Goal: Task Accomplishment & Management: Use online tool/utility

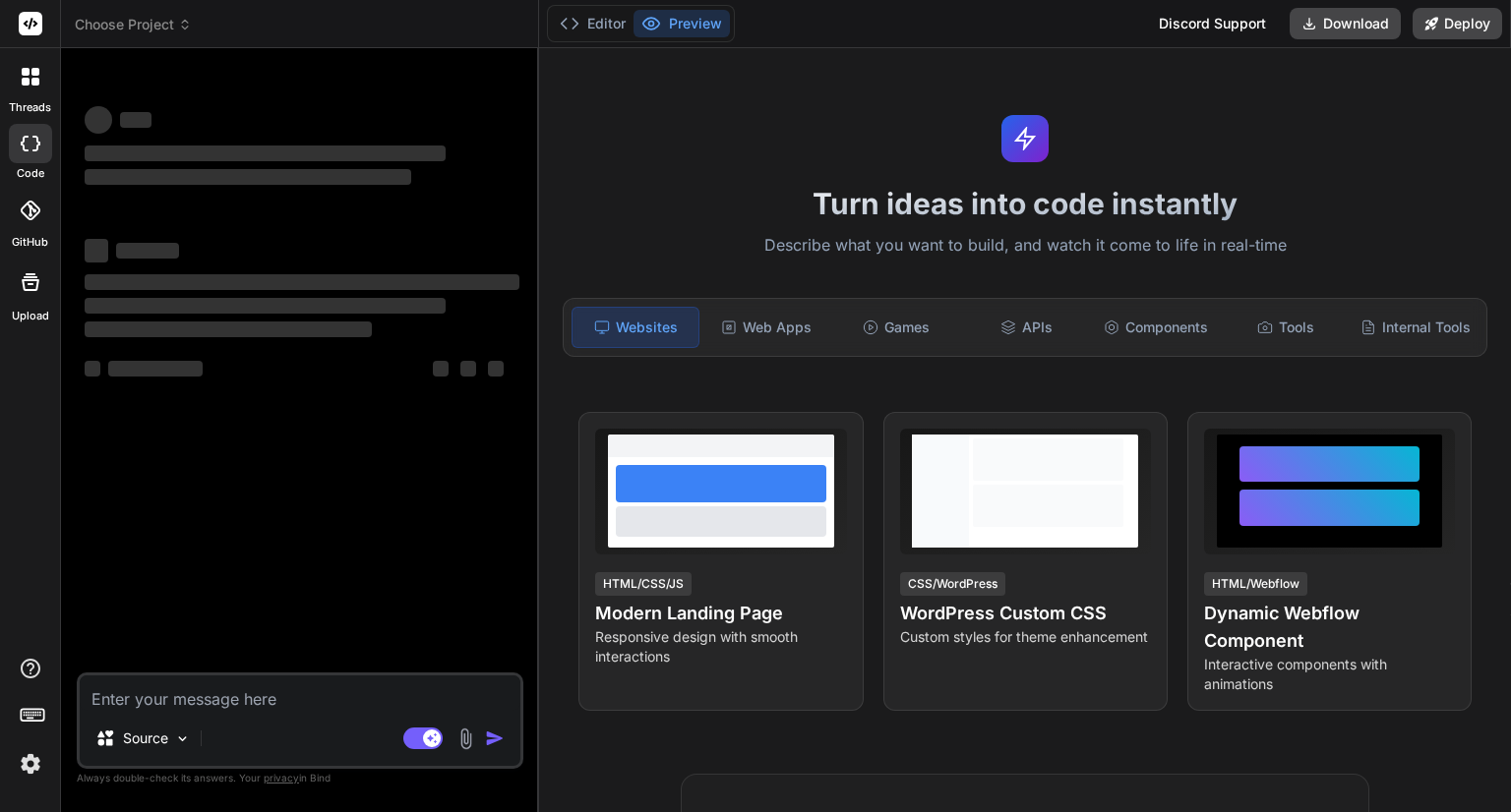
click at [264, 403] on div "‌ ‌ ‌ ‌ ‌ ‌ ‌ ‌ ‌ ‌" at bounding box center [302, 316] width 435 height 176
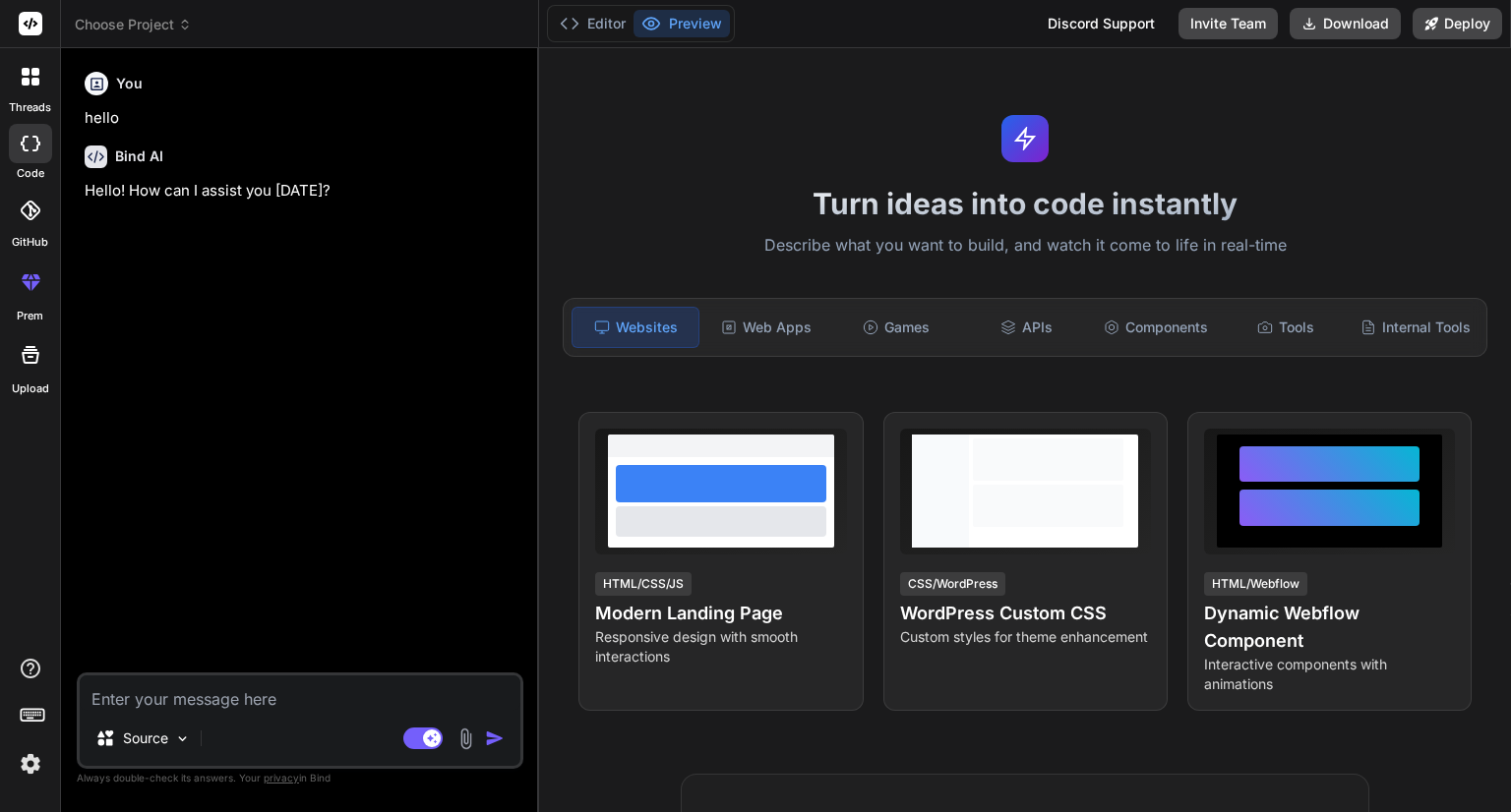
click at [35, 756] on img at bounding box center [30, 763] width 33 height 33
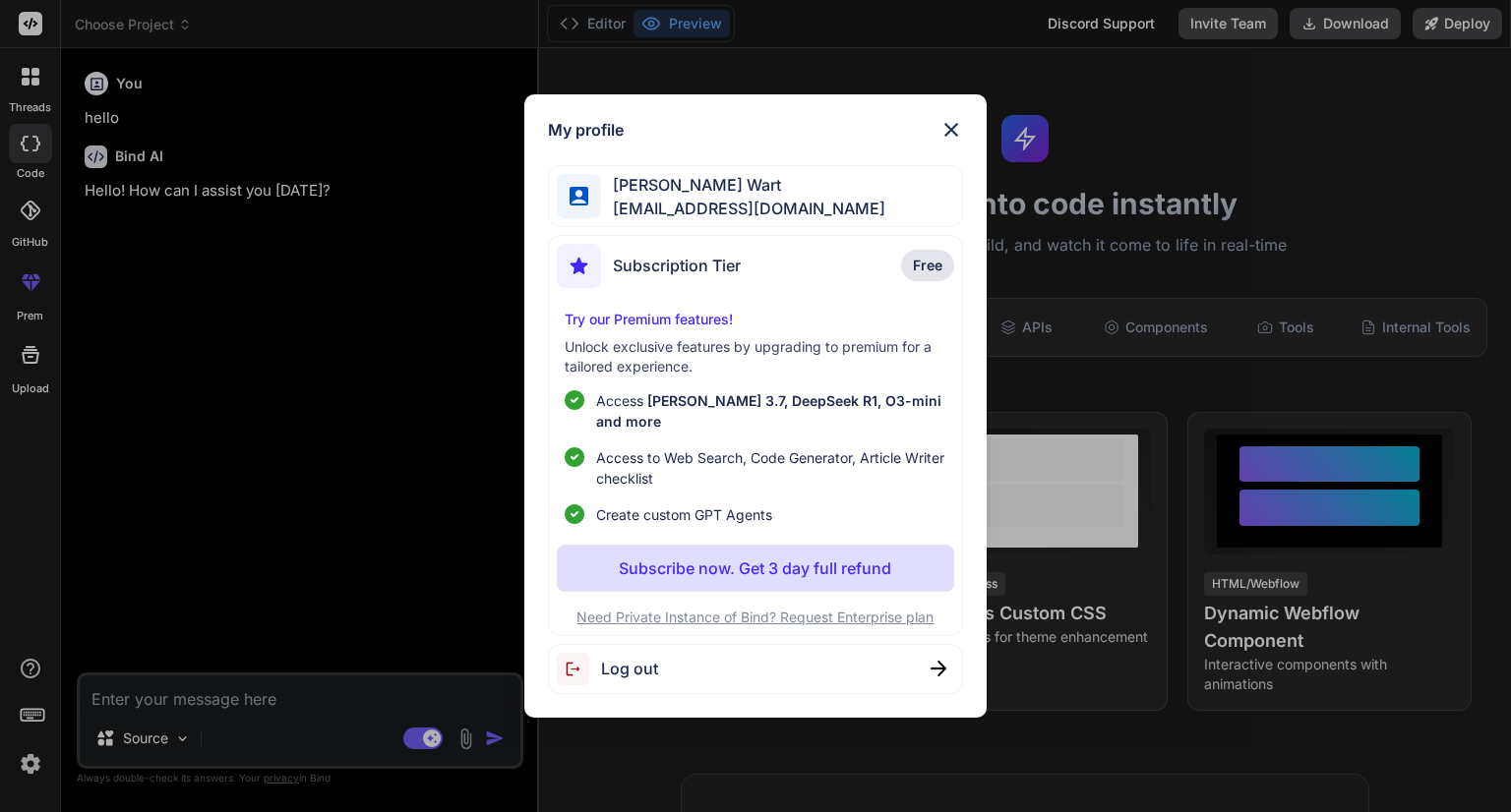
click at [343, 330] on div "My profile MARTIJN Van Der Wart martijn.vanderwart@gmail.com Subscription Tier …" at bounding box center [756, 406] width 1511 height 812
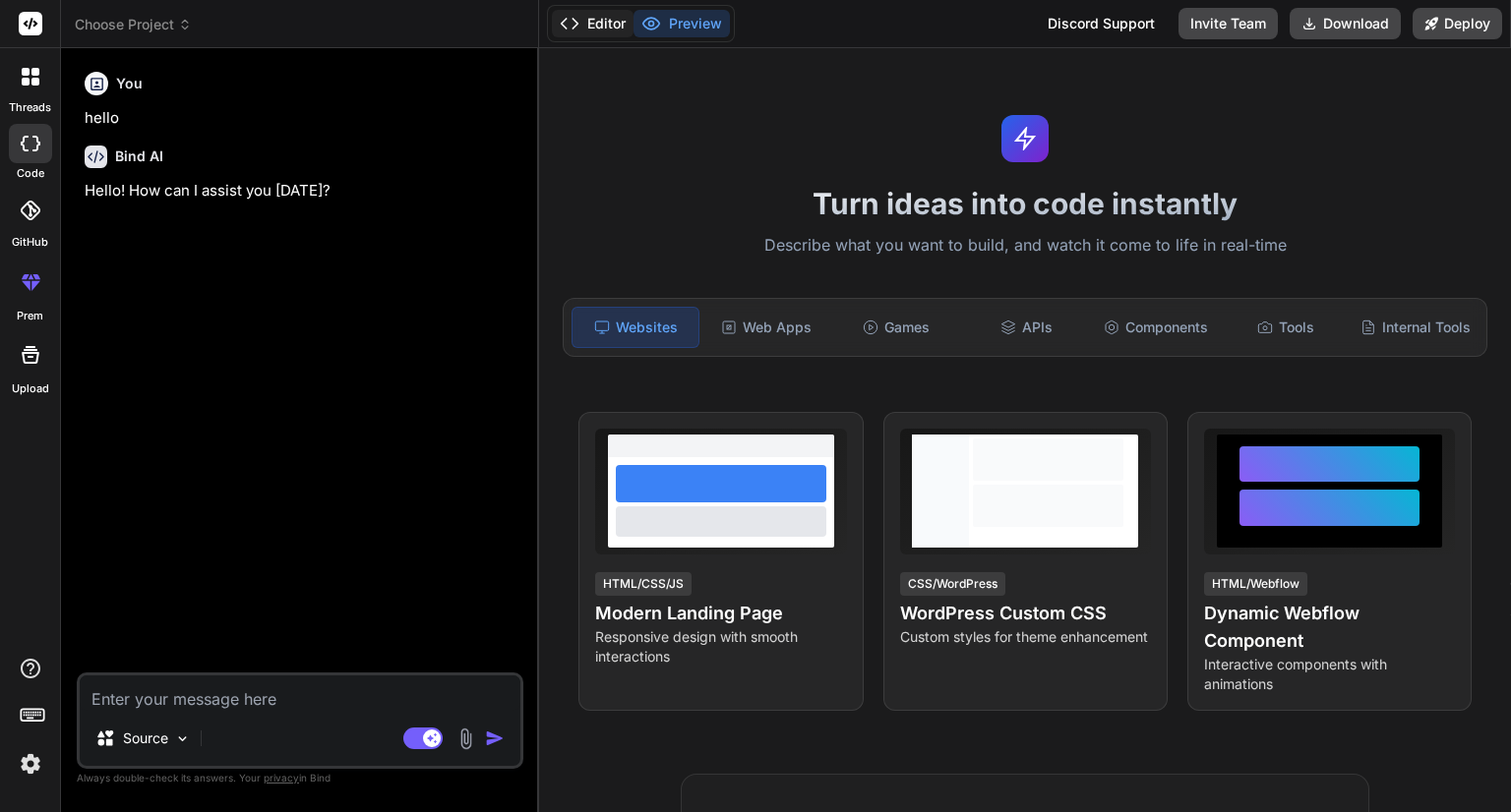
click at [590, 13] on button "Editor" at bounding box center [593, 24] width 82 height 28
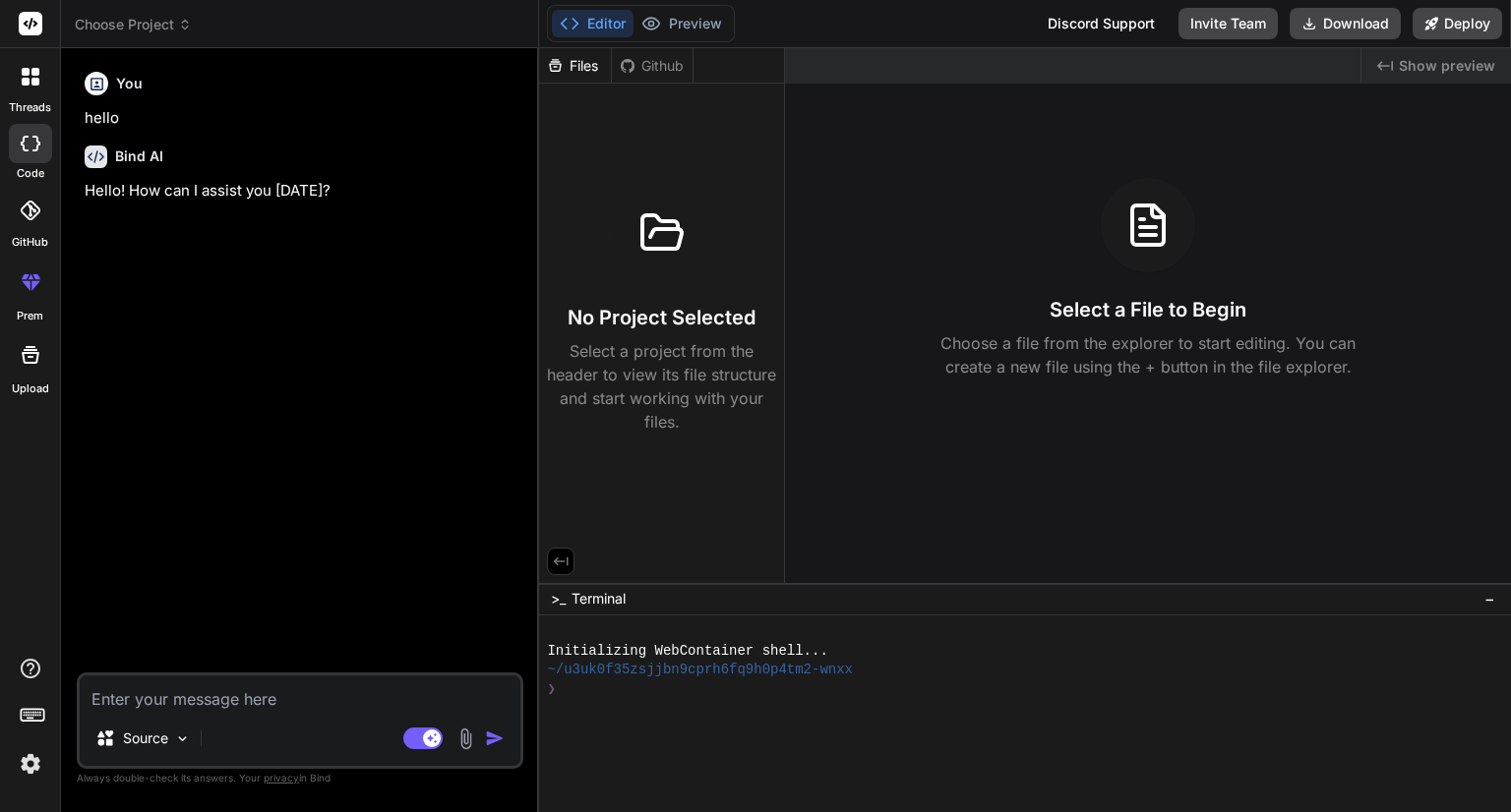
click at [146, 21] on span "Choose Project" at bounding box center [133, 25] width 117 height 20
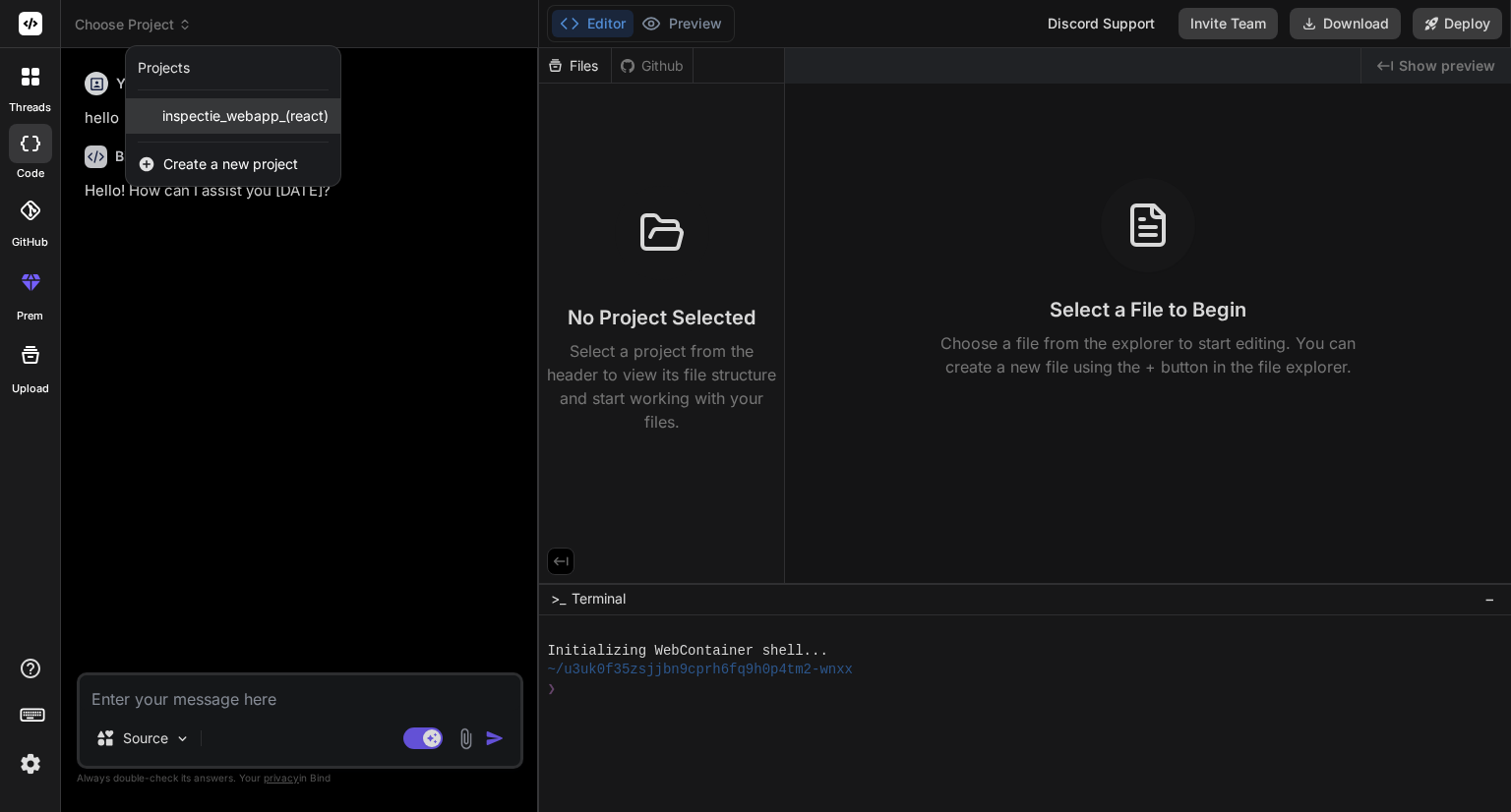
click at [188, 121] on span "inspectie_webapp_(react)" at bounding box center [245, 116] width 166 height 20
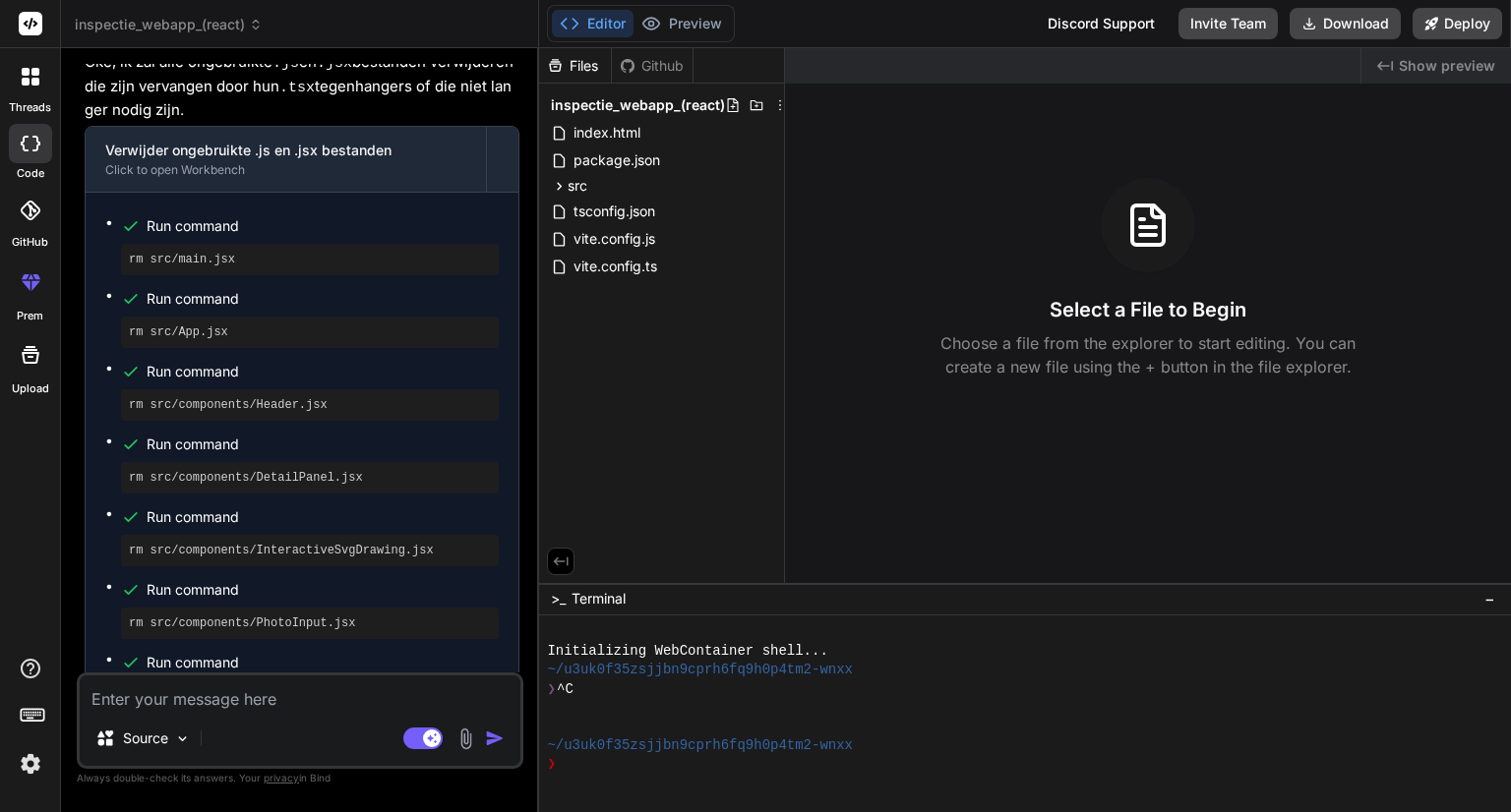
scroll to position [75, 0]
click at [558, 189] on icon at bounding box center [560, 186] width 5 height 8
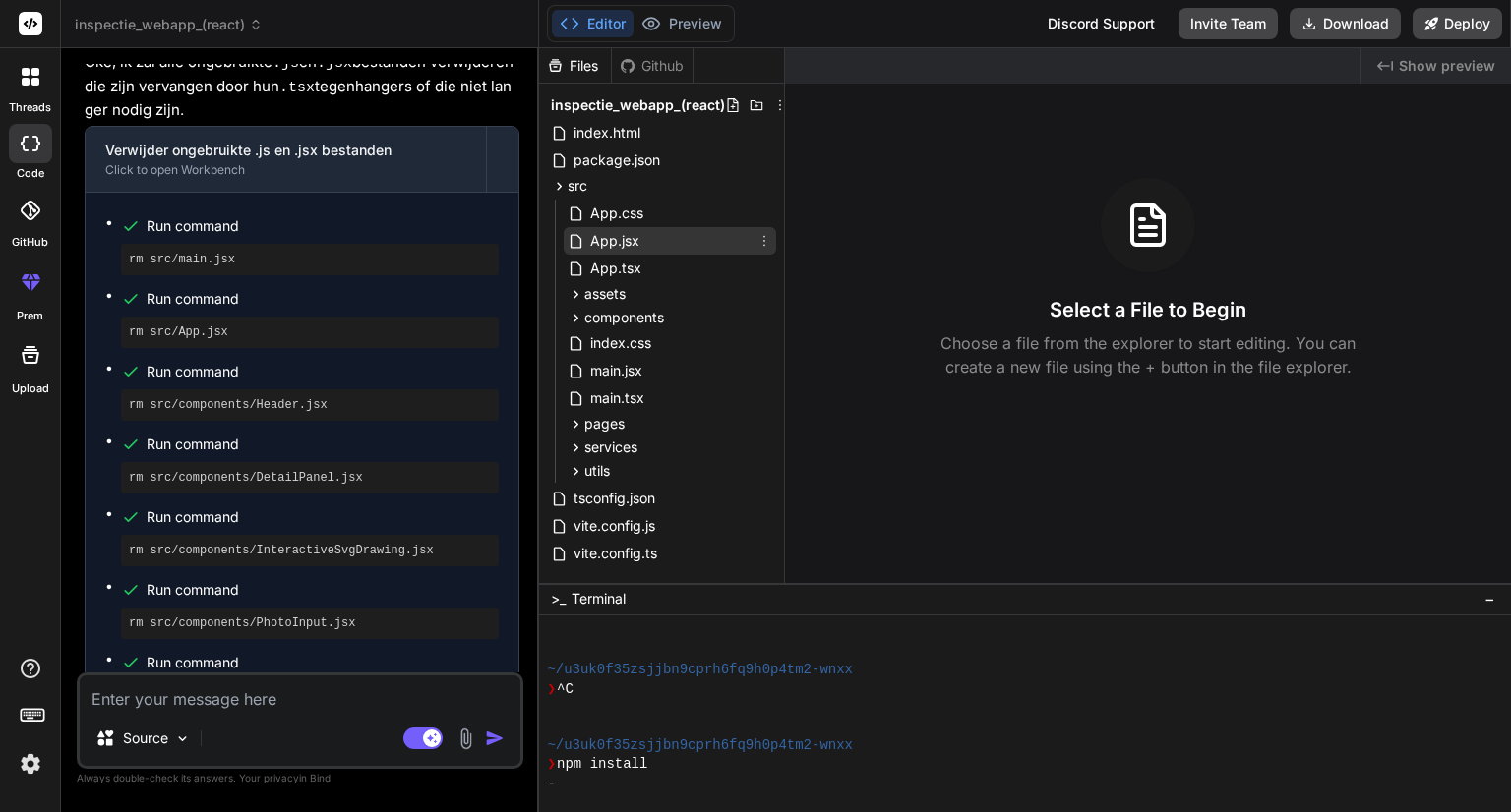
click at [763, 241] on icon at bounding box center [764, 241] width 16 height 16
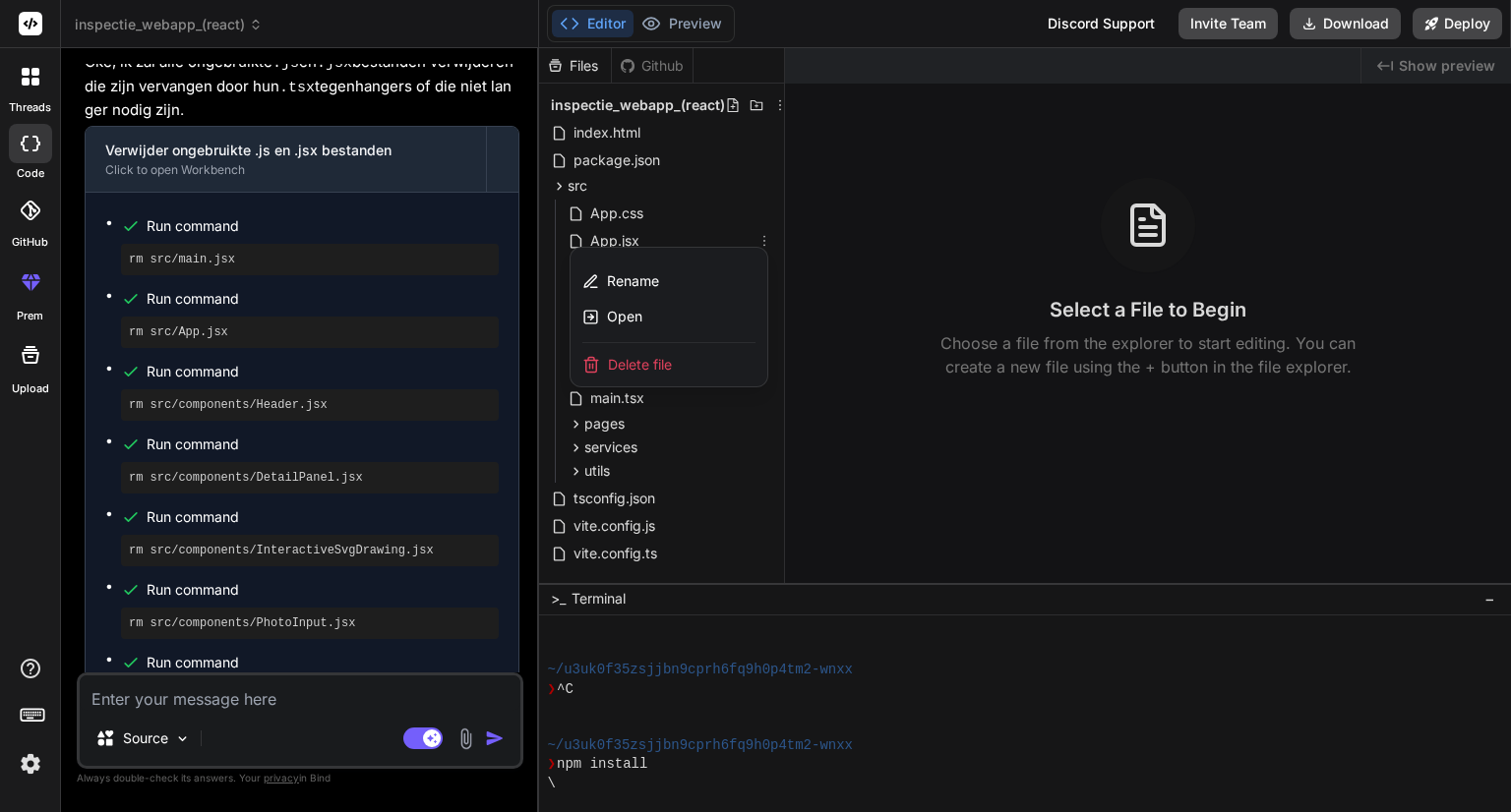
drag, startPoint x: 673, startPoint y: 363, endPoint x: 838, endPoint y: 95, distance: 314.7
click at [672, 363] on div "Delete file" at bounding box center [669, 364] width 197 height 43
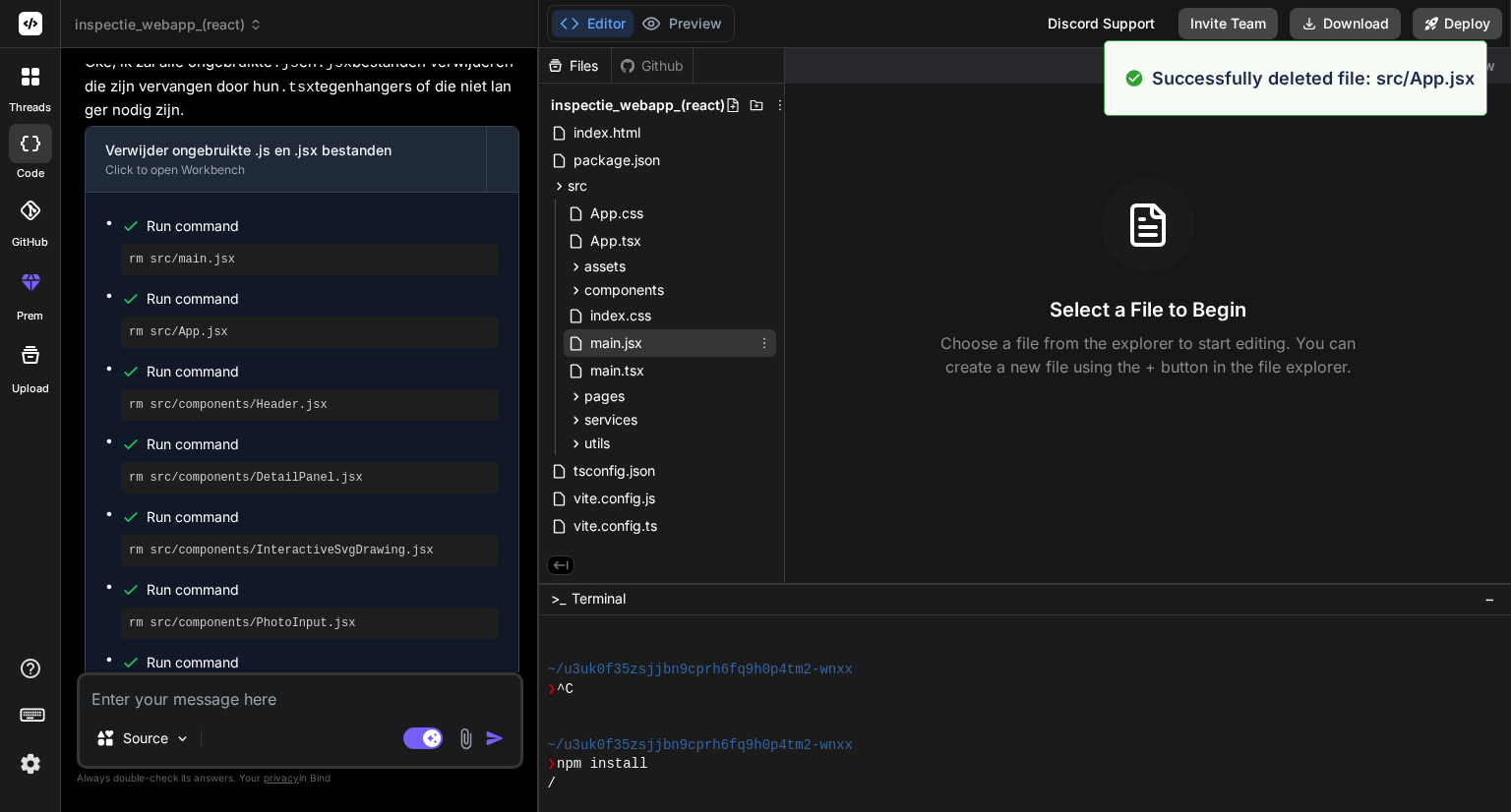
click at [761, 347] on icon at bounding box center [764, 344] width 16 height 16
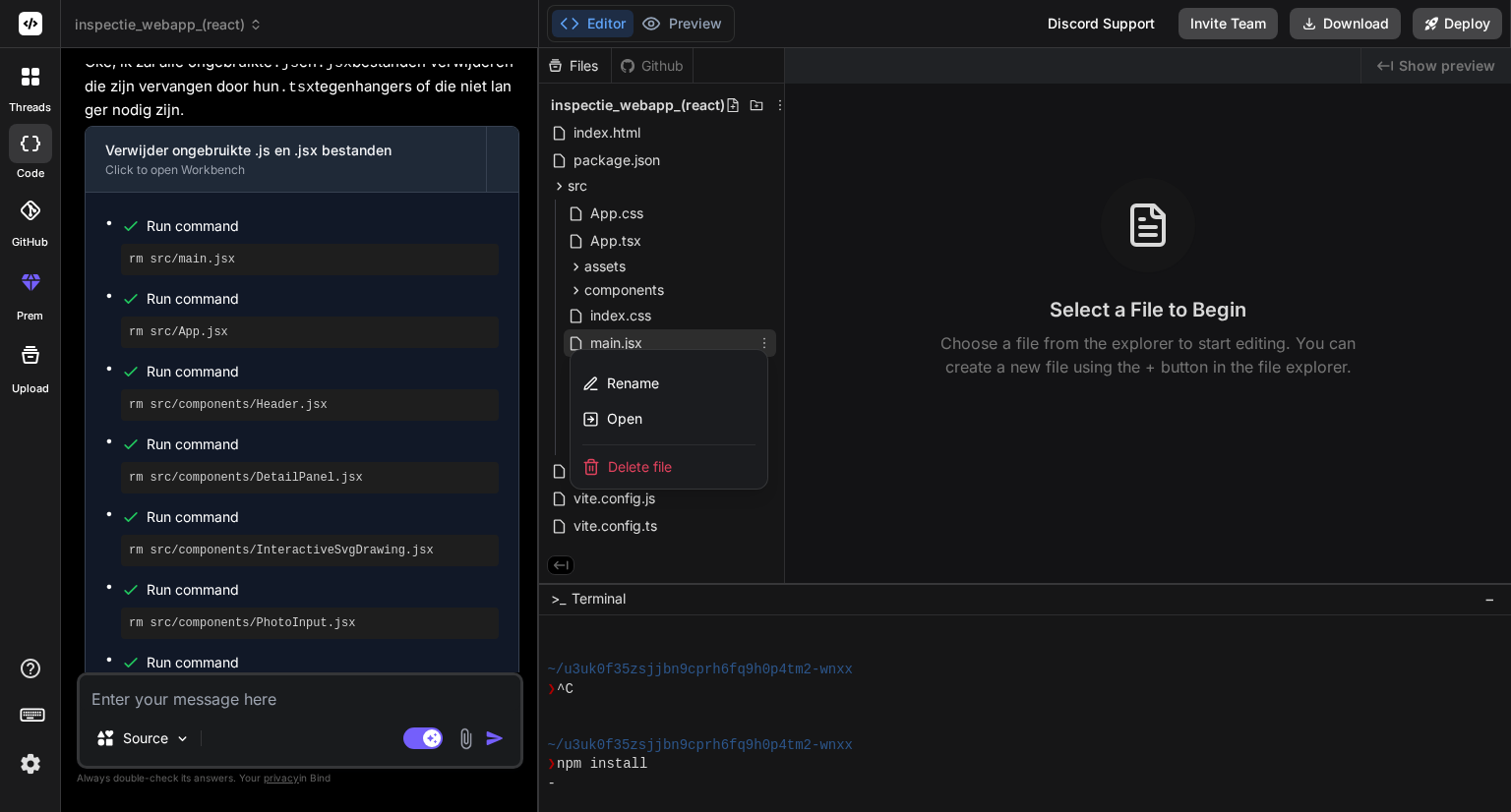
click at [627, 461] on span "Delete file" at bounding box center [640, 467] width 64 height 20
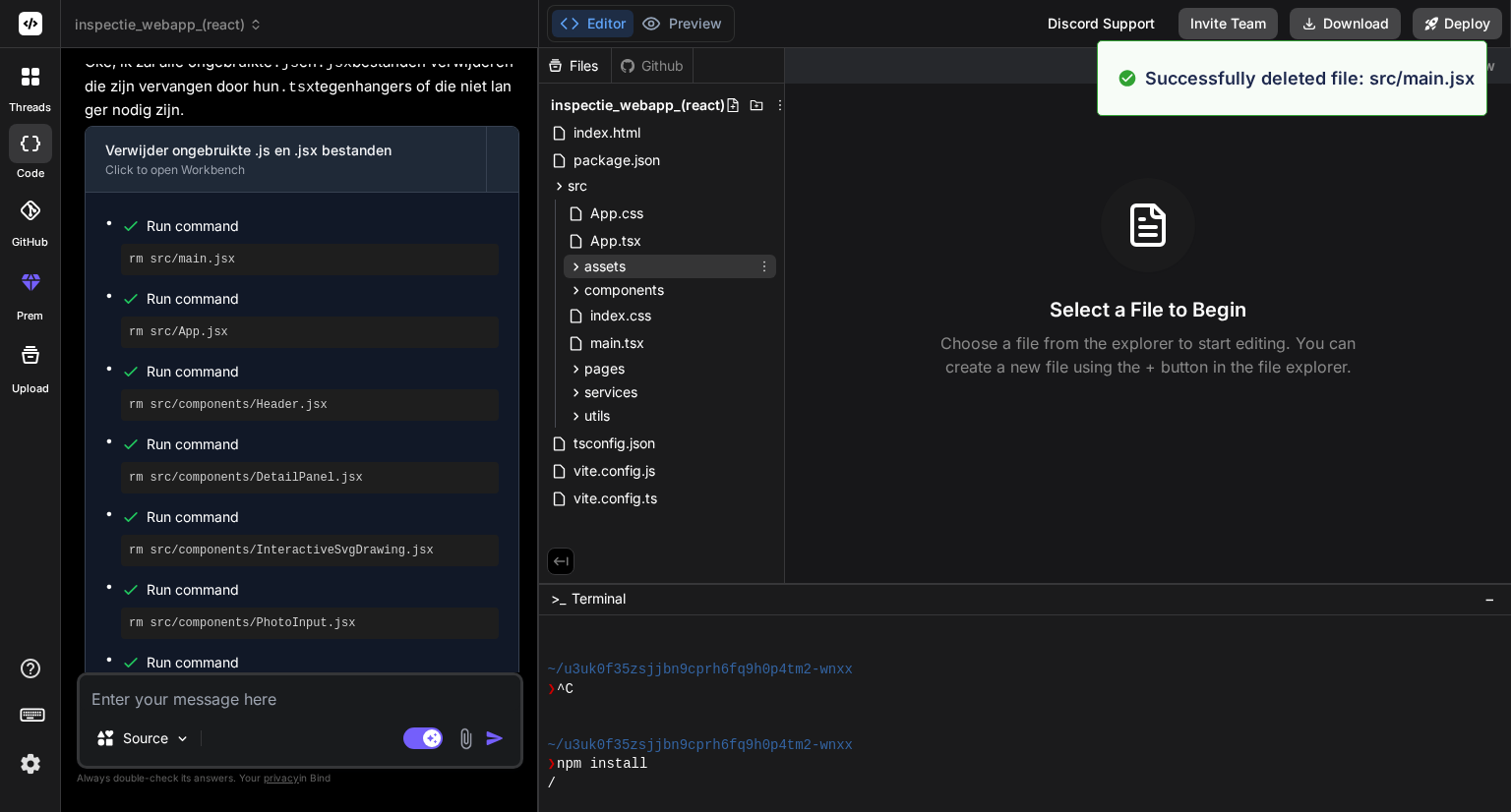
click at [579, 272] on icon at bounding box center [576, 267] width 17 height 17
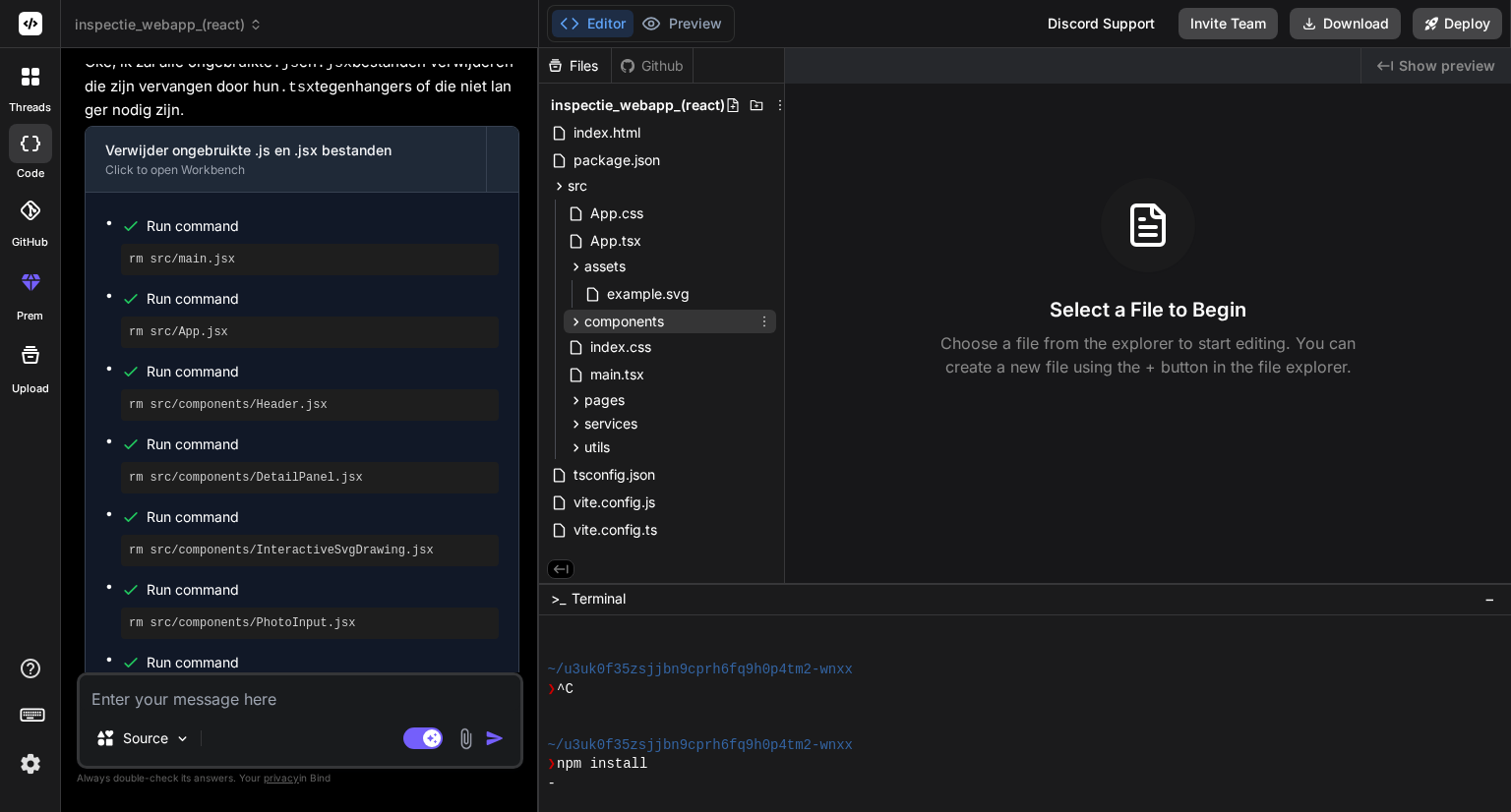
click at [579, 316] on icon at bounding box center [576, 322] width 17 height 17
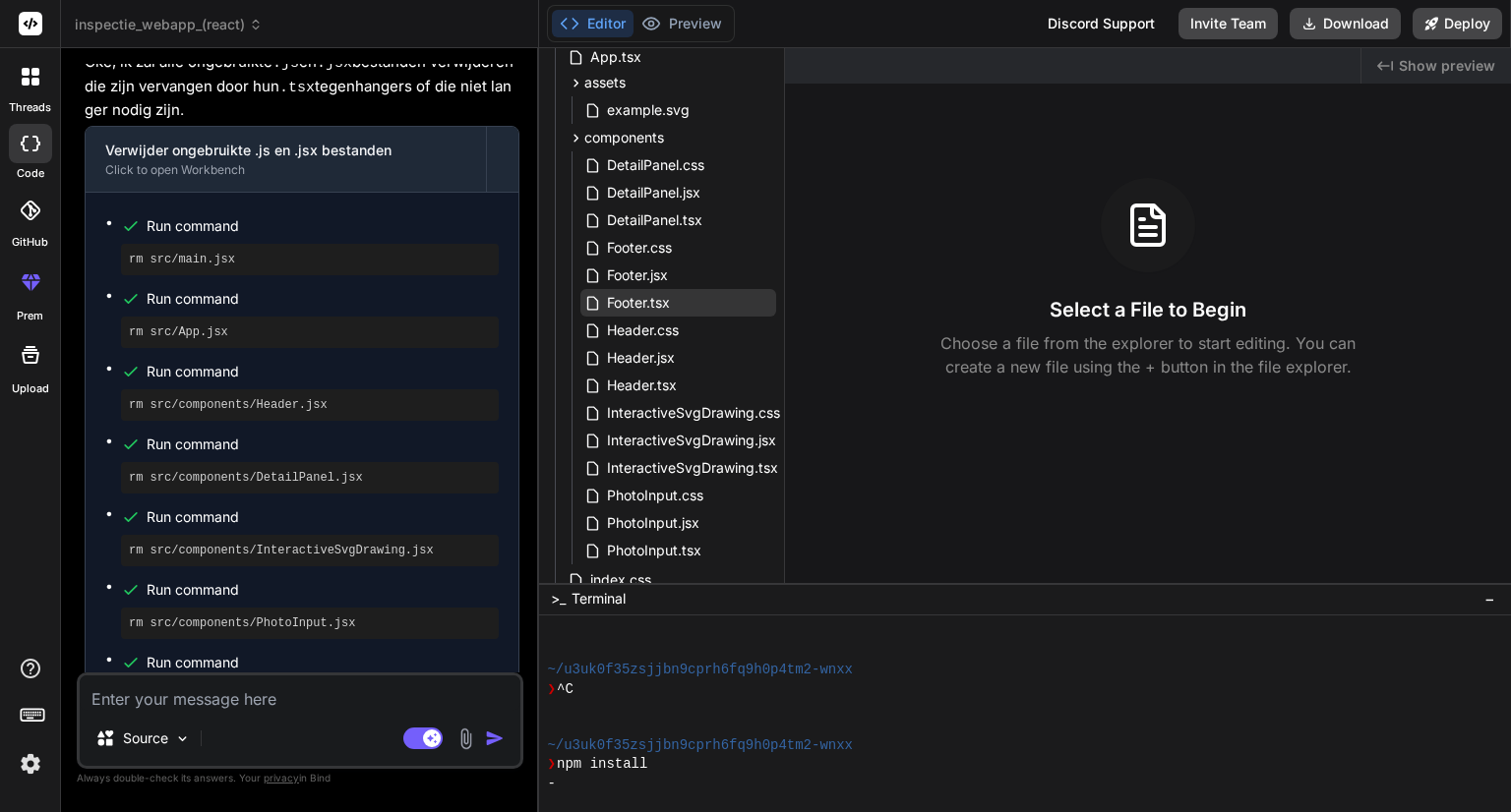
scroll to position [197, 0]
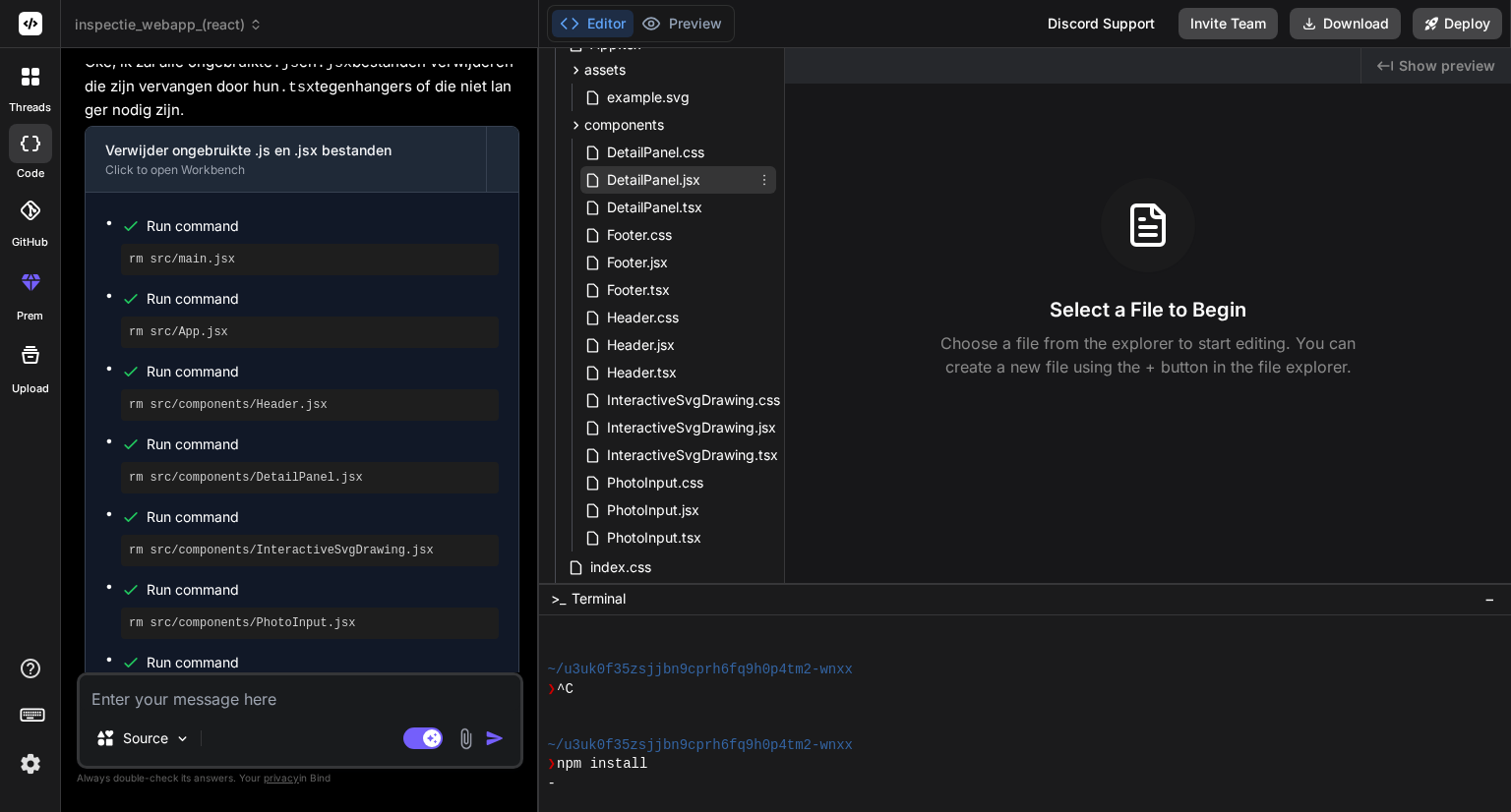
click at [672, 182] on span "DetailPanel.jsx" at bounding box center [653, 180] width 97 height 24
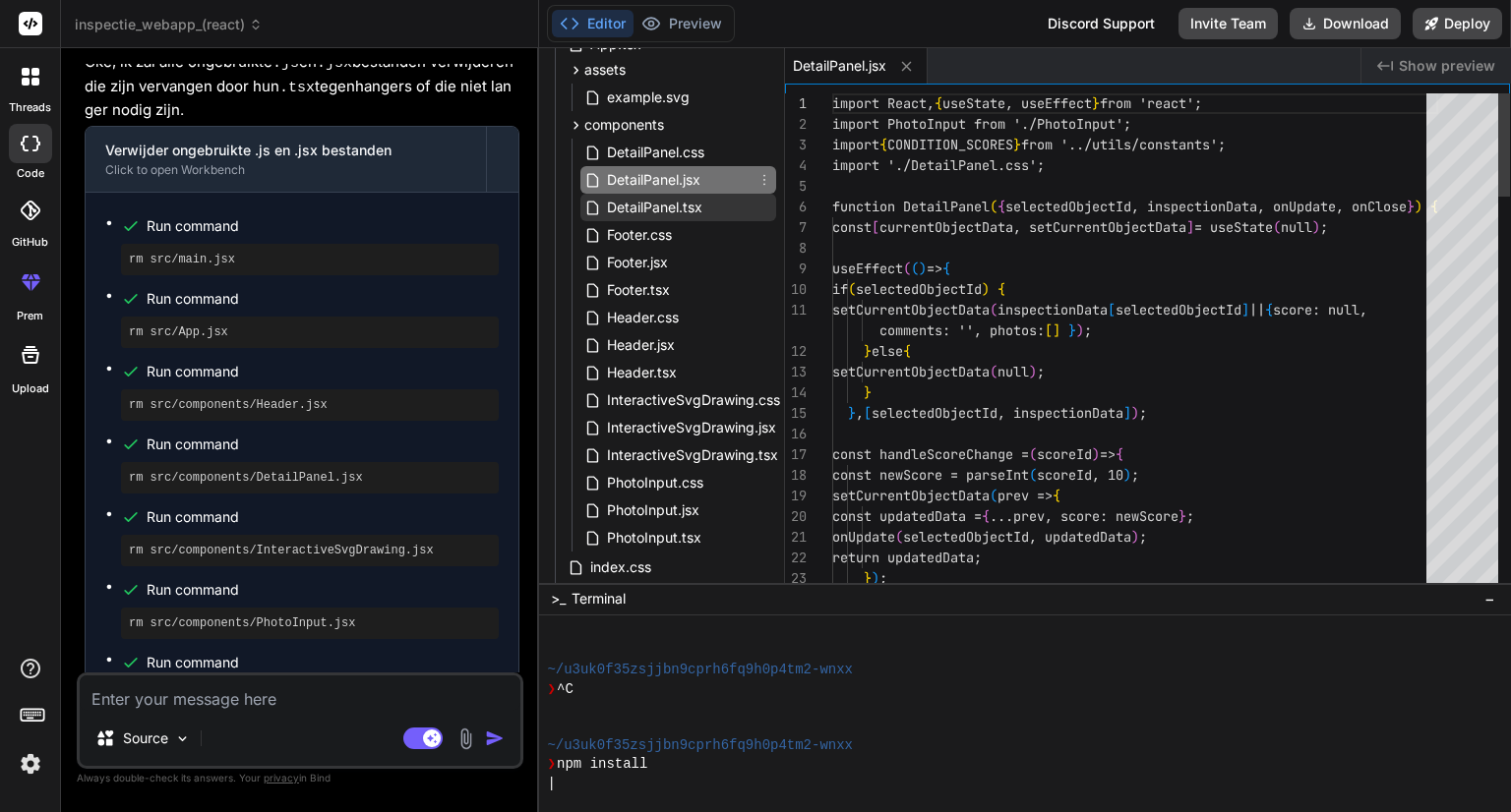
type textarea "x"
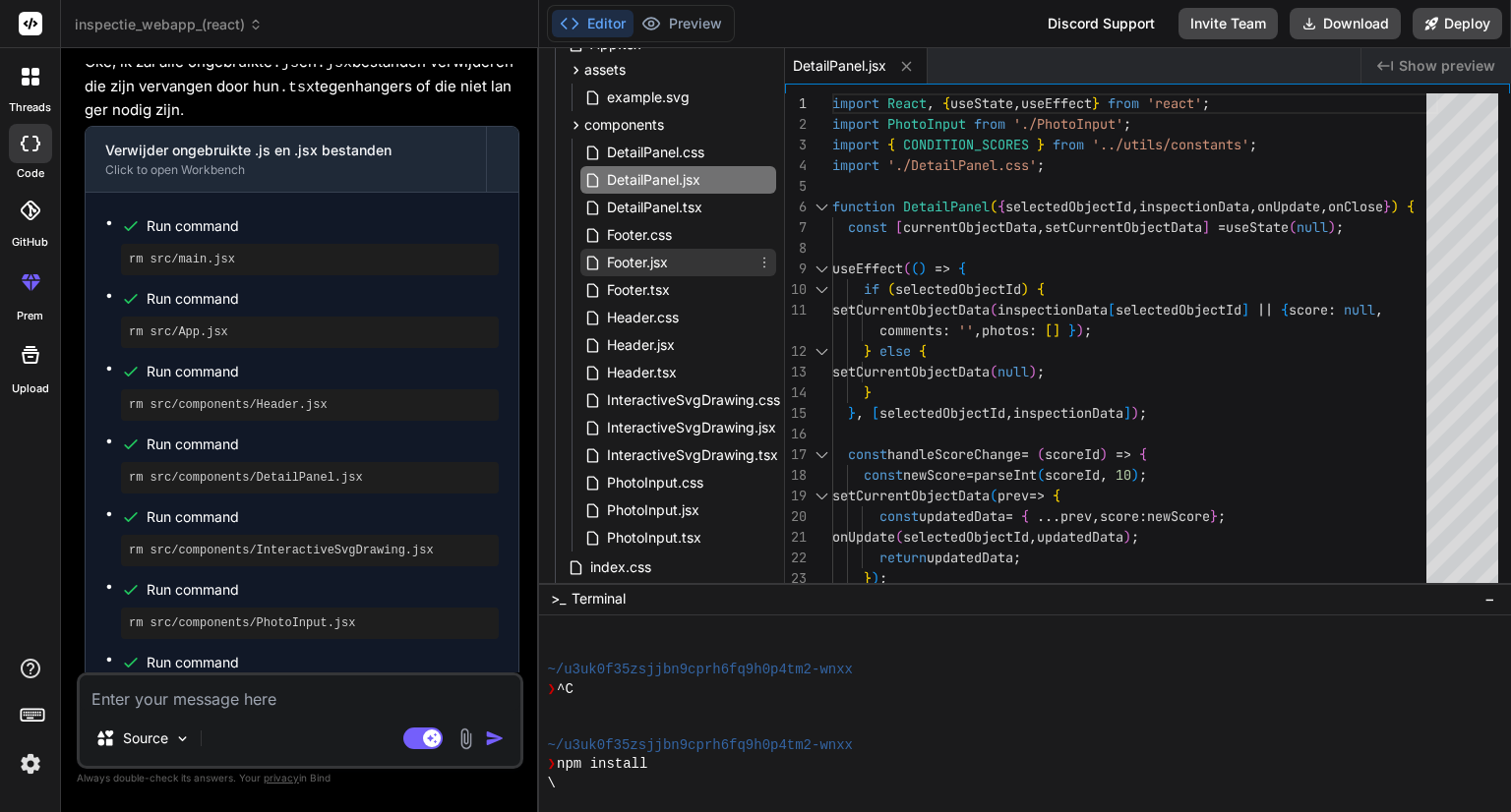
click at [655, 263] on span "Footer.jsx" at bounding box center [637, 263] width 65 height 24
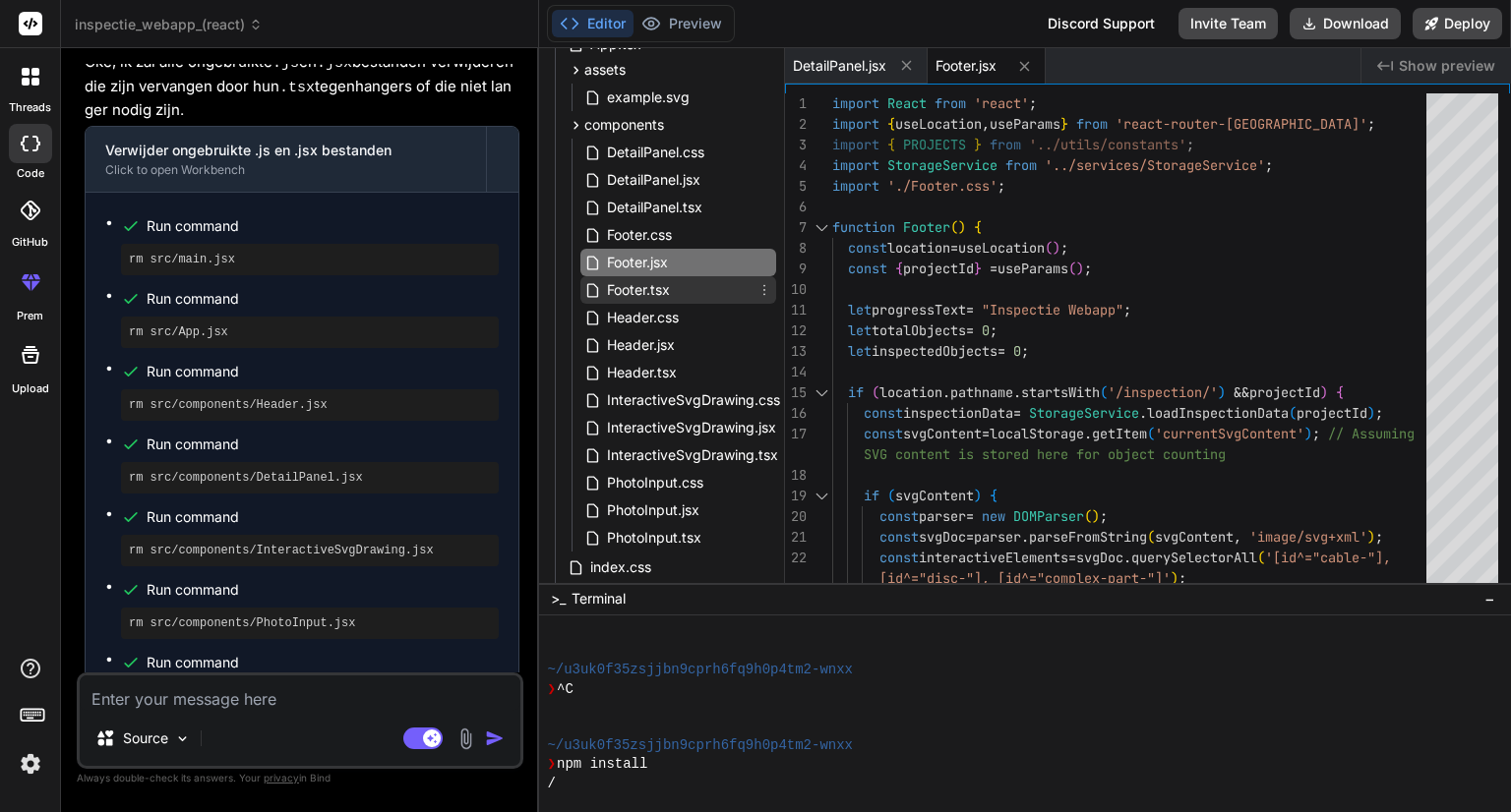
click at [665, 287] on span "Footer.tsx" at bounding box center [638, 291] width 67 height 24
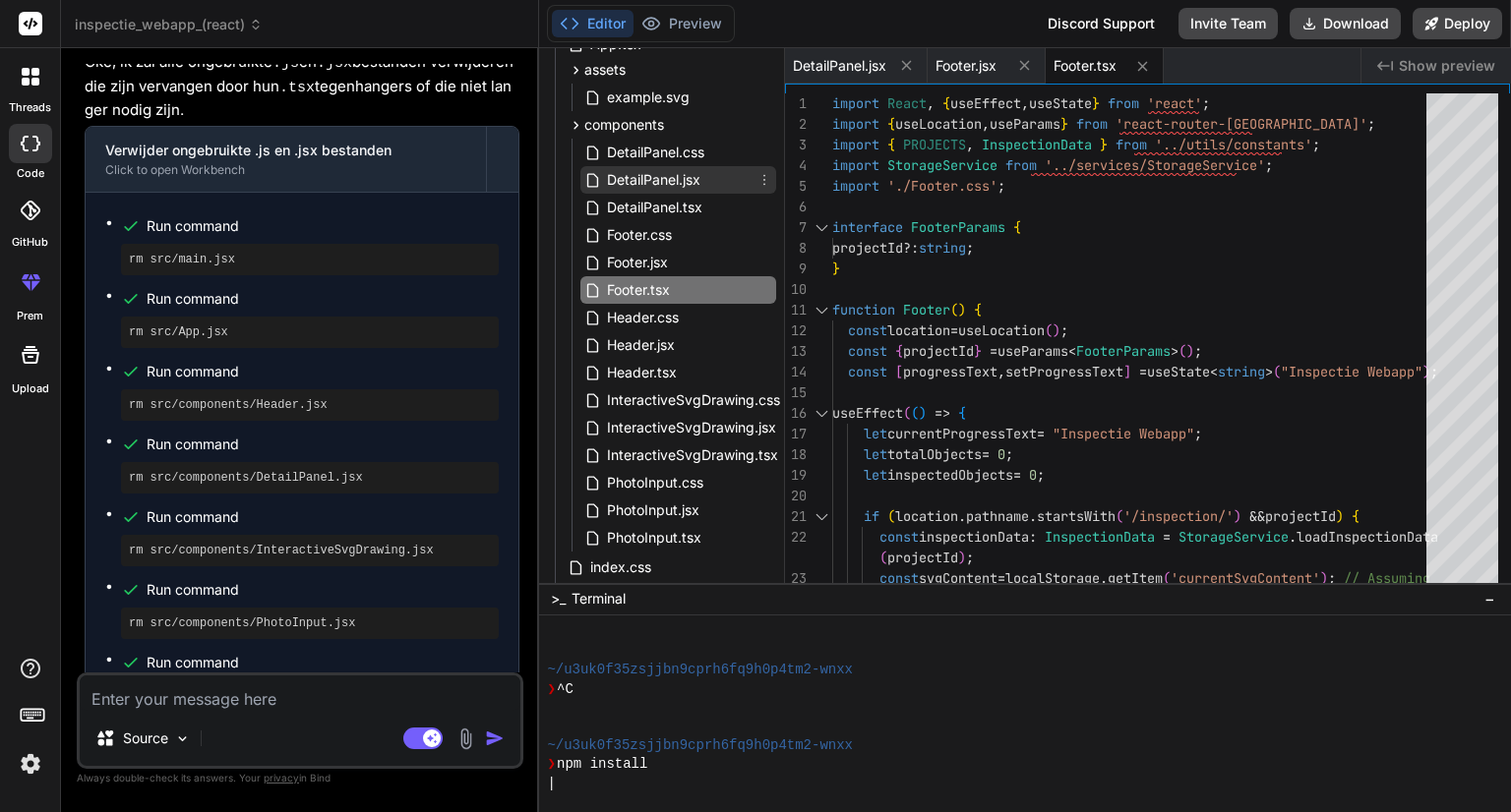
click at [652, 172] on span "DetailPanel.jsx" at bounding box center [653, 180] width 97 height 24
type textarea "</div> ); } export default DetailPanel;"
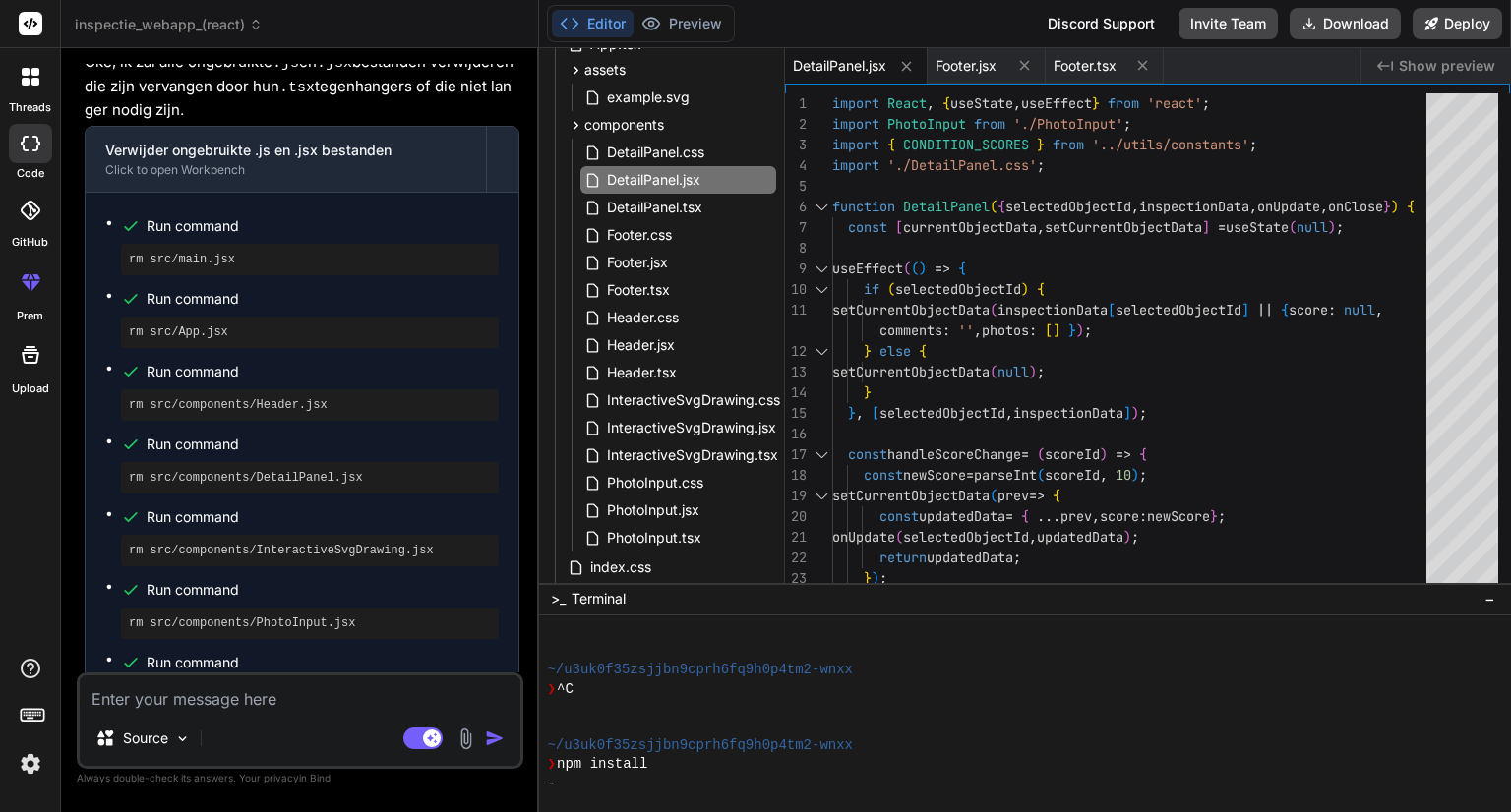
scroll to position [244, 0]
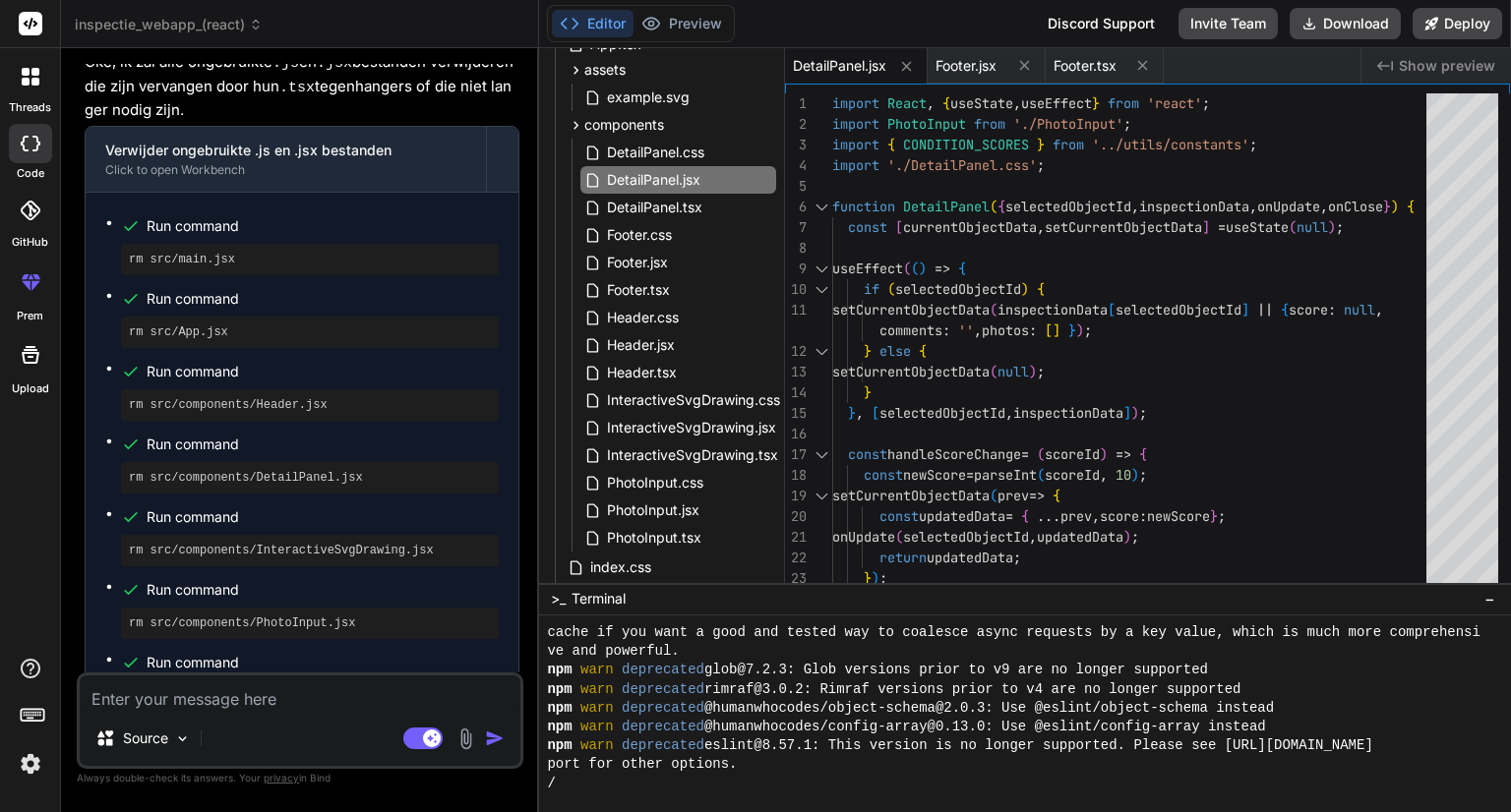
click at [177, 697] on textarea at bounding box center [300, 692] width 441 height 35
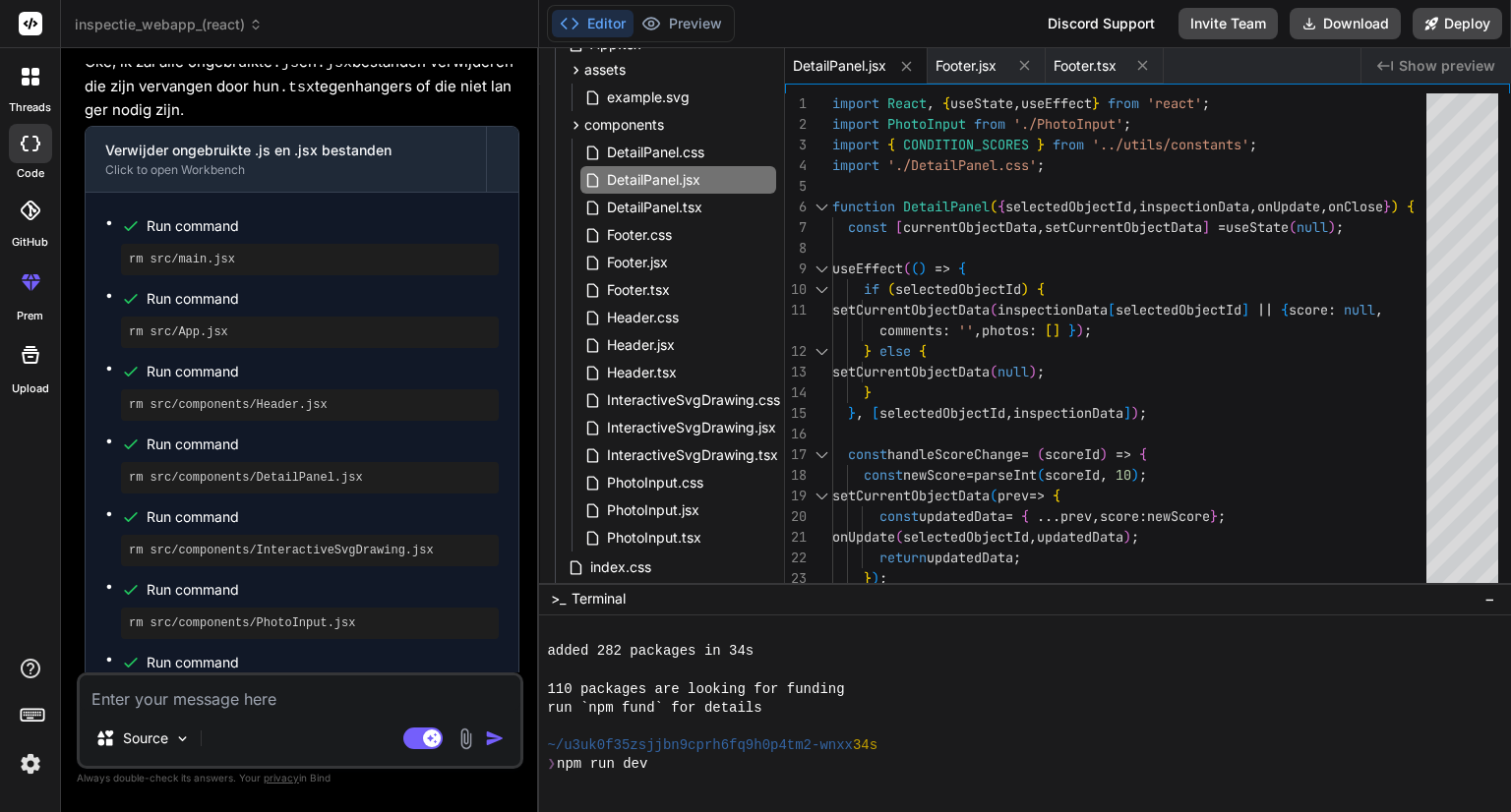
scroll to position [471, 0]
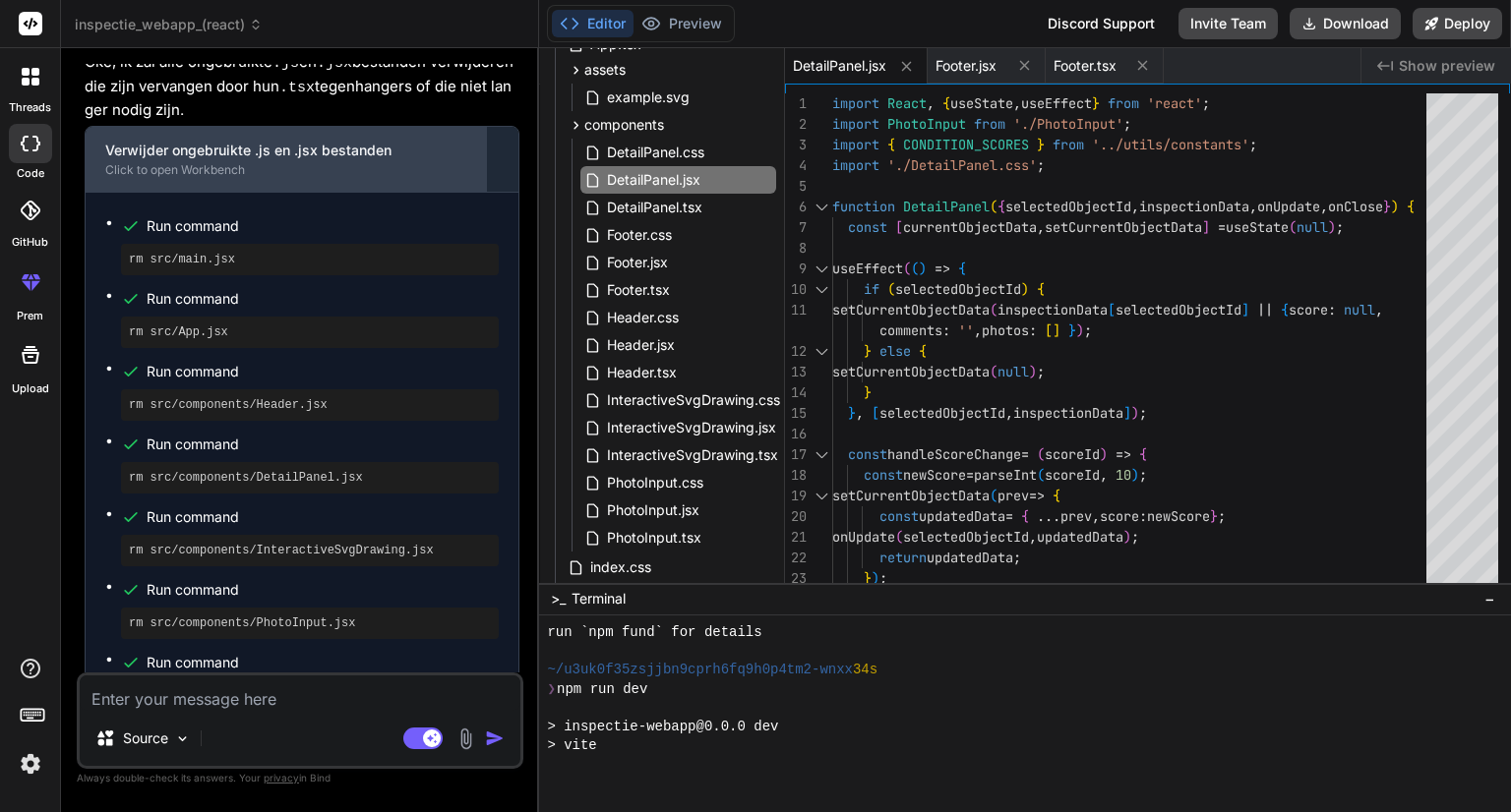
type textarea "x"
drag, startPoint x: 104, startPoint y: 129, endPoint x: 390, endPoint y: 144, distance: 286.4
click at [390, 144] on div "Verwijder ongebruikte .js en .jsx bestanden Click to open Workbench" at bounding box center [286, 159] width 401 height 65
click at [188, 162] on div "Click to open Workbench" at bounding box center [285, 170] width 361 height 16
click at [372, 141] on div "Verwijder ongebruikte .js en .jsx bestanden" at bounding box center [285, 151] width 361 height 20
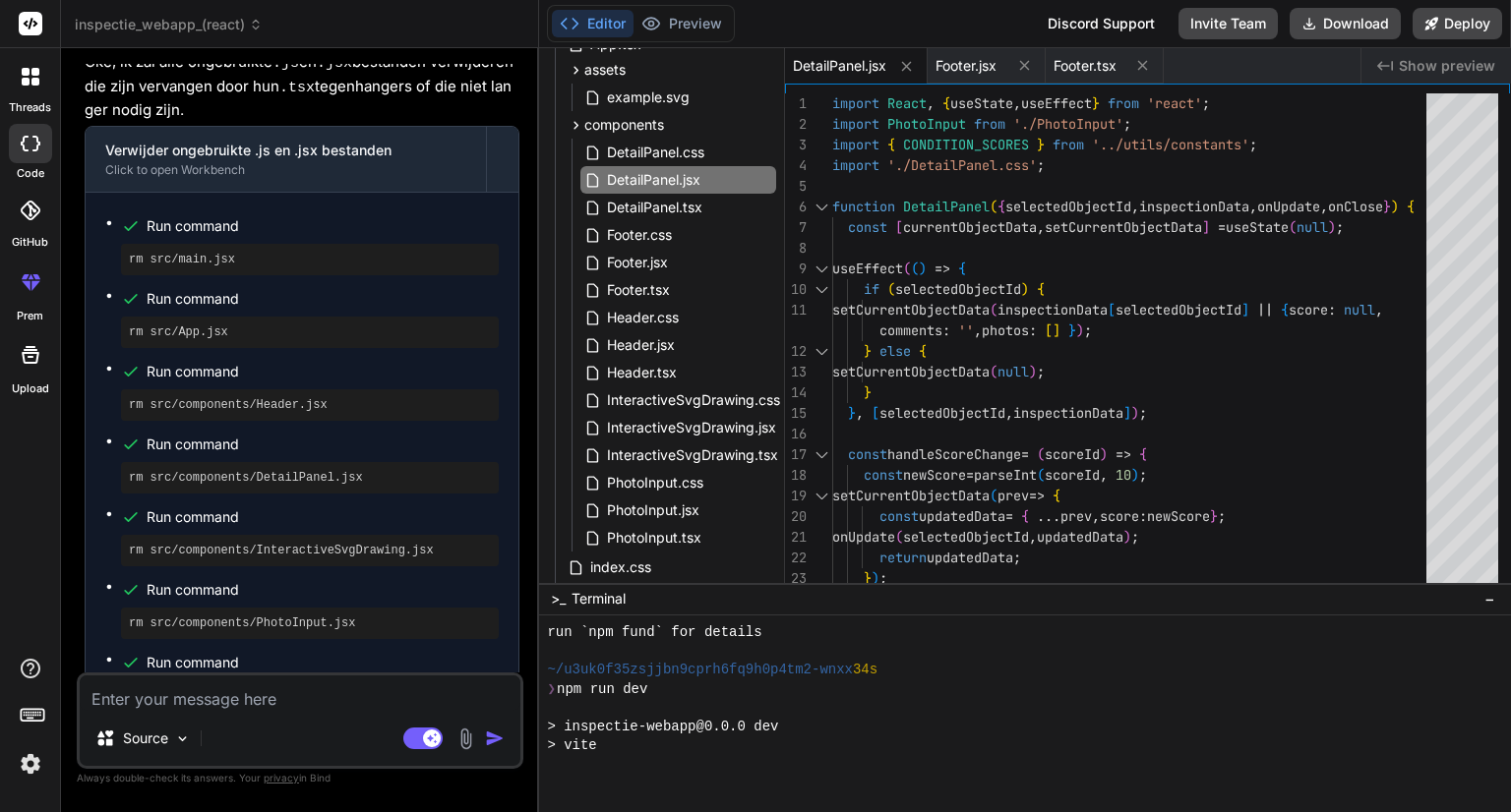
click at [181, 708] on textarea at bounding box center [300, 692] width 441 height 35
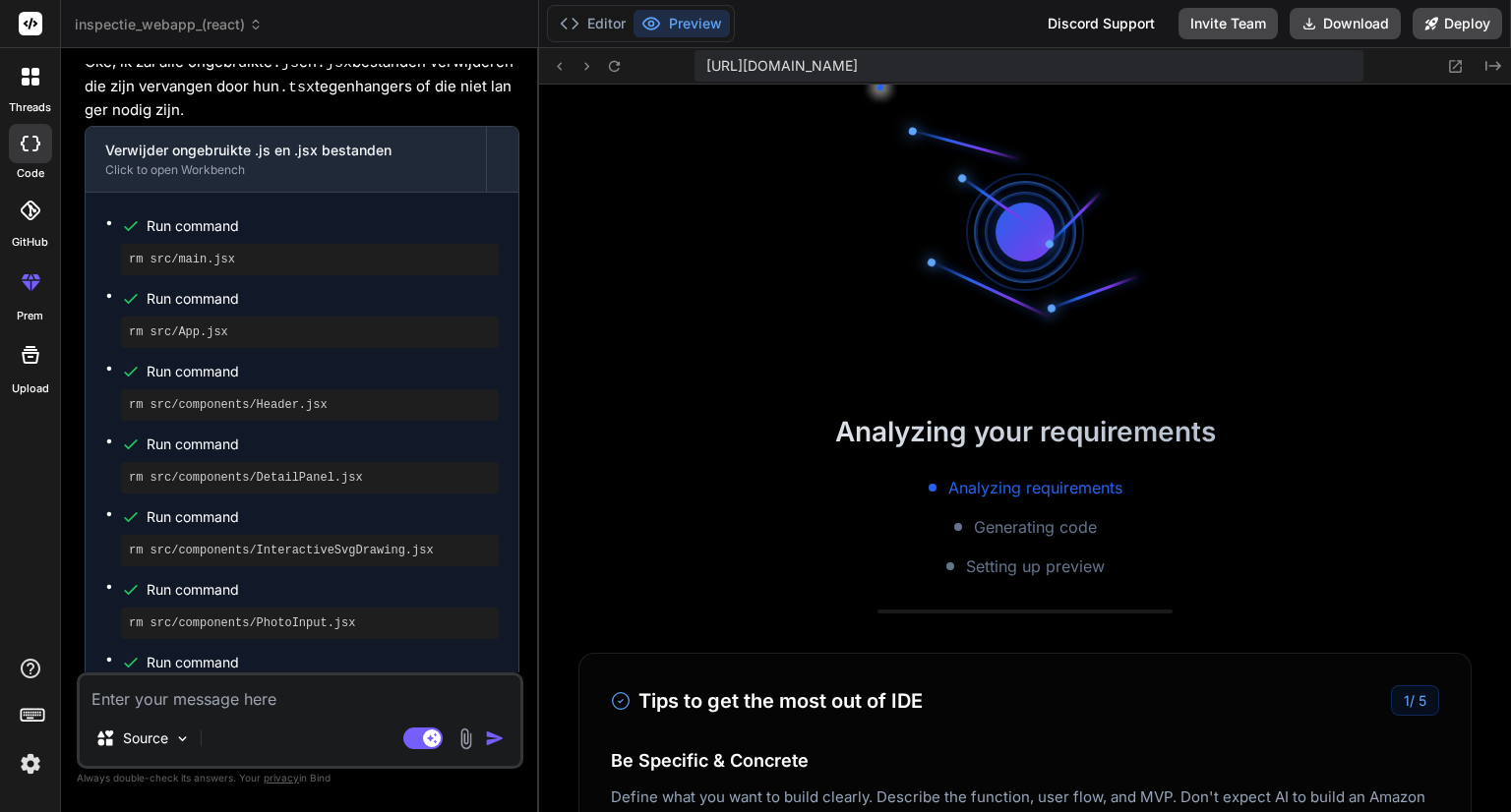
scroll to position [755, 0]
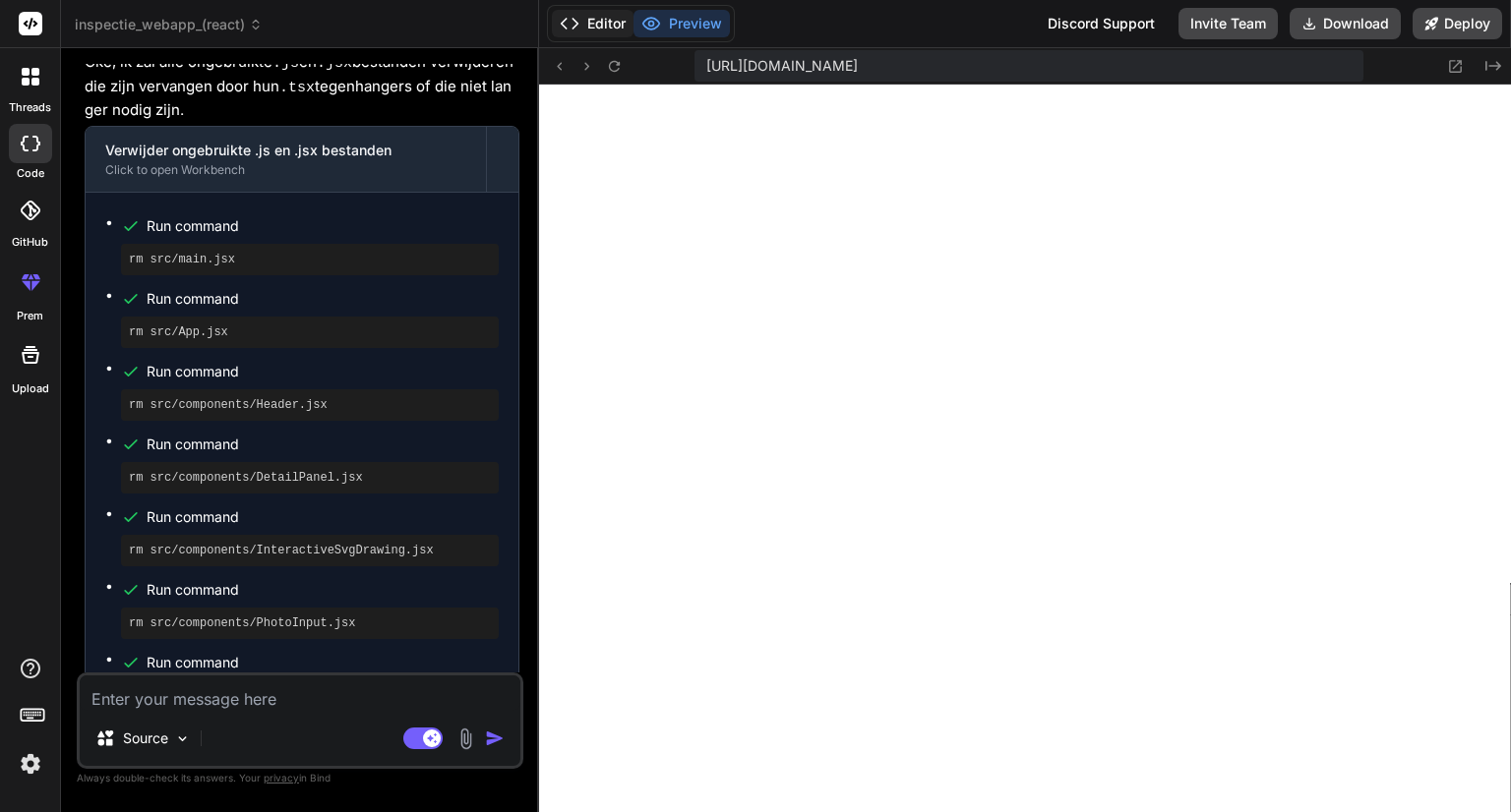
click at [600, 22] on button "Editor" at bounding box center [593, 24] width 82 height 28
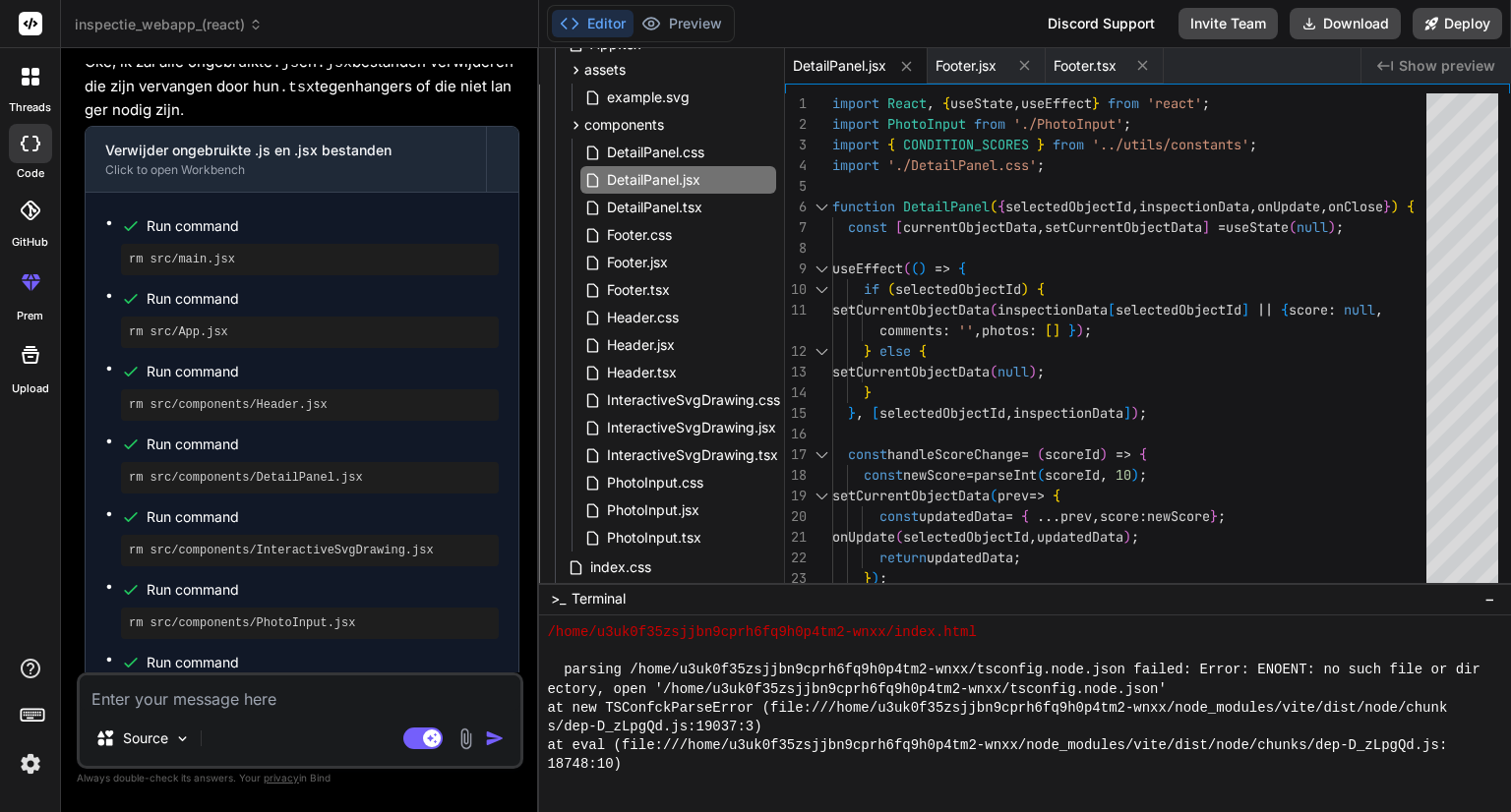
scroll to position [1057, 0]
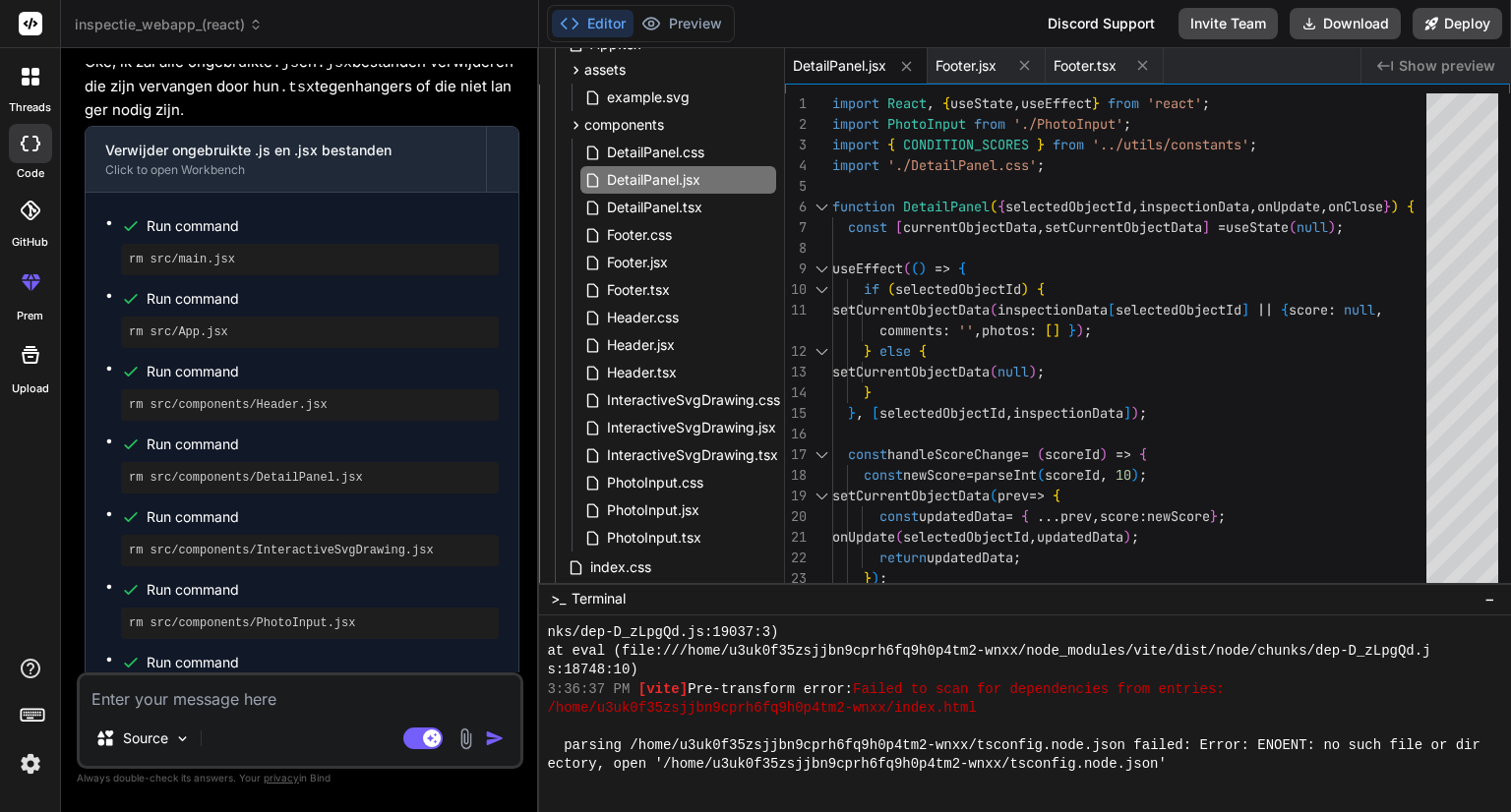
click at [303, 682] on textarea at bounding box center [300, 692] width 441 height 35
click at [216, 692] on textarea at bounding box center [300, 692] width 441 height 35
type textarea "v"
type textarea "x"
type textarea "ve"
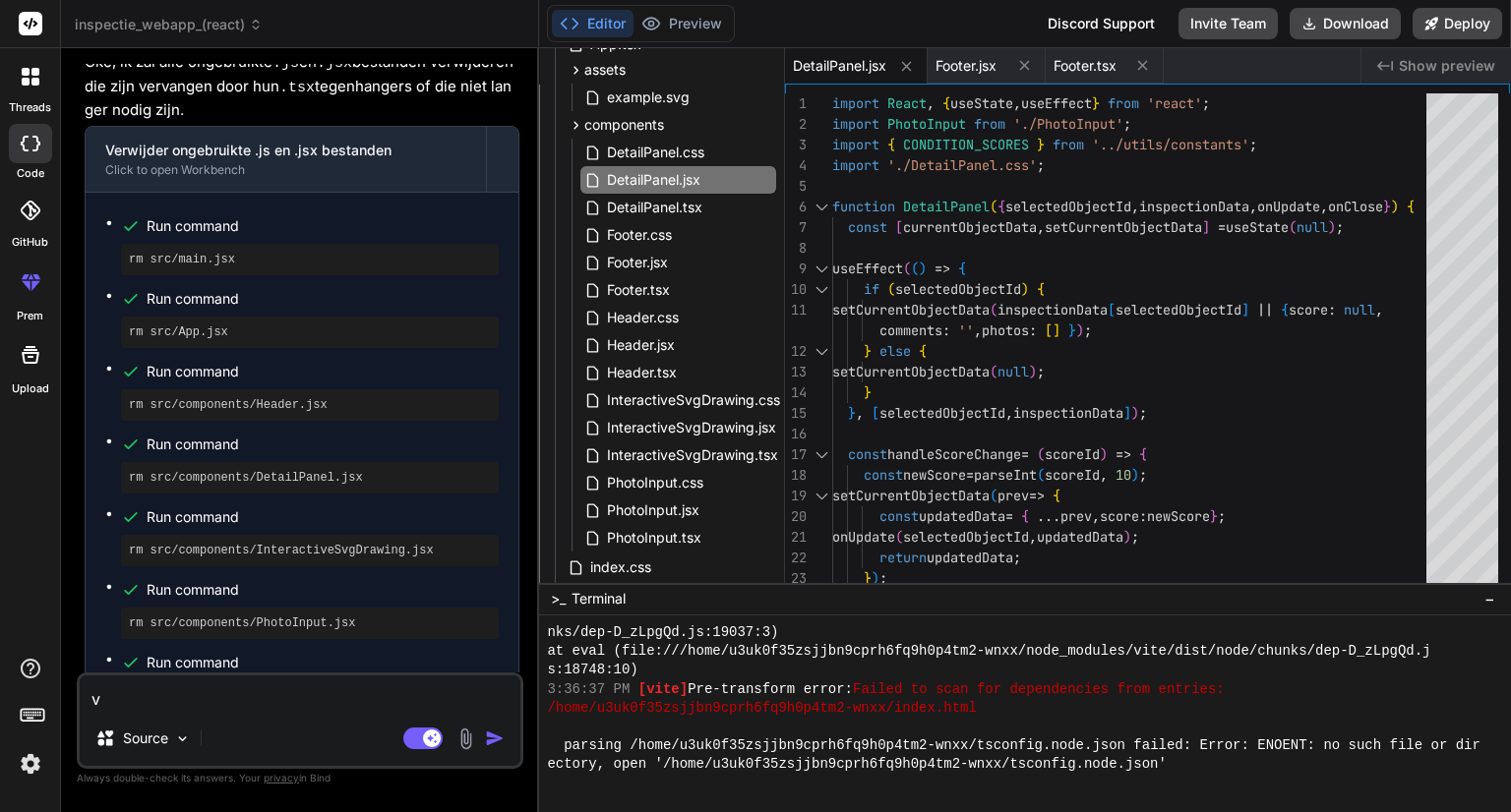
type textarea "x"
type textarea "ver"
type textarea "x"
type textarea "verw"
type textarea "x"
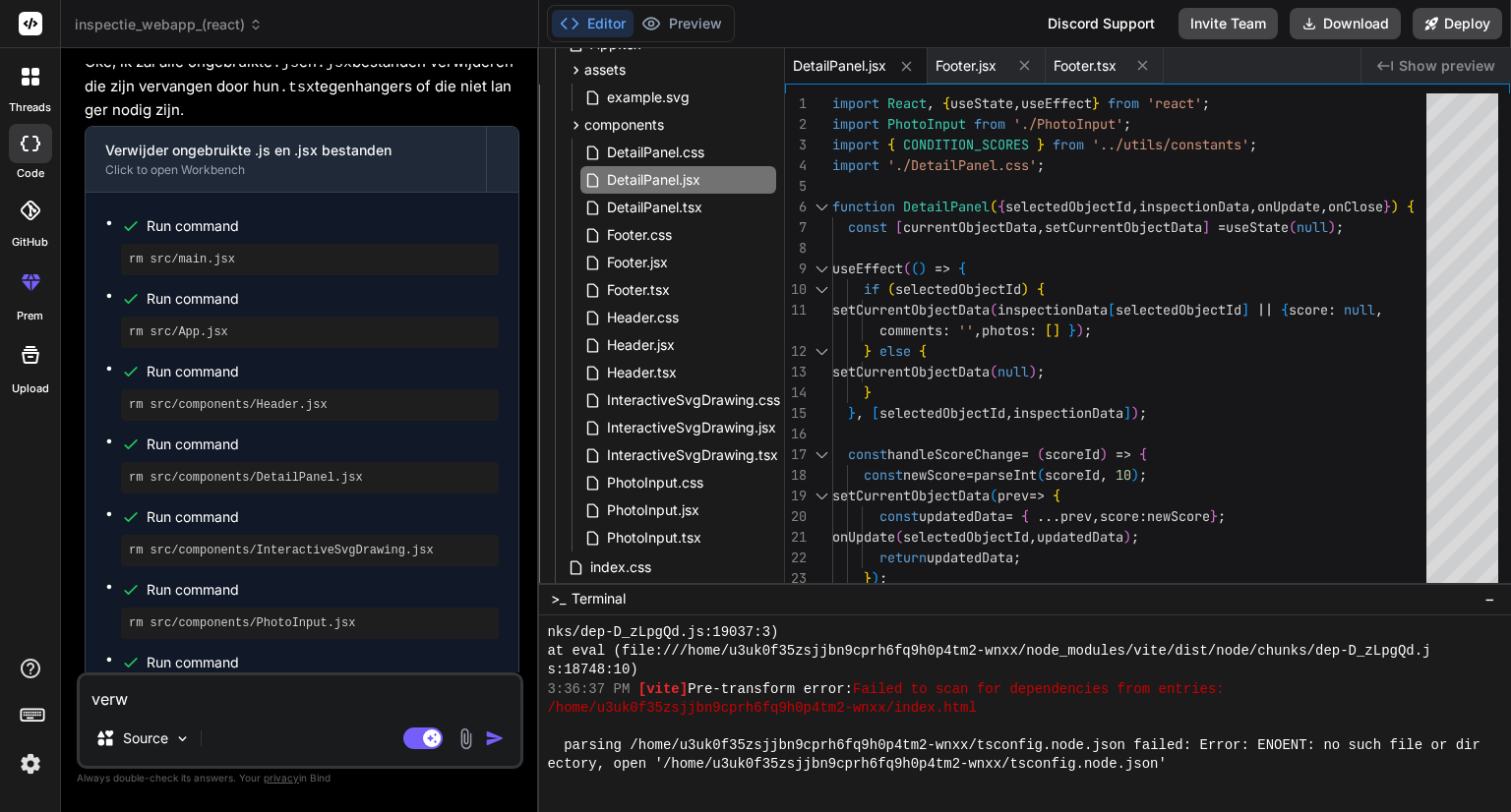
type textarea "verwi"
type textarea "x"
type textarea "verwij"
type textarea "x"
type textarea "verwijd"
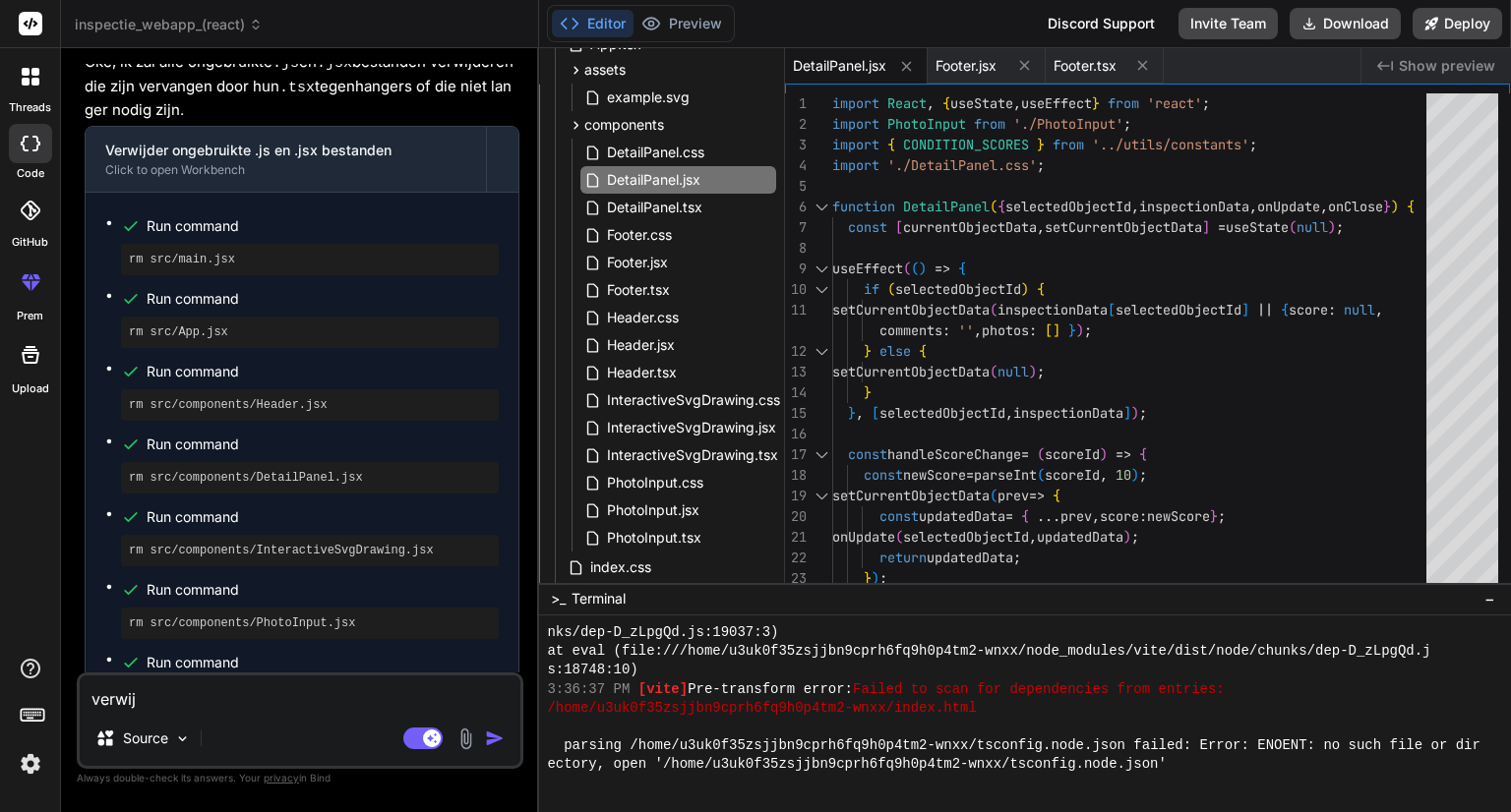
type textarea "x"
type textarea "verwijde"
type textarea "x"
type textarea "verwijder"
type textarea "x"
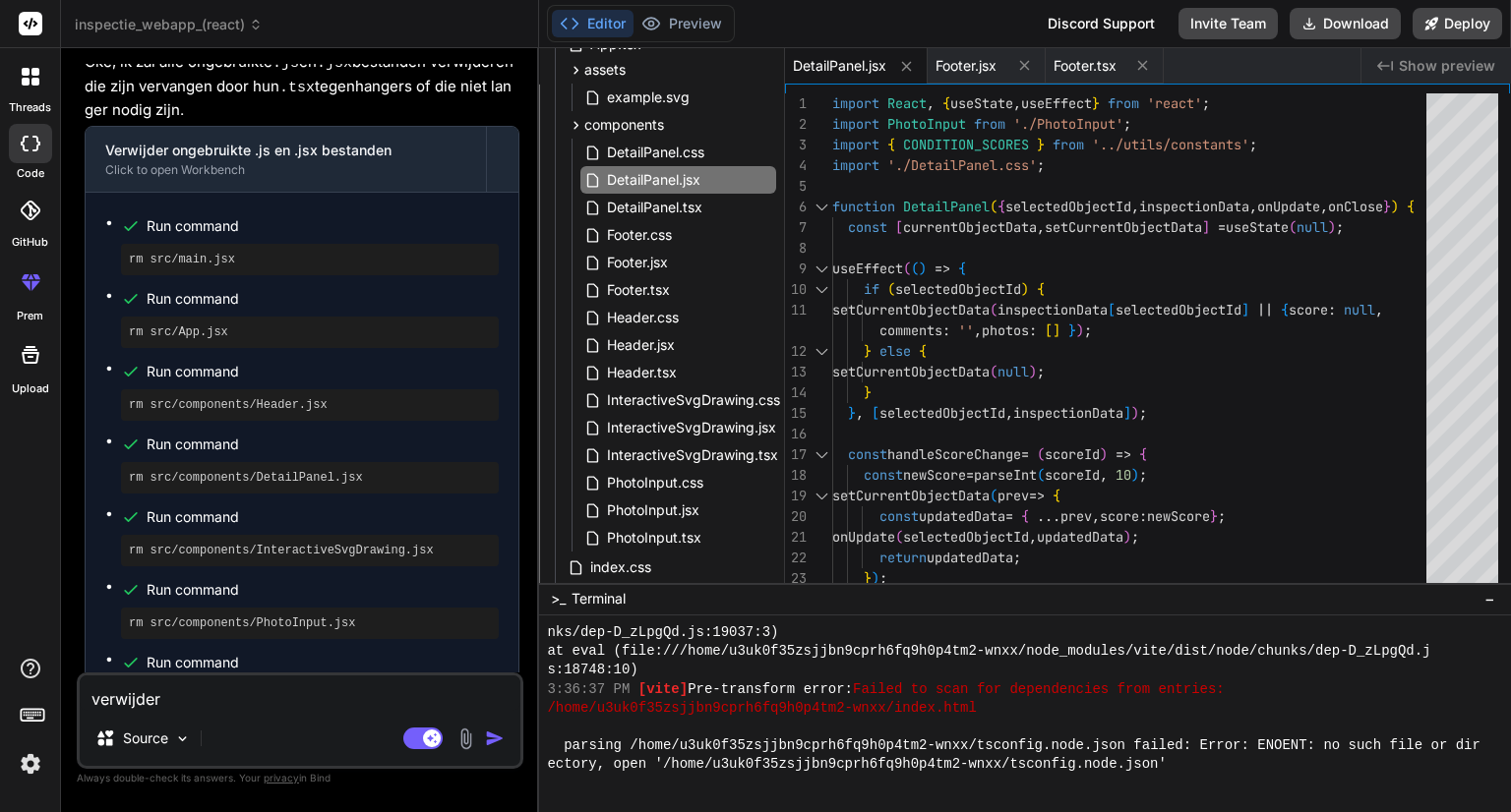
type textarea "verwijder"
type textarea "x"
type textarea "verwijder a"
type textarea "x"
type textarea "verwijder al"
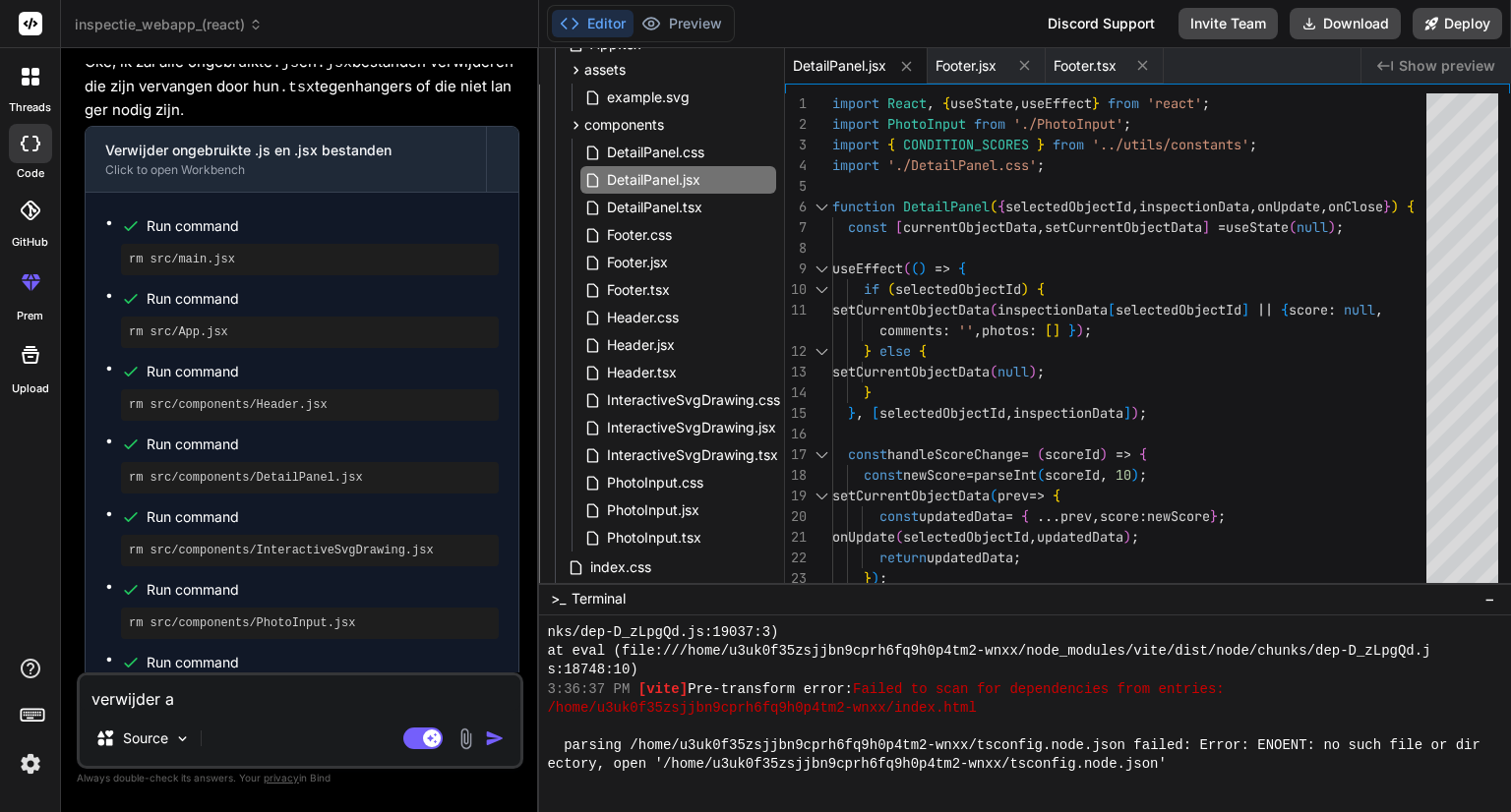
type textarea "x"
type textarea "verwijder all"
type textarea "x"
type textarea "verwijder alle"
type textarea "x"
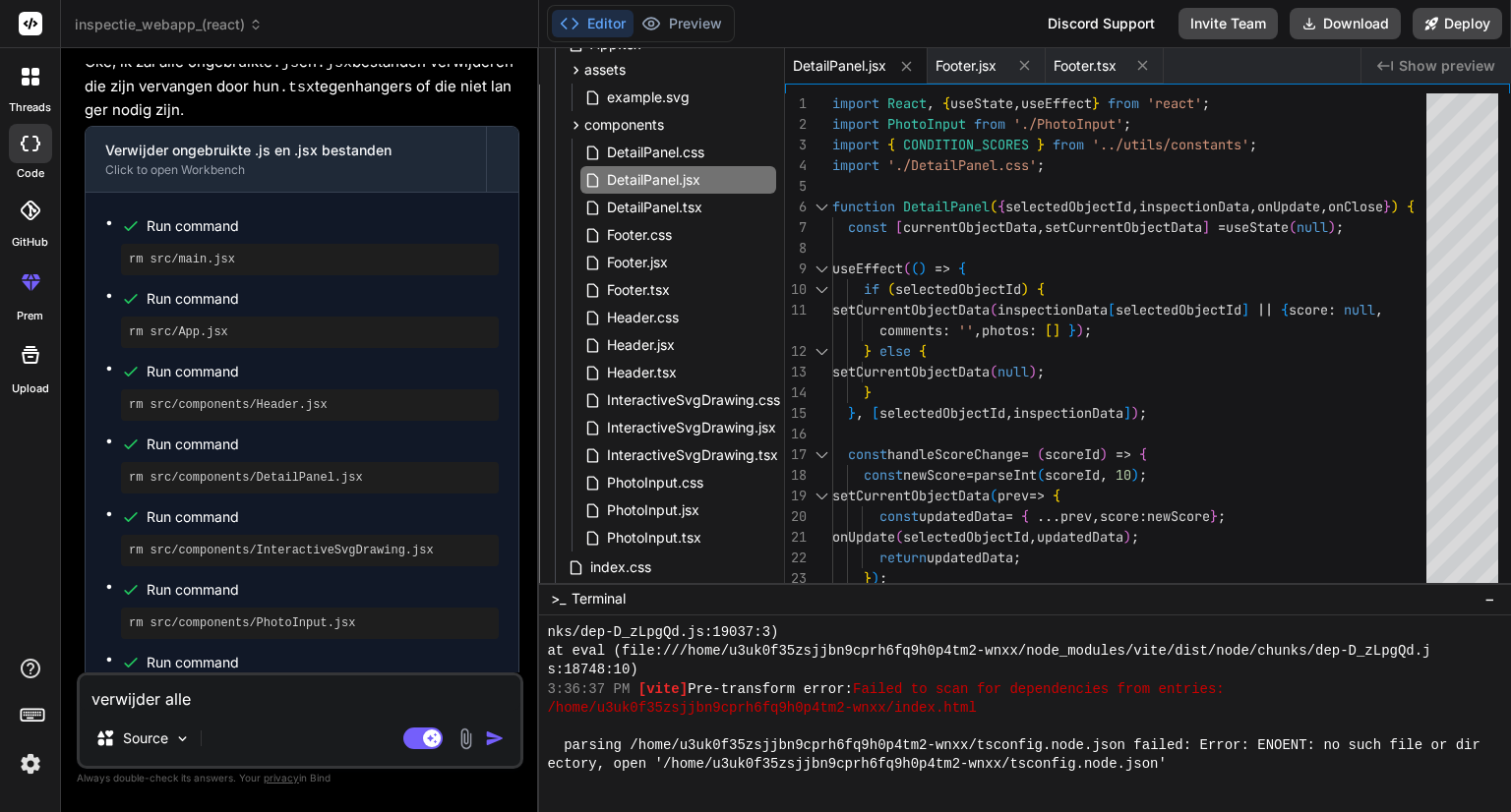
type textarea "verwijder alle"
type textarea "x"
type textarea "verwijder alle o"
type textarea "x"
type textarea "verwijder alle on"
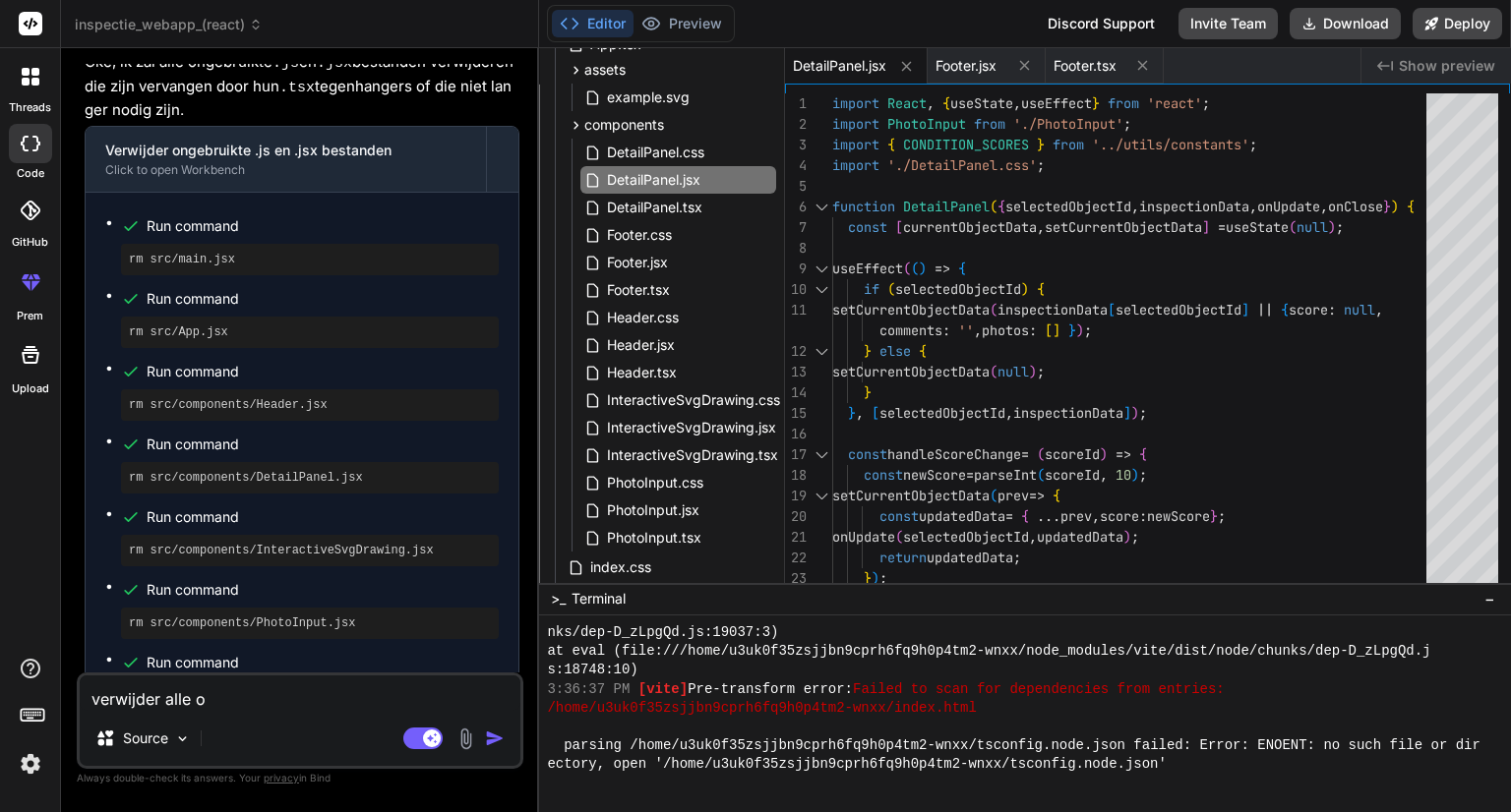
type textarea "x"
type textarea "verwijder alle onn"
type textarea "x"
type textarea "verwijder alle onno"
type textarea "x"
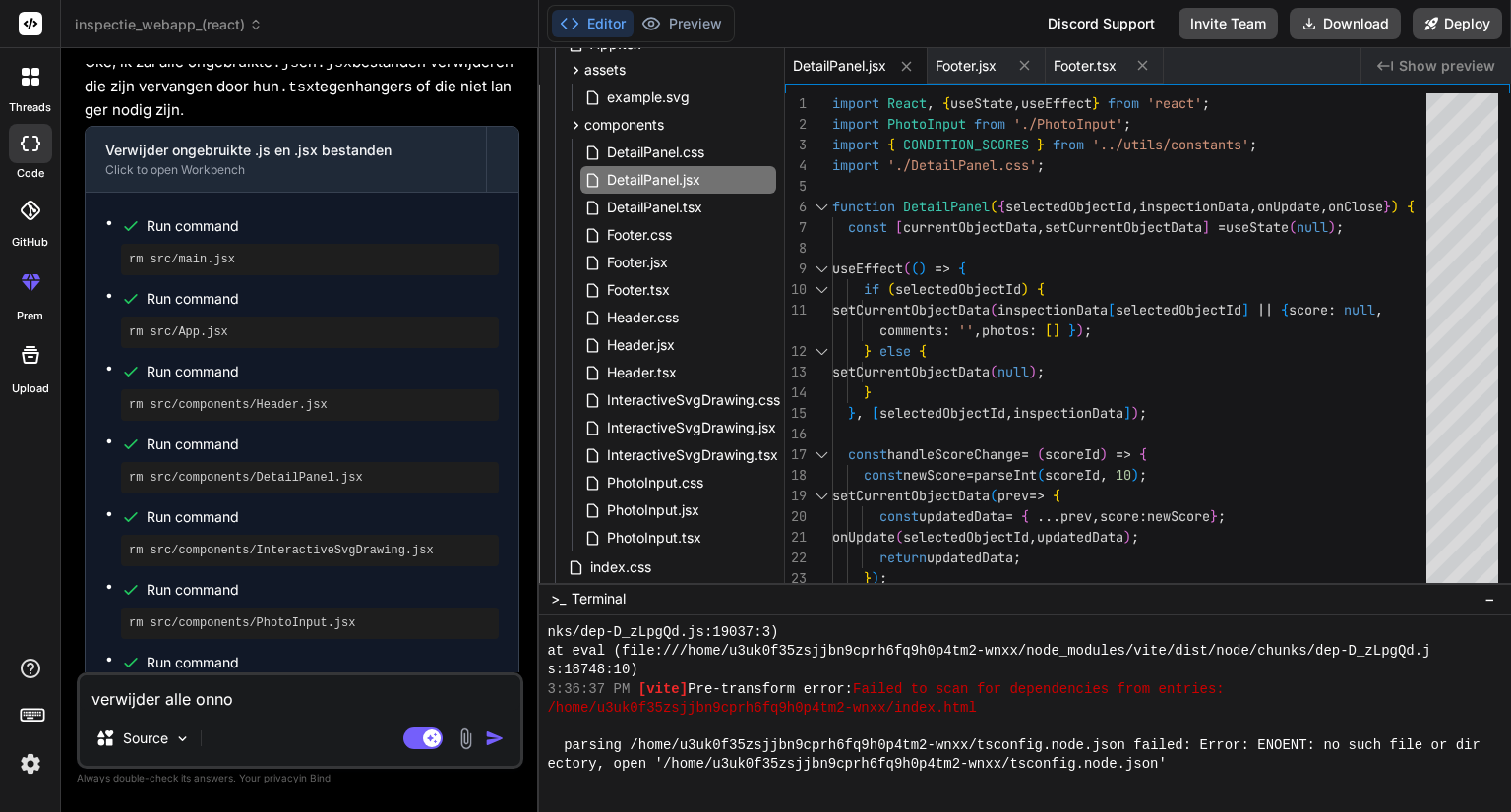
type textarea "verwijder alle onnod"
type textarea "x"
type textarea "verwijder alle onnodi"
type textarea "x"
type textarea "verwijder alle onnodig"
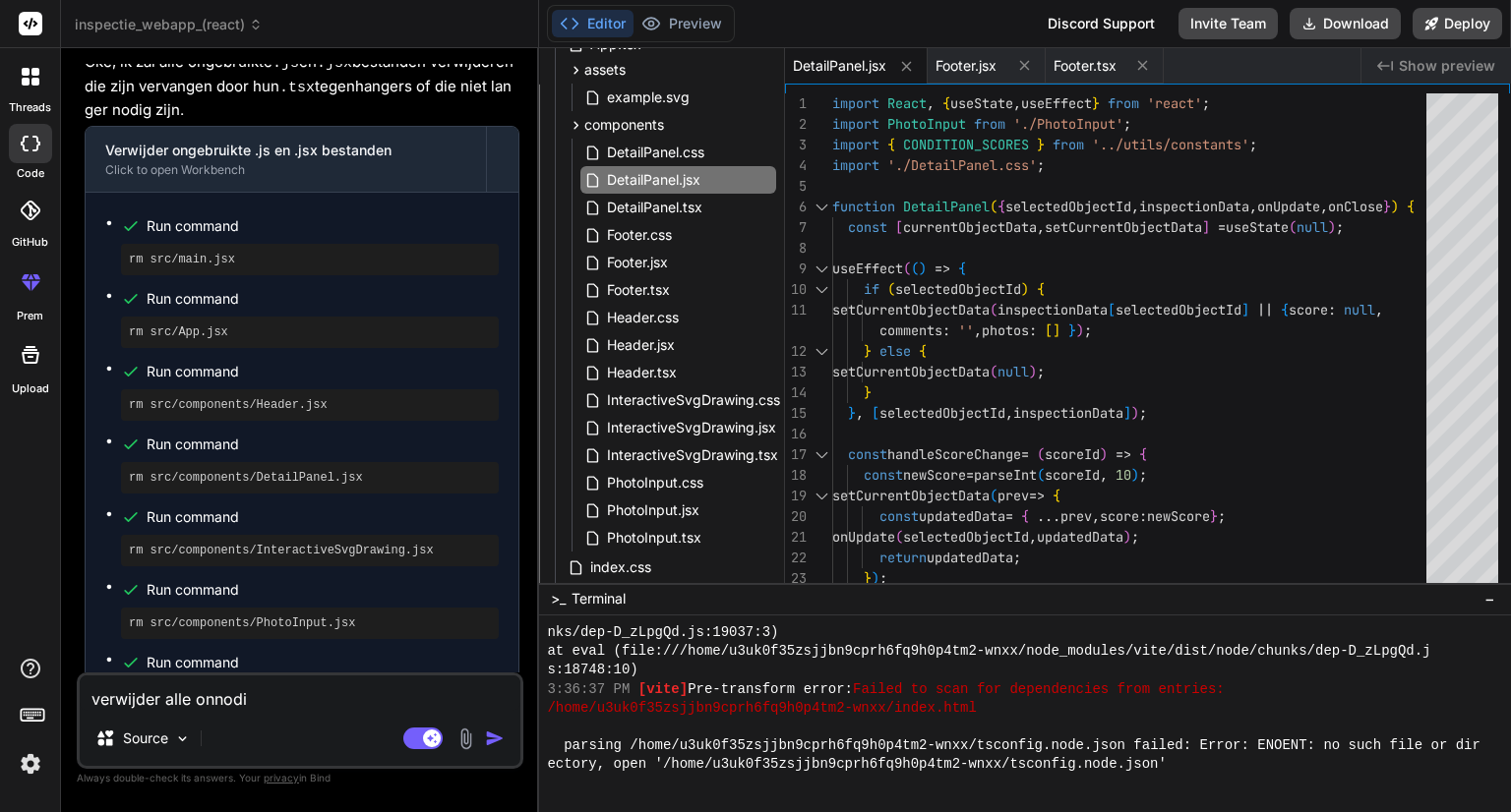
type textarea "x"
type textarea "verwijder alle onnodige"
type textarea "x"
type textarea "verwijder alle onnodige"
type textarea "x"
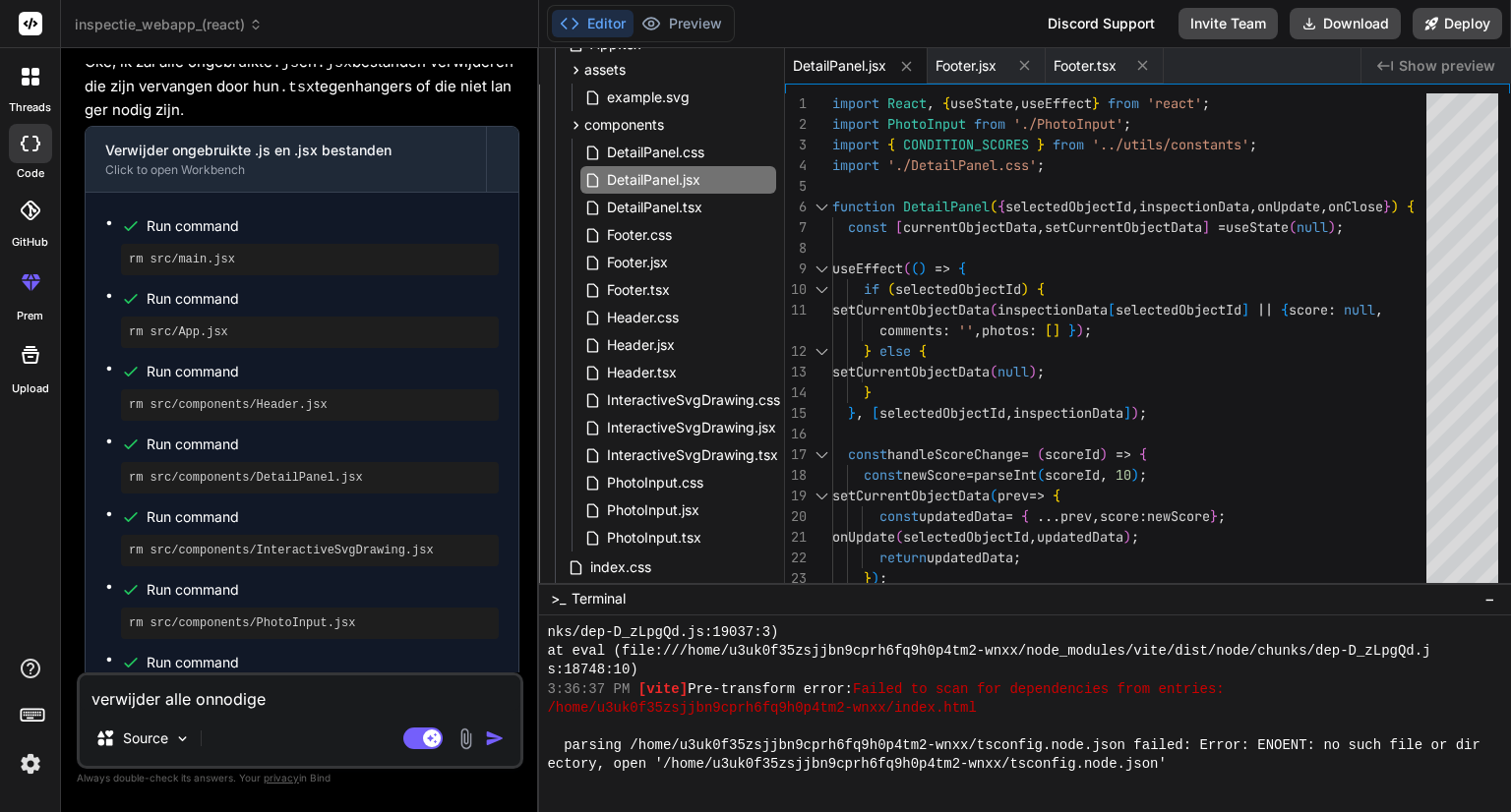
type textarea "verwijder alle onnodige ."
type textarea "x"
type textarea "verwijder alle onnodige .j"
type textarea "x"
type textarea "verwijder alle onnodige .js"
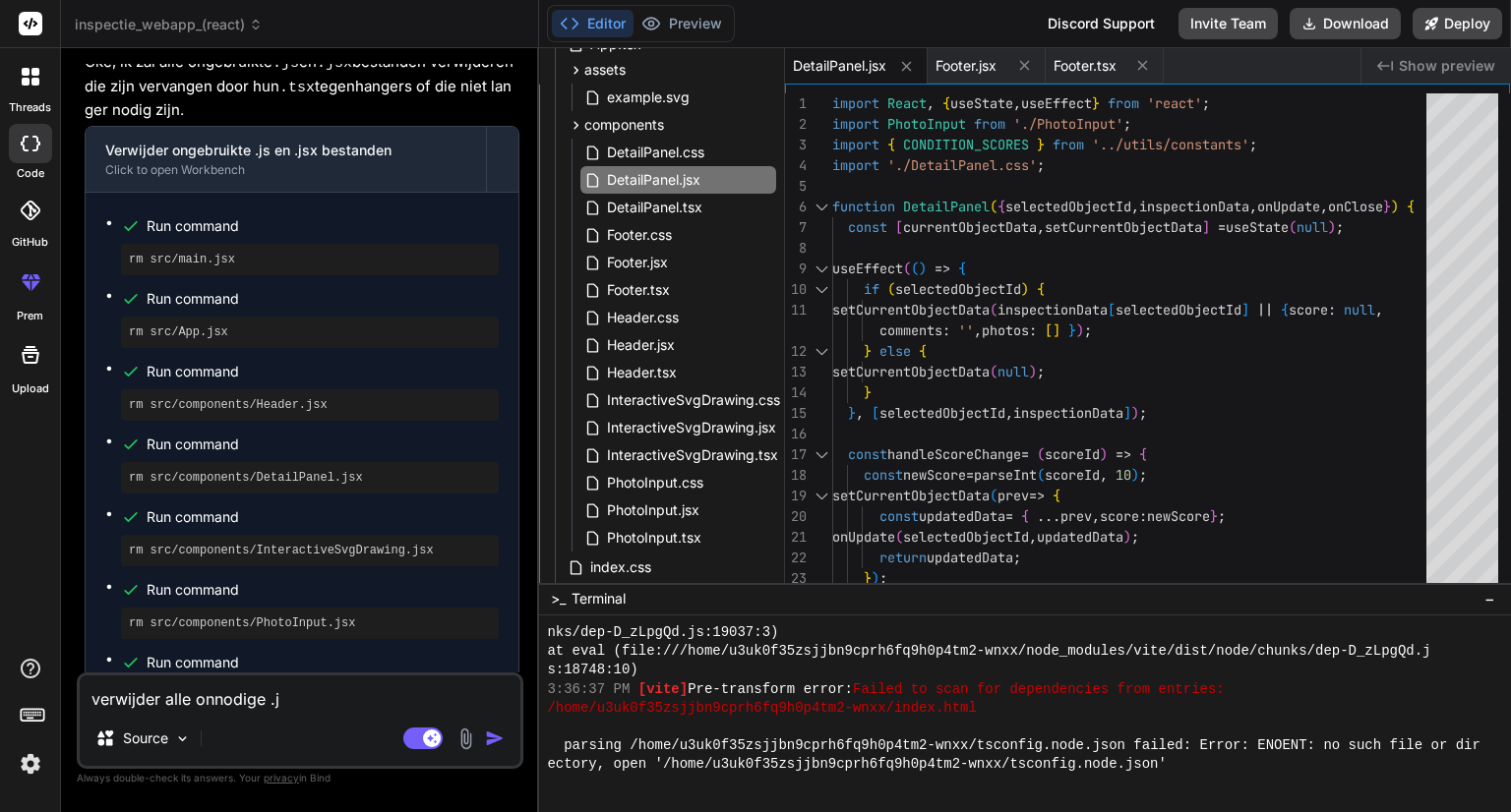
type textarea "x"
type textarea "verwijder alle onnodige .js"
type textarea "x"
type textarea "verwijder alle onnodige .js a"
type textarea "x"
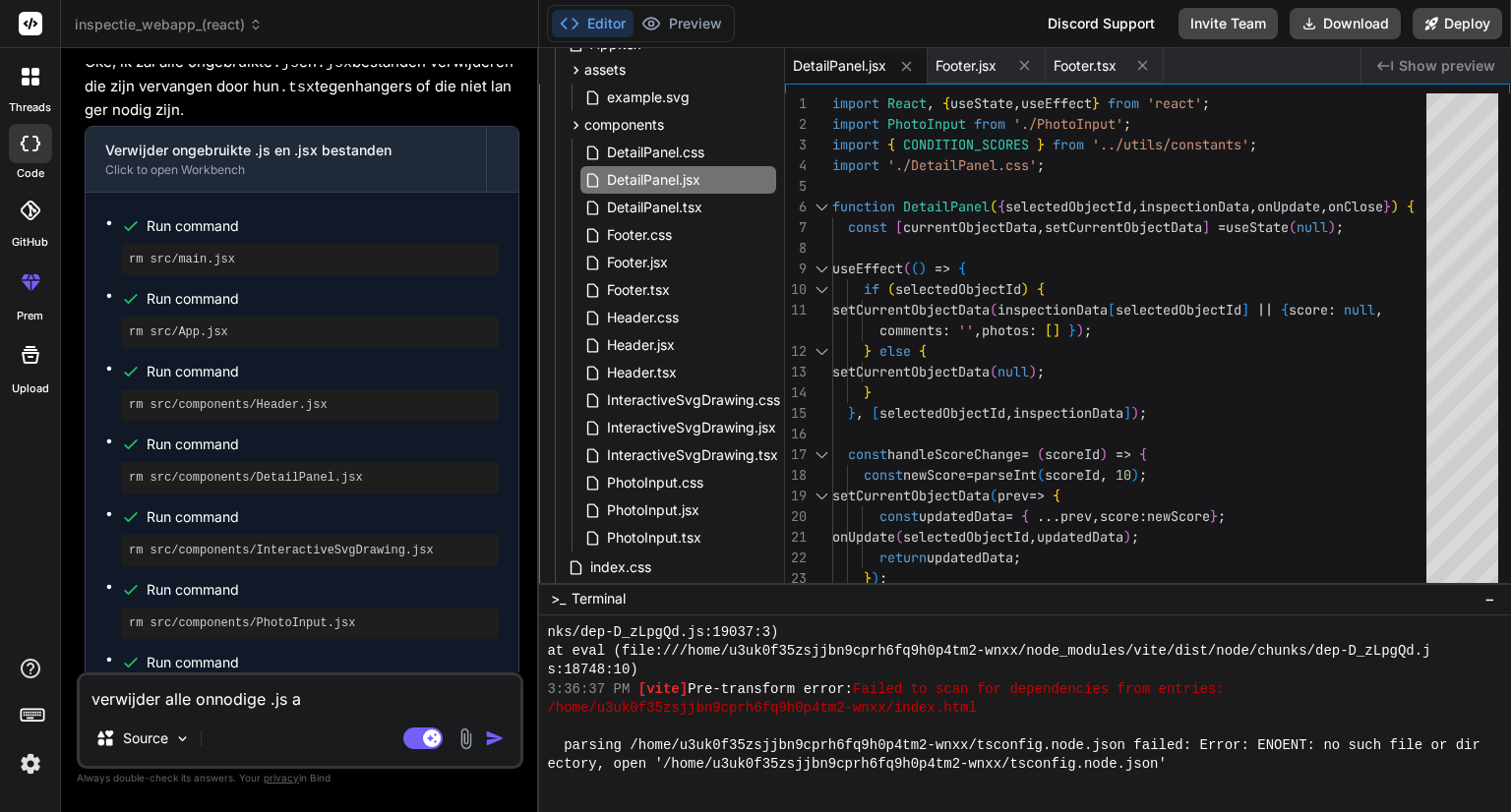
type textarea "verwijder alle onnodige .js"
type textarea "x"
type textarea "verwijder alle onnodige .js e"
type textarea "x"
type textarea "verwijder alle onnodige .js en"
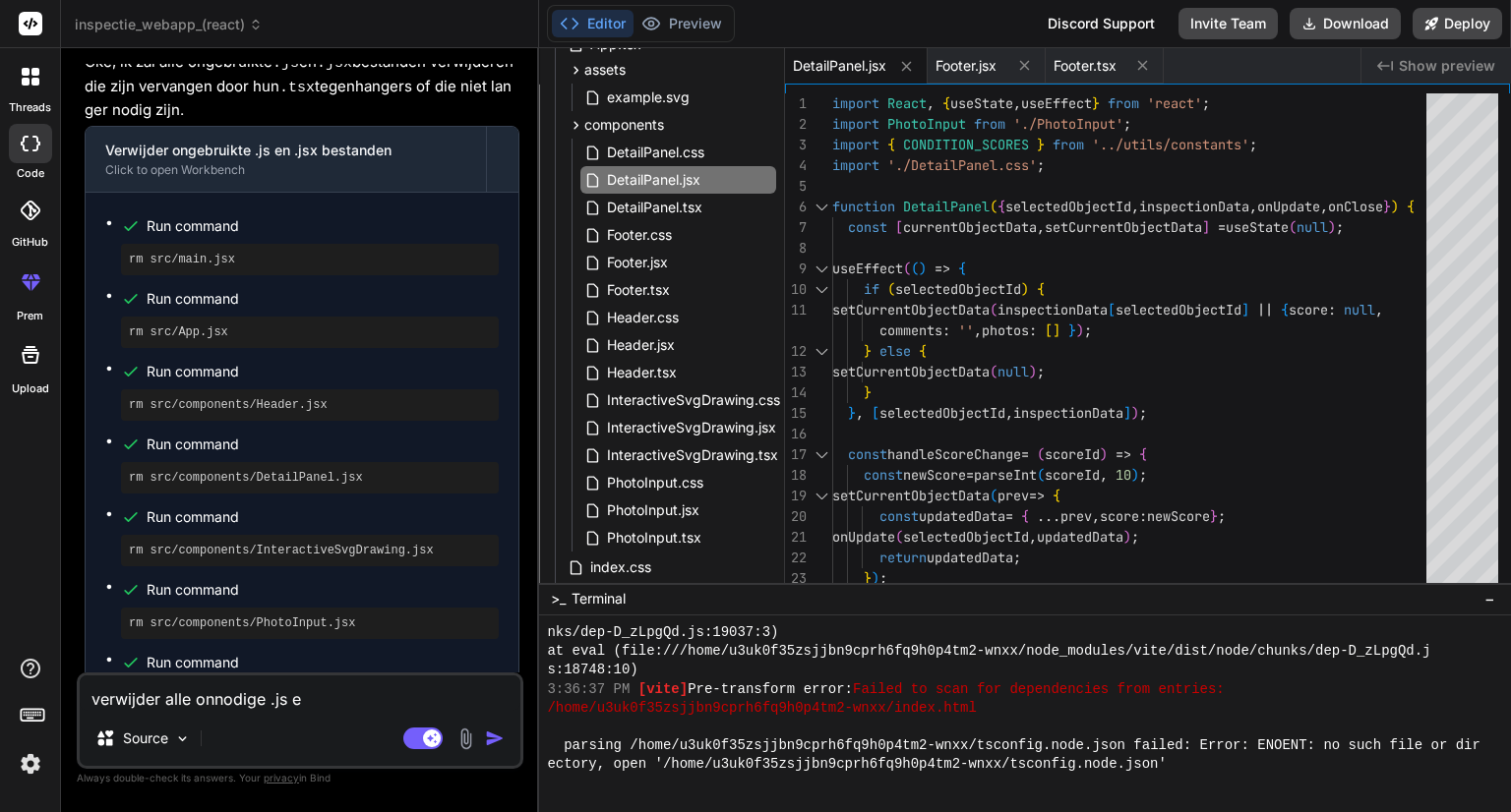
type textarea "x"
type textarea "verwijder alle onnodige .js en"
type textarea "x"
type textarea "verwijder alle onnodige .js en ."
type textarea "x"
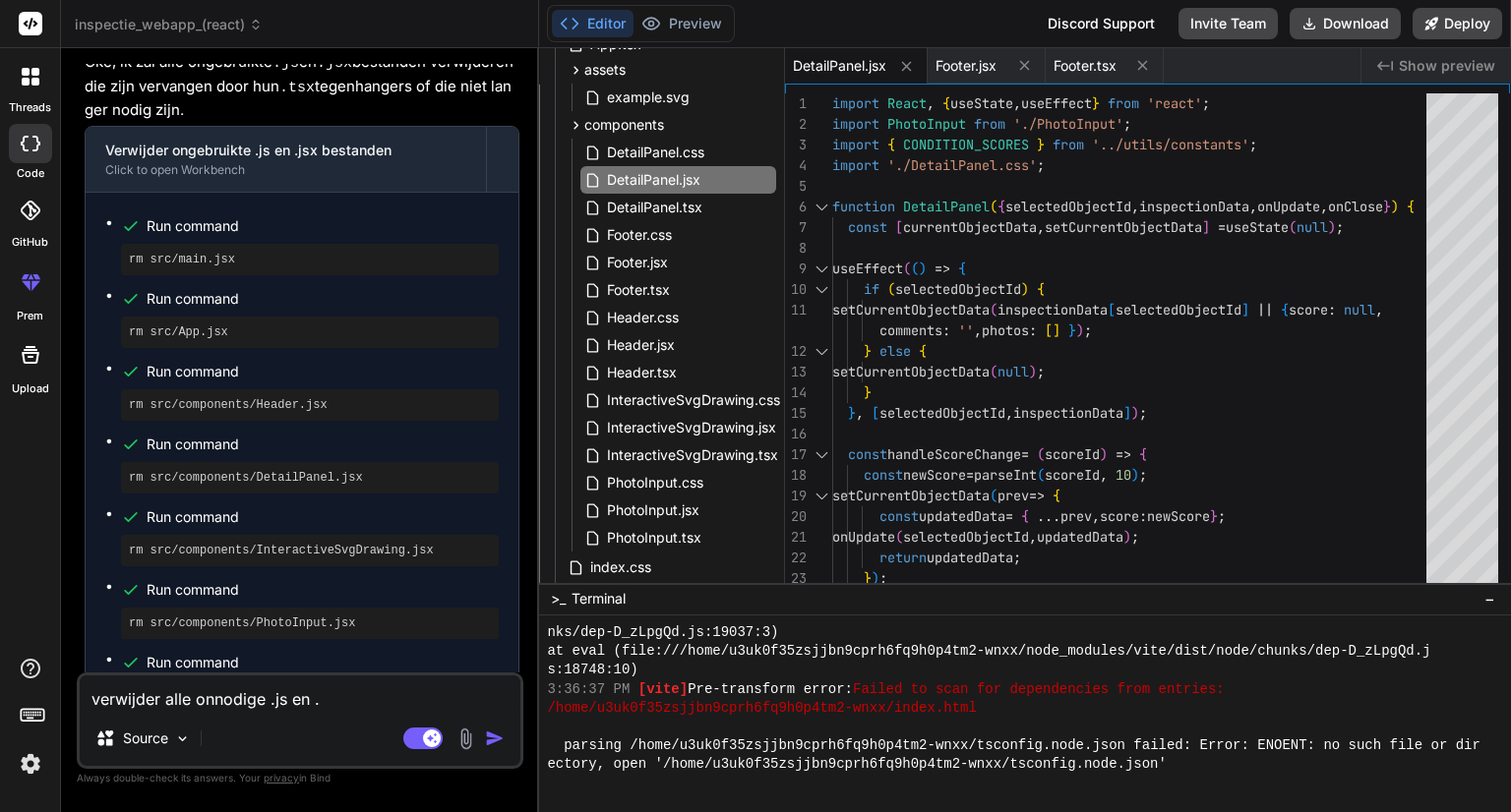
type textarea "verwijder alle onnodige .js en .j"
type textarea "x"
type textarea "verwijder alle onnodige .js en .js"
type textarea "x"
type textarea "verwijder alle onnodige .js en .jsx"
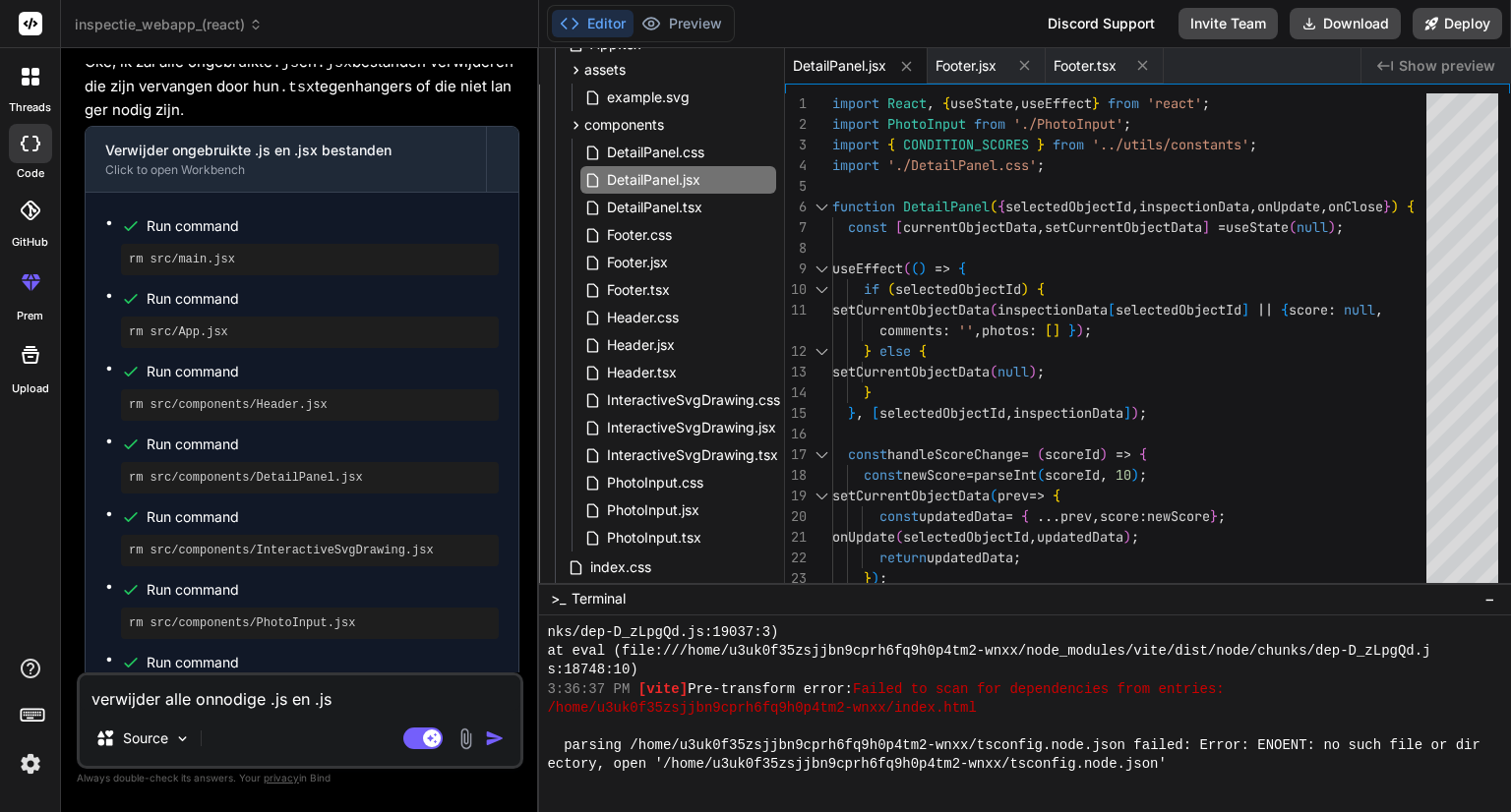
type textarea "x"
type textarea "verwijder alle onnodige .js en .jsx"
type textarea "x"
type textarea "verwijder alle onnodige .js en .jsx b"
type textarea "x"
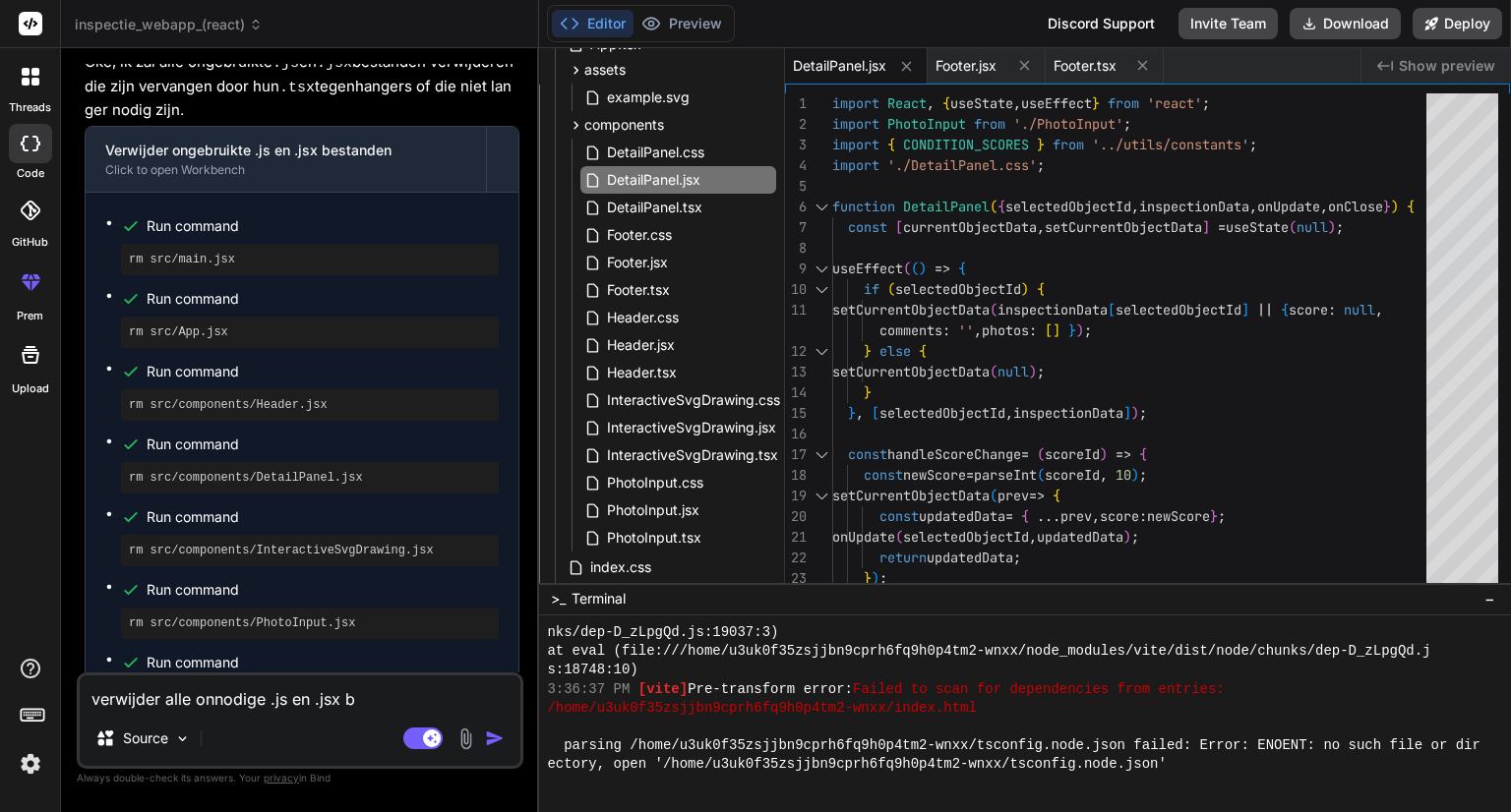
type textarea "verwijder alle onnodige .js en .jsx be"
type textarea "x"
type textarea "verwijder alle onnodige .js en .jsx bes"
type textarea "x"
type textarea "verwijder alle onnodige .js en .jsx best"
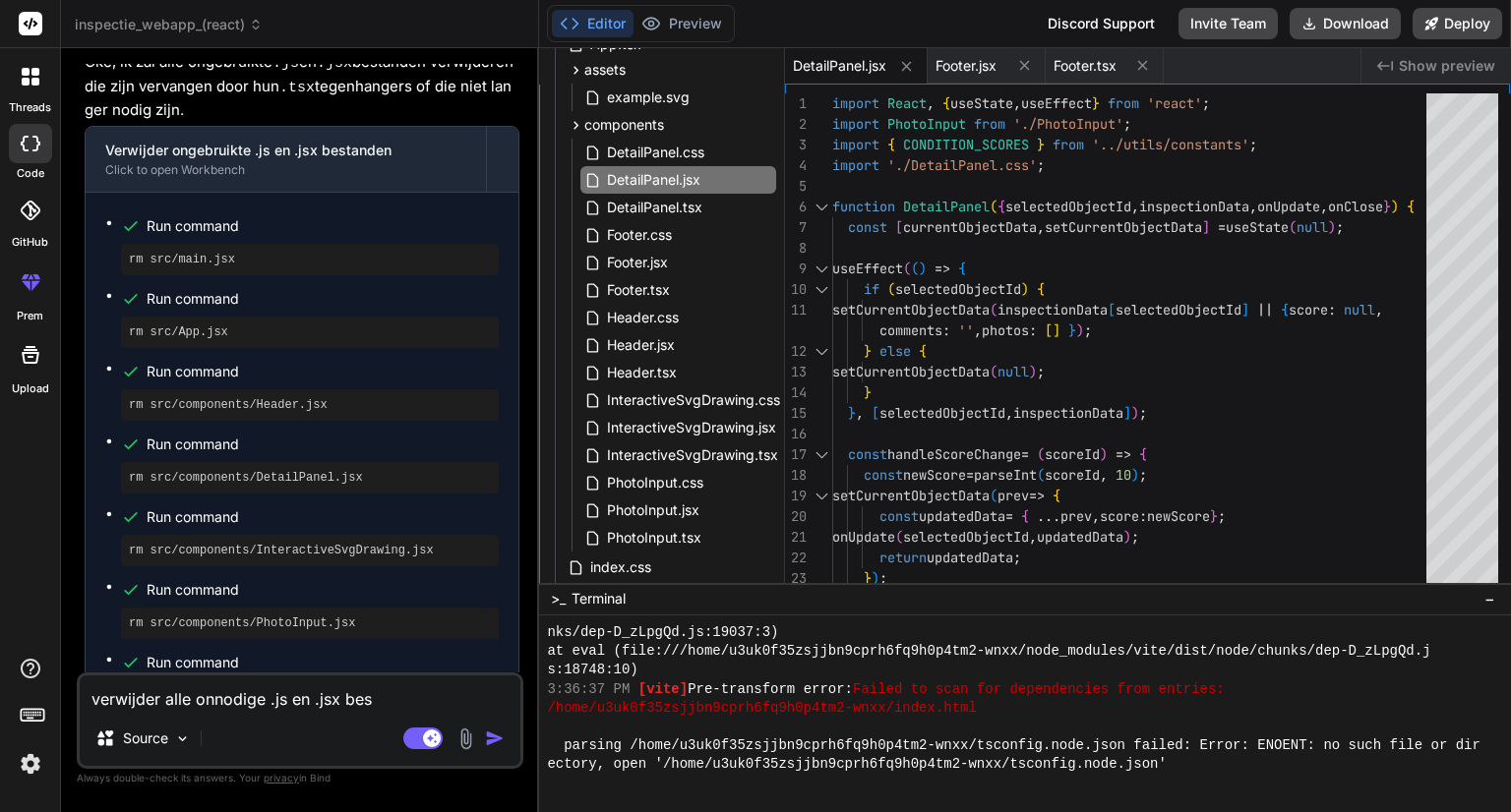
type textarea "x"
type textarea "verwijder alle onnodige .js en .jsx besta"
type textarea "x"
type textarea "verwijder alle onnodige .js en .jsx bestan"
type textarea "x"
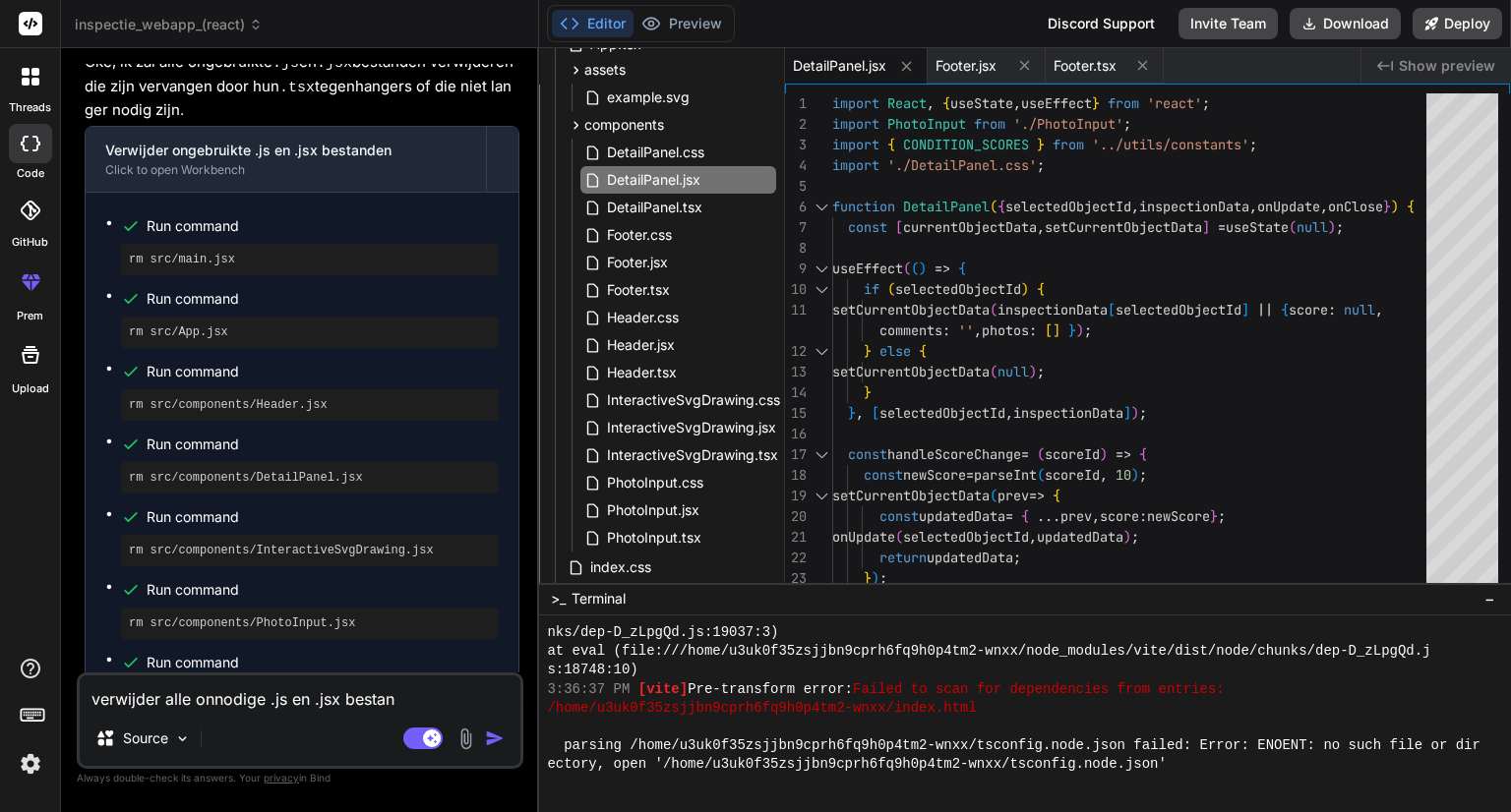
type textarea "verwijder alle onnodige .js en .jsx bestand"
type textarea "x"
type textarea "verwijder alle onnodige .js en .jsx bestande"
type textarea "x"
type textarea "verwijder alle onnodige .js en .jsx bestanden"
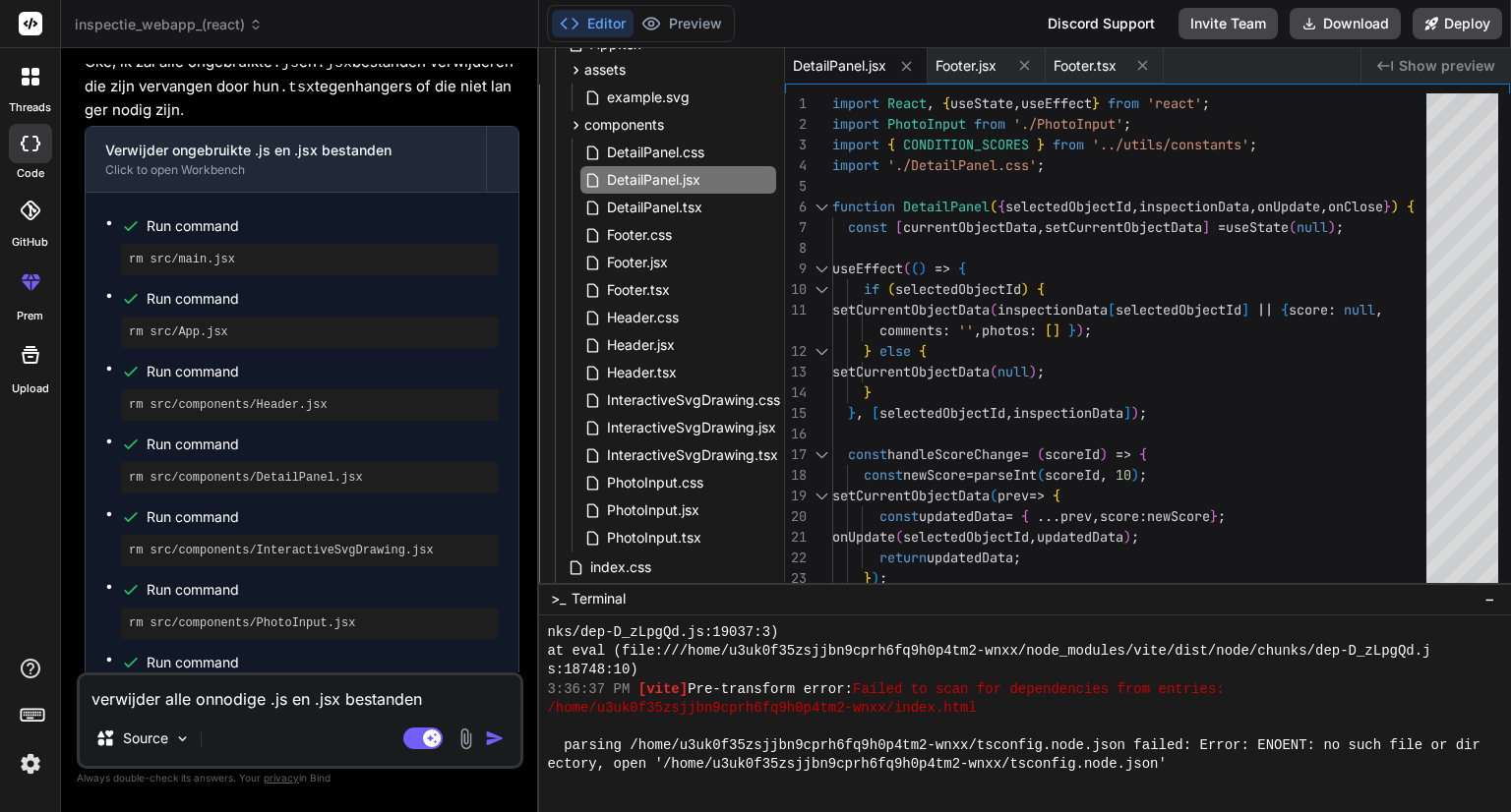
type textarea "x"
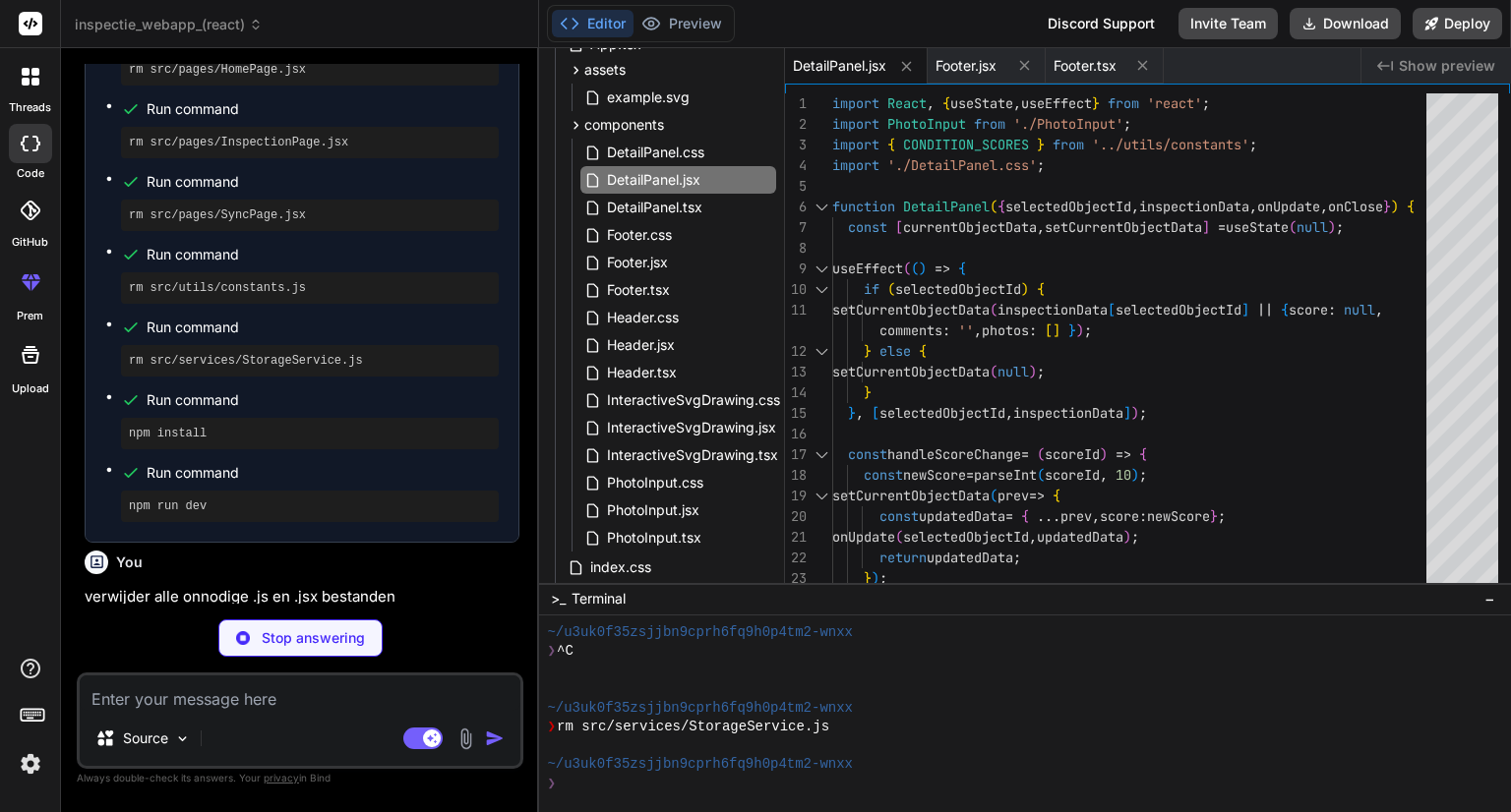
scroll to position [2567, 0]
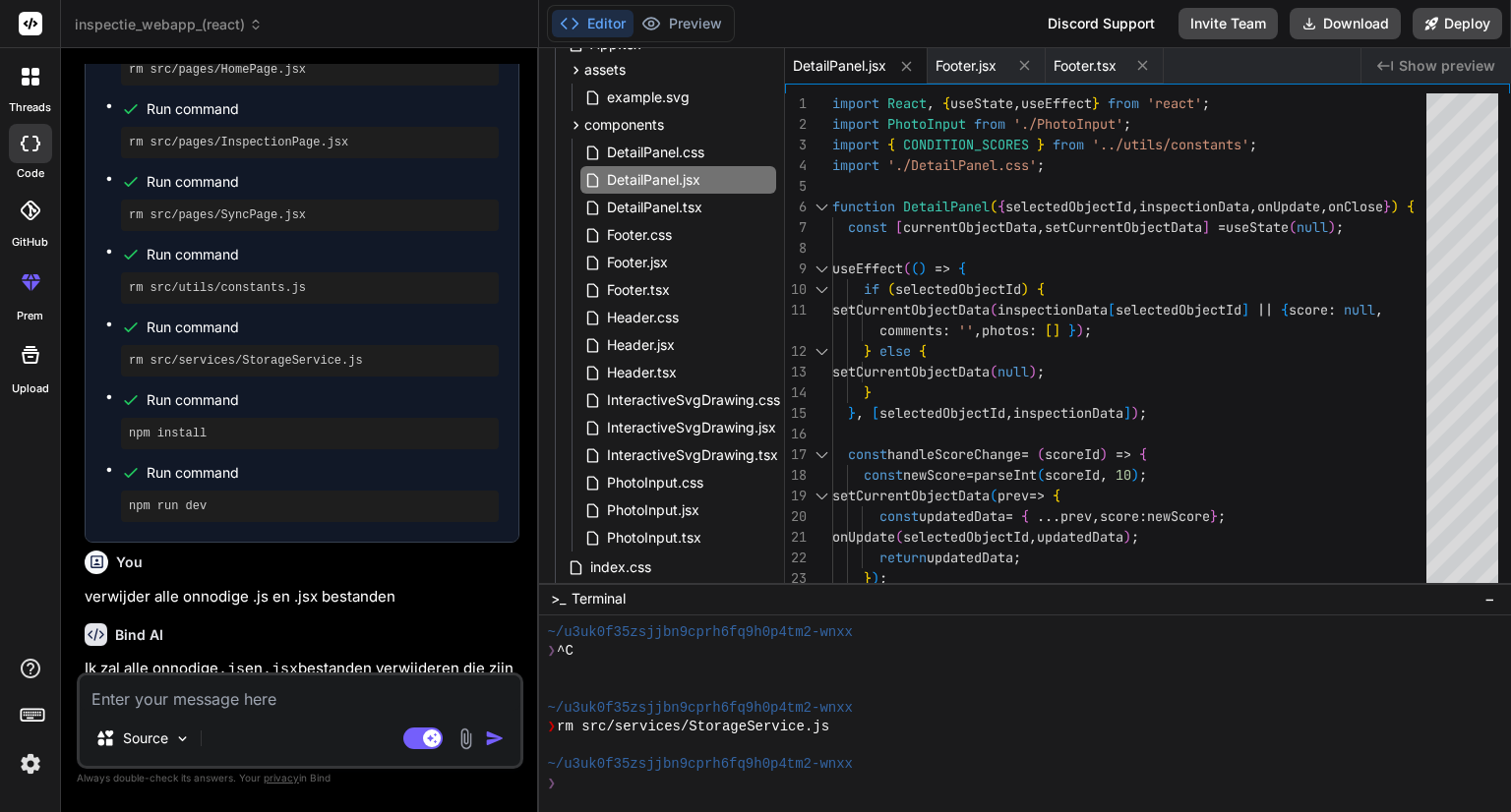
type textarea "x"
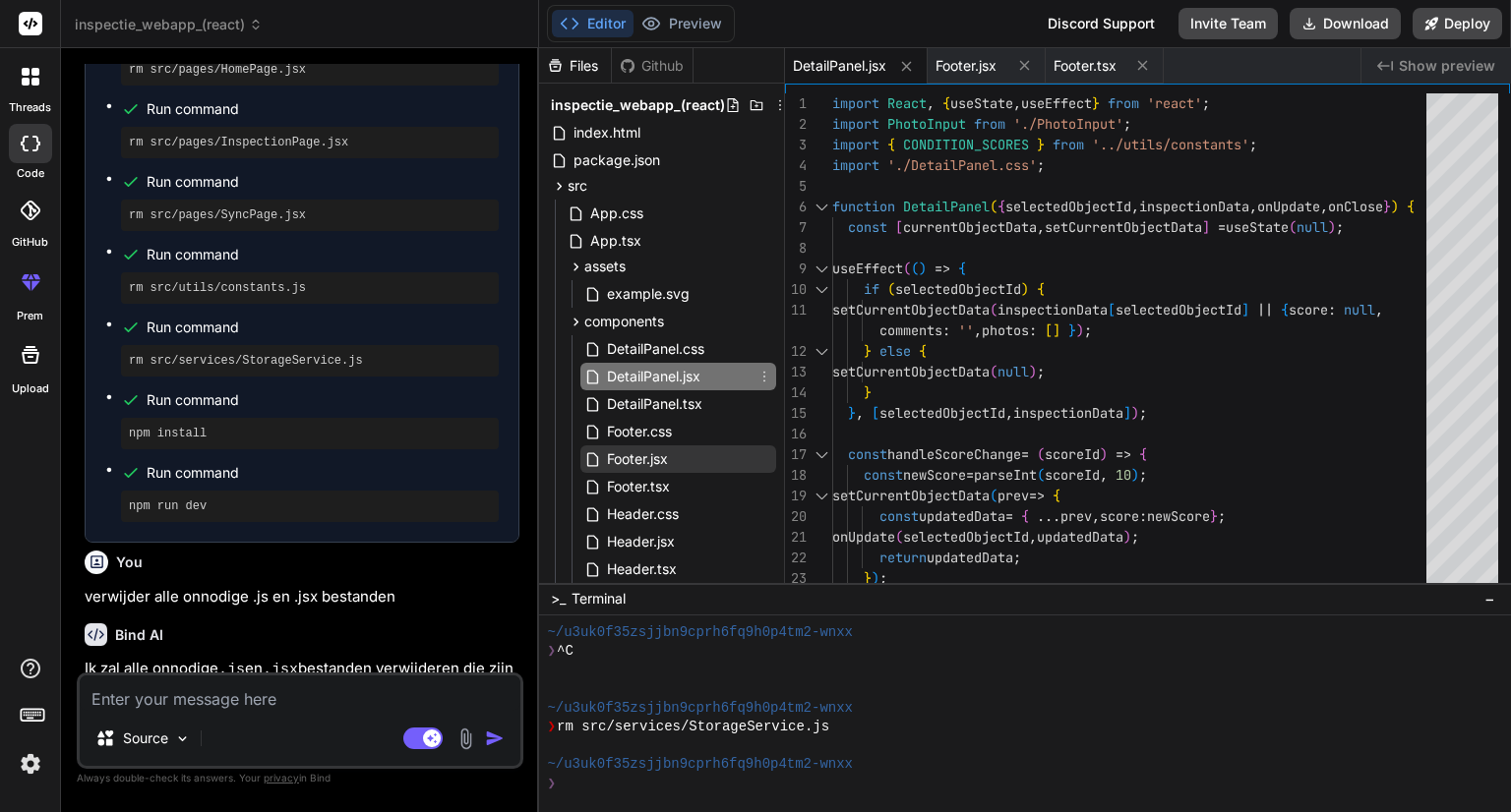
scroll to position [98, 0]
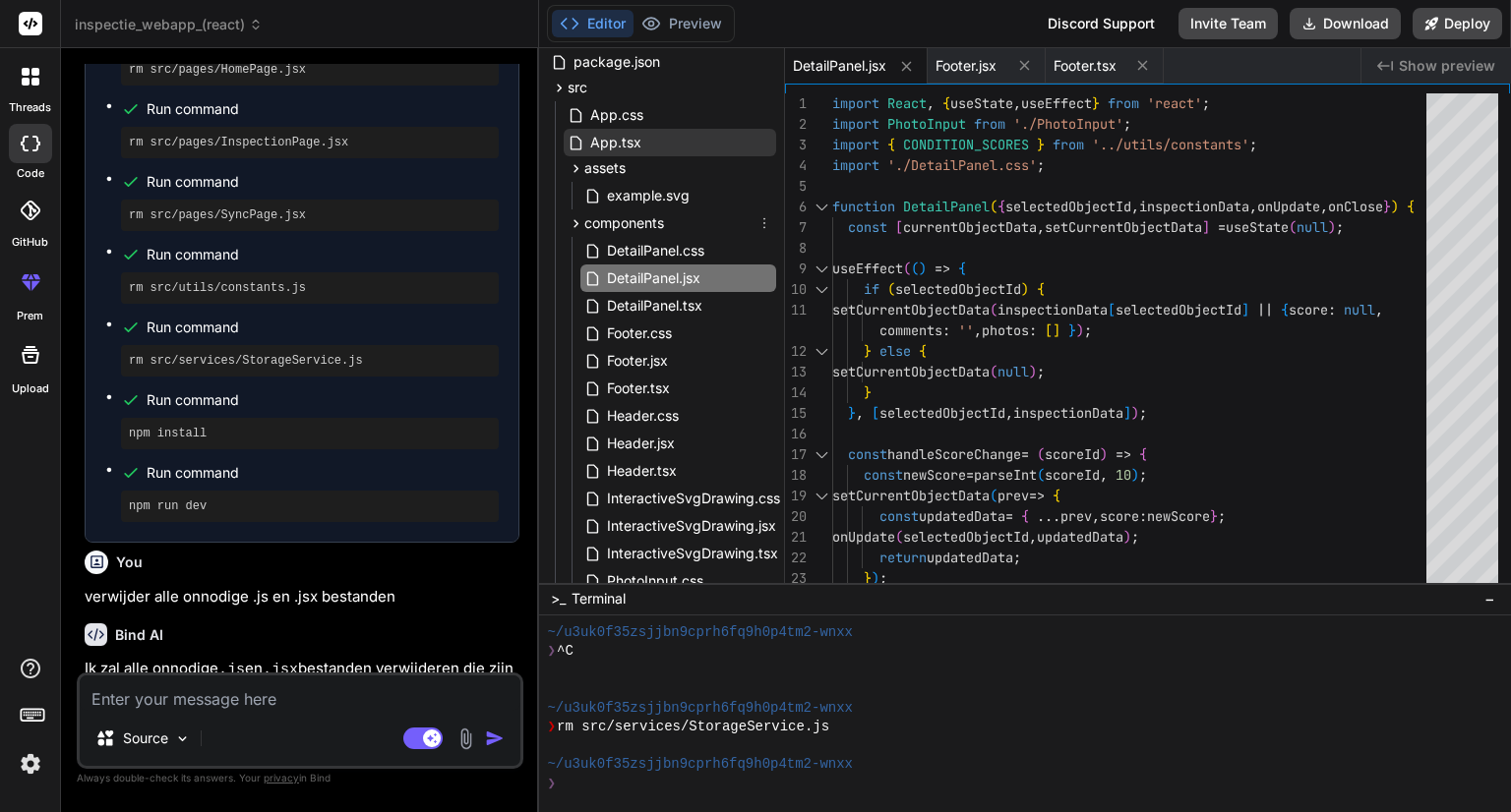
click at [571, 225] on icon at bounding box center [576, 224] width 17 height 17
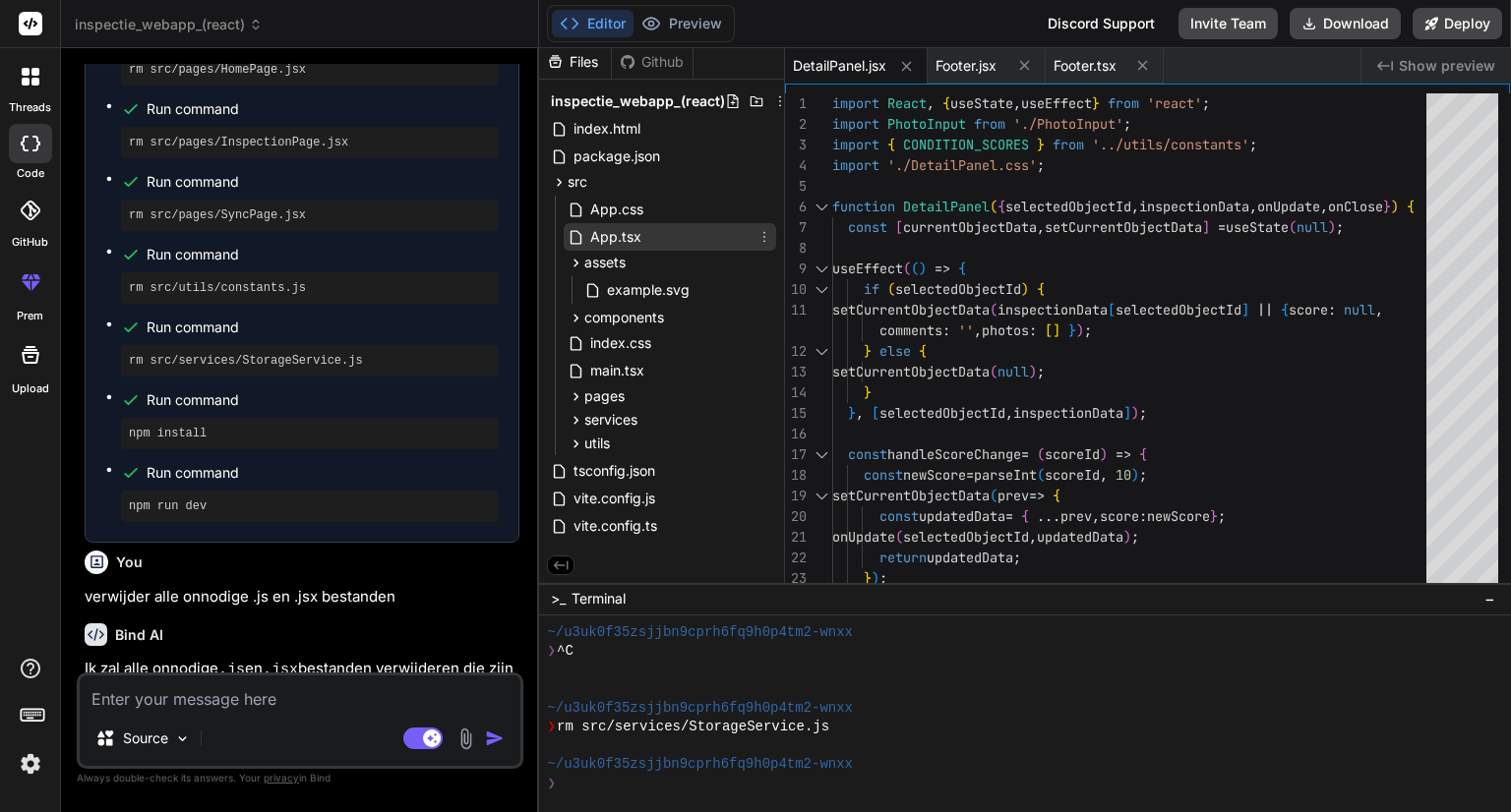
scroll to position [8, 0]
click at [575, 262] on icon at bounding box center [577, 263] width 5 height 8
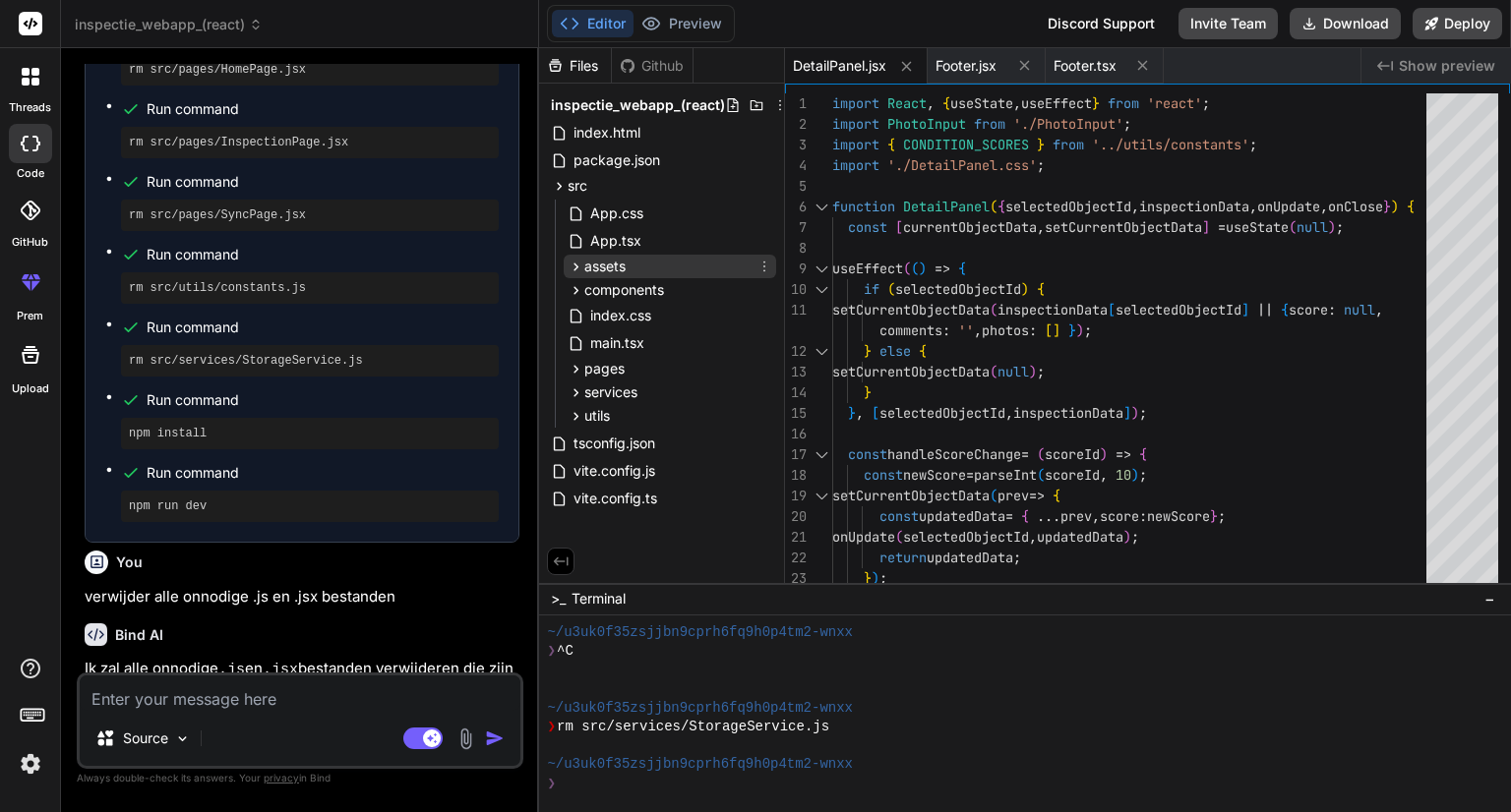
scroll to position [0, 0]
click at [574, 390] on icon at bounding box center [576, 393] width 17 height 17
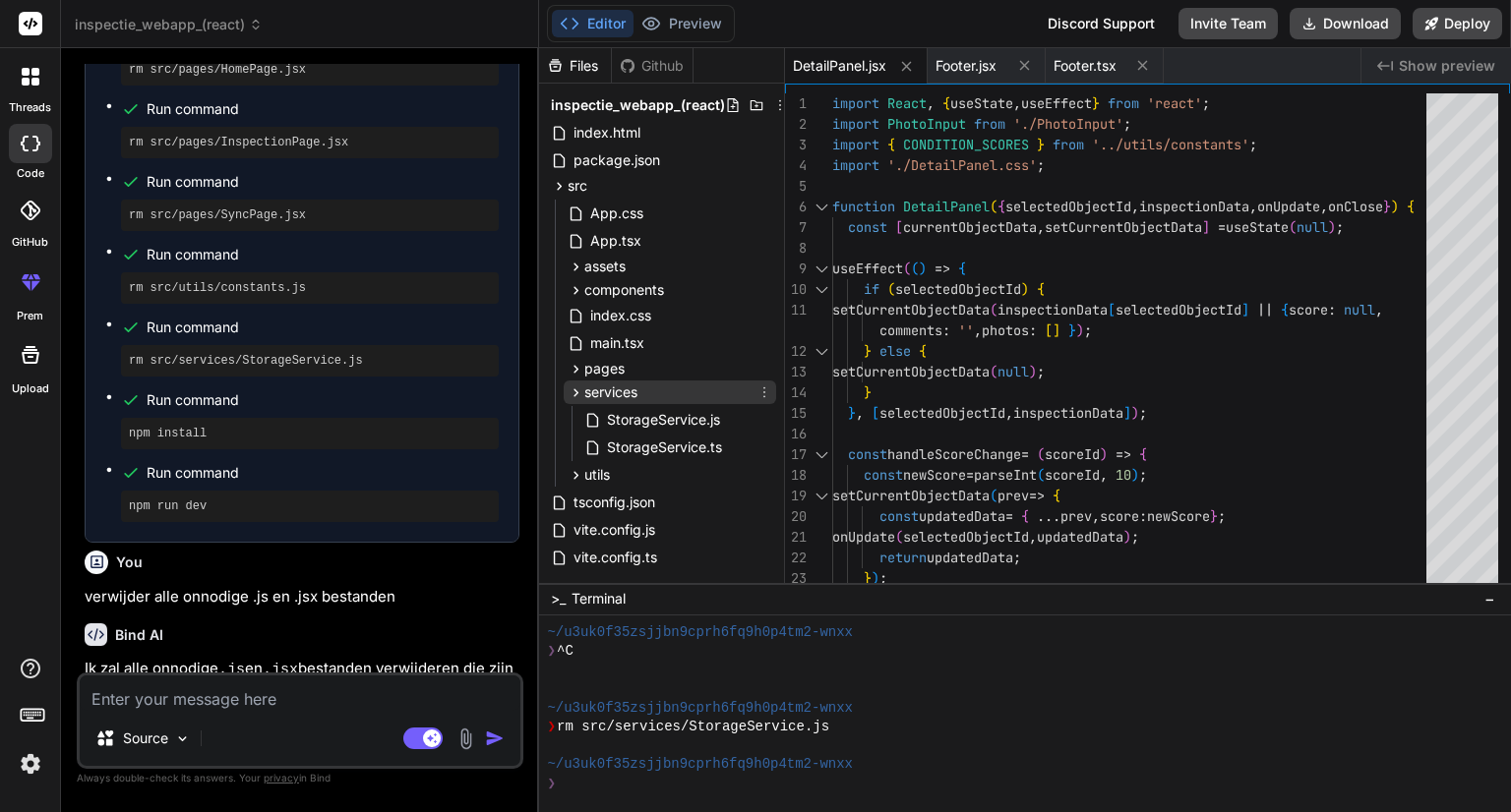
click at [574, 390] on icon at bounding box center [576, 393] width 17 height 17
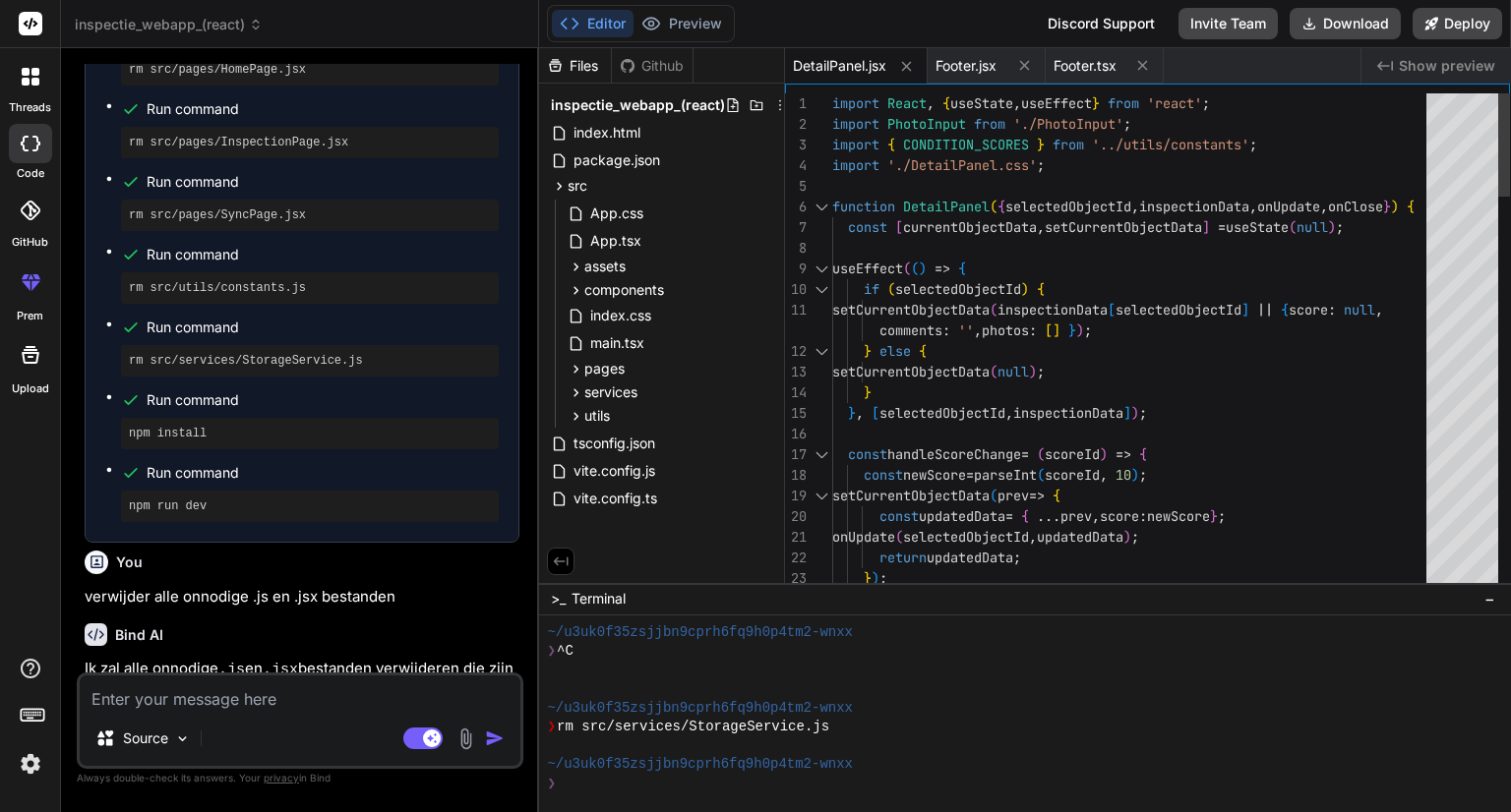
type textarea "import React, { useState, useEffect } from 'react'; import PhotoInput from './P…"
click at [602, 784] on div "❯" at bounding box center [1013, 784] width 933 height 19
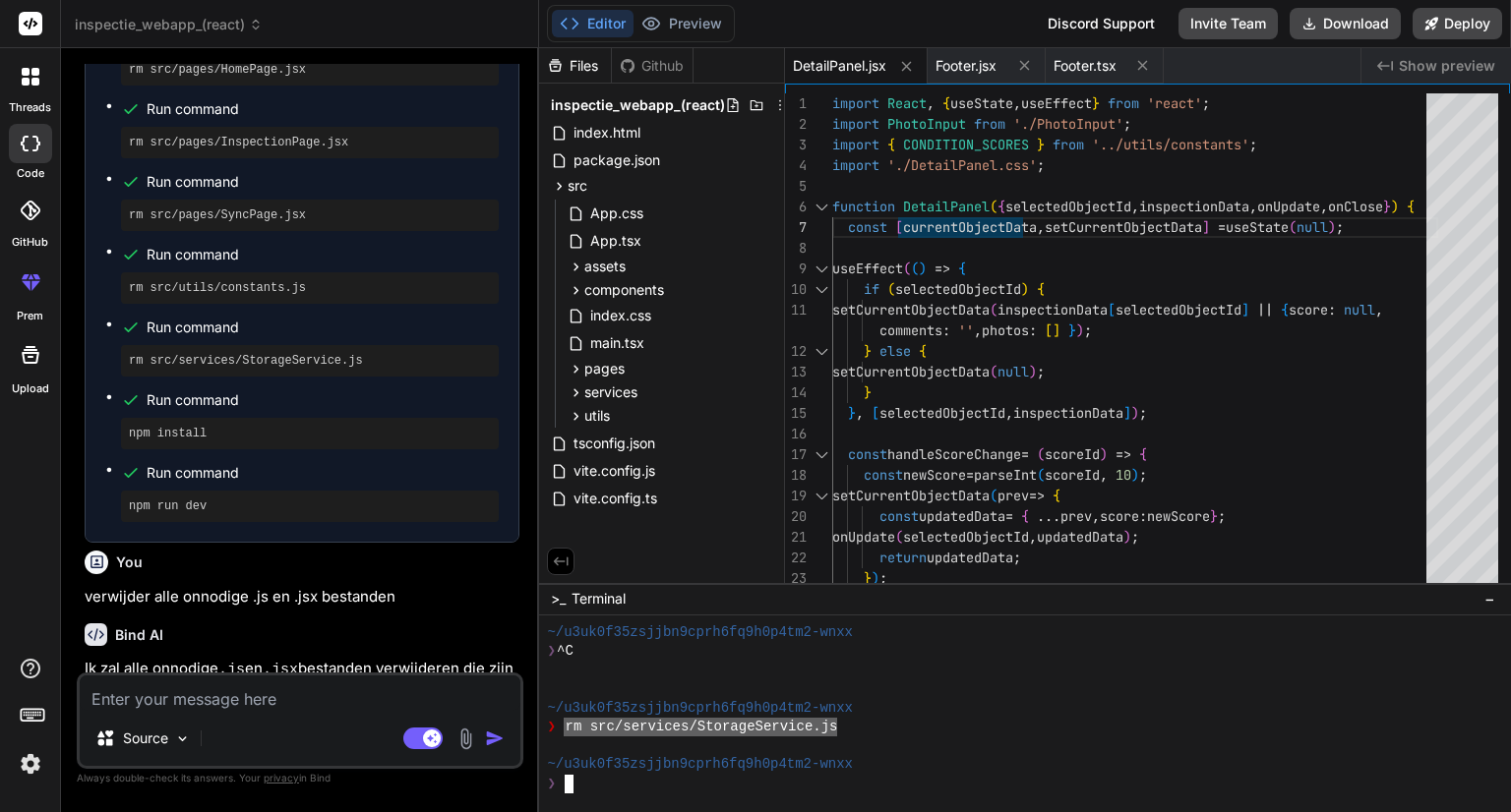
drag, startPoint x: 565, startPoint y: 728, endPoint x: 838, endPoint y: 728, distance: 273.0
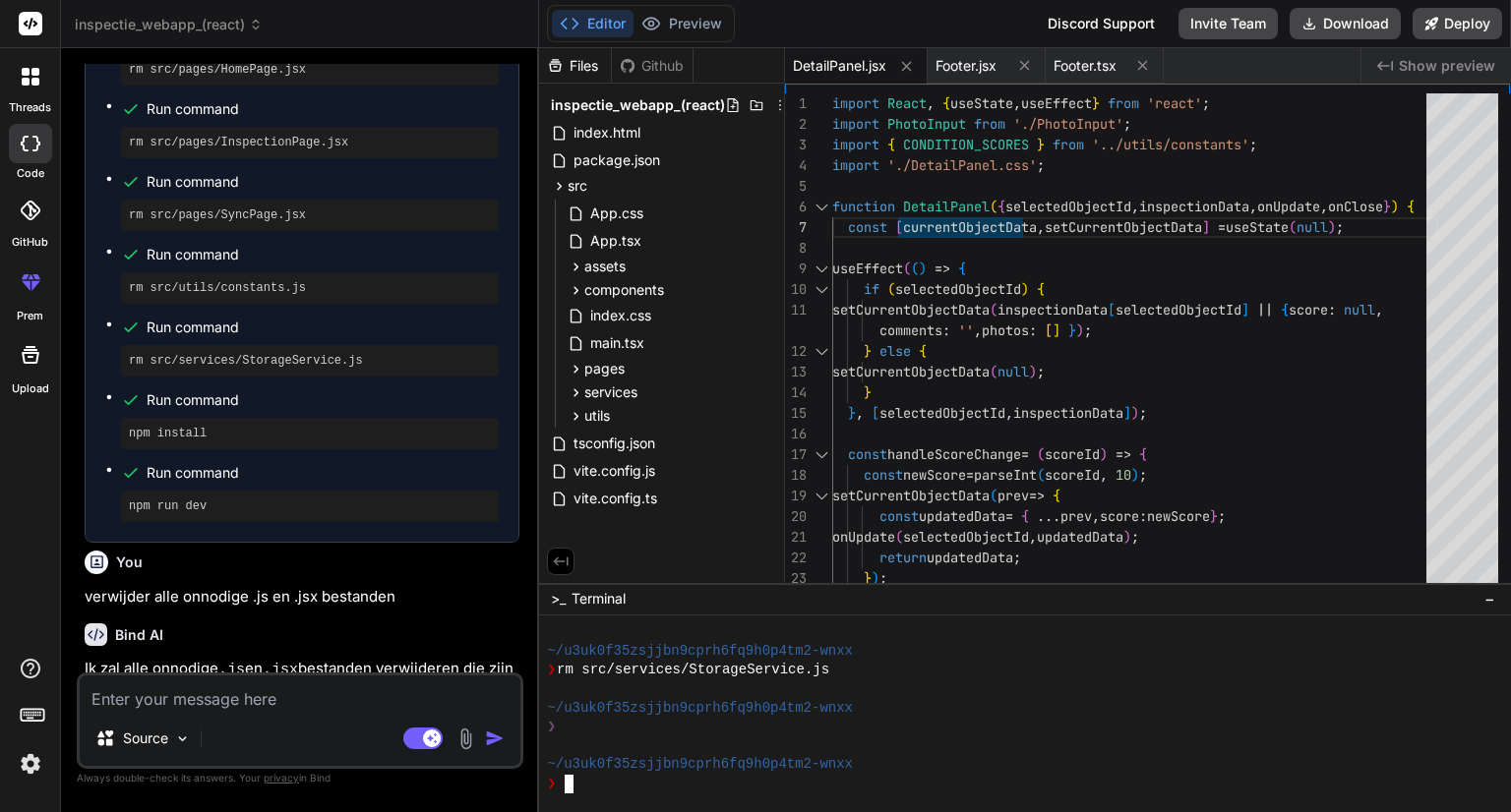
scroll to position [2623, 0]
click at [712, 781] on div "❯" at bounding box center [1013, 784] width 933 height 19
type textarea "SS"
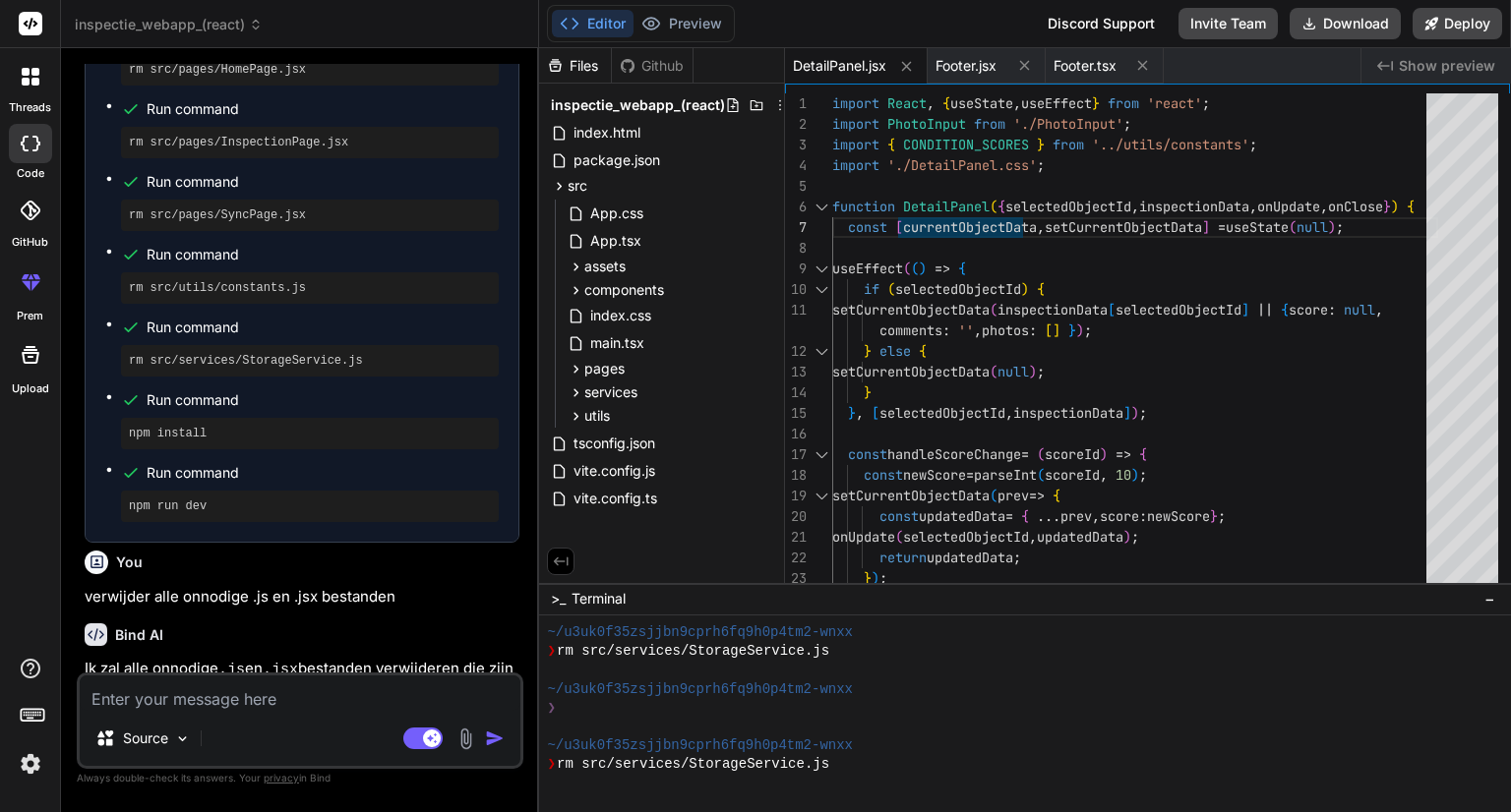
scroll to position [2698, 0]
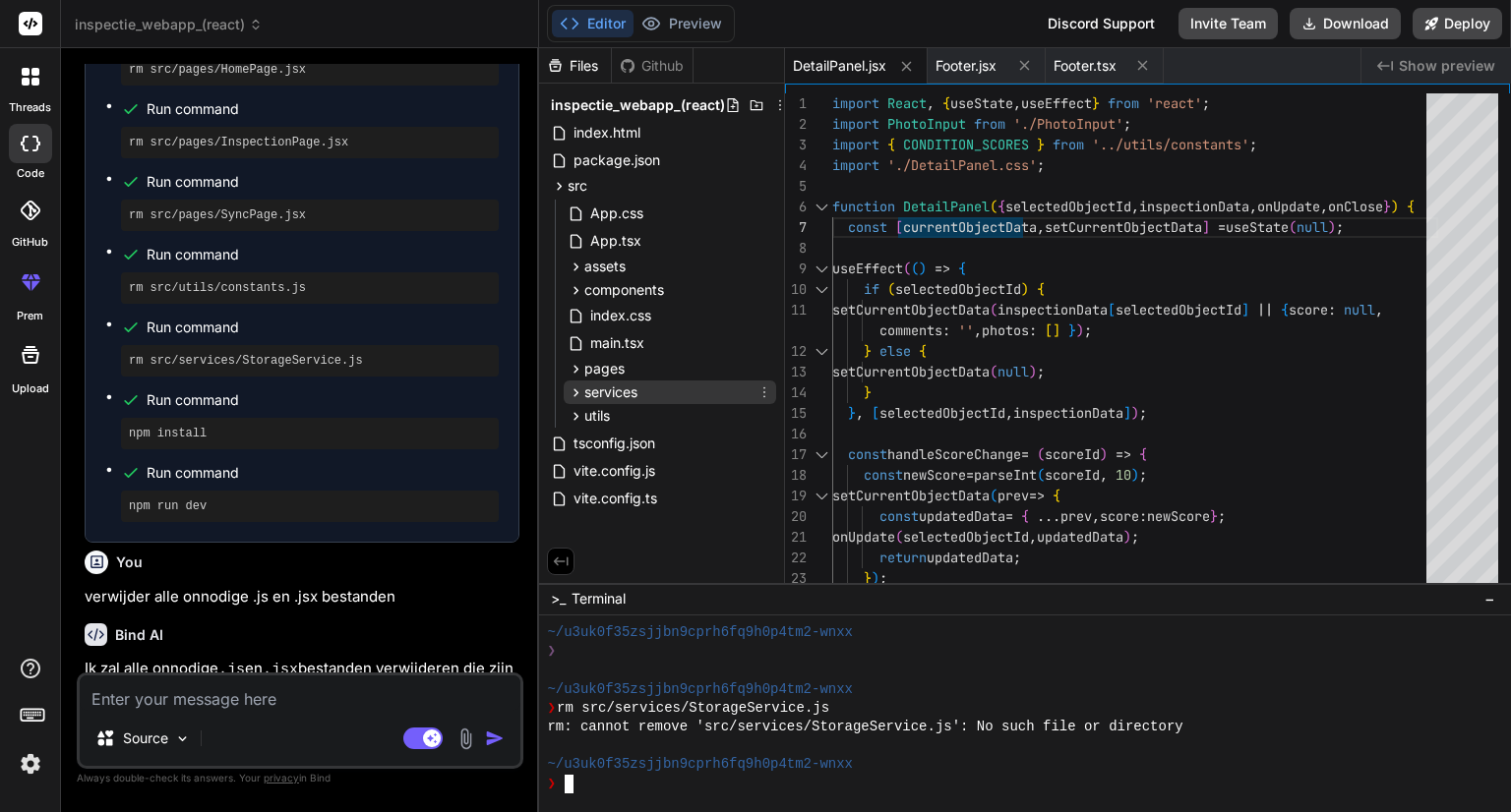
click at [583, 393] on icon at bounding box center [576, 393] width 17 height 17
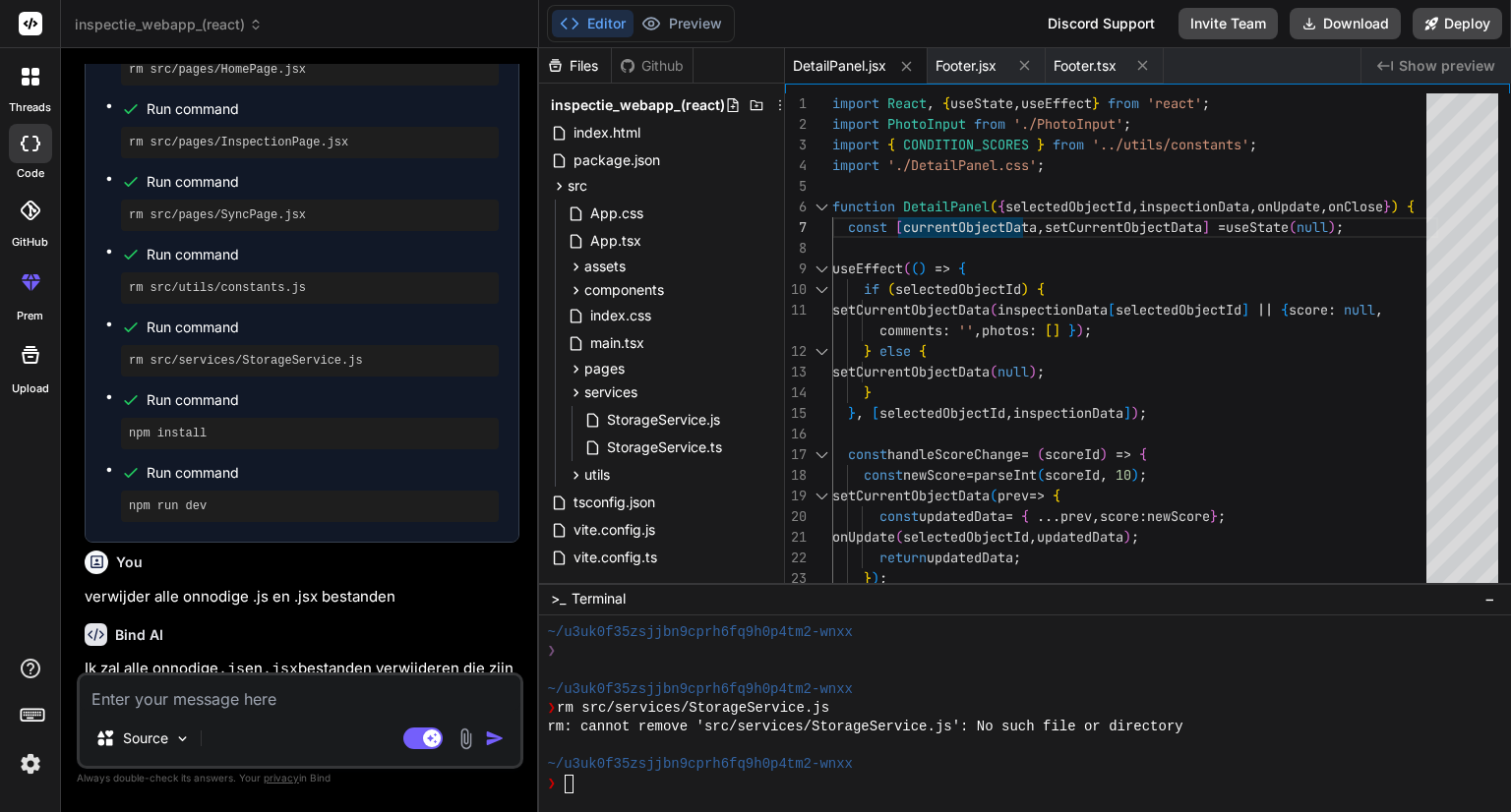
click at [234, 25] on span "inspectie_webapp_(react)" at bounding box center [169, 25] width 188 height 20
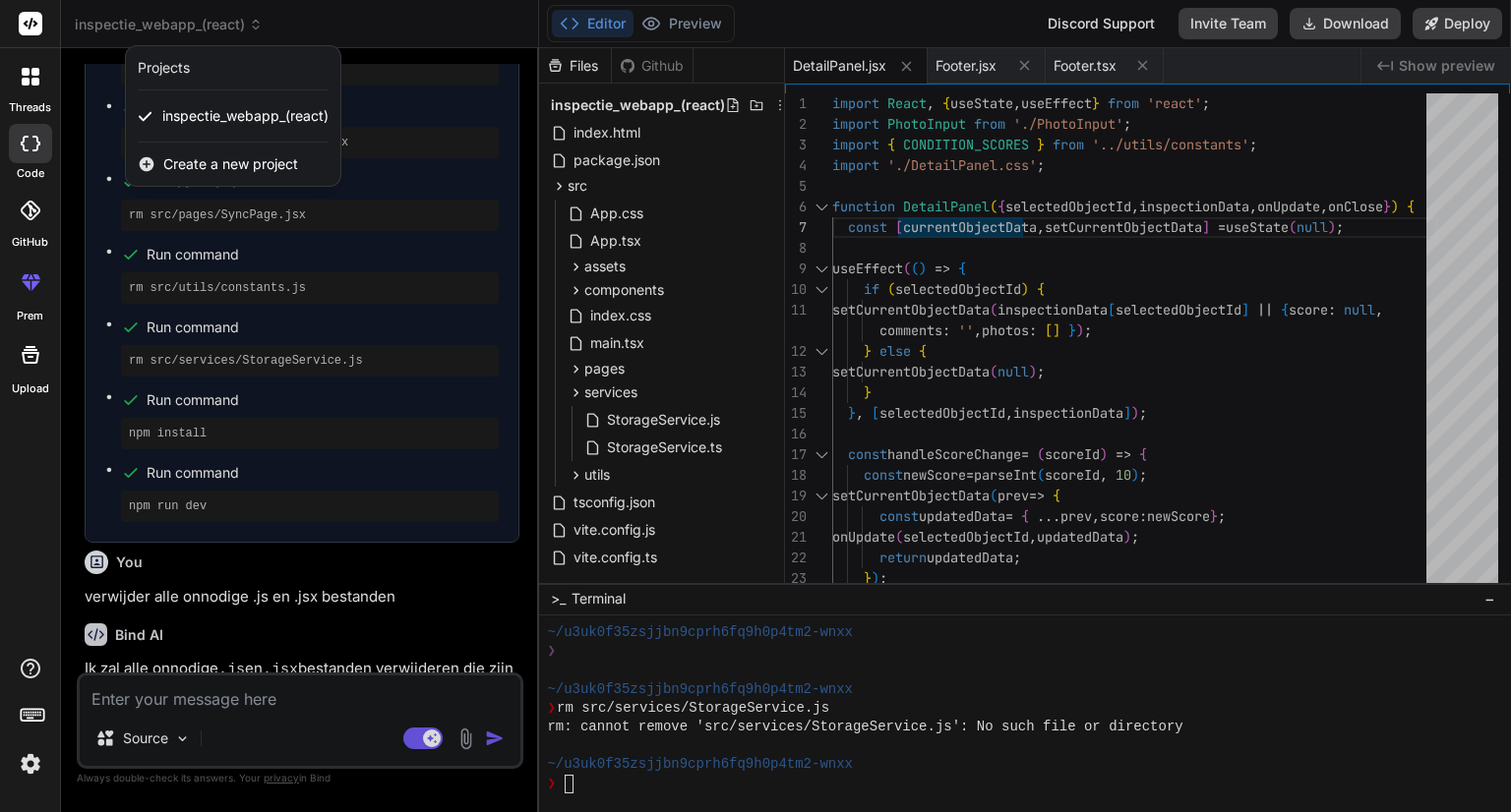
click at [181, 159] on span "Create a new project" at bounding box center [230, 165] width 135 height 20
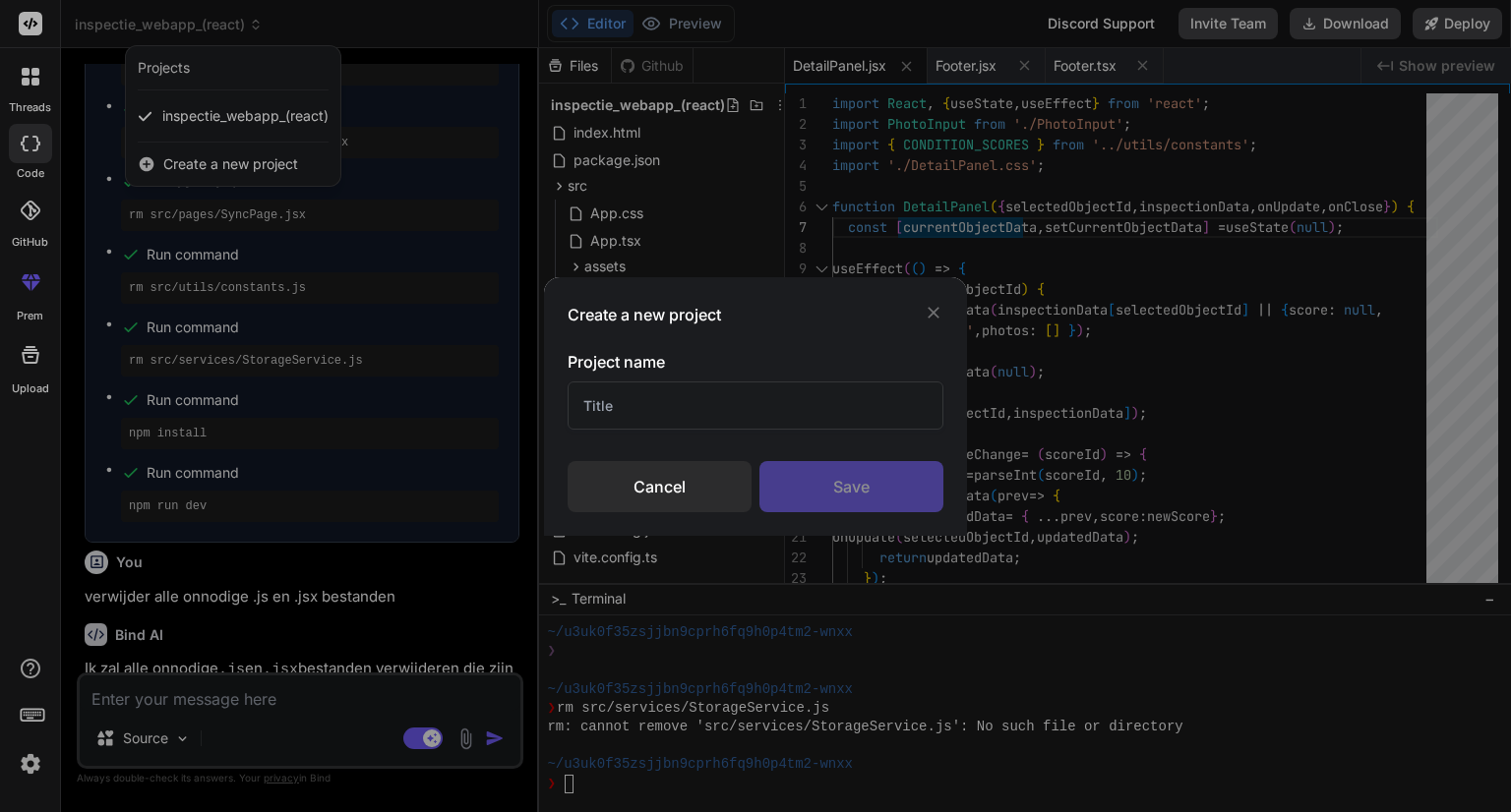
click at [676, 484] on div "Cancel" at bounding box center [660, 486] width 184 height 51
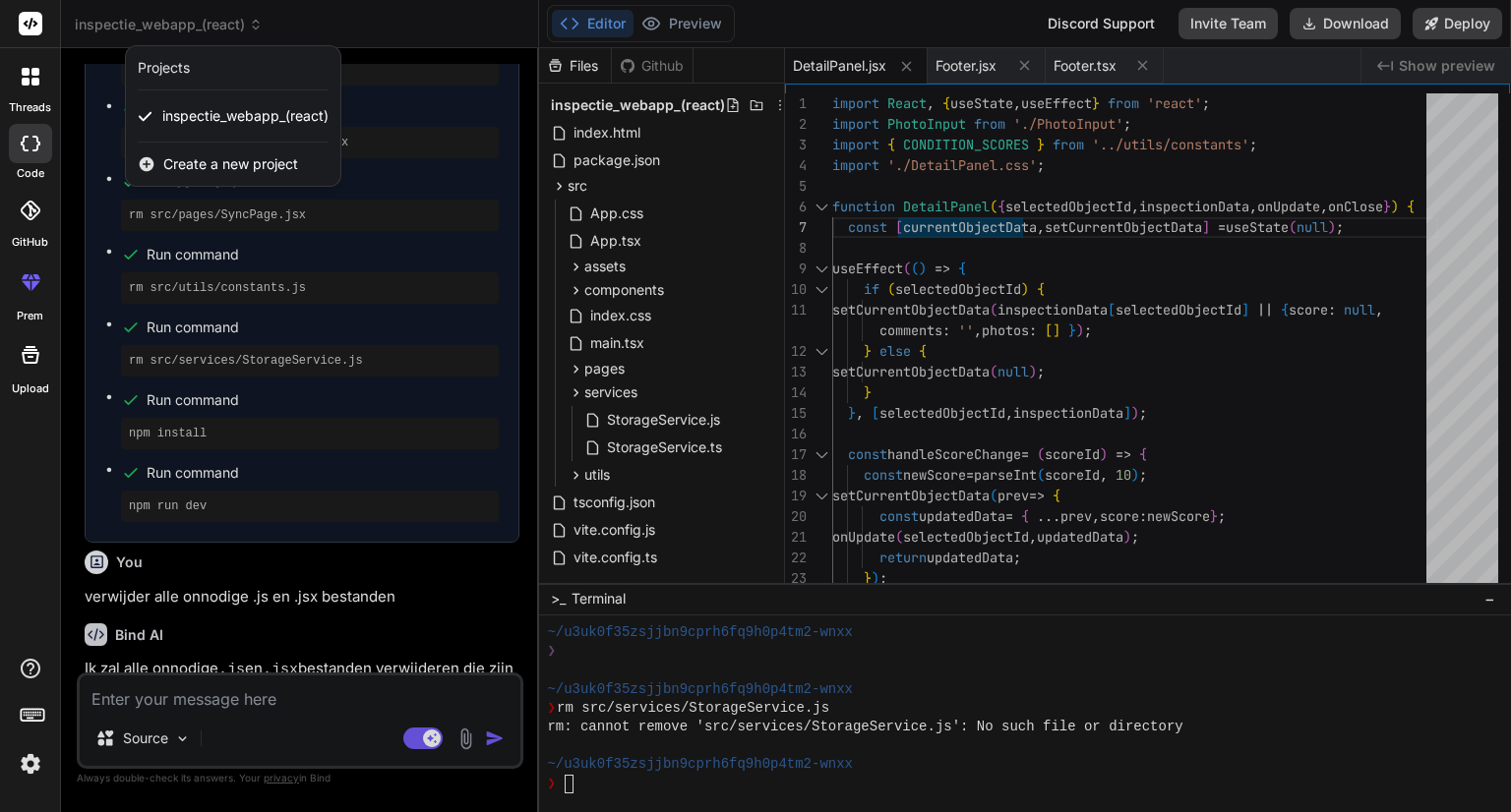
click at [214, 64] on div "Projects" at bounding box center [233, 68] width 191 height 20
click at [181, 64] on div "Projects" at bounding box center [164, 68] width 52 height 20
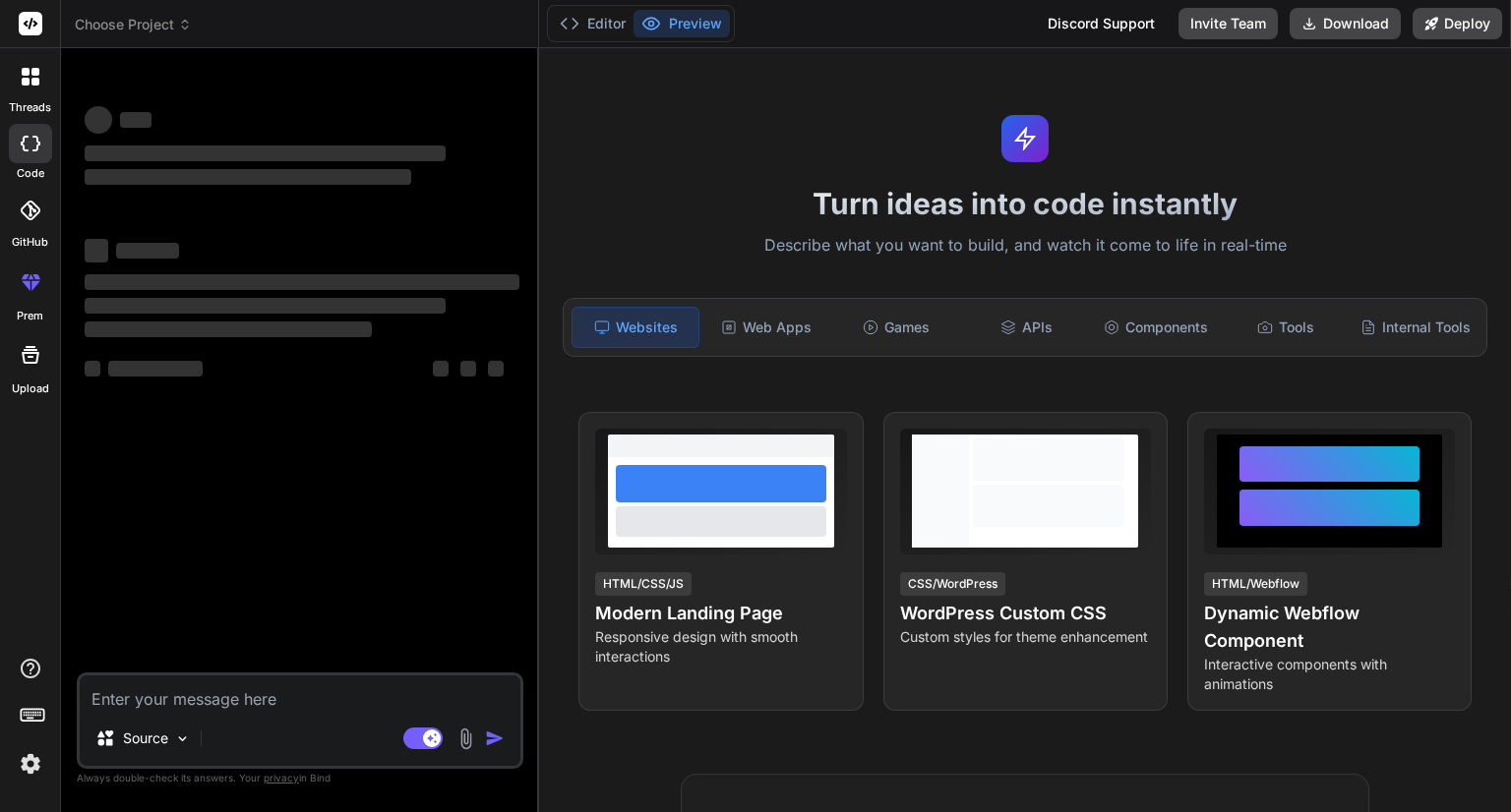
click at [158, 27] on span "Choose Project" at bounding box center [133, 25] width 117 height 20
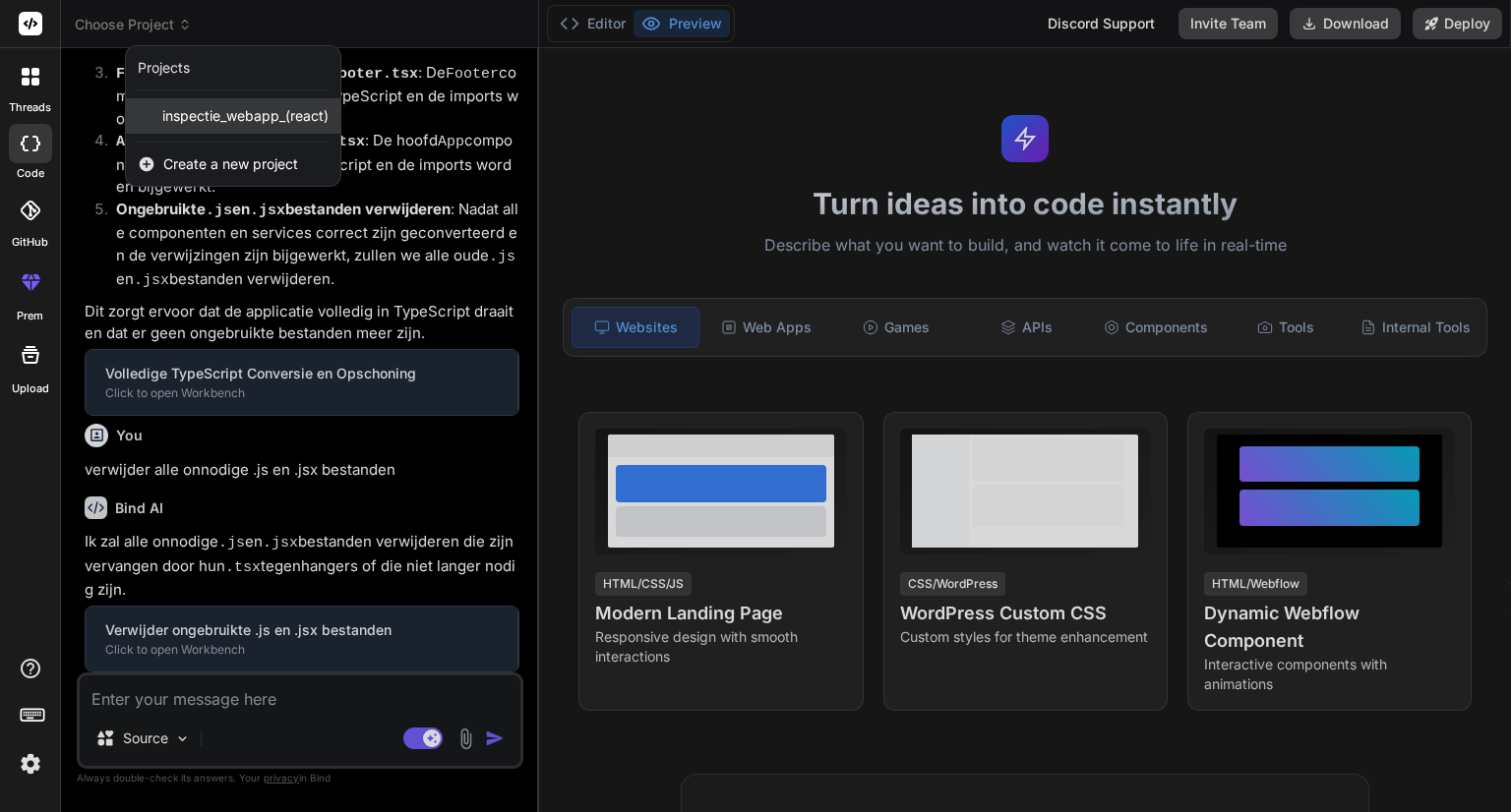
scroll to position [1257, 0]
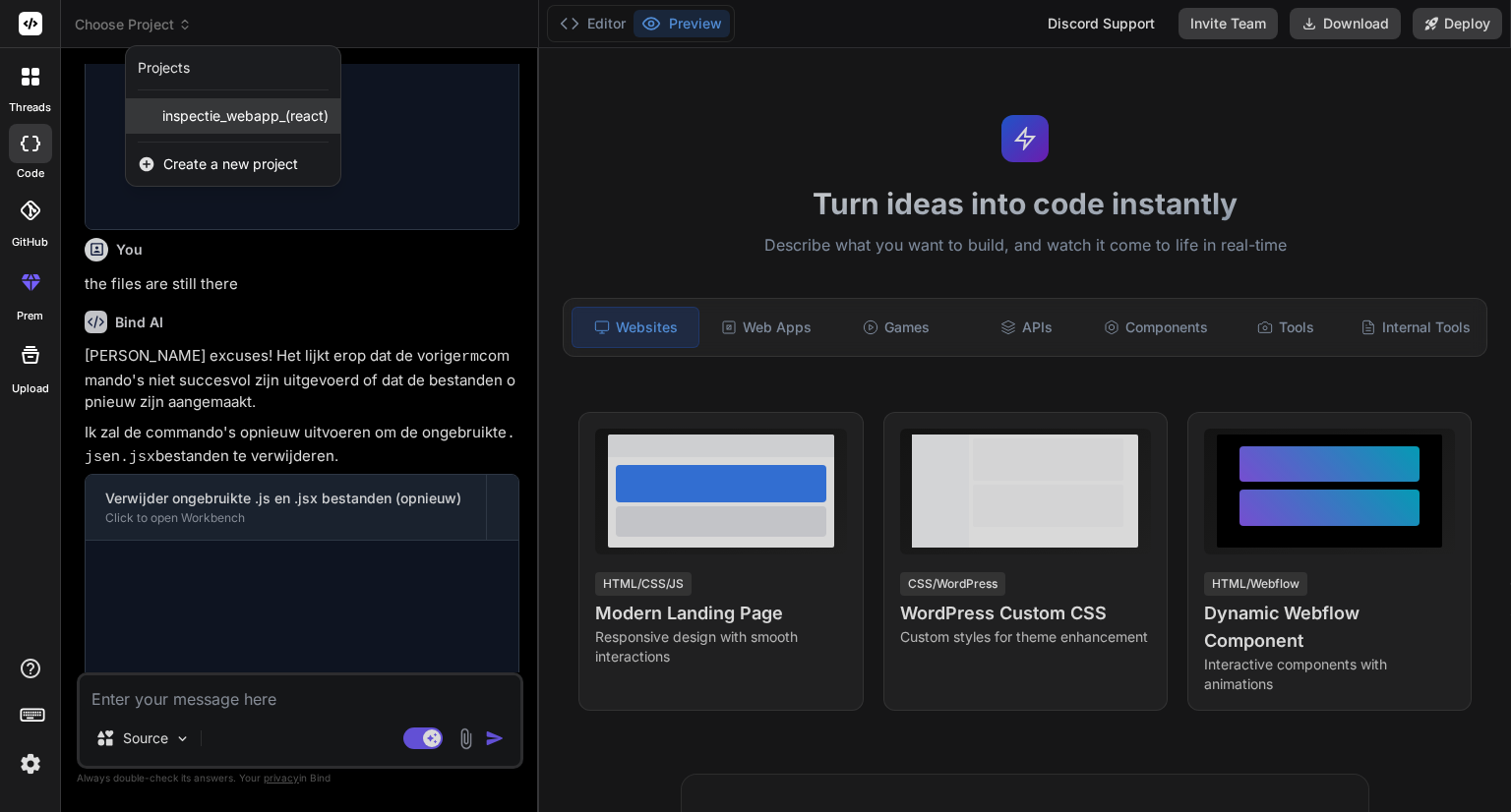
click at [183, 110] on span "inspectie_webapp_(react)" at bounding box center [245, 116] width 166 height 20
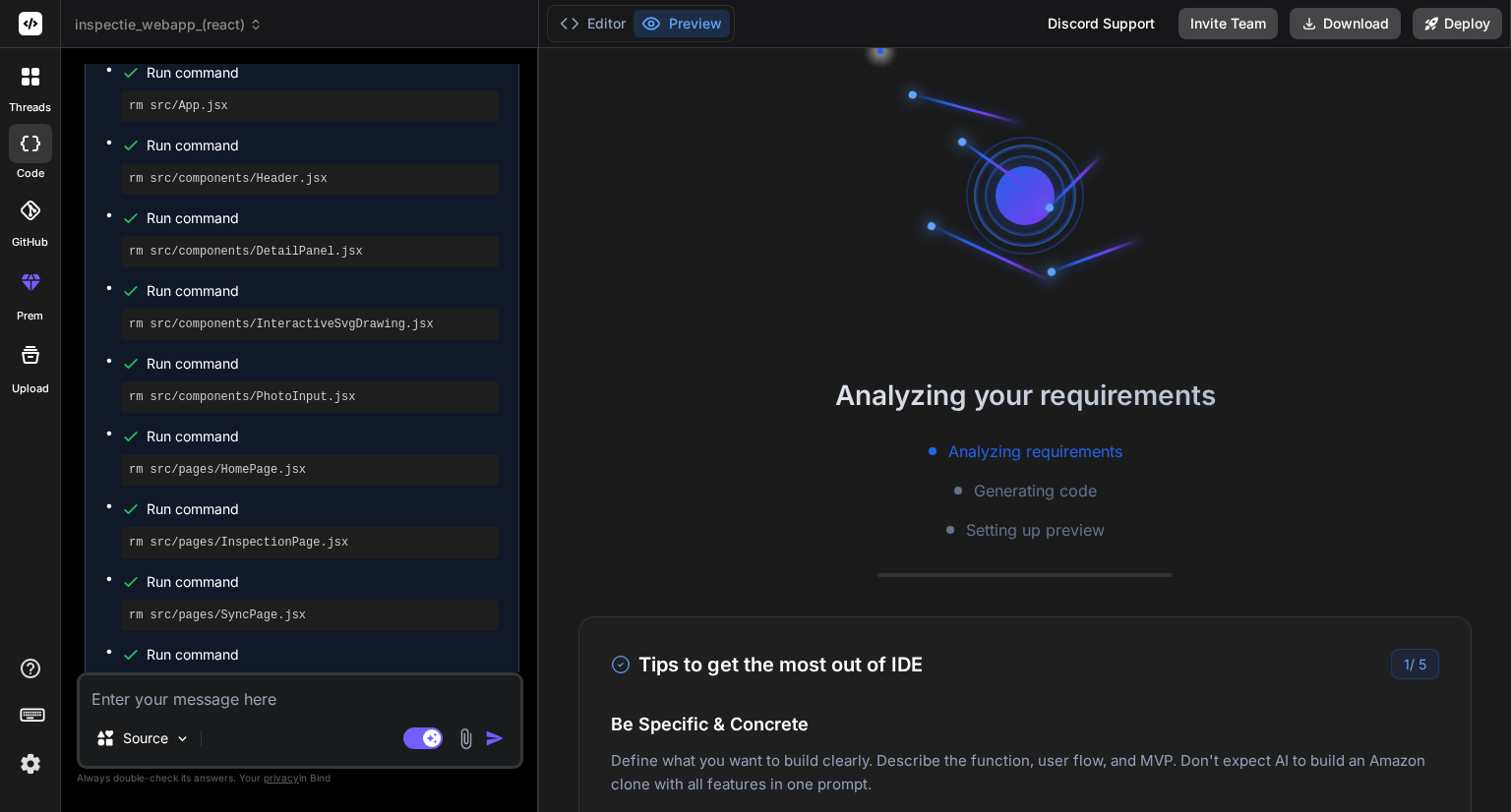
scroll to position [4882, 0]
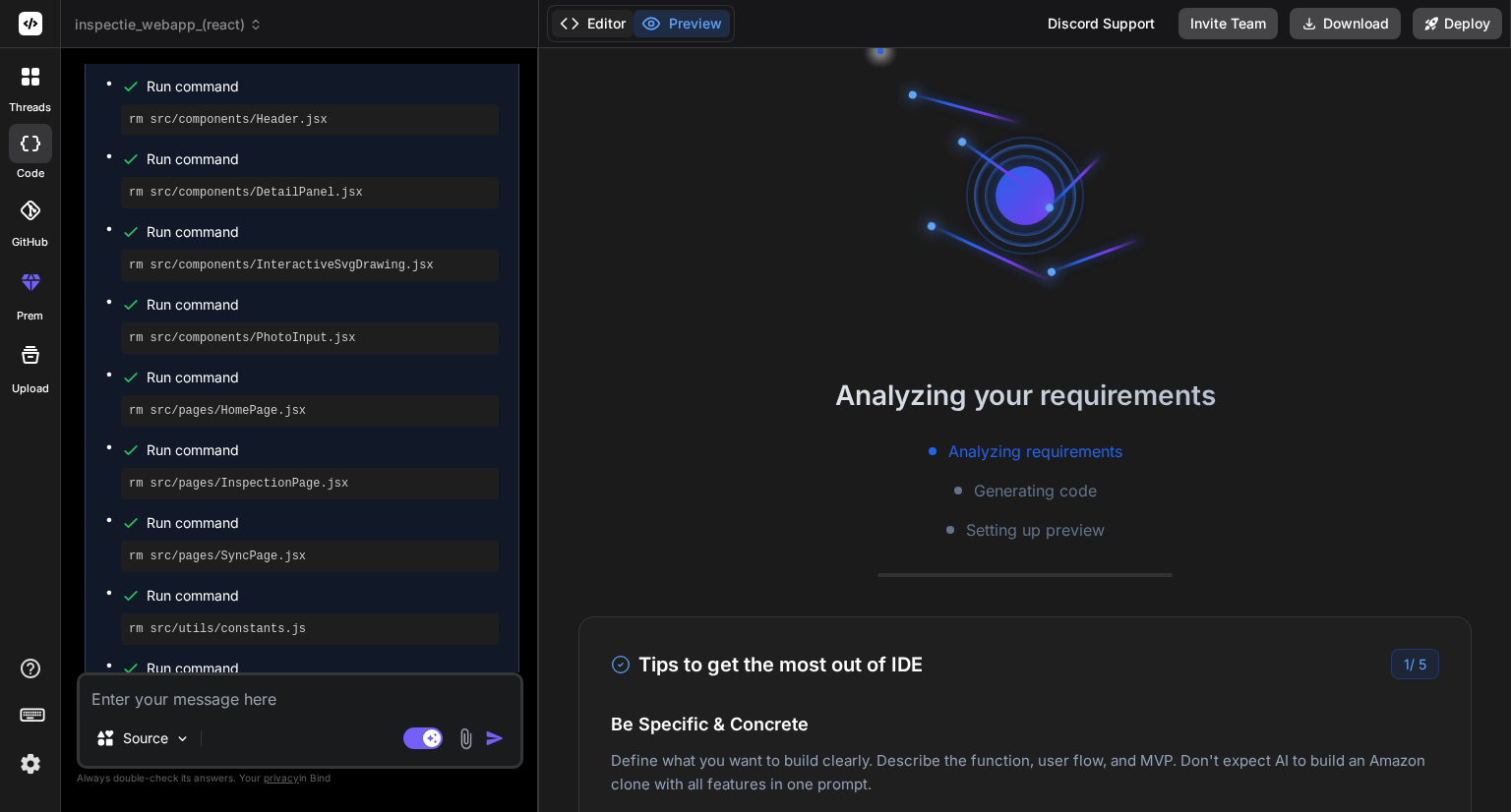
click at [605, 17] on button "Editor" at bounding box center [593, 24] width 82 height 28
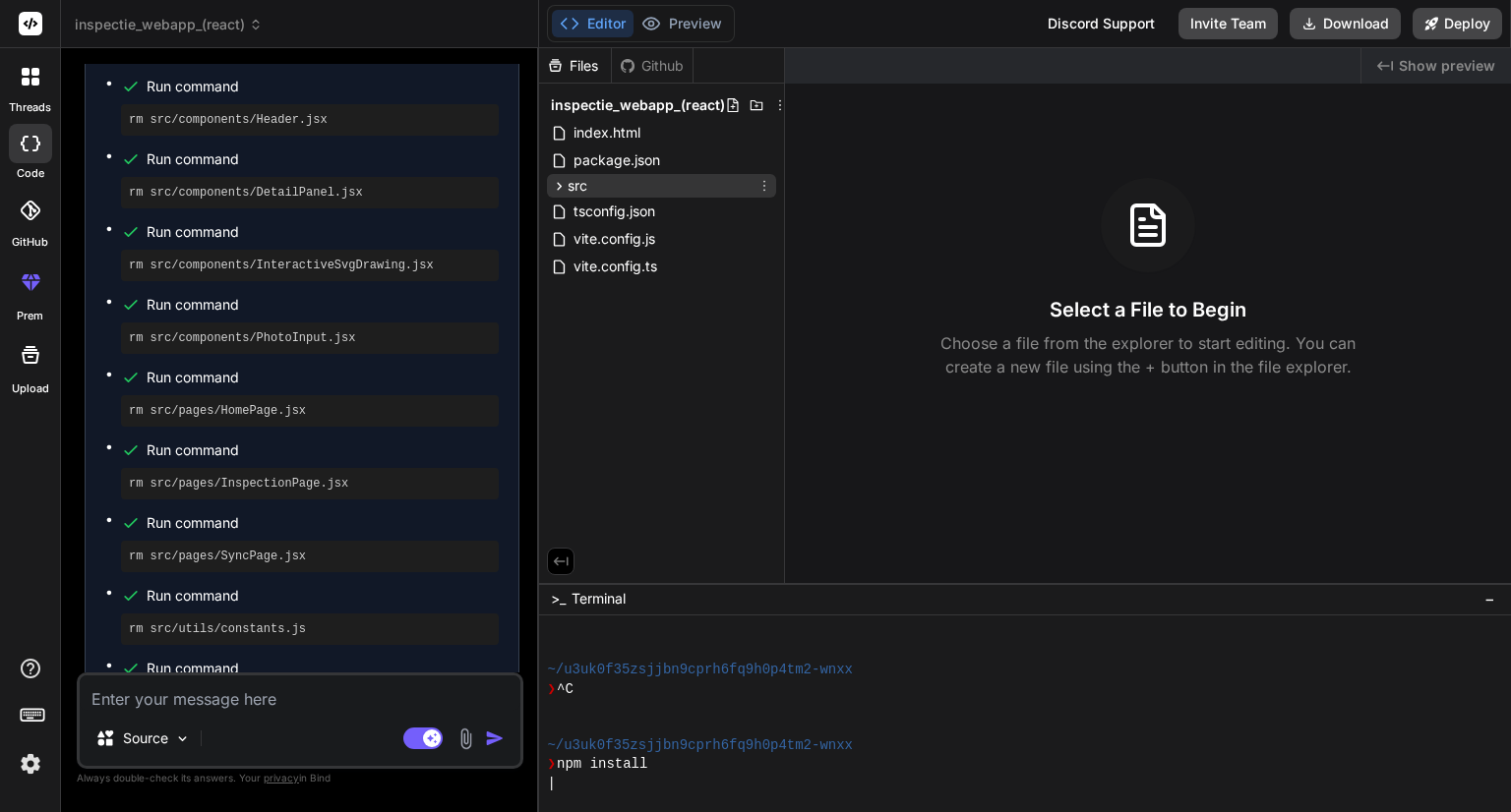
click at [557, 186] on icon at bounding box center [559, 186] width 17 height 17
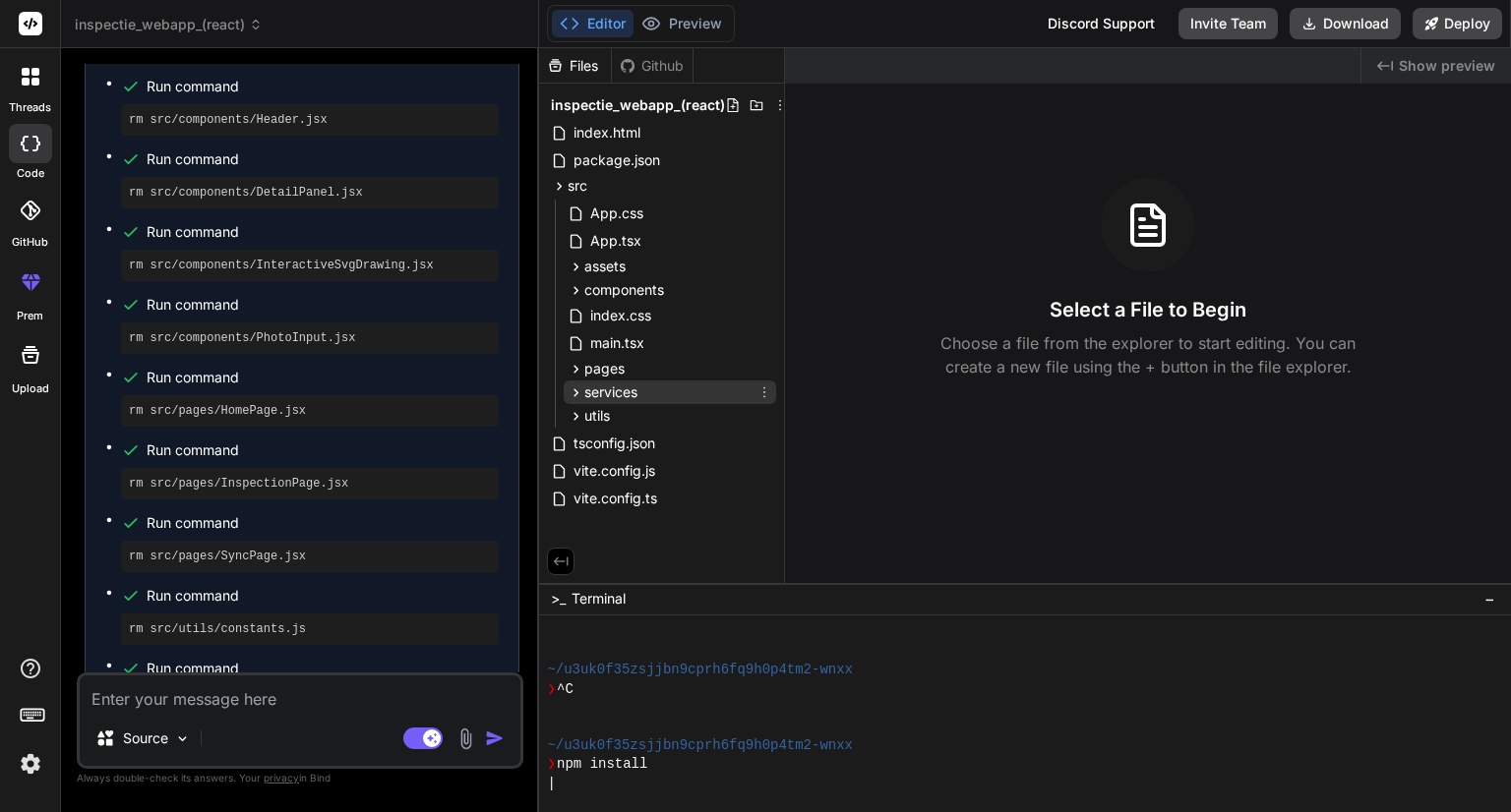
click at [573, 393] on icon at bounding box center [576, 393] width 17 height 17
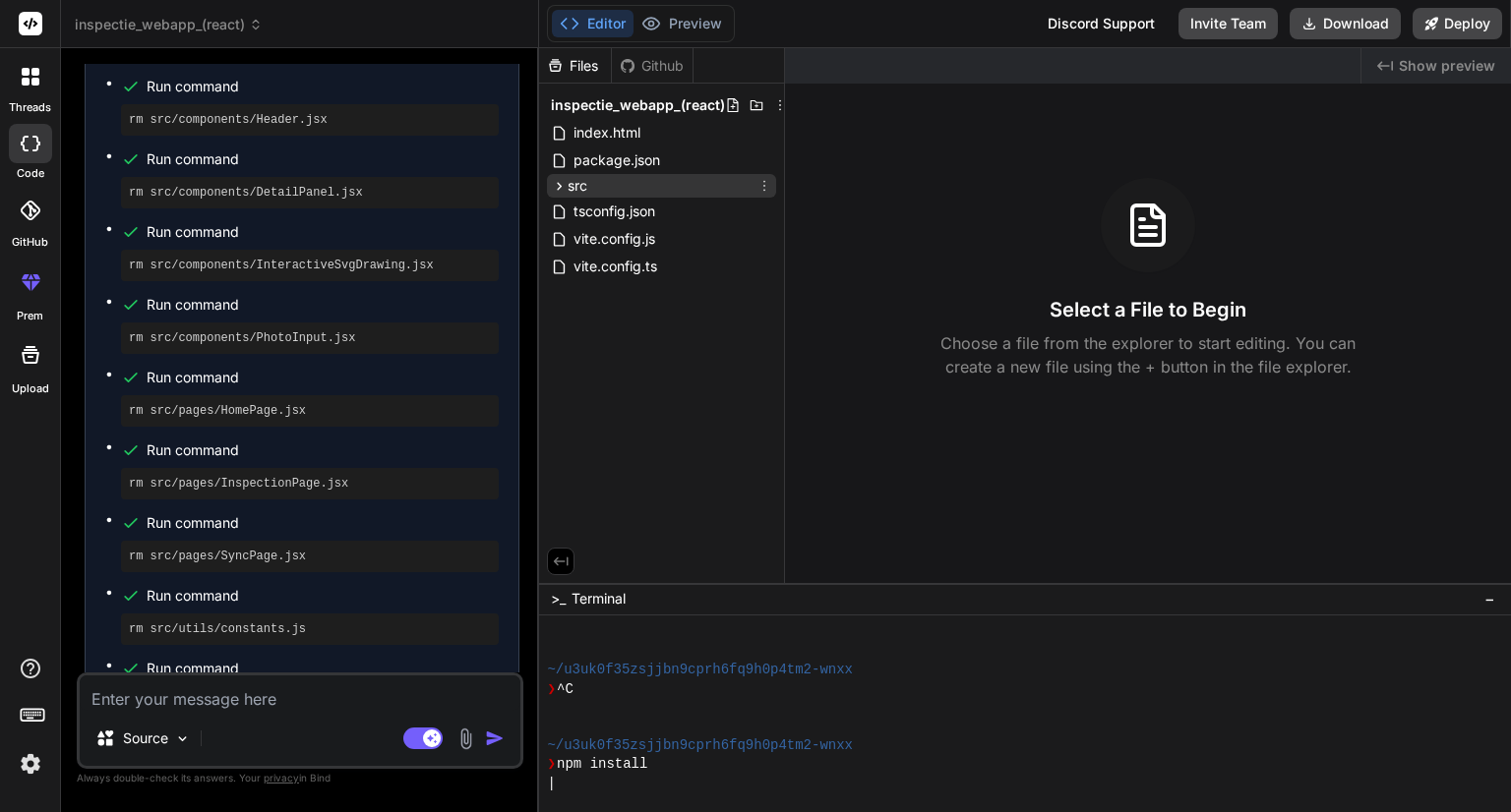
click at [561, 188] on icon at bounding box center [559, 186] width 17 height 17
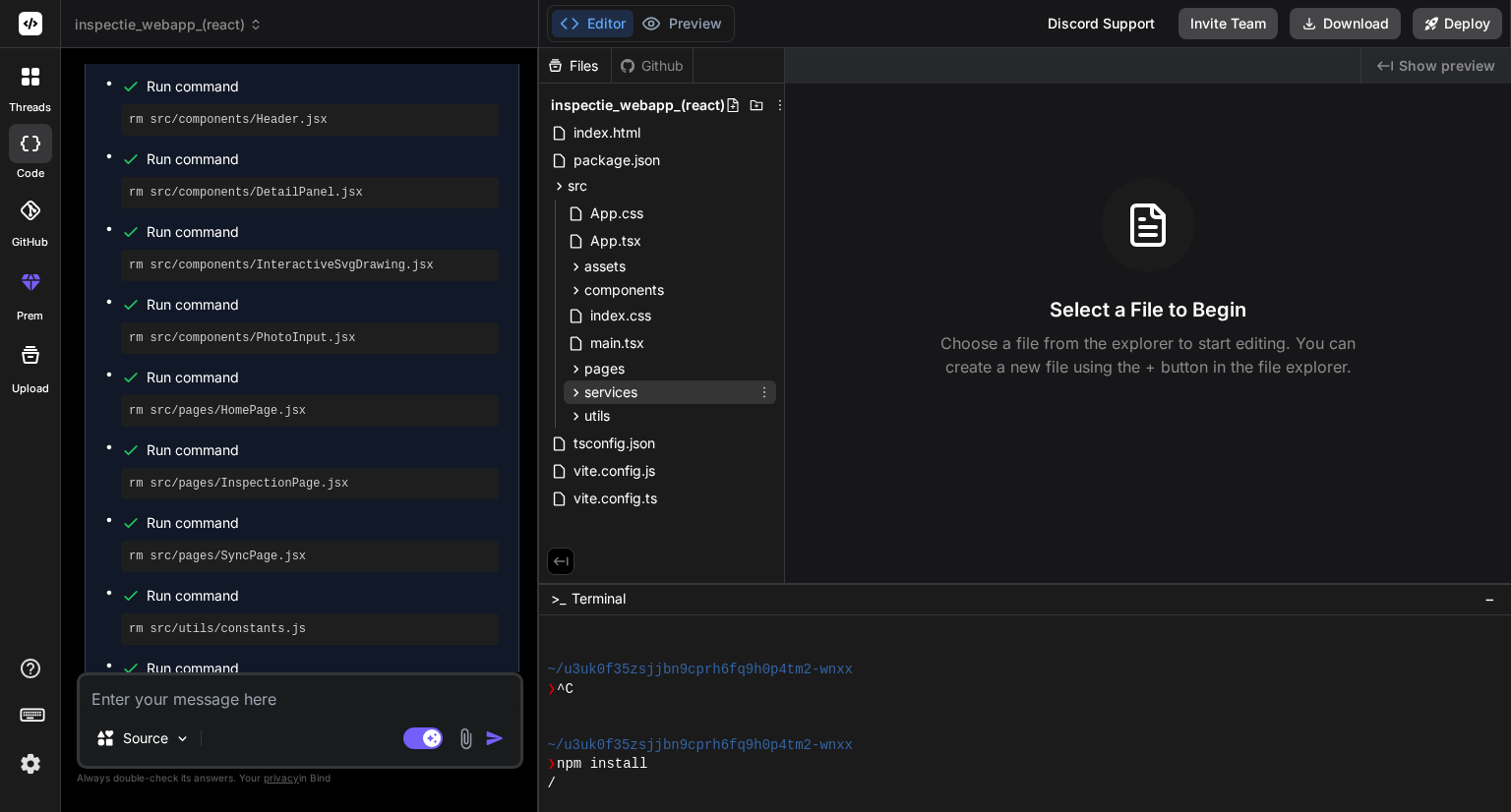
click at [582, 395] on icon at bounding box center [576, 393] width 17 height 17
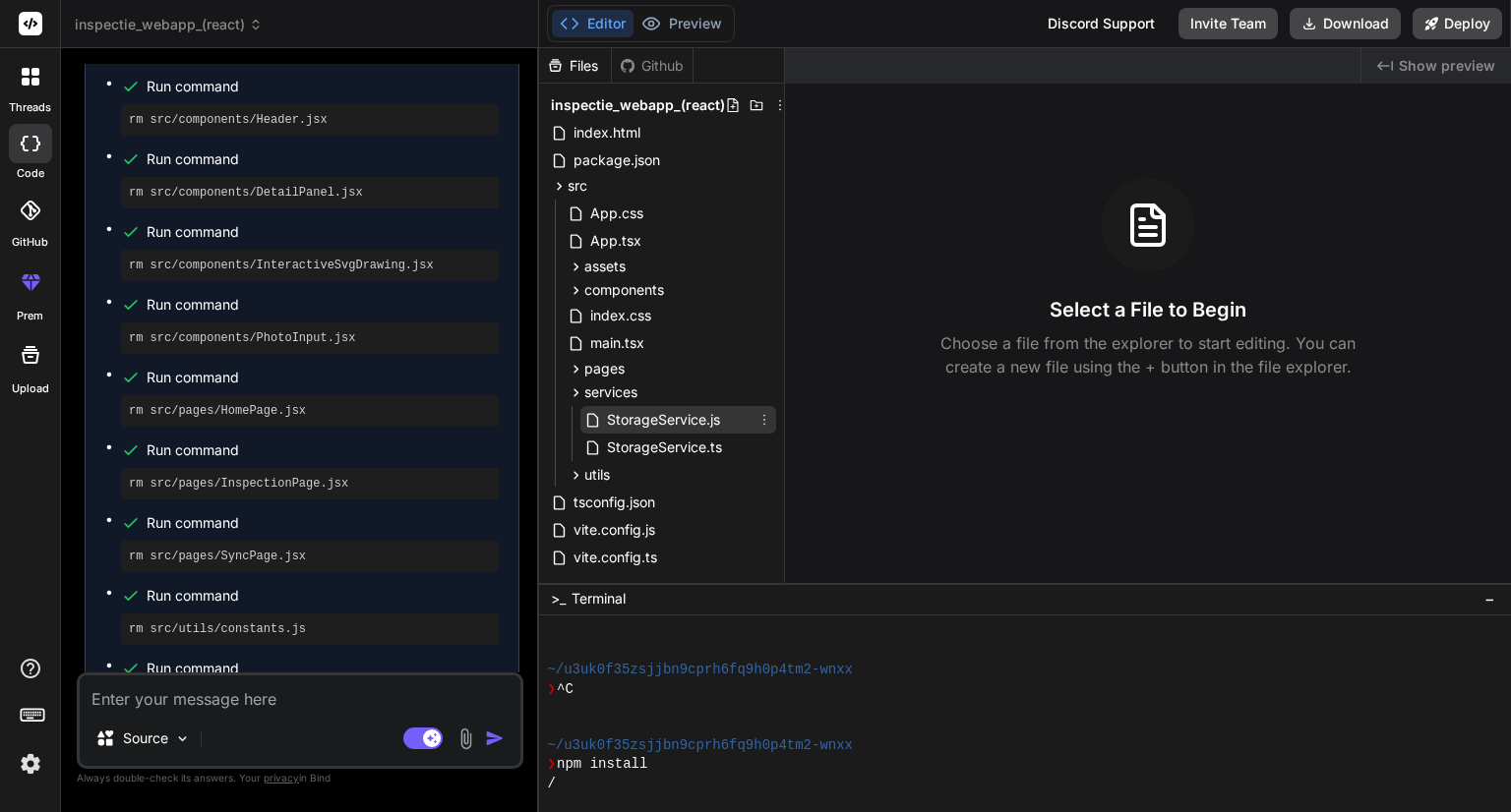
click at [763, 421] on icon at bounding box center [764, 419] width 16 height 16
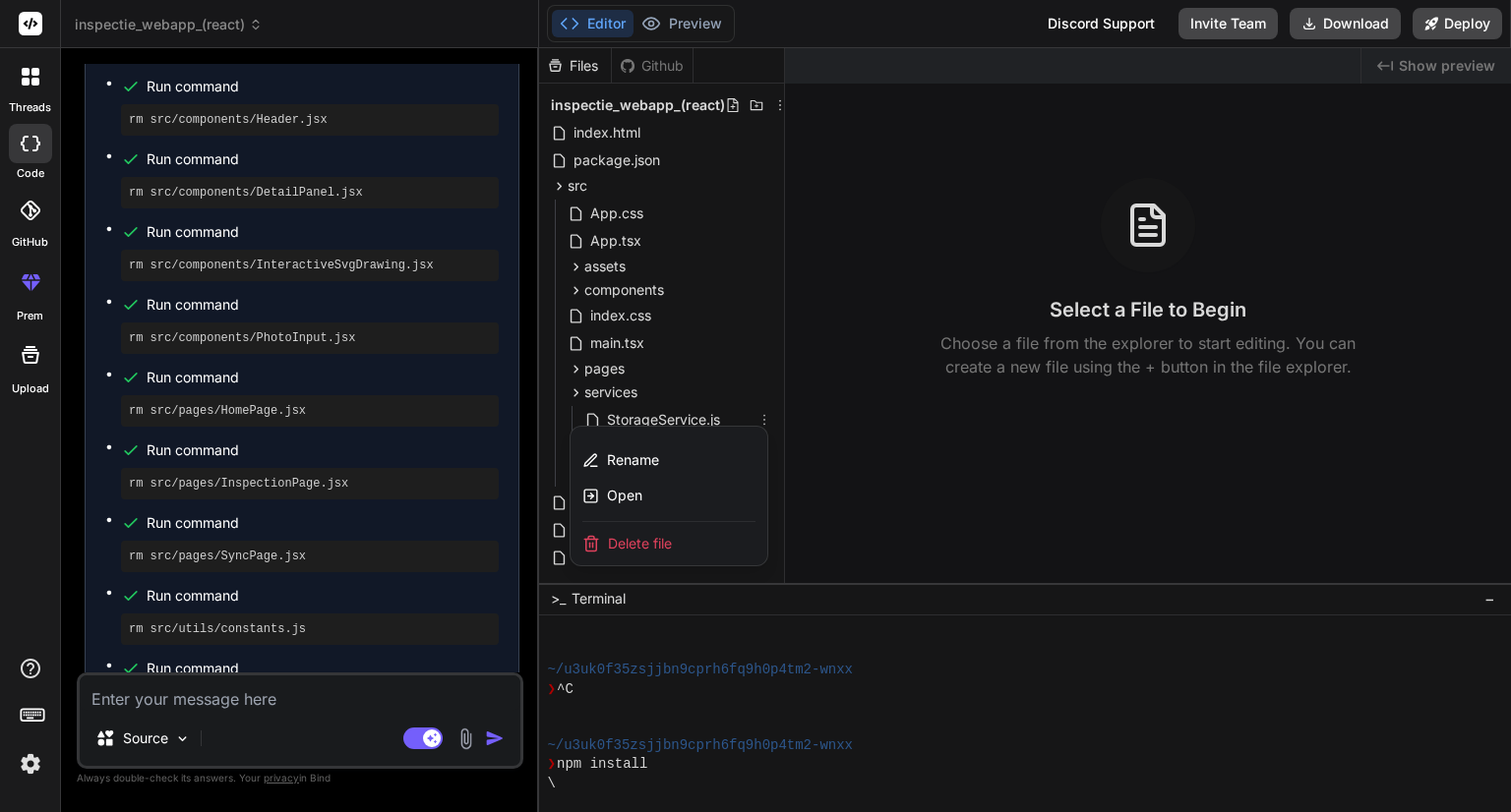
click at [628, 548] on span "Delete file" at bounding box center [640, 543] width 64 height 20
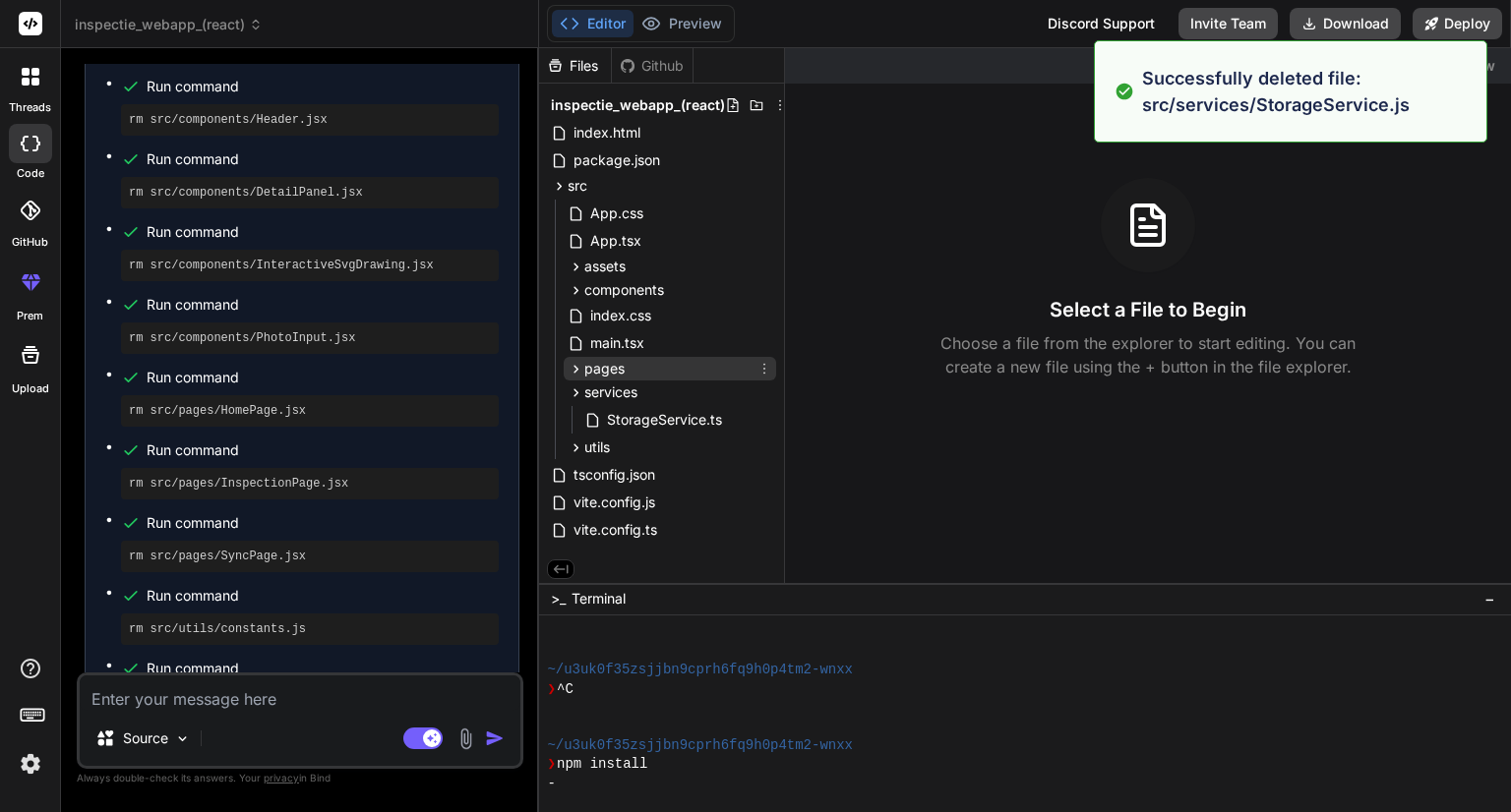
click at [577, 372] on icon at bounding box center [576, 369] width 17 height 17
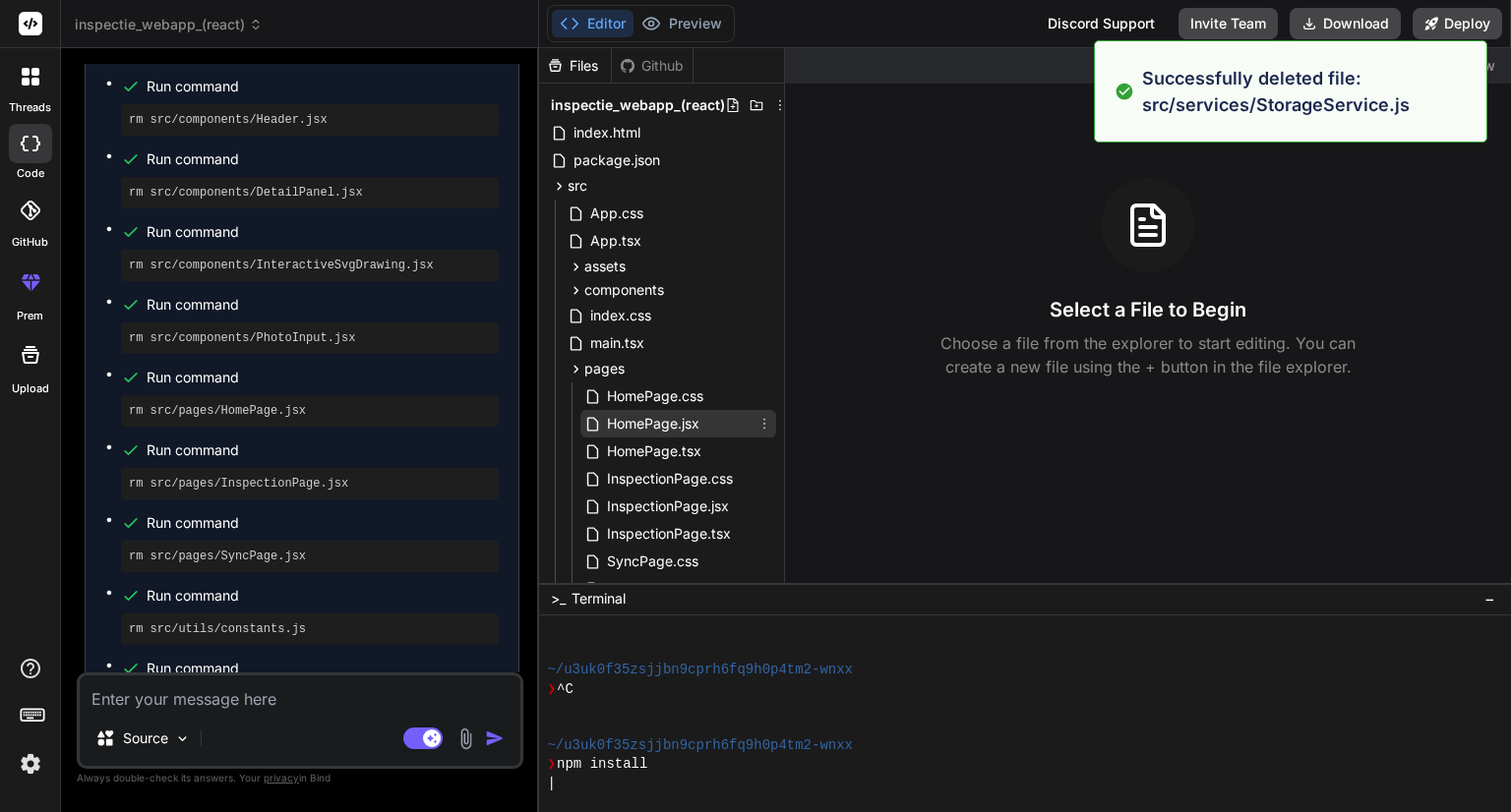
click at [763, 421] on icon at bounding box center [764, 423] width 16 height 16
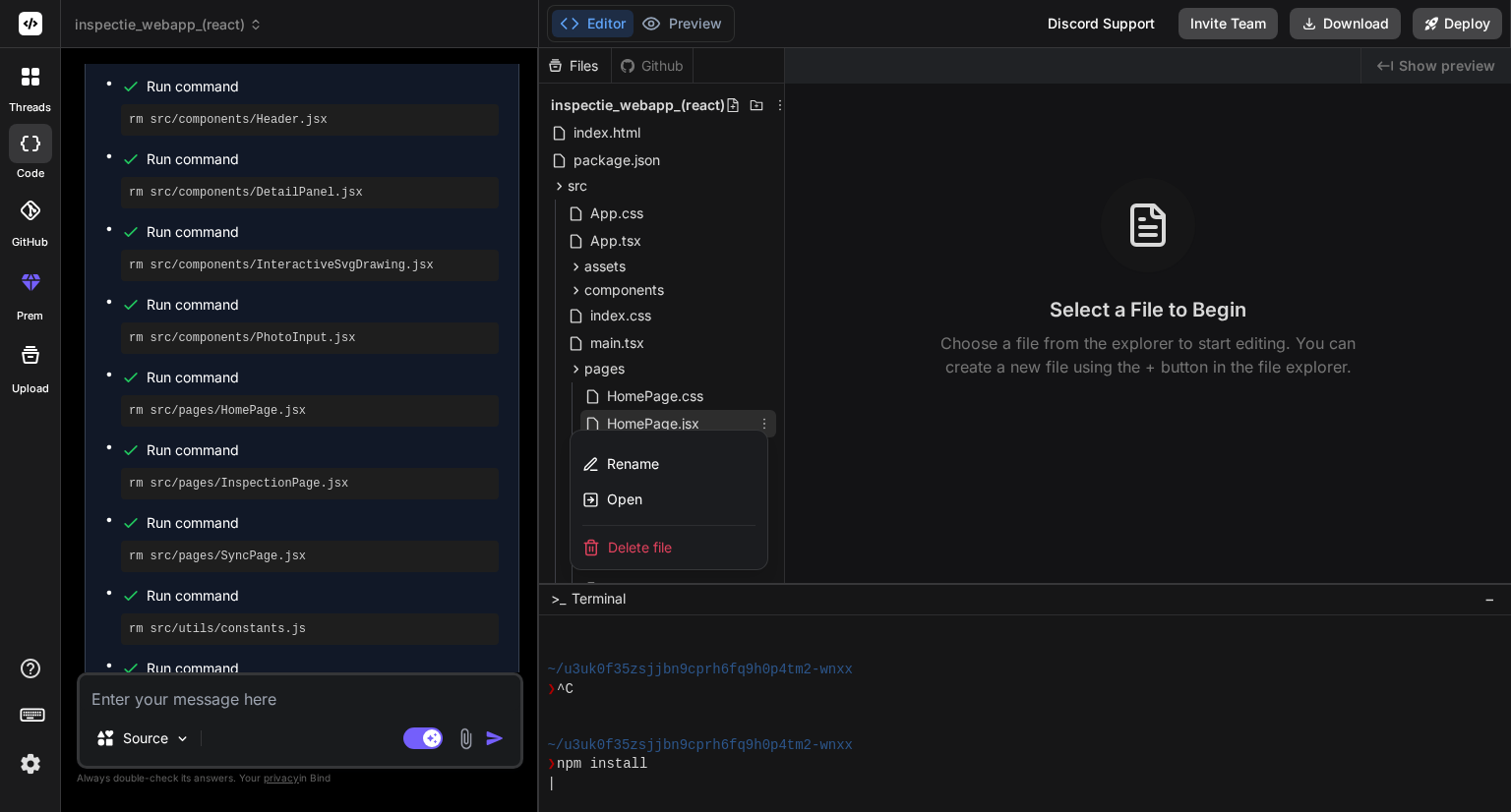
click at [637, 560] on div "Delete file" at bounding box center [669, 547] width 197 height 43
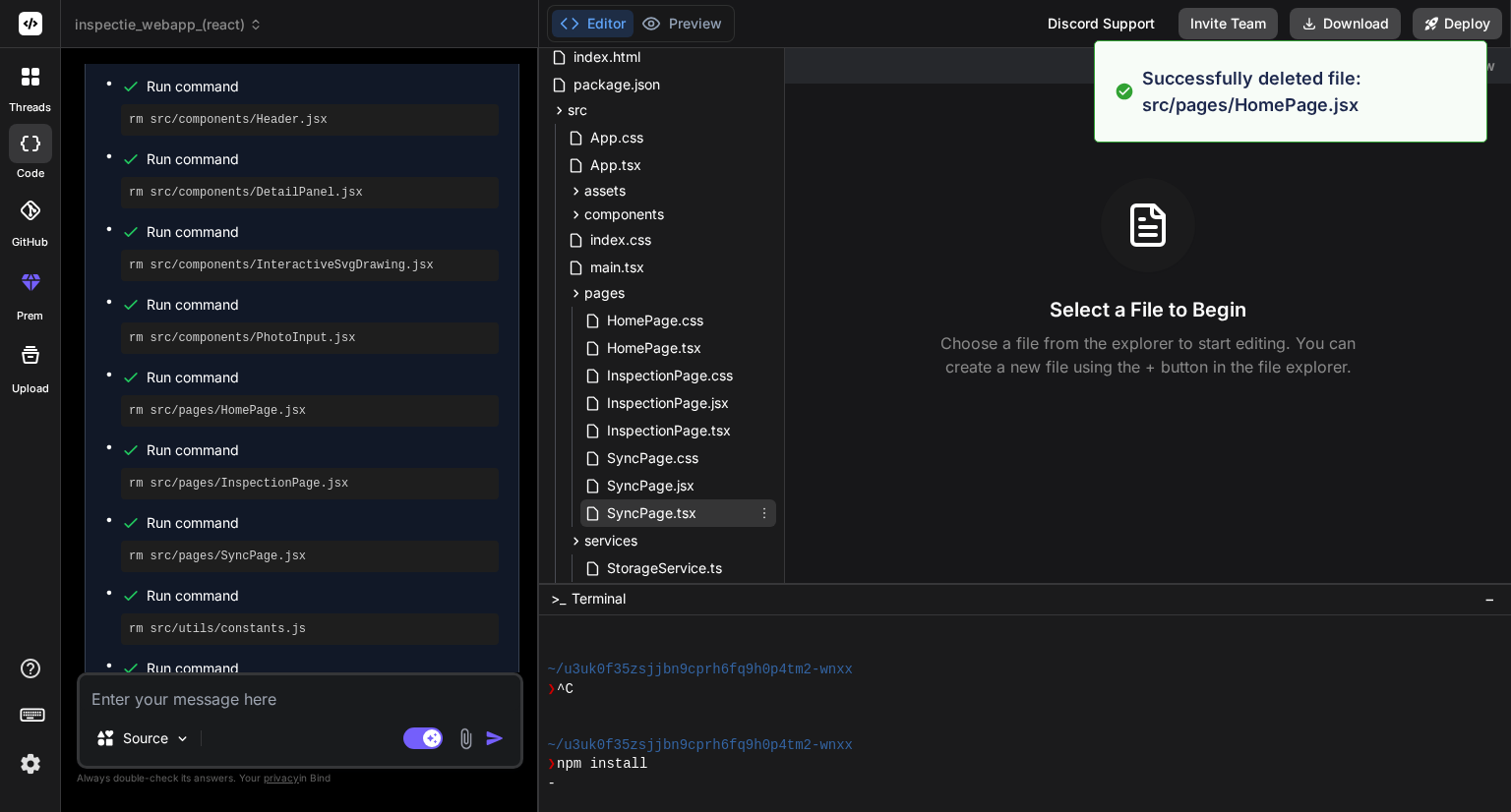
scroll to position [197, 0]
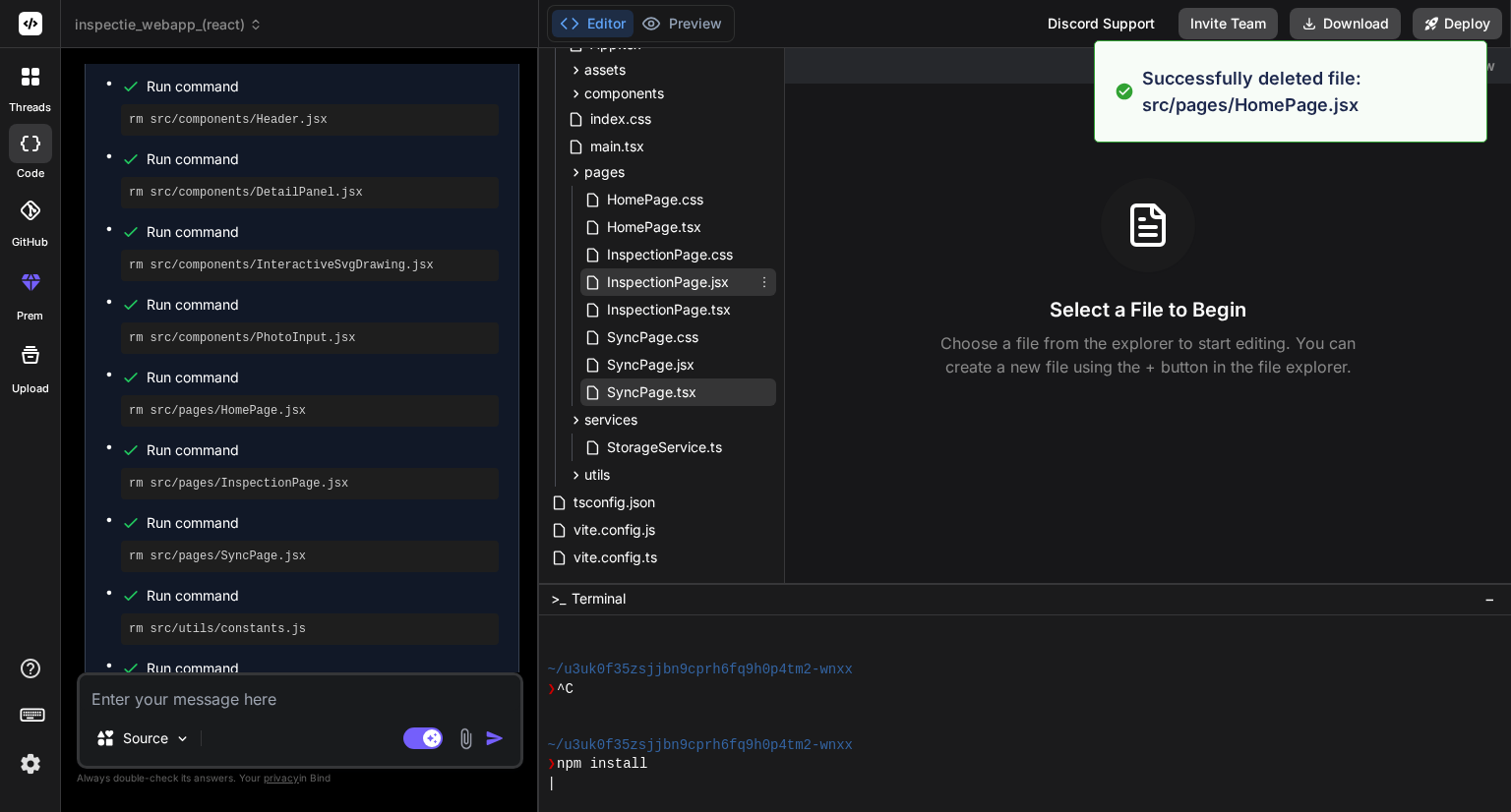
click at [763, 283] on icon at bounding box center [764, 283] width 16 height 16
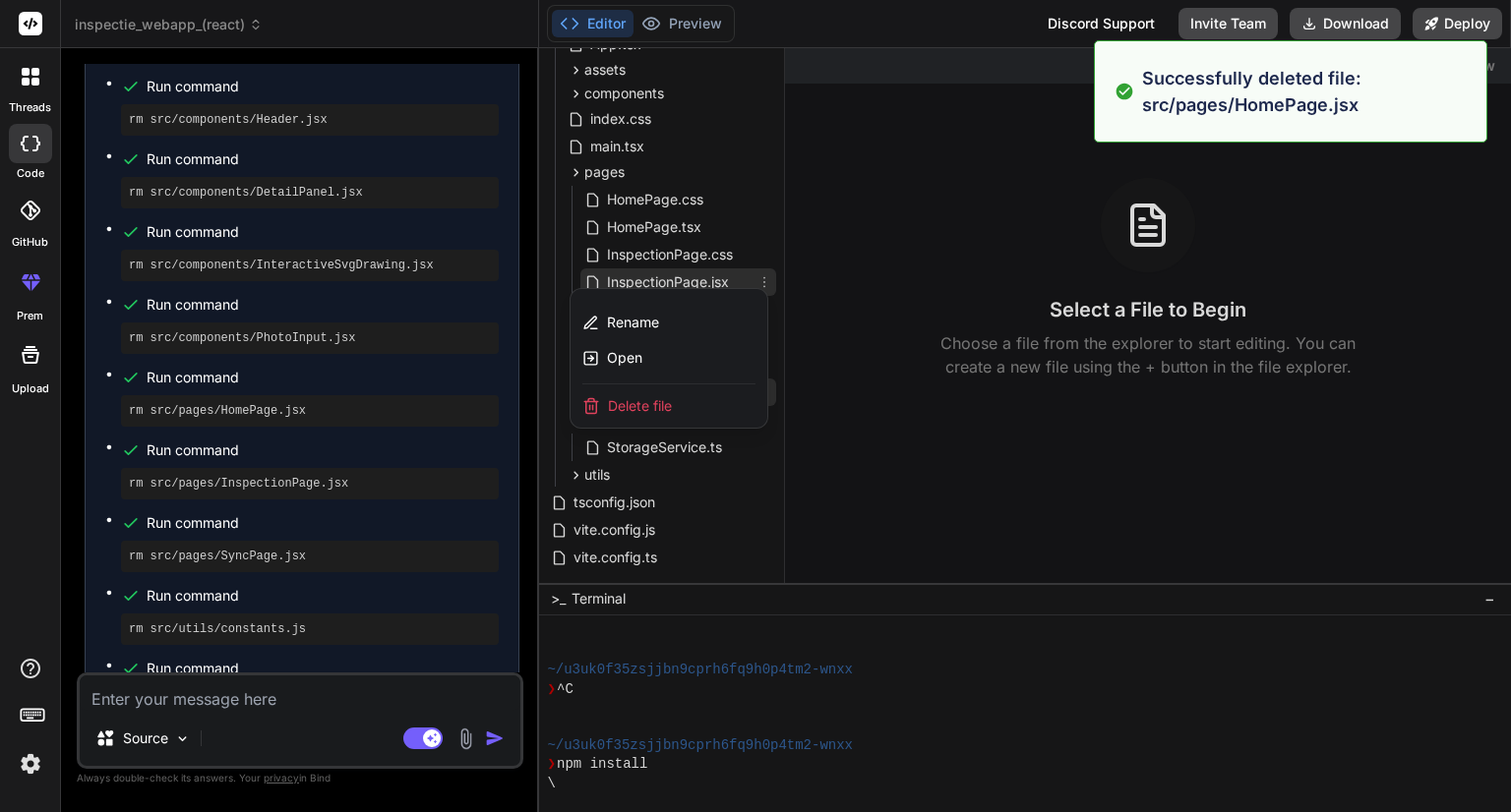
click at [620, 406] on span "Delete file" at bounding box center [640, 406] width 64 height 20
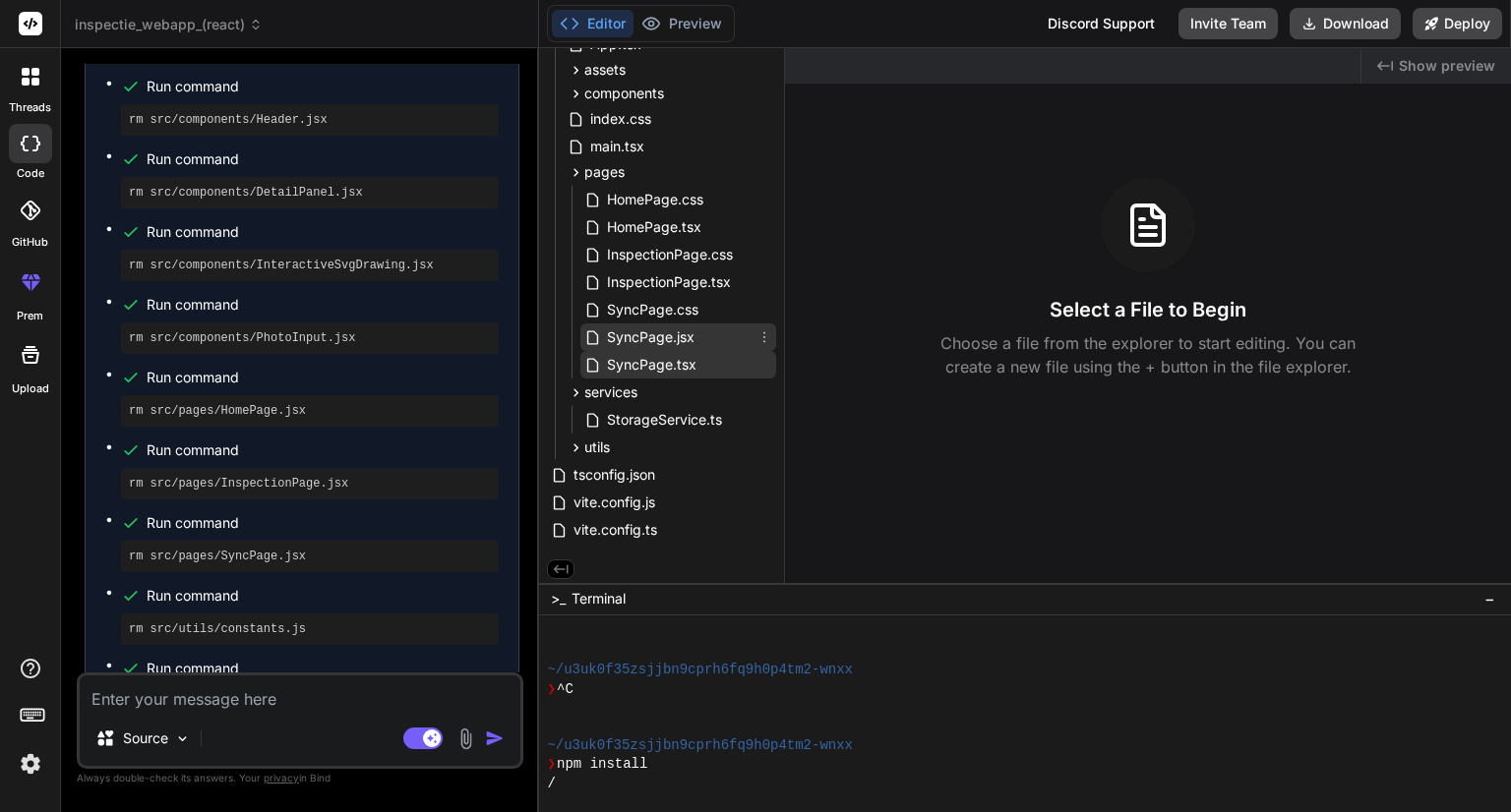
click at [752, 333] on div "SyncPage.jsx" at bounding box center [679, 338] width 196 height 28
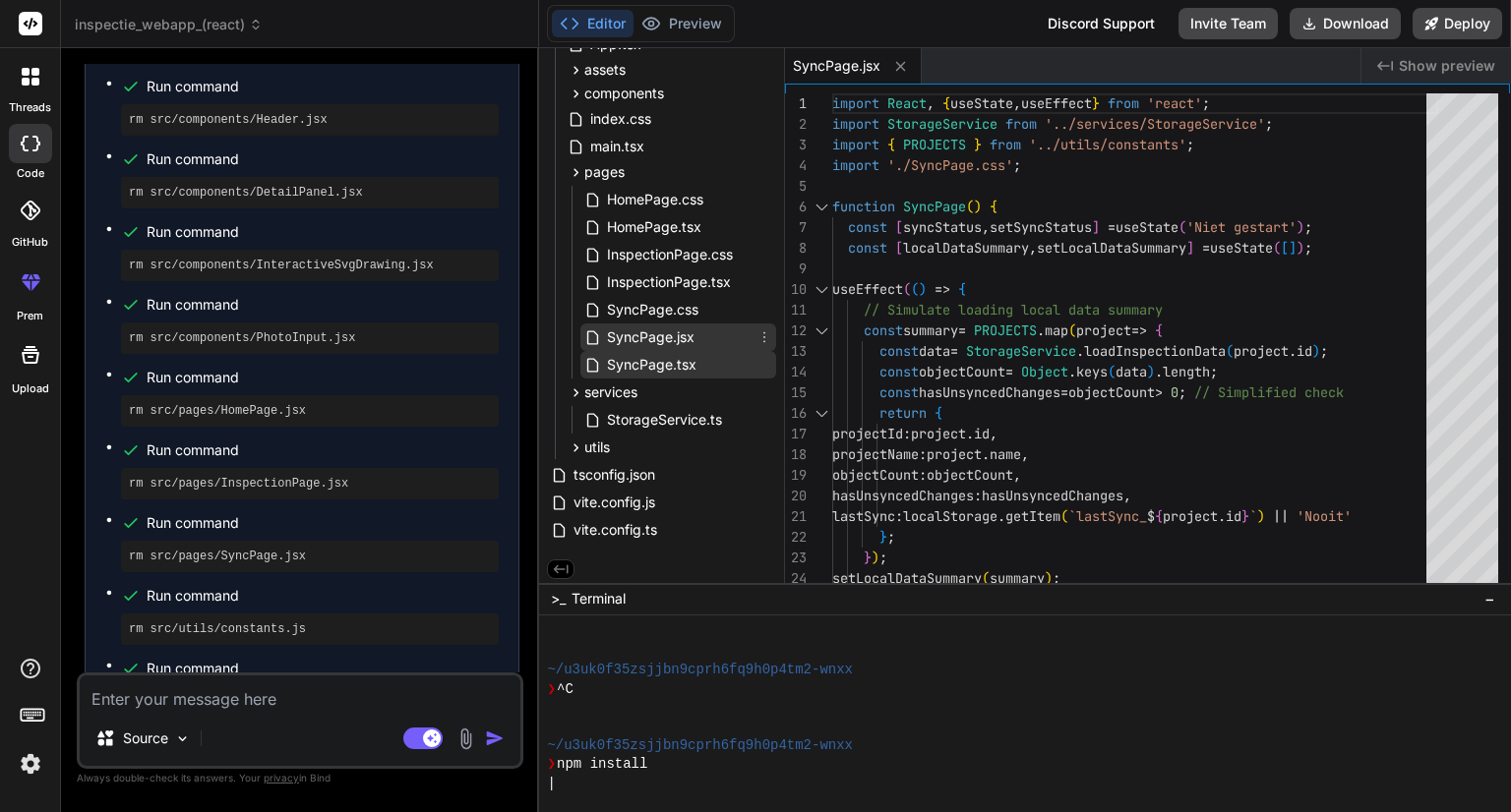
click at [757, 339] on icon at bounding box center [764, 338] width 16 height 16
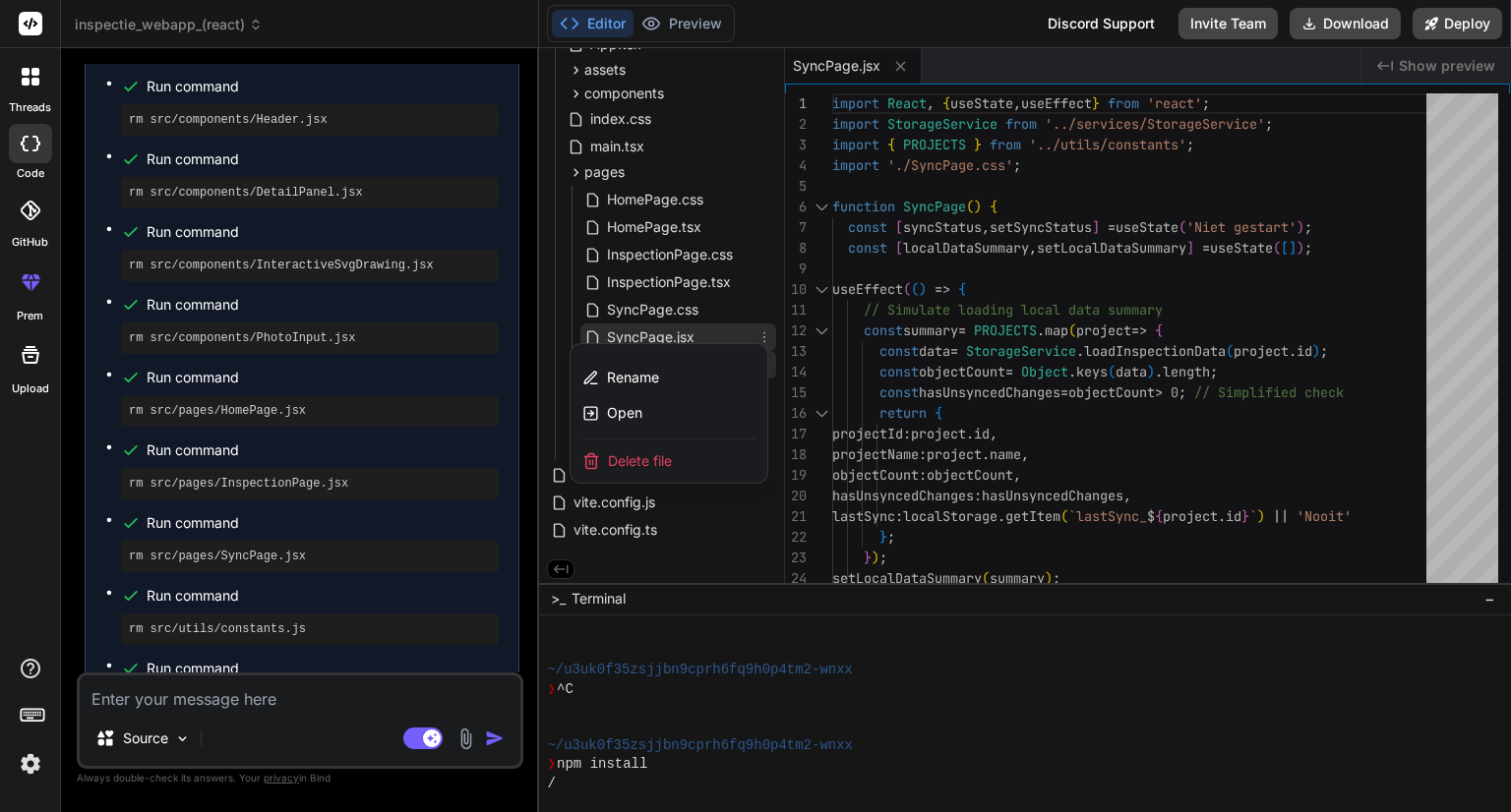
click at [686, 467] on div "Delete file" at bounding box center [669, 460] width 197 height 43
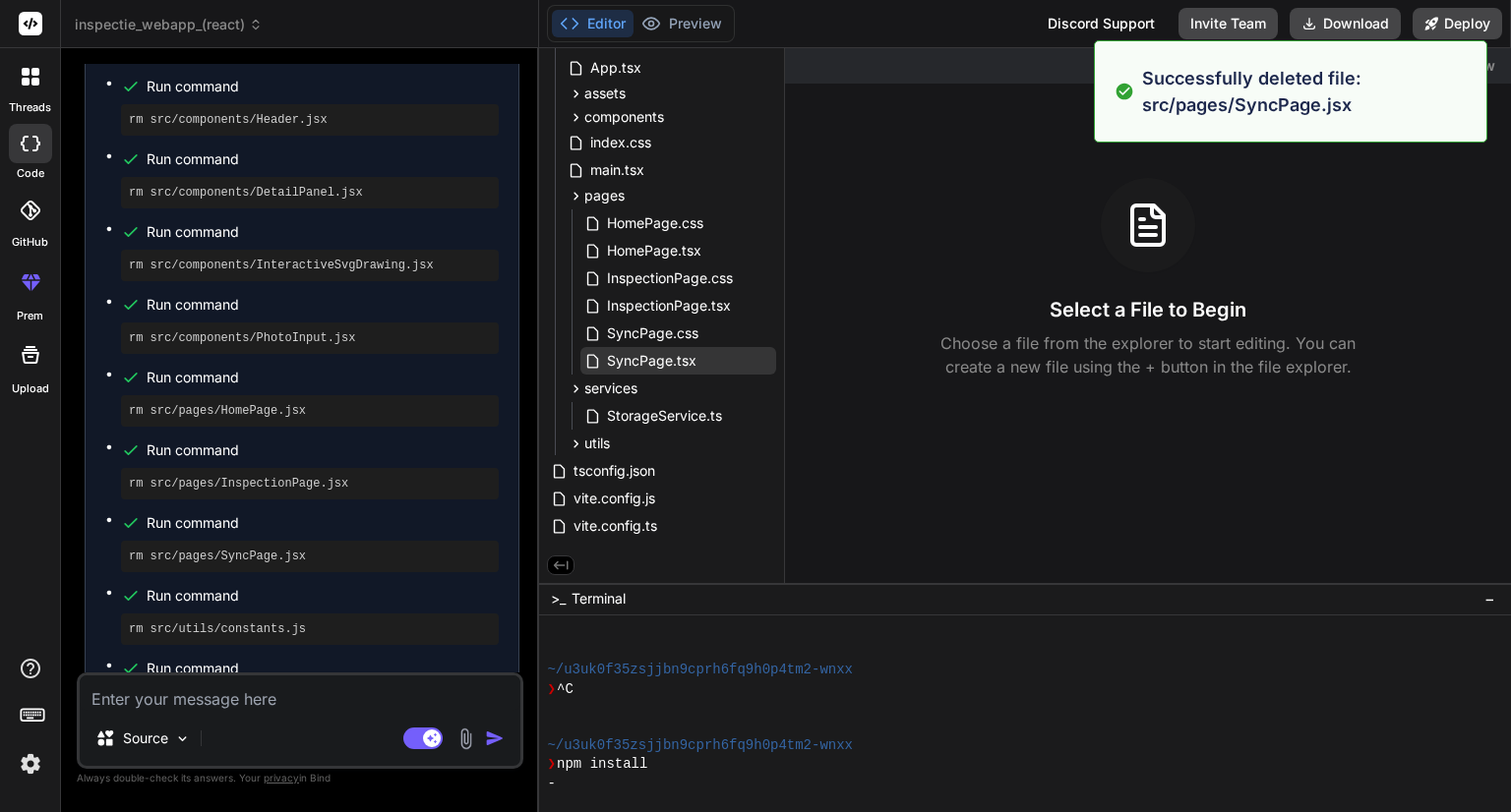
scroll to position [177, 0]
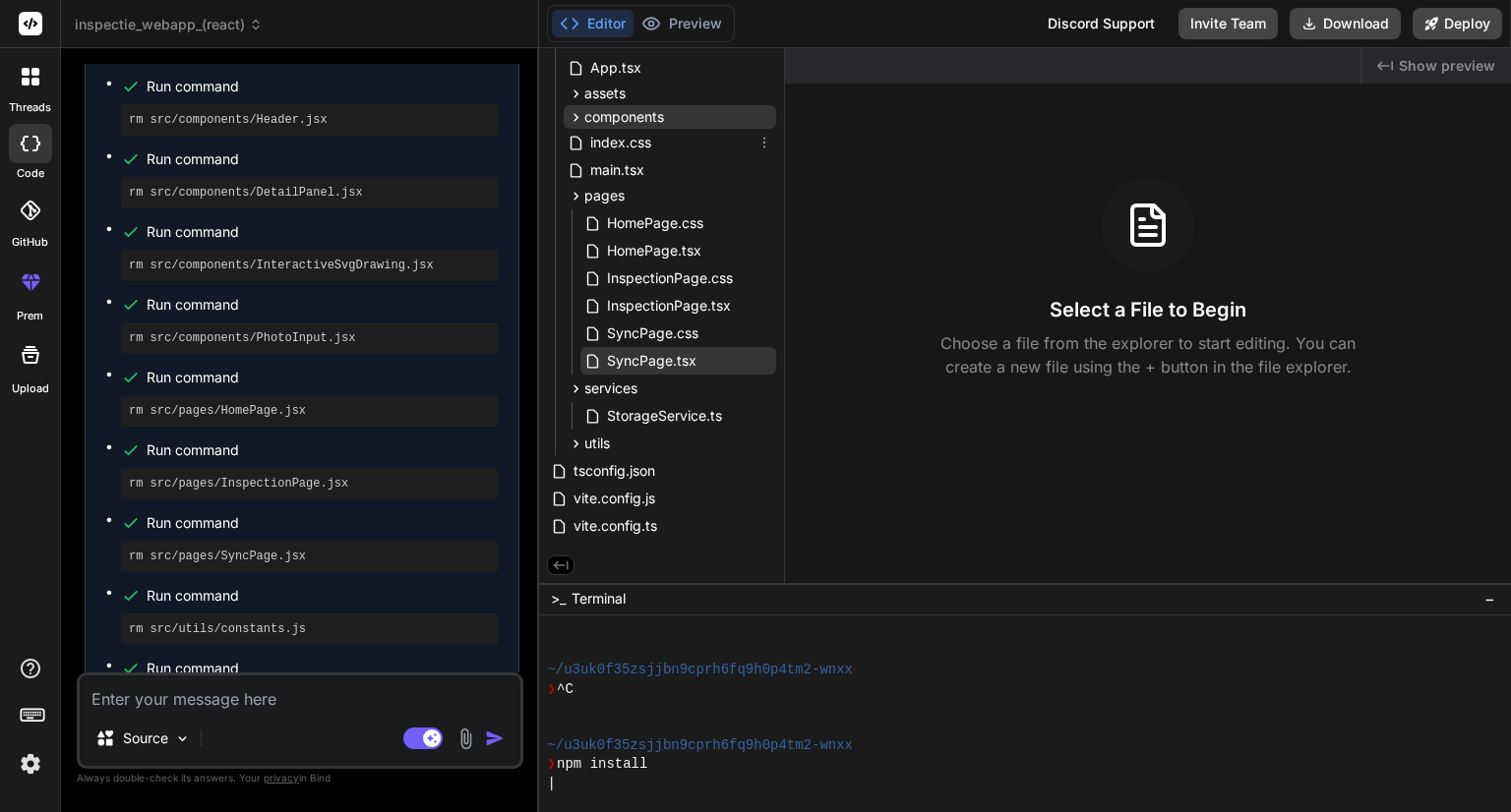
click at [576, 118] on icon at bounding box center [576, 117] width 17 height 17
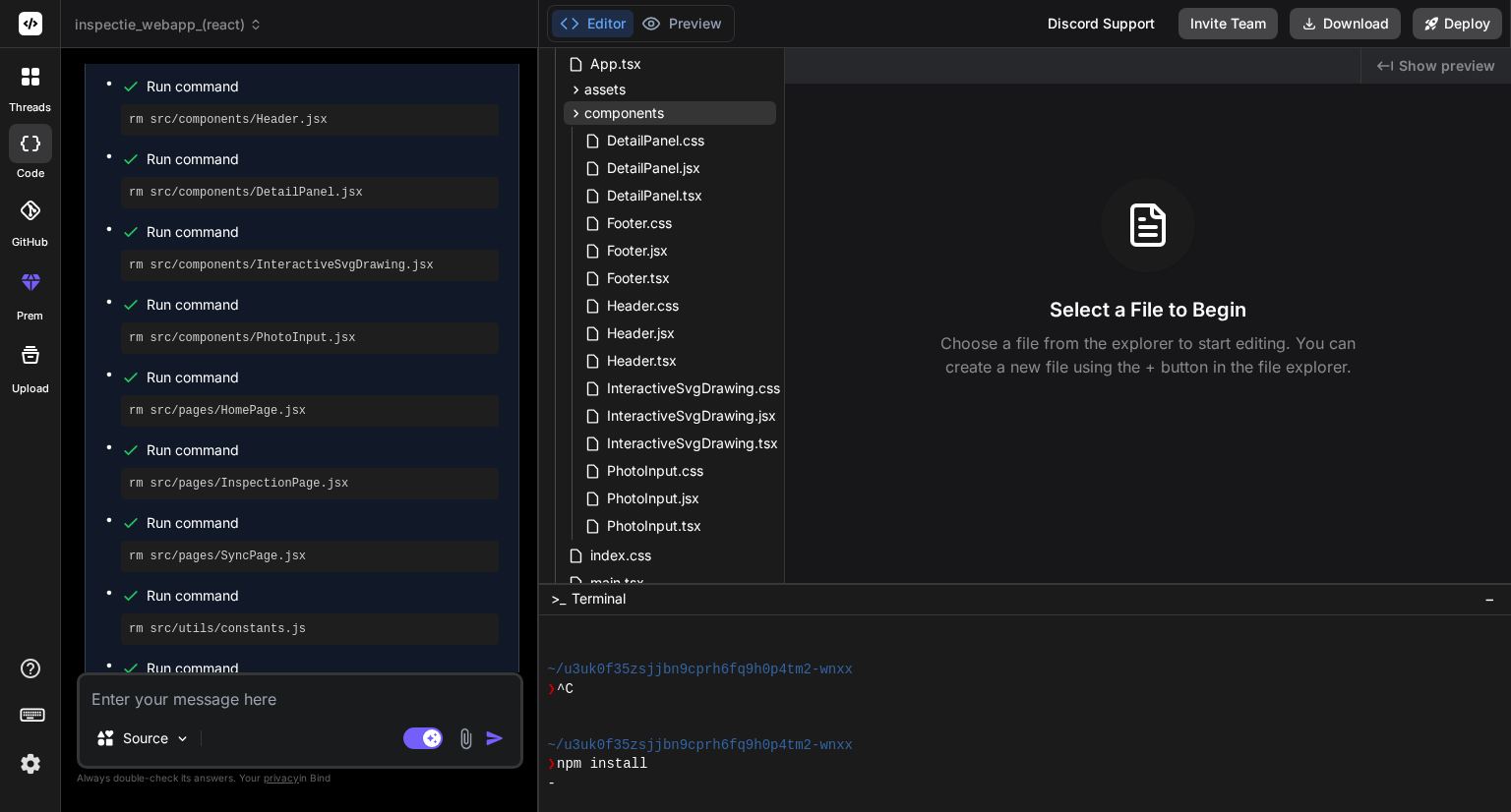
scroll to position [197, 0]
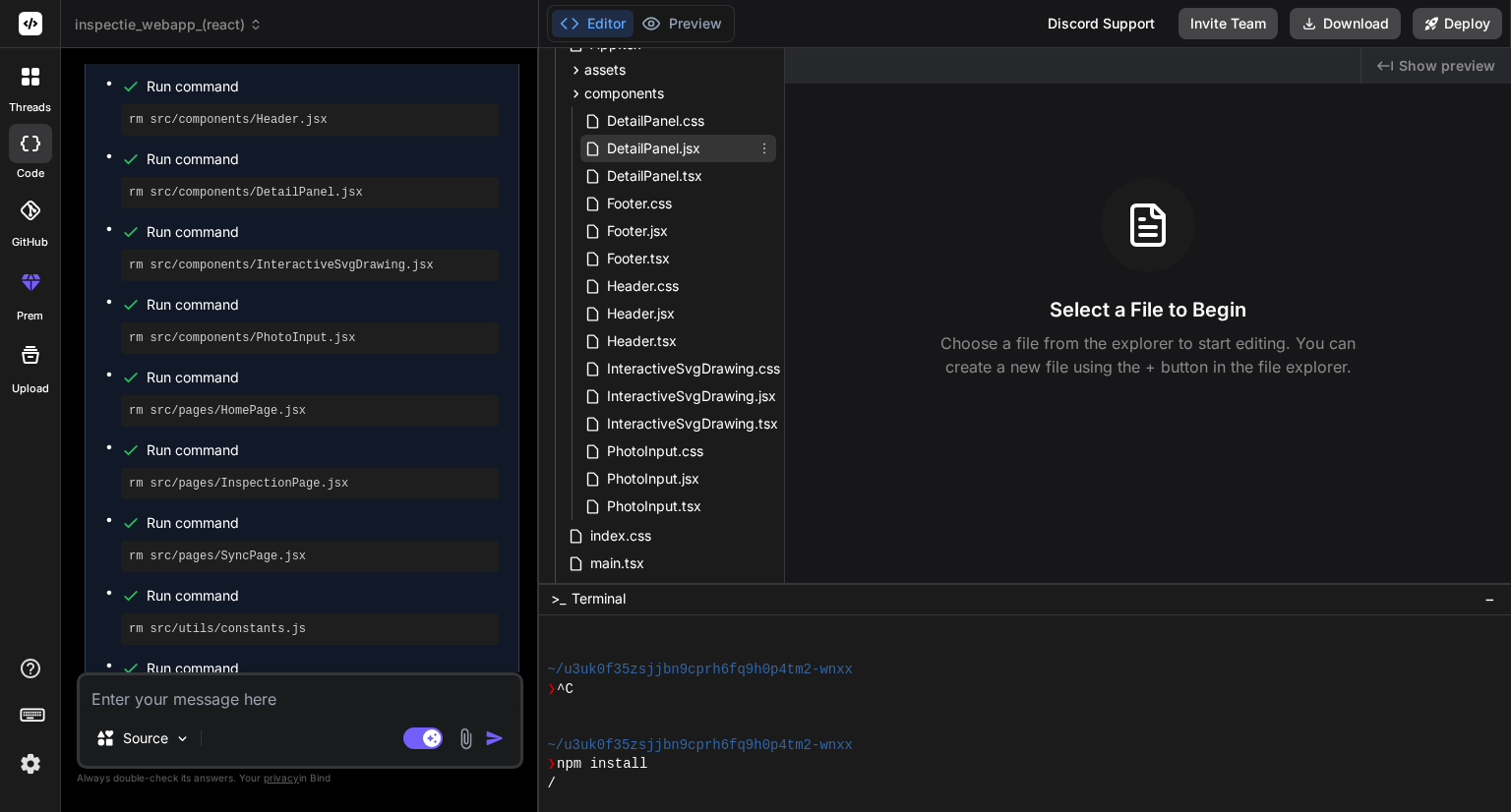
drag, startPoint x: 756, startPoint y: 139, endPoint x: 762, endPoint y: 154, distance: 16.2
click at [762, 154] on icon at bounding box center [764, 149] width 16 height 16
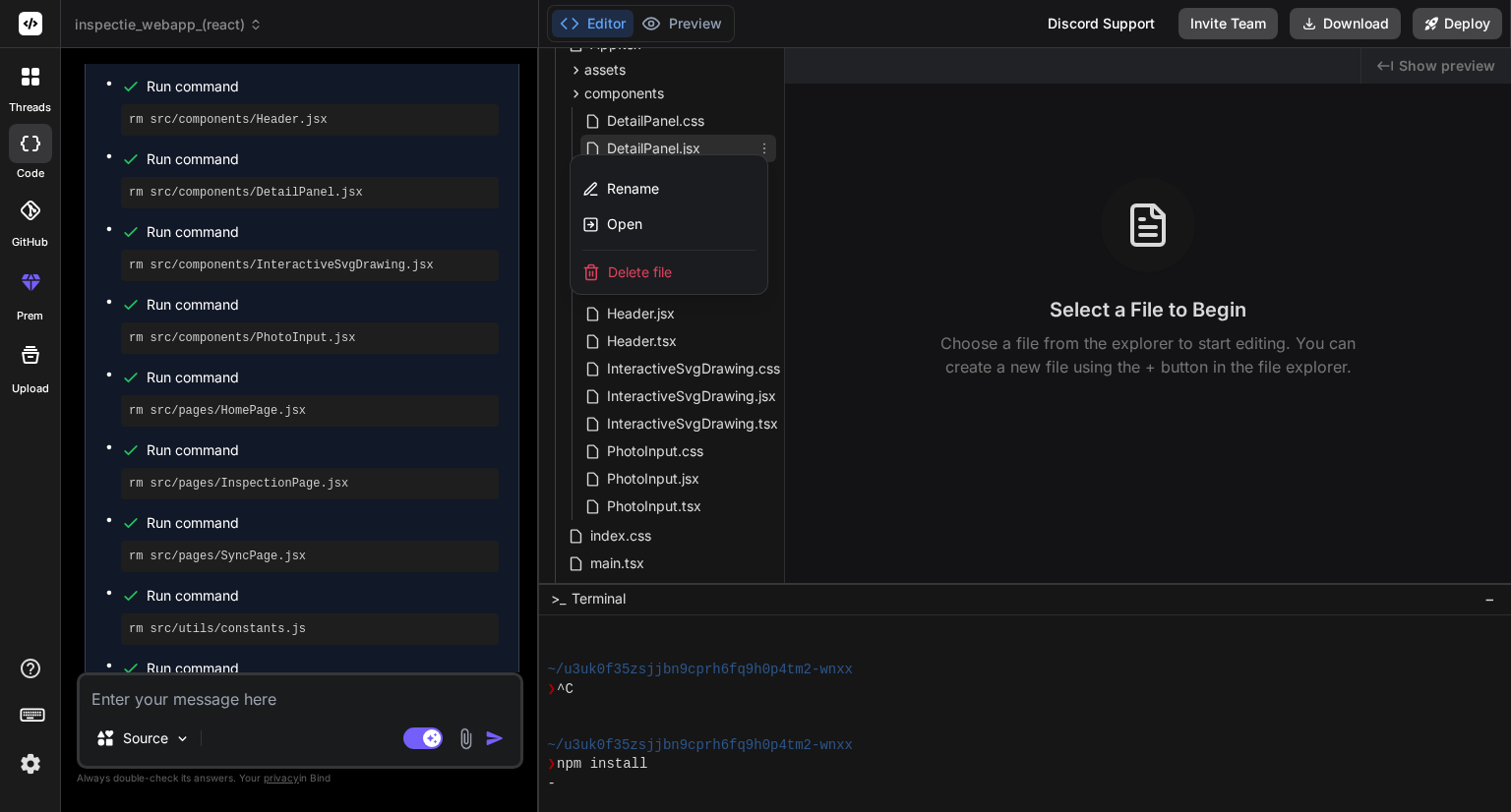
click at [657, 273] on span "Delete file" at bounding box center [640, 273] width 64 height 20
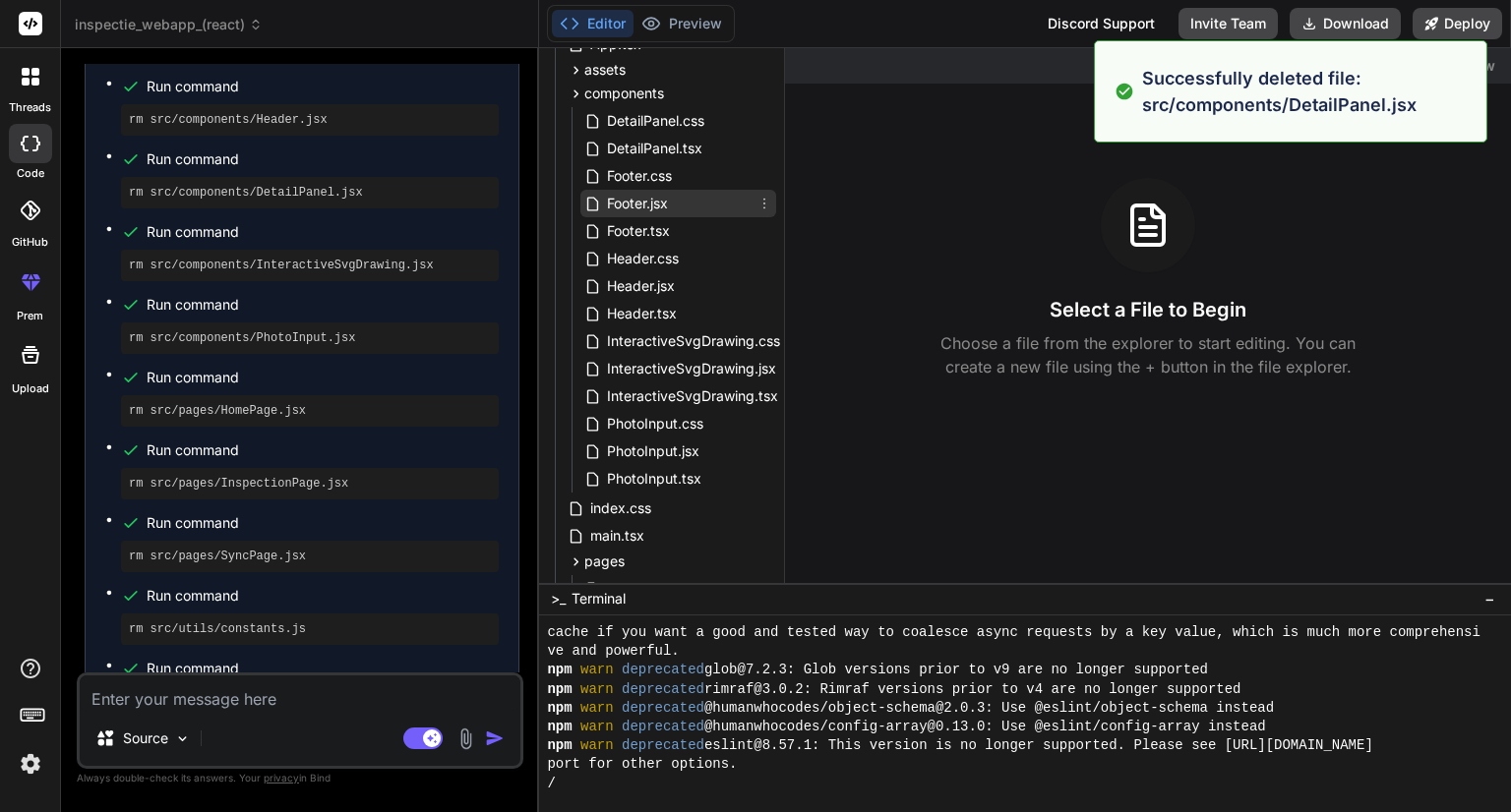
scroll to position [244, 0]
click at [756, 203] on icon at bounding box center [764, 204] width 16 height 16
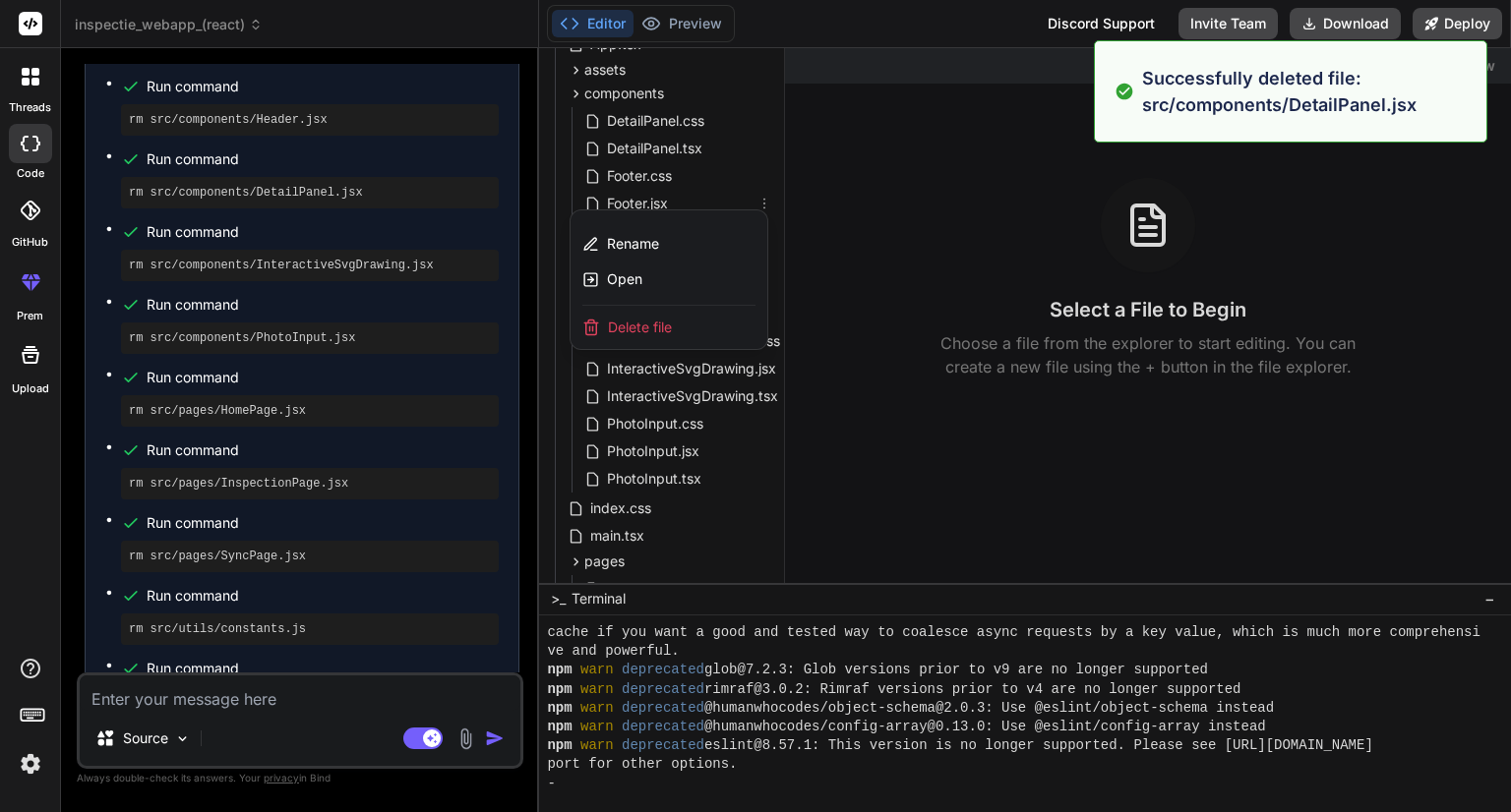
drag, startPoint x: 685, startPoint y: 320, endPoint x: 832, endPoint y: 103, distance: 262.1
click at [685, 322] on div "Delete file" at bounding box center [669, 327] width 197 height 43
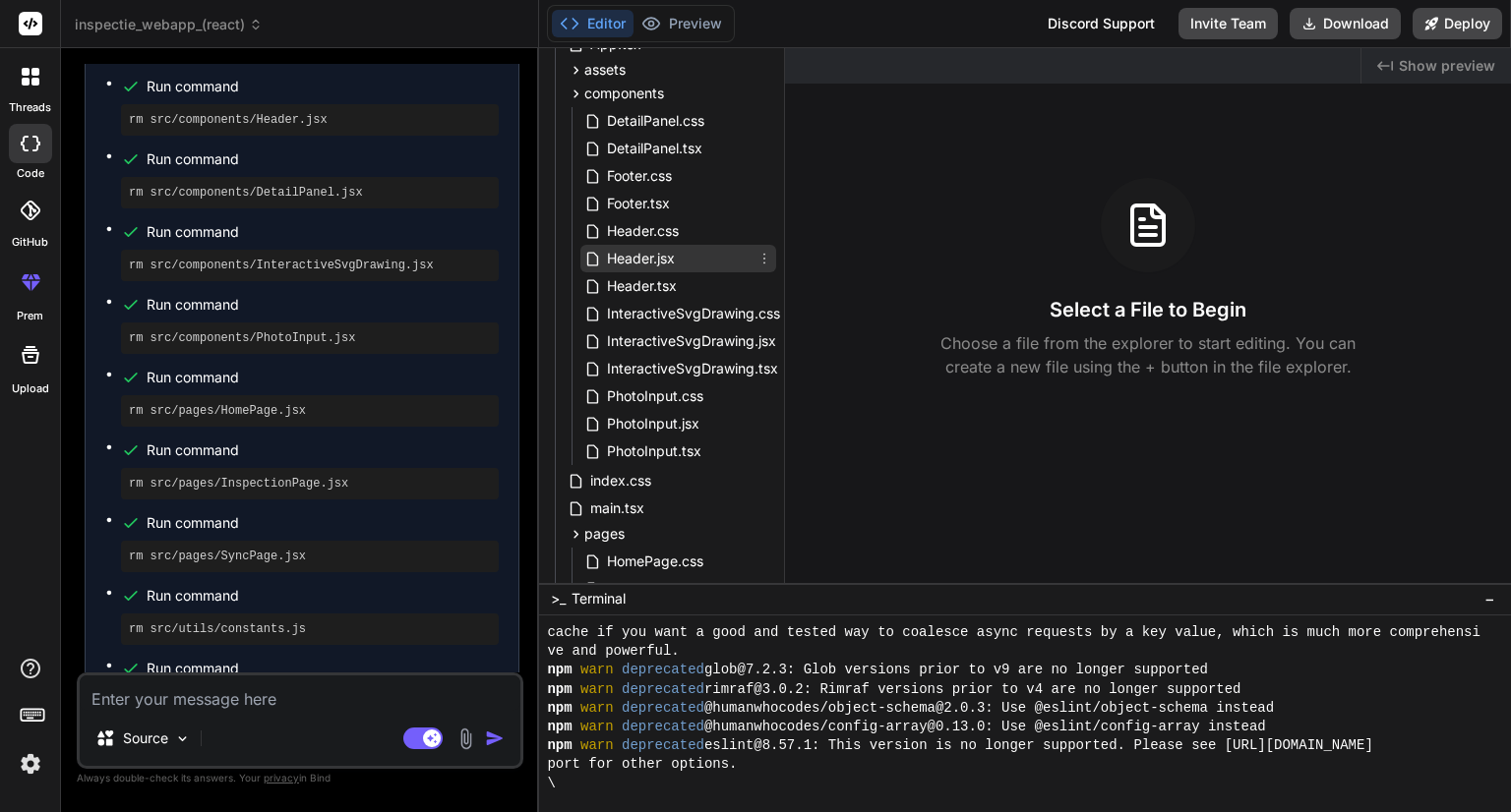
click at [763, 261] on icon at bounding box center [764, 259] width 16 height 16
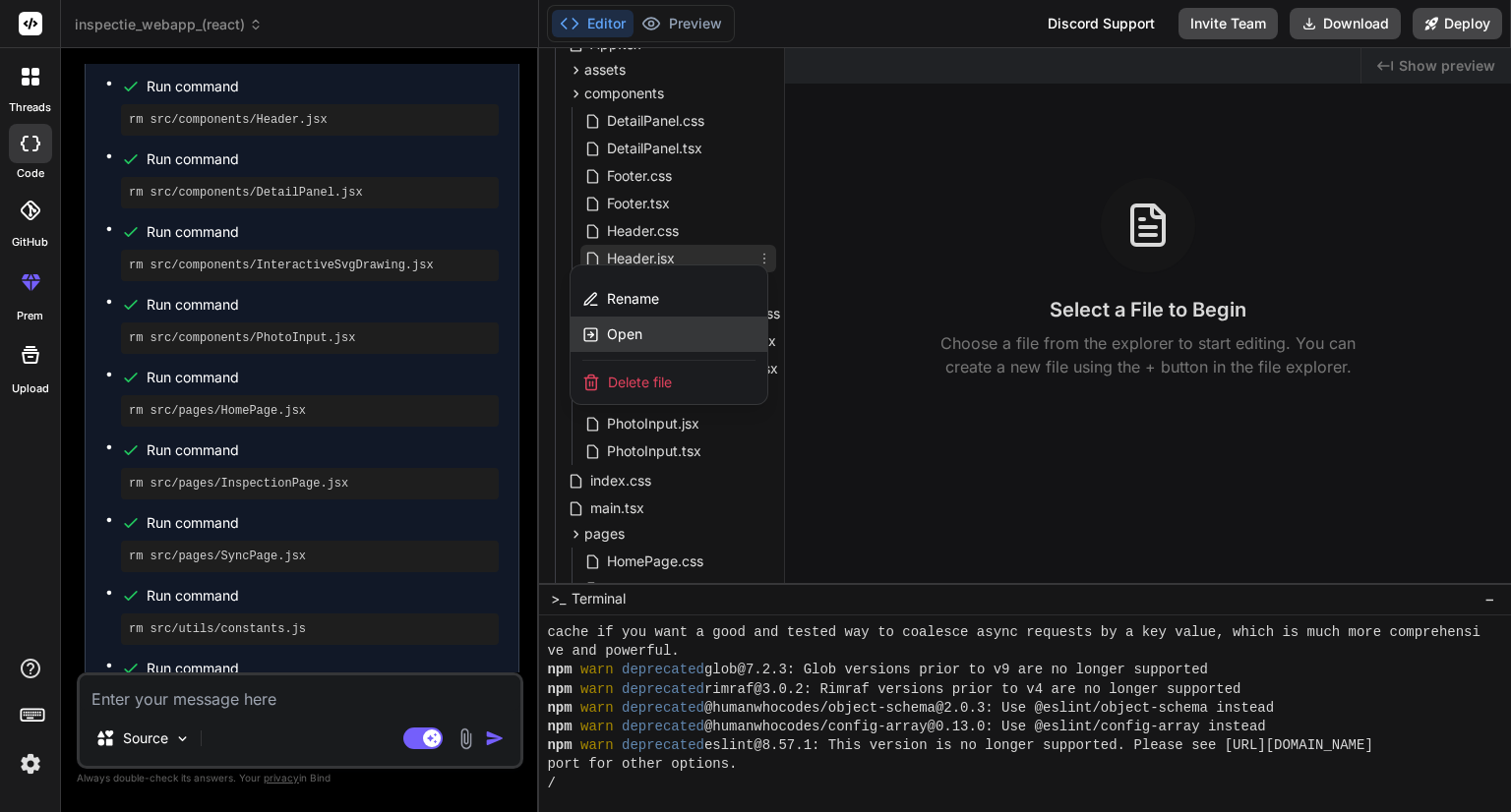
scroll to position [378, 0]
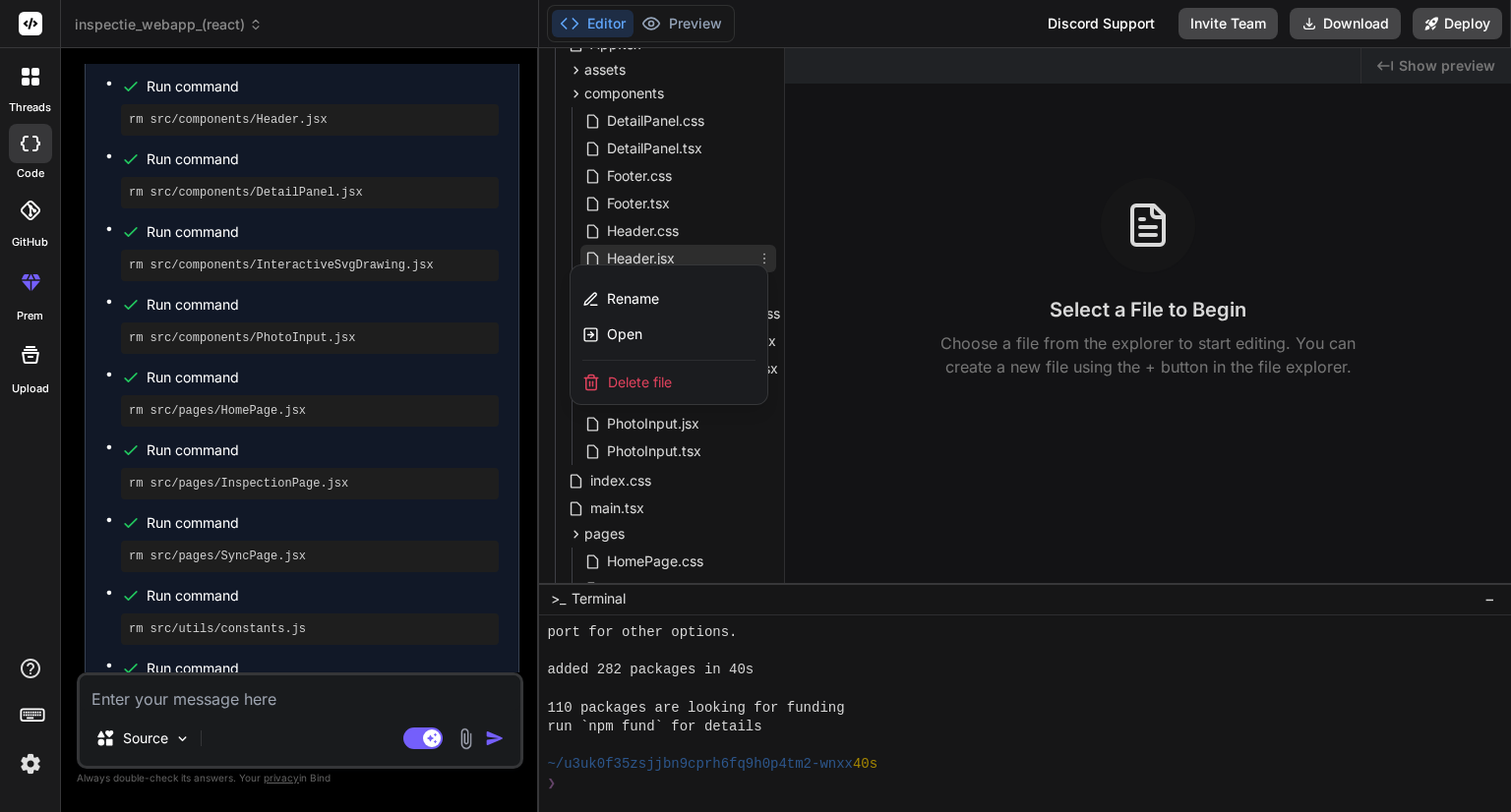
click at [672, 383] on div "Delete file" at bounding box center [669, 382] width 197 height 43
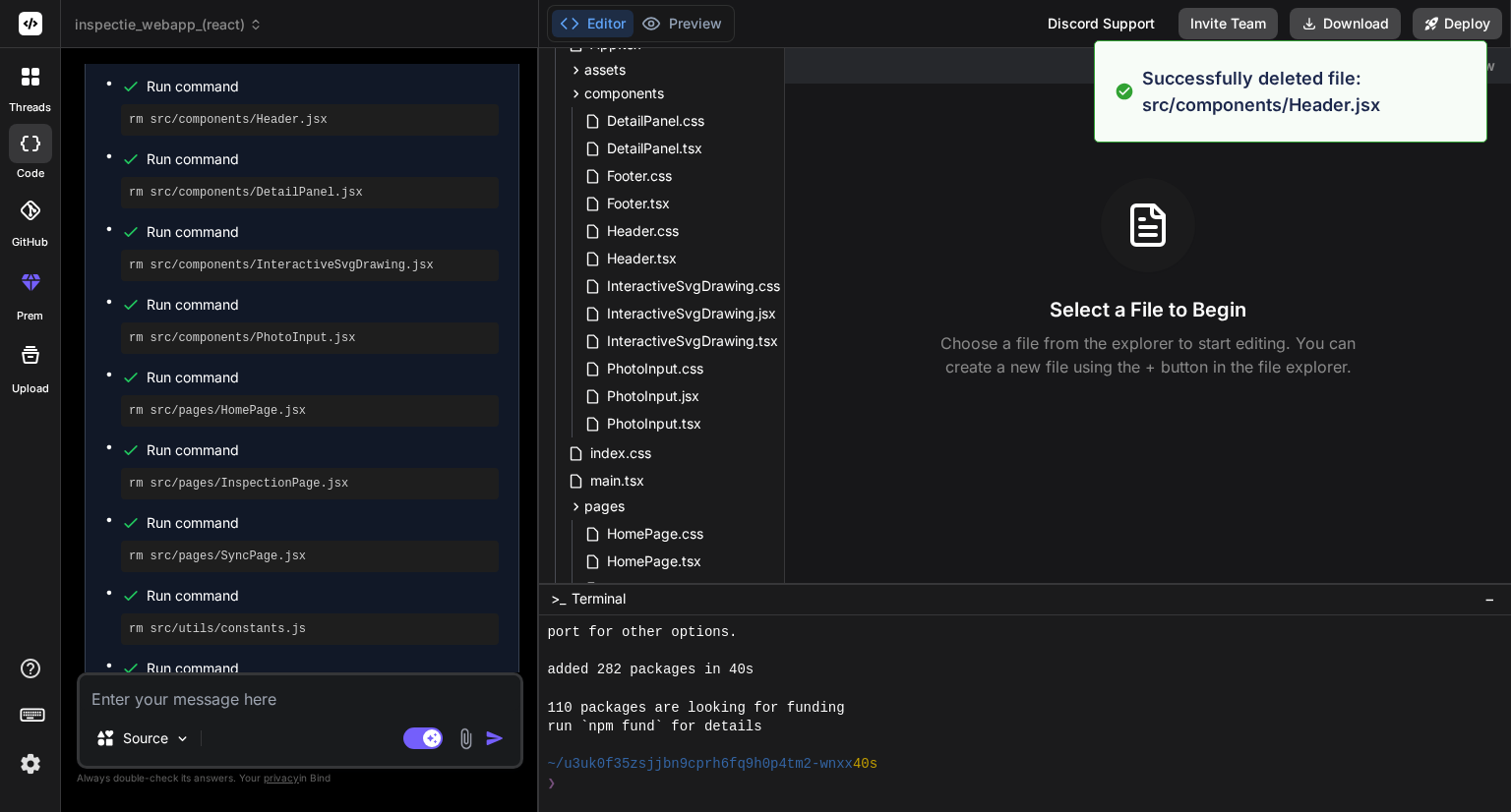
scroll to position [452, 0]
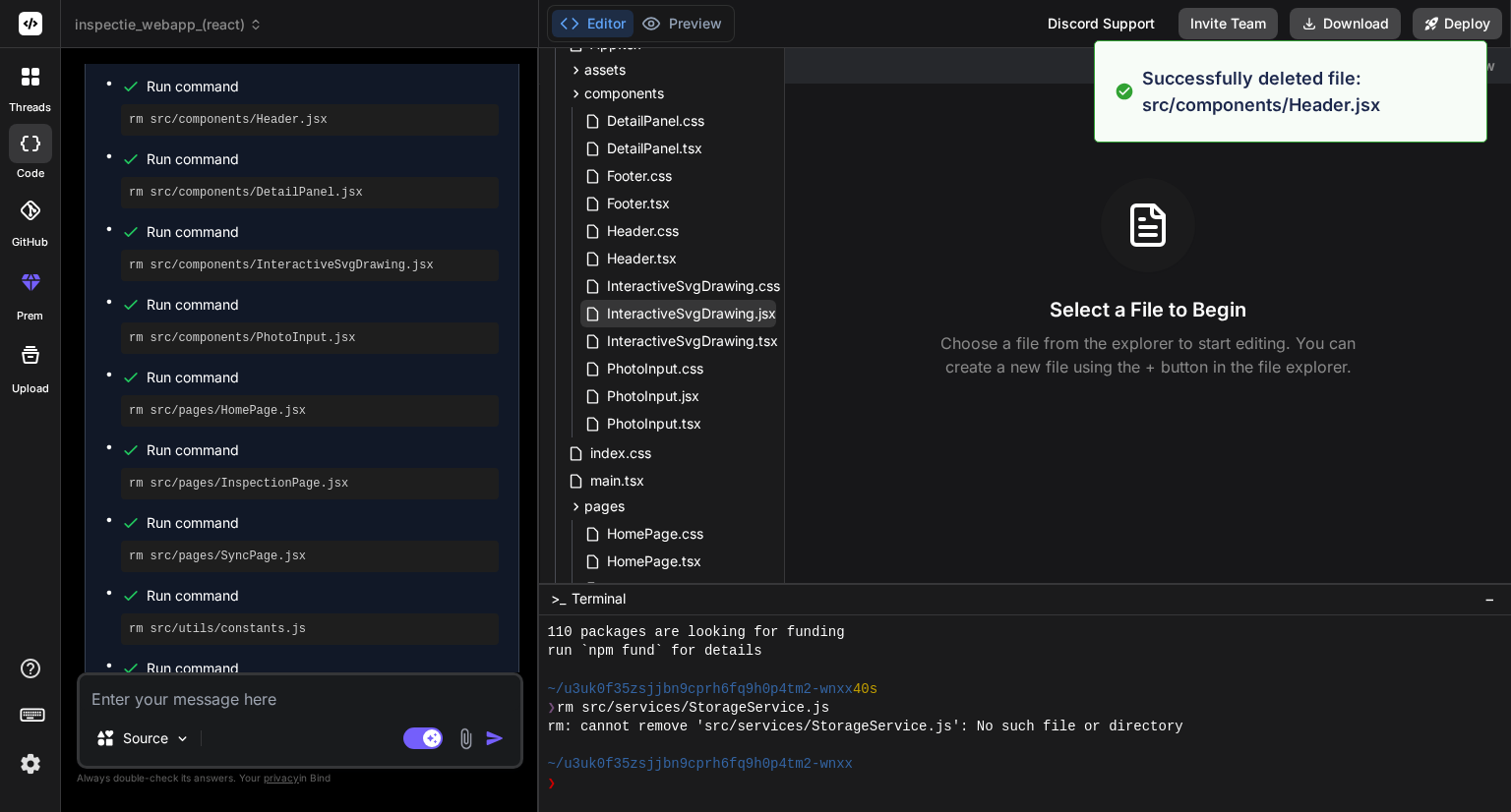
type textarea "x"
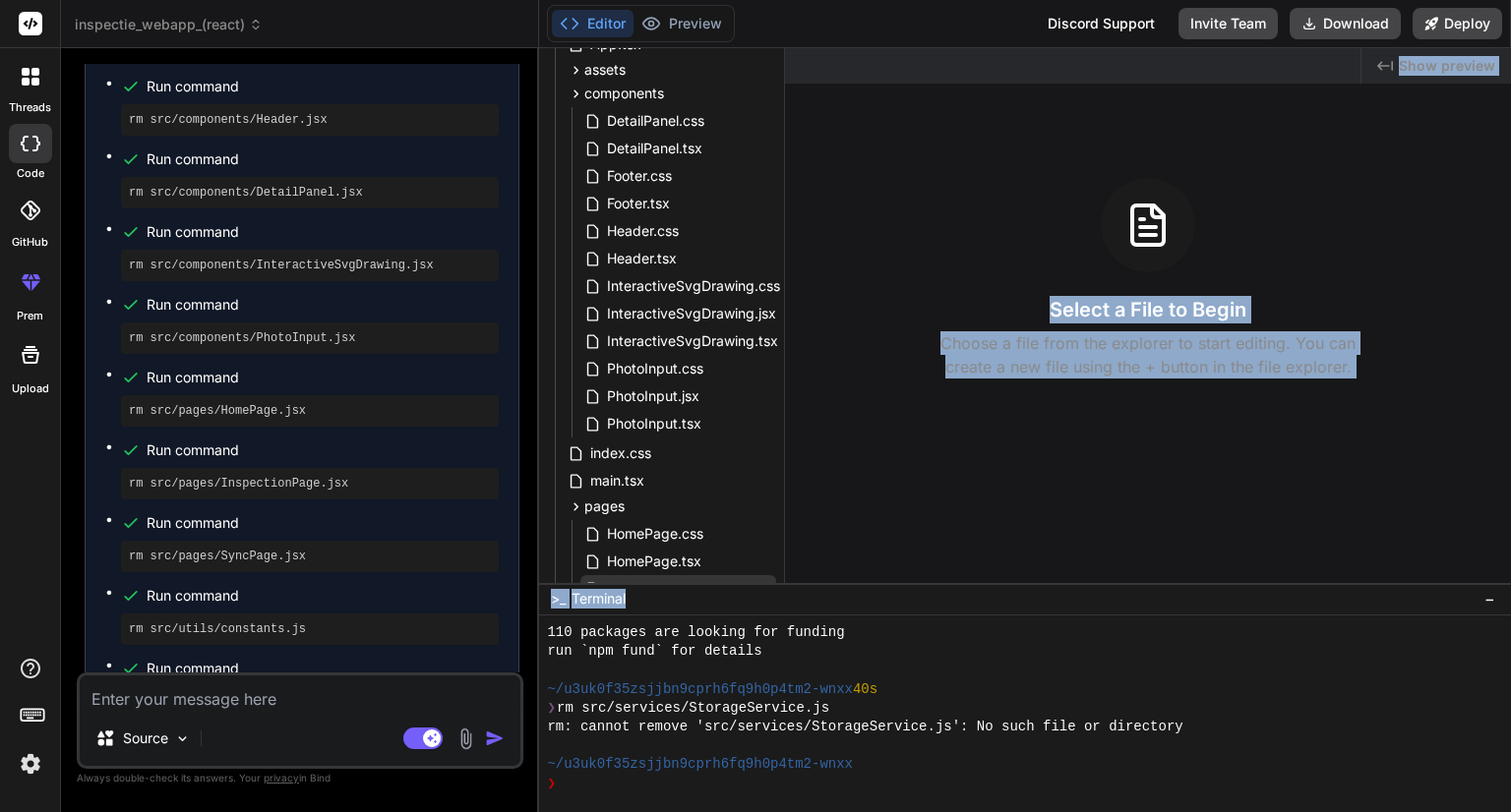
drag, startPoint x: 646, startPoint y: 585, endPoint x: 692, endPoint y: 577, distance: 46.7
click at [691, 578] on div "Files Github inspectie_webapp_(react) index.html package.json src App.css App.t…" at bounding box center [1024, 429] width 971 height 764
drag, startPoint x: 693, startPoint y: 574, endPoint x: 740, endPoint y: 577, distance: 47.1
click at [740, 577] on div "HomePage.css HomePage.tsx InspectionPage.css InspectionPage.tsx SyncPage.css Sy…" at bounding box center [679, 602] width 196 height 165
drag, startPoint x: 749, startPoint y: 577, endPoint x: 765, endPoint y: 578, distance: 16.0
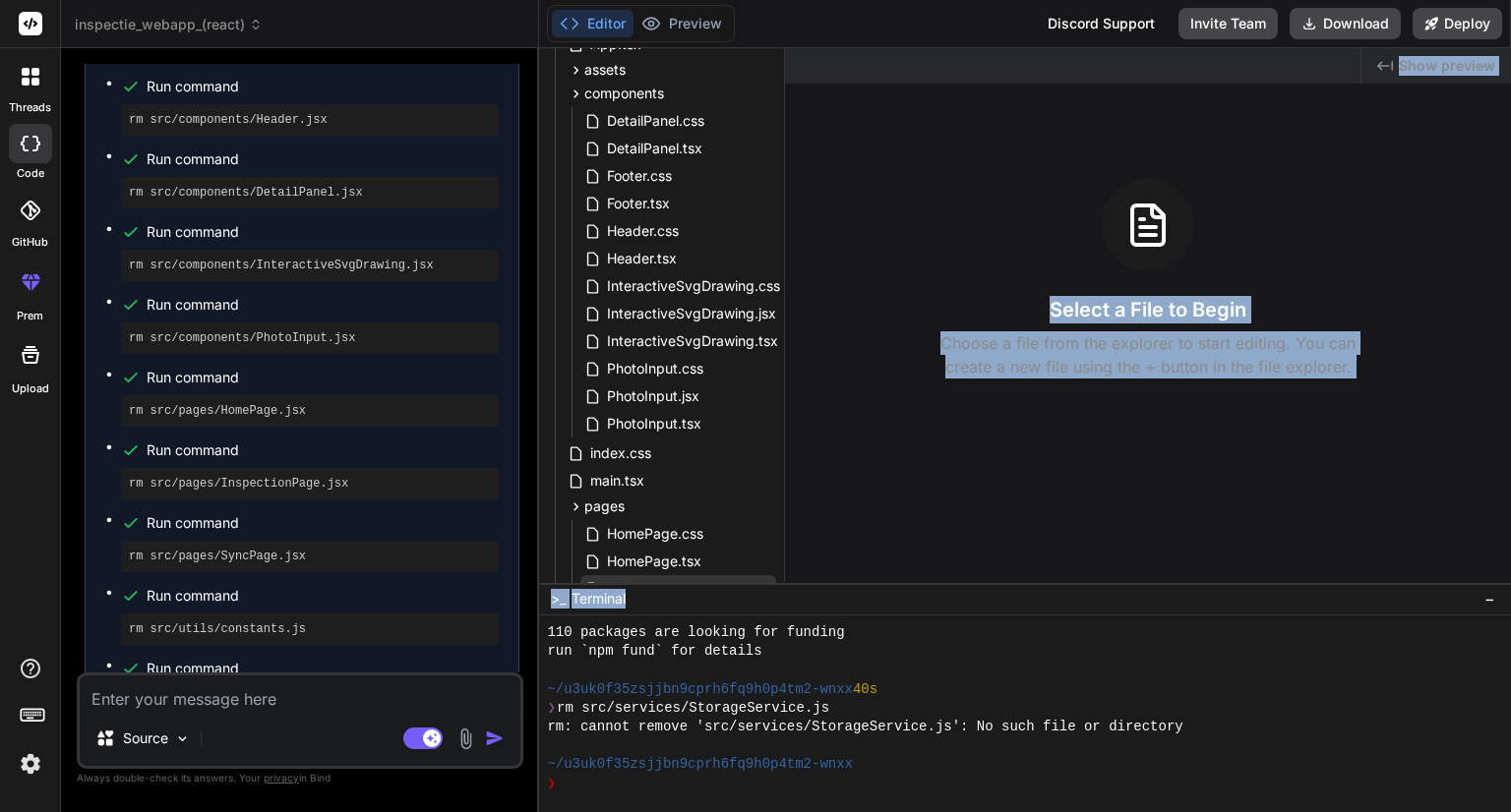
click at [765, 578] on div "InspectionPage.css" at bounding box center [679, 589] width 196 height 28
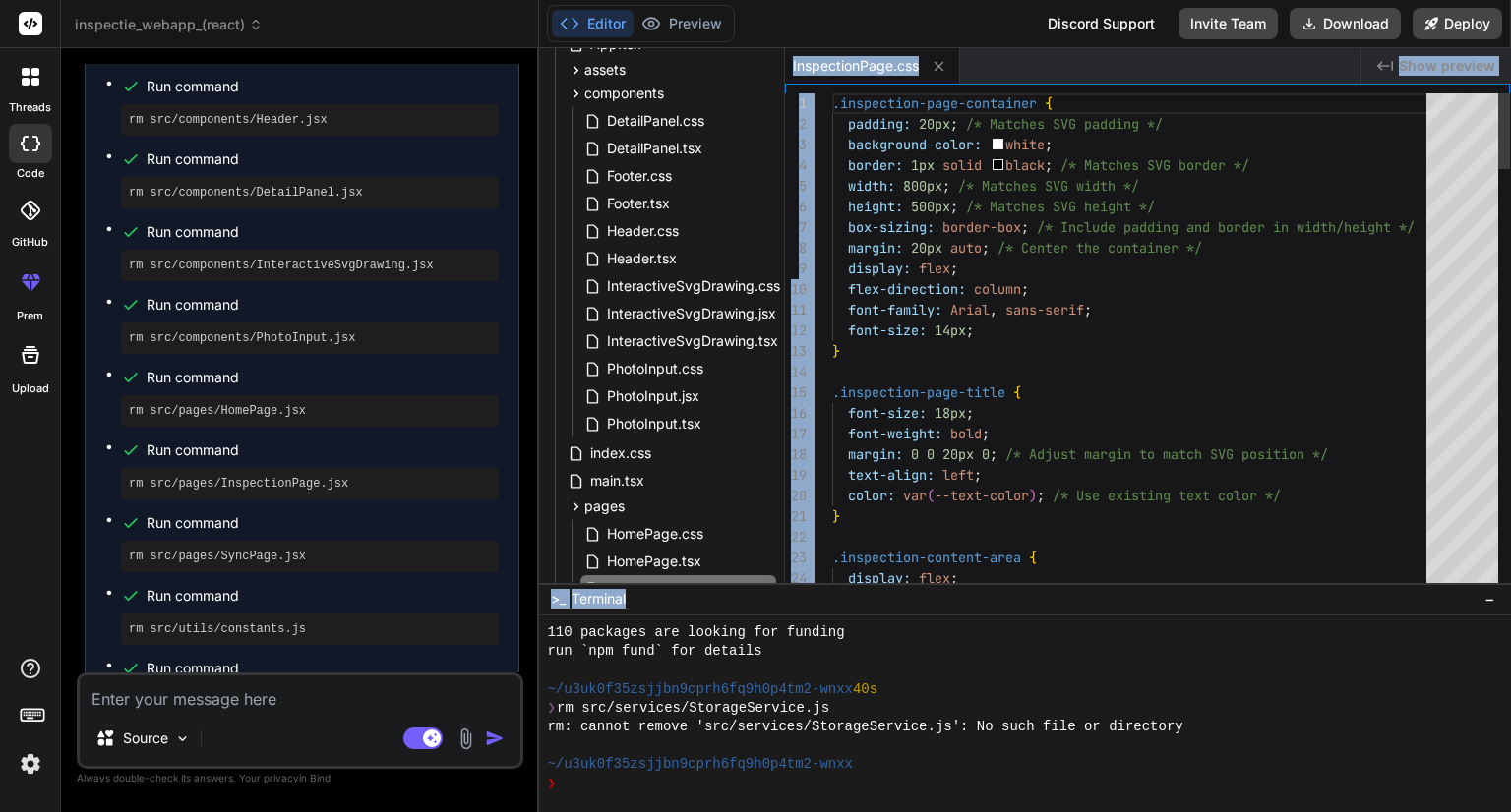
click at [766, 579] on div "Files Github inspectie_webapp_(react) index.html package.json src App.css App.t…" at bounding box center [662, 315] width 246 height 534
click at [765, 586] on div ">_ Terminal −" at bounding box center [1024, 599] width 971 height 32
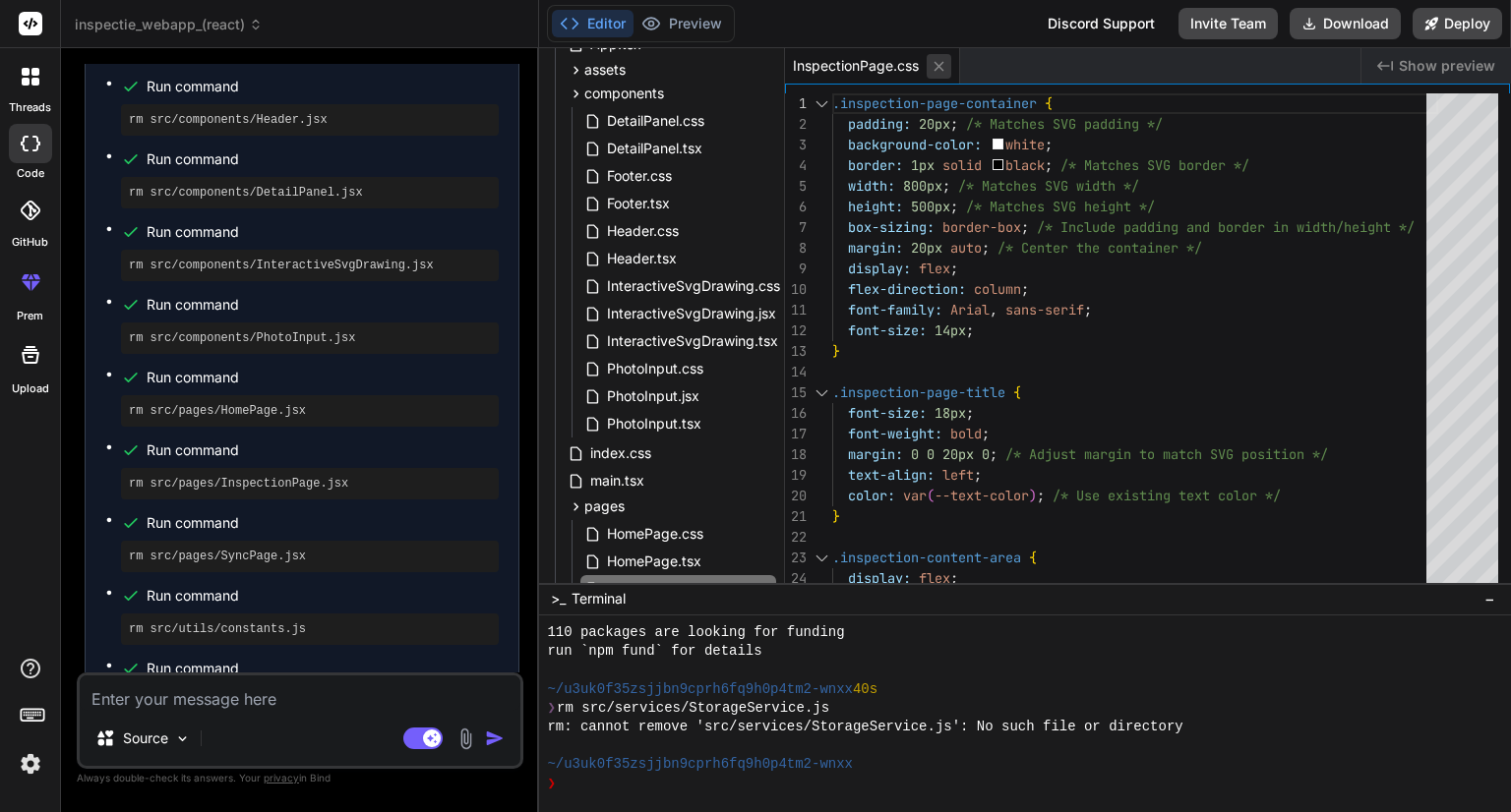
click at [947, 68] on icon at bounding box center [938, 66] width 17 height 17
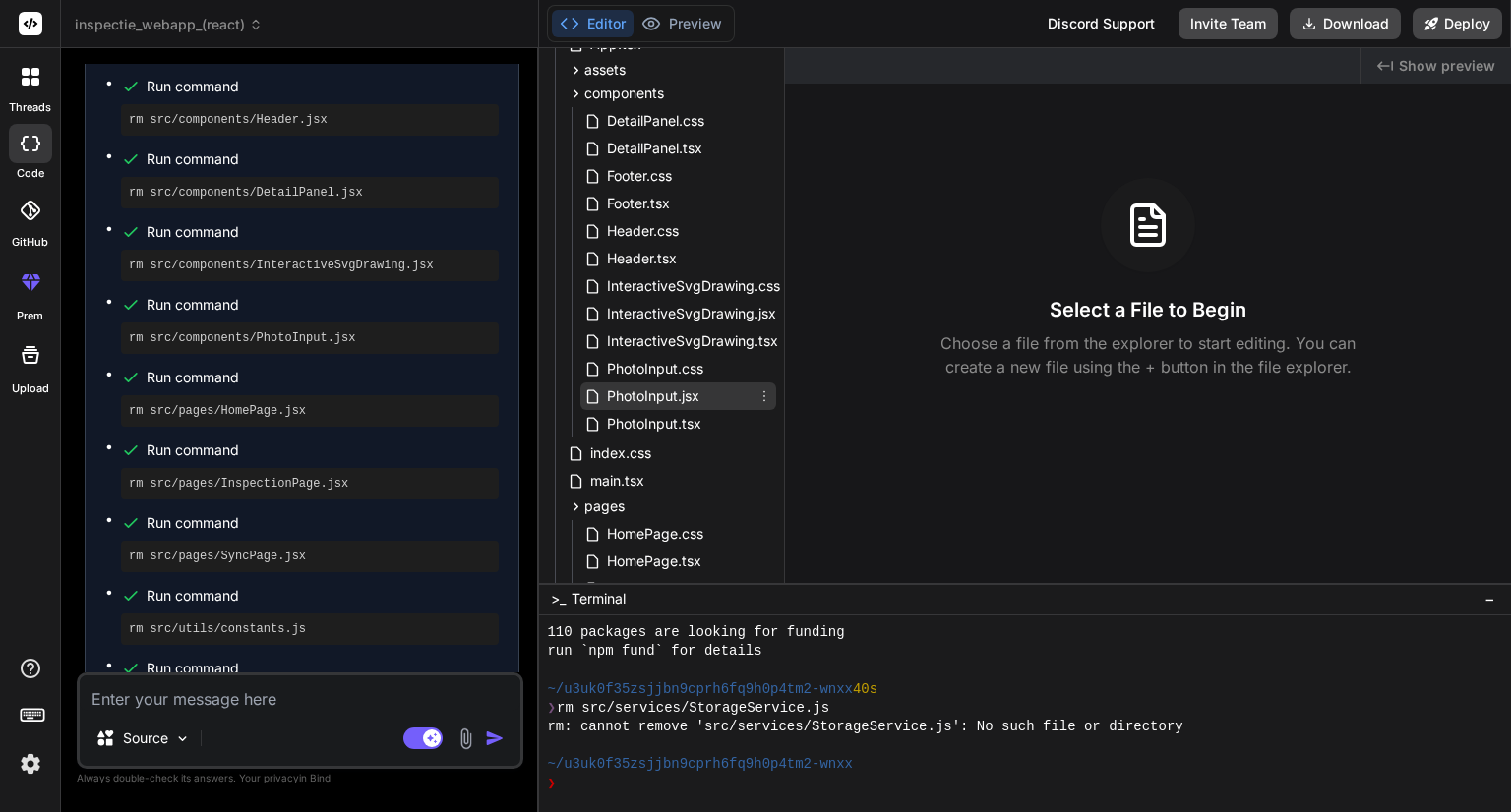
click at [761, 398] on icon at bounding box center [764, 397] width 16 height 16
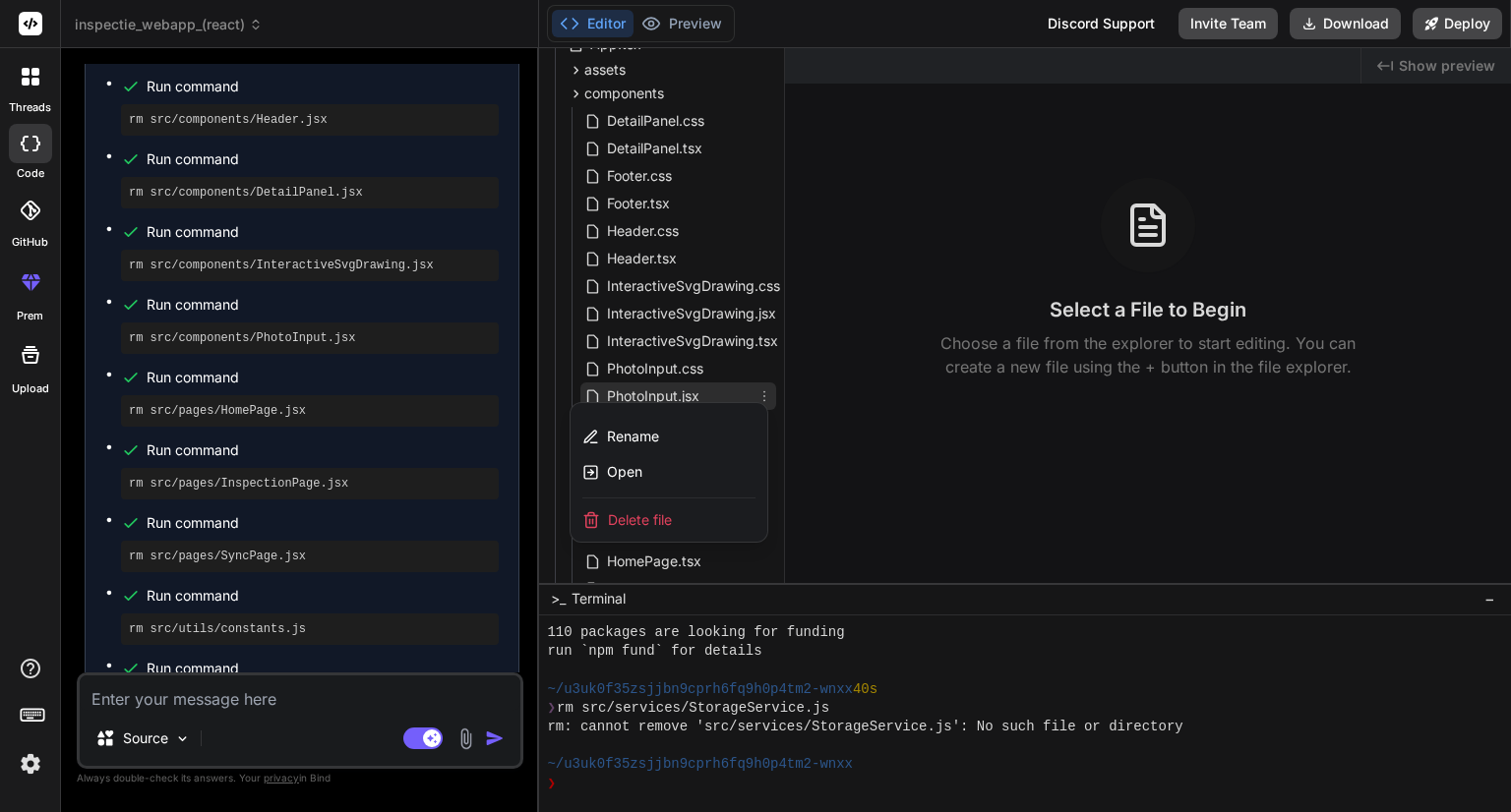
click at [654, 514] on span "Delete file" at bounding box center [640, 520] width 64 height 20
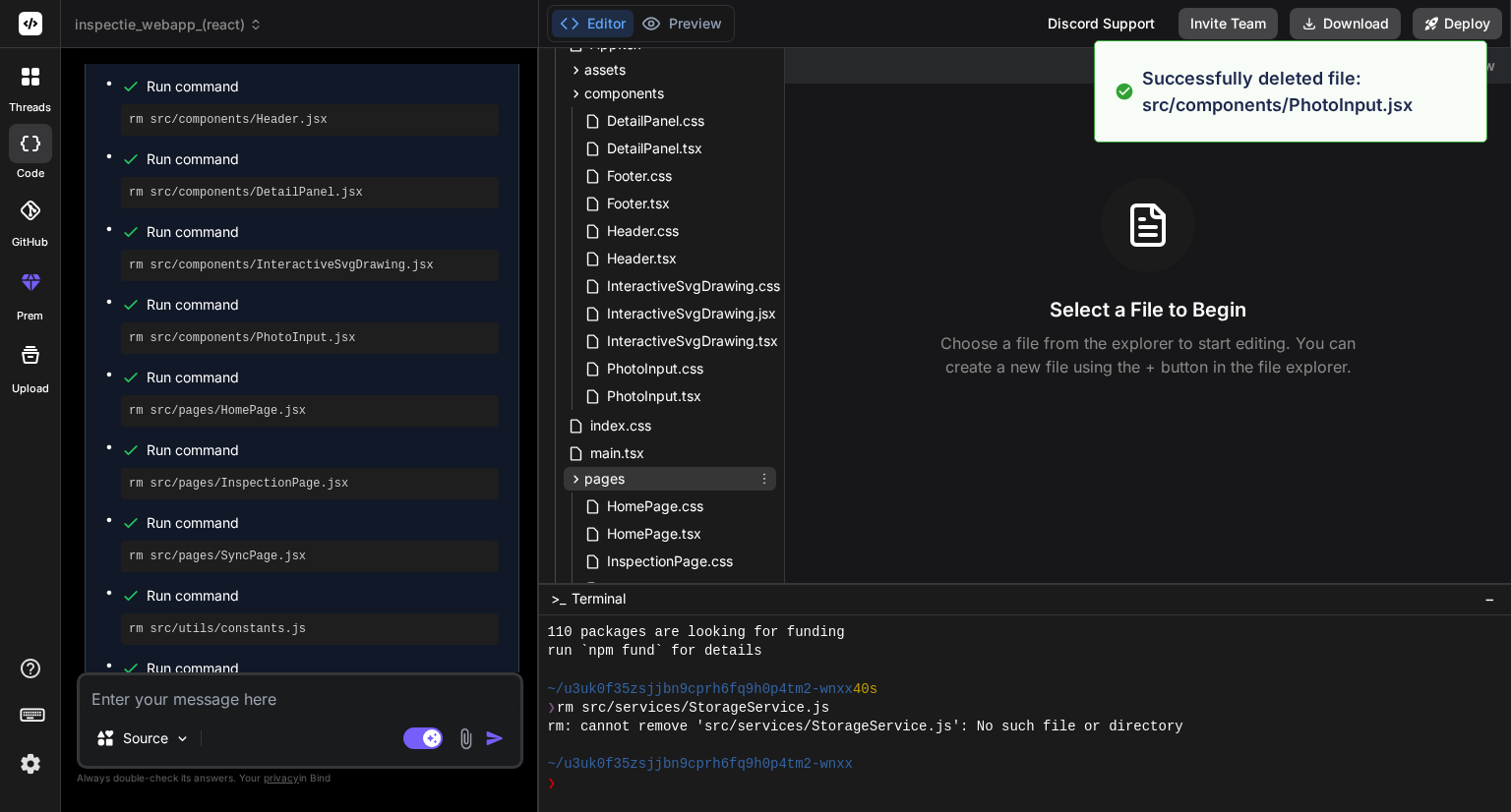
click at [578, 483] on icon at bounding box center [576, 478] width 17 height 17
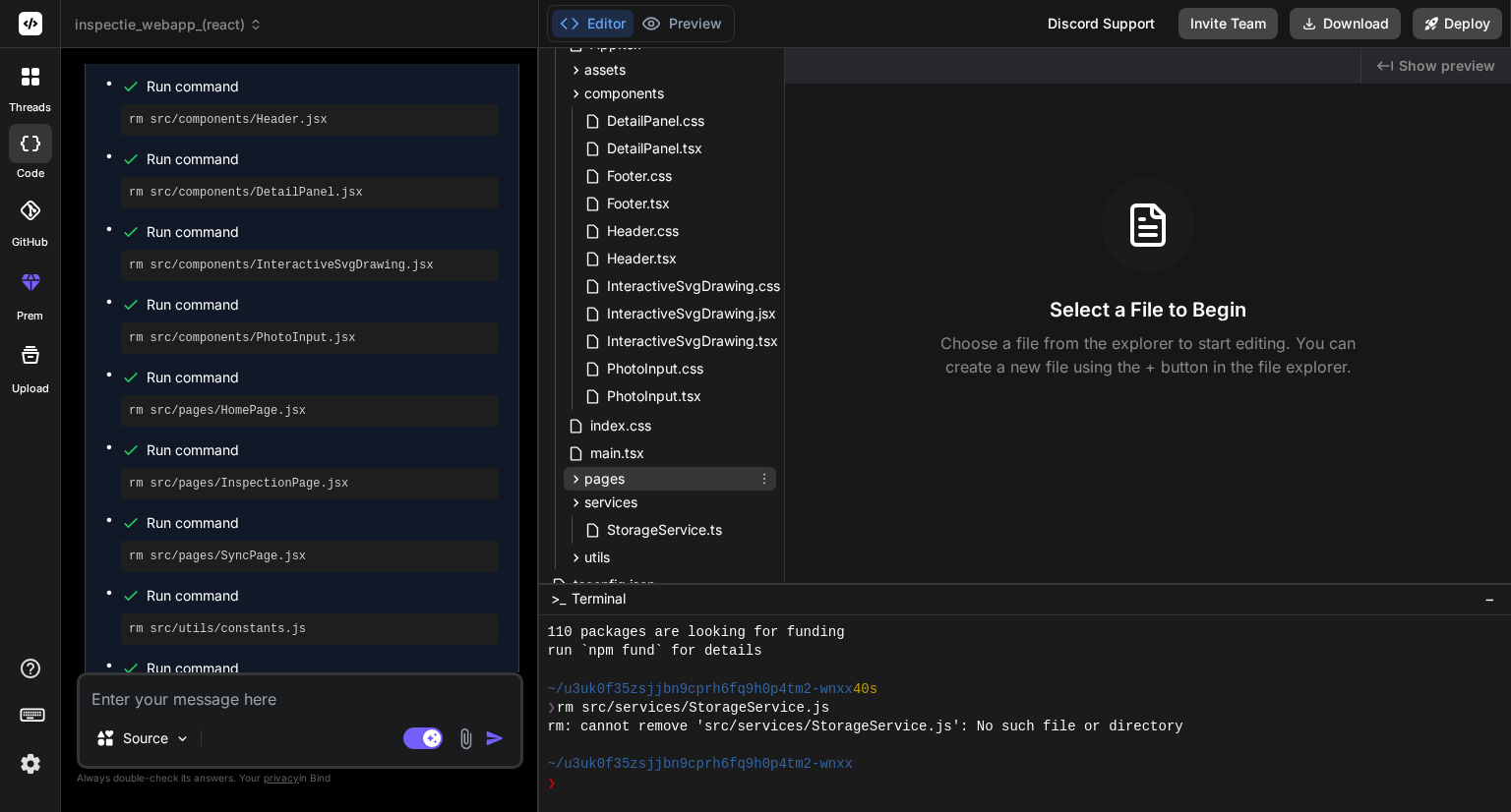
click at [579, 477] on icon at bounding box center [576, 478] width 17 height 17
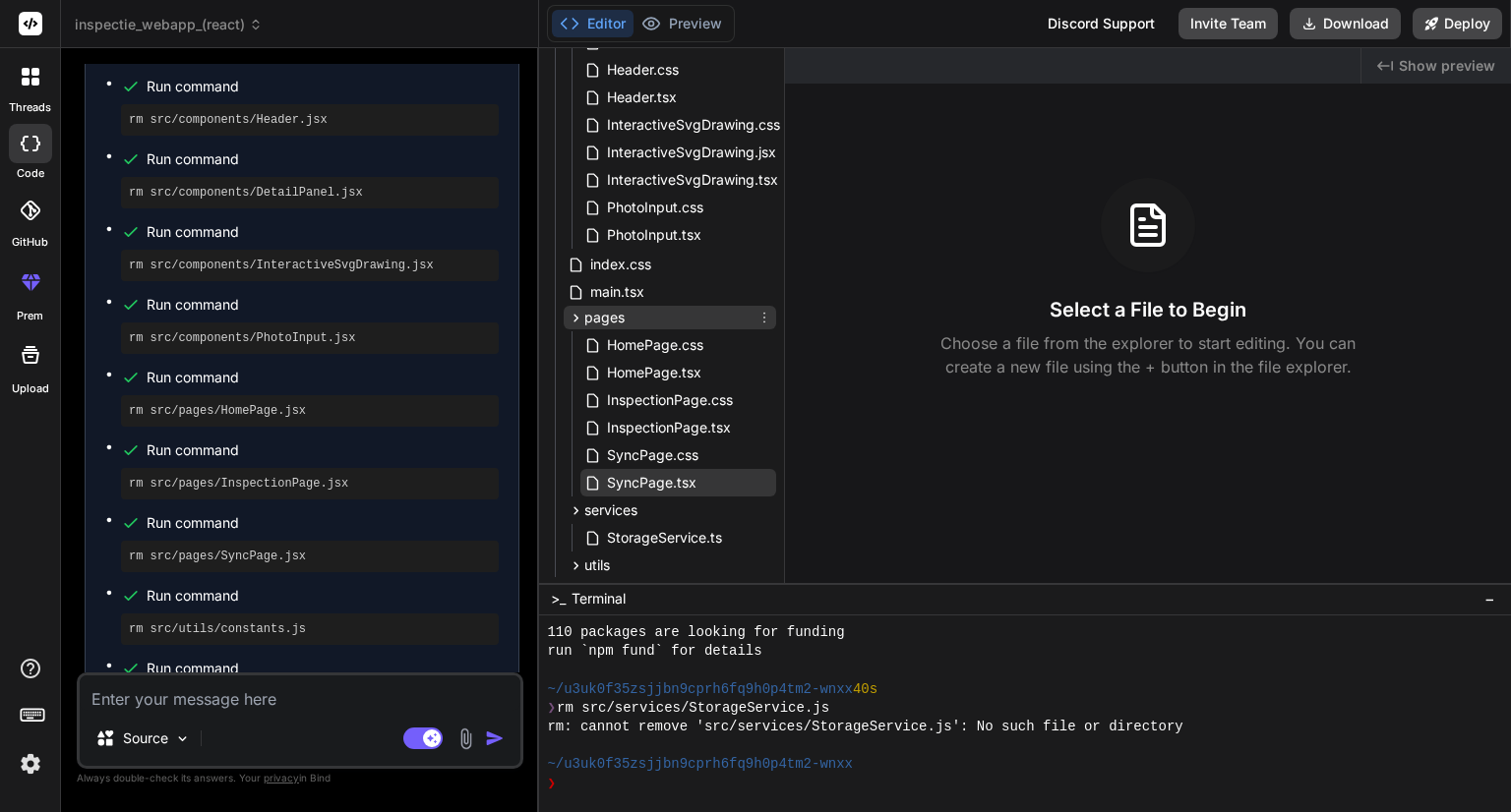
scroll to position [394, 0]
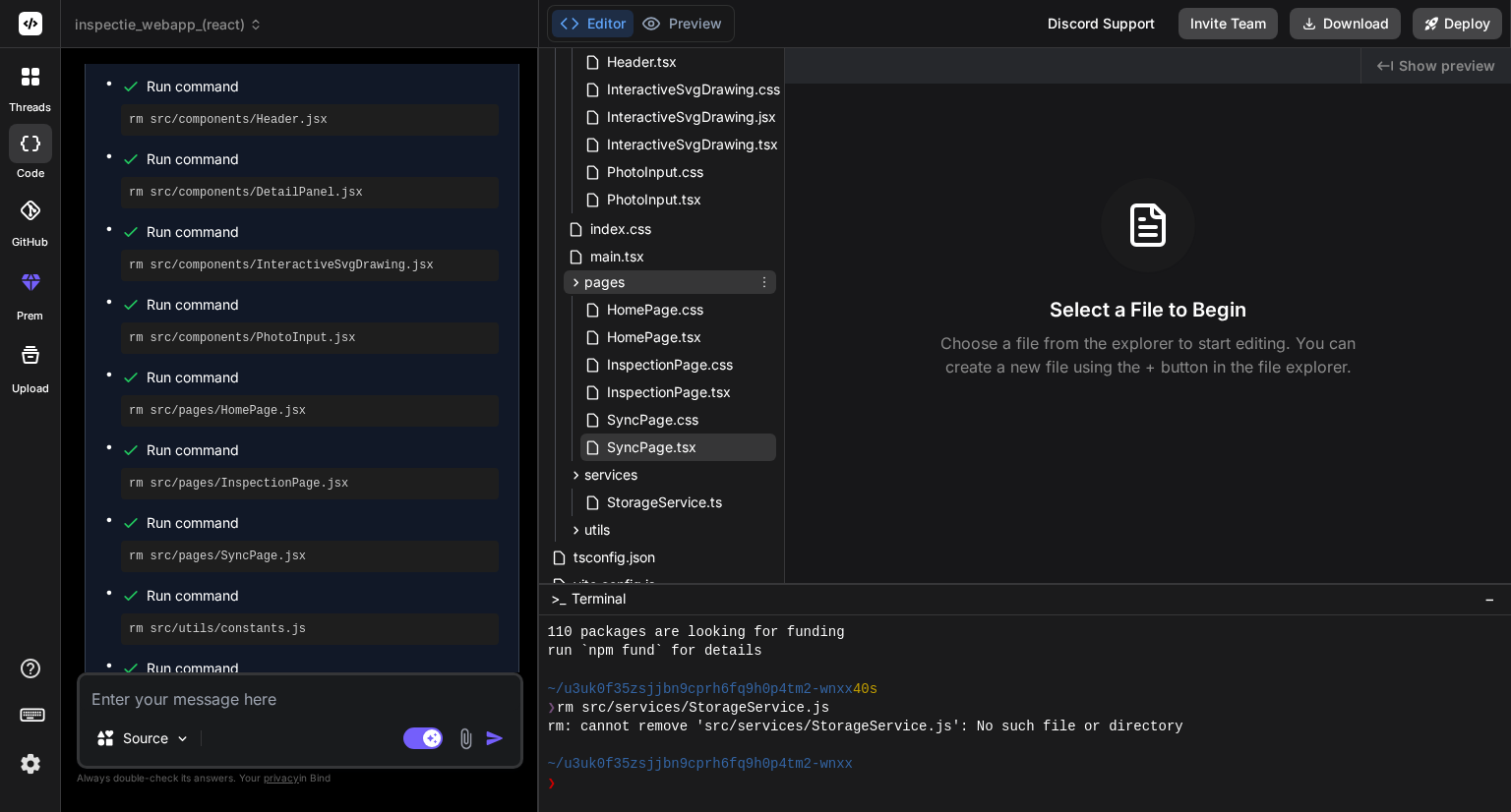
click at [575, 281] on icon at bounding box center [577, 283] width 5 height 8
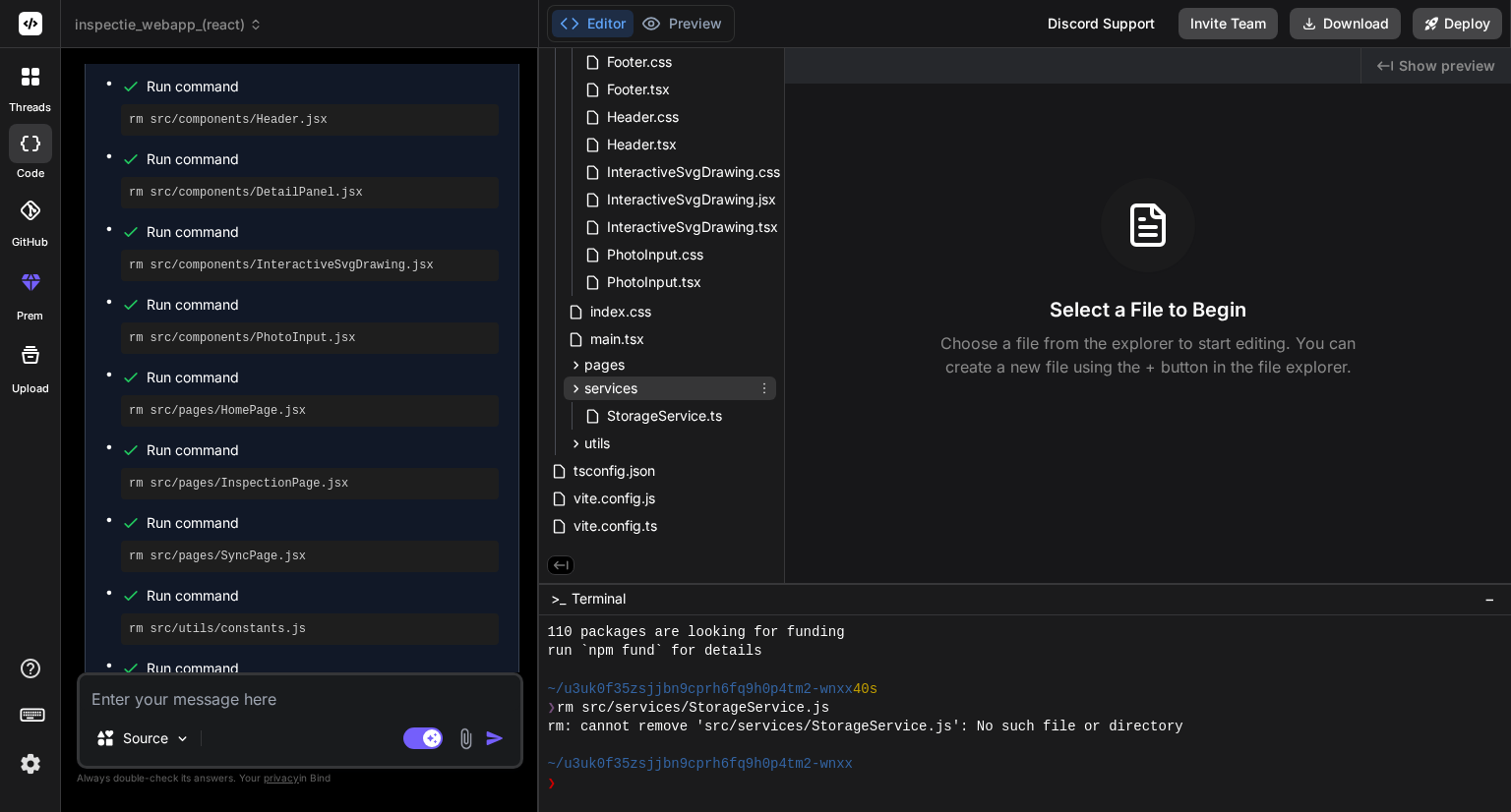
click at [580, 389] on icon at bounding box center [576, 389] width 17 height 17
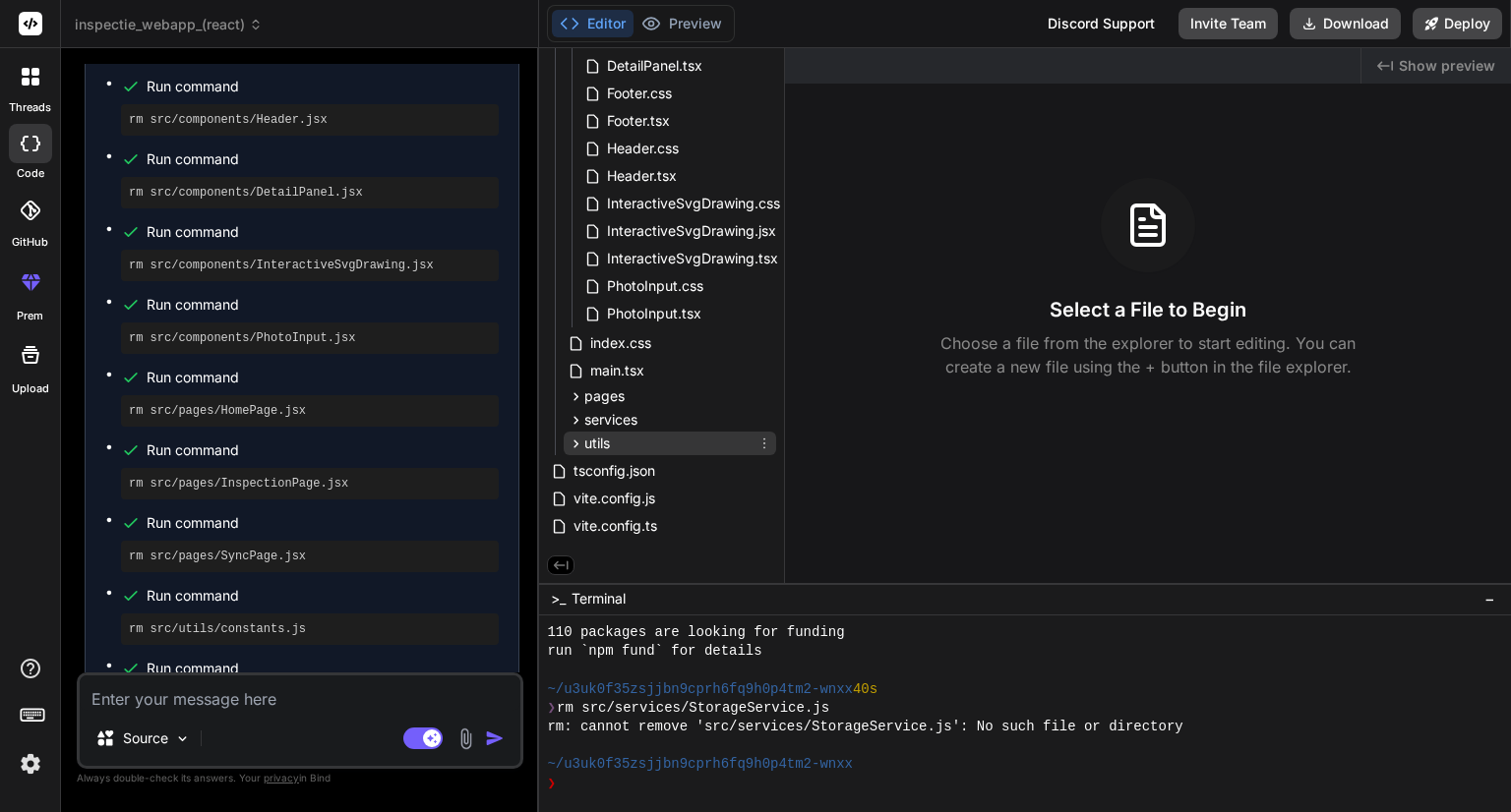
click at [575, 440] on icon at bounding box center [576, 443] width 17 height 17
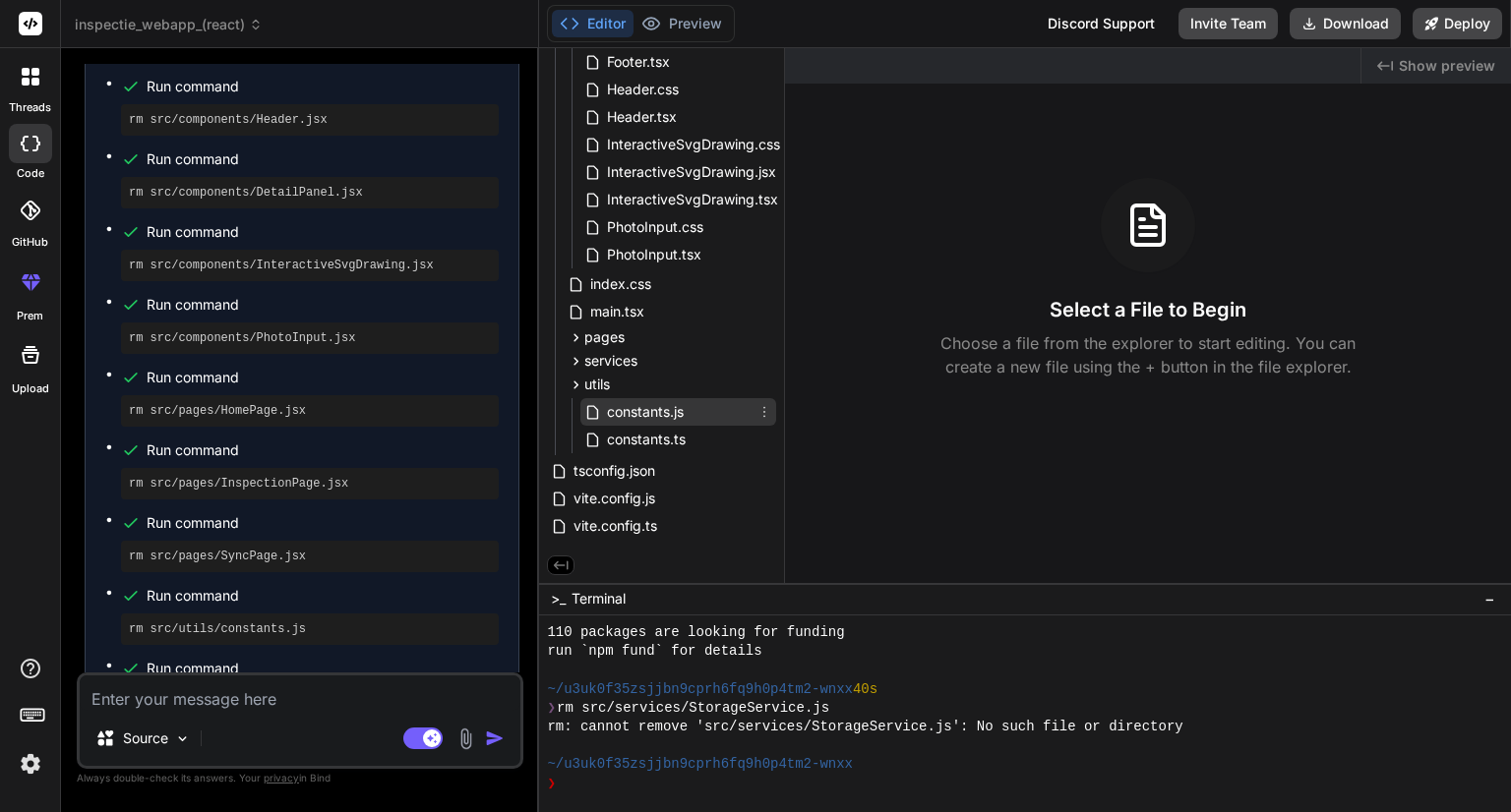
click at [763, 409] on icon at bounding box center [764, 412] width 16 height 16
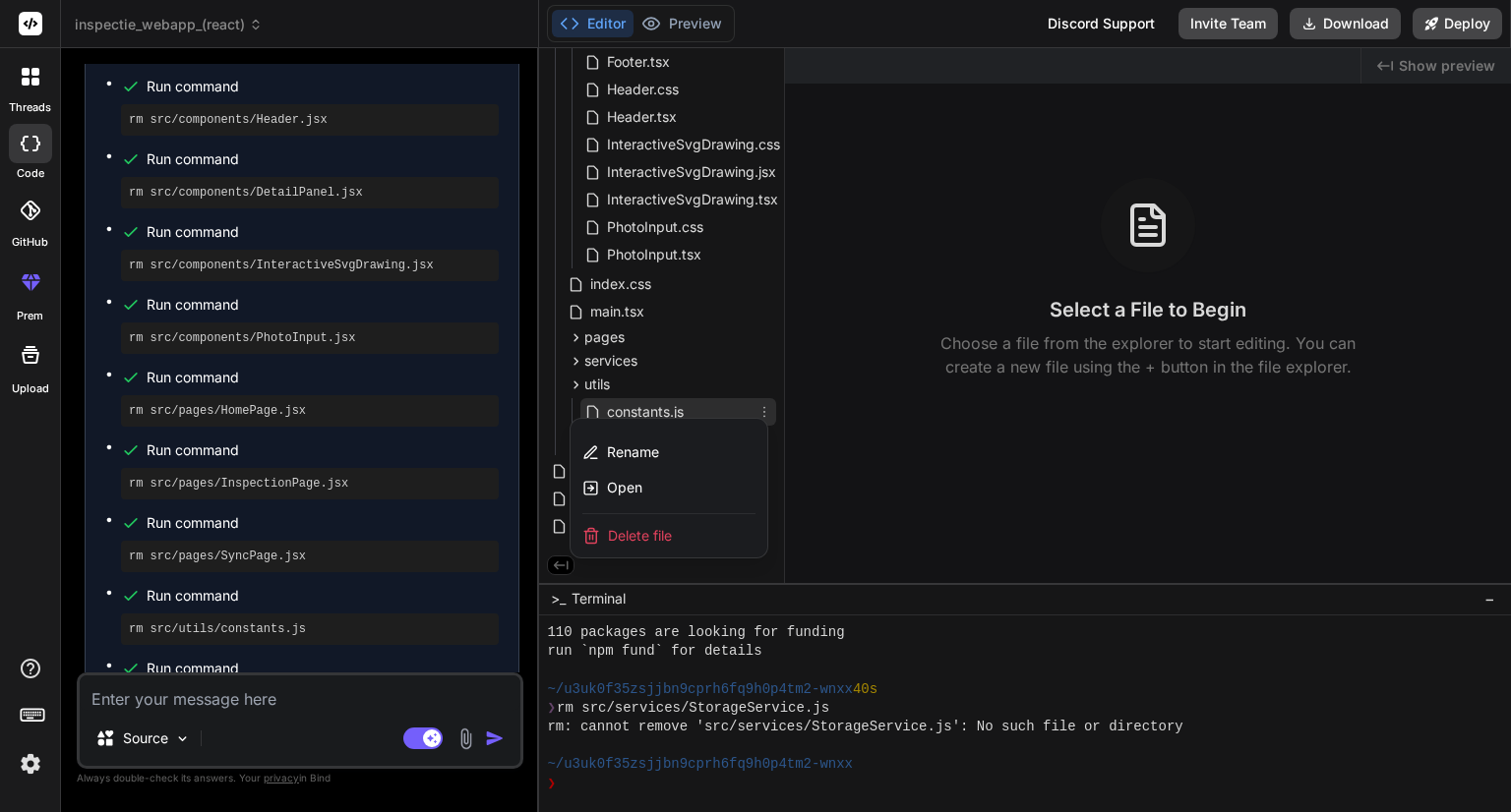
click at [678, 537] on div "Delete file" at bounding box center [669, 535] width 197 height 43
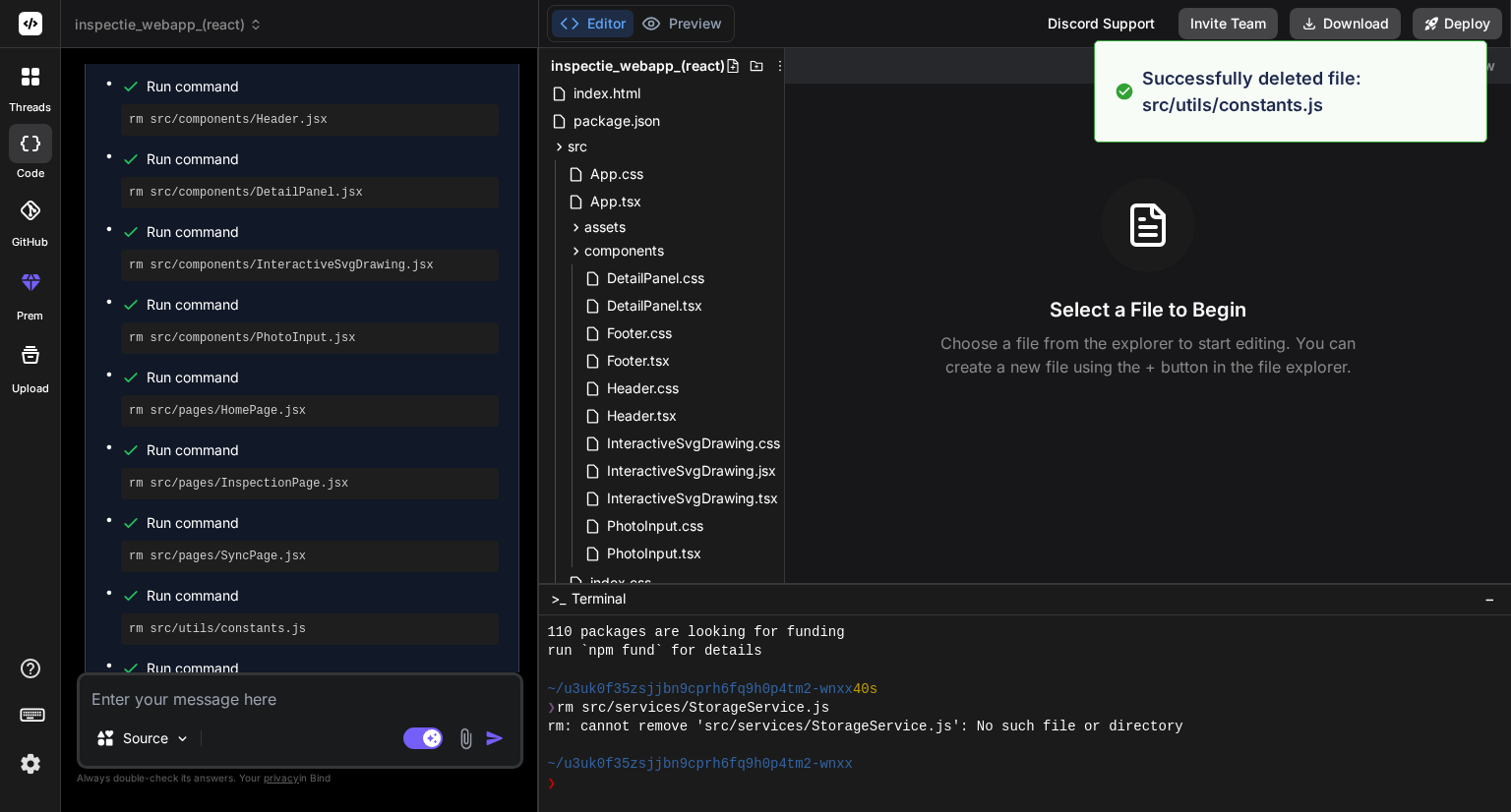
scroll to position [20, 0]
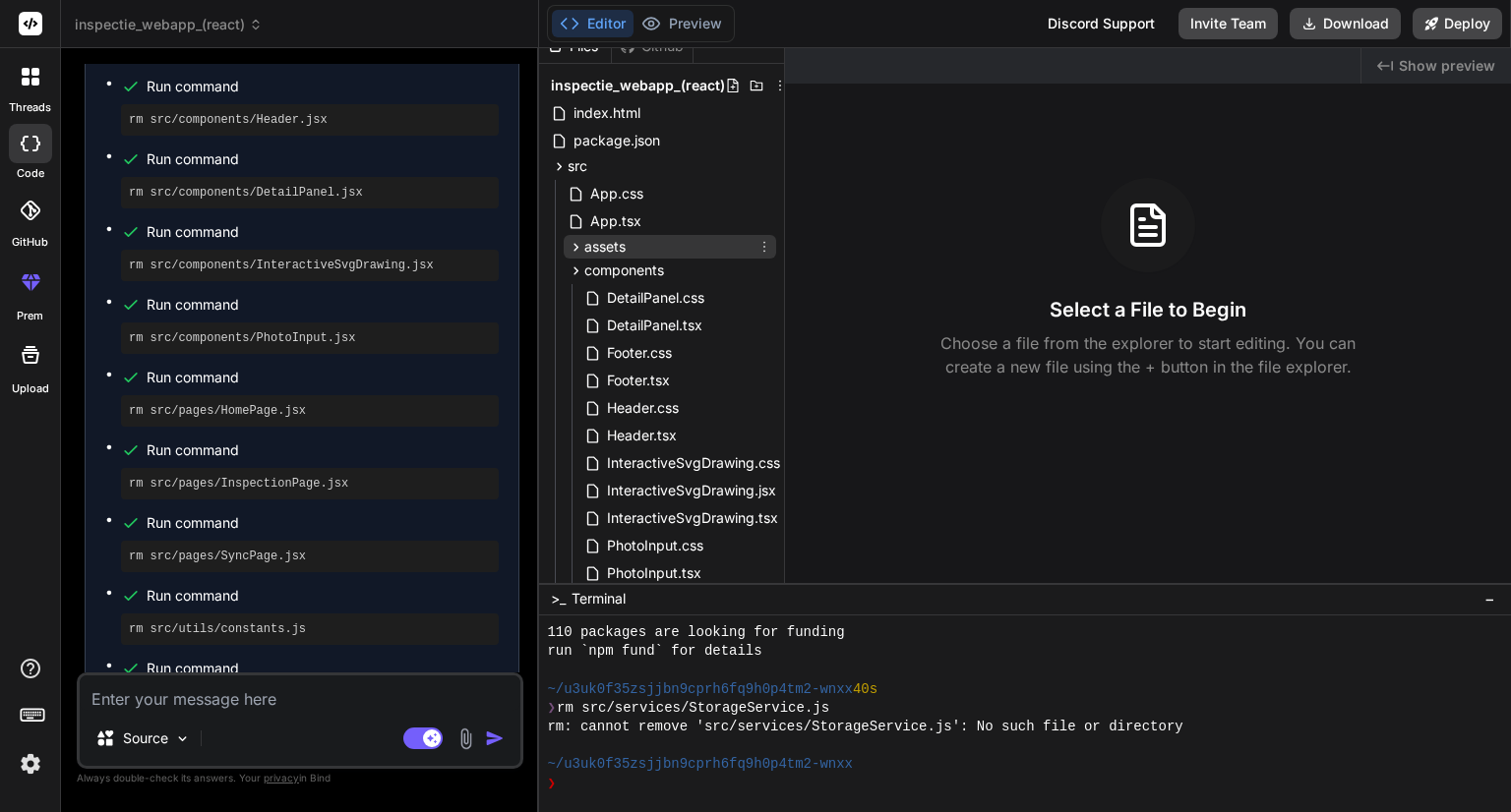
click at [572, 245] on icon at bounding box center [576, 247] width 17 height 17
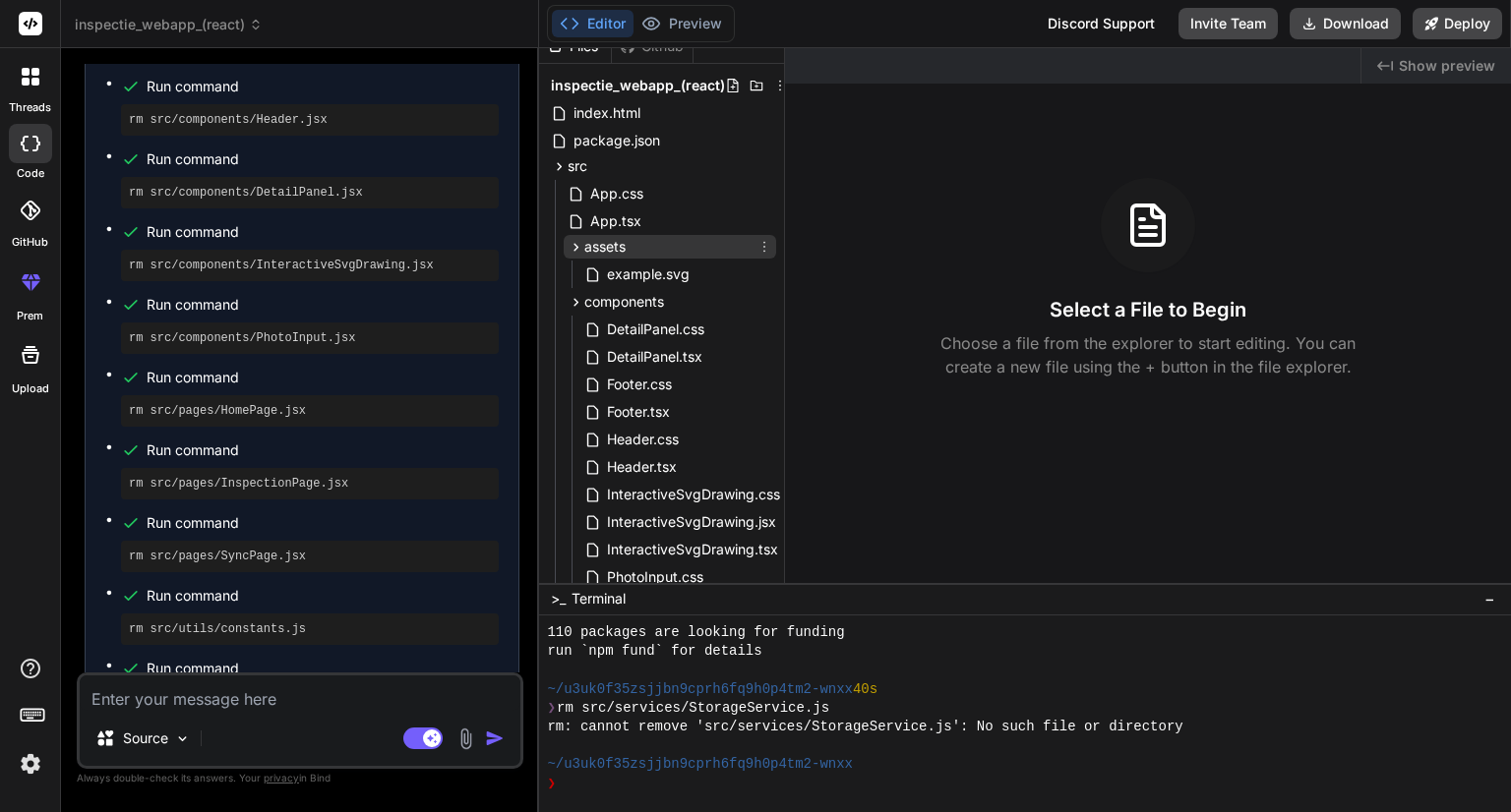
click at [575, 249] on icon at bounding box center [576, 247] width 17 height 17
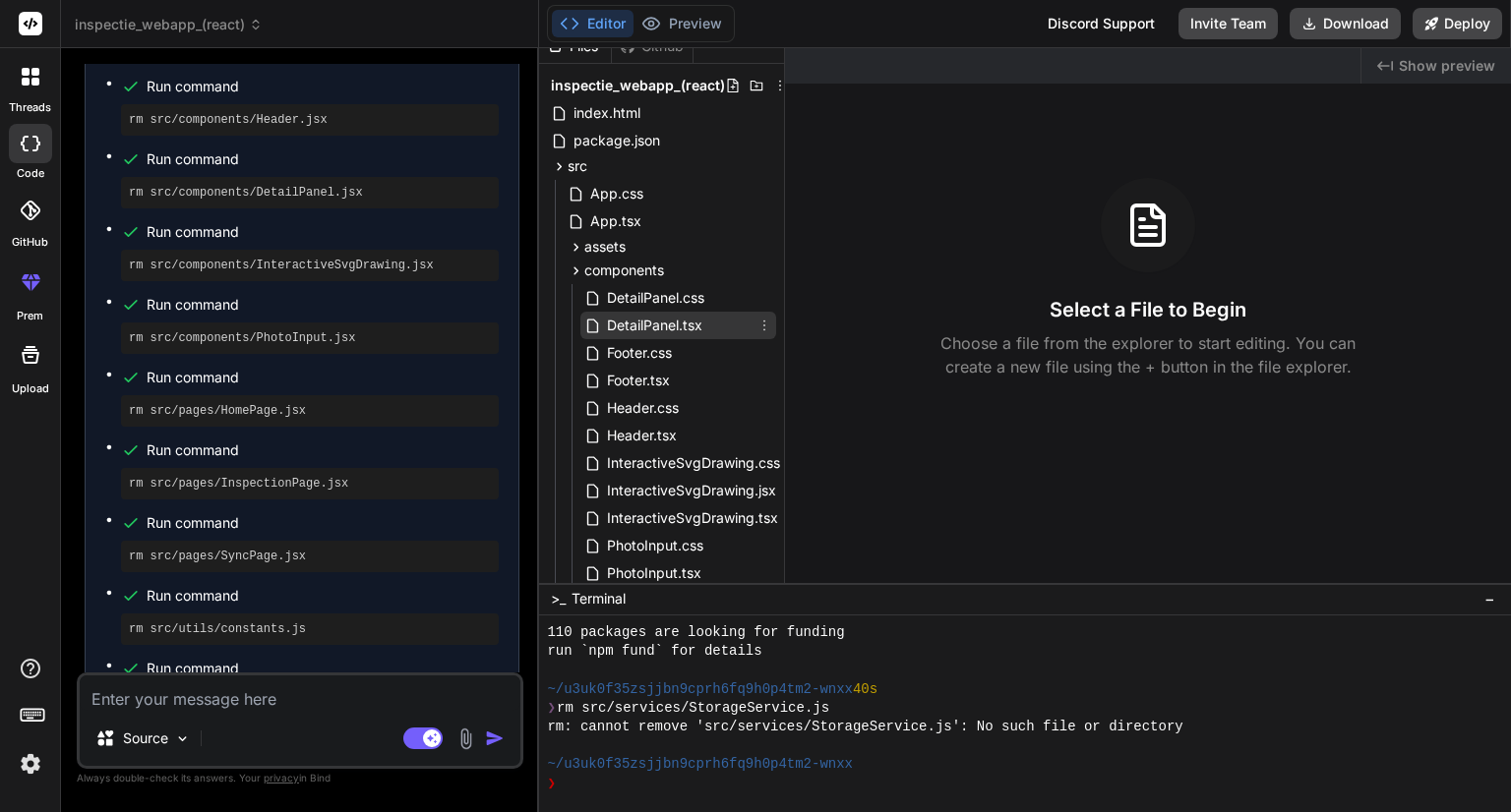
scroll to position [315, 0]
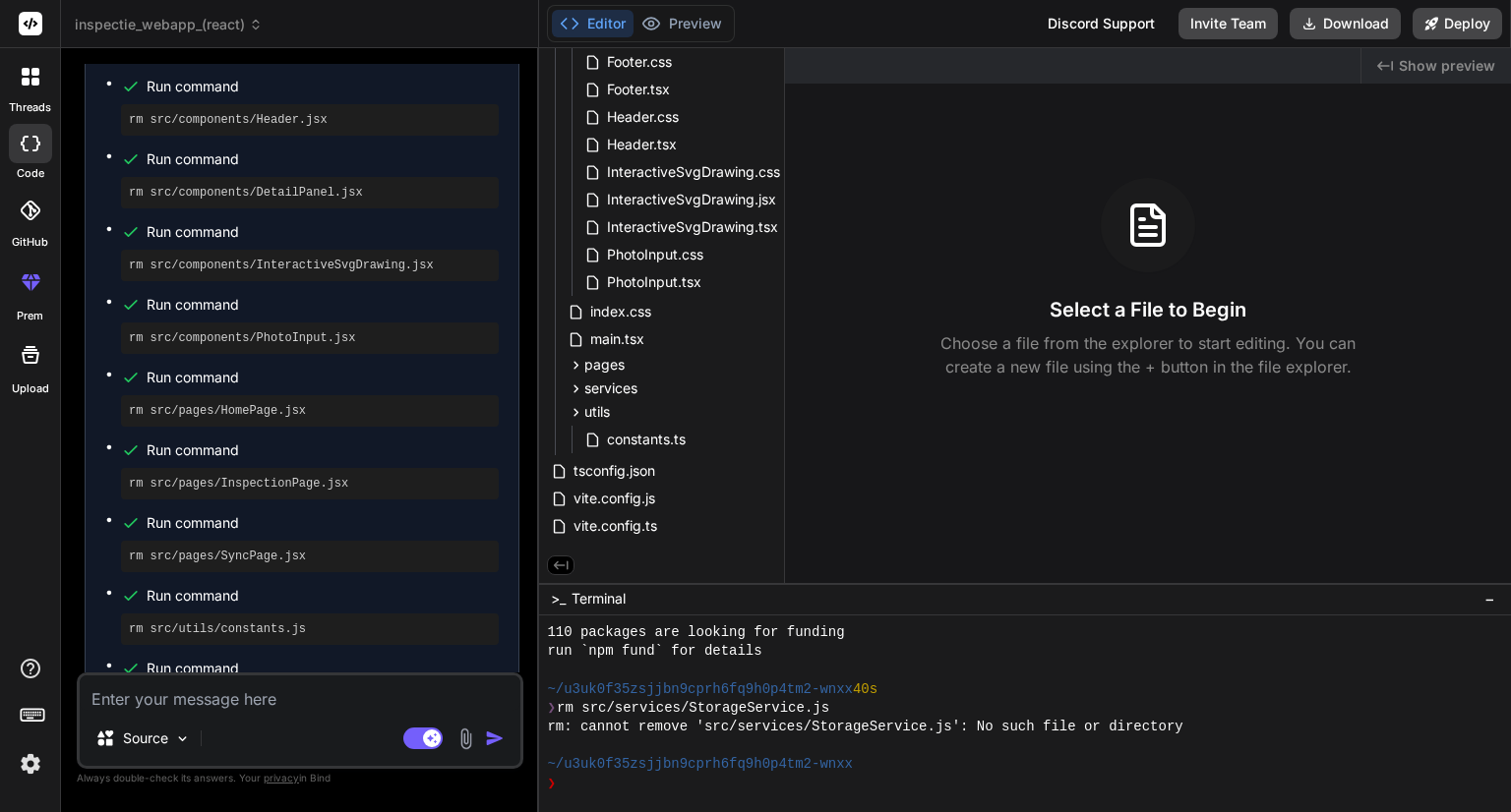
drag, startPoint x: 753, startPoint y: 198, endPoint x: 865, endPoint y: 138, distance: 127.1
click at [866, 138] on div "Created with Pixso. Show preview Select a File to Begin Choose a file from the …" at bounding box center [1147, 315] width 726 height 534
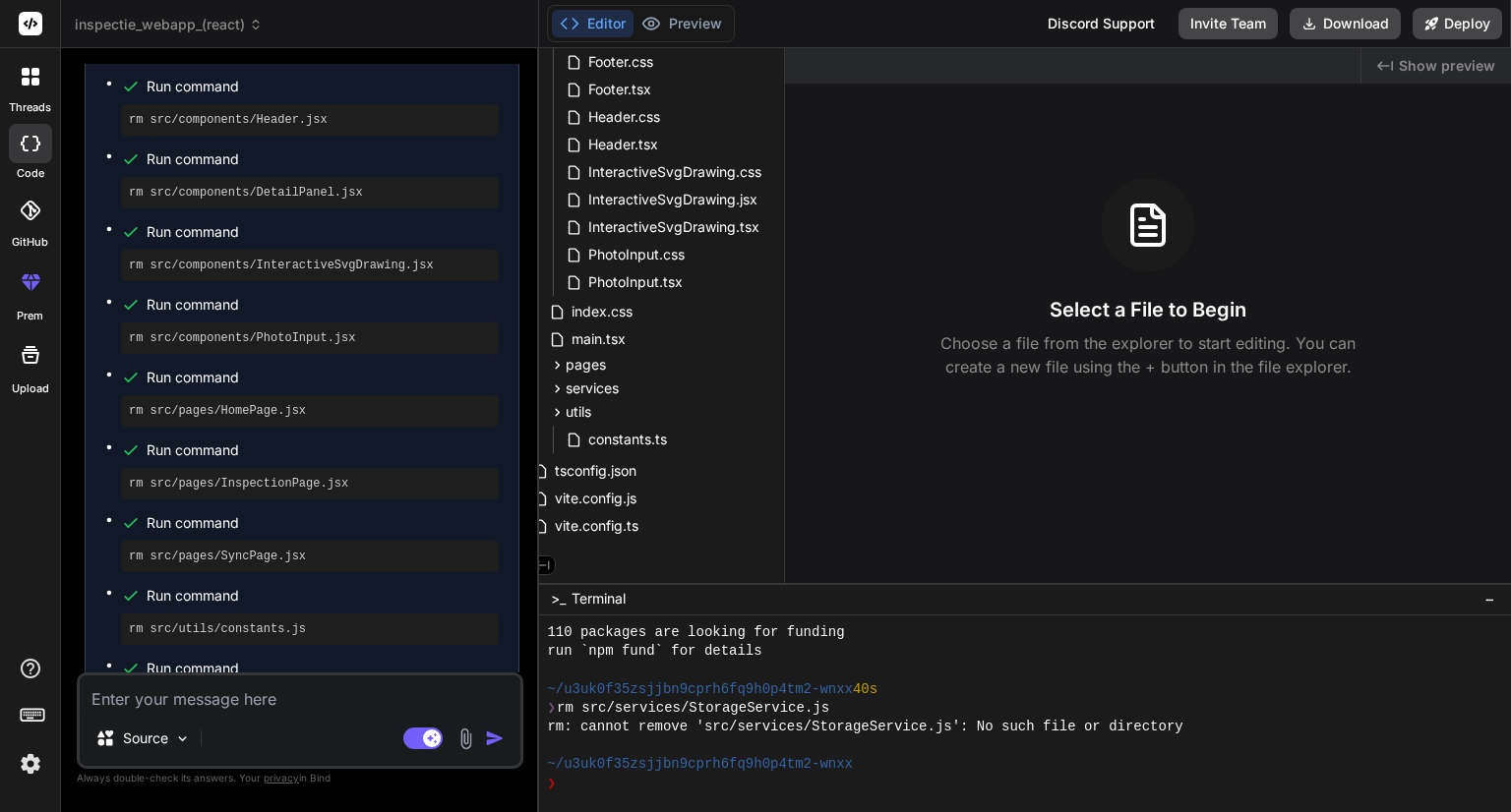
scroll to position [315, 28]
click at [763, 192] on icon at bounding box center [758, 200] width 16 height 16
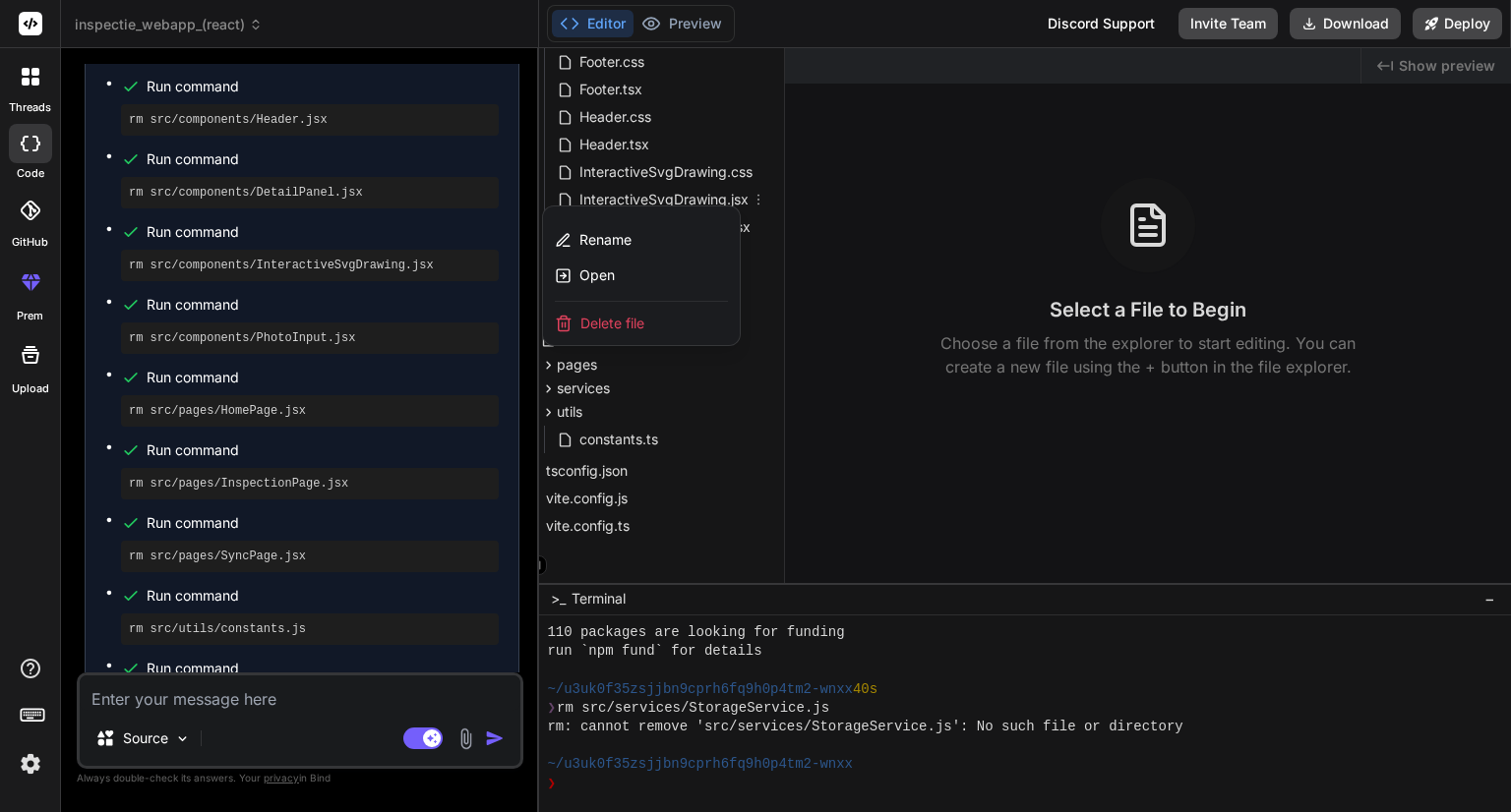
click at [615, 318] on span "Delete file" at bounding box center [613, 324] width 64 height 20
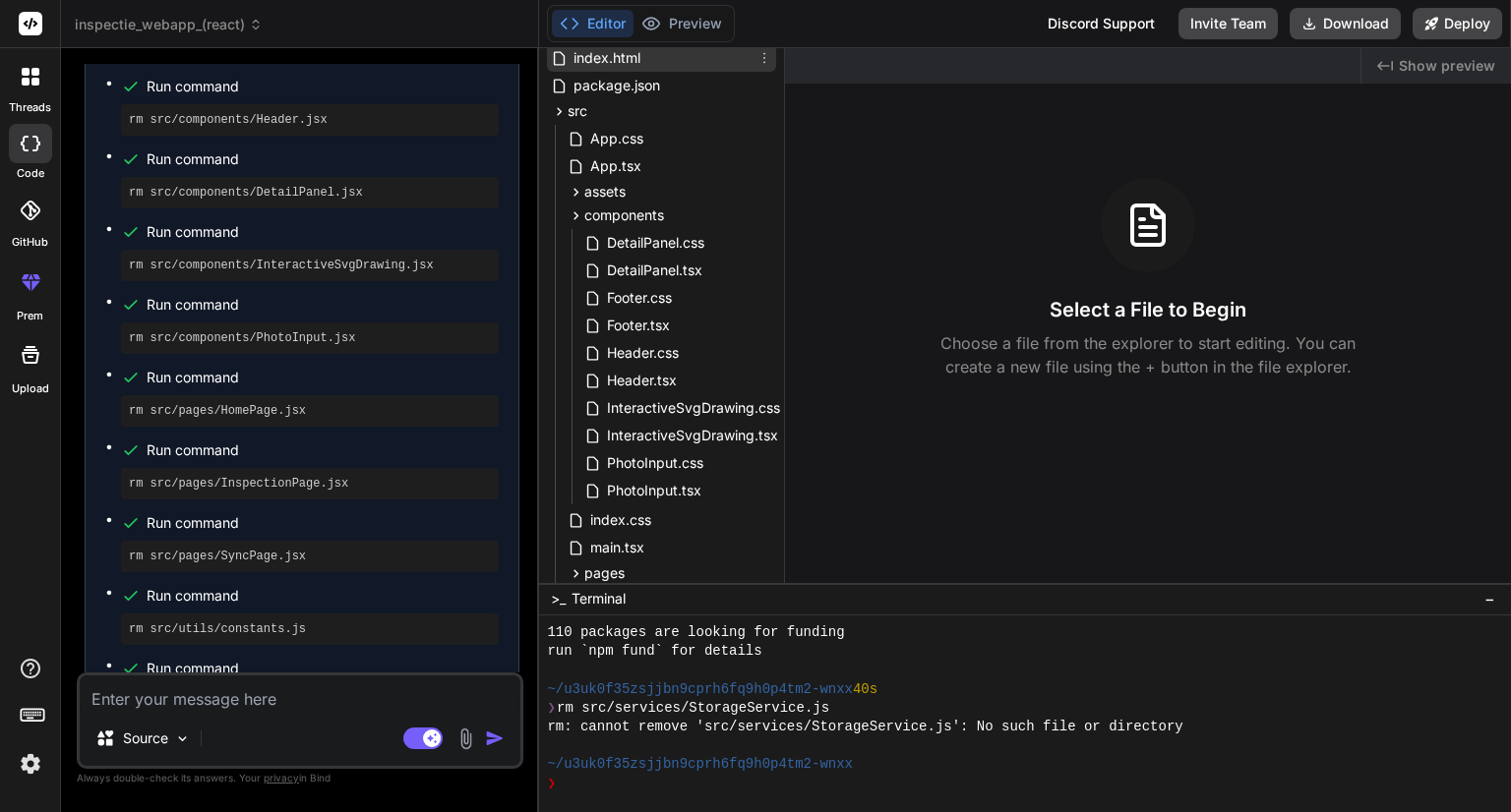
scroll to position [0, 0]
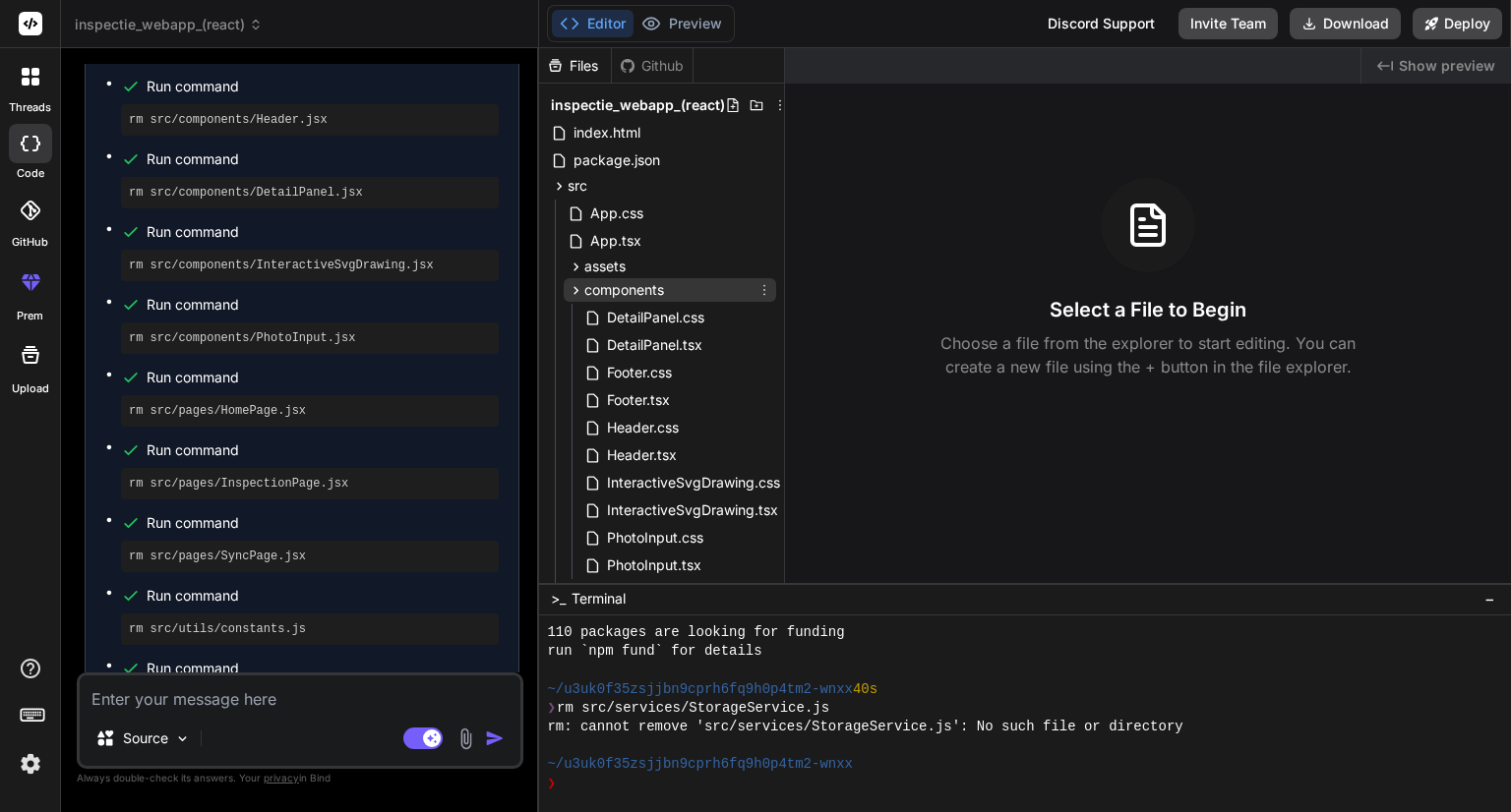
click at [576, 288] on icon at bounding box center [577, 290] width 5 height 8
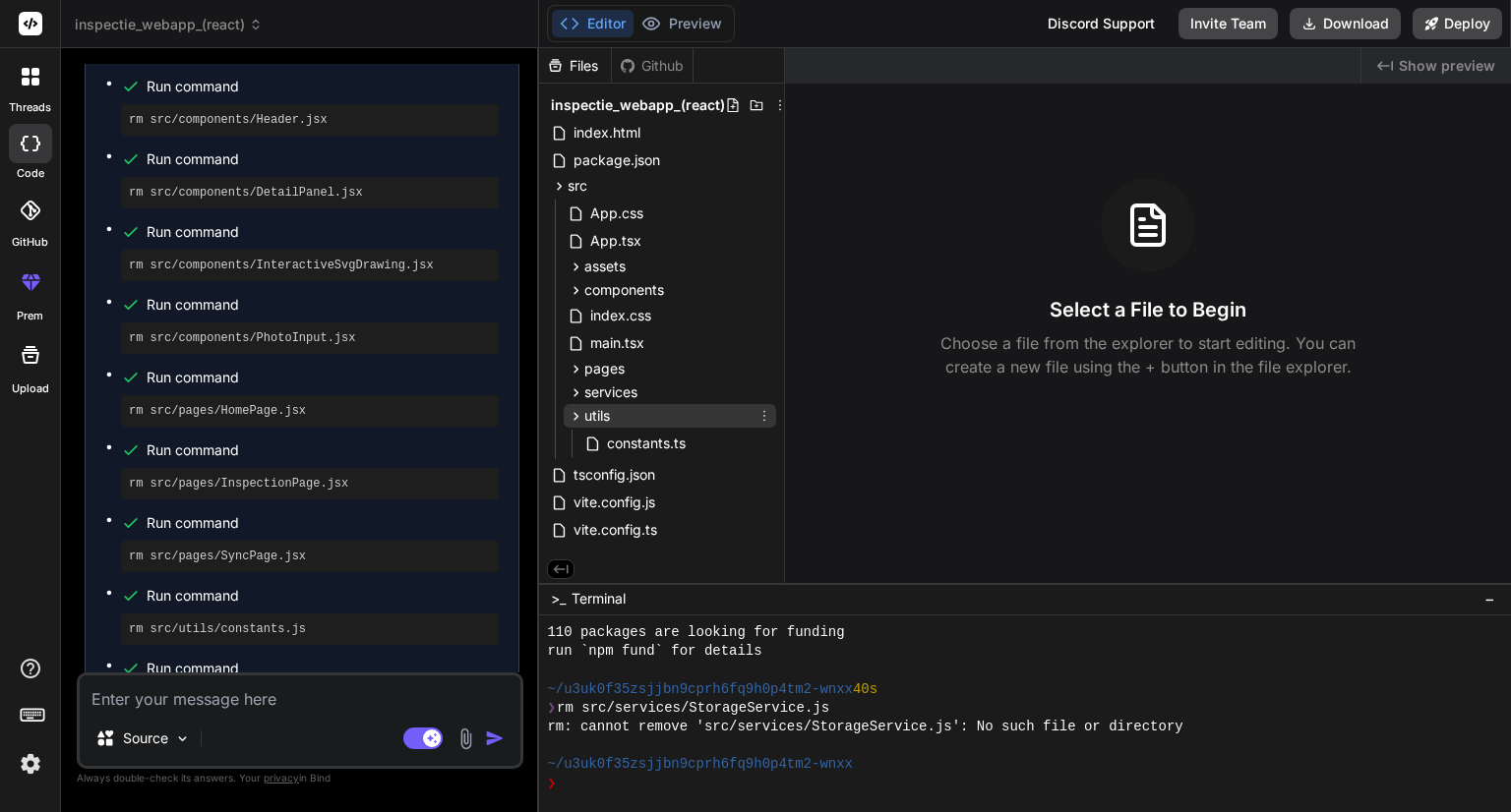
click at [577, 418] on icon at bounding box center [576, 415] width 17 height 17
click at [634, 782] on div "❯" at bounding box center [1013, 784] width 933 height 19
click at [330, 699] on textarea at bounding box center [300, 692] width 441 height 35
type textarea "r"
type textarea "x"
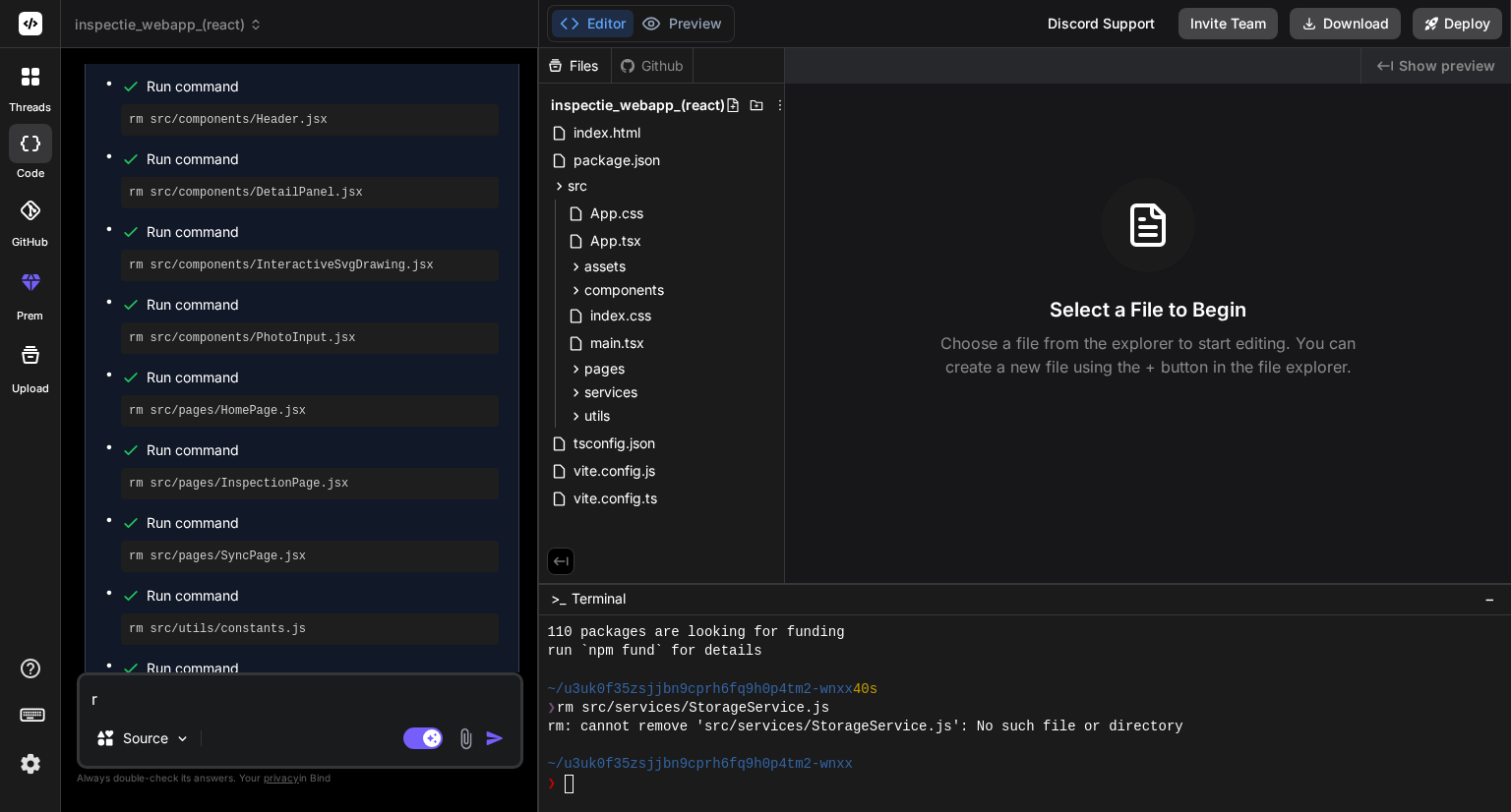
type textarea "ru"
type textarea "x"
type textarea "run"
type textarea "x"
type textarea "run"
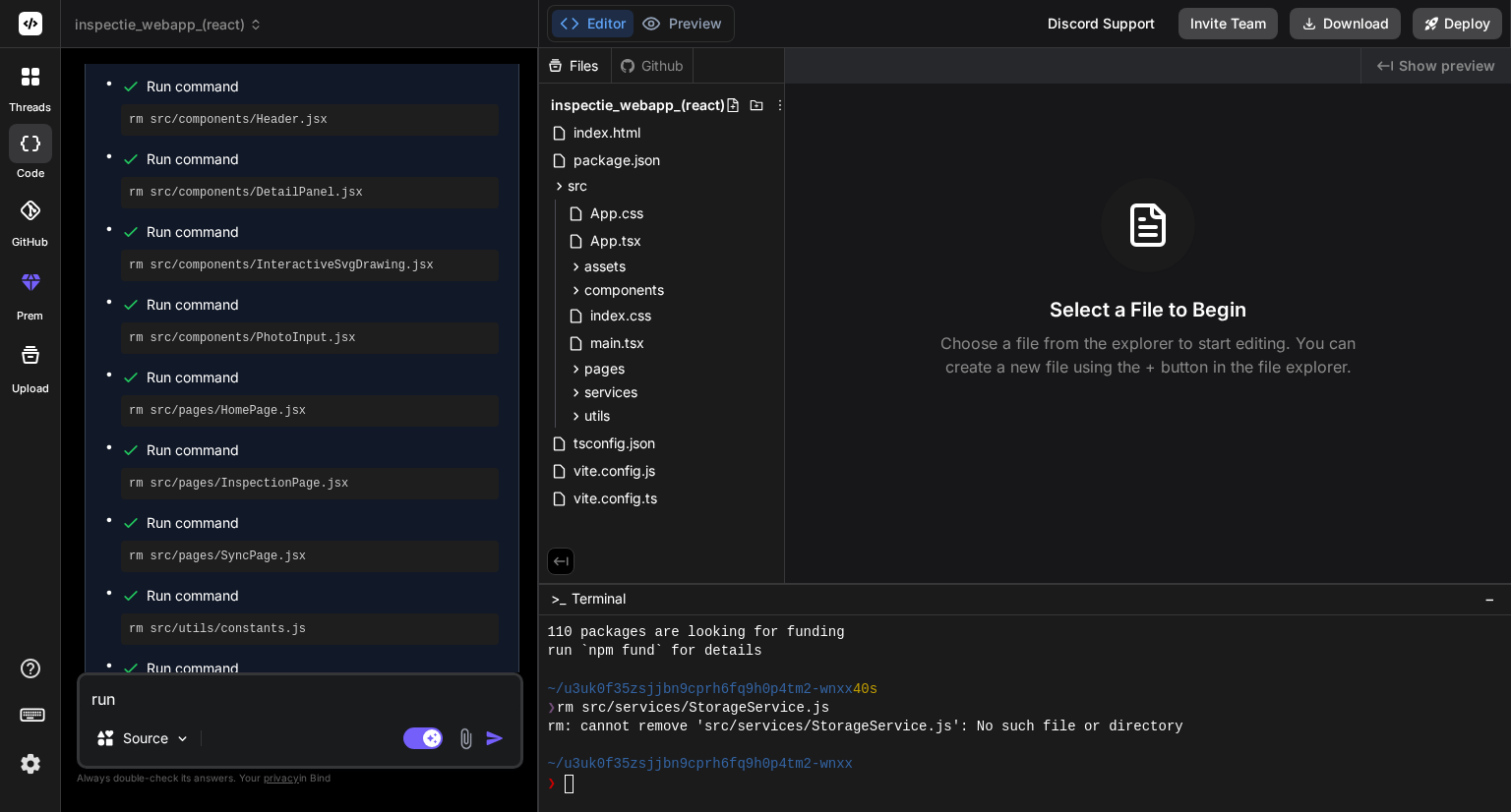
type textarea "x"
type textarea "run i"
type textarea "x"
type textarea "run in"
type textarea "x"
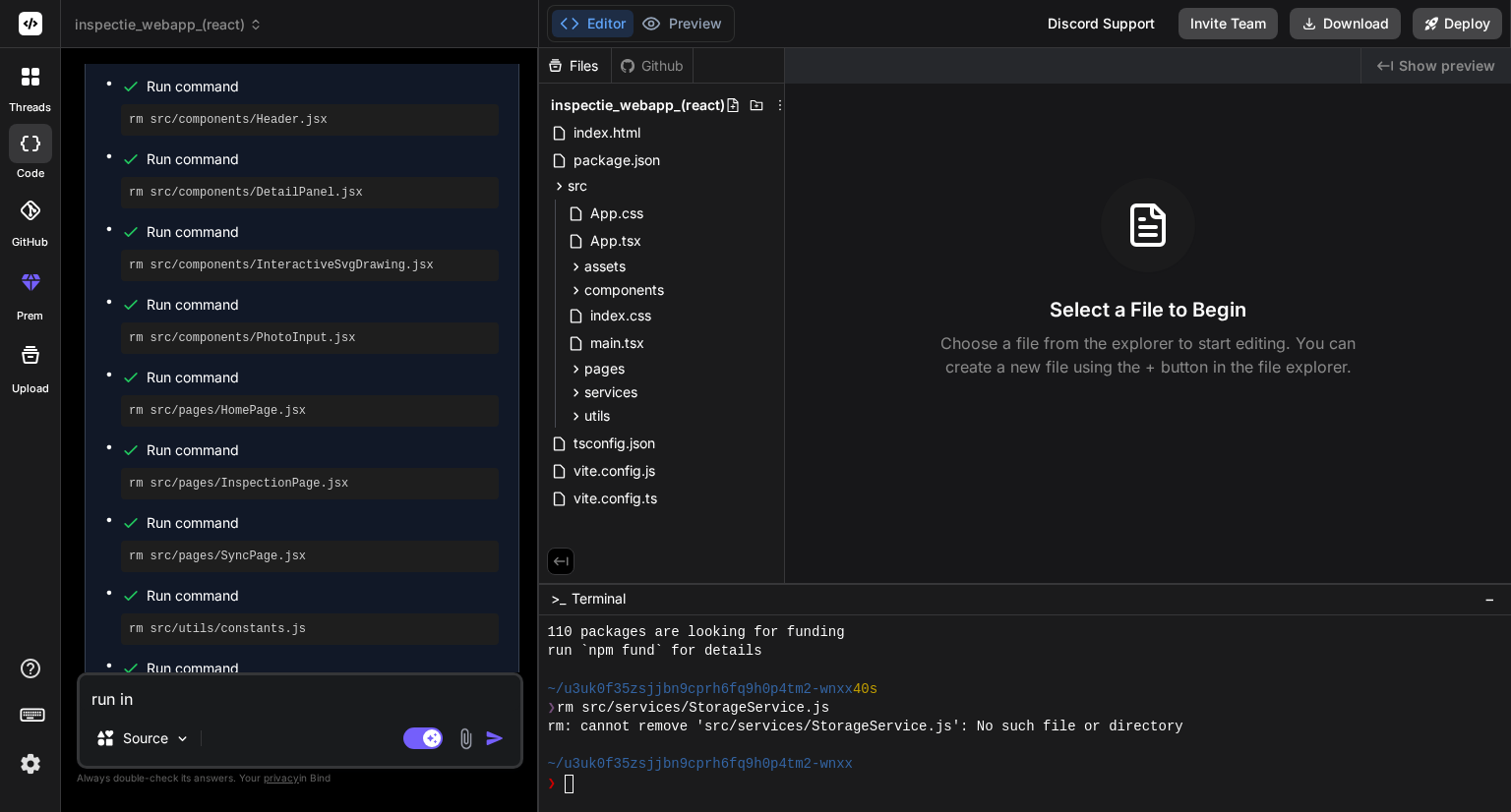
type textarea "run ins"
type textarea "x"
type textarea "run inst"
type textarea "x"
type textarea "run insta"
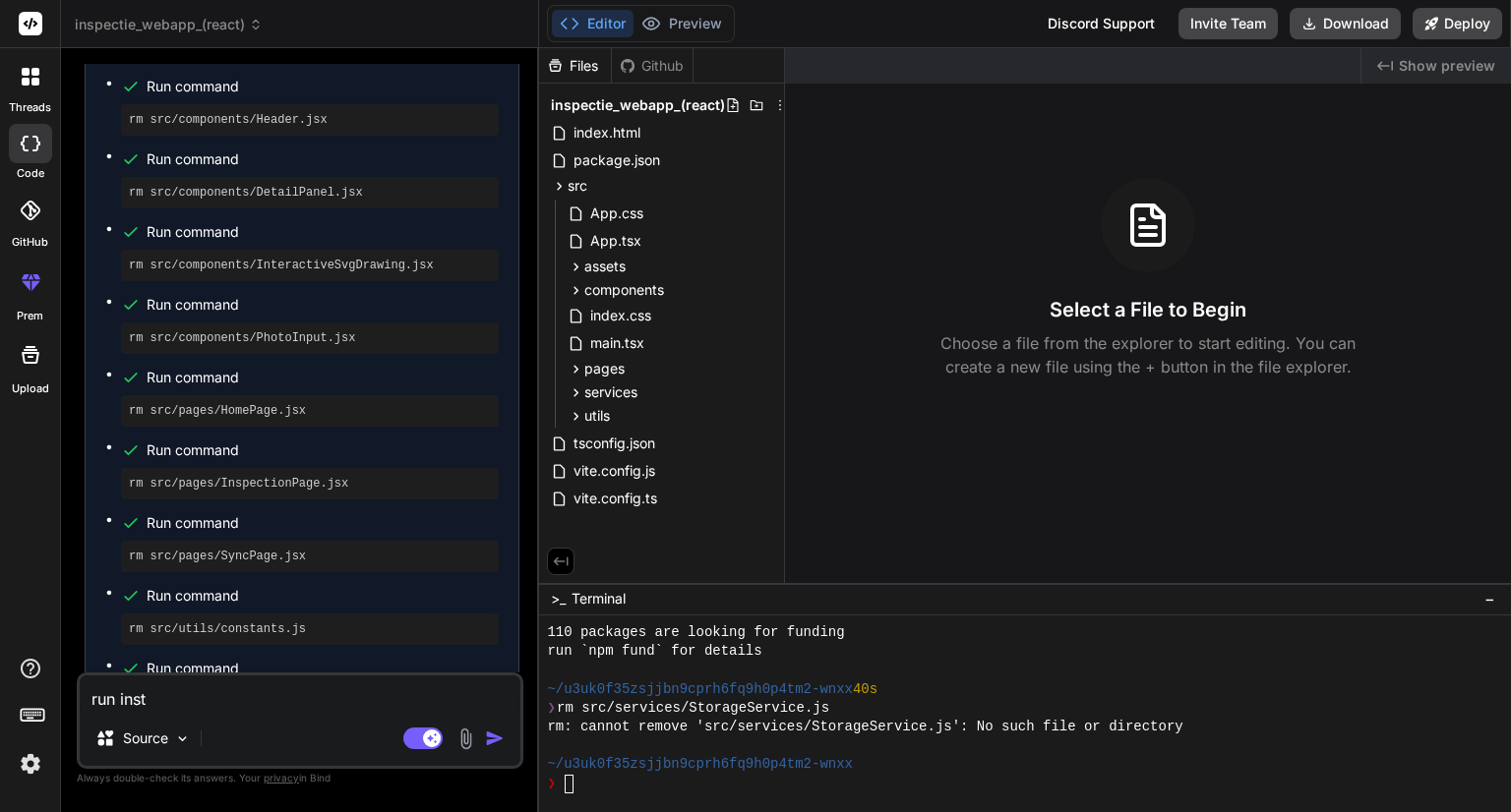
type textarea "x"
type textarea "run instal"
type textarea "x"
type textarea "run install"
type textarea "x"
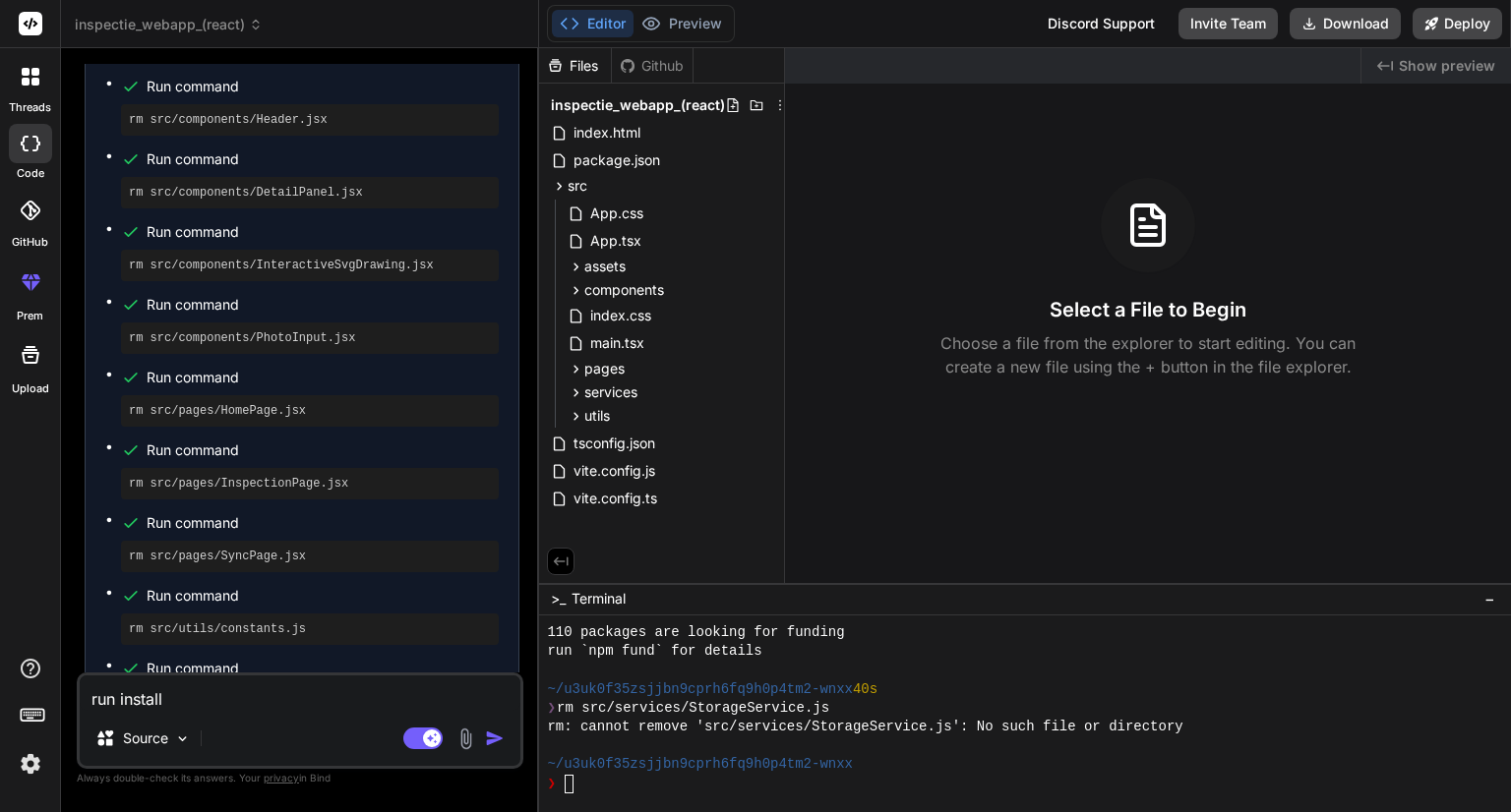
type textarea "run install"
type textarea "x"
type textarea "run install a"
type textarea "x"
type textarea "run install an"
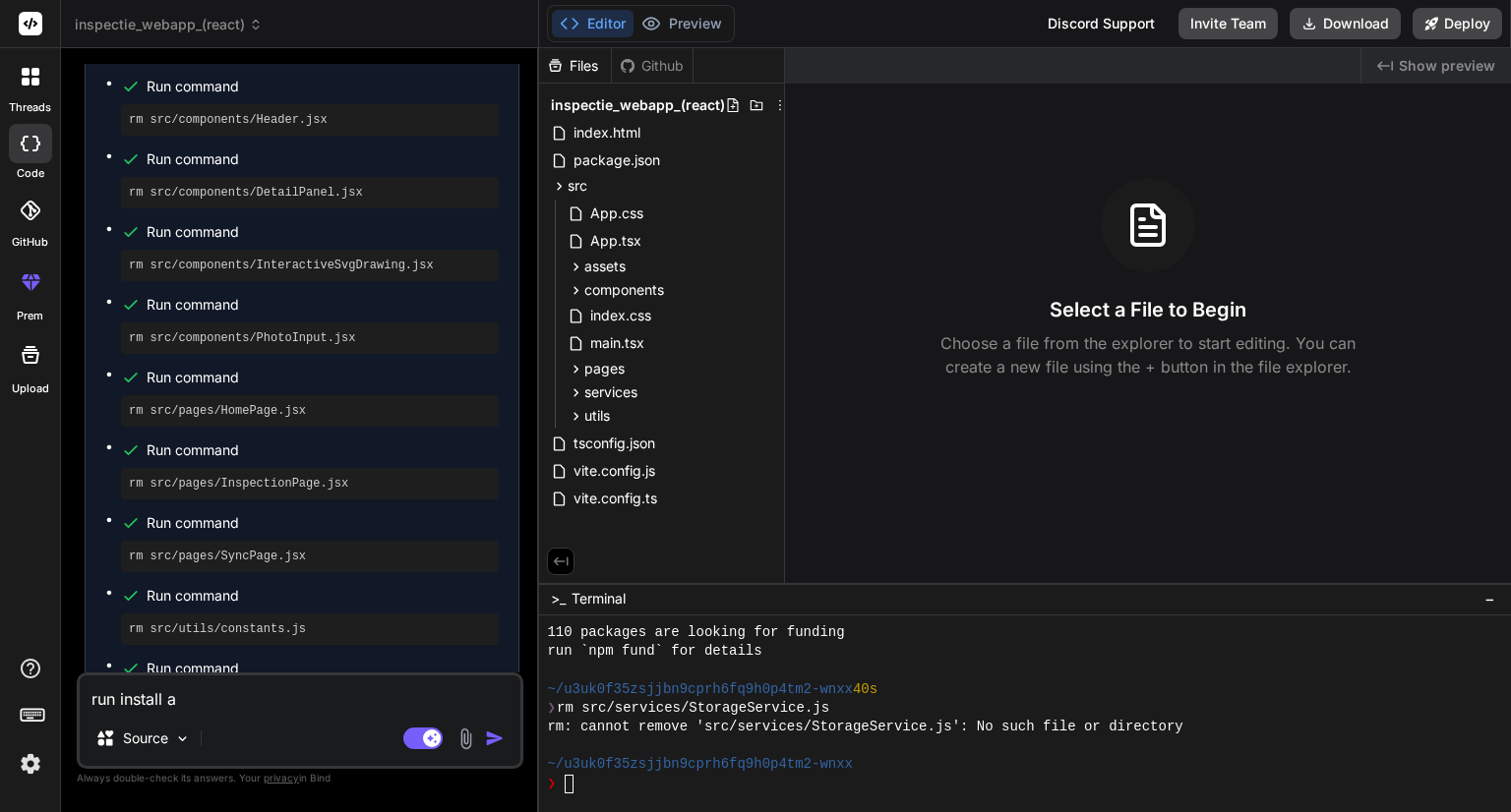
type textarea "x"
type textarea "run install and"
type textarea "x"
type textarea "run install and"
type textarea "x"
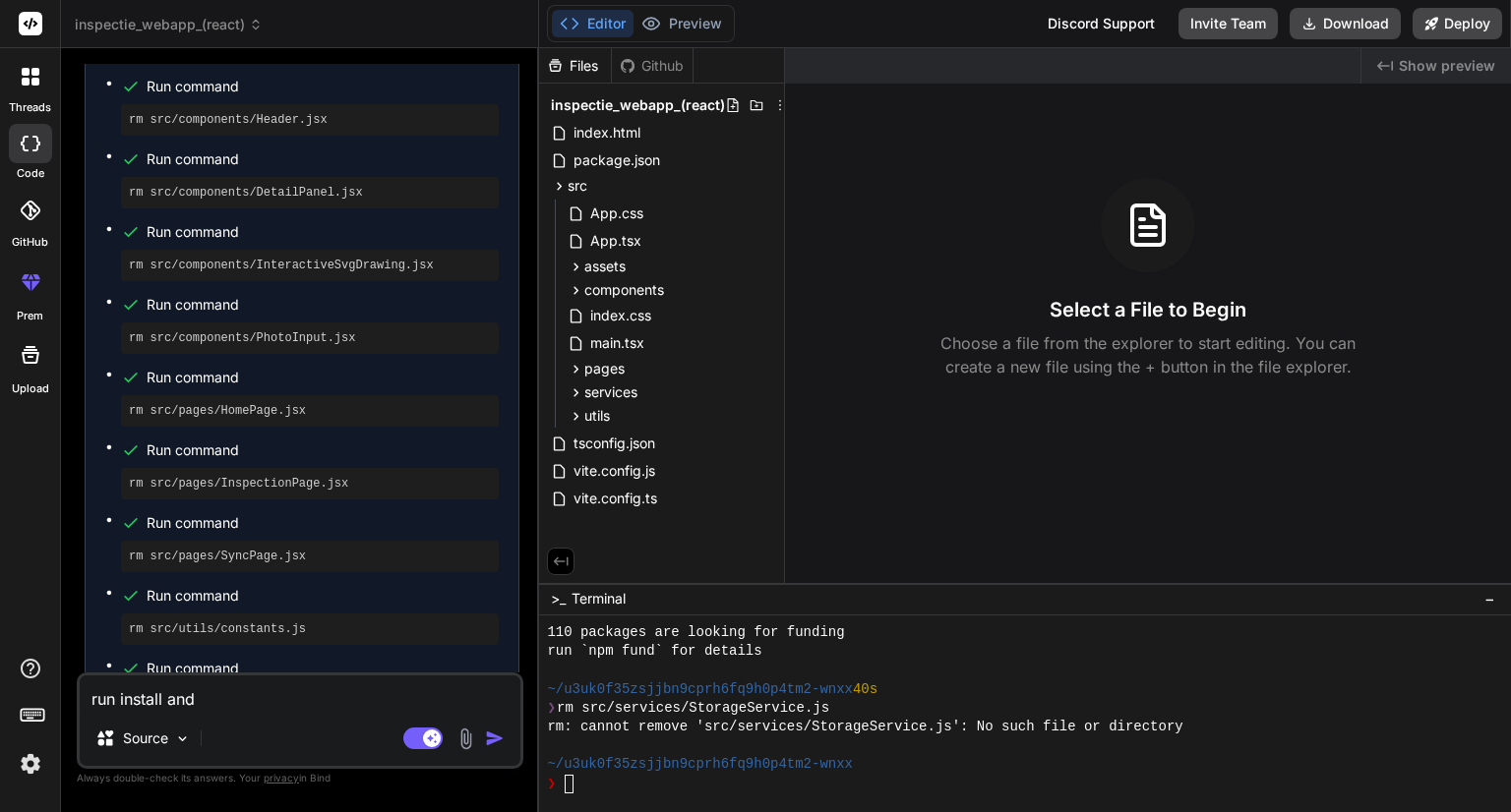
type textarea "run install and s"
type textarea "x"
type textarea "run install and st"
type textarea "x"
type textarea "run install and sta"
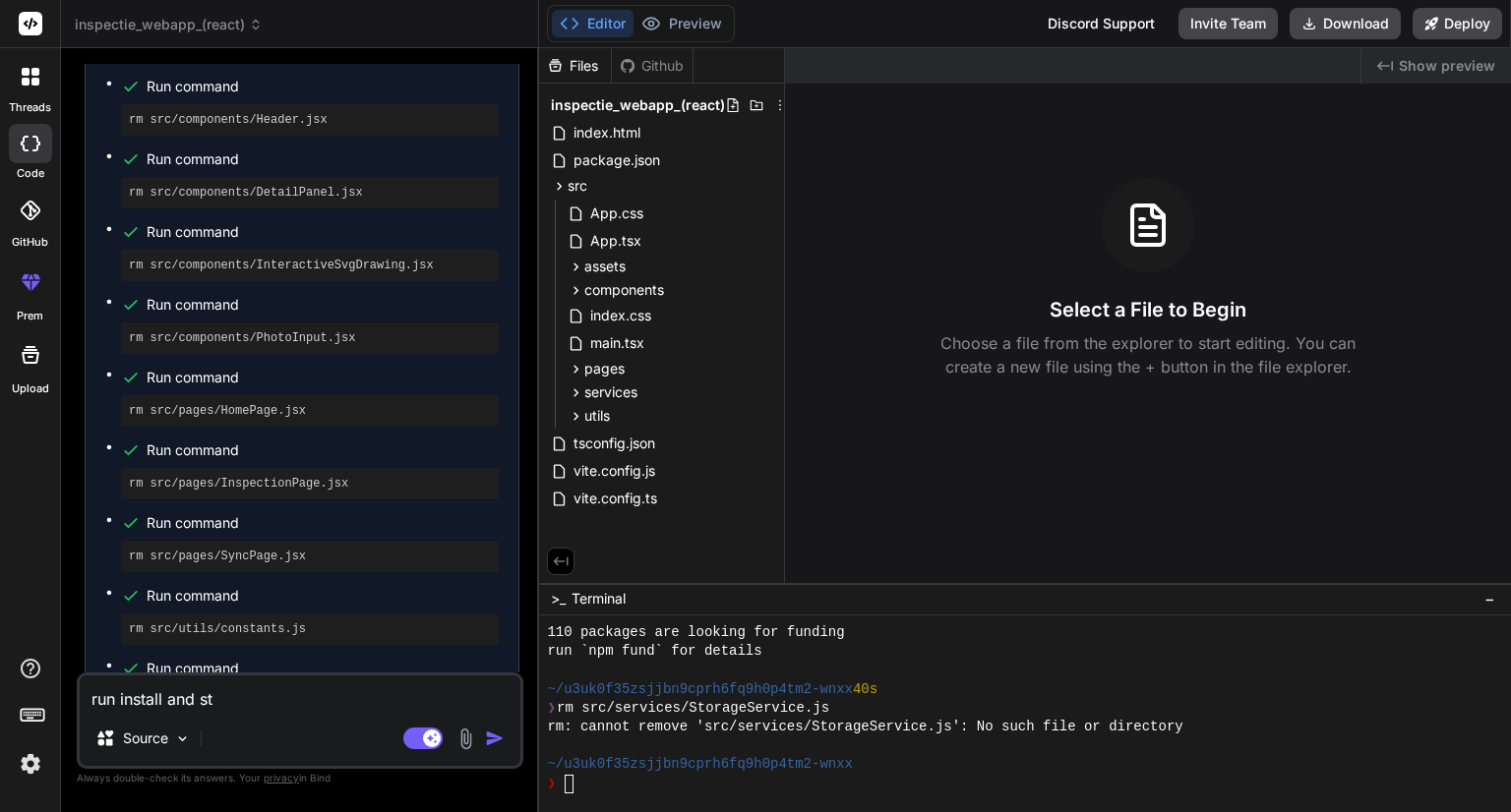
type textarea "x"
type textarea "run install and star"
type textarea "x"
type textarea "run install and start"
type textarea "x"
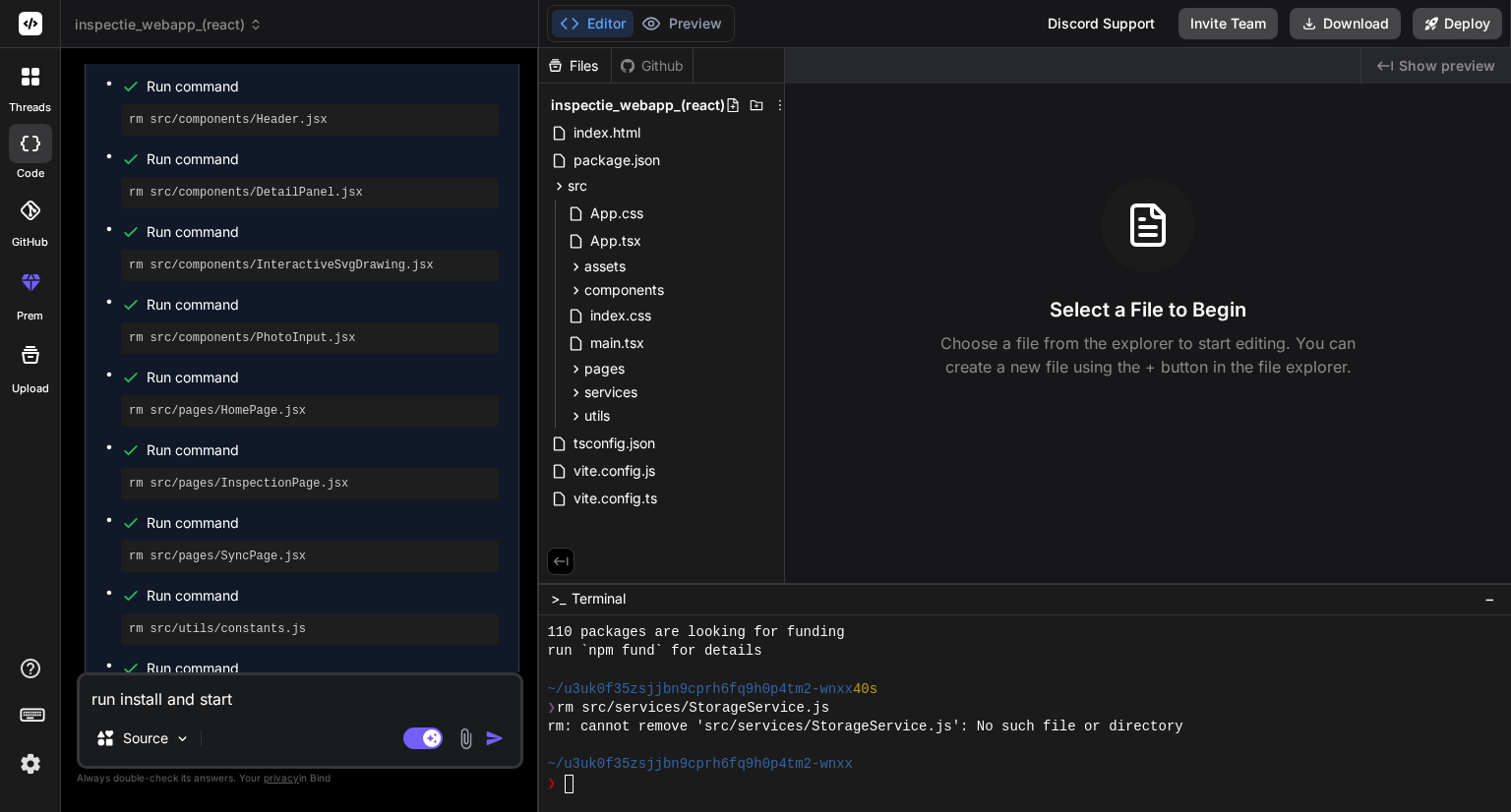
type textarea "run install and start"
type textarea "x"
type textarea "run install and start c"
type textarea "x"
type textarea "run install and start co"
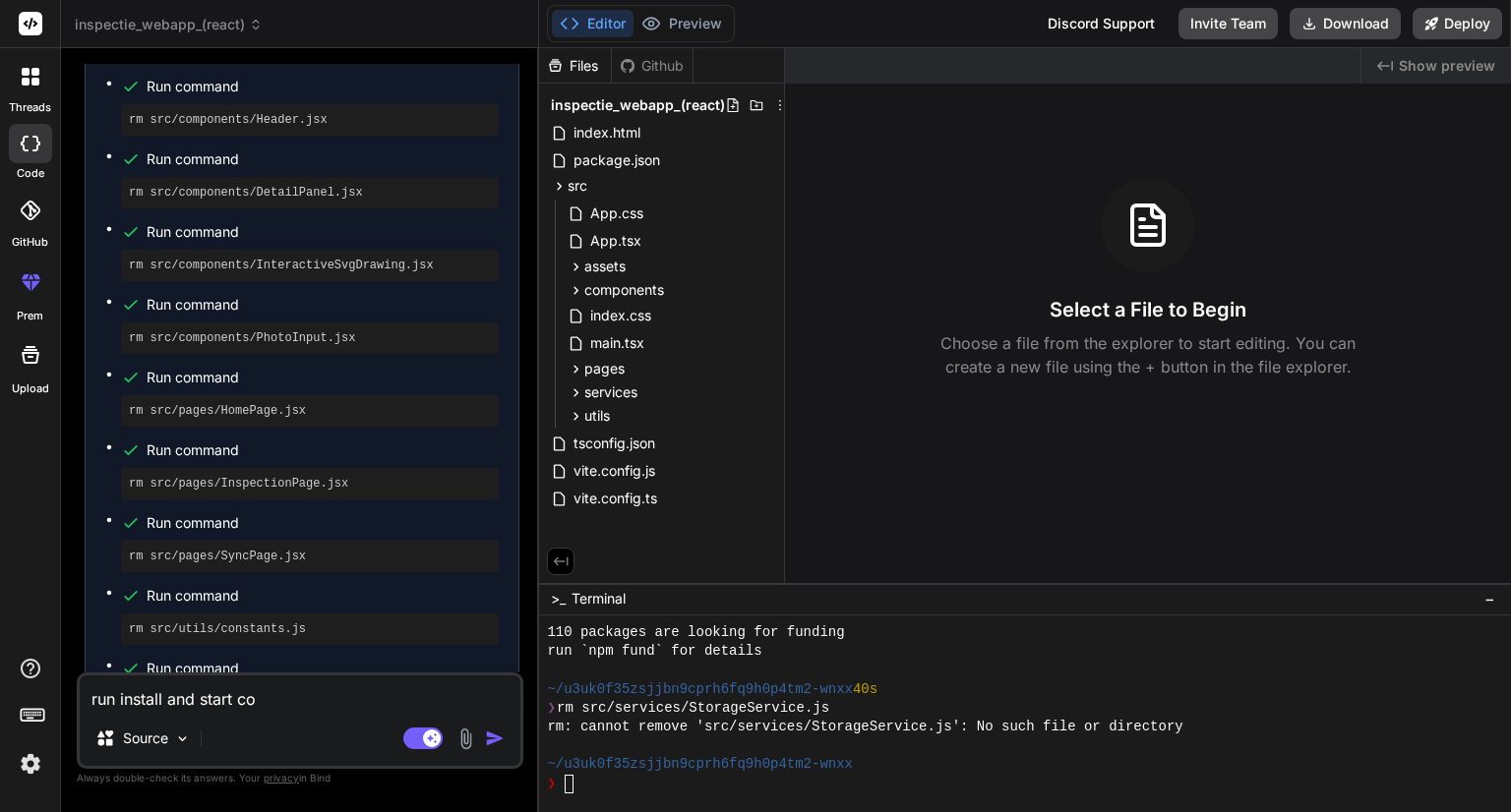
type textarea "x"
type textarea "run install and start com"
type textarea "x"
type textarea "run install and start comm"
type textarea "x"
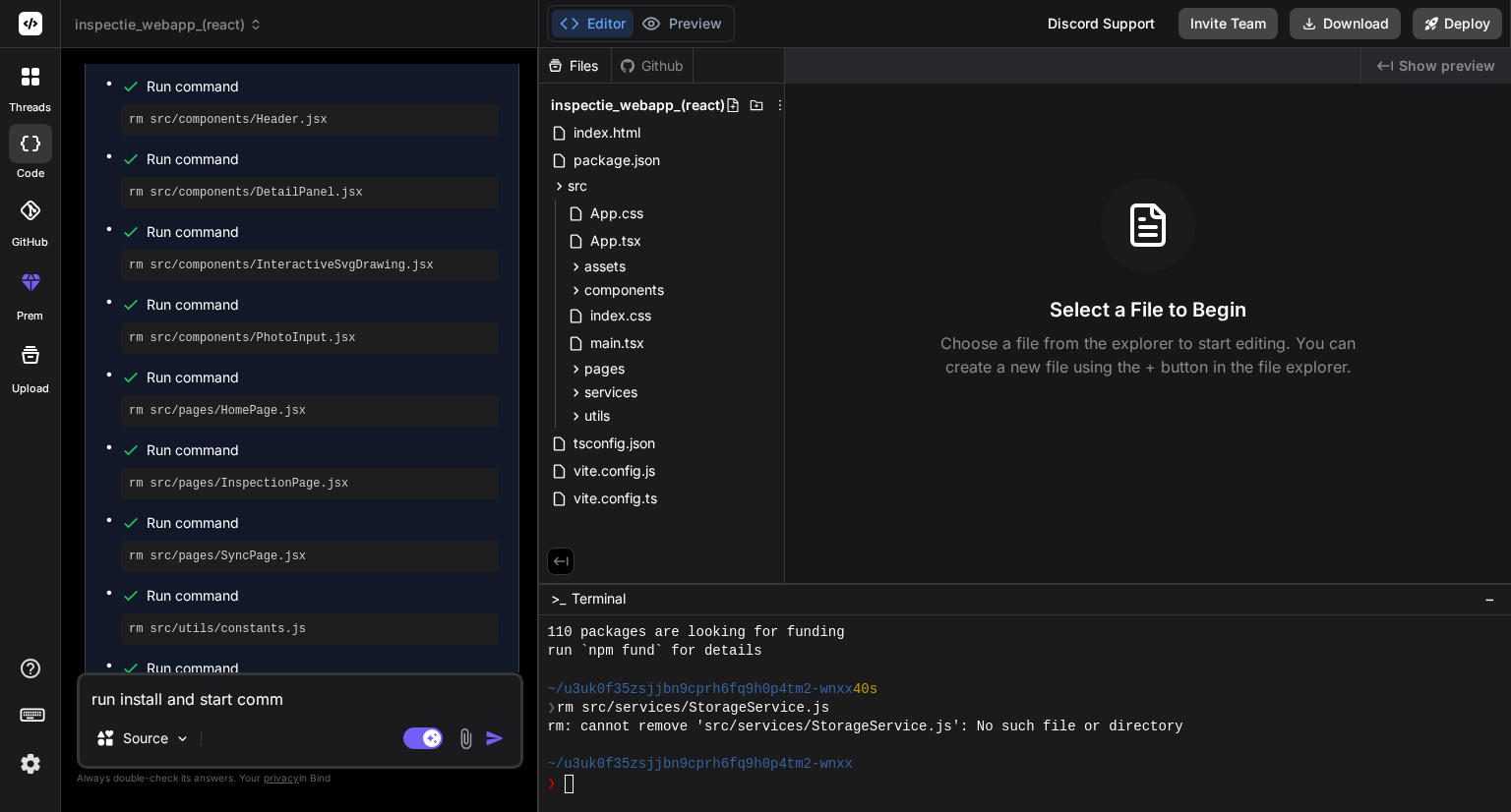
type textarea "run install and start comma"
type textarea "x"
type textarea "run install and start comman"
type textarea "x"
type textarea "run install and start command"
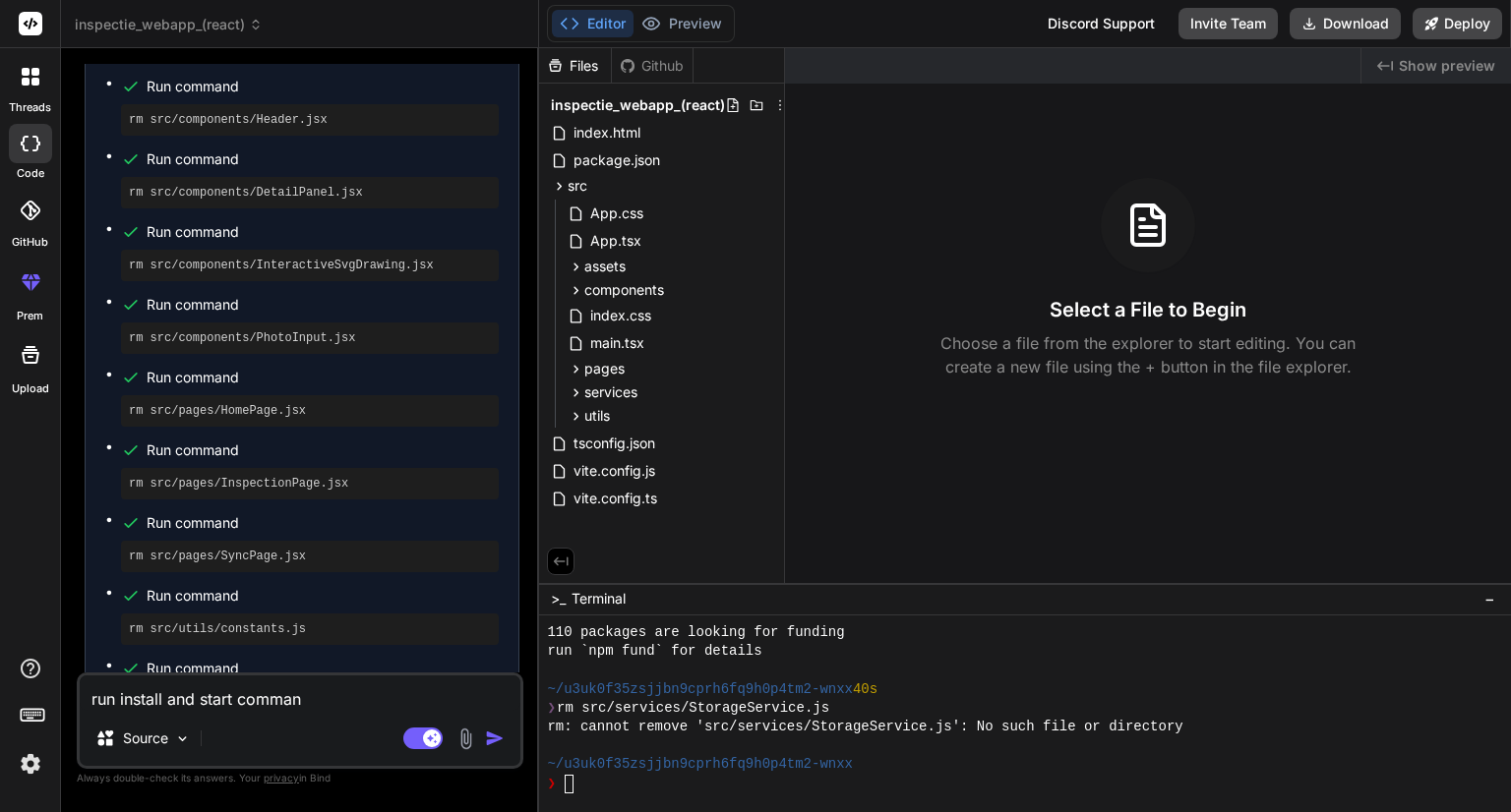
type textarea "x"
type textarea "run install and start commands"
type textarea "x"
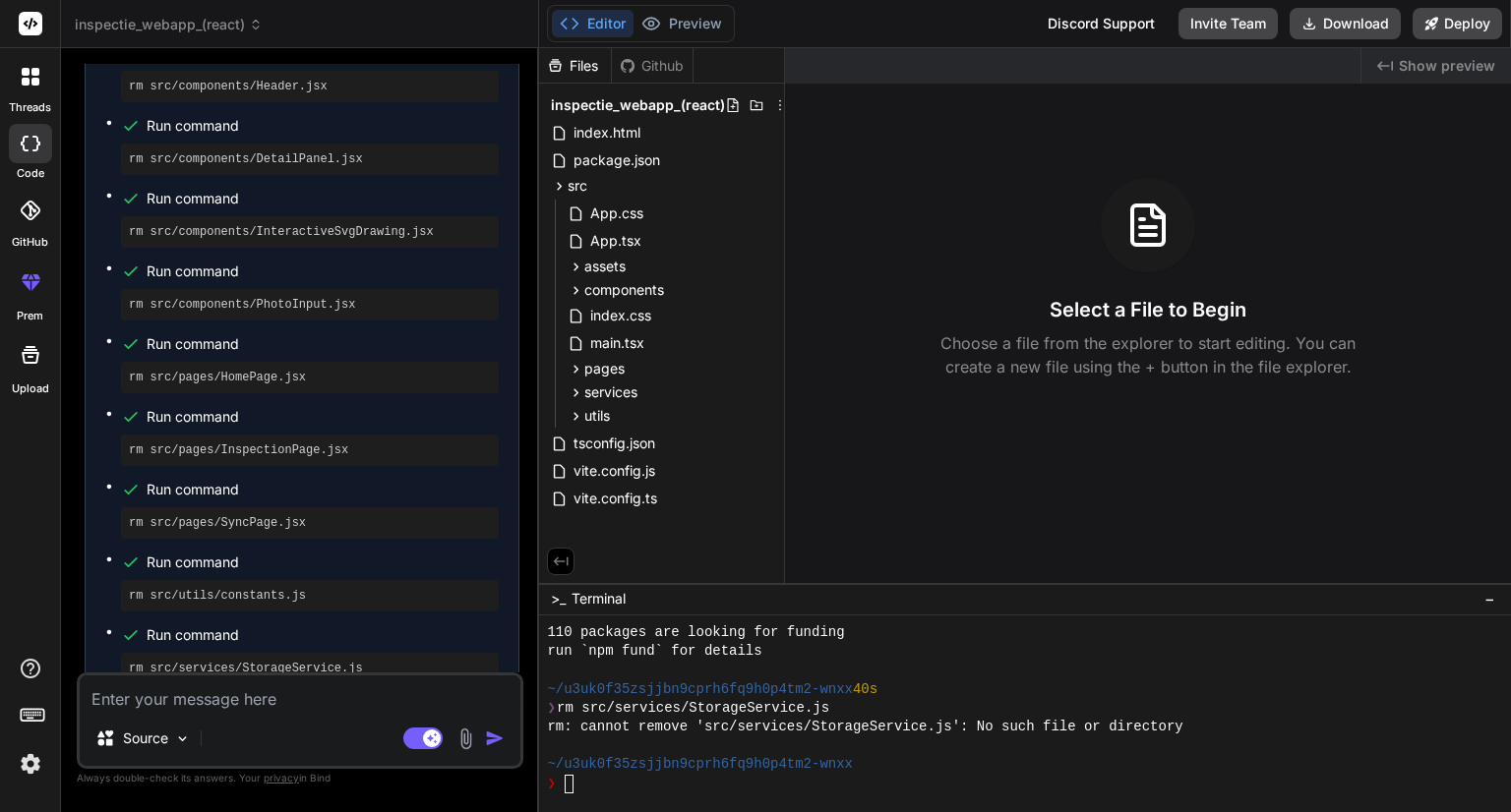
scroll to position [5085, 0]
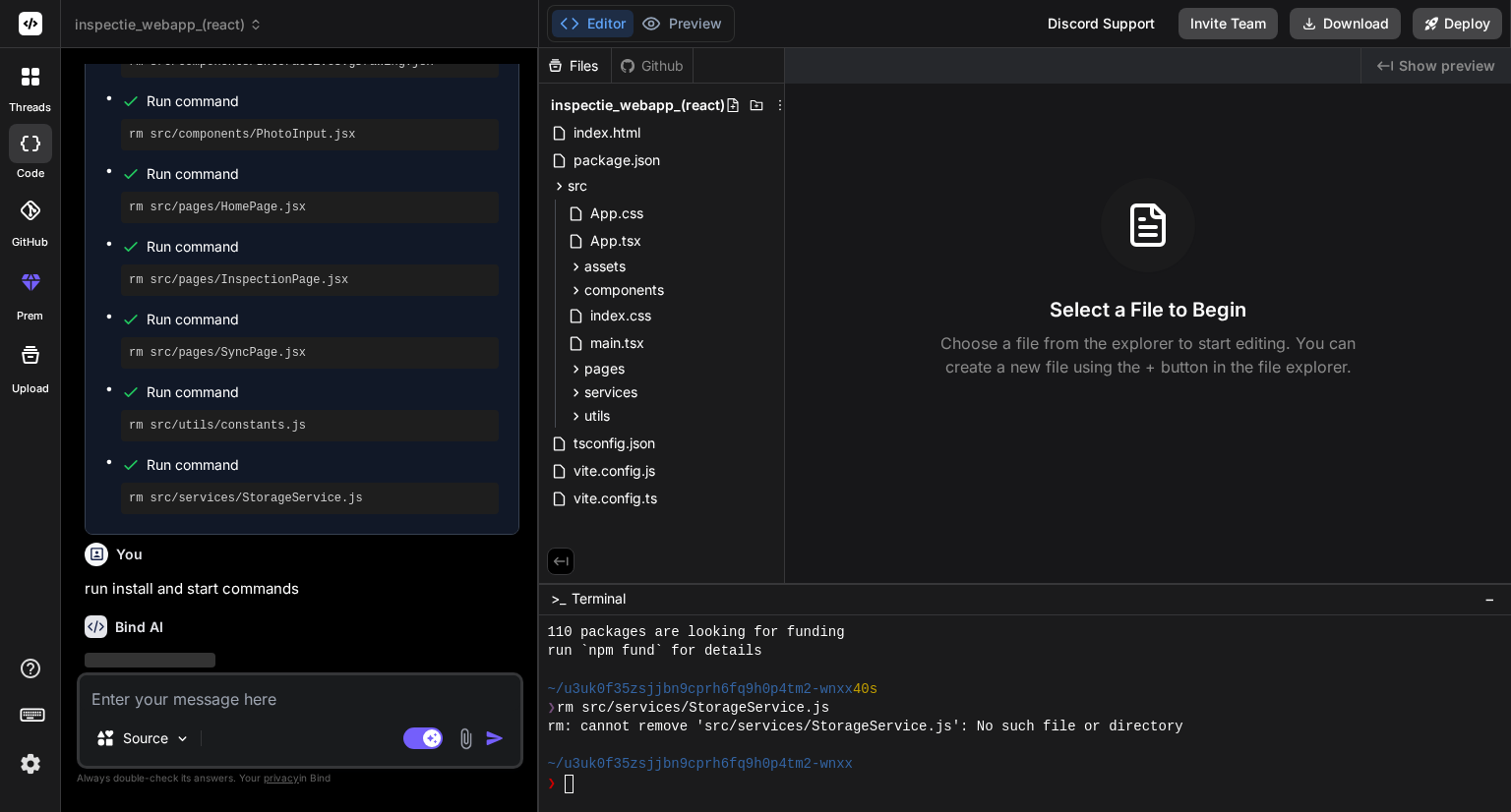
click at [30, 218] on icon at bounding box center [31, 211] width 20 height 20
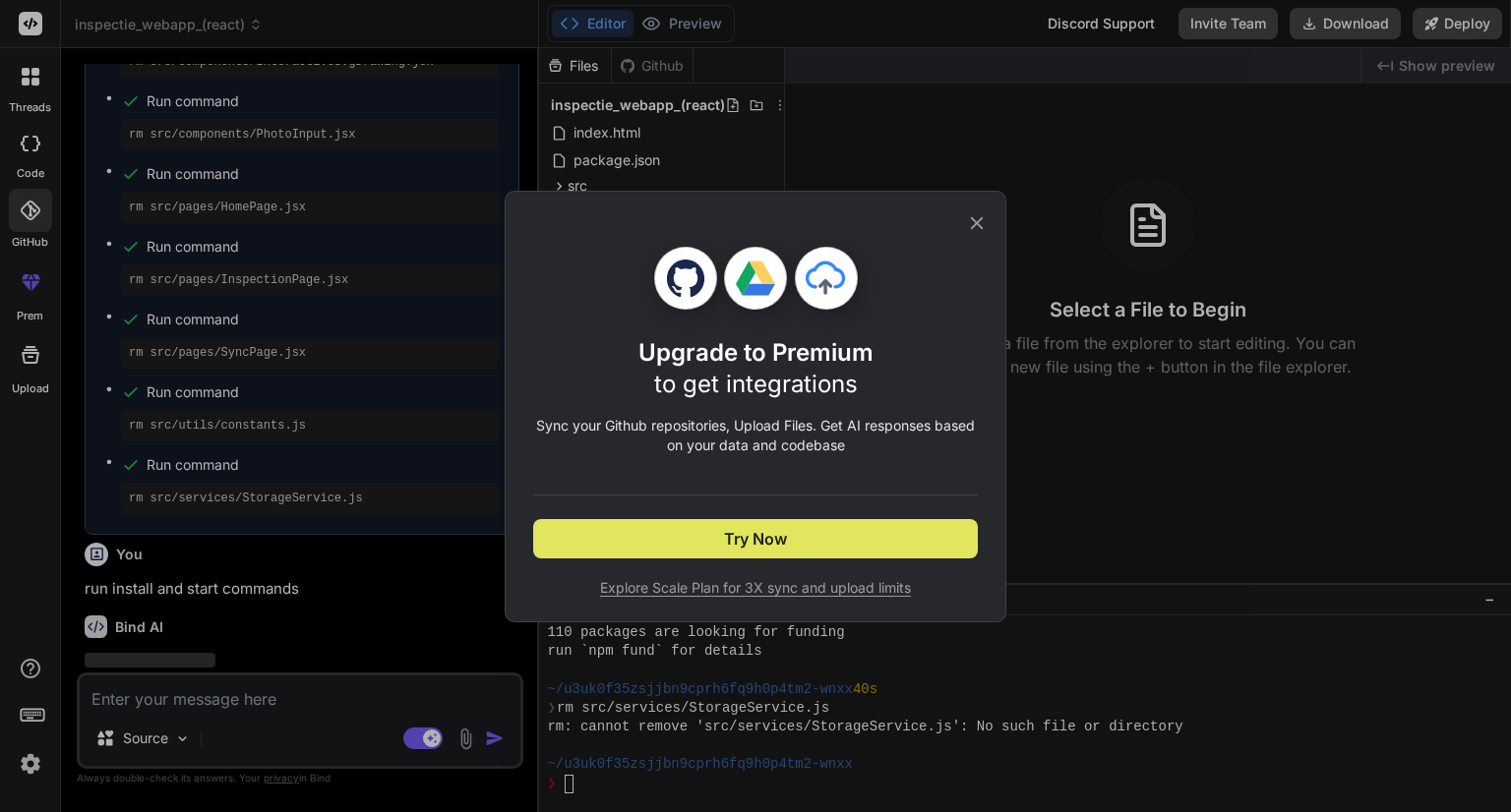
click at [747, 538] on span "Try Now" at bounding box center [755, 539] width 63 height 24
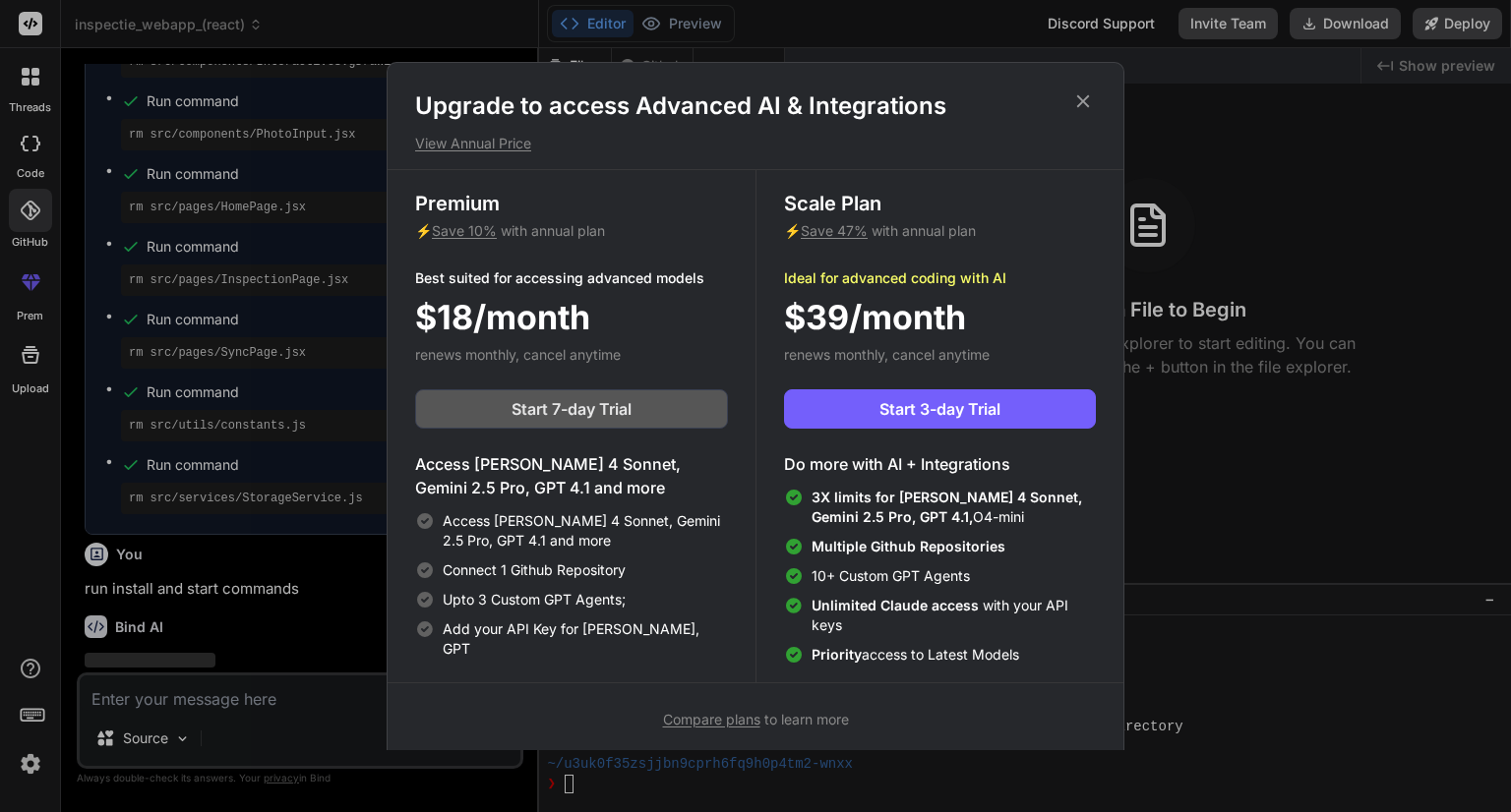
click at [528, 420] on button "Start 7-day Trial" at bounding box center [571, 408] width 313 height 39
click at [1086, 99] on icon at bounding box center [1083, 102] width 22 height 22
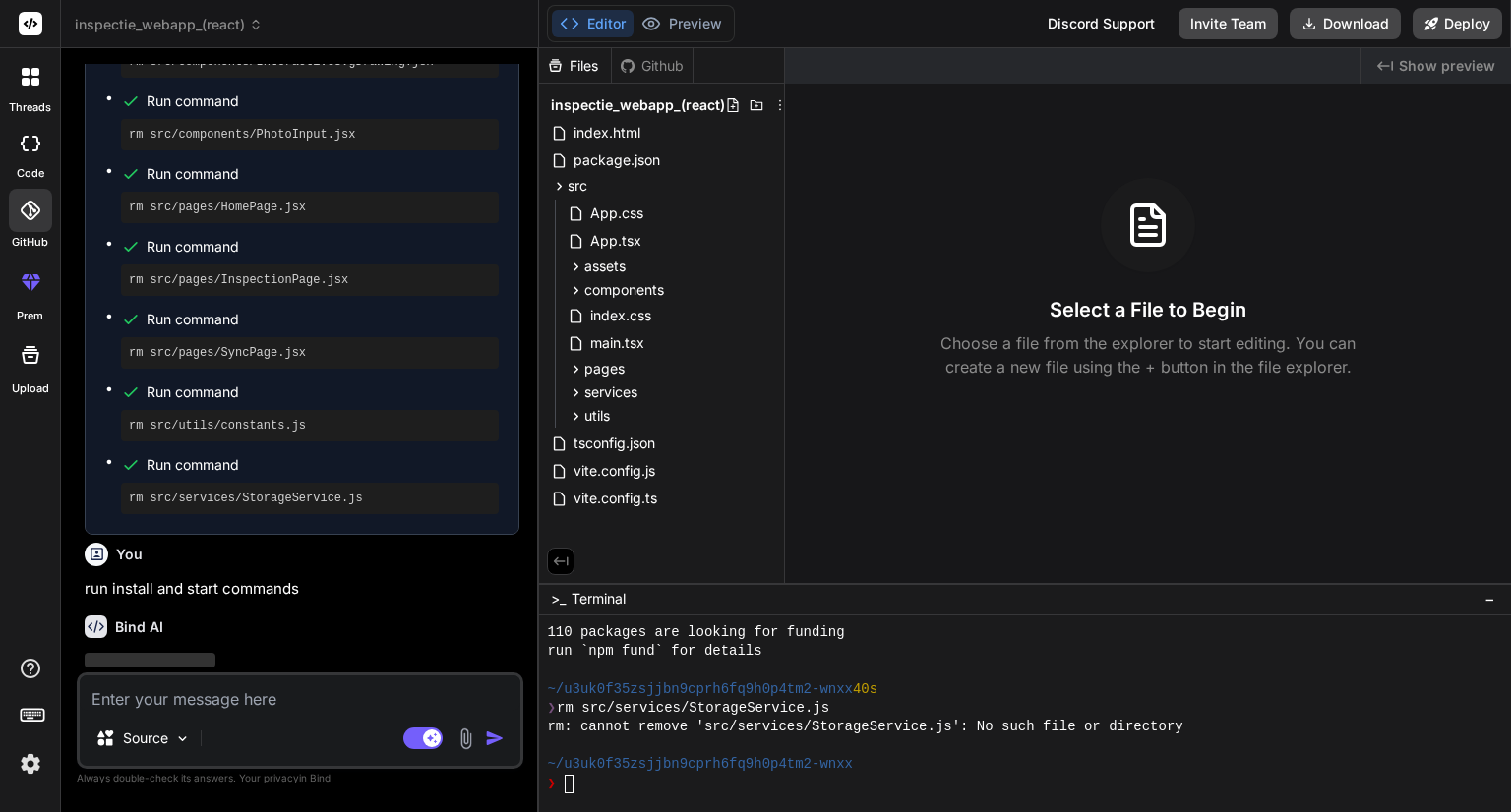
click at [28, 215] on icon at bounding box center [31, 211] width 20 height 20
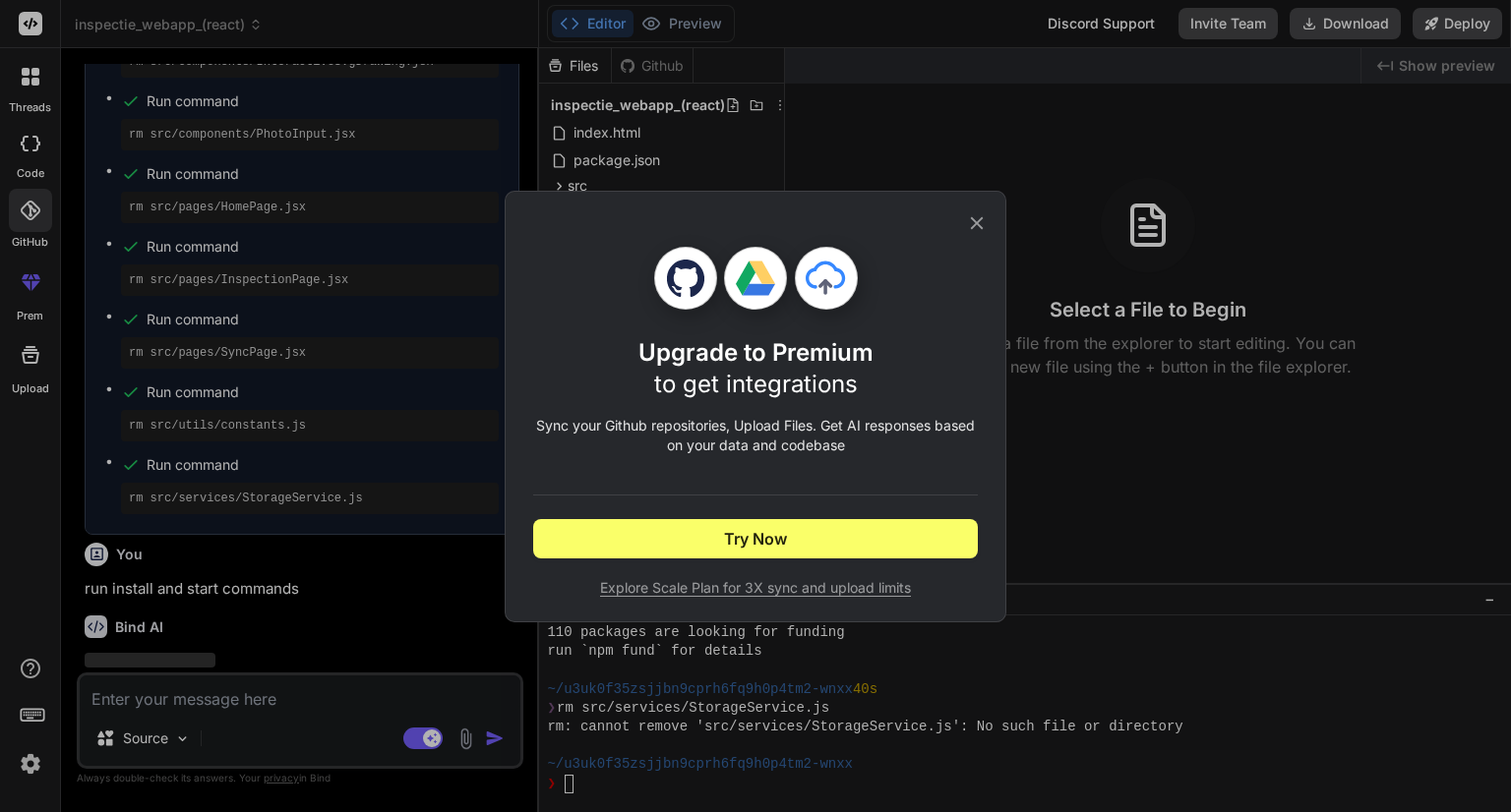
click at [639, 585] on span "Explore Scale Plan for 3X sync and upload limits" at bounding box center [755, 588] width 445 height 20
click at [975, 220] on icon at bounding box center [977, 224] width 22 height 22
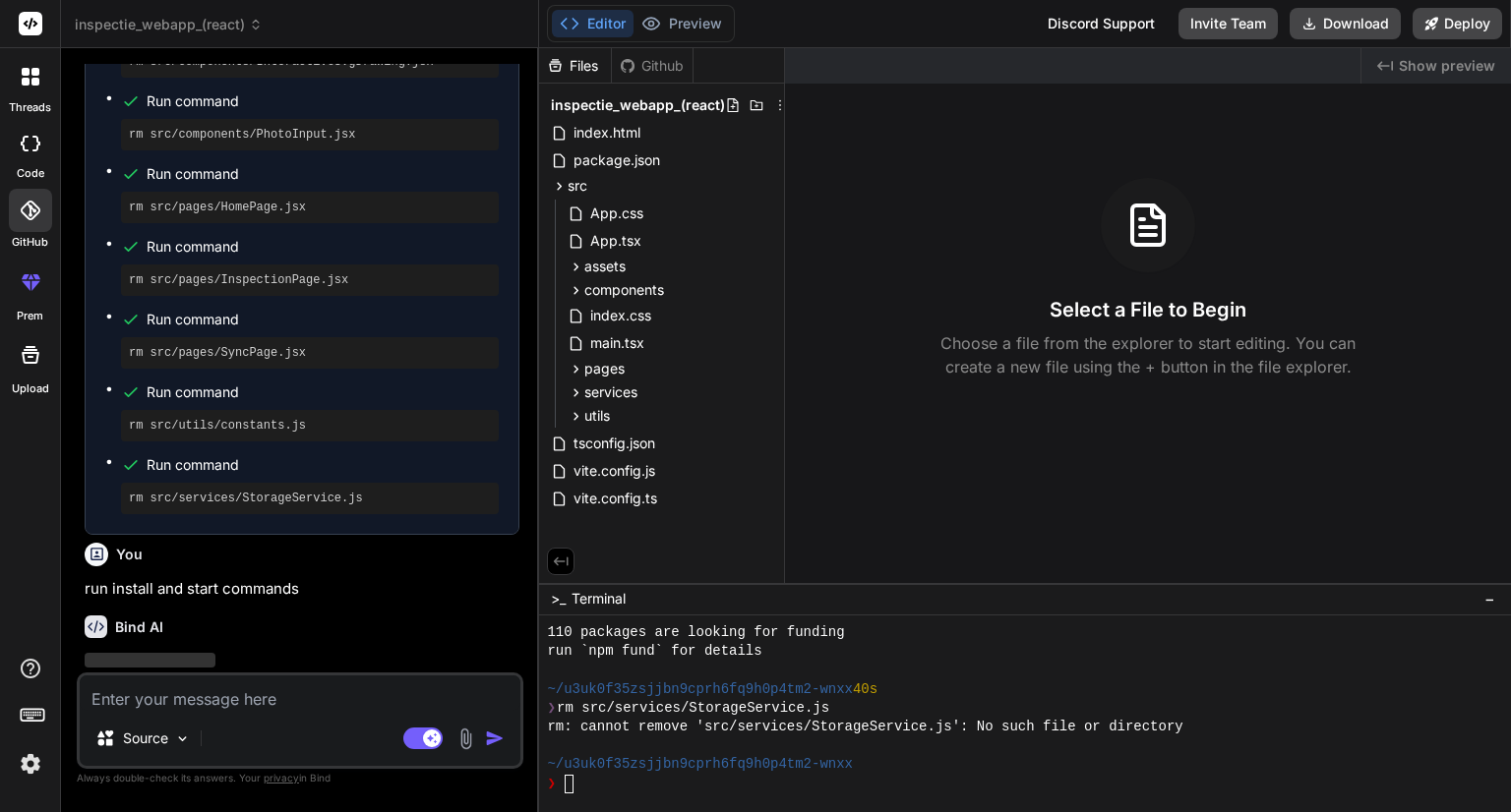
click at [205, 675] on textarea at bounding box center [300, 692] width 441 height 35
click at [169, 700] on textarea at bounding box center [300, 692] width 441 height 35
click at [97, 578] on p "run install and start commands" at bounding box center [302, 589] width 435 height 23
drag, startPoint x: 97, startPoint y: 523, endPoint x: 281, endPoint y: 525, distance: 184.0
click at [281, 578] on p "run install and start commands" at bounding box center [302, 589] width 435 height 23
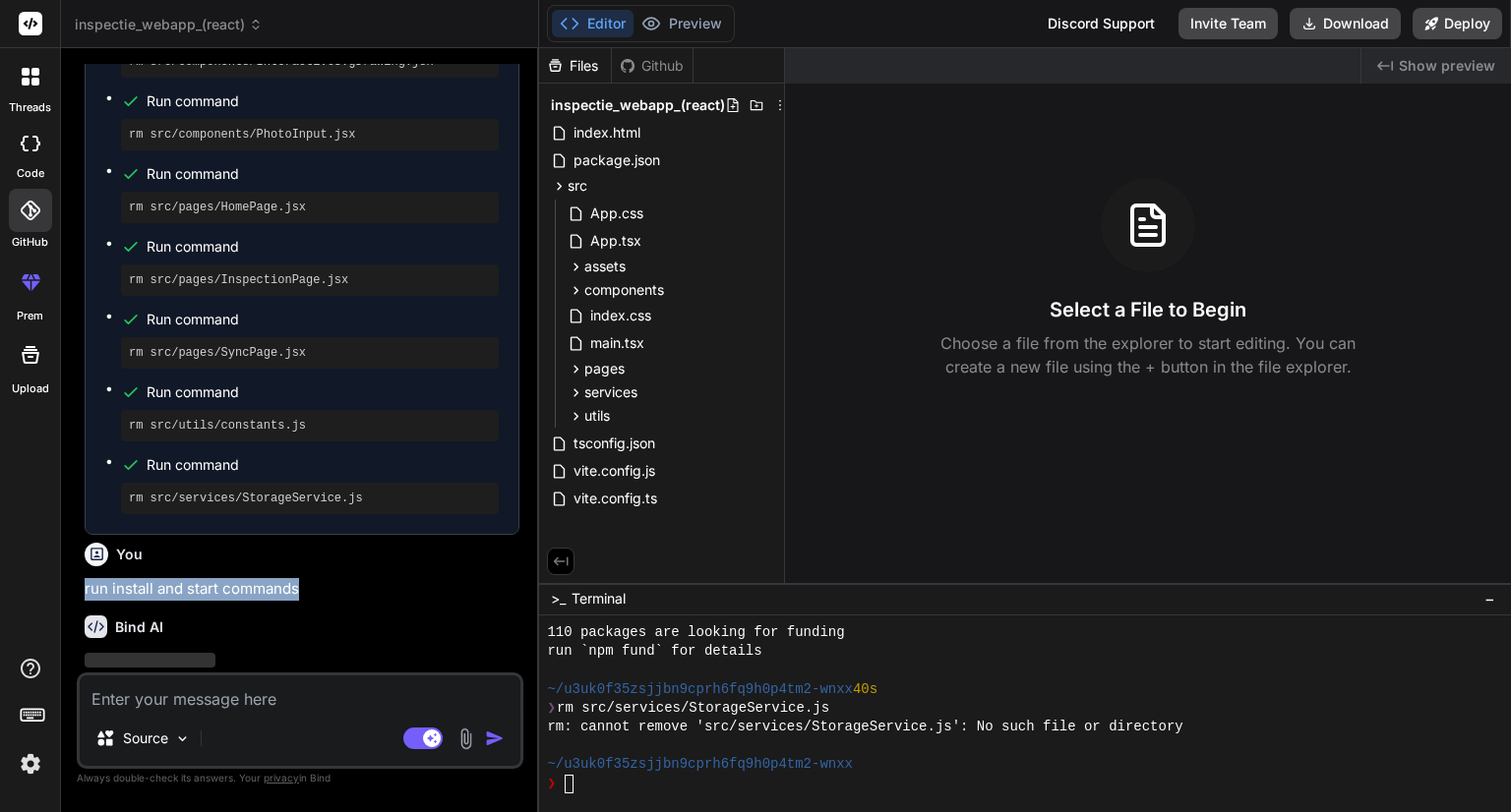
copy p "run install and start commands"
click at [161, 697] on textarea at bounding box center [300, 692] width 441 height 35
paste textarea "run install and start commands"
type textarea "run install and start commands"
type textarea "x"
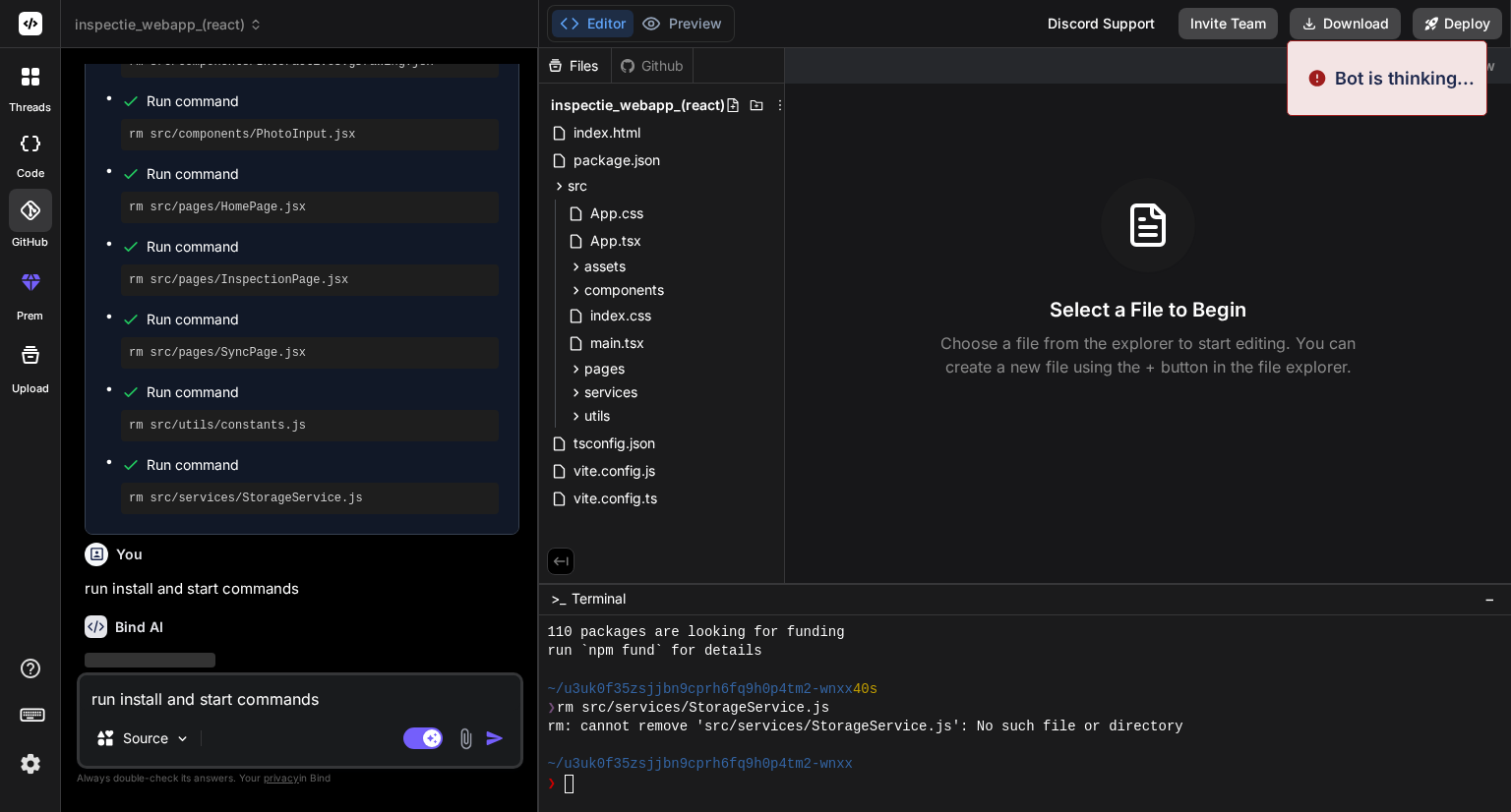
click at [449, 706] on textarea "run install and start commands" at bounding box center [300, 692] width 441 height 35
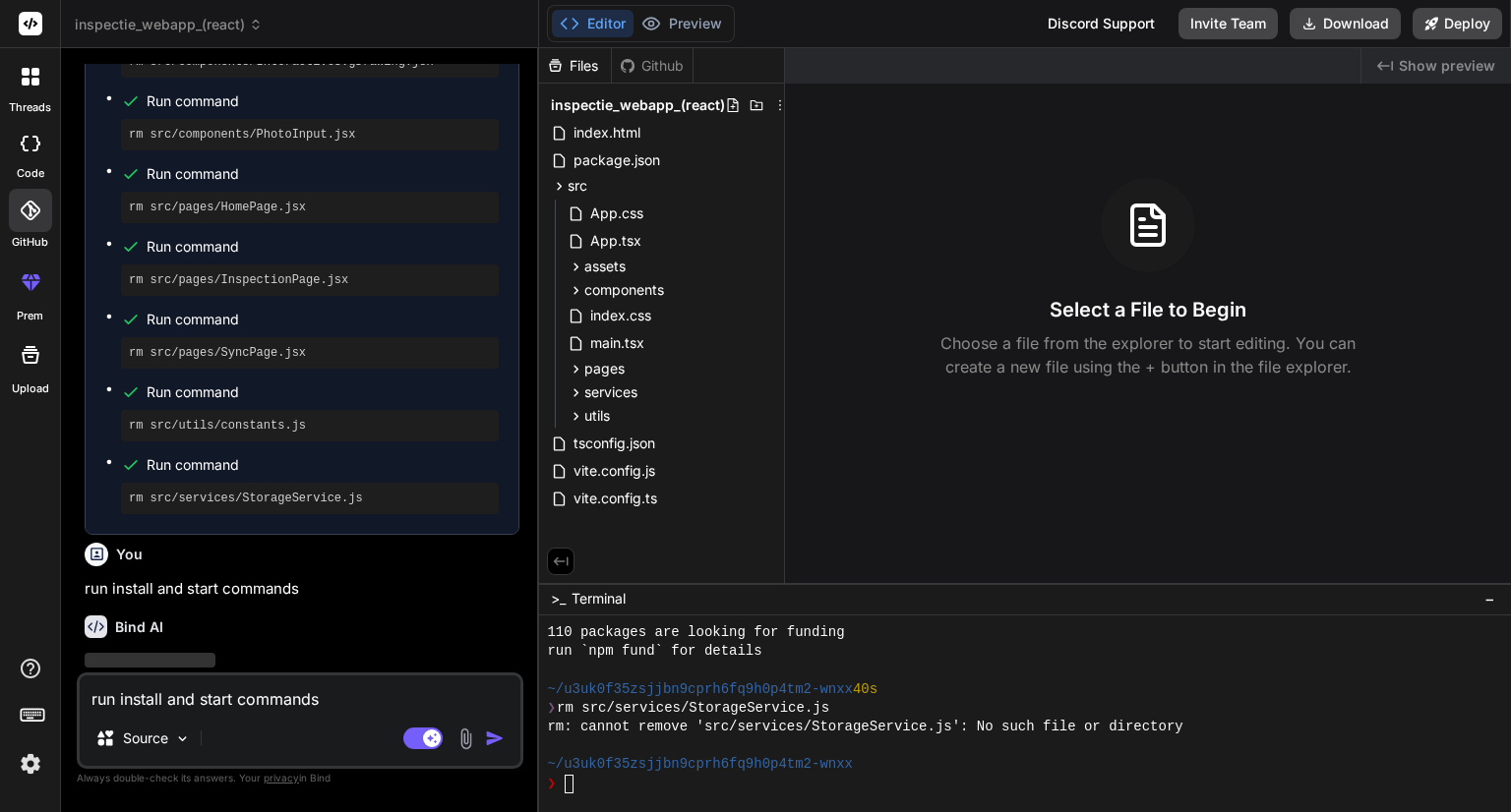
type textarea "run install and start commands"
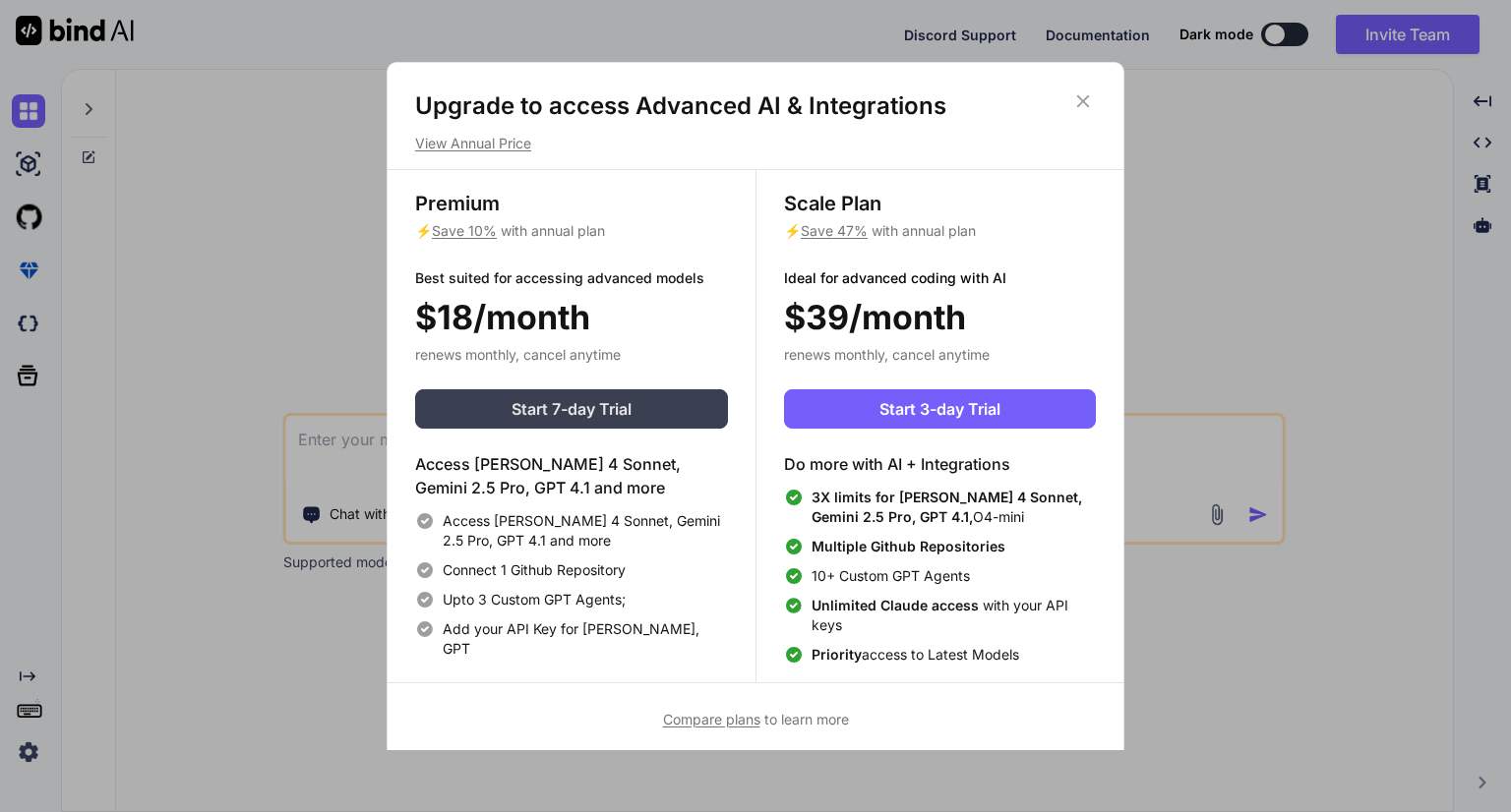
click at [569, 407] on span "Start 7-day Trial" at bounding box center [572, 409] width 120 height 24
click at [1086, 95] on icon at bounding box center [1083, 102] width 22 height 22
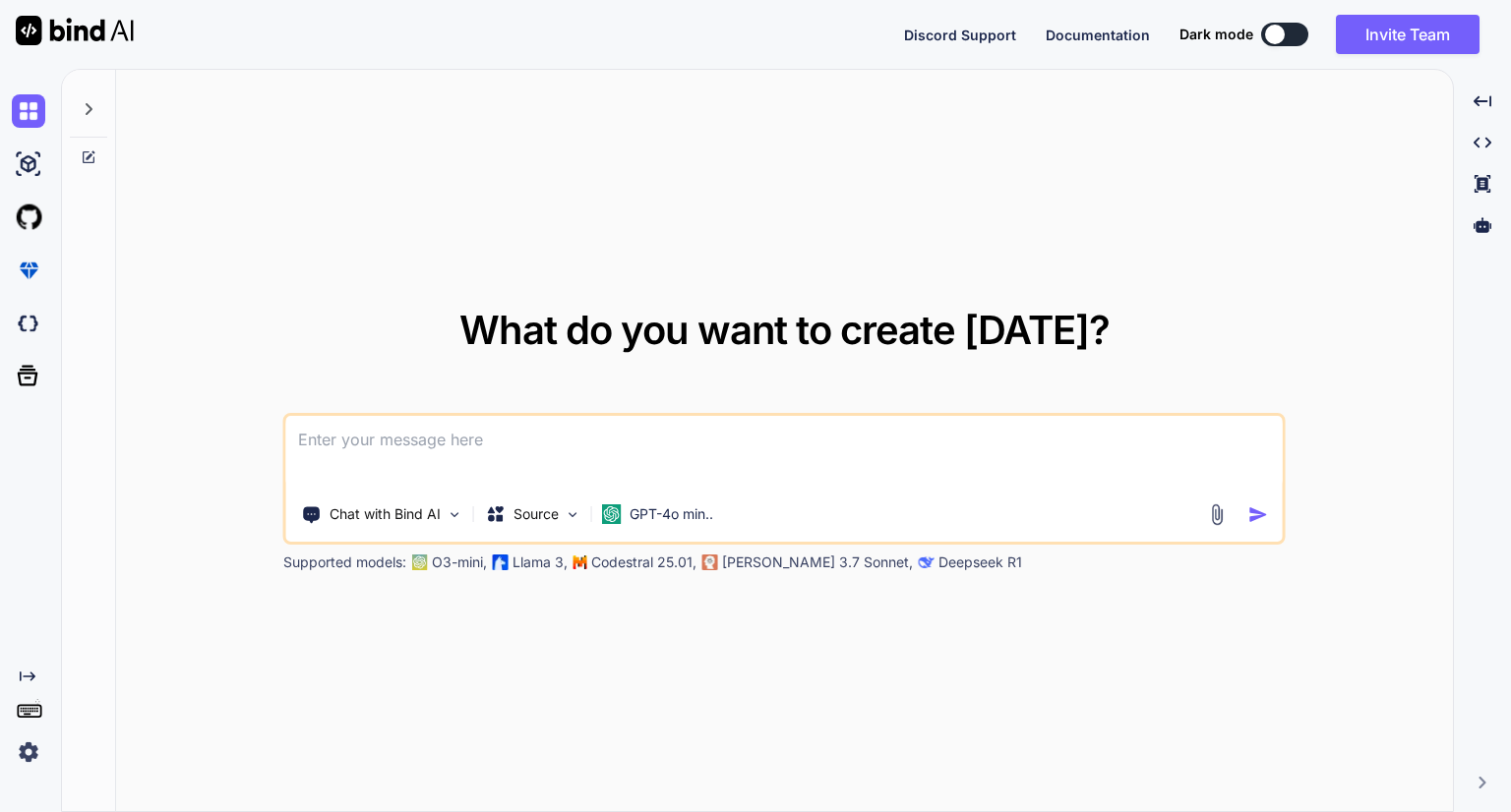
click at [307, 442] on textarea at bounding box center [783, 451] width 996 height 73
click at [458, 514] on img at bounding box center [455, 514] width 17 height 17
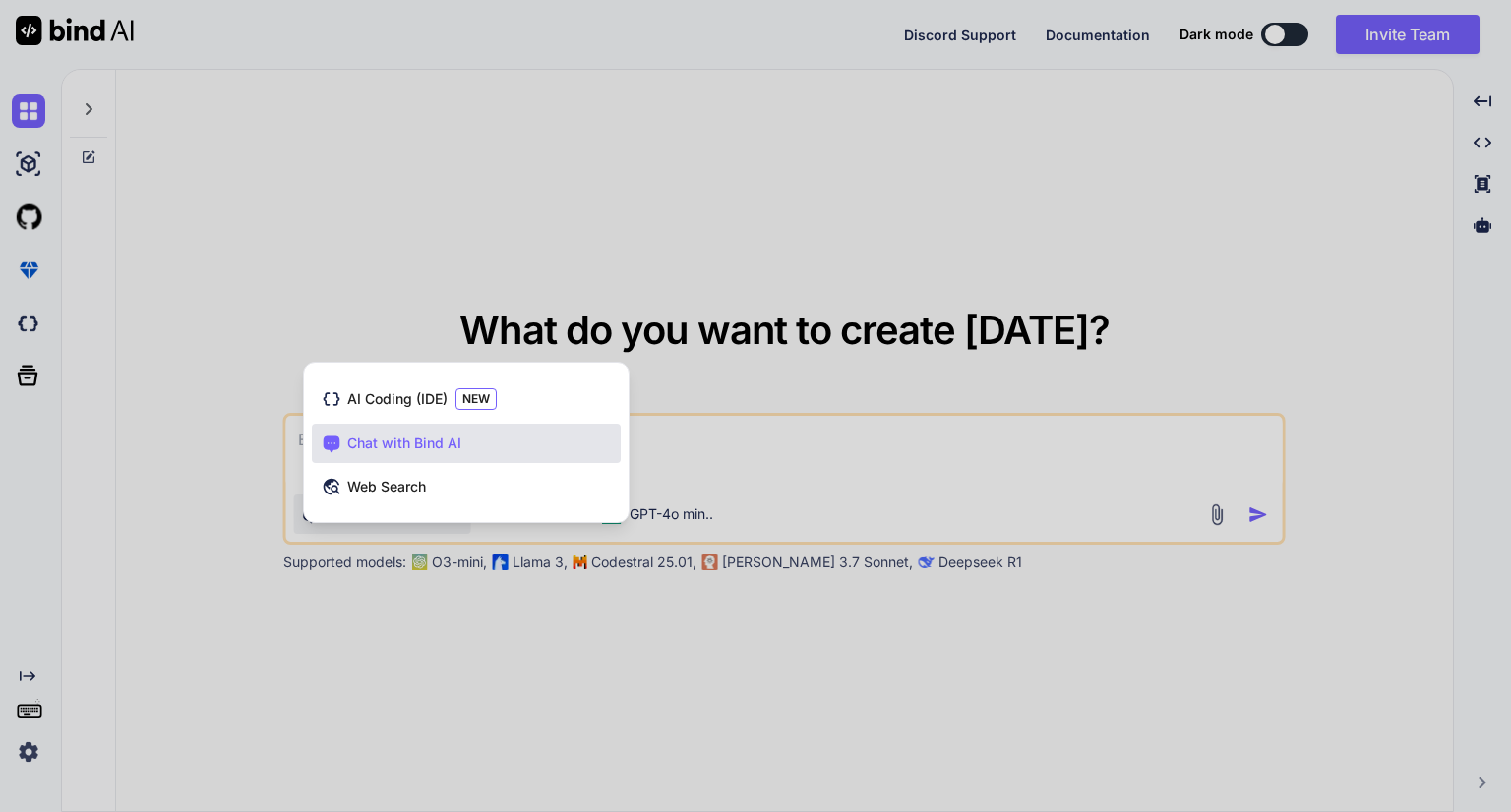
click at [419, 676] on div at bounding box center [756, 406] width 1511 height 812
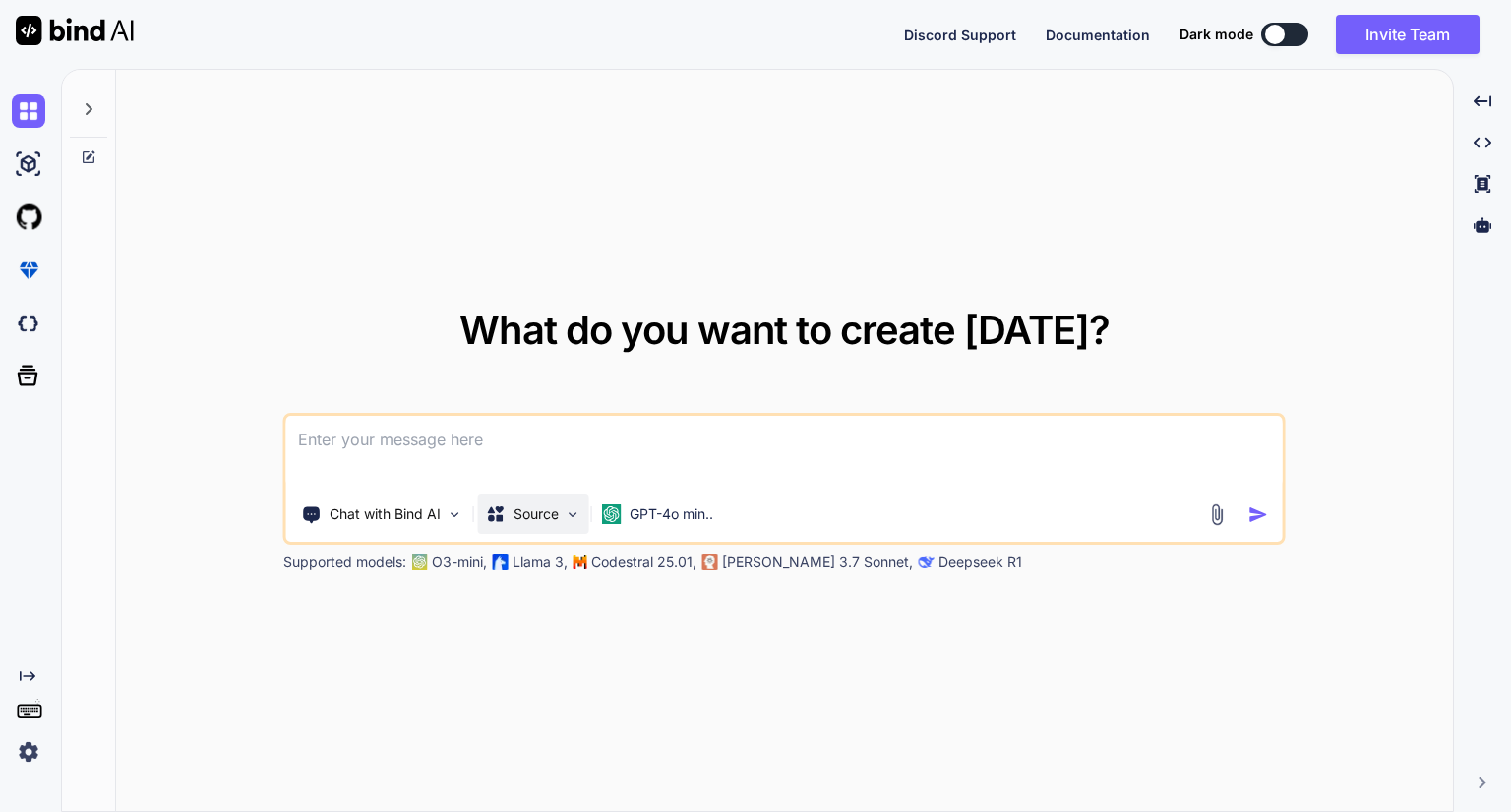
click at [570, 516] on img at bounding box center [573, 514] width 17 height 17
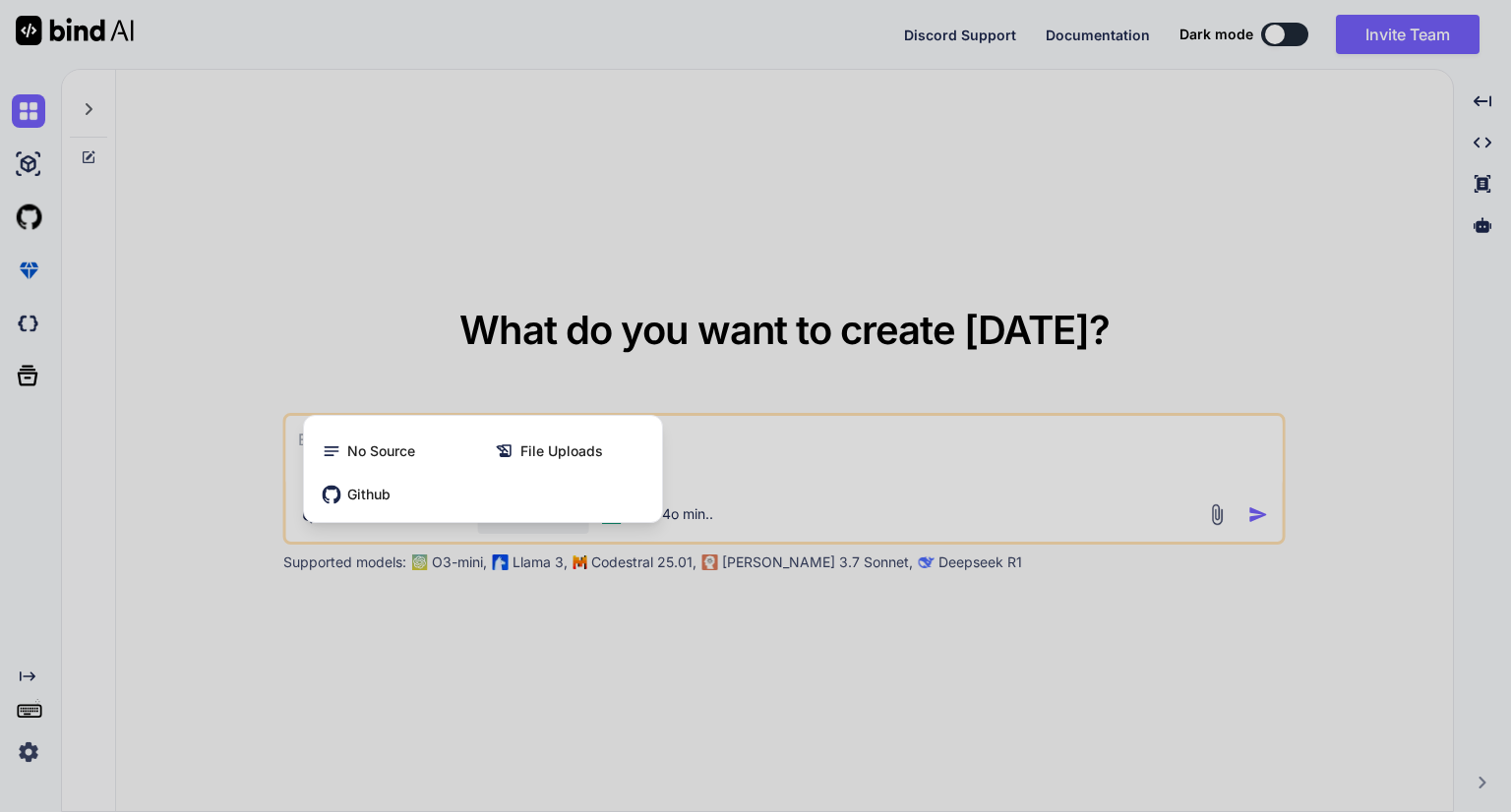
click at [563, 646] on div at bounding box center [756, 406] width 1511 height 812
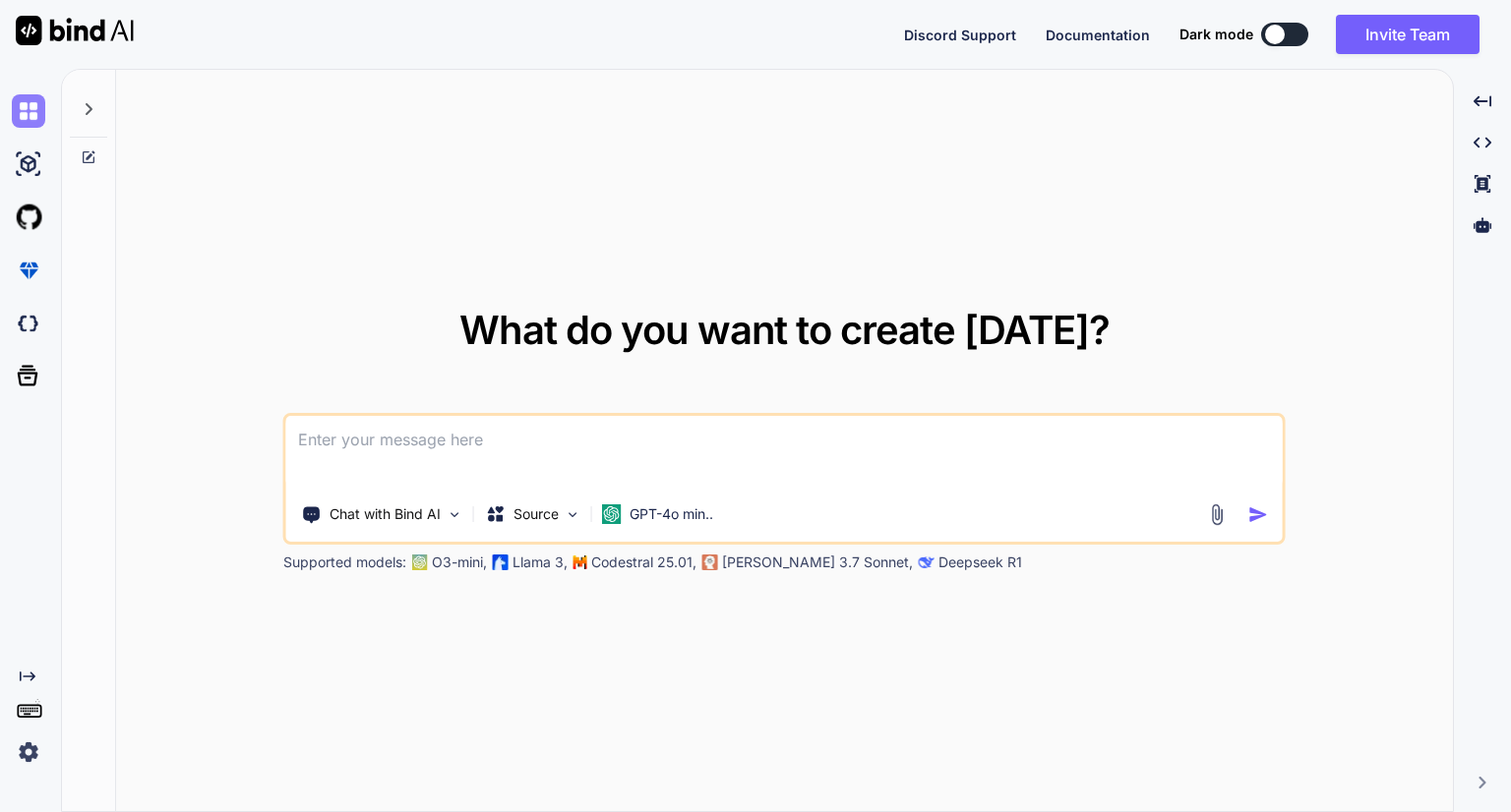
click at [27, 123] on img at bounding box center [28, 110] width 33 height 33
click at [93, 105] on icon at bounding box center [89, 109] width 16 height 16
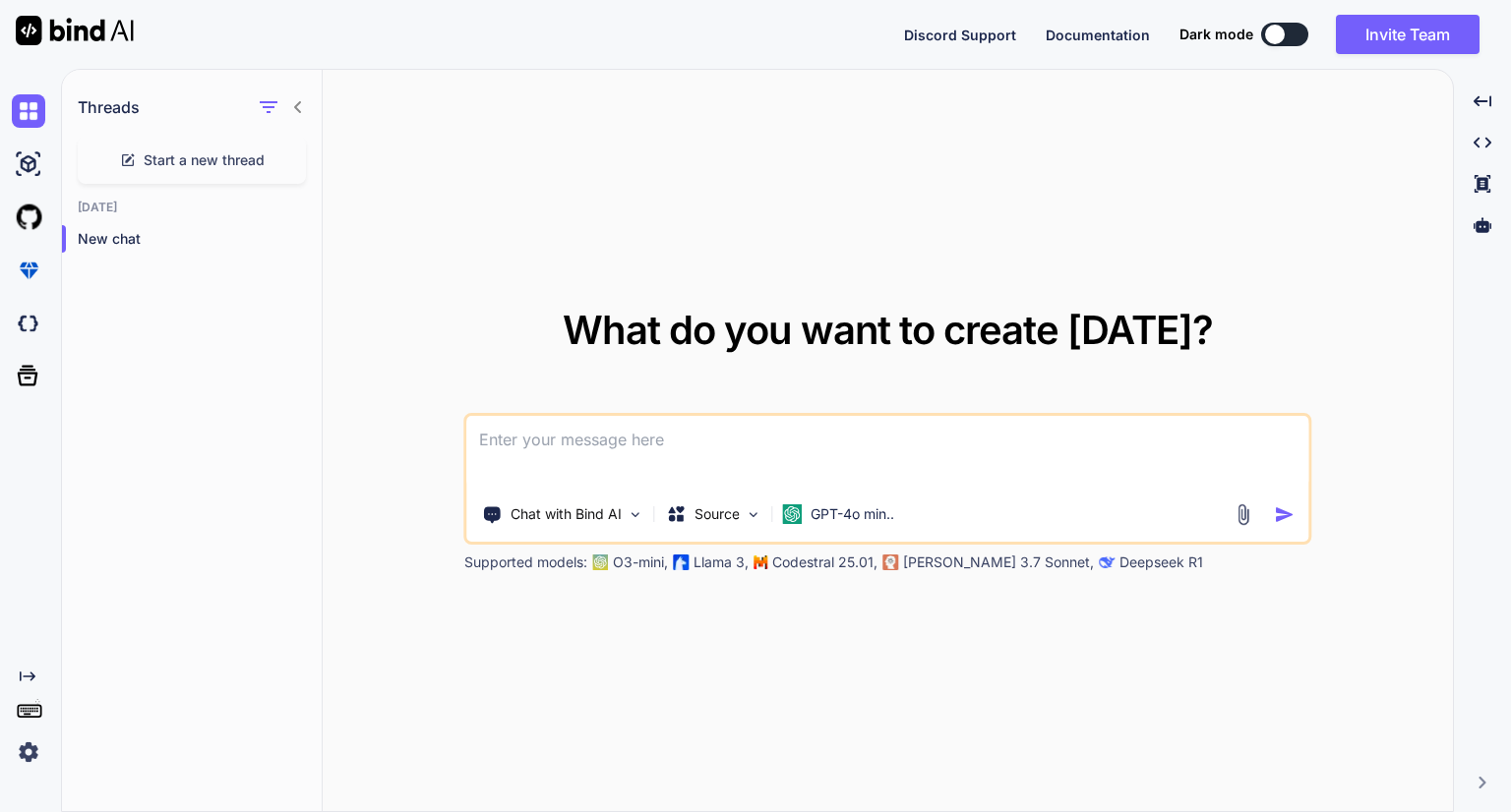
click at [295, 105] on icon at bounding box center [297, 107] width 7 height 12
type textarea "x"
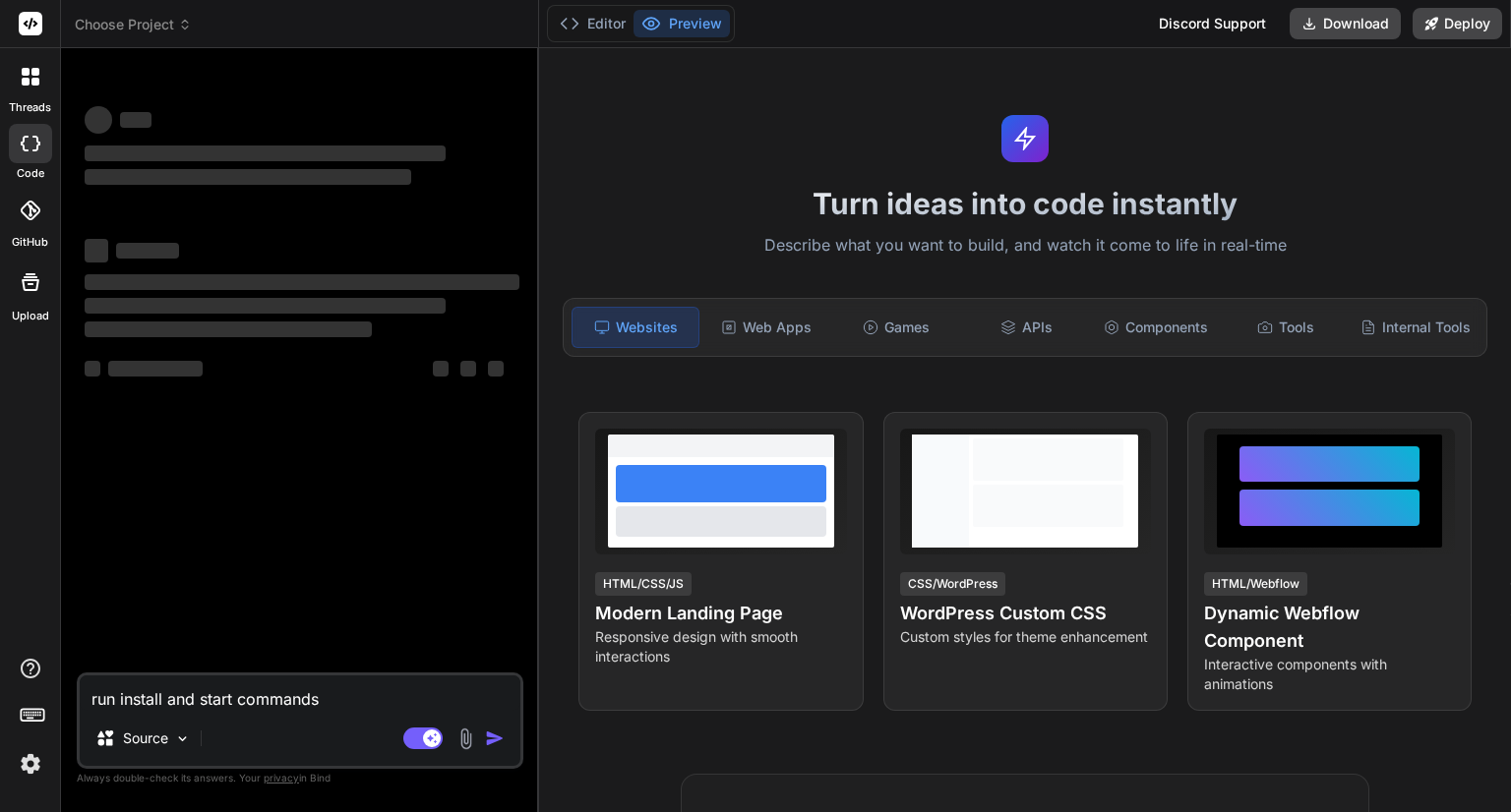
type textarea "x"
click at [147, 11] on header "Choose Project Created with Pixso." at bounding box center [300, 24] width 478 height 48
click at [152, 25] on span "Choose Project" at bounding box center [133, 25] width 117 height 20
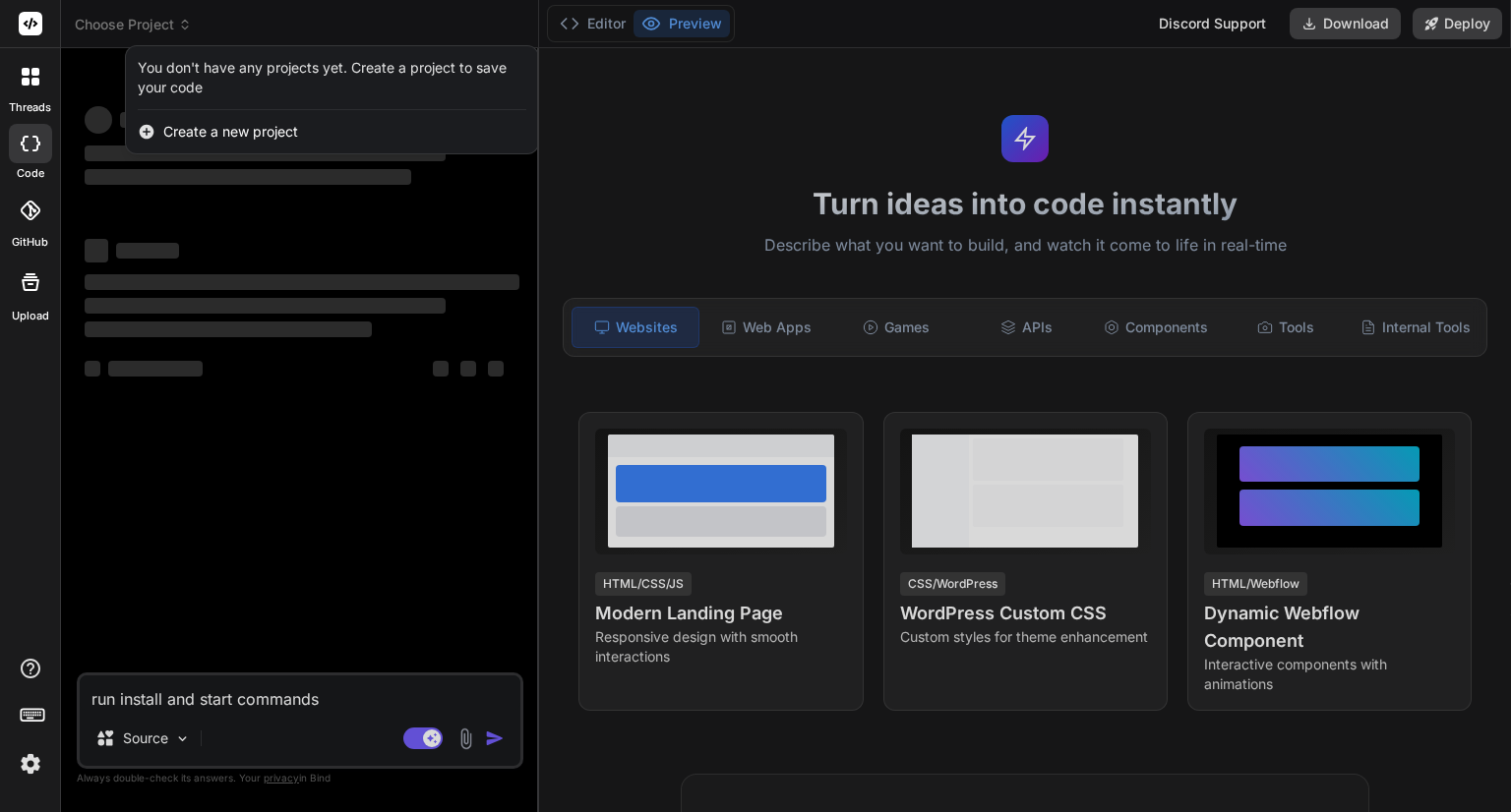
click at [105, 13] on div at bounding box center [756, 406] width 1511 height 812
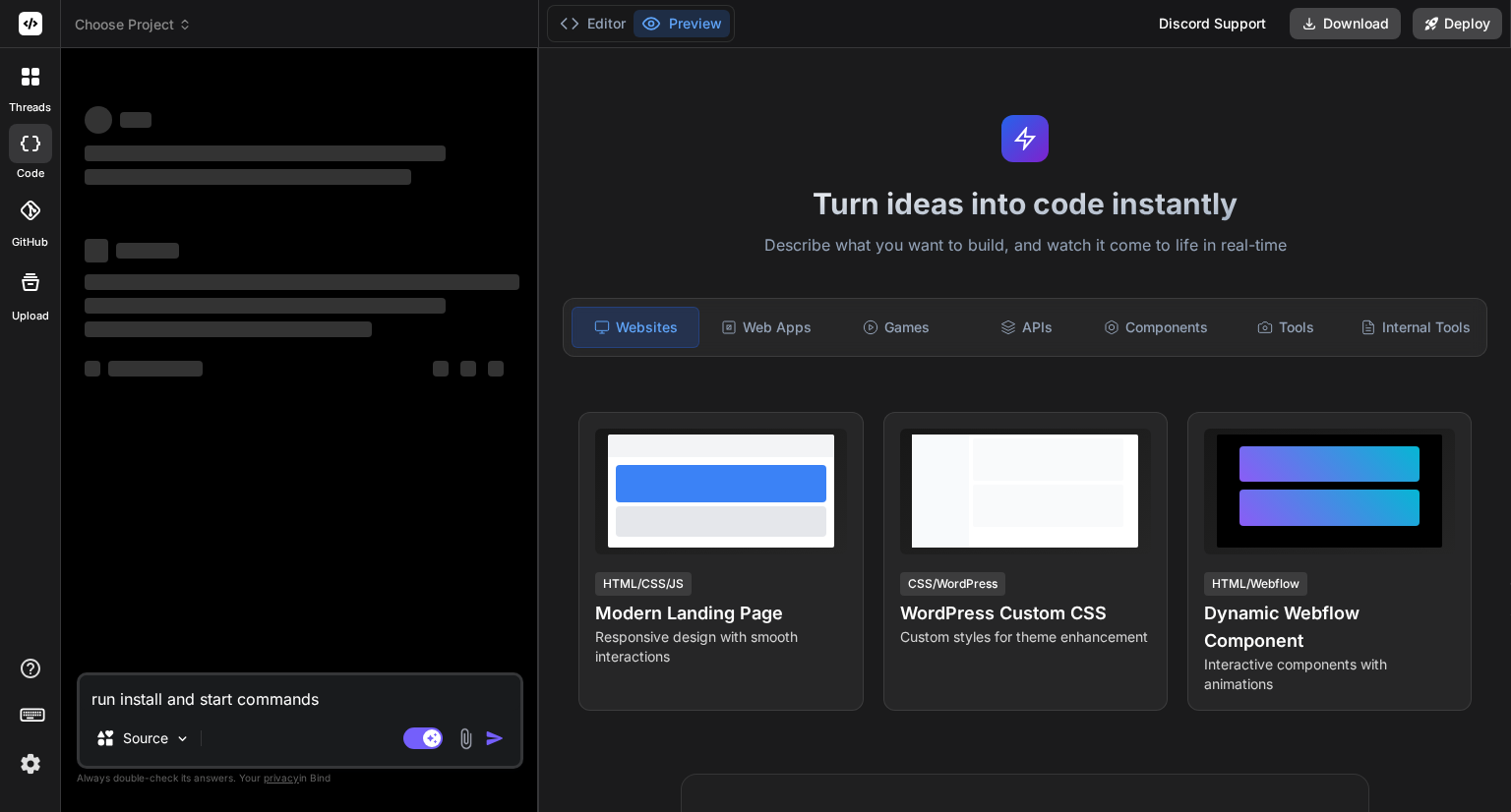
click at [105, 25] on span "Choose Project" at bounding box center [133, 25] width 117 height 20
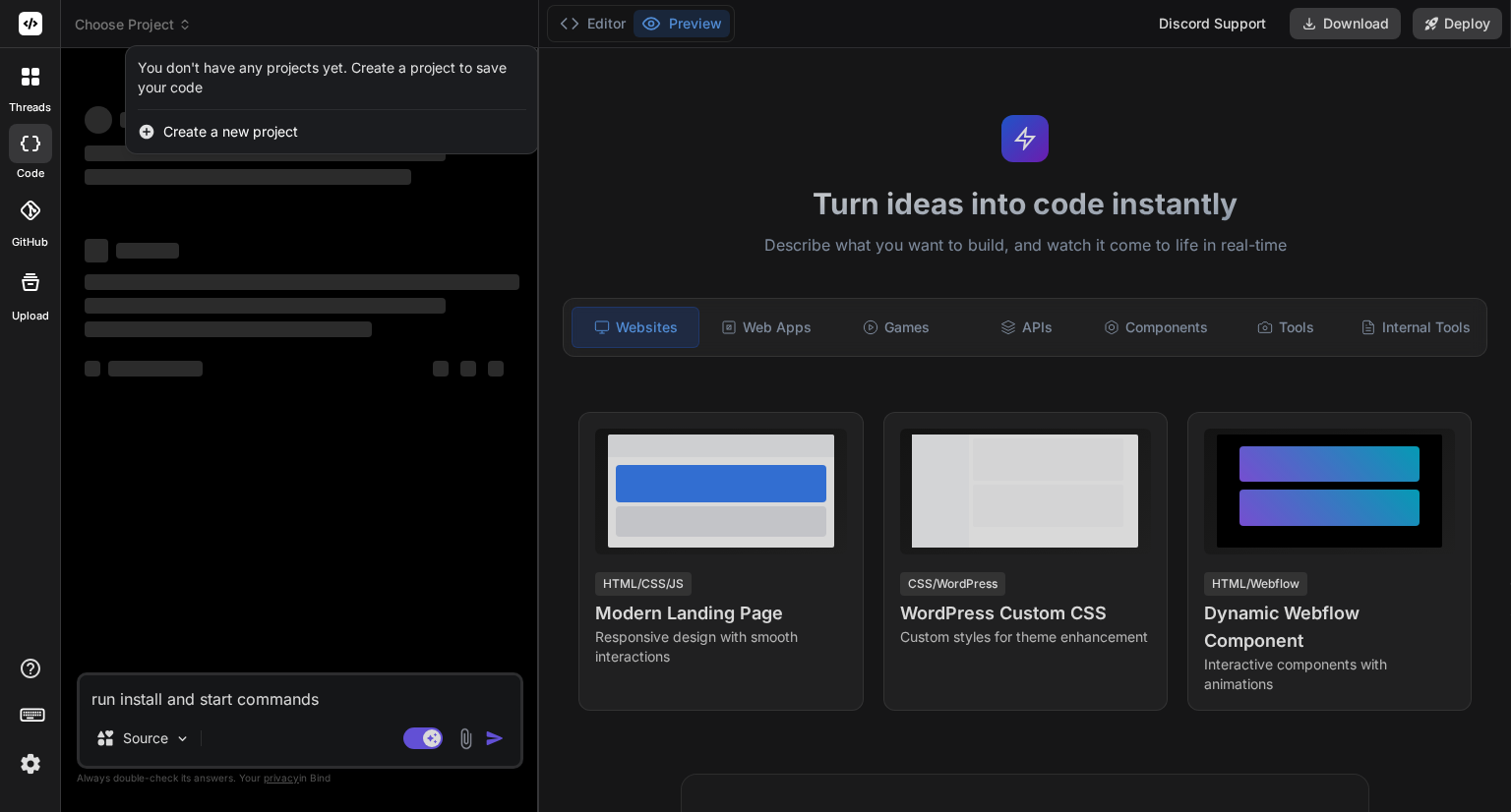
click at [104, 25] on div at bounding box center [756, 406] width 1511 height 812
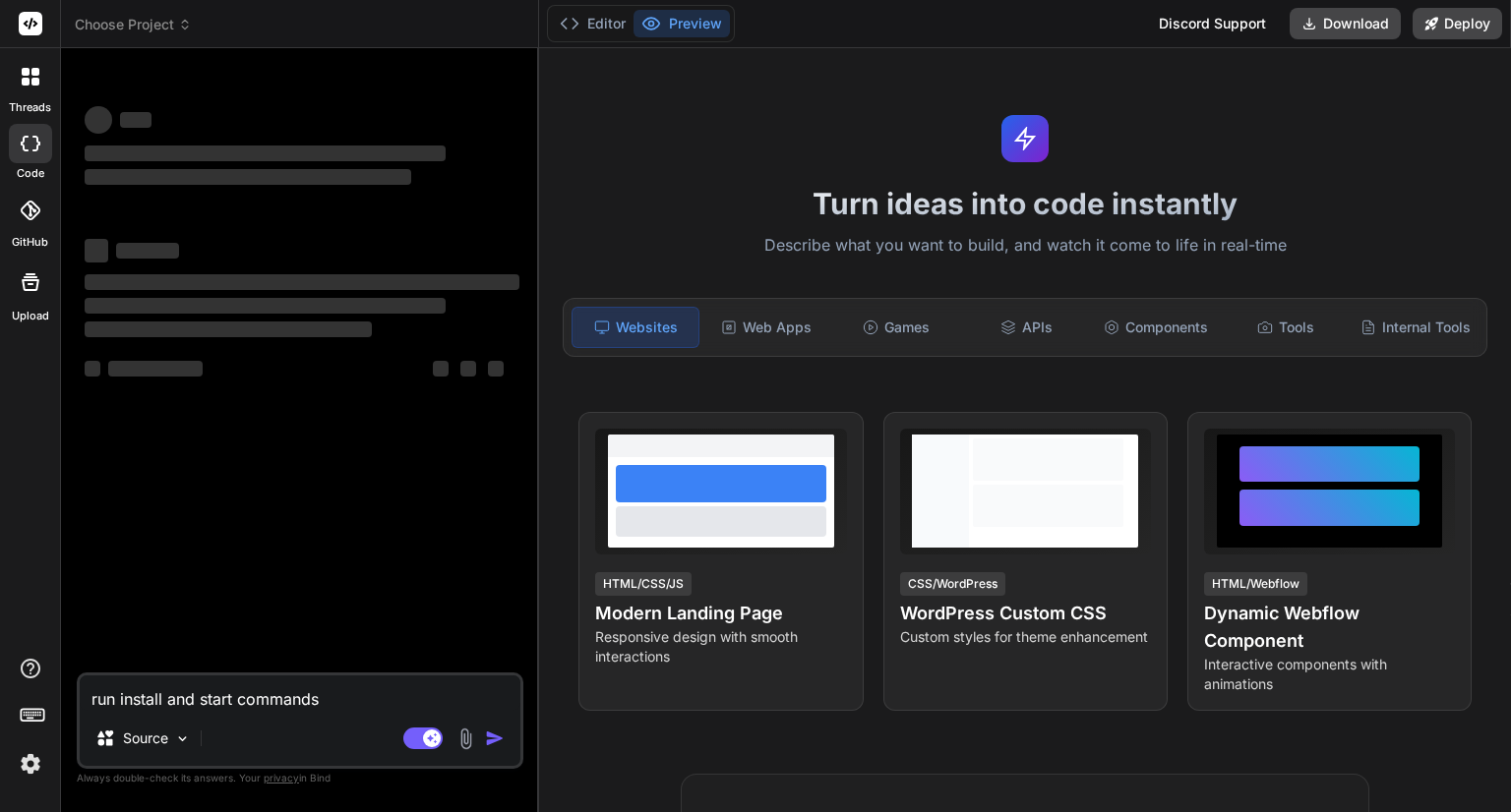
click at [176, 491] on div "‌ ‌ ‌ ‌ ‌ ‌ ‌ ‌ ‌ ‌ ‌ ‌ ‌ ‌" at bounding box center [302, 368] width 443 height 608
click at [118, 34] on header "Choose Project Created with Pixso." at bounding box center [300, 24] width 478 height 48
click at [118, 25] on span "Choose Project" at bounding box center [133, 25] width 117 height 20
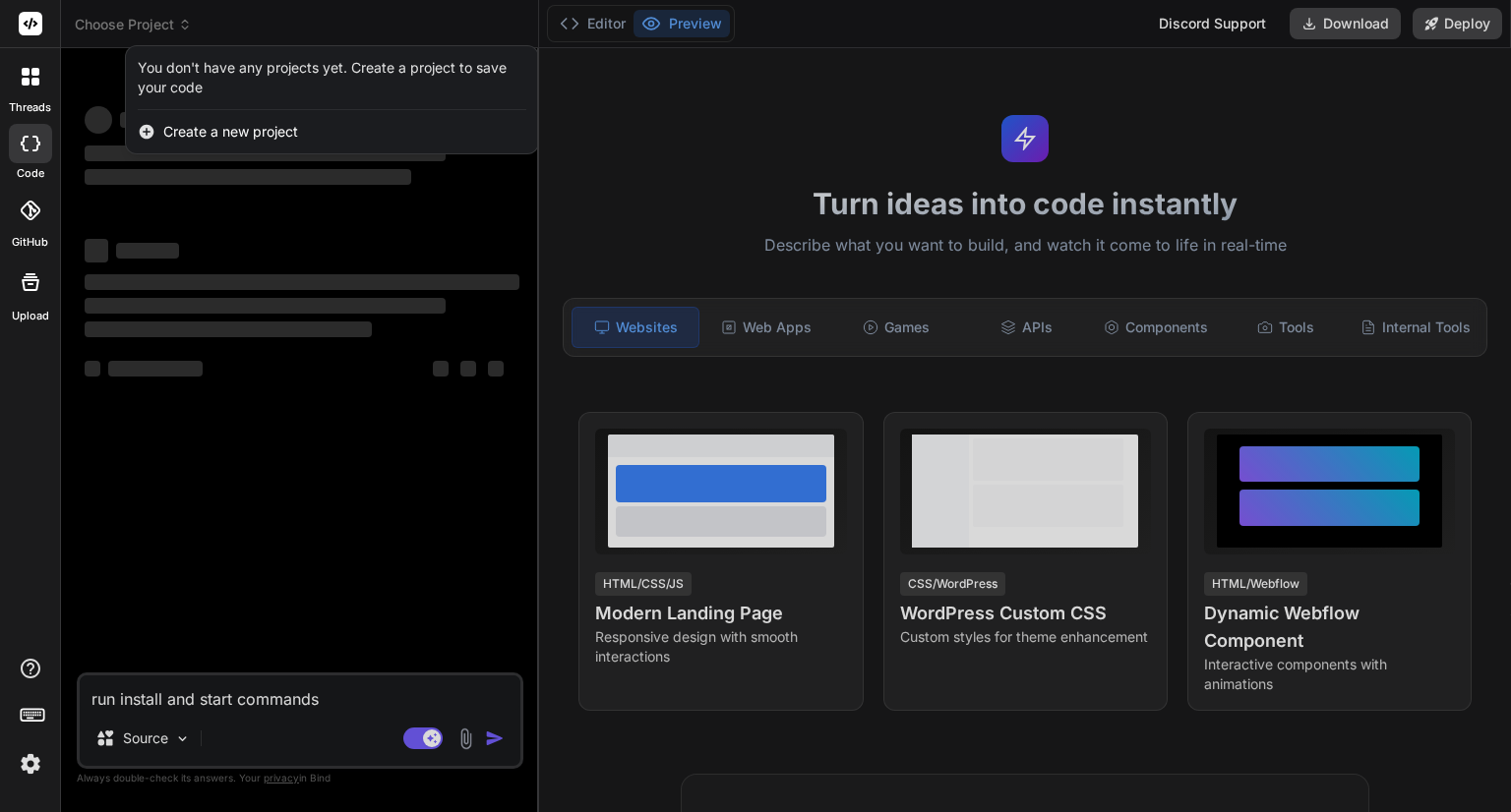
click at [118, 25] on div at bounding box center [756, 406] width 1511 height 812
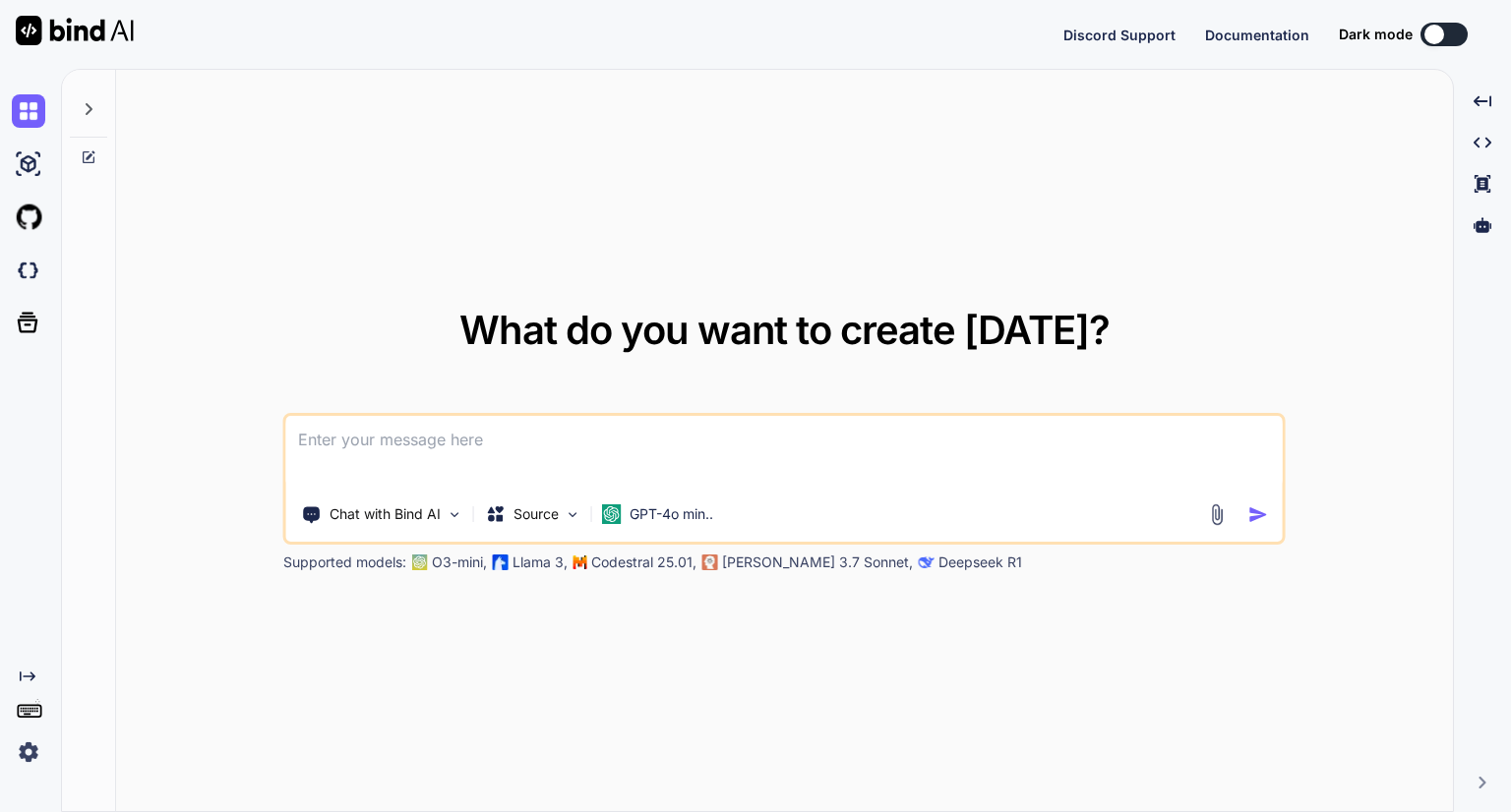
type textarea "x"
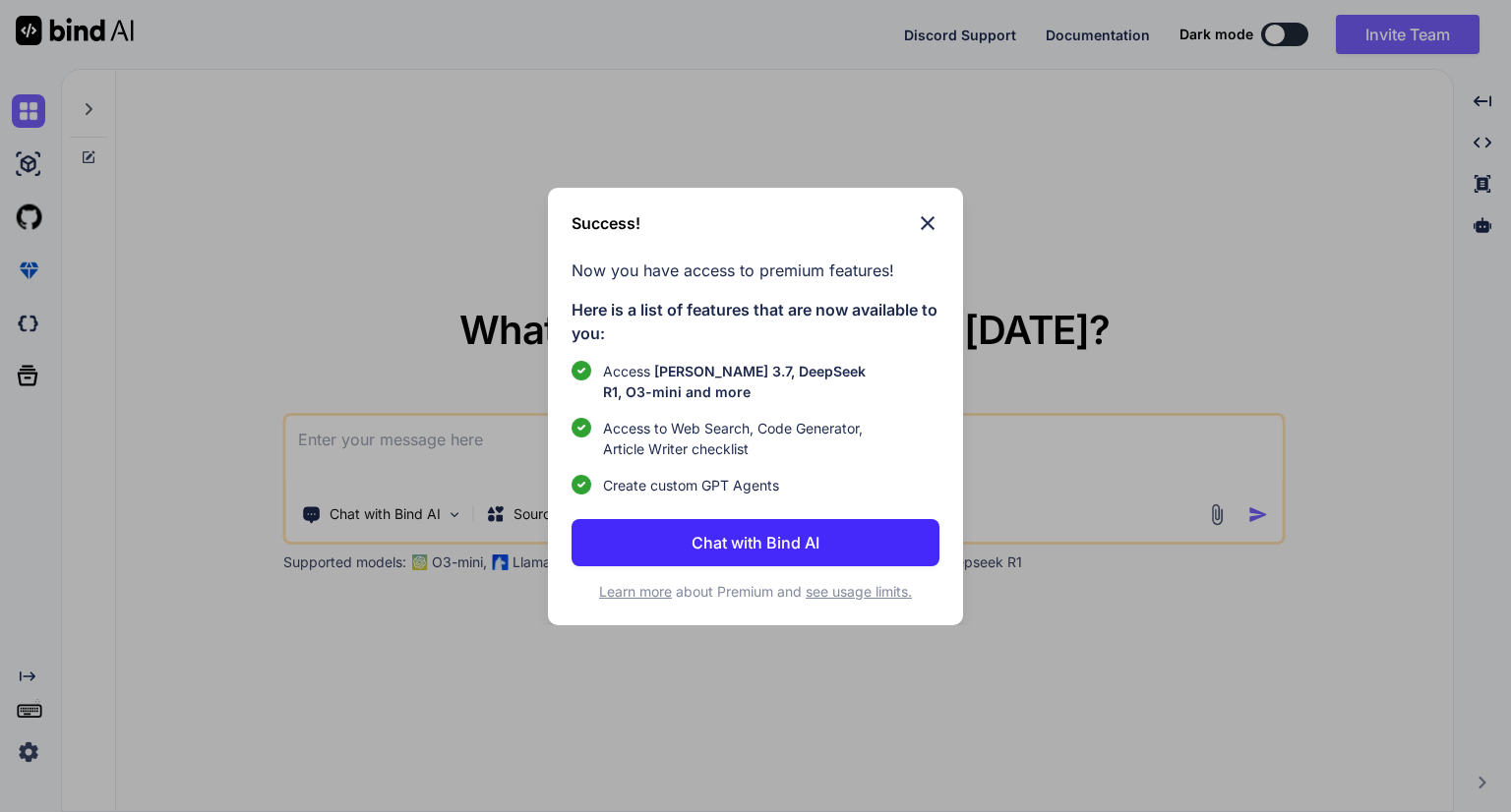
click at [756, 539] on p "Chat with Bind AI" at bounding box center [756, 542] width 128 height 24
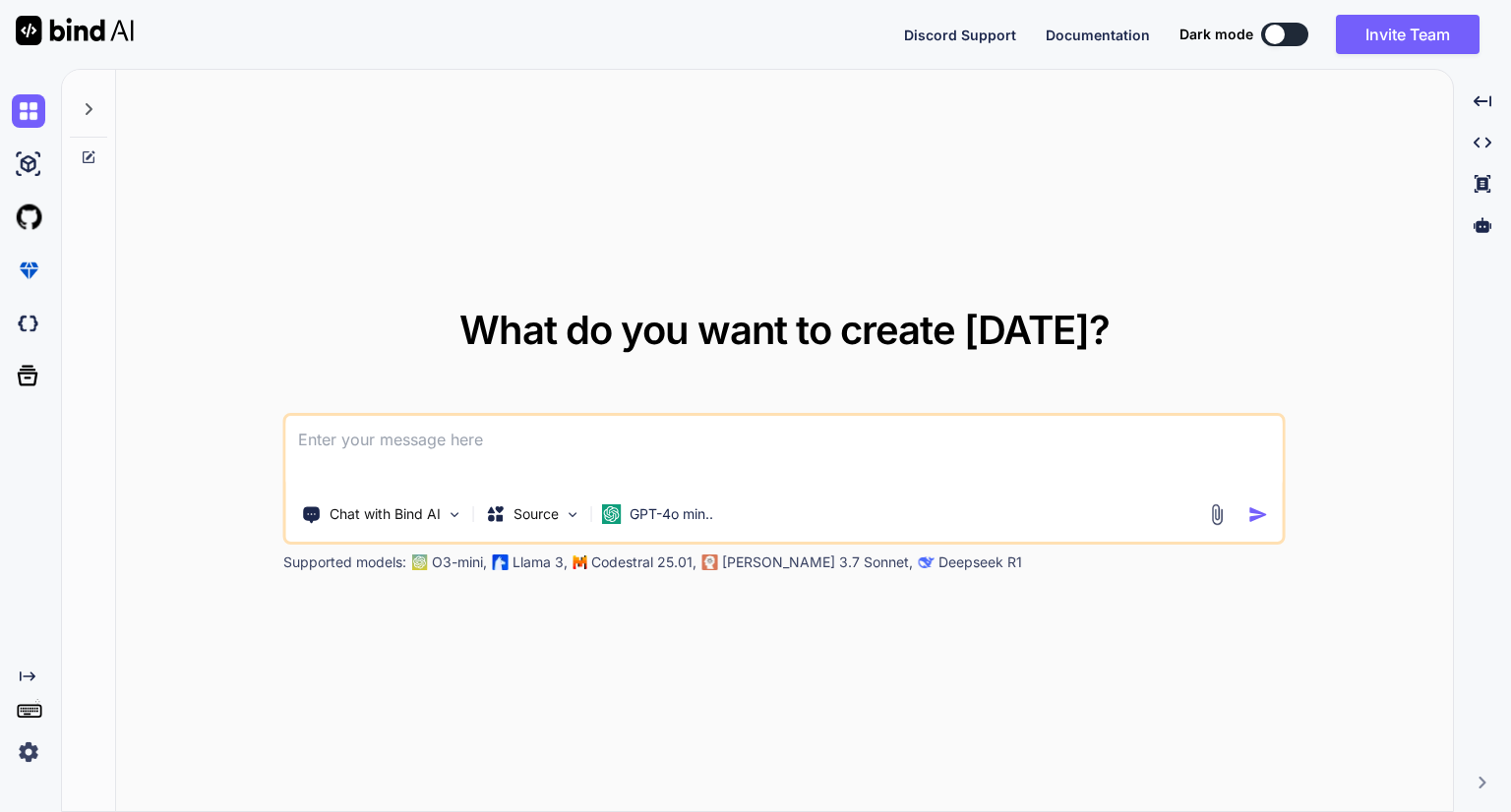
click at [468, 426] on textarea at bounding box center [783, 451] width 996 height 73
click at [20, 225] on img at bounding box center [28, 217] width 33 height 33
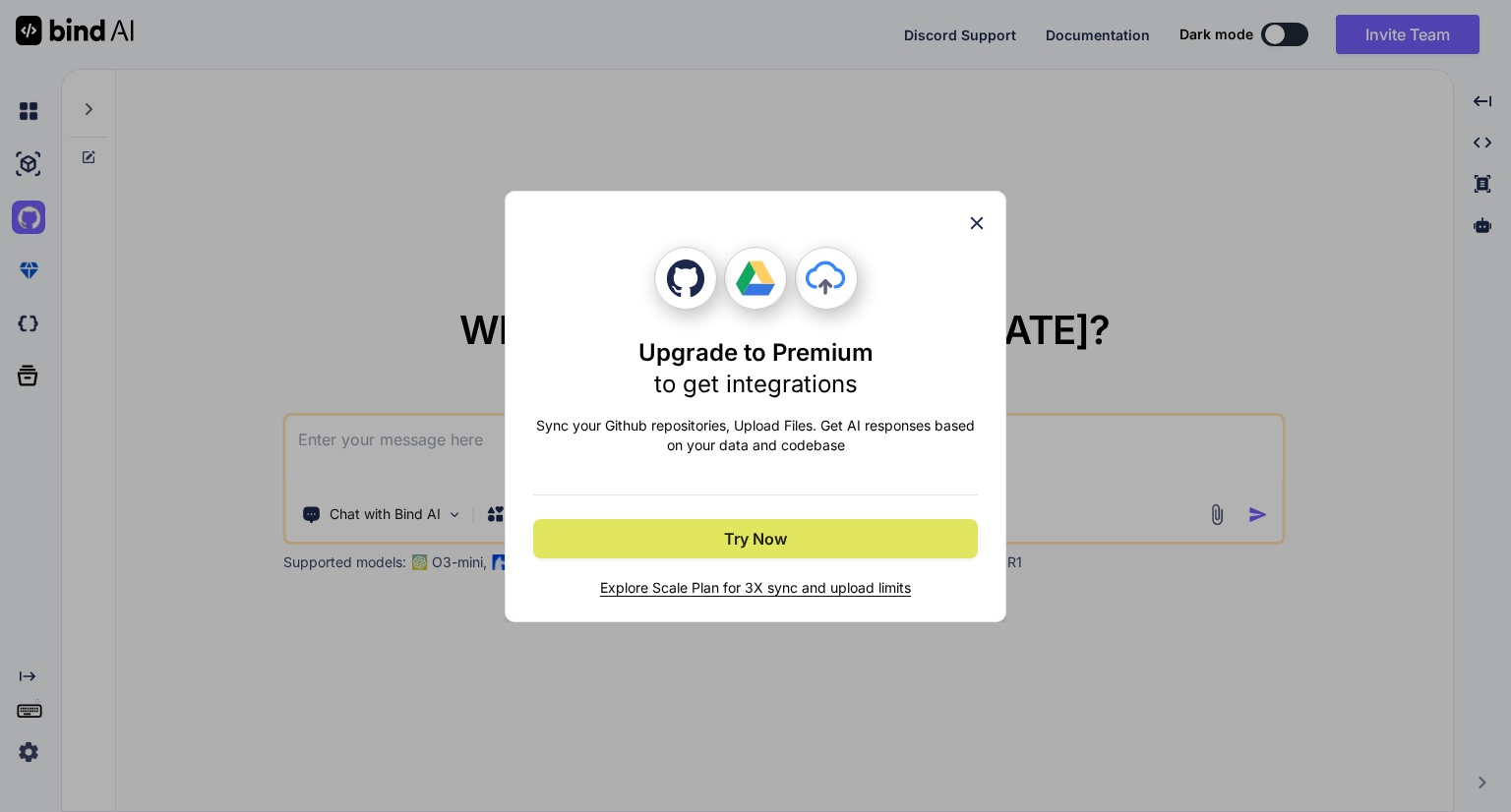
click at [779, 528] on span "Try Now" at bounding box center [755, 539] width 63 height 24
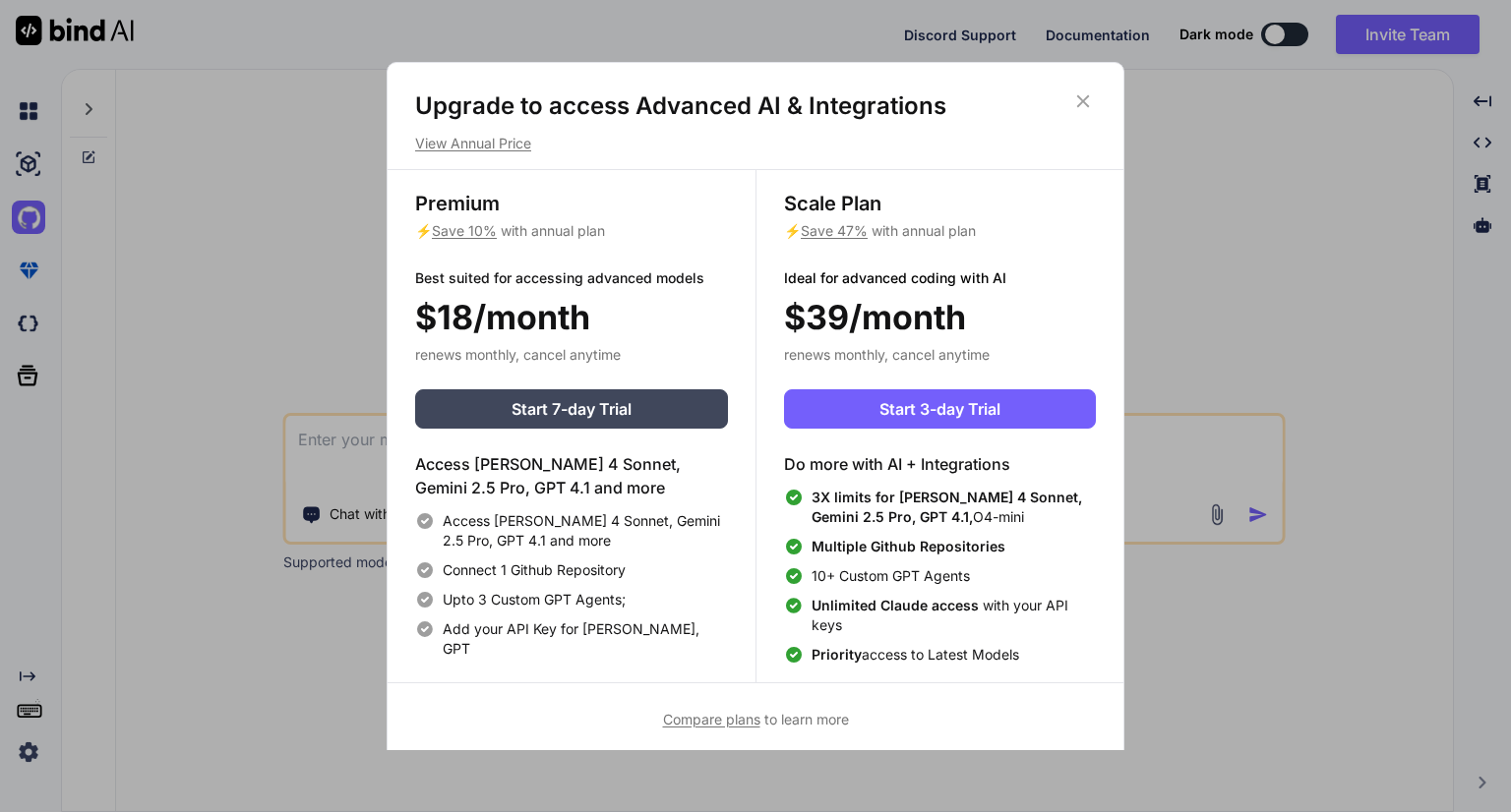
click at [1076, 98] on icon at bounding box center [1083, 102] width 22 height 22
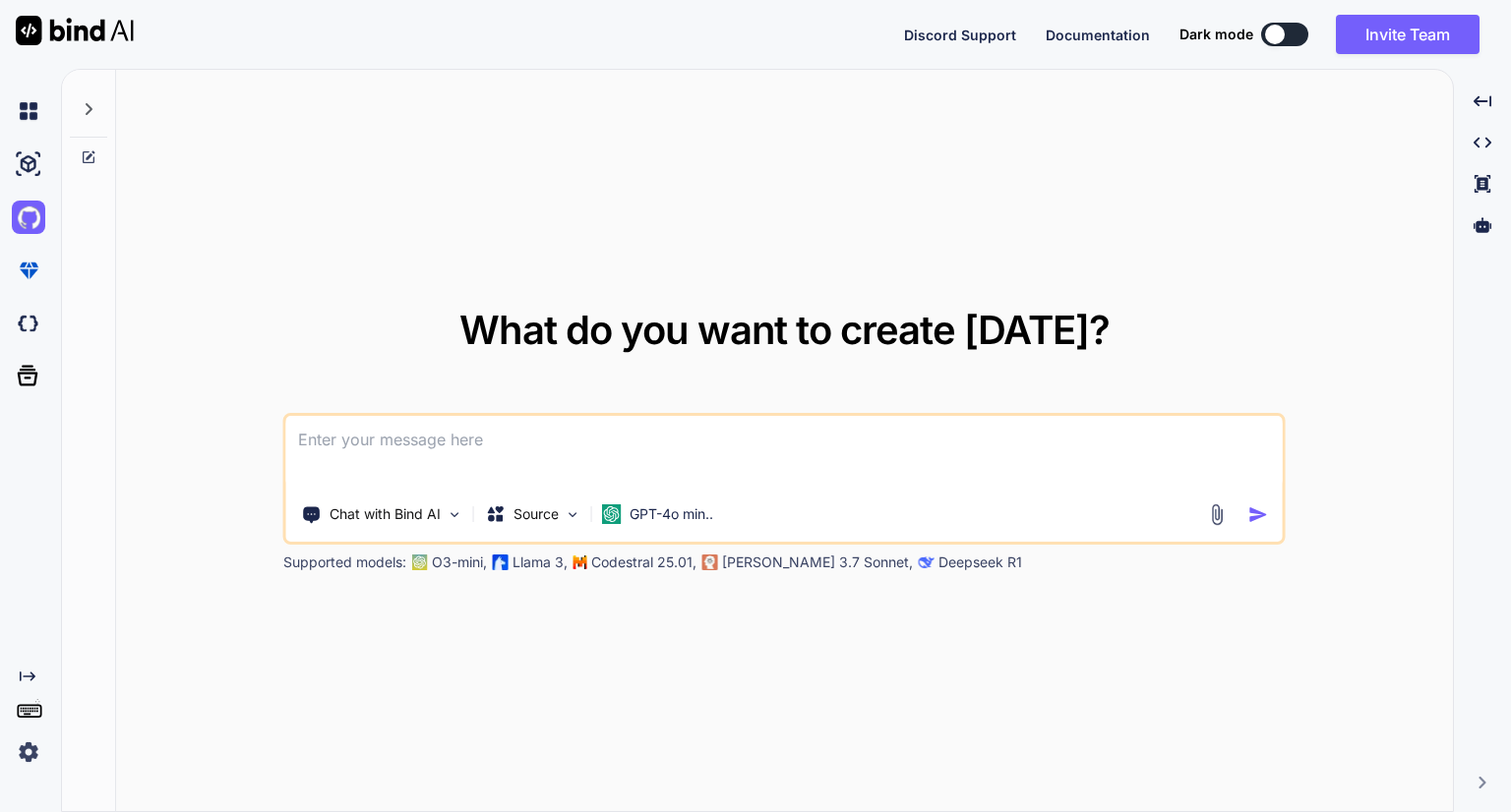
click at [28, 746] on img at bounding box center [28, 751] width 33 height 33
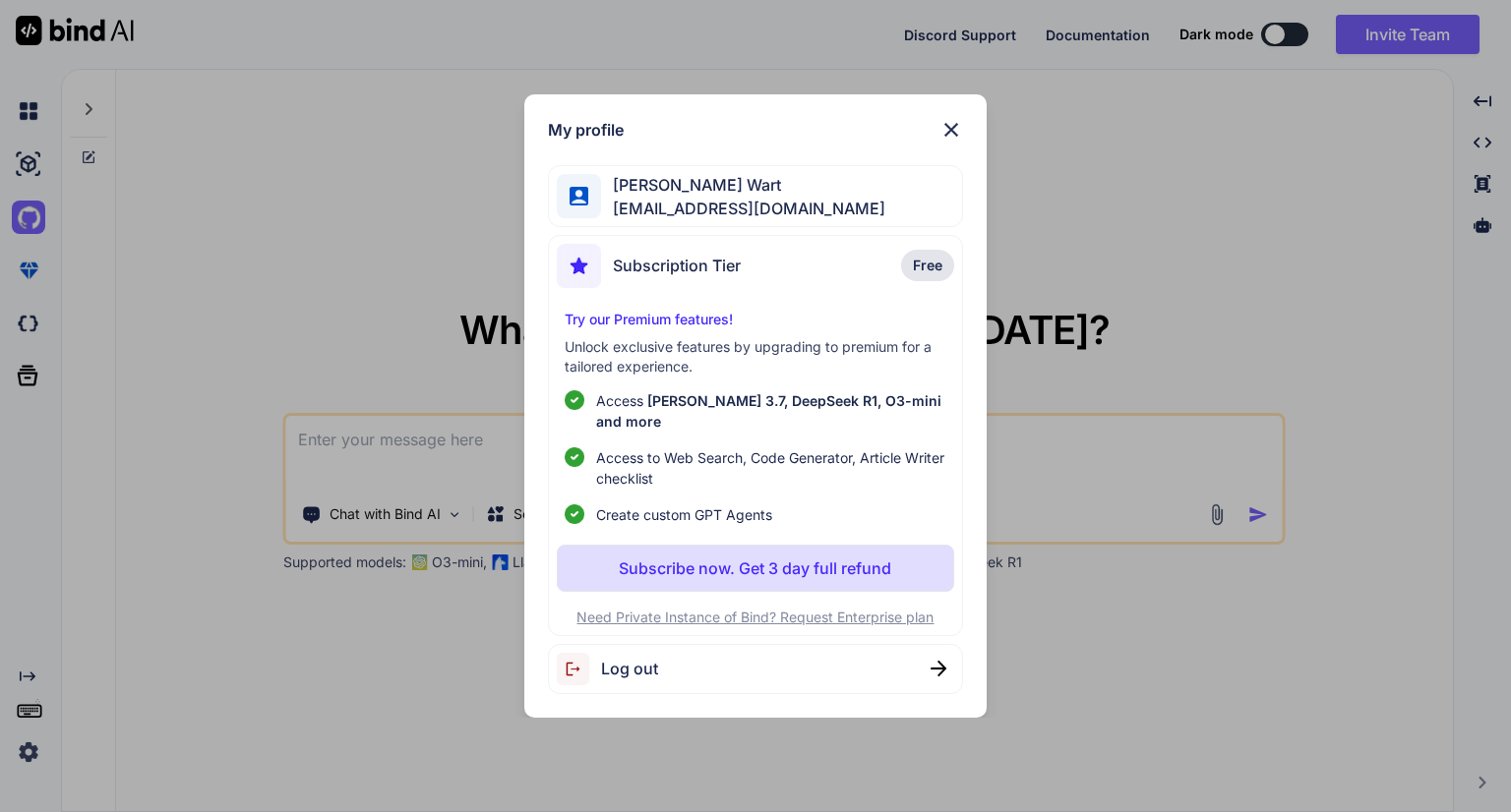
click at [669, 666] on div "Log out" at bounding box center [755, 669] width 414 height 50
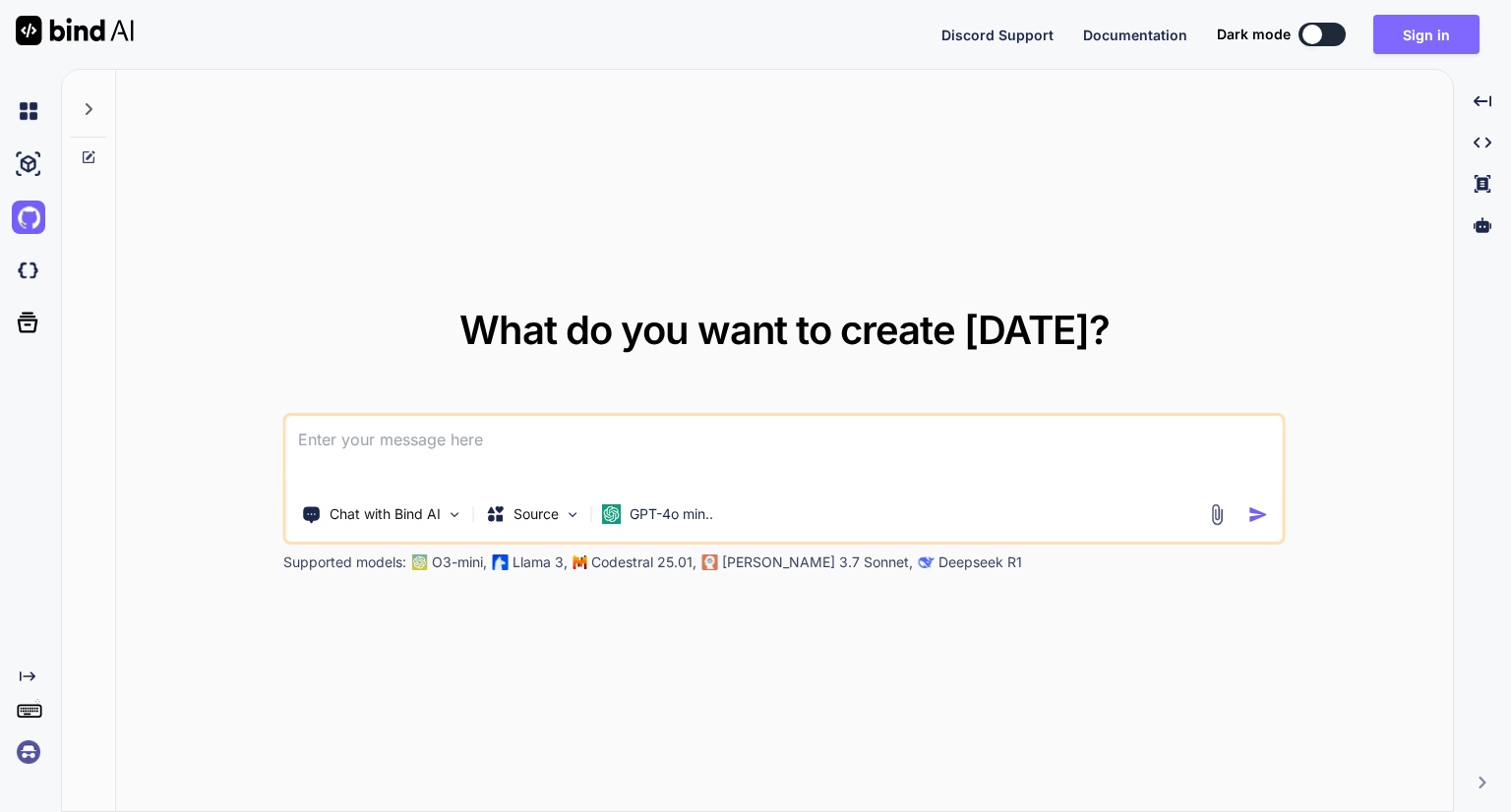
click at [1432, 32] on button "Sign in" at bounding box center [1426, 34] width 106 height 39
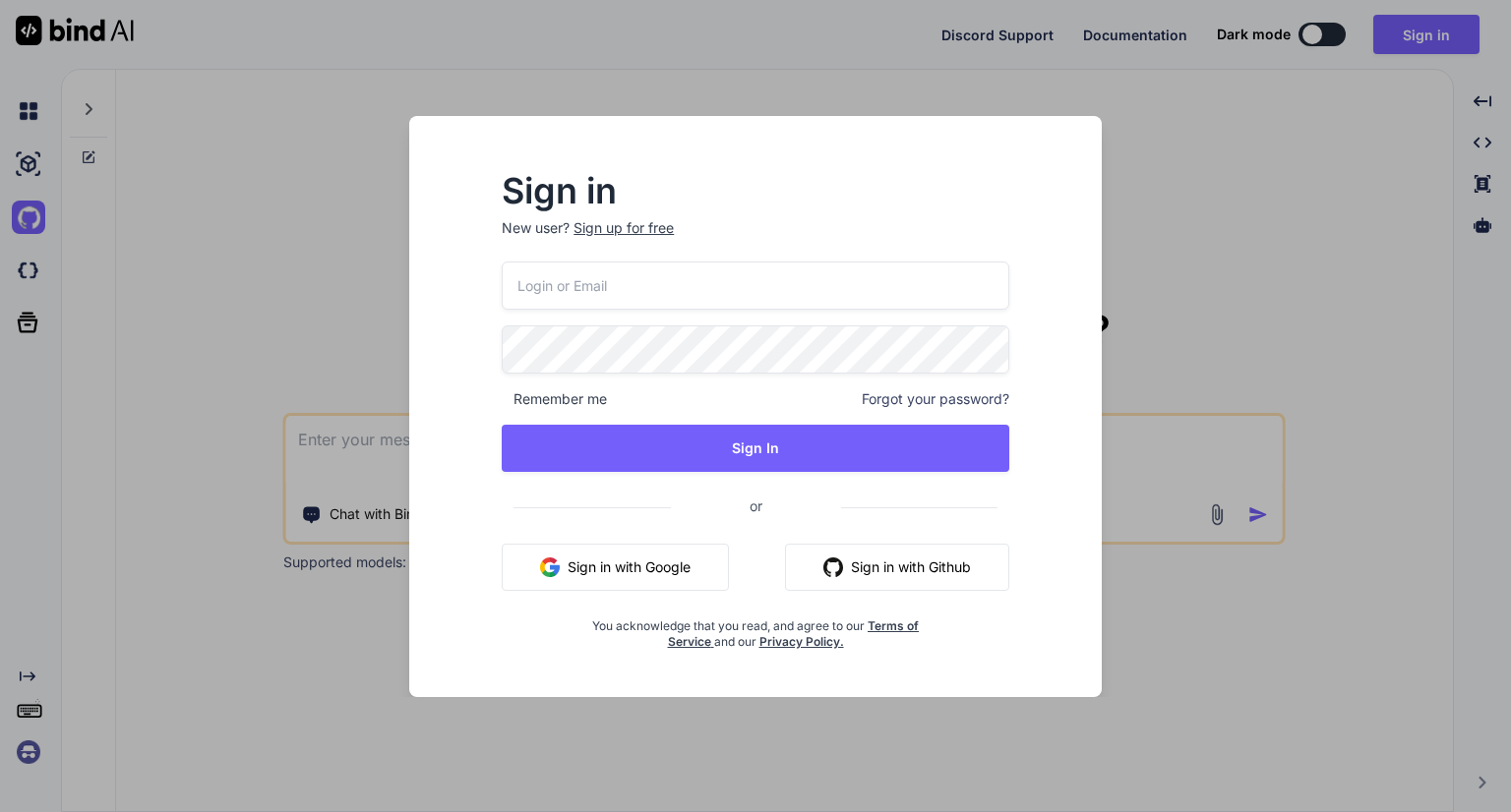
click at [592, 550] on button "Sign in with Google" at bounding box center [615, 566] width 227 height 47
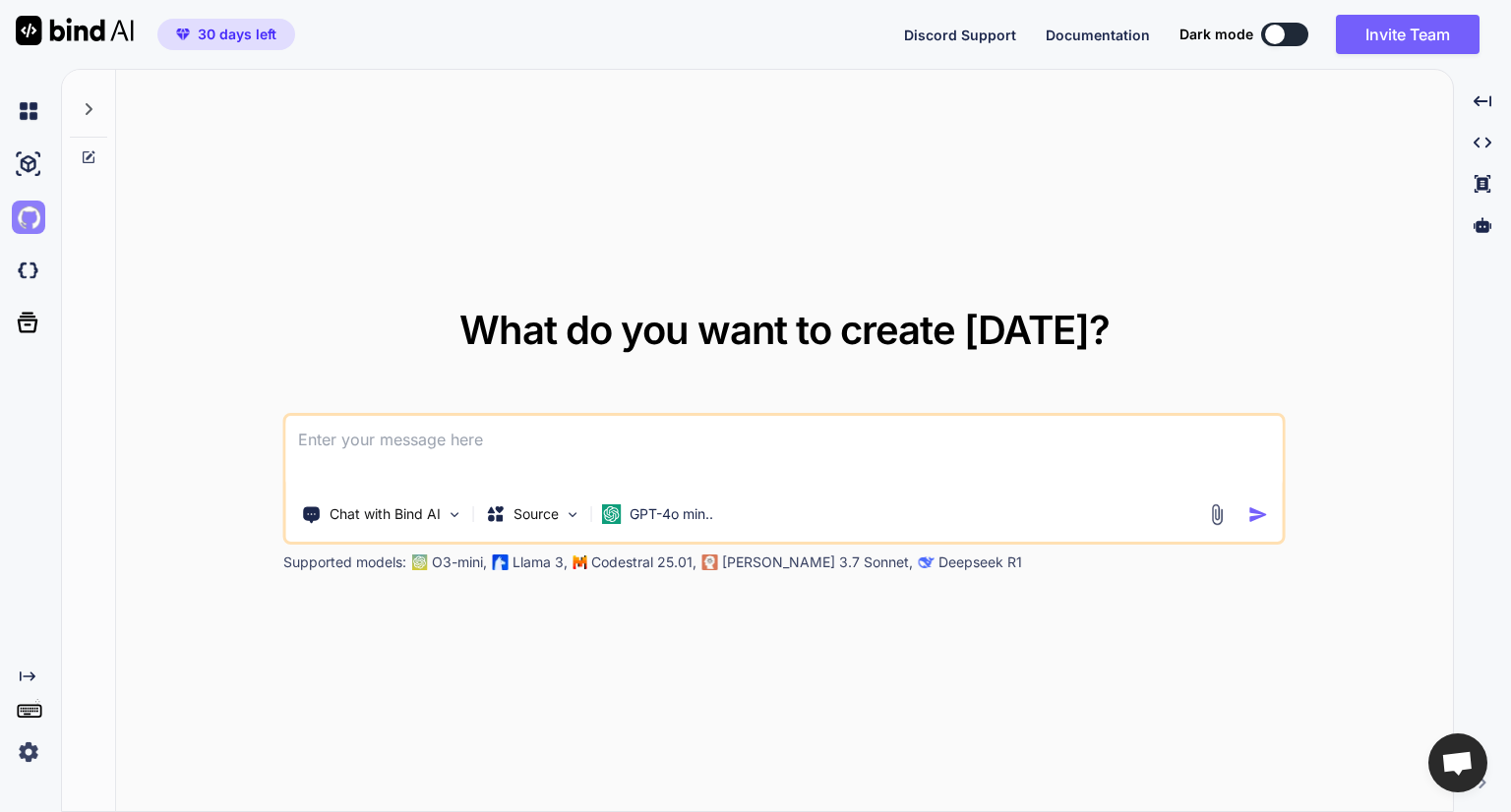
click at [23, 218] on img at bounding box center [28, 217] width 33 height 33
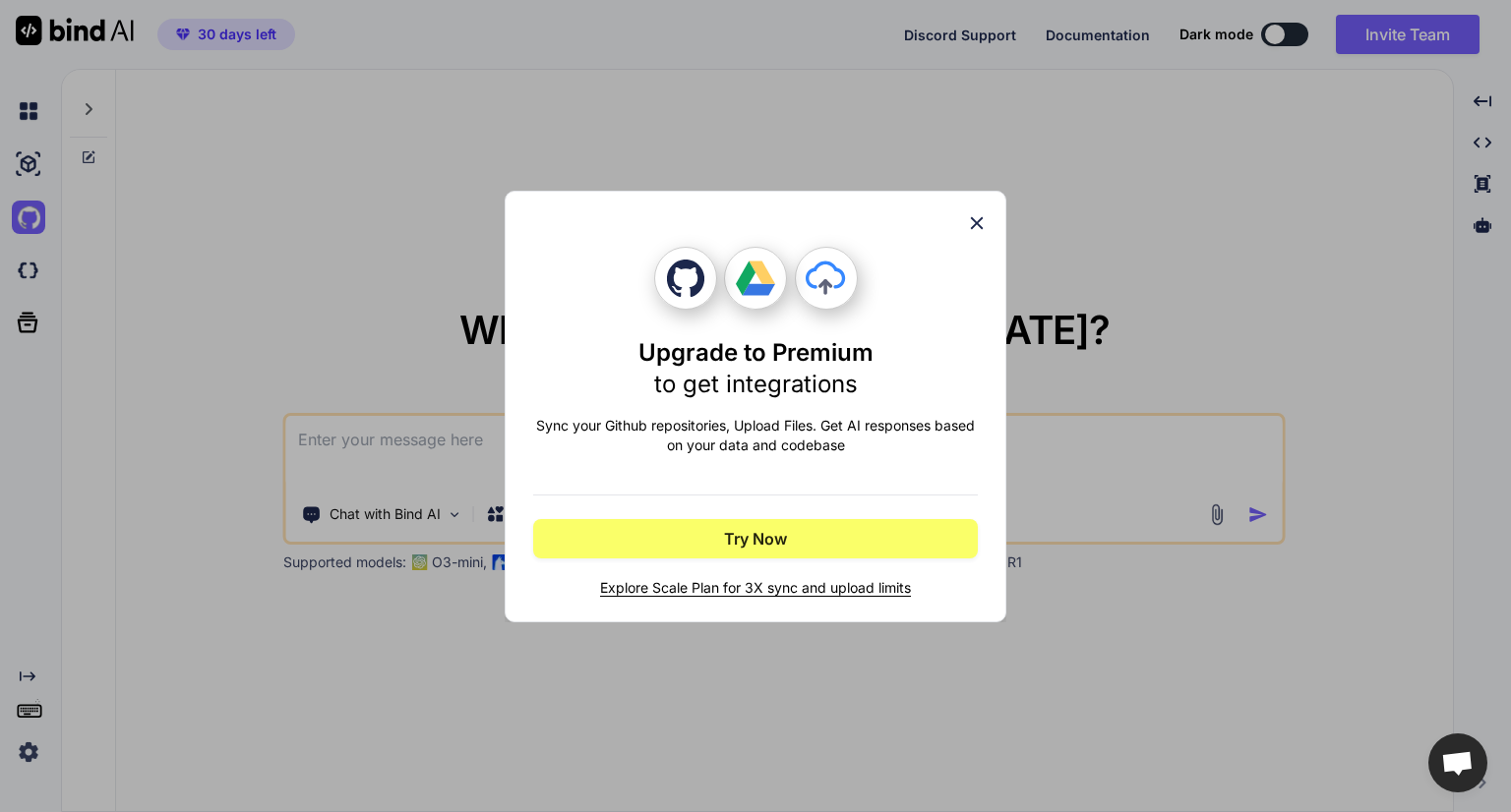
click at [975, 222] on icon at bounding box center [976, 223] width 13 height 13
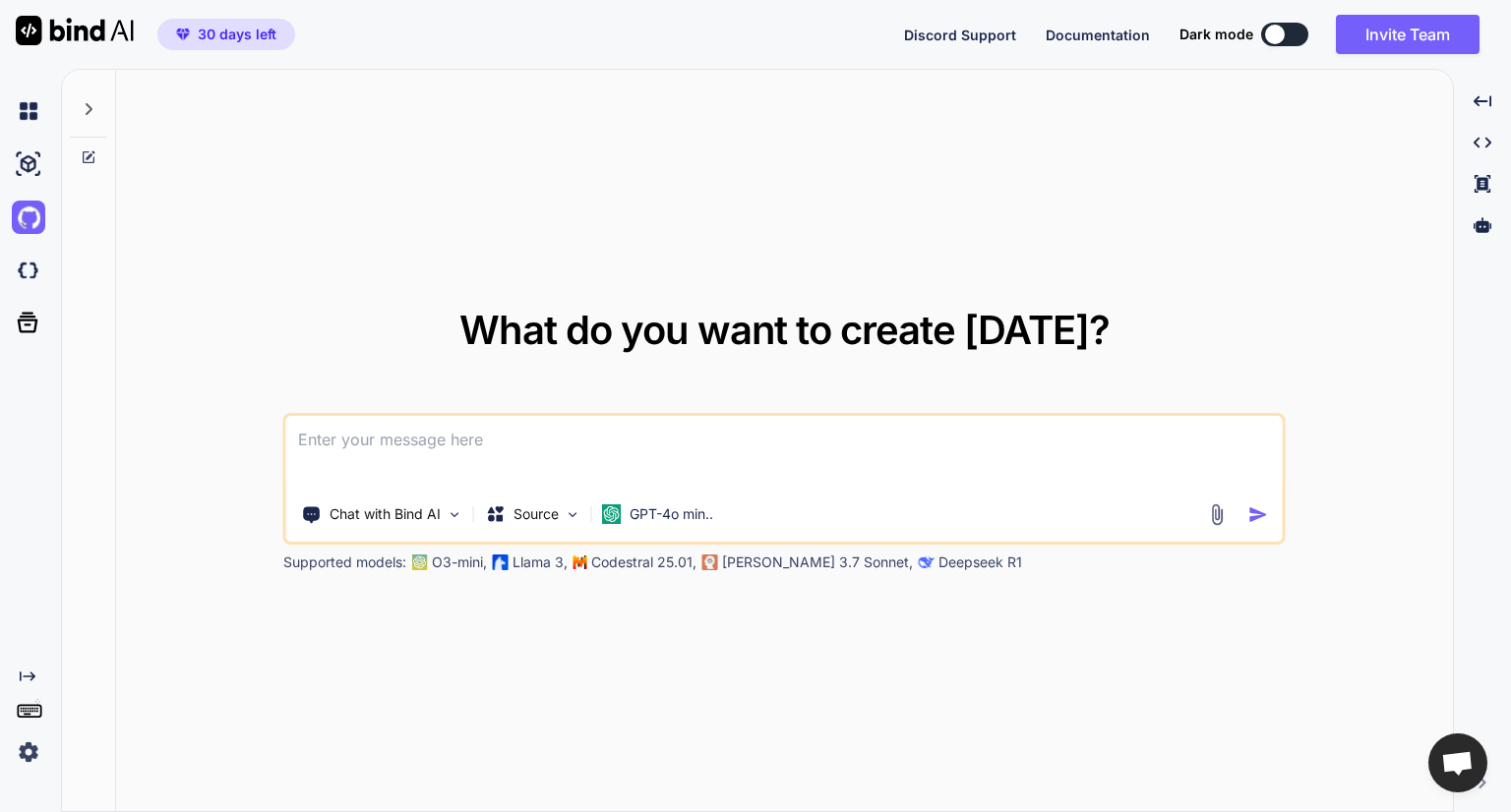
click at [223, 36] on span "30 days left" at bounding box center [237, 35] width 79 height 20
click at [223, 37] on span "30 days left" at bounding box center [237, 35] width 79 height 20
click at [20, 222] on img at bounding box center [28, 217] width 33 height 33
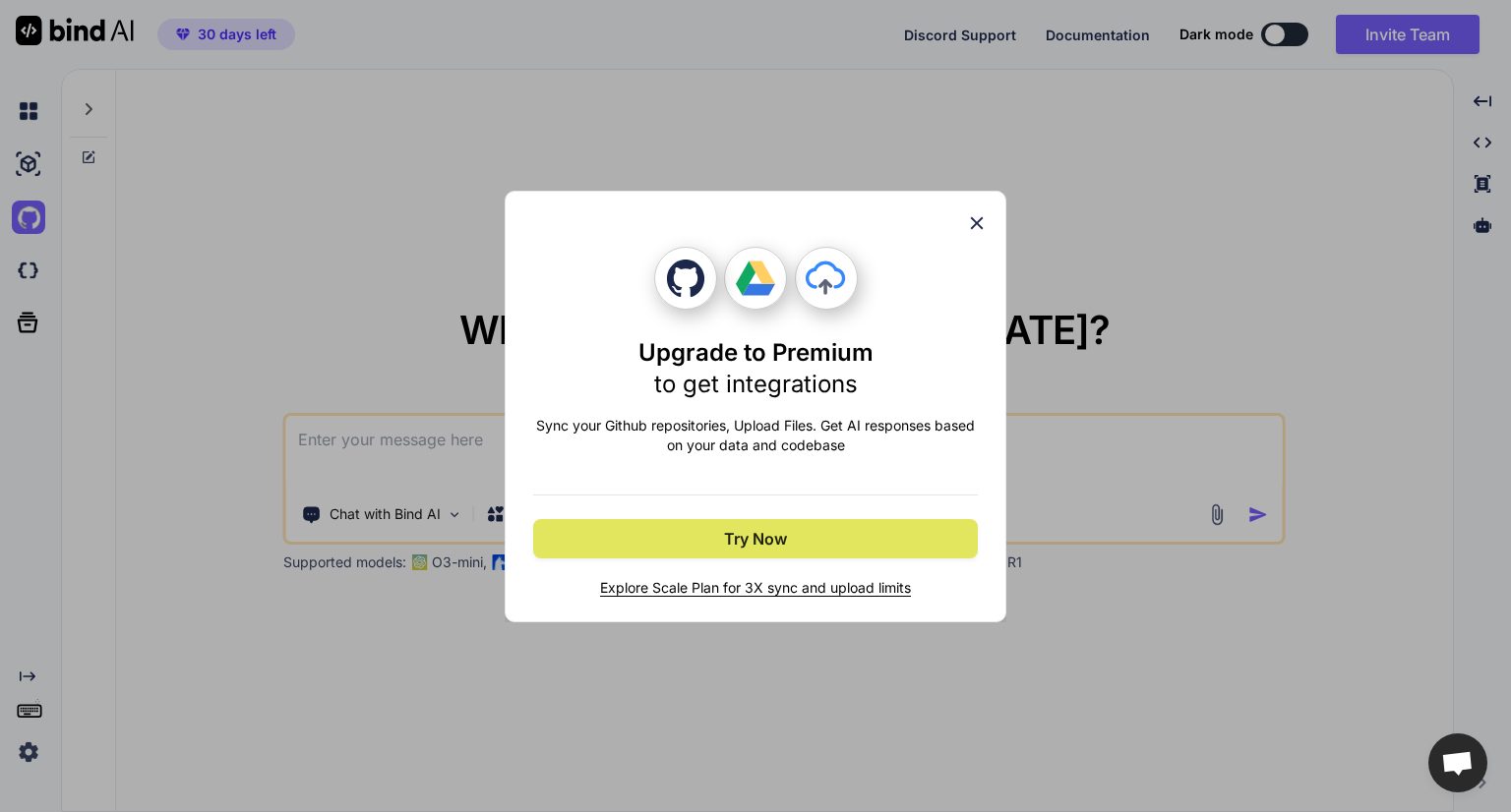
click at [731, 548] on span "Try Now" at bounding box center [755, 539] width 63 height 24
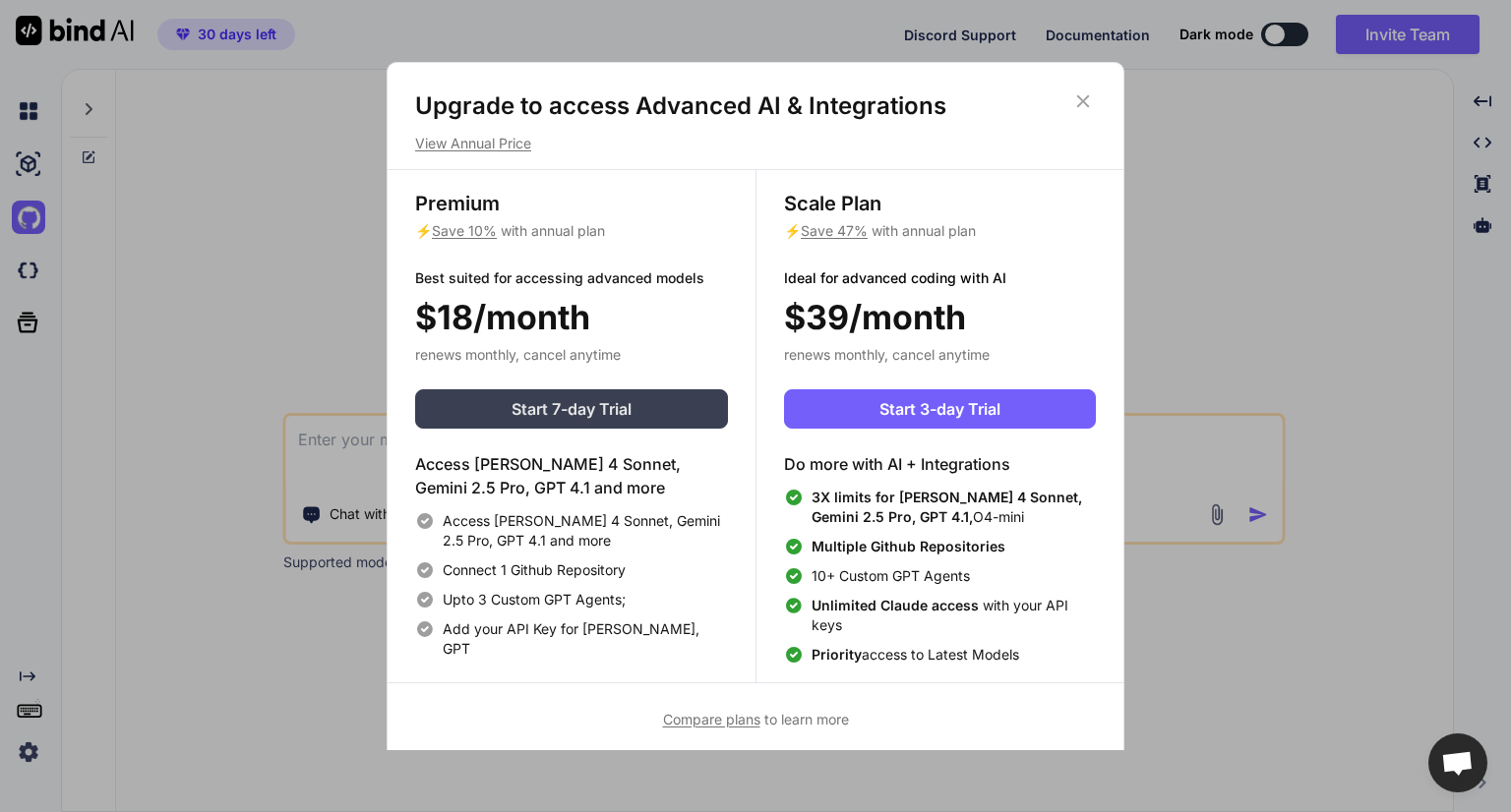
click at [602, 410] on span "Start 7-day Trial" at bounding box center [572, 409] width 120 height 24
click at [1074, 93] on icon at bounding box center [1083, 102] width 22 height 22
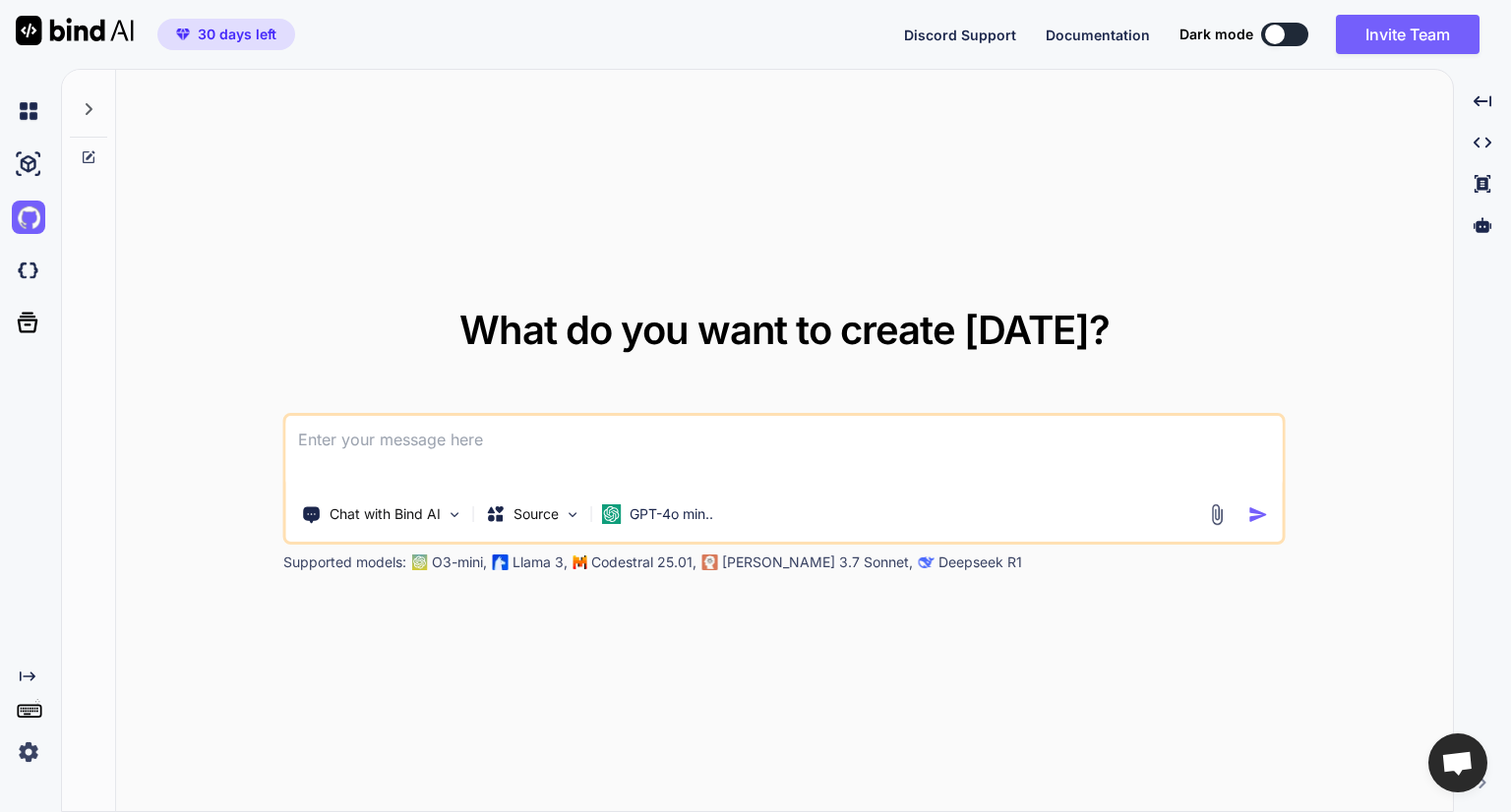
click at [247, 30] on span "30 days left" at bounding box center [237, 35] width 79 height 20
click at [37, 109] on img at bounding box center [28, 110] width 33 height 33
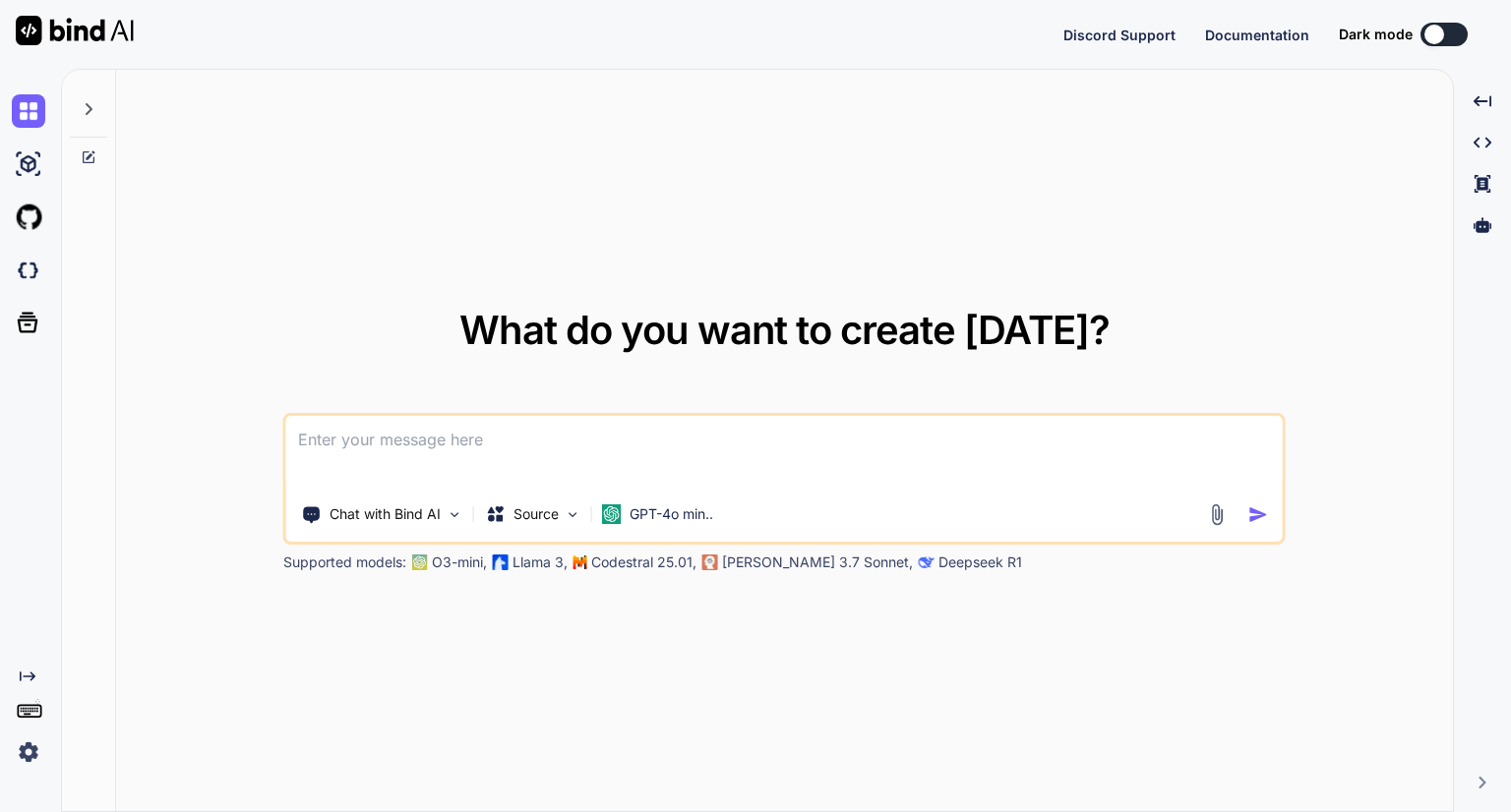
type textarea "x"
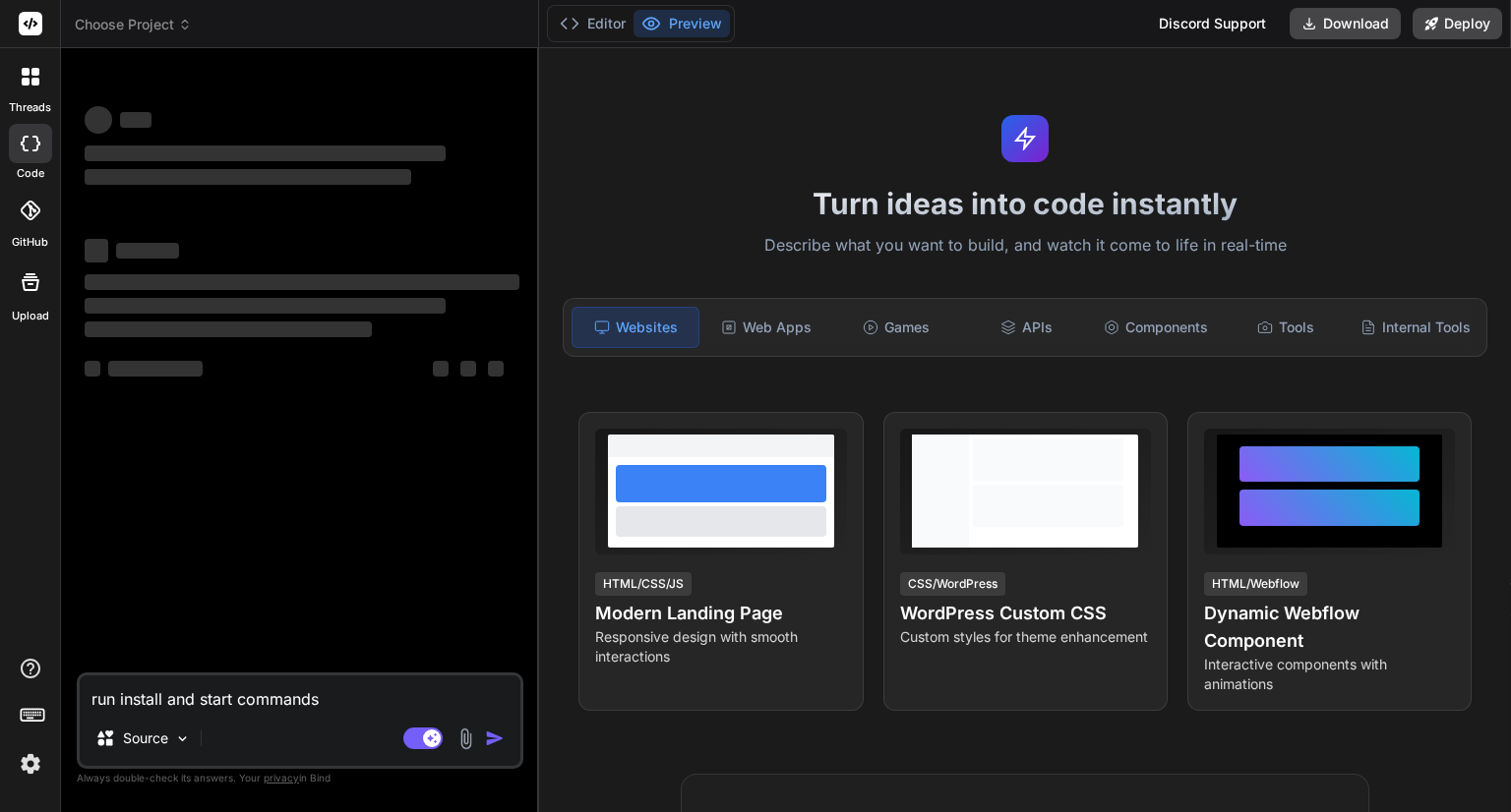
click at [165, 22] on span "Choose Project" at bounding box center [133, 25] width 117 height 20
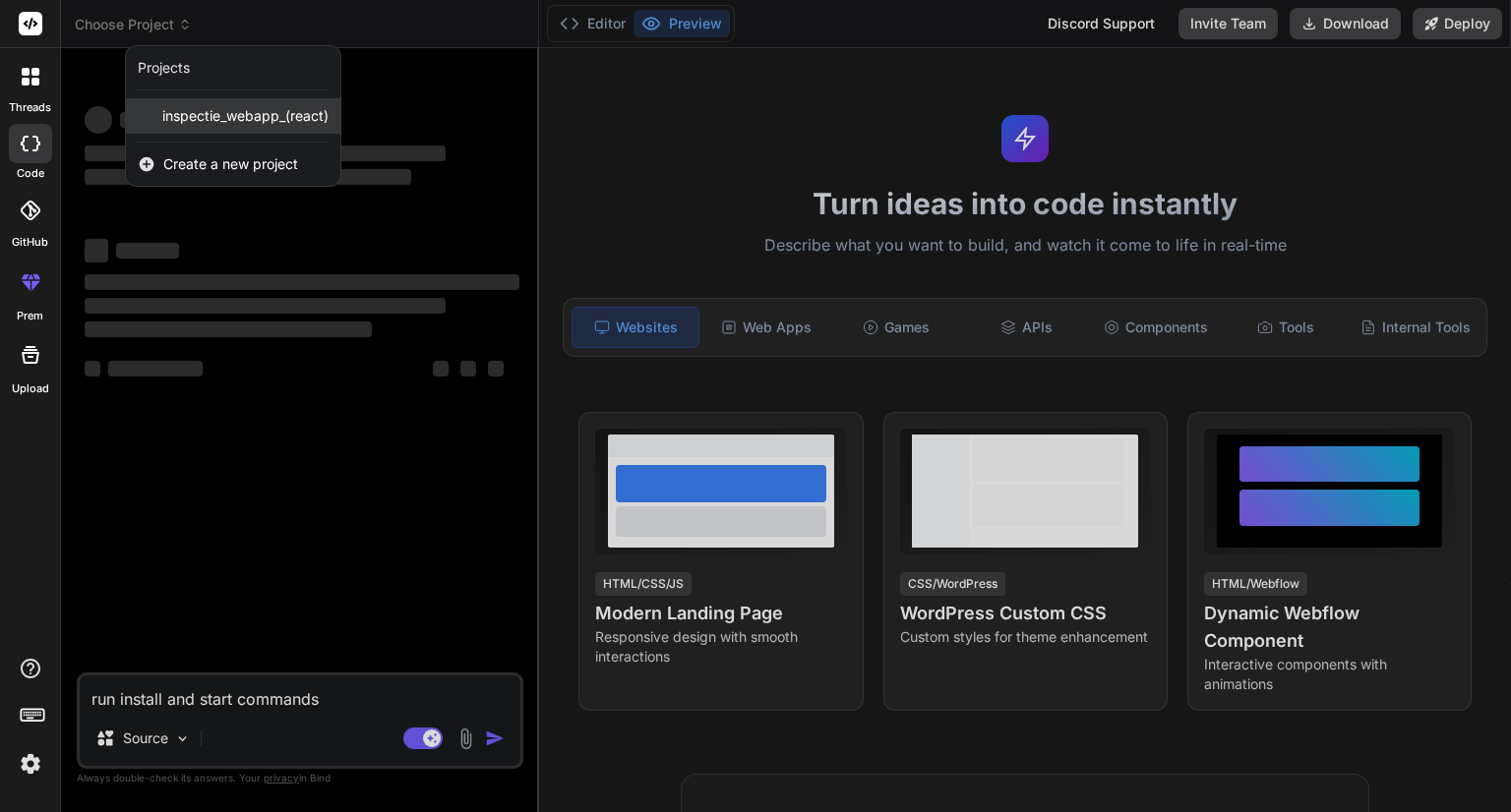
click at [197, 113] on span "inspectie_webapp_(react)" at bounding box center [245, 116] width 166 height 20
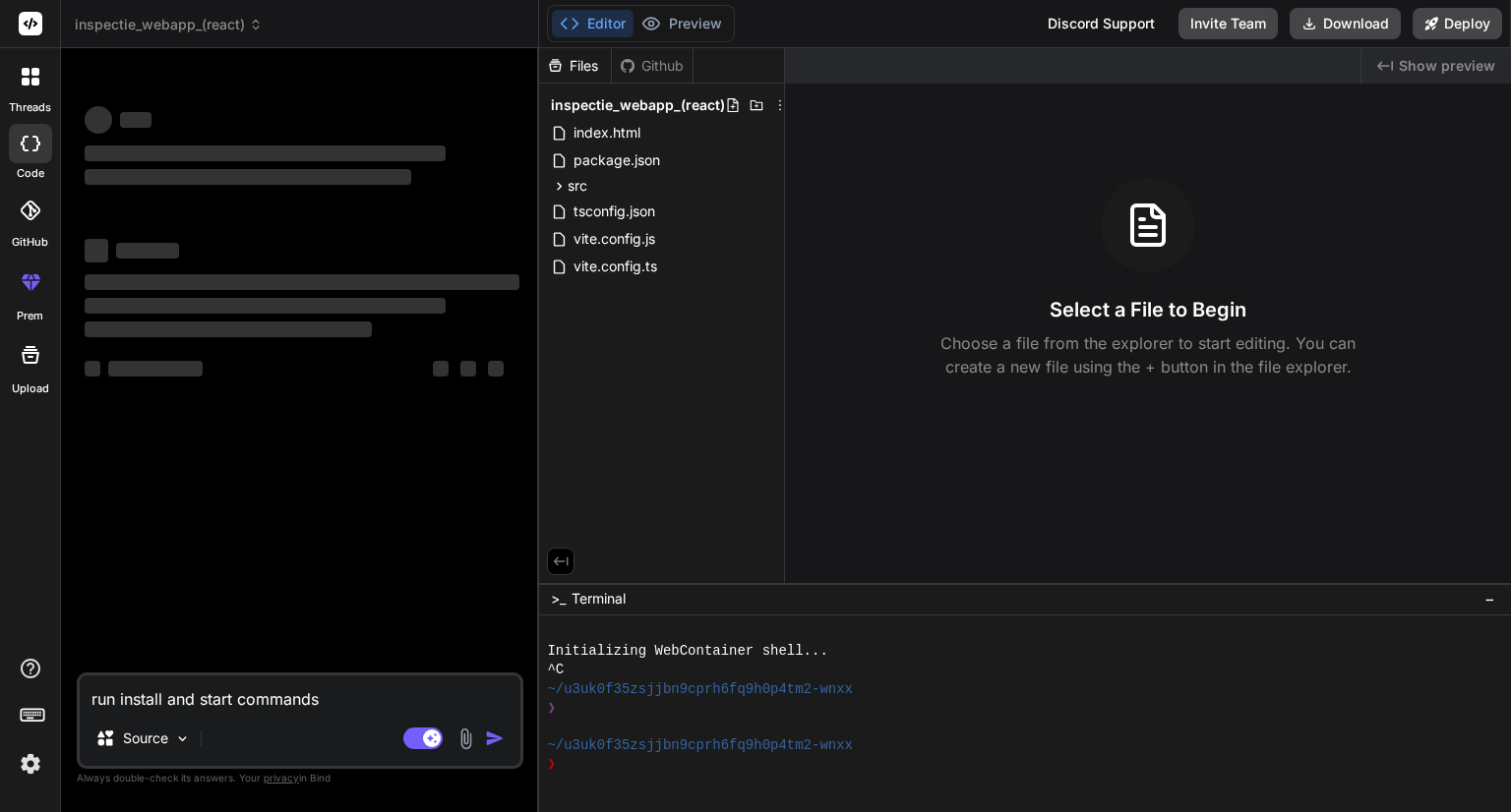
click at [358, 701] on textarea "run install and start commands" at bounding box center [300, 692] width 441 height 35
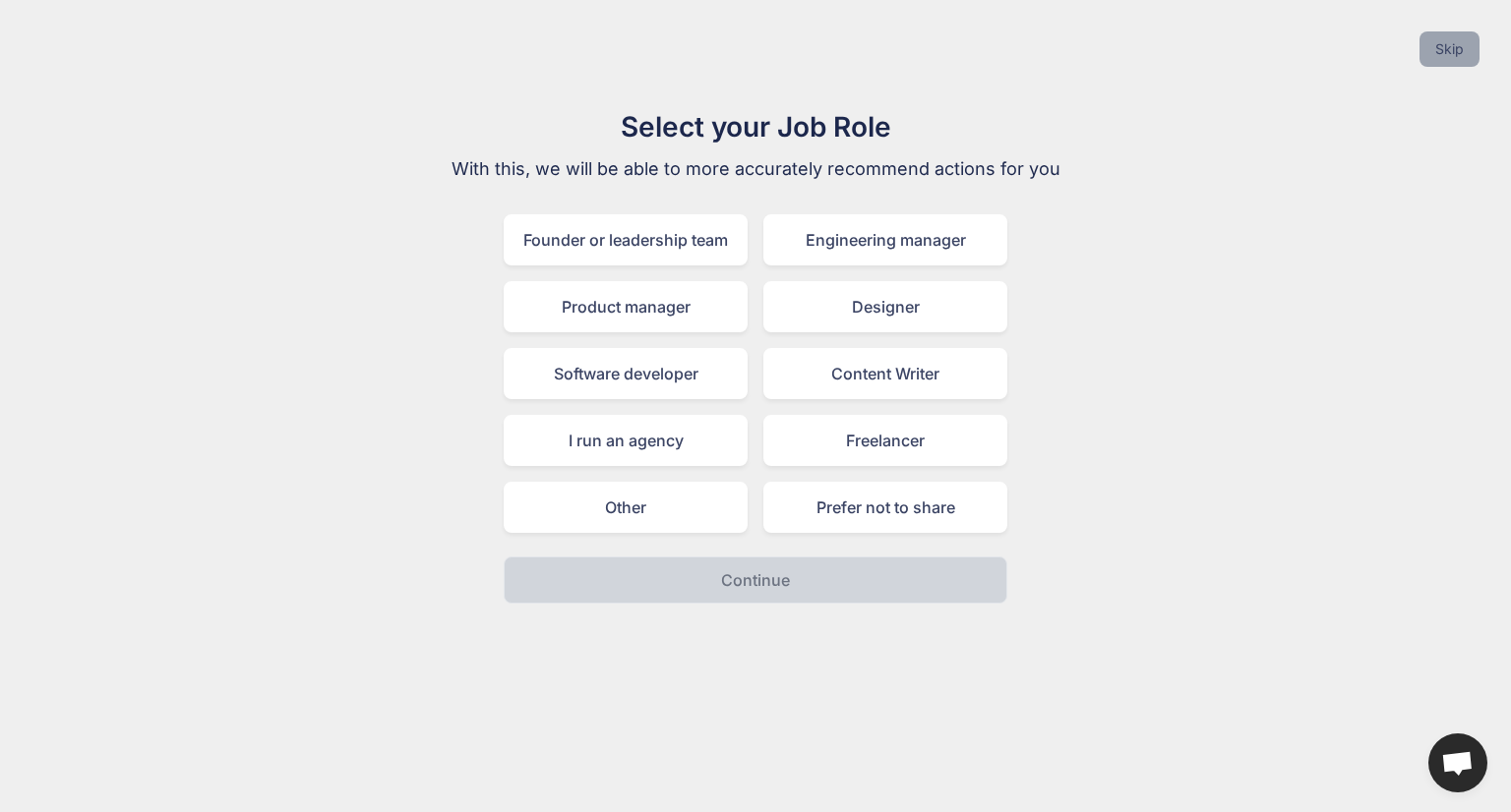
click at [1444, 52] on button "Skip" at bounding box center [1449, 48] width 60 height 35
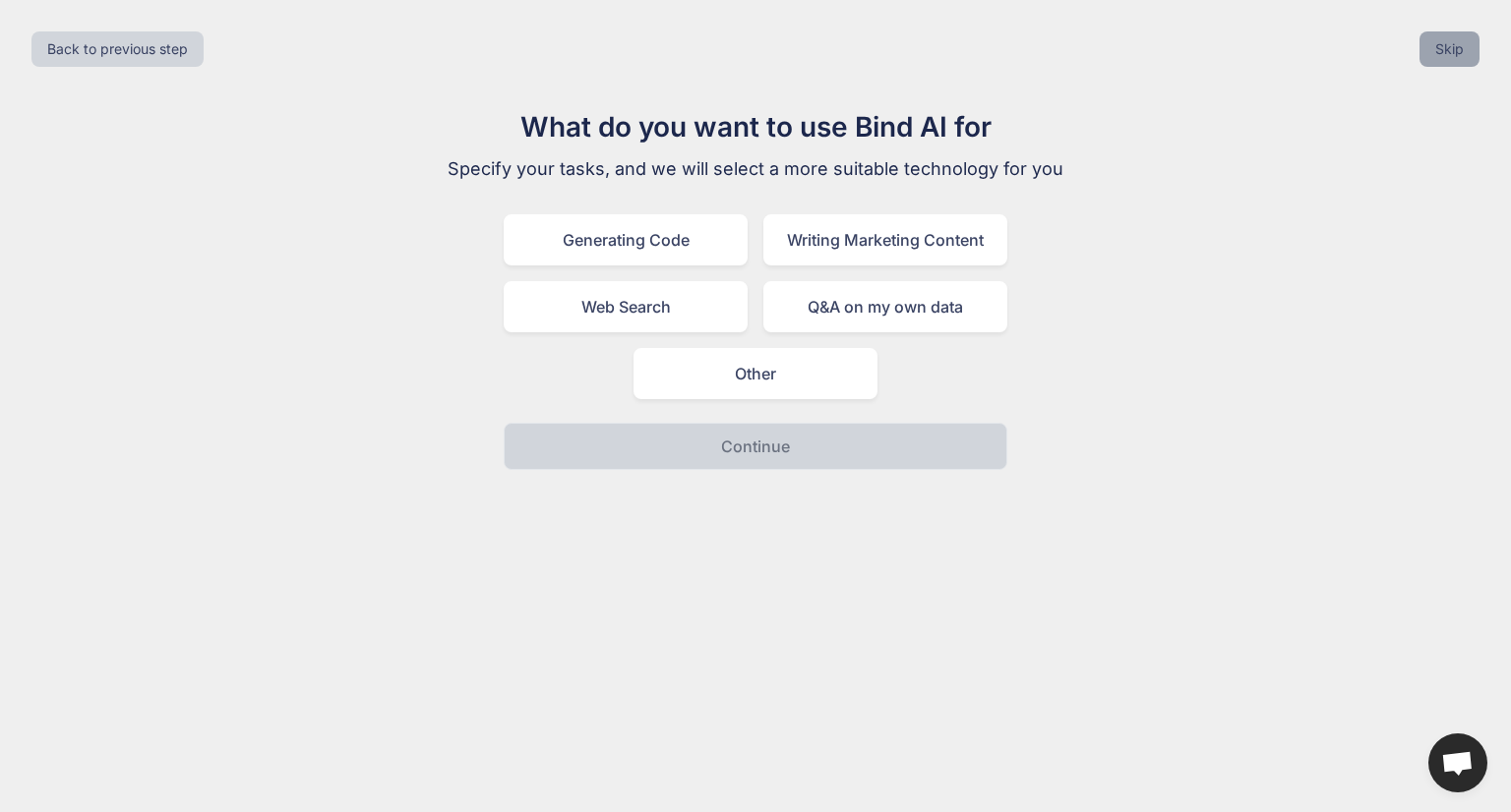
click at [1442, 52] on button "Skip" at bounding box center [1449, 48] width 60 height 35
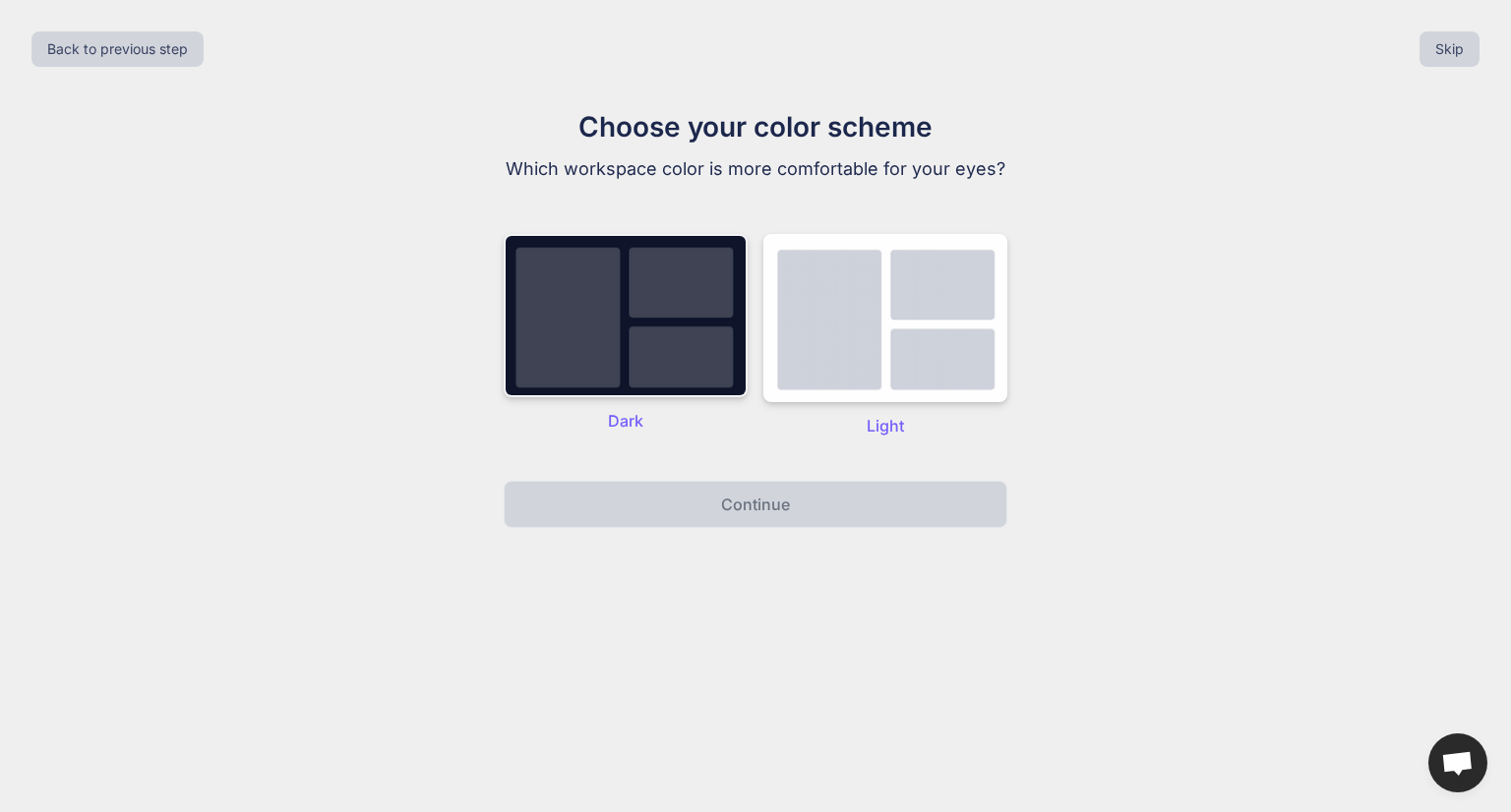
click at [596, 294] on img at bounding box center [626, 315] width 244 height 163
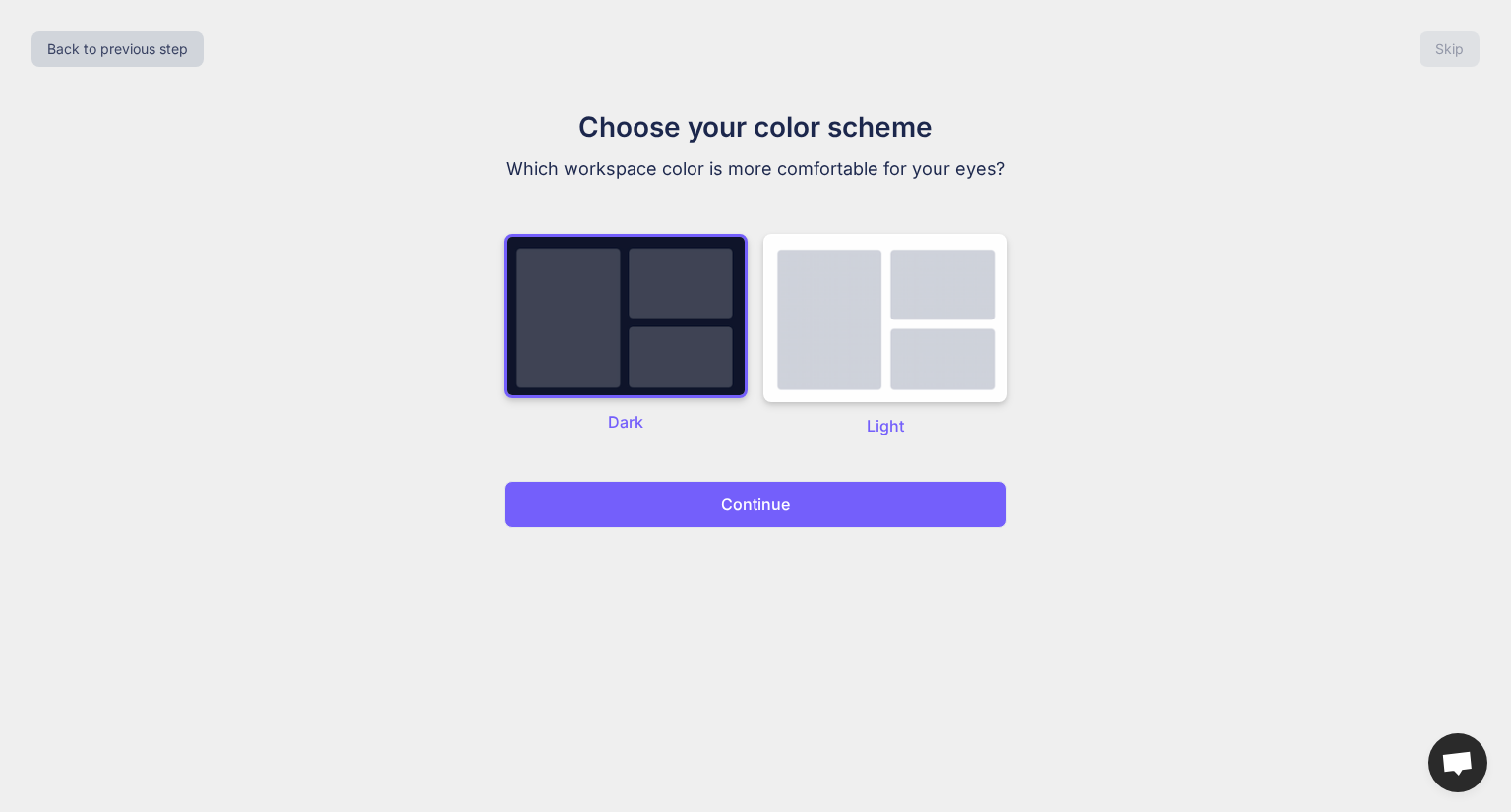
click at [684, 520] on button "Continue" at bounding box center [756, 503] width 504 height 47
click at [689, 511] on button "Continue" at bounding box center [756, 503] width 504 height 47
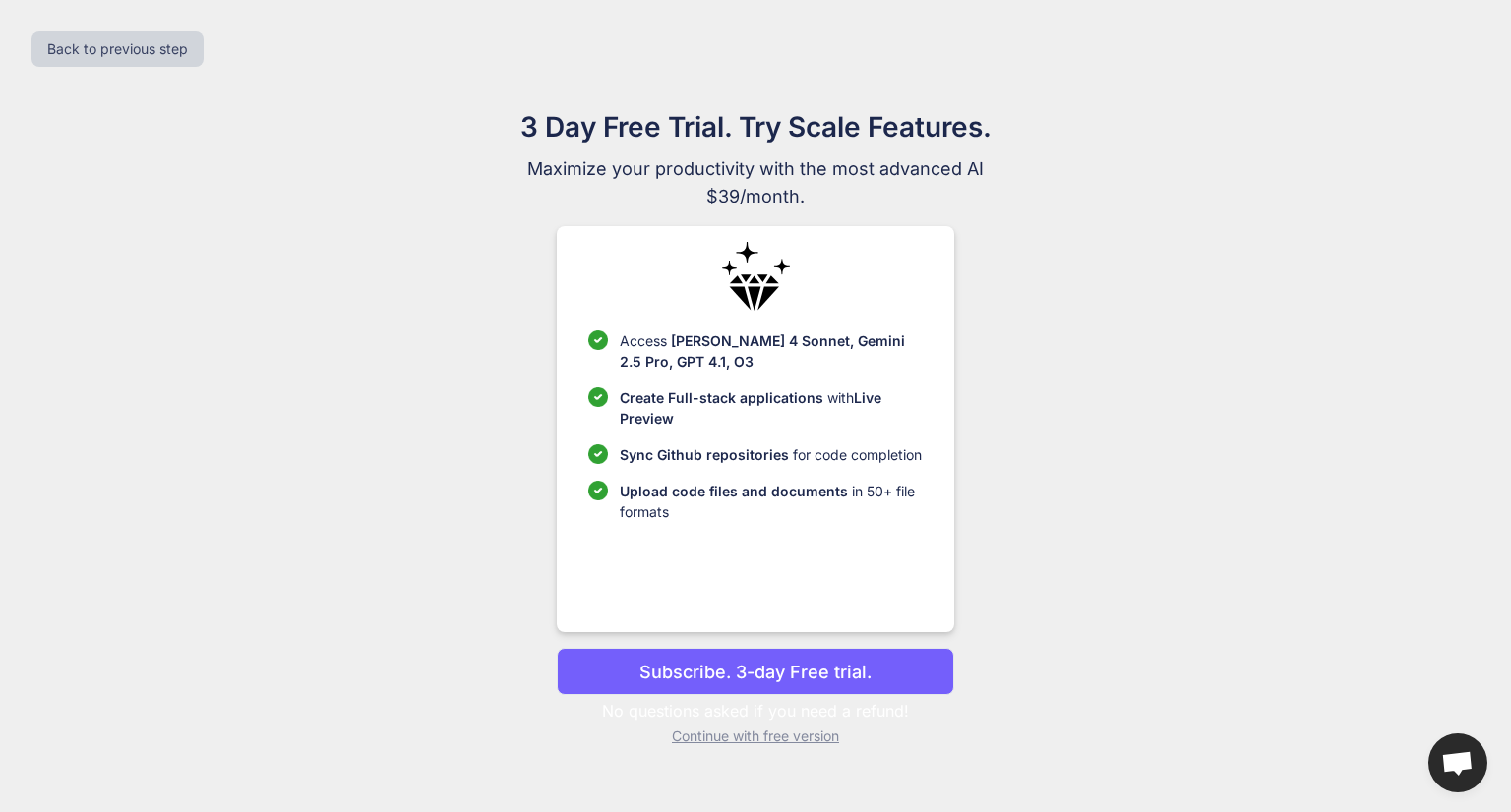
click at [718, 738] on p "Continue with free version" at bounding box center [755, 736] width 397 height 20
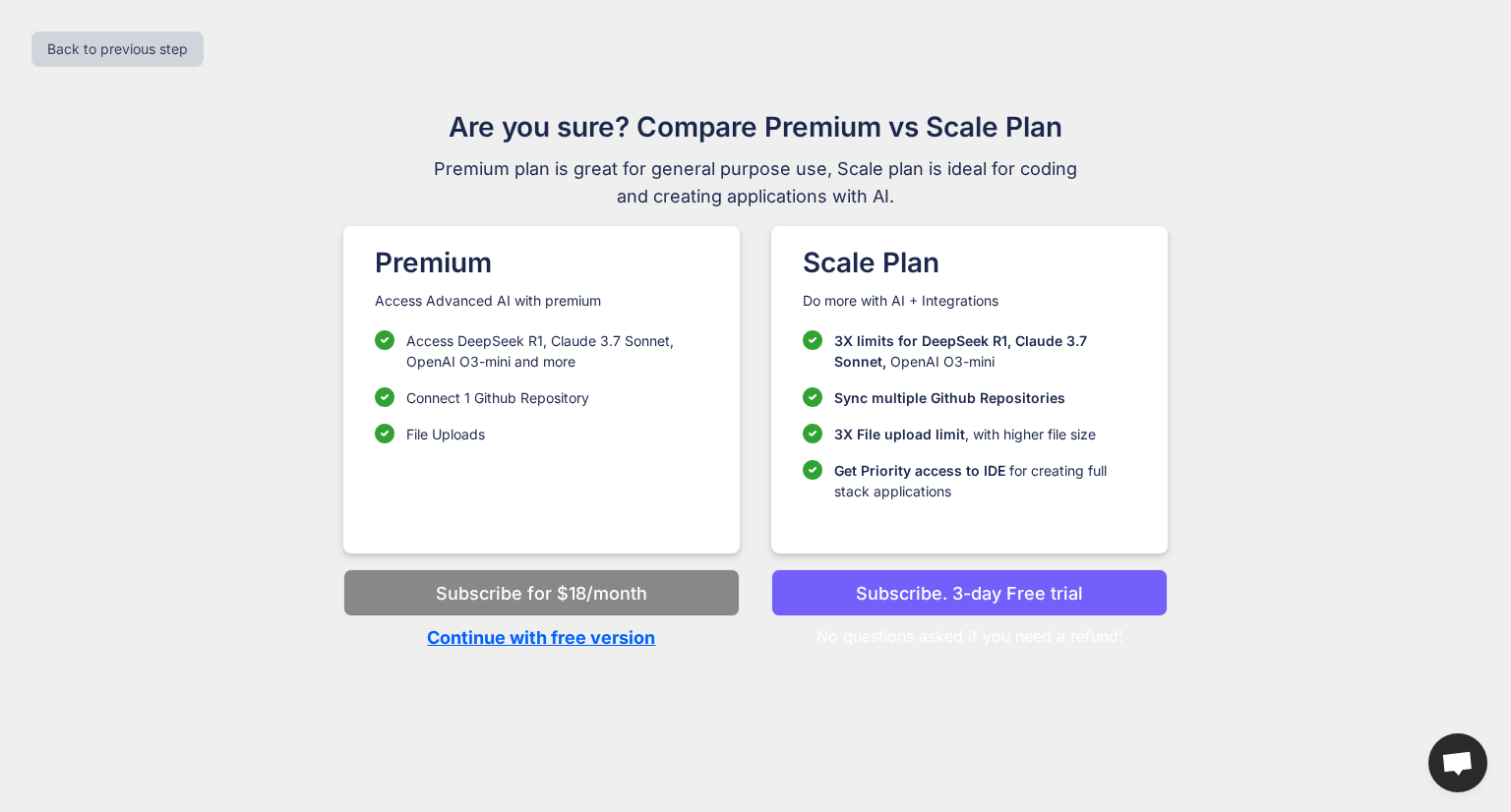
click at [492, 602] on p "Subscribe for $18/month" at bounding box center [542, 593] width 212 height 27
click at [540, 587] on p "Subscribe for $18/month" at bounding box center [542, 593] width 212 height 27
click at [583, 643] on p "Continue with free version" at bounding box center [541, 637] width 397 height 27
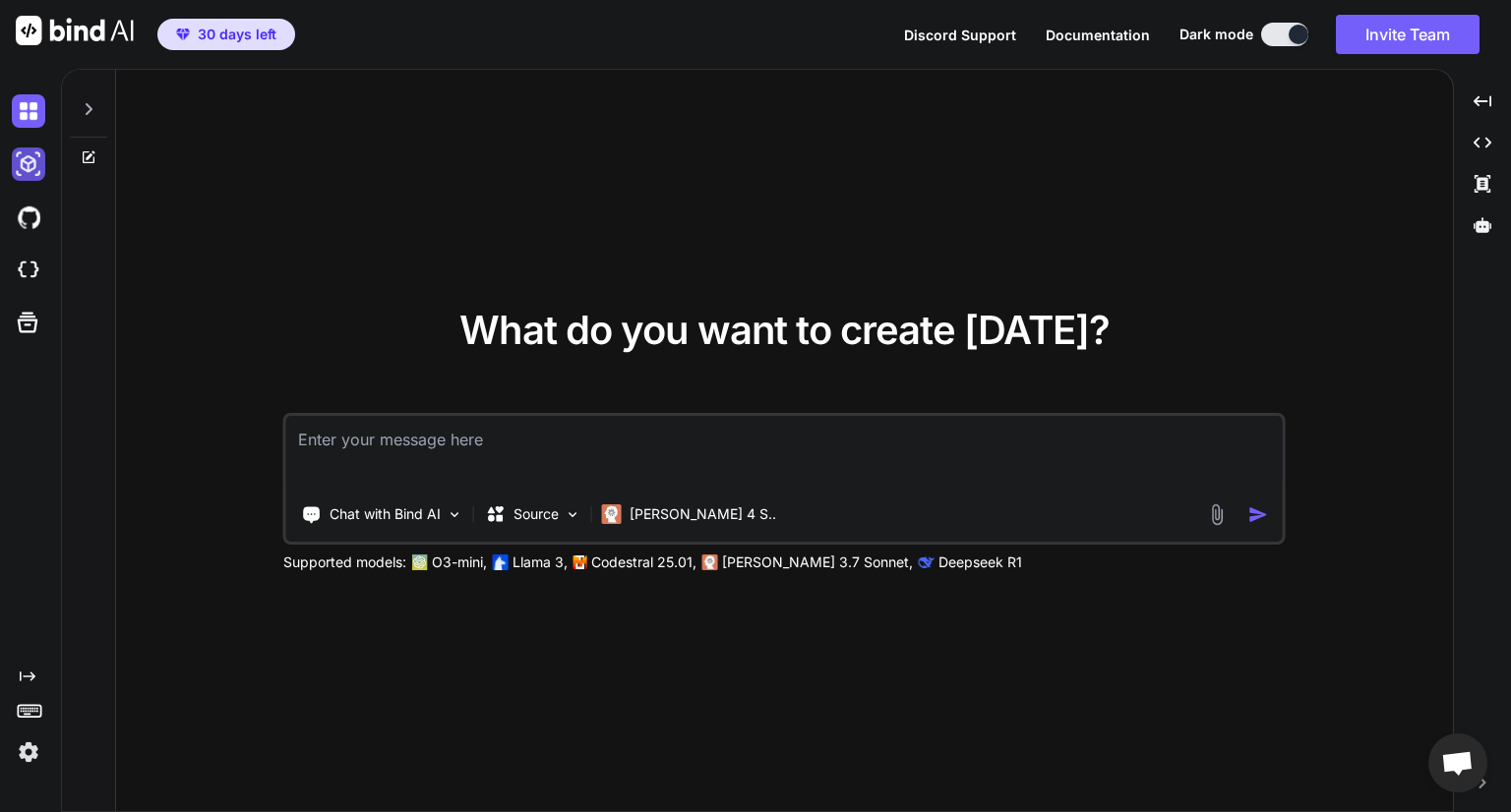
click at [27, 164] on img at bounding box center [28, 164] width 33 height 33
type textarea "x"
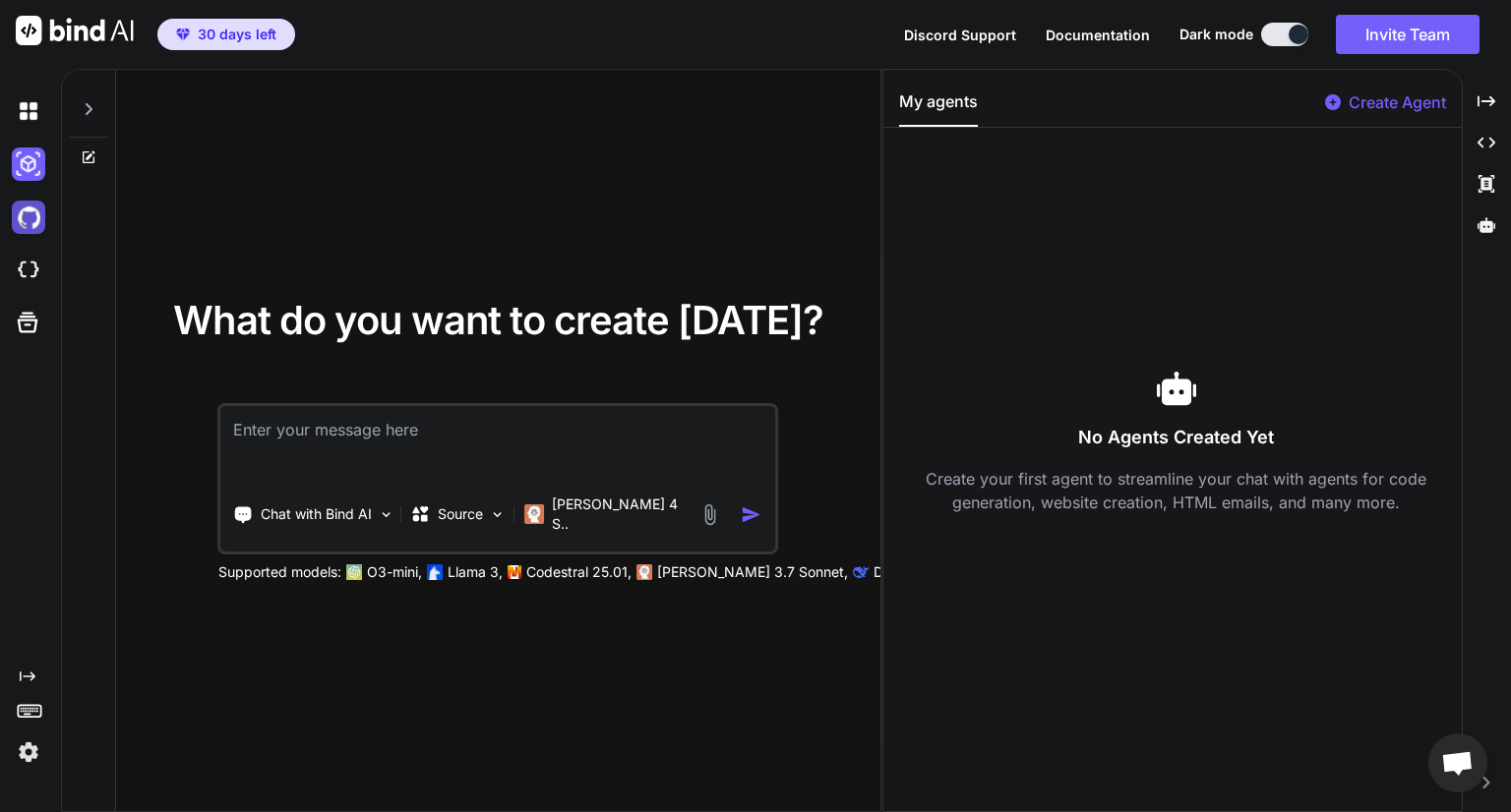
click at [28, 221] on img at bounding box center [28, 217] width 33 height 33
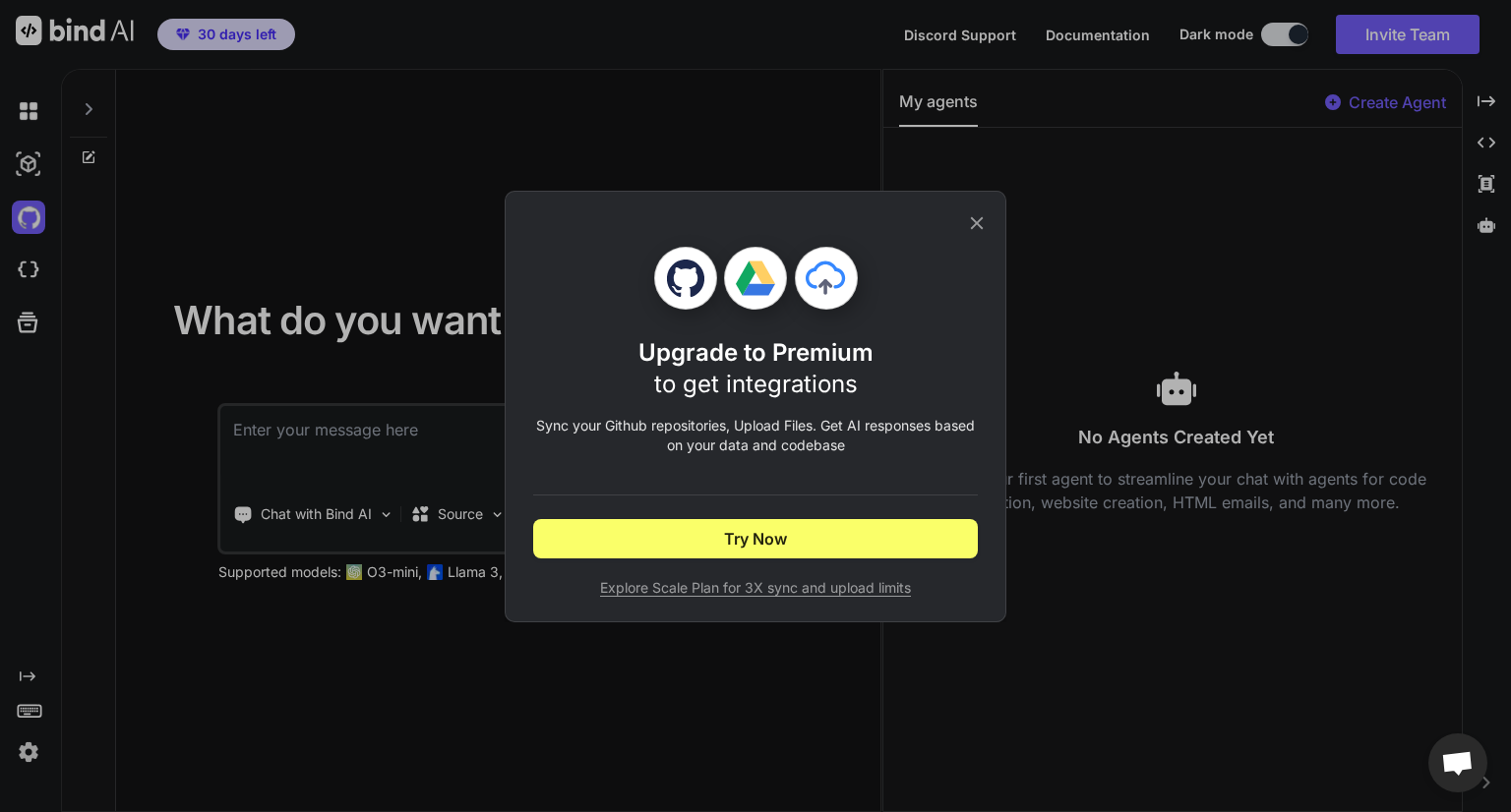
click at [31, 272] on div "Upgrade to Premium to get integrations Sync your Github repositories, Upload Fi…" at bounding box center [756, 406] width 1511 height 812
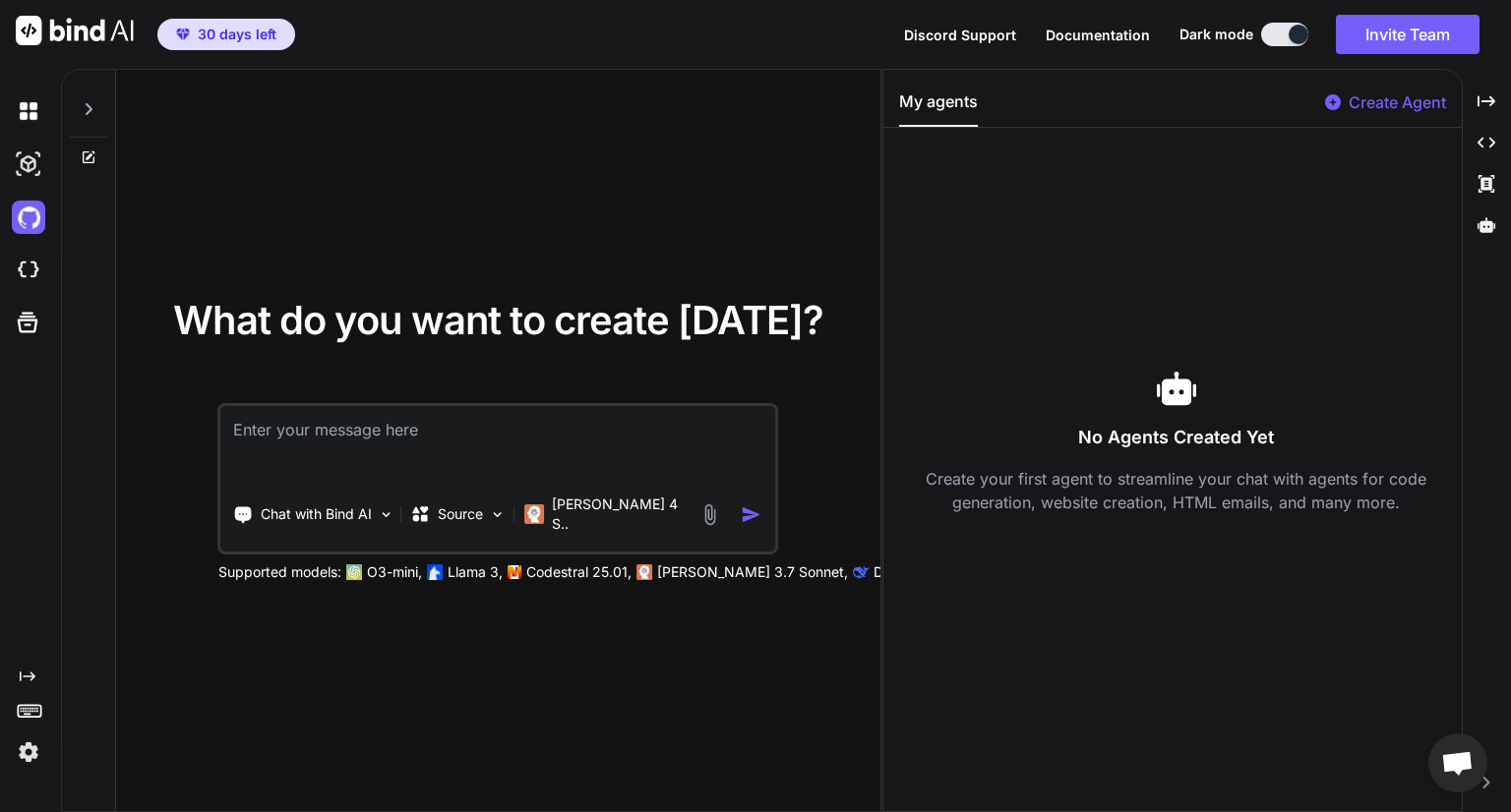
click at [31, 272] on img at bounding box center [28, 270] width 33 height 33
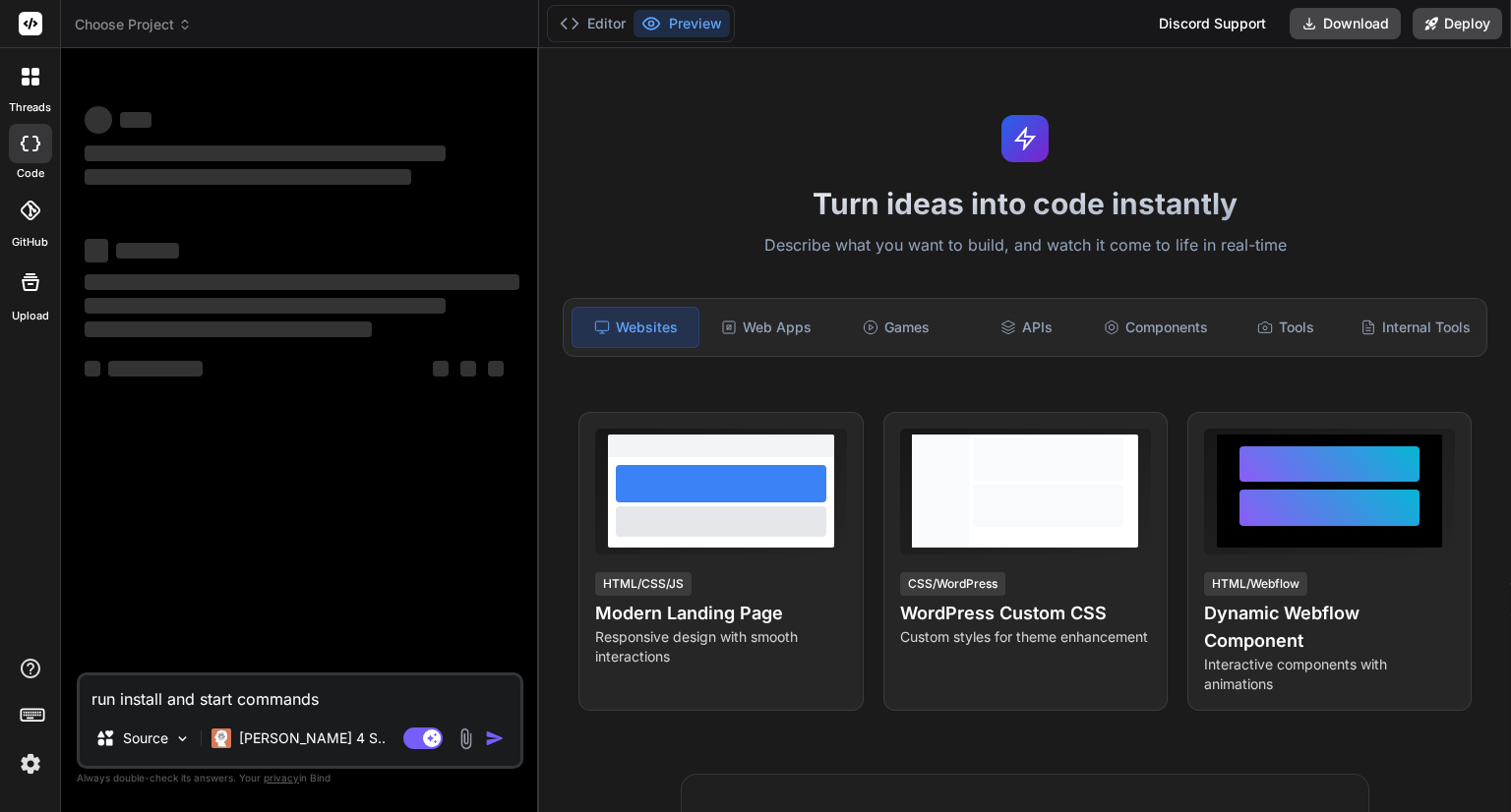
click at [168, 21] on span "Choose Project" at bounding box center [133, 25] width 117 height 20
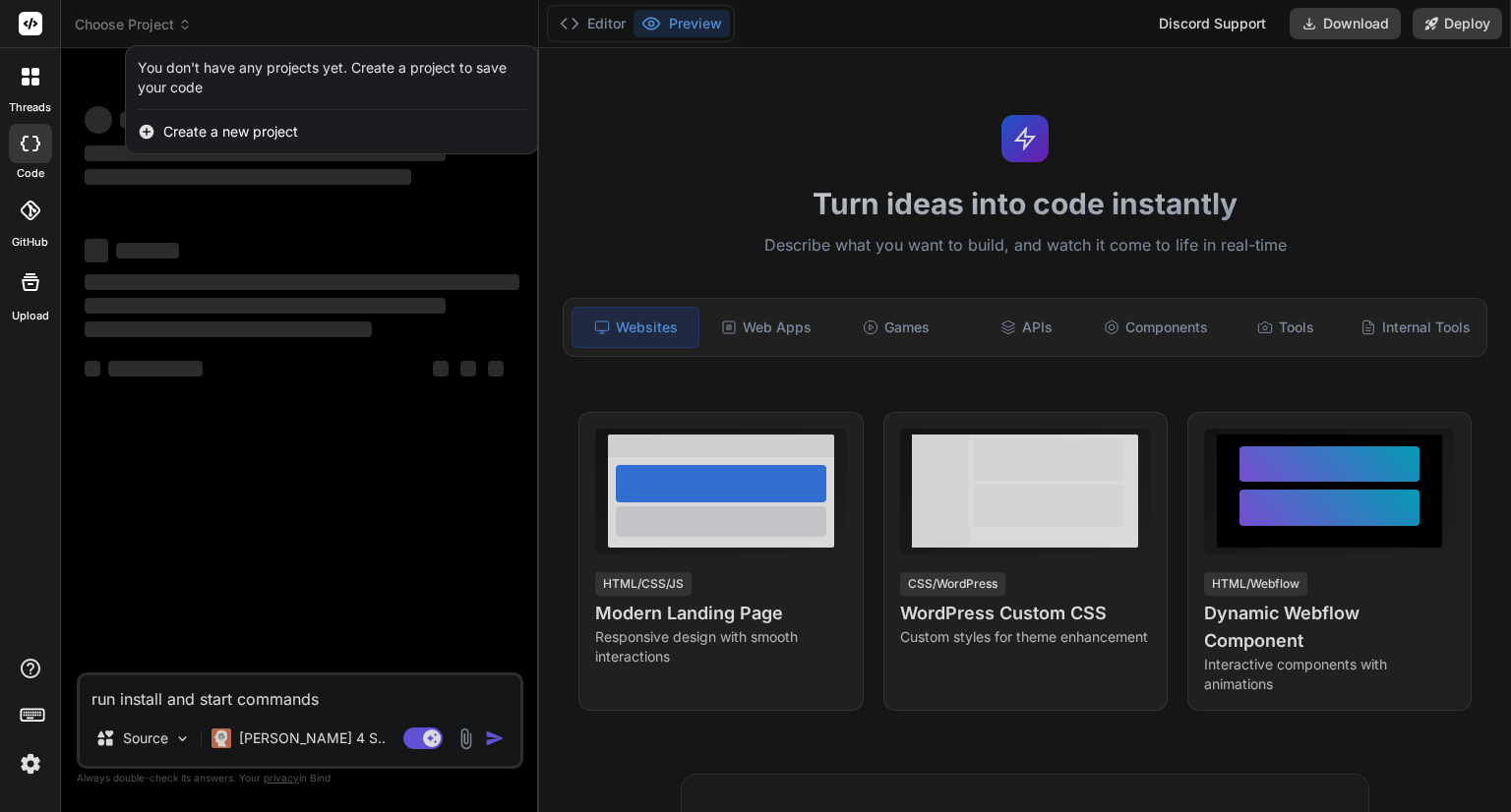
click at [216, 512] on div at bounding box center [756, 406] width 1511 height 812
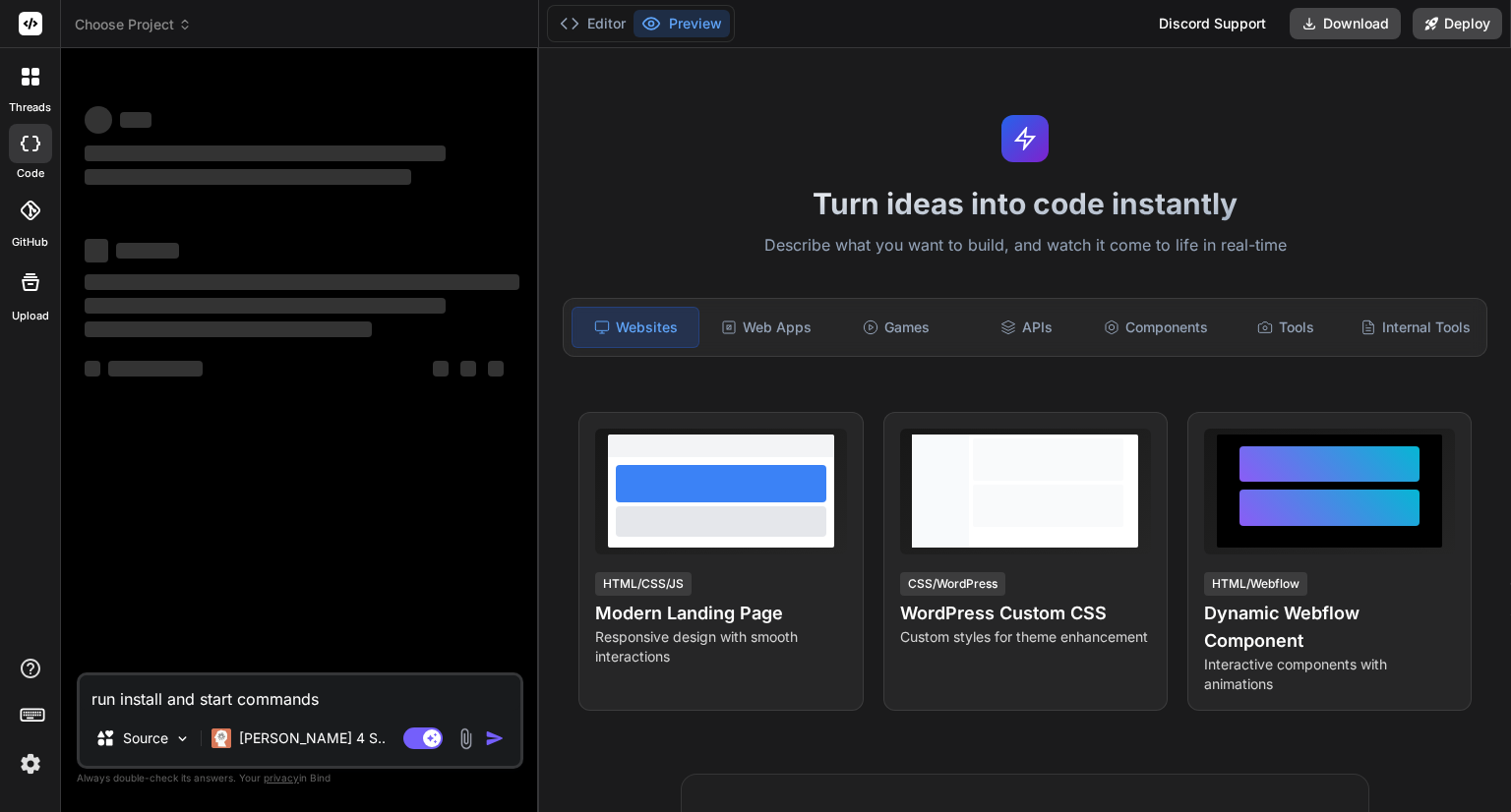
click at [31, 22] on rect at bounding box center [31, 24] width 24 height 24
click at [39, 221] on div at bounding box center [30, 210] width 43 height 43
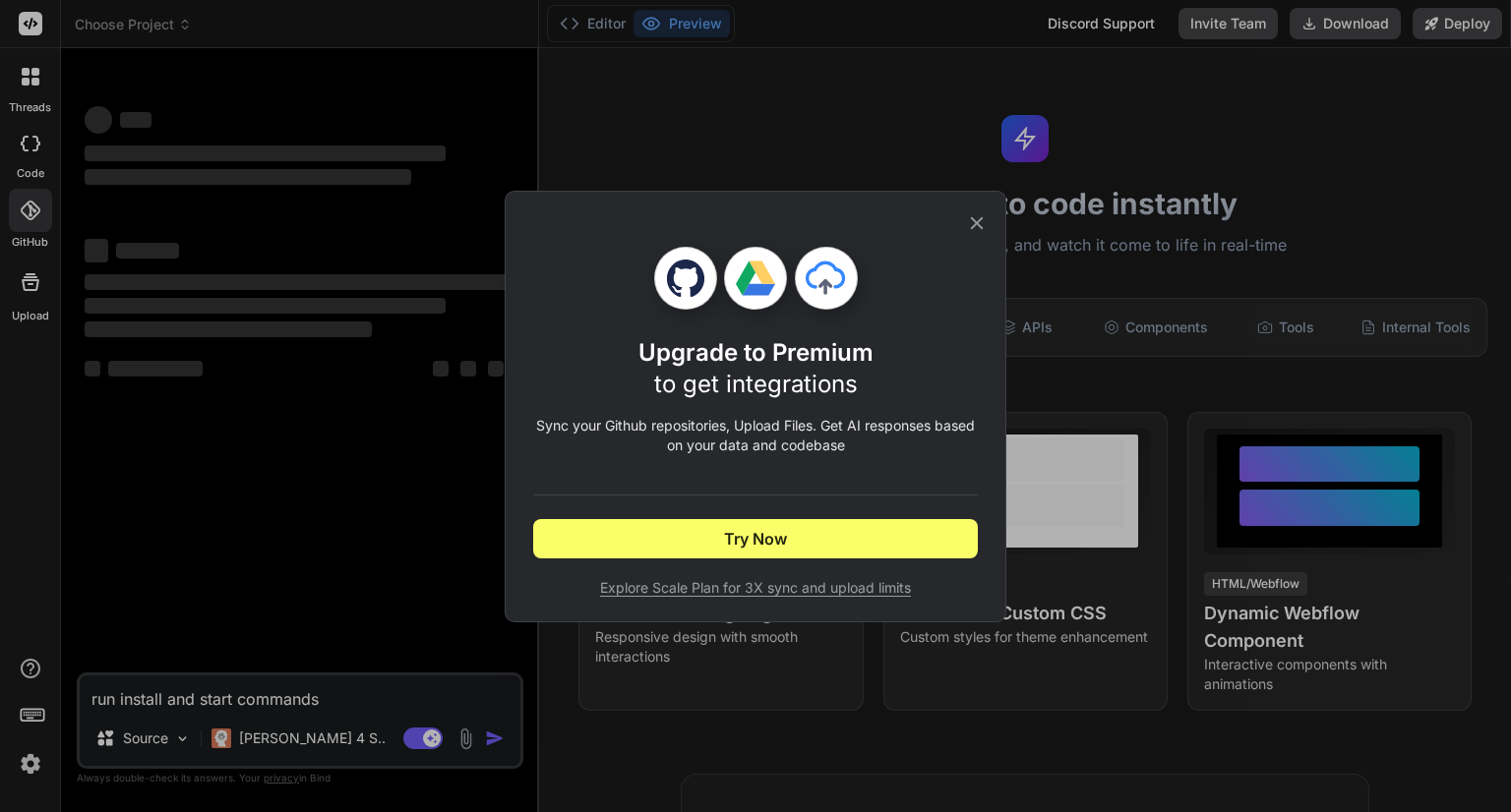
type textarea "x"
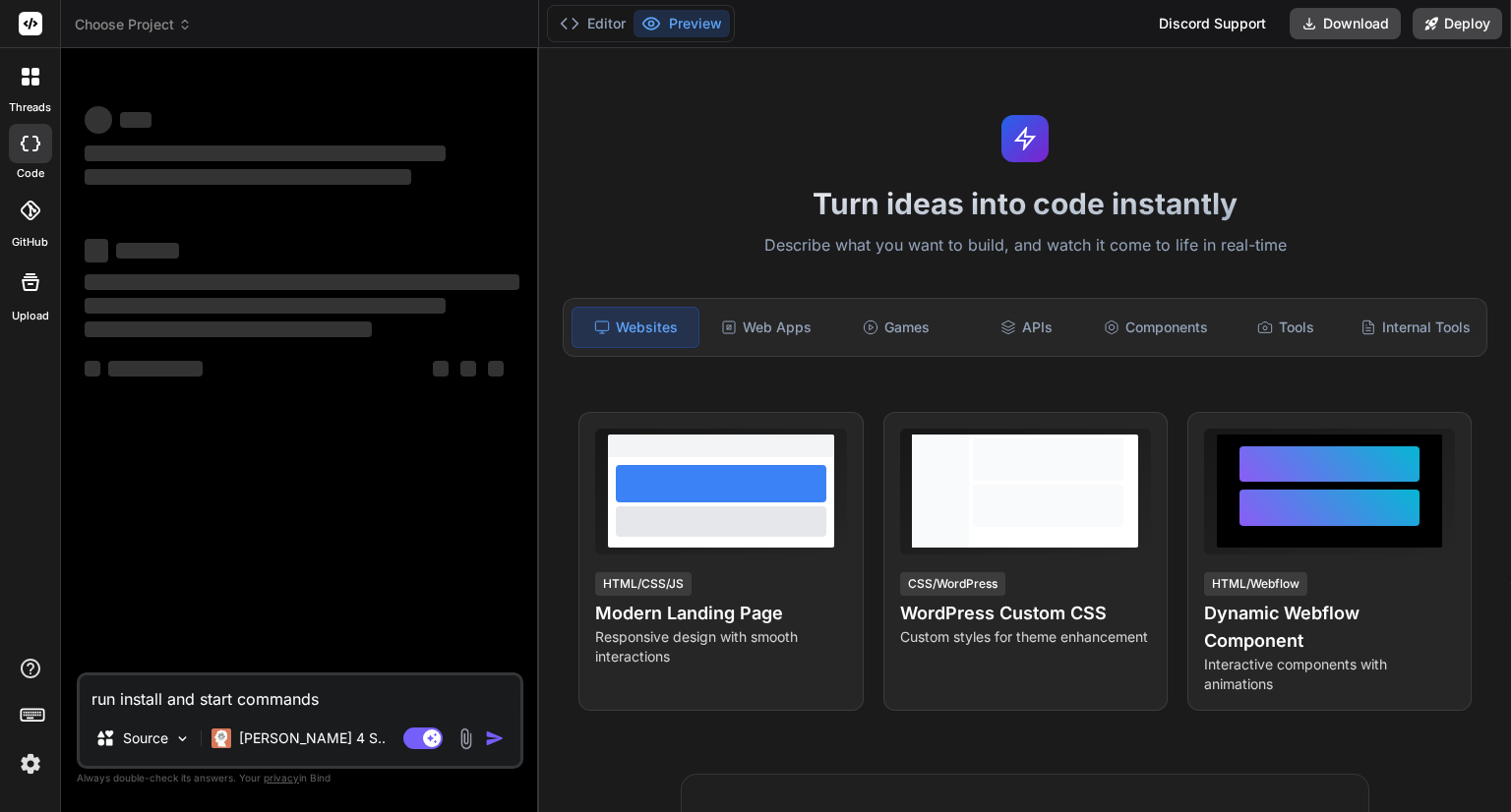
click at [123, 25] on span "Choose Project" at bounding box center [133, 25] width 117 height 20
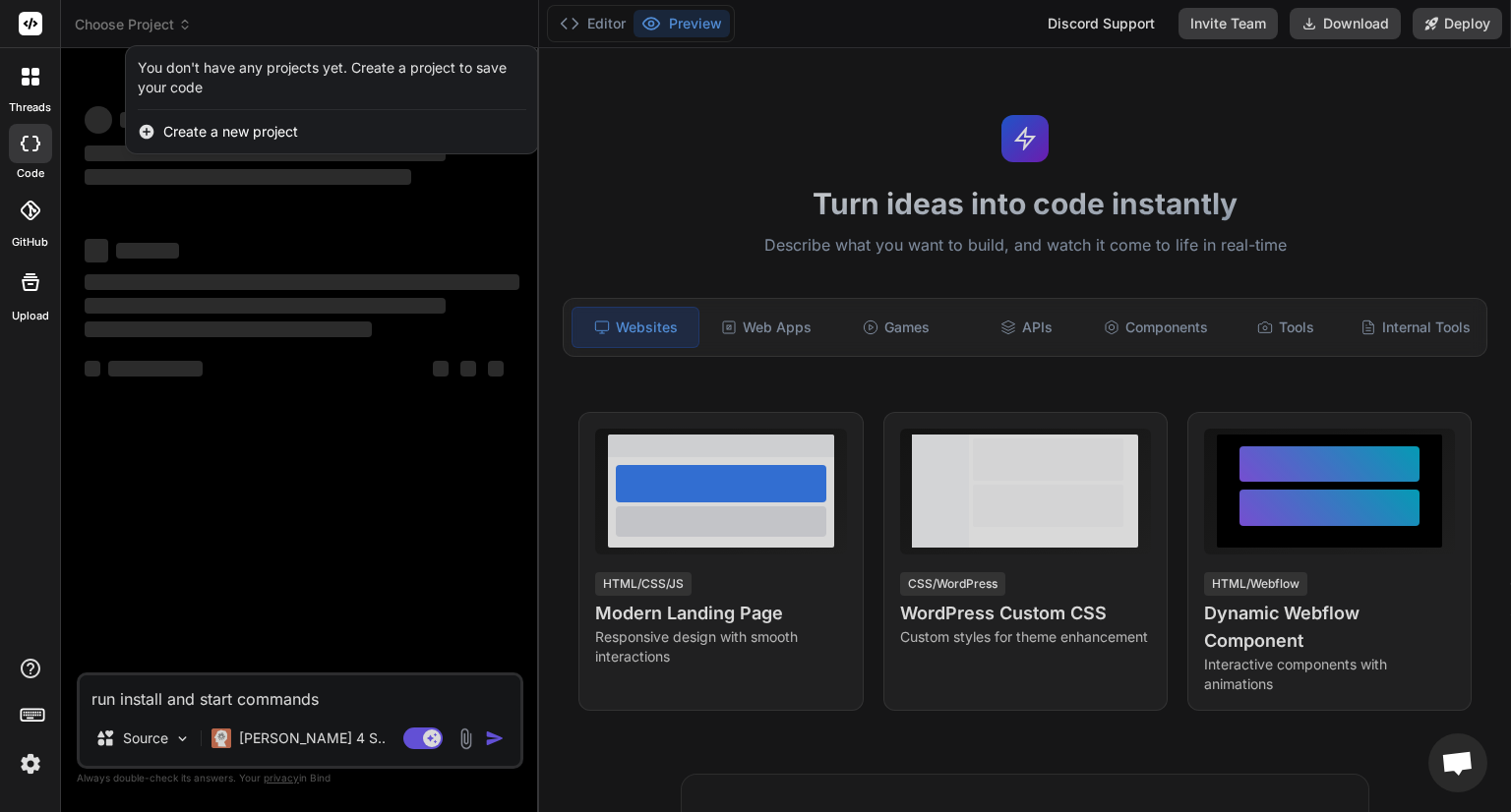
click at [130, 21] on div at bounding box center [756, 406] width 1511 height 812
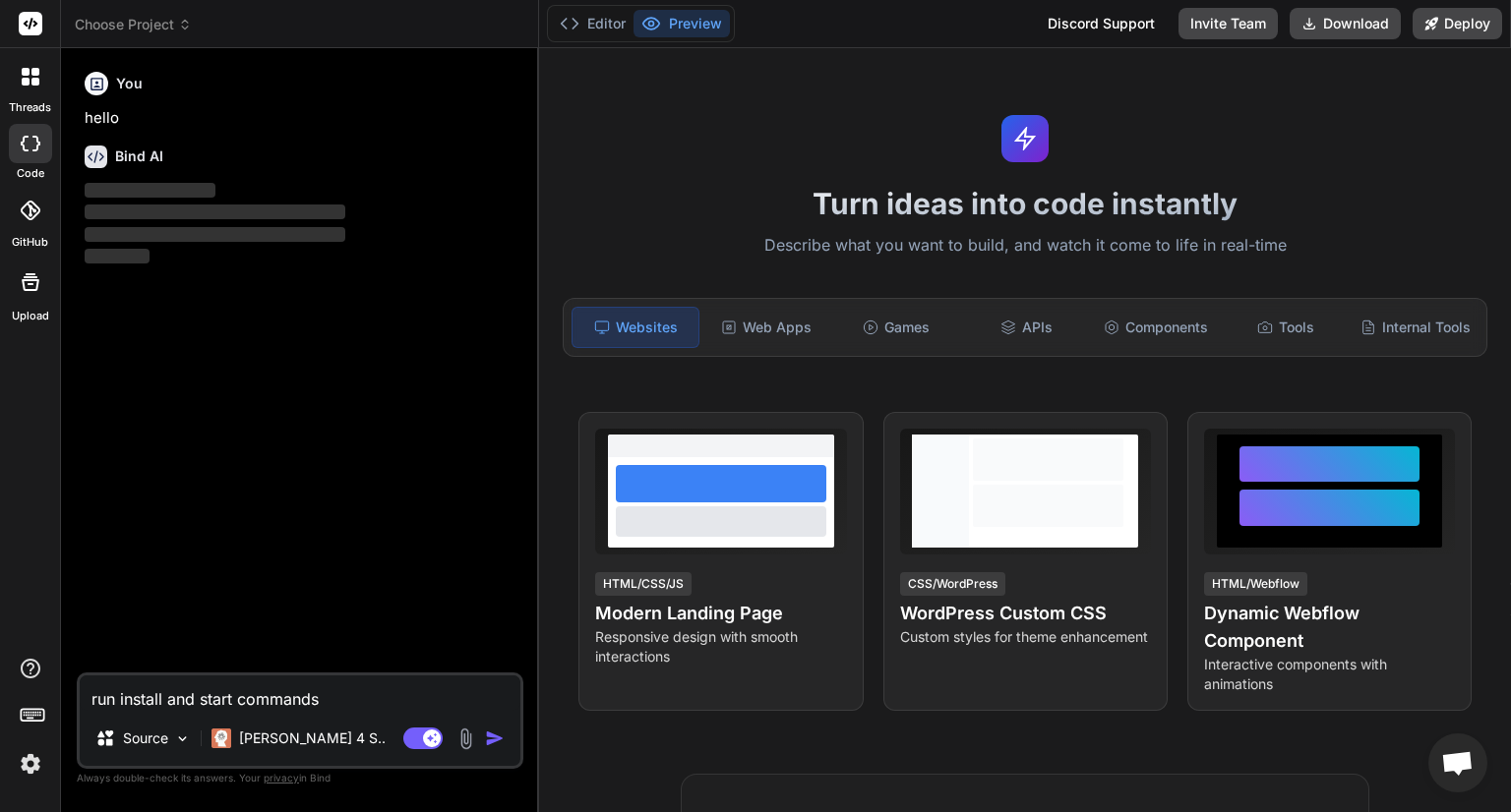
click at [130, 21] on span "Choose Project" at bounding box center [133, 25] width 117 height 20
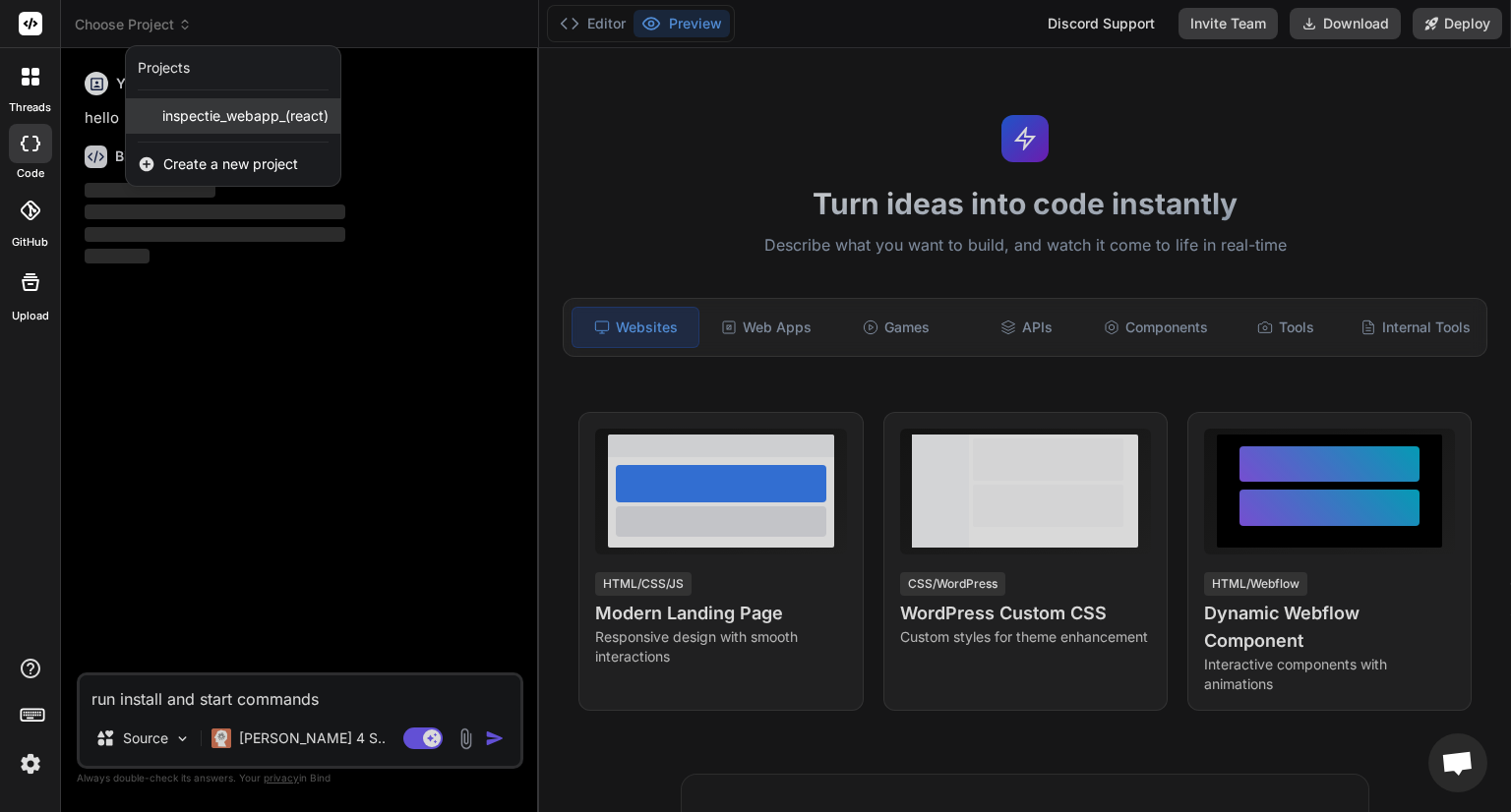
click at [216, 112] on span "inspectie_webapp_(react)" at bounding box center [245, 116] width 166 height 20
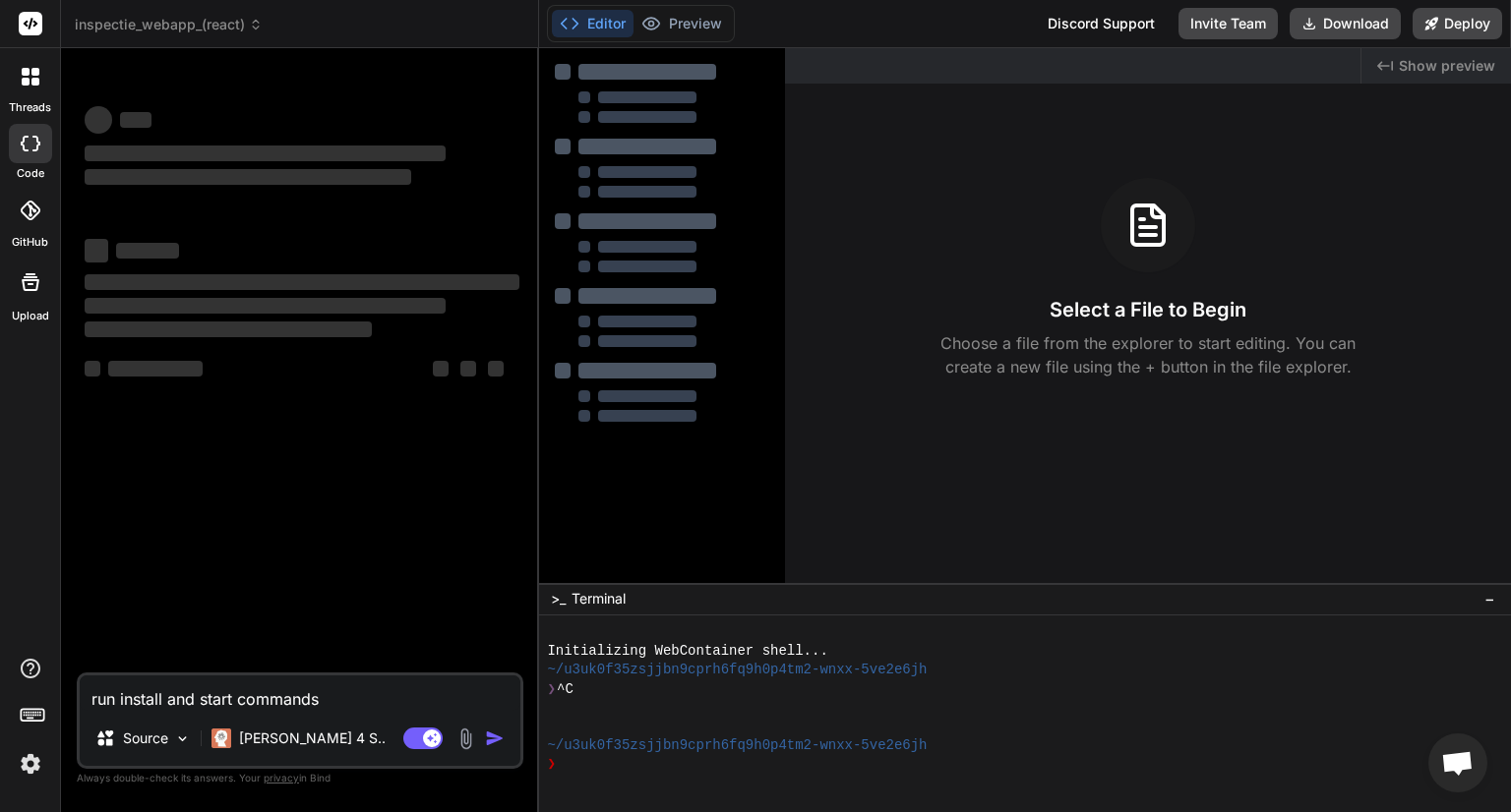
click at [398, 701] on textarea "run install and start commands" at bounding box center [300, 692] width 441 height 35
click at [380, 424] on div "‌ ‌ ‌ ‌ ‌ ‌ ‌ ‌ ‌ ‌ ‌ ‌ ‌ ‌" at bounding box center [302, 368] width 443 height 608
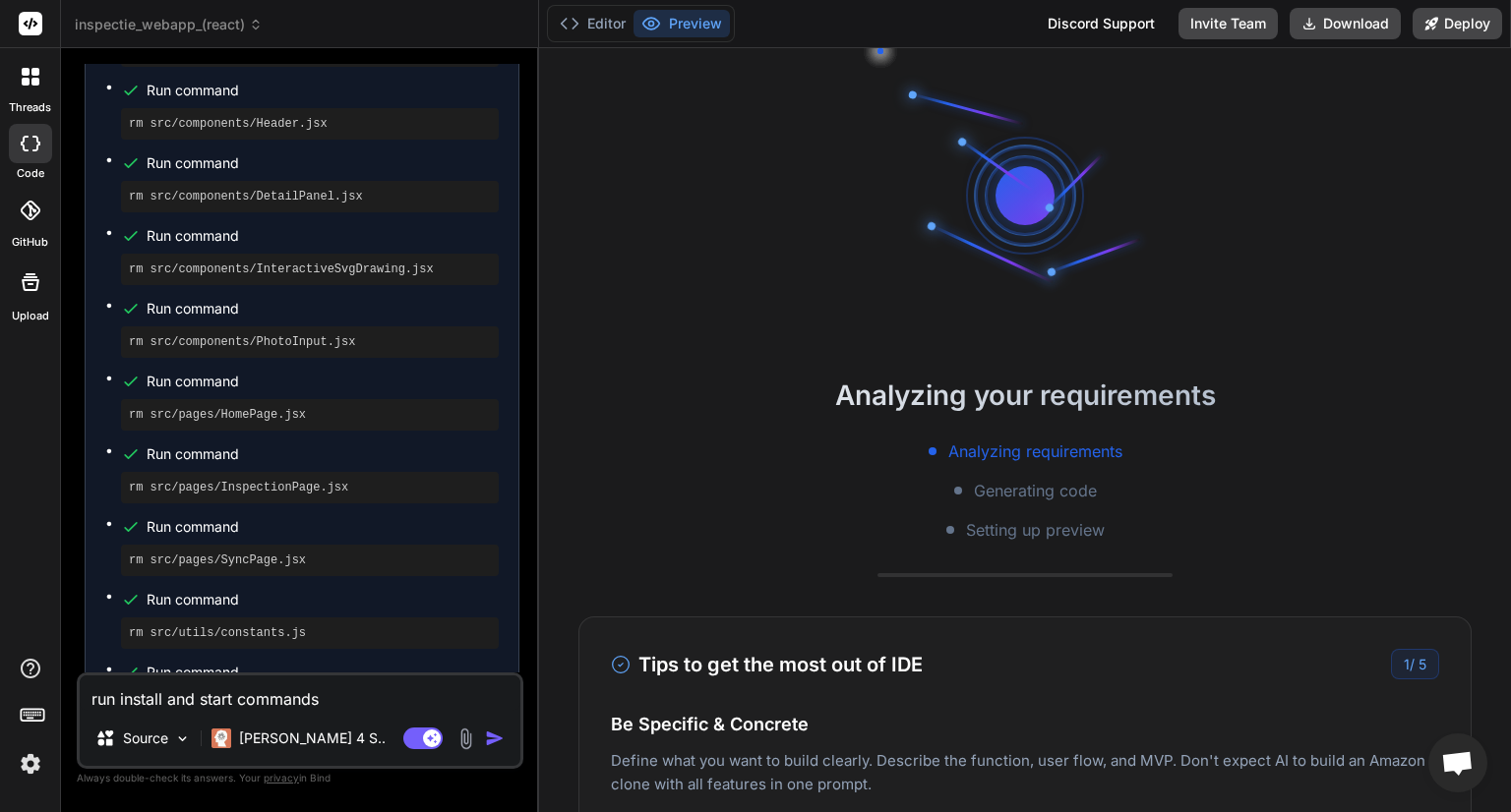
scroll to position [4953, 0]
click at [495, 737] on img "button" at bounding box center [495, 738] width 20 height 20
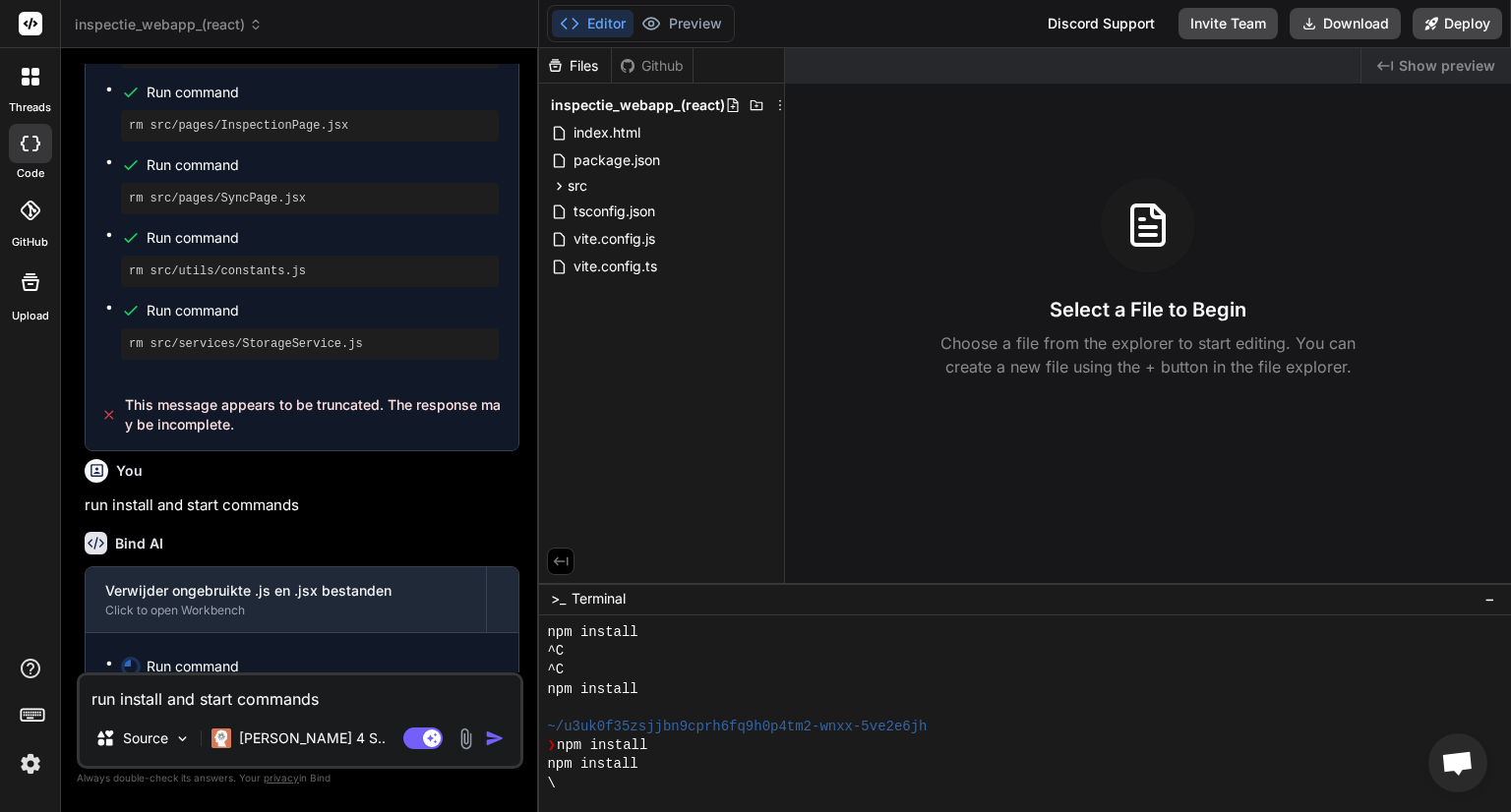
scroll to position [5310, 0]
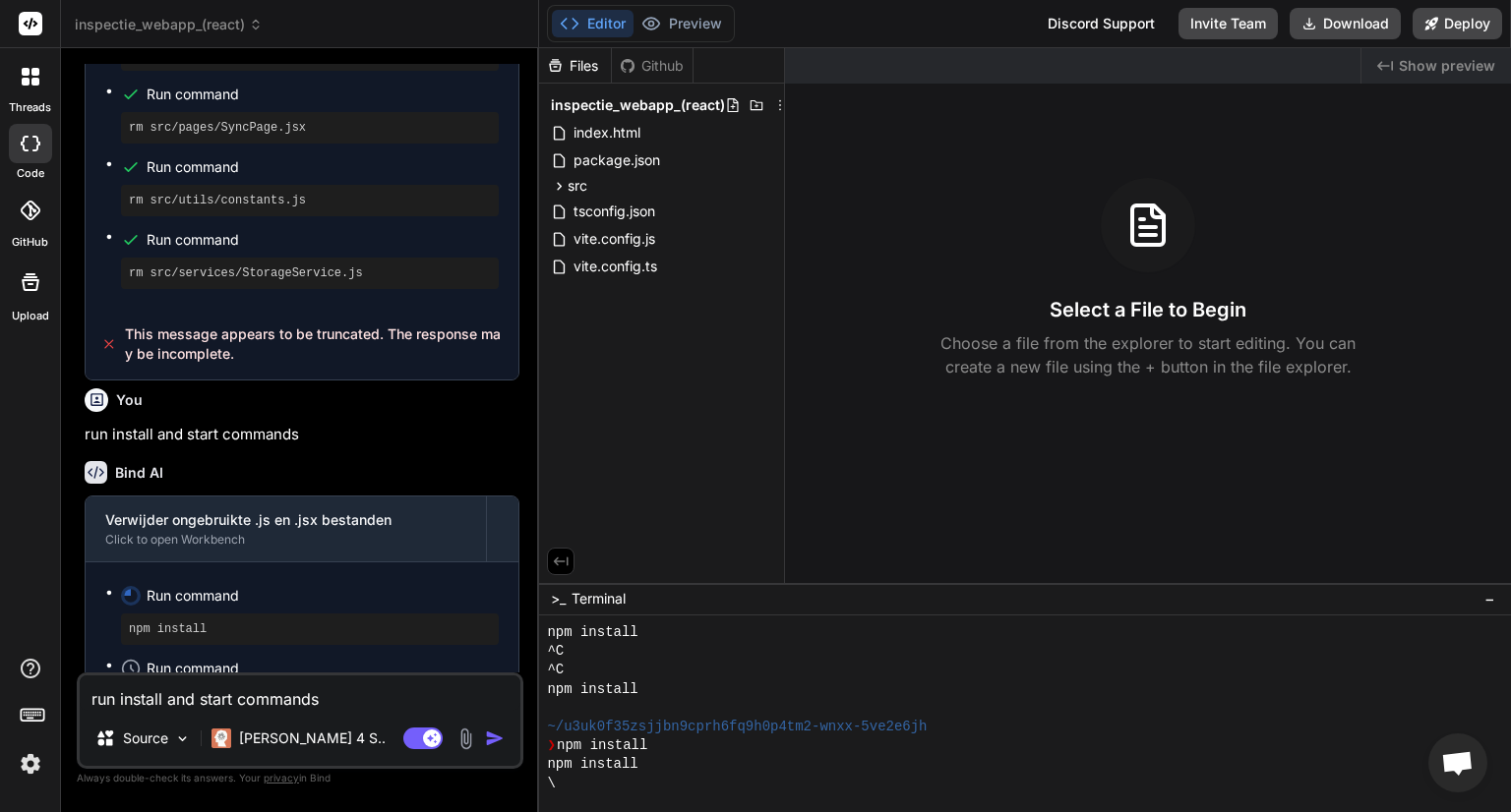
click at [721, 764] on div "npm install" at bounding box center [1013, 764] width 933 height 19
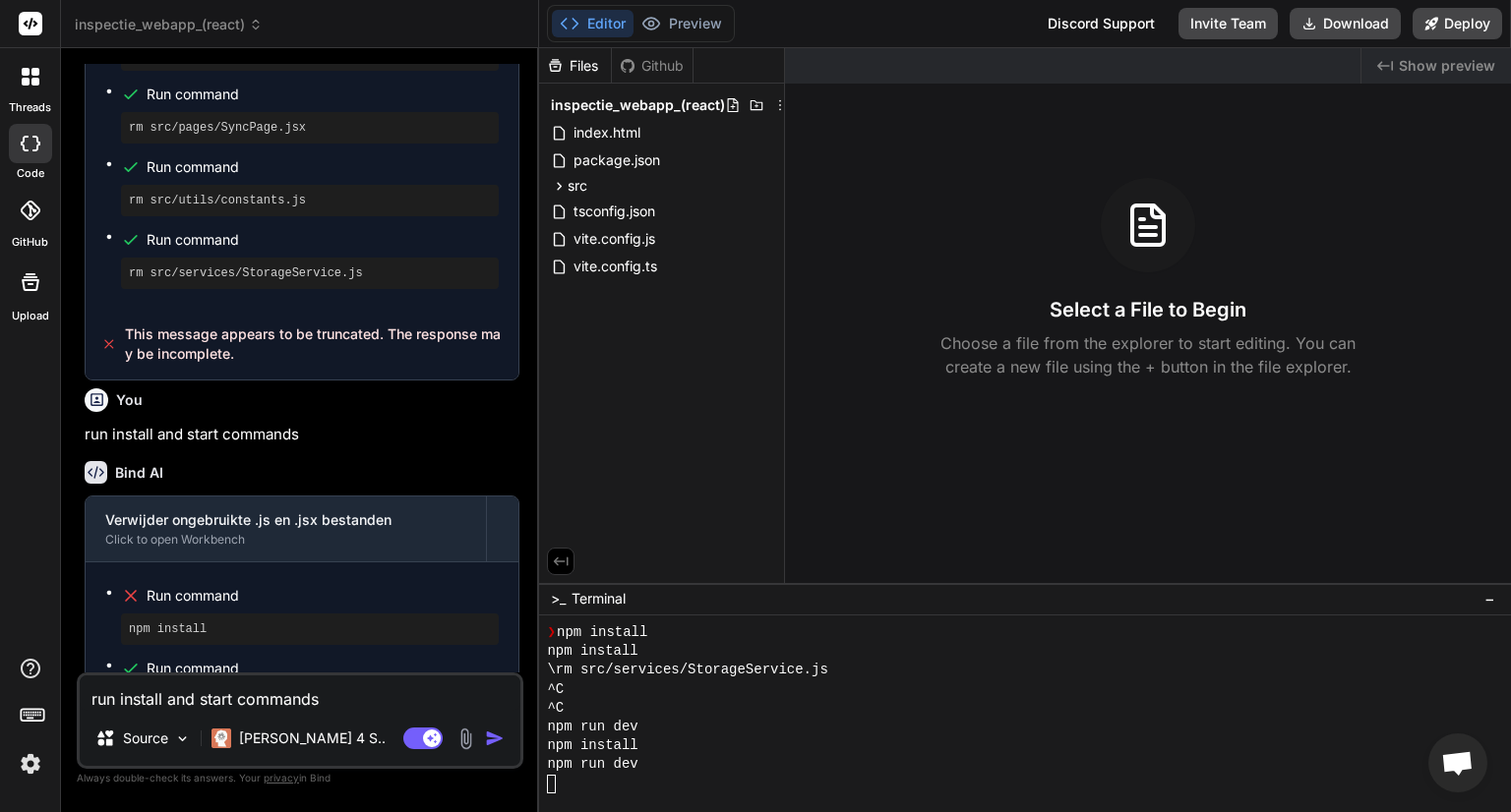
click at [1098, 342] on p "Choose a file from the explorer to start editing. You can create a new file usi…" at bounding box center [1147, 355] width 441 height 47
click at [554, 190] on icon at bounding box center [559, 186] width 17 height 17
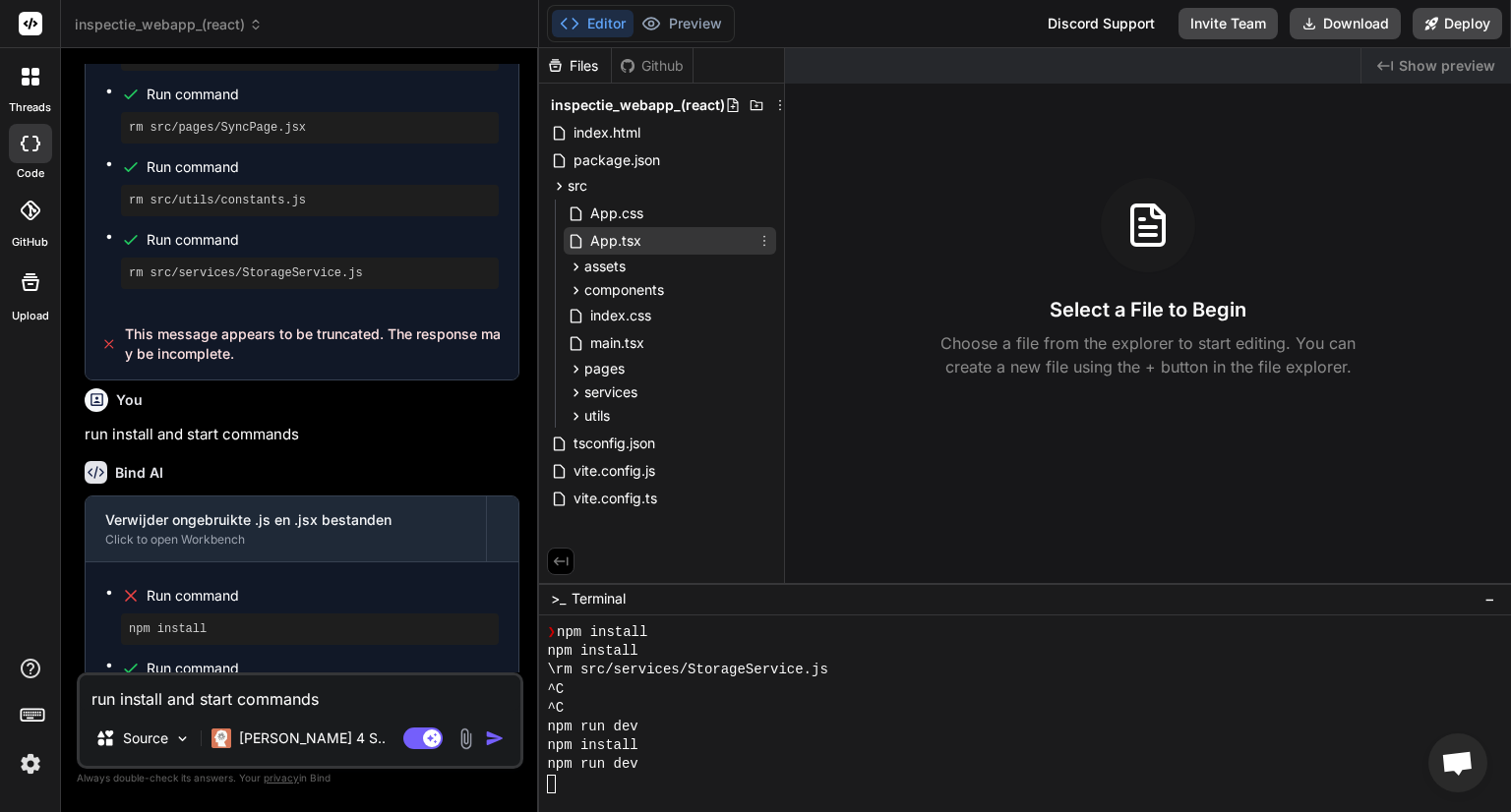
click at [593, 237] on span "App.tsx" at bounding box center [616, 241] width 55 height 24
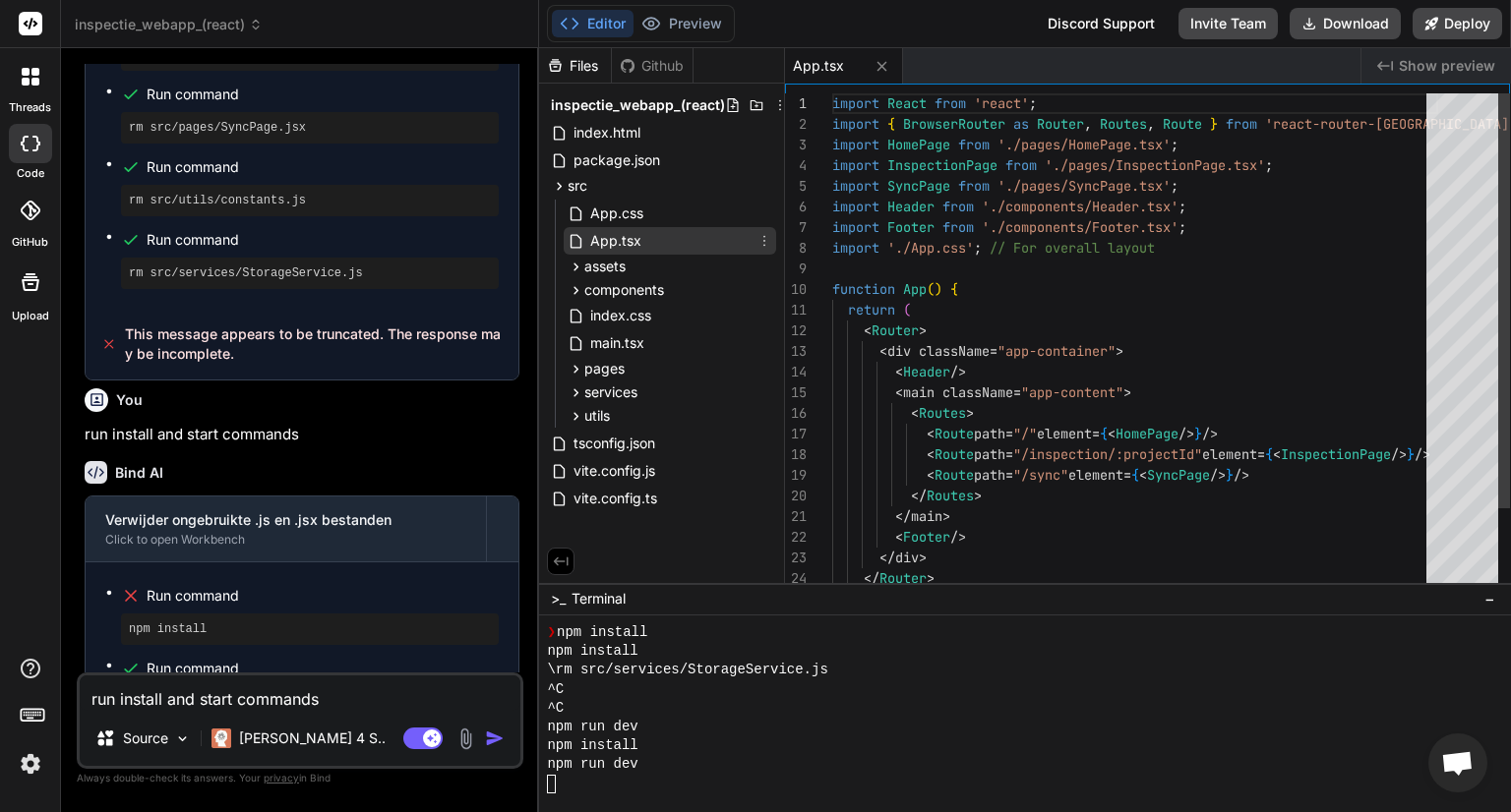
type textarea "x"
type textarea "import React from 'react'; import { BrowserRouter as Router, Routes, Route } fr…"
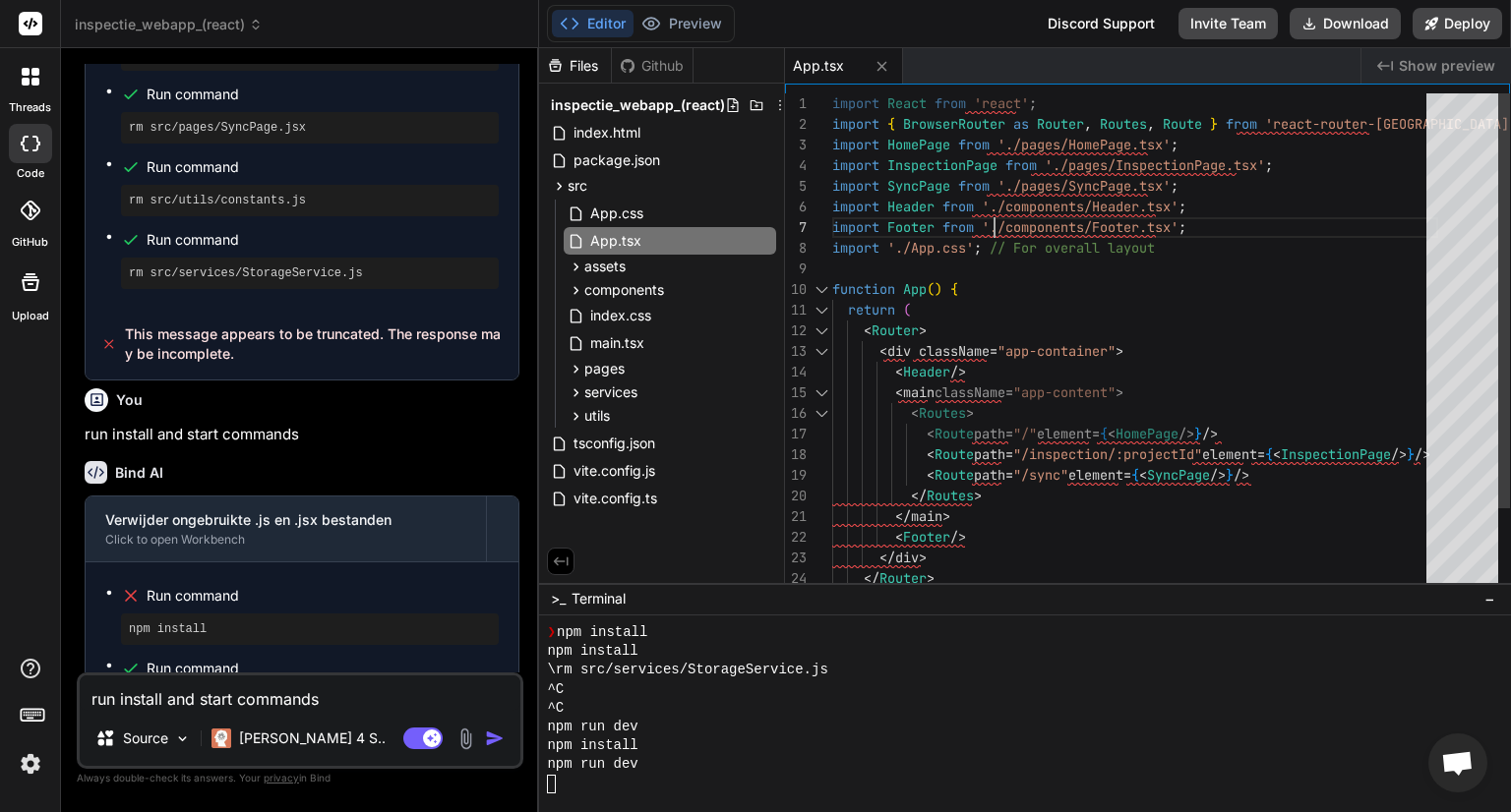
click at [1008, 225] on div "import React from 'react' ; import { BrowserRouter as Router , Routes , Route }…" at bounding box center [1135, 393] width 606 height 598
click at [210, 687] on textarea "run install and start commands" at bounding box center [300, 692] width 441 height 35
type textarea "g"
type textarea "x"
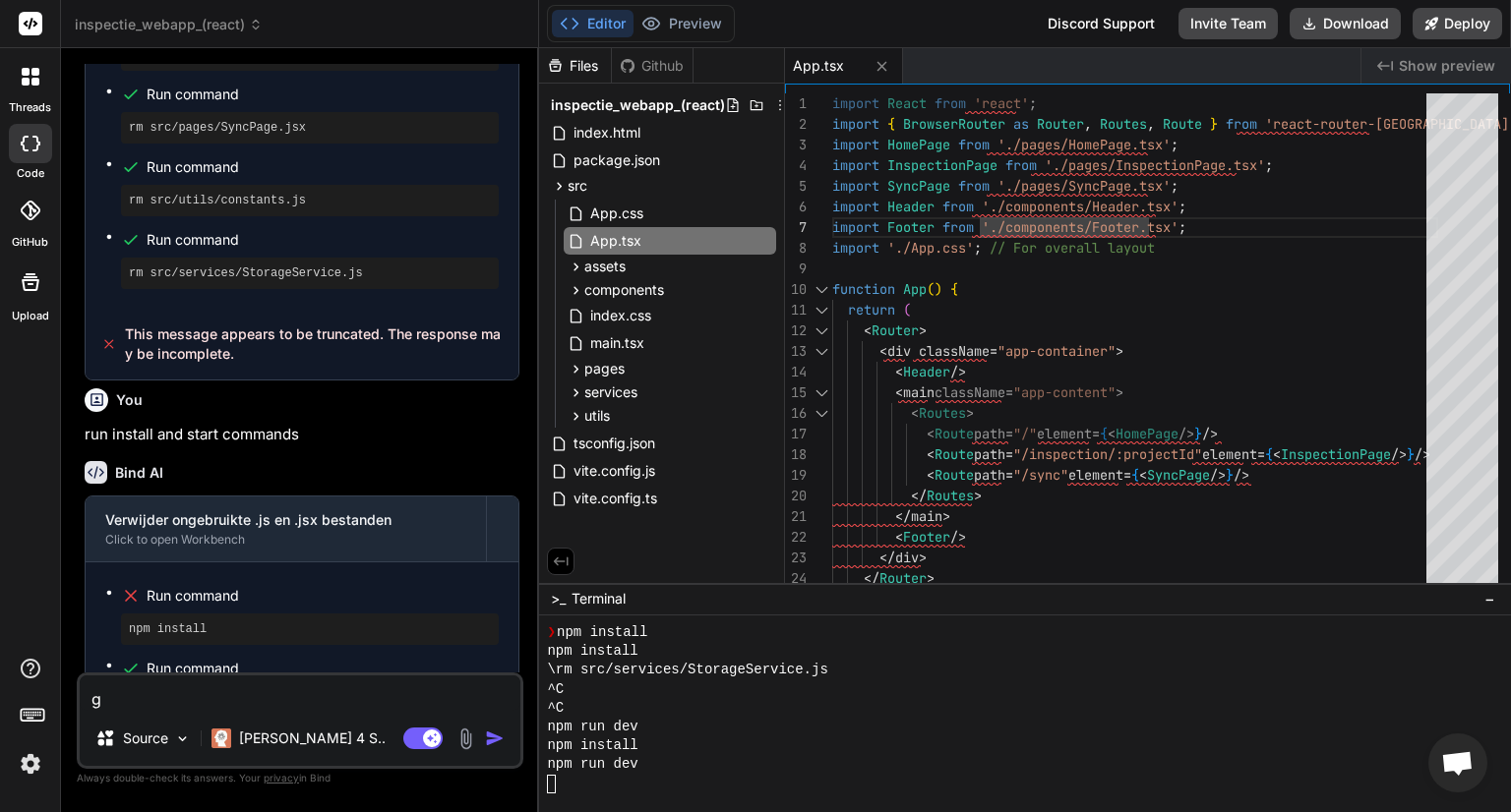
type textarea "ge"
type textarea "x"
type textarea "gen"
type textarea "x"
type textarea "genr"
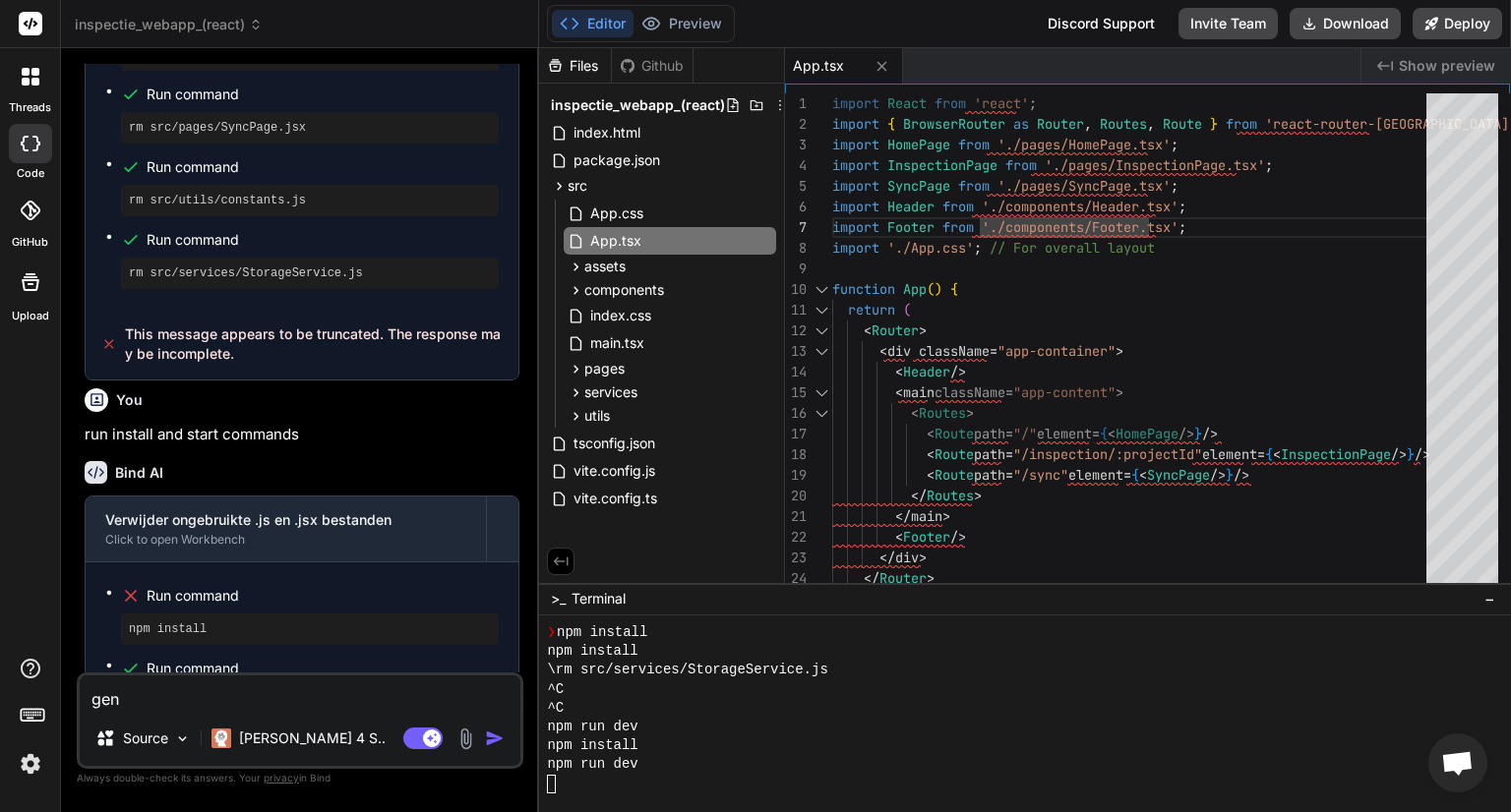
type textarea "x"
type textarea "genre"
type textarea "x"
type textarea "genrea"
type textarea "x"
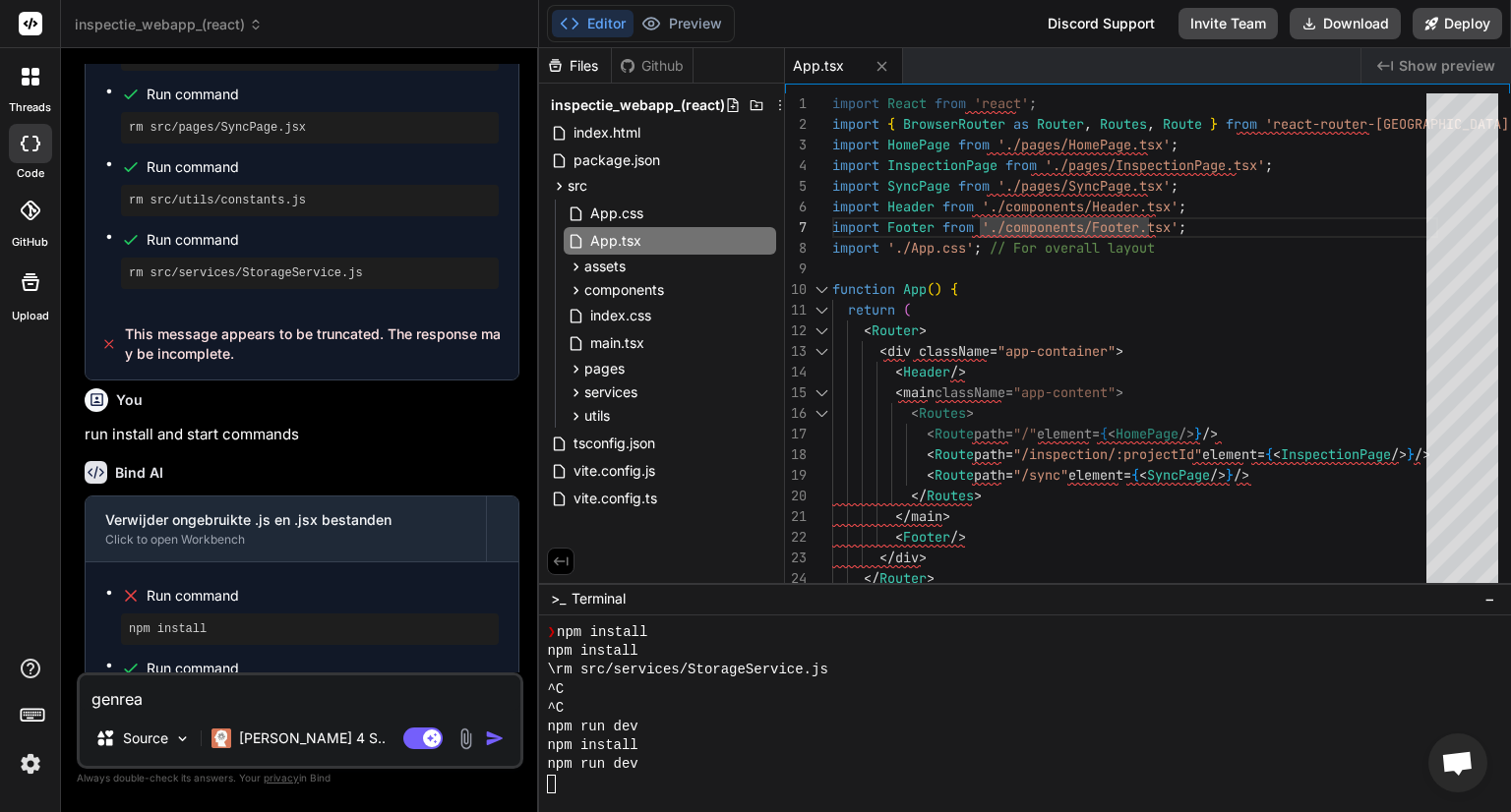
type textarea "genre"
type textarea "x"
type textarea "genr"
type textarea "x"
type textarea "gen"
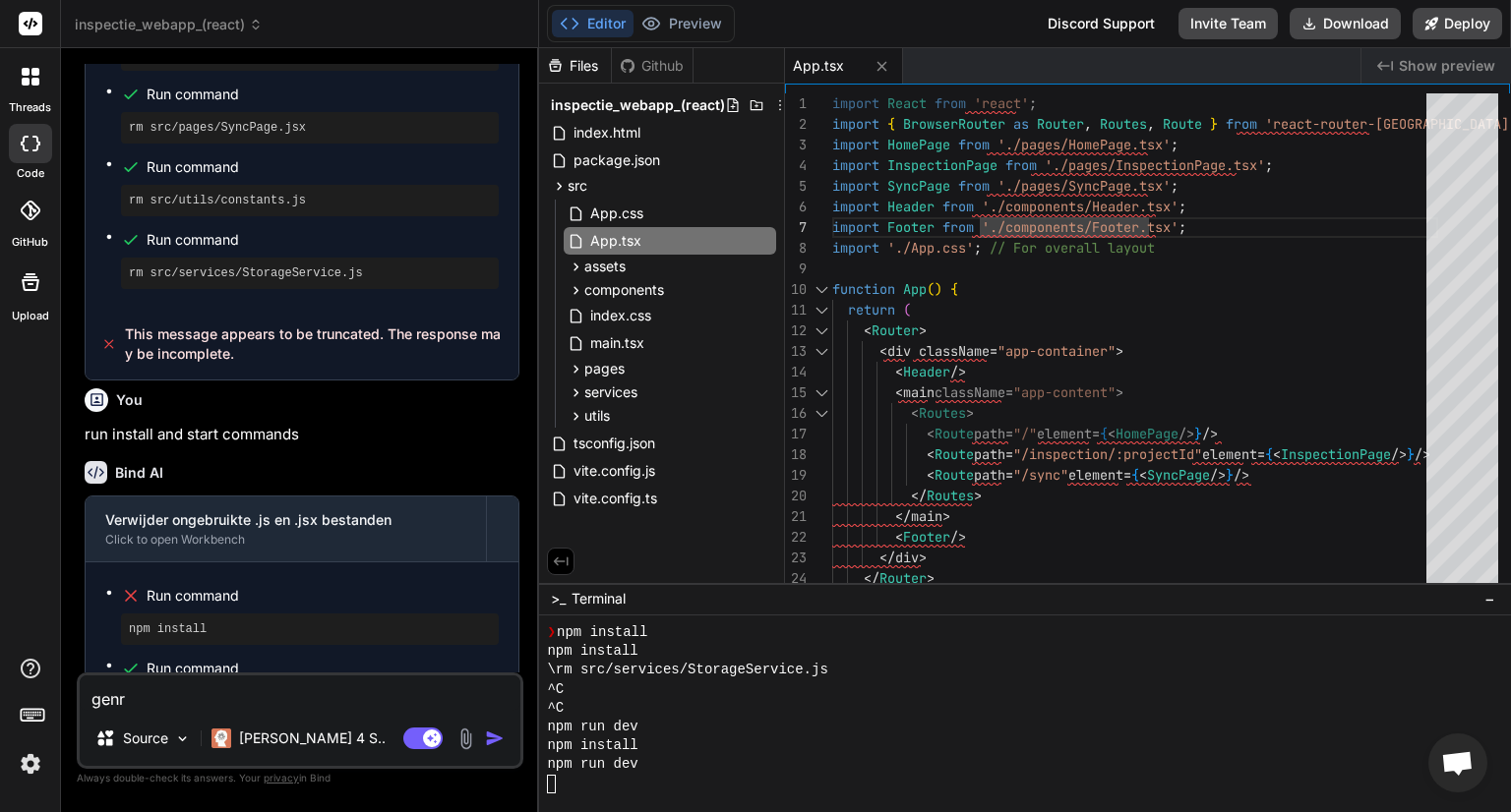
type textarea "x"
type textarea "gene"
type textarea "x"
type textarea "gener"
type textarea "x"
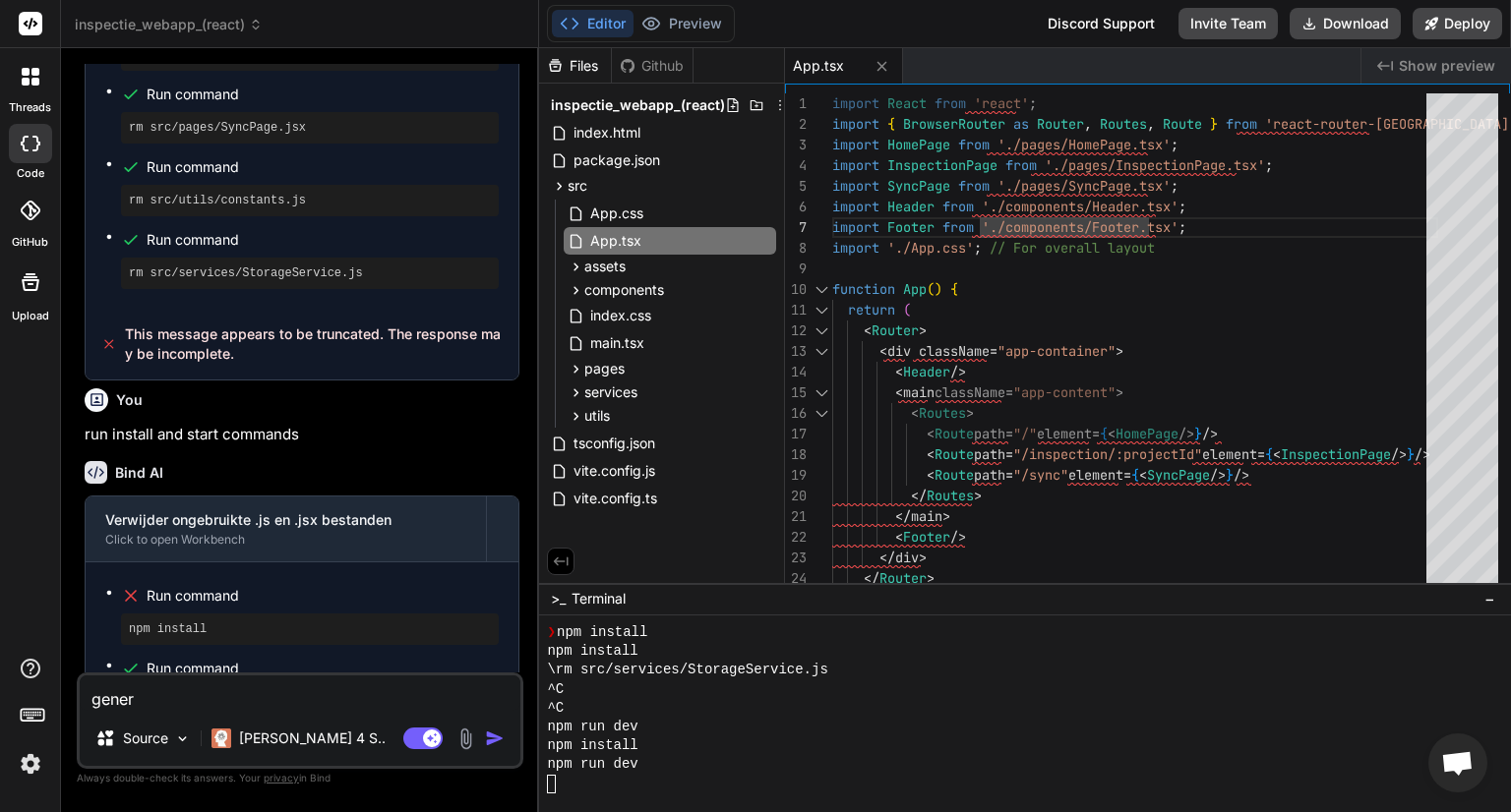
type textarea "genera"
type textarea "x"
type textarea "generat"
type textarea "x"
type textarea "generate"
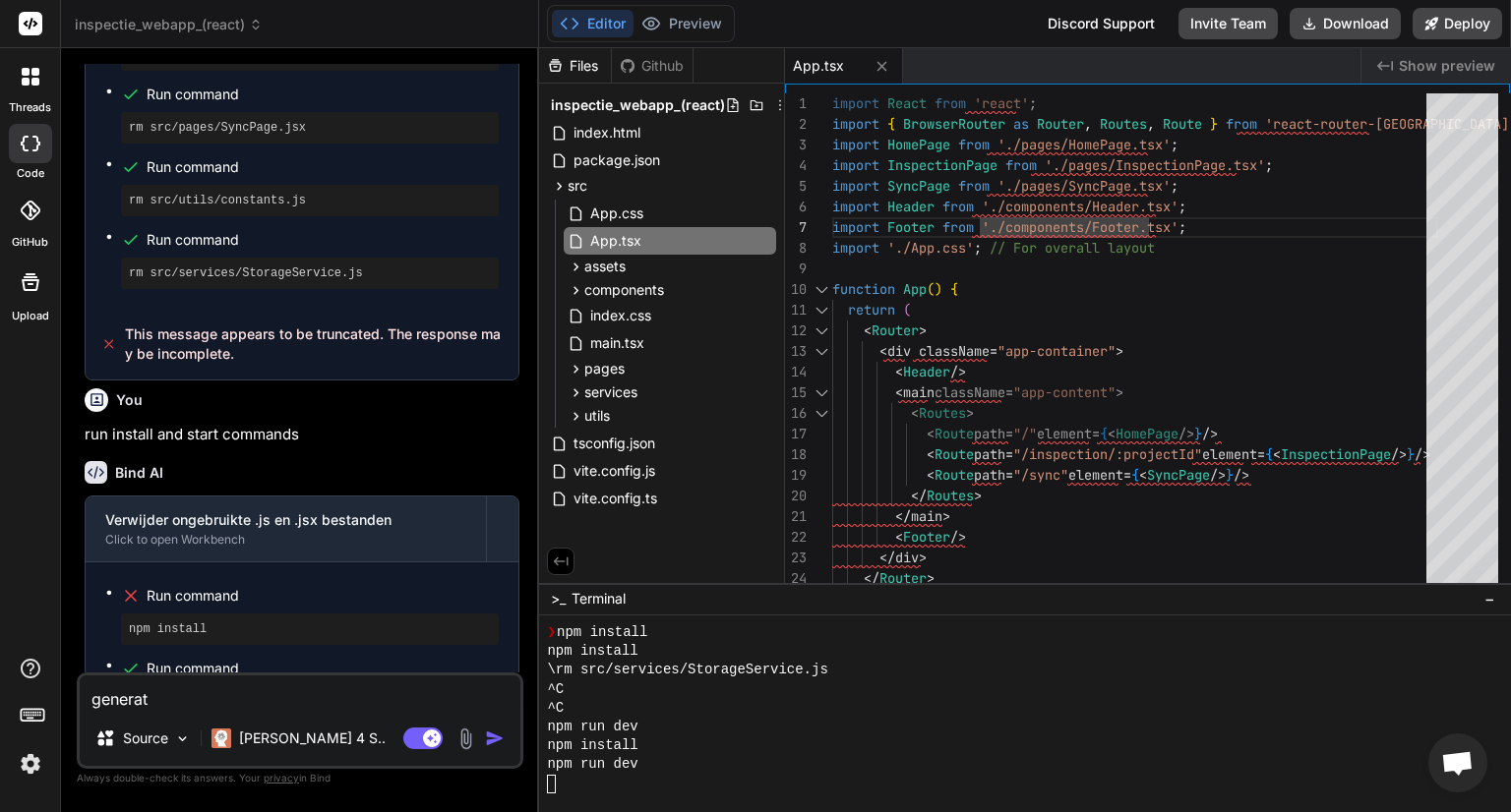
type textarea "x"
type textarea "generate"
type textarea "x"
type textarea "generate p"
type textarea "x"
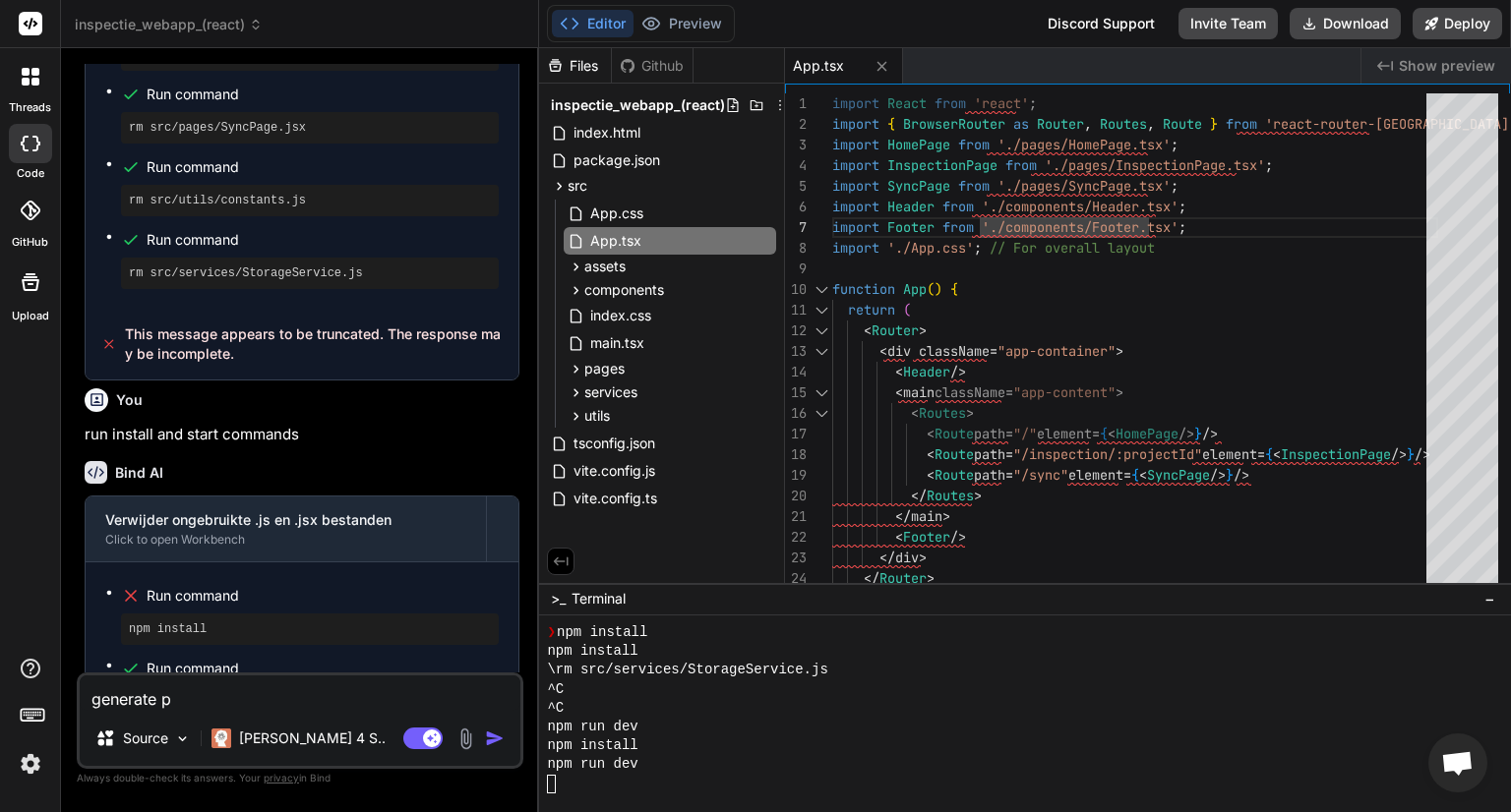
type textarea "generate pr"
type textarea "x"
type textarea "generate pre"
type textarea "x"
type textarea "generate prev"
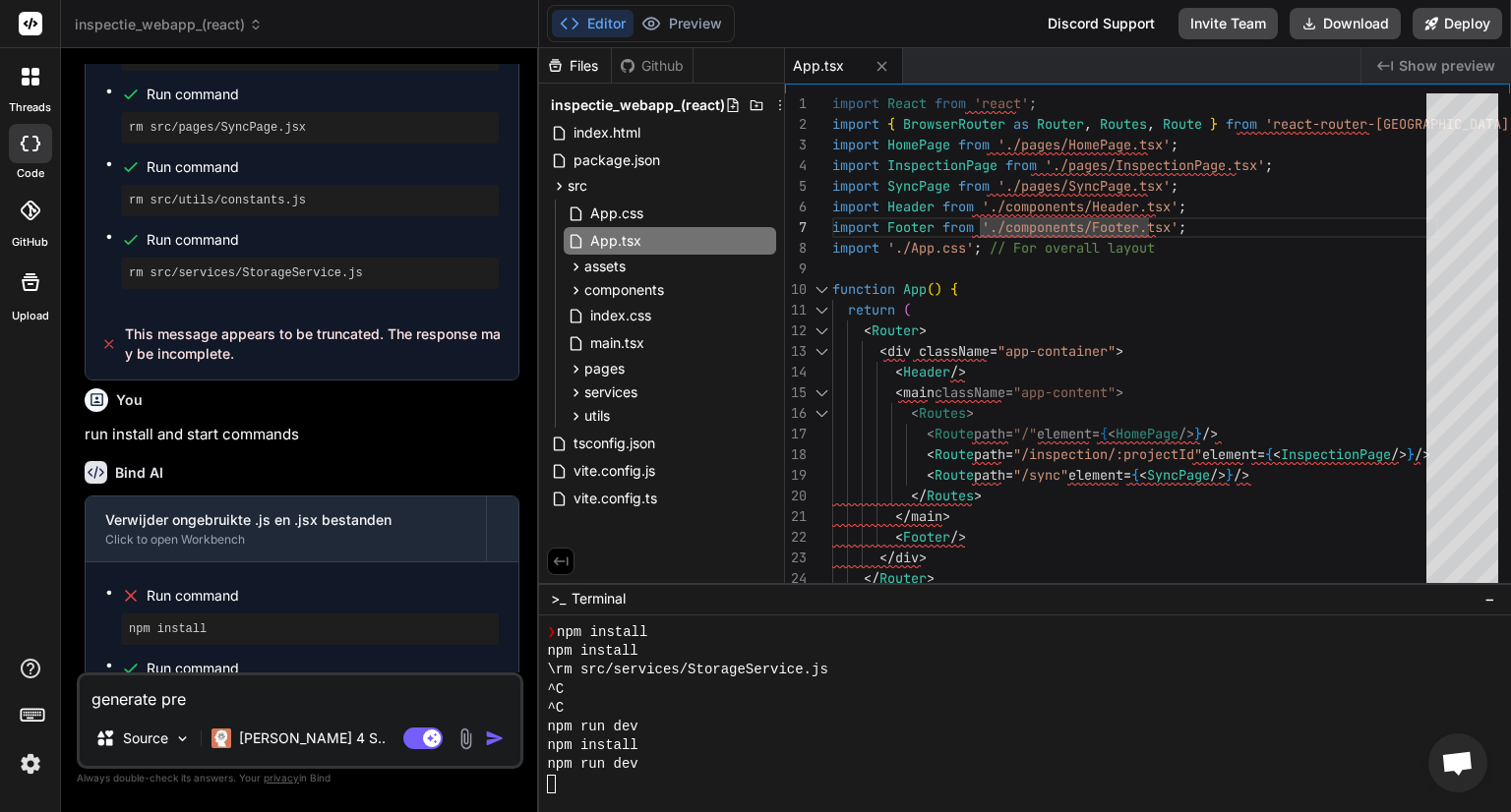
type textarea "x"
type textarea "generate previ"
type textarea "x"
type textarea "generate previe"
type textarea "x"
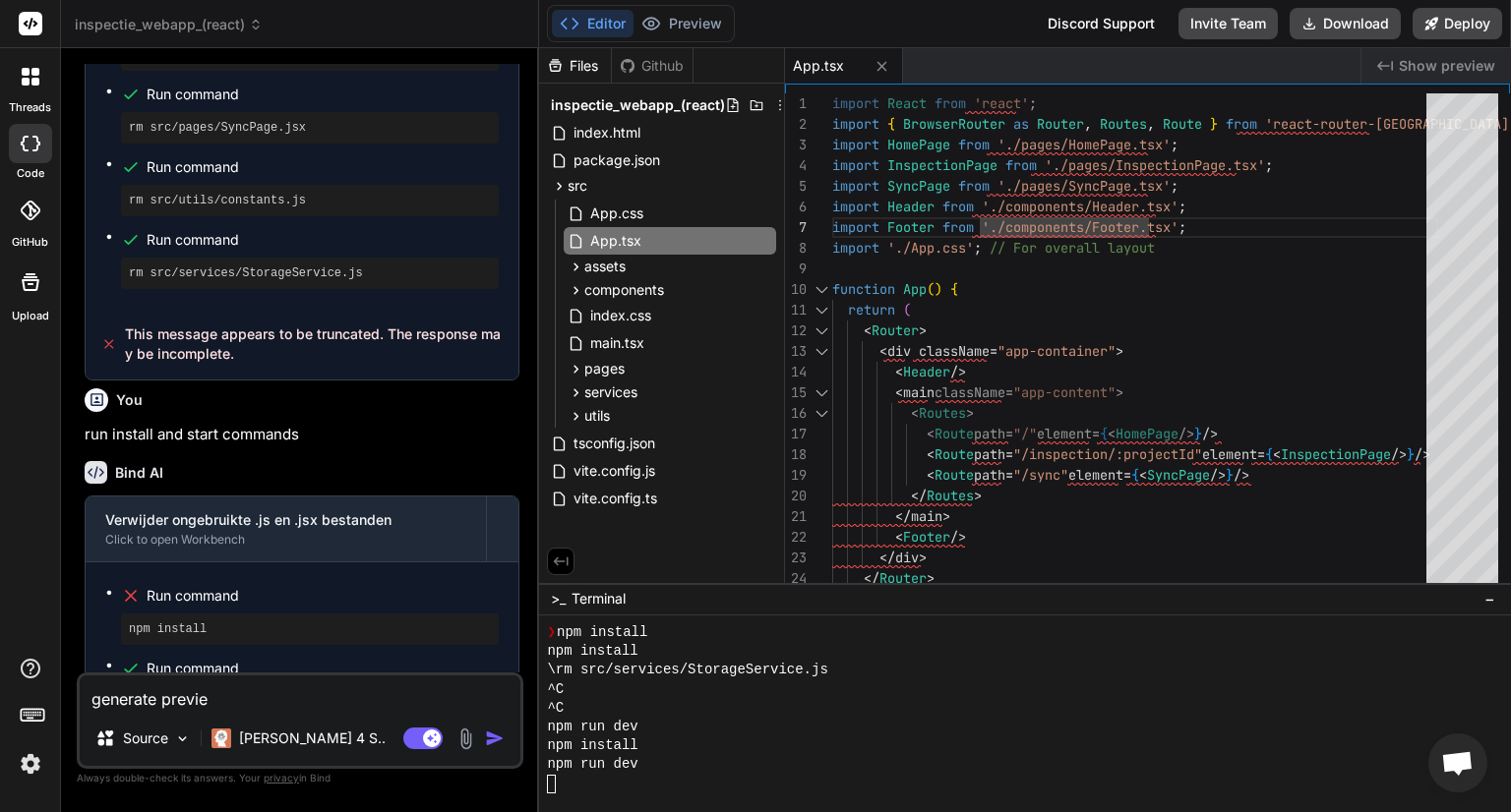
type textarea "generate preview"
type textarea "x"
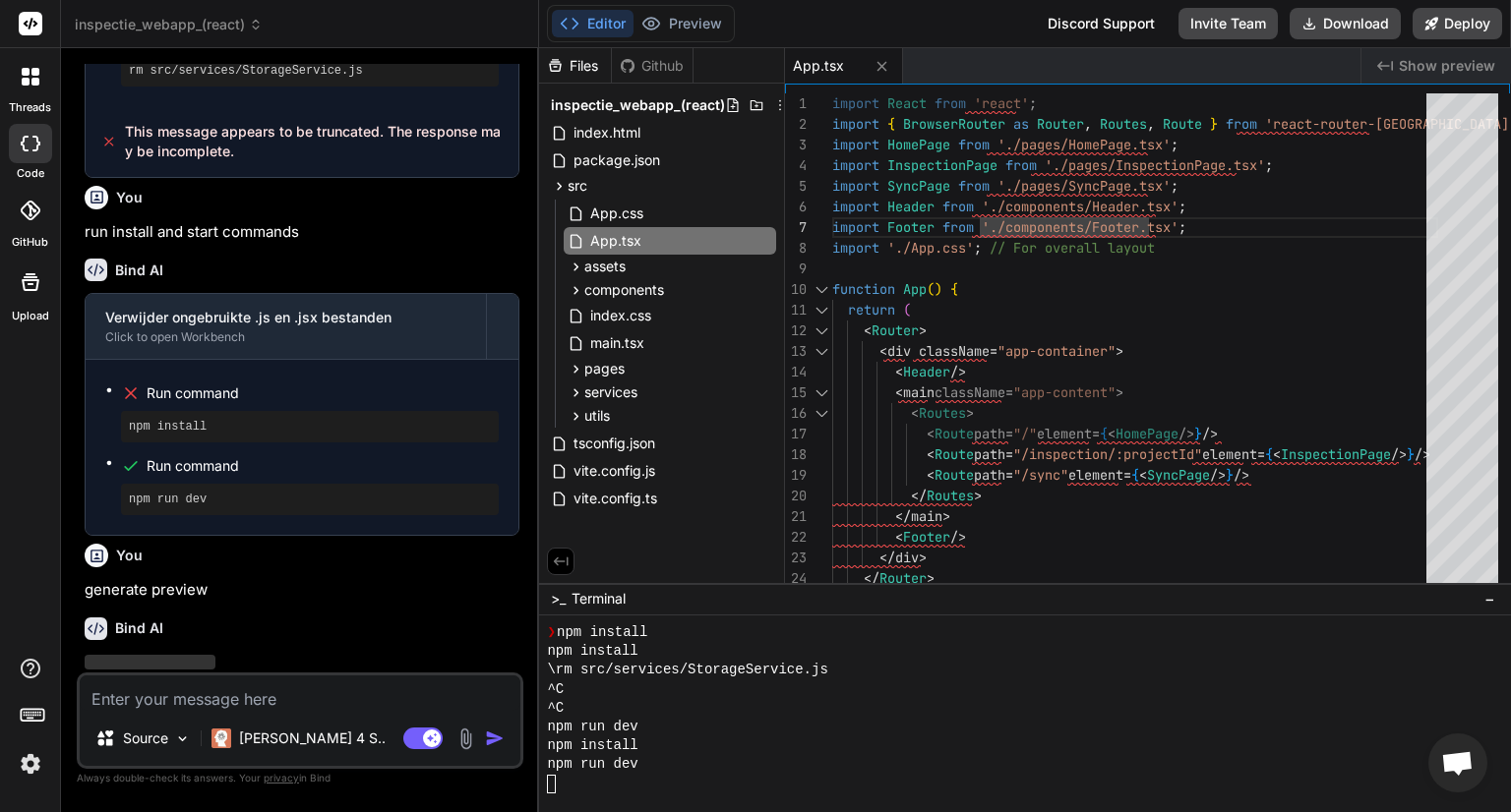
scroll to position [5514, 0]
type textarea "x"
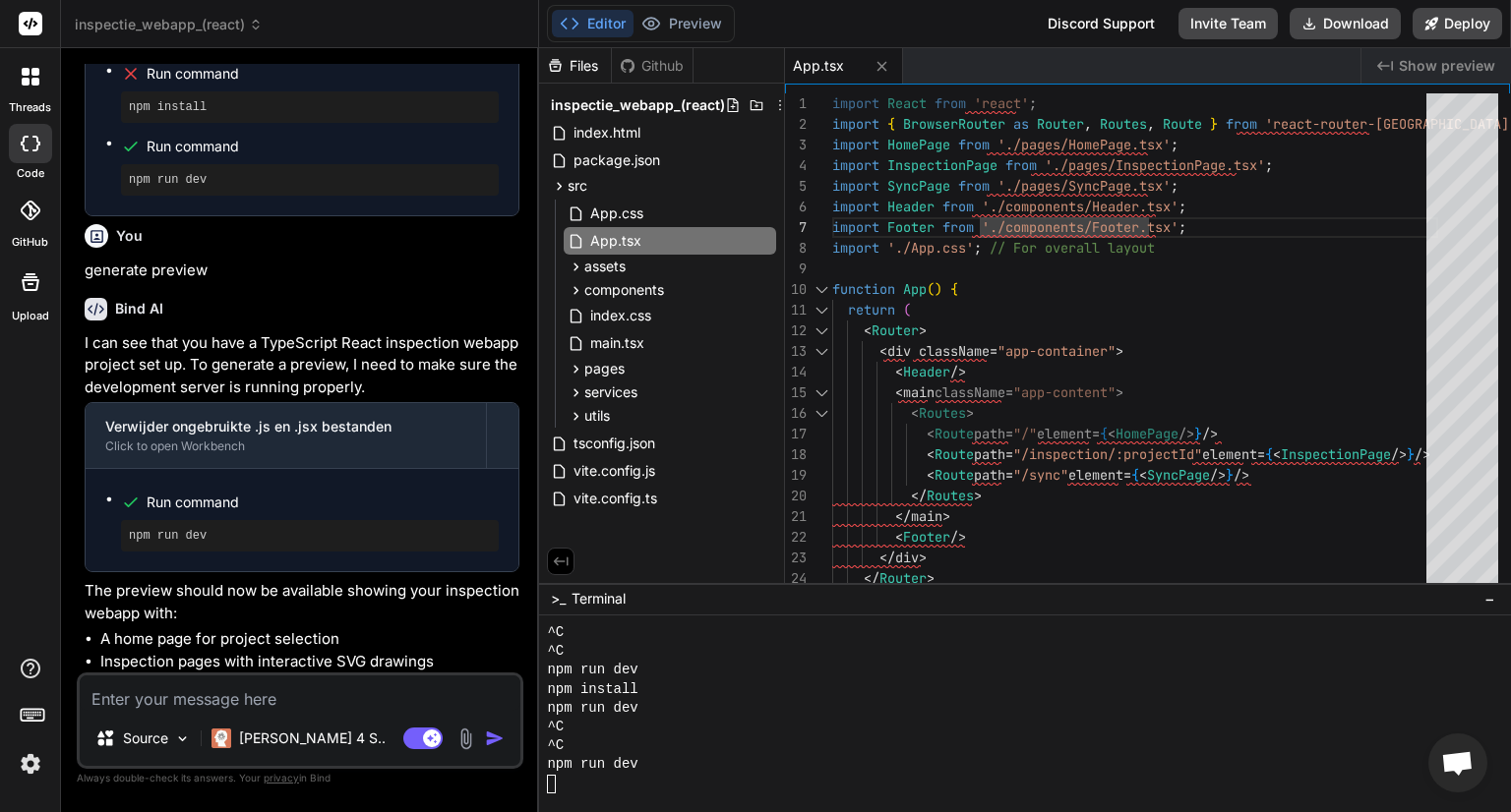
scroll to position [5867, 0]
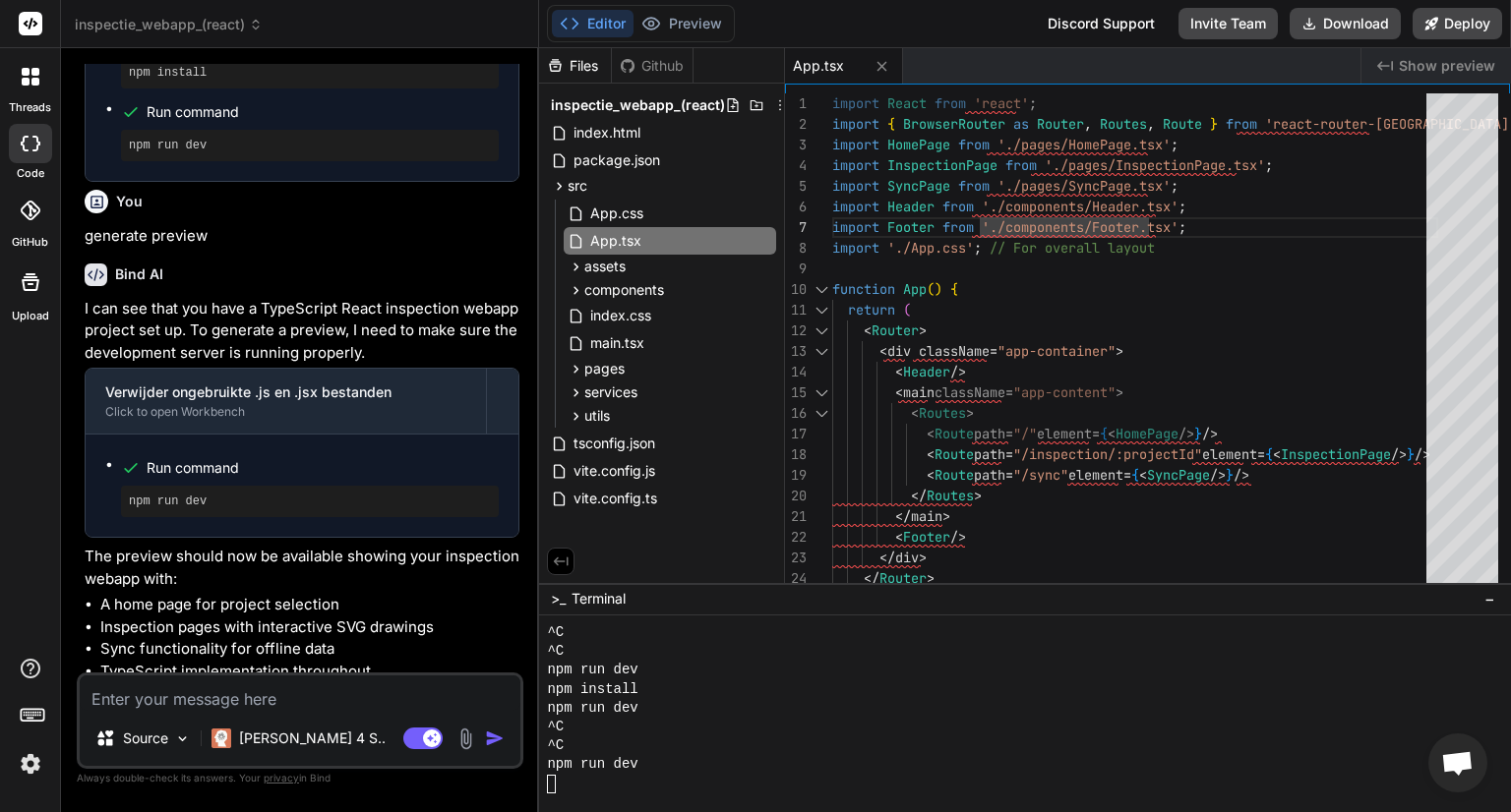
click at [164, 689] on textarea at bounding box center [300, 692] width 441 height 35
type textarea "p"
type textarea "x"
type textarea "pr"
type textarea "x"
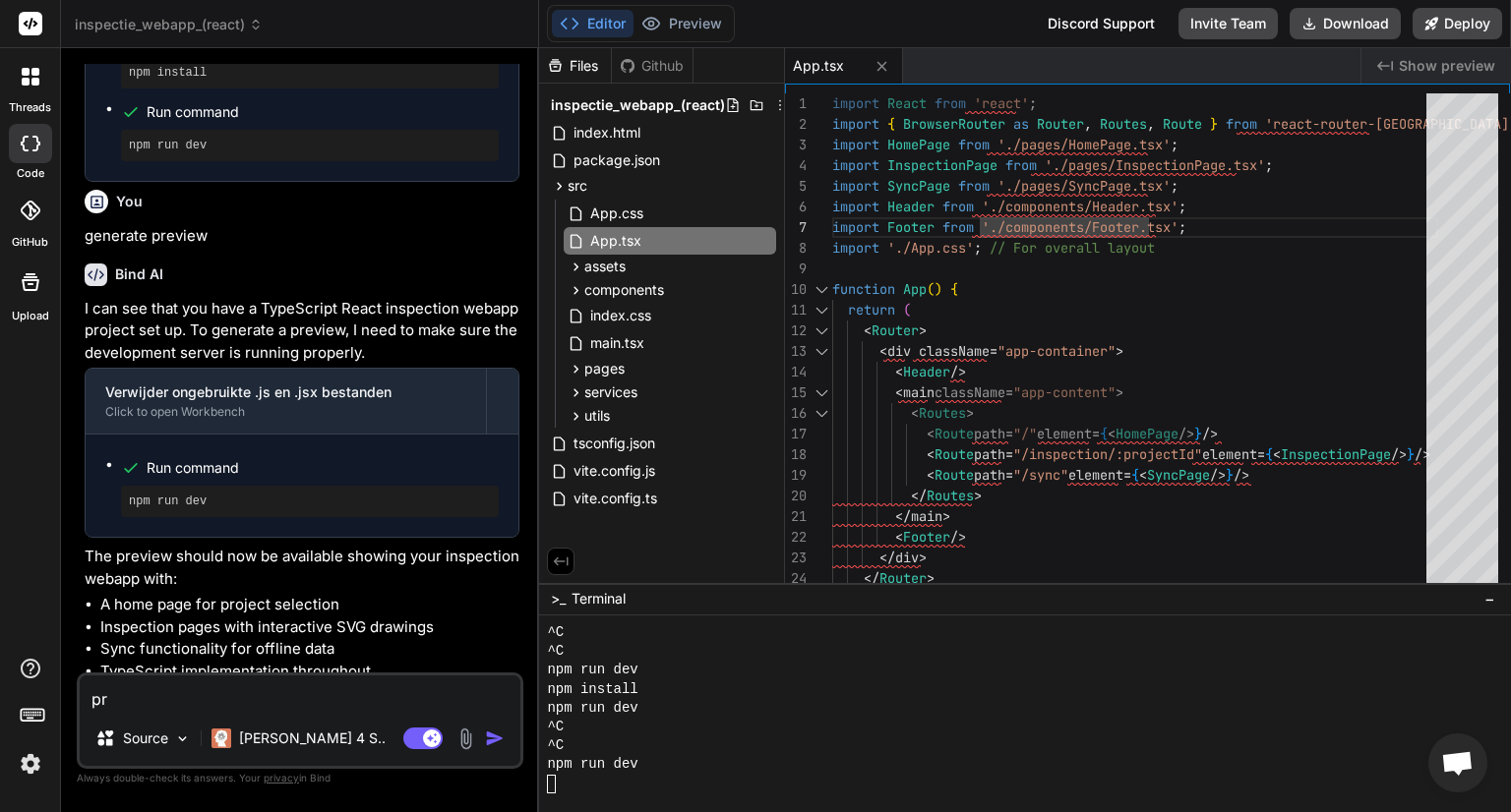
type textarea "pre"
type textarea "x"
type textarea "prev"
type textarea "x"
type textarea "previ"
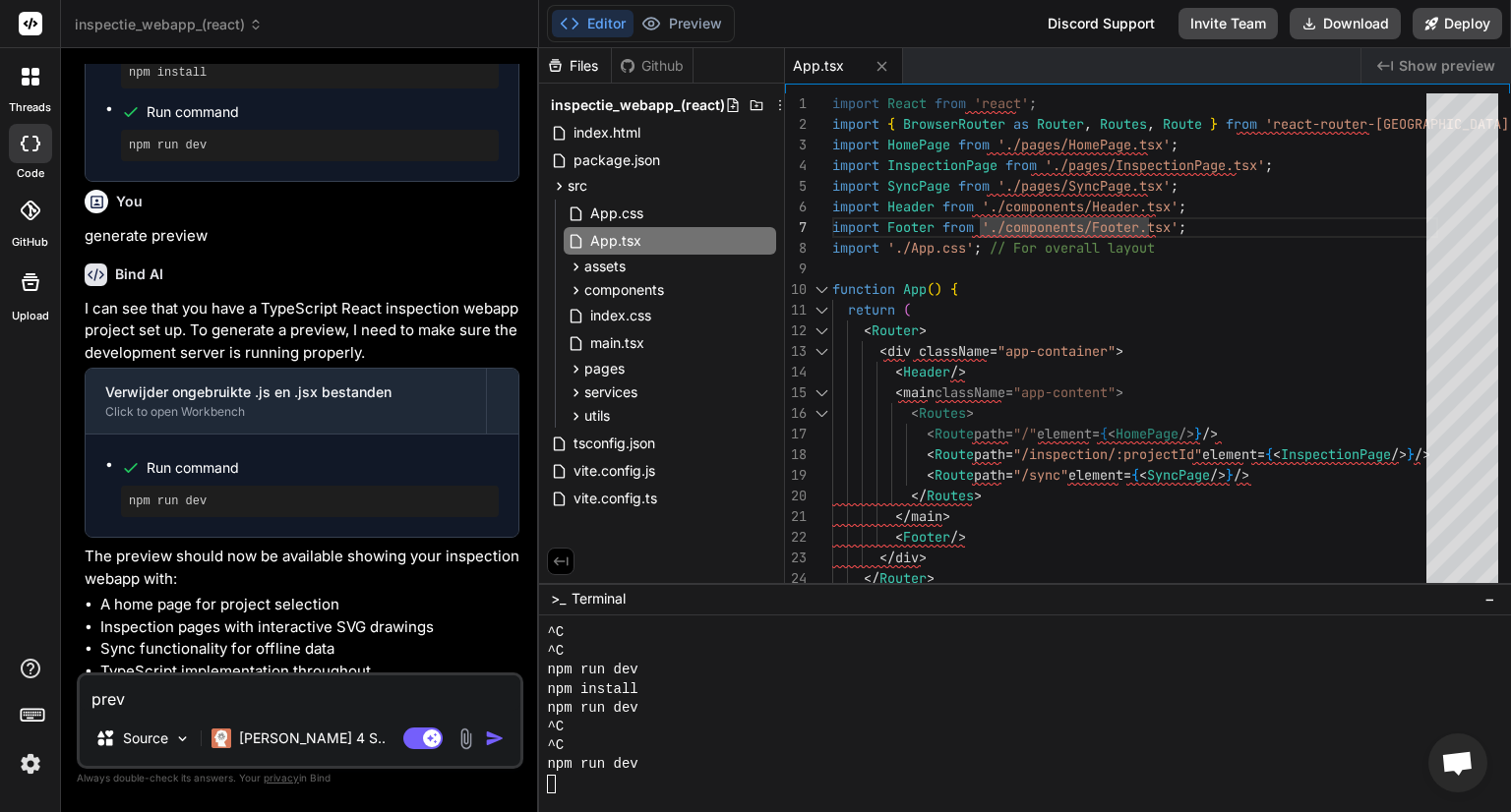
type textarea "x"
type textarea "previe"
type textarea "x"
type textarea "preview"
type textarea "x"
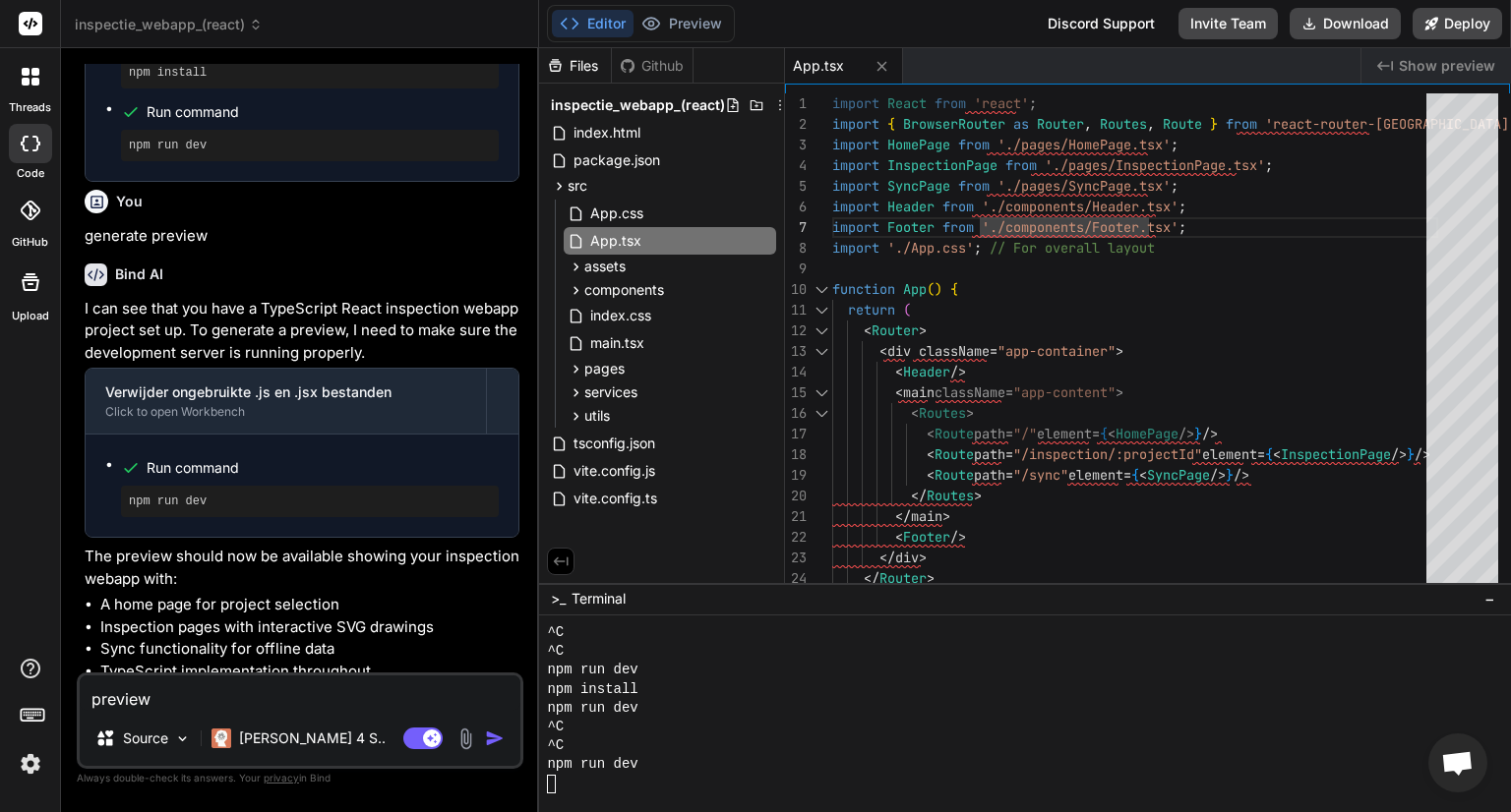
type textarea "preview"
type textarea "x"
type textarea "preview i"
type textarea "x"
type textarea "preview is"
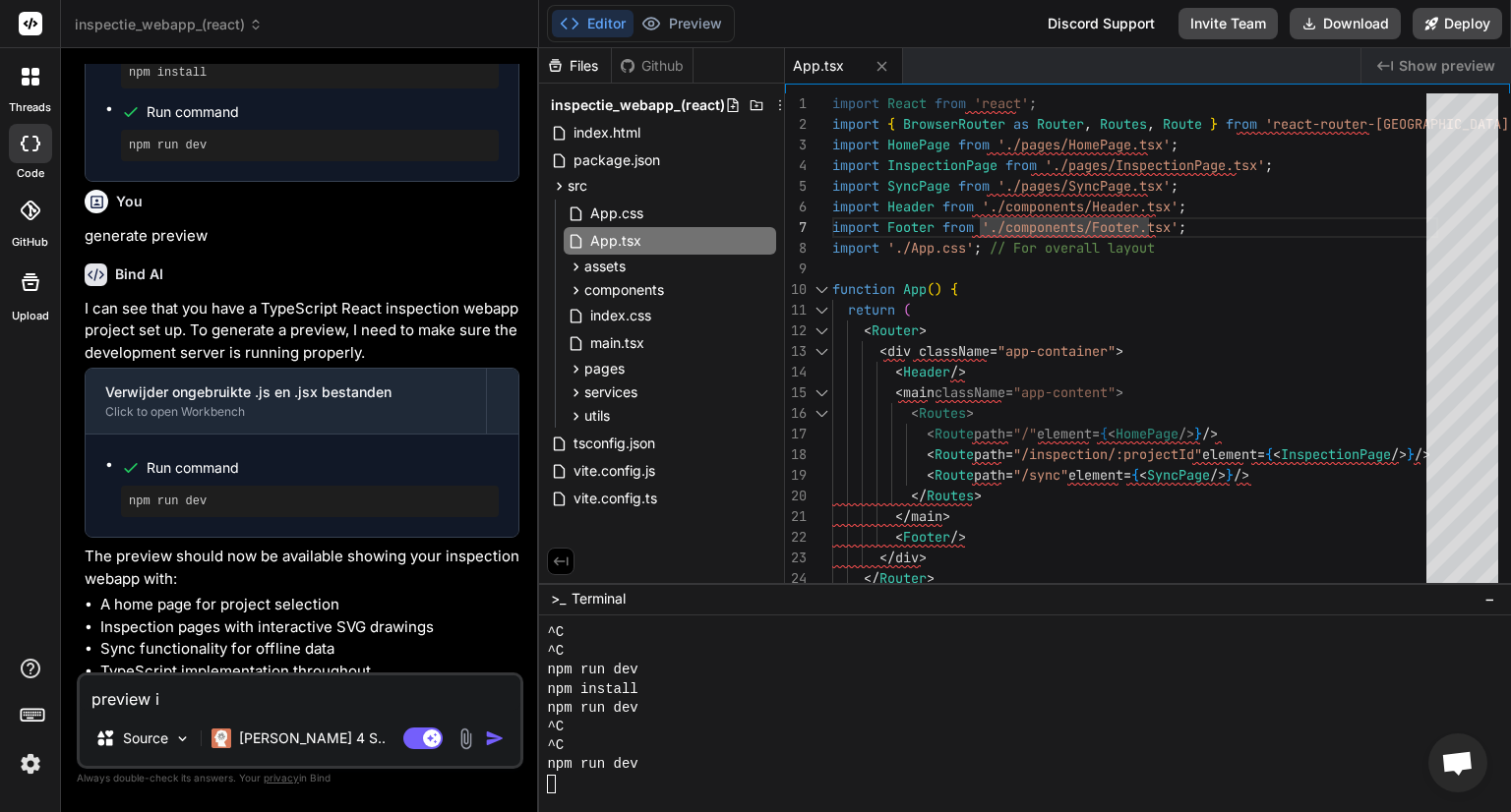
type textarea "x"
type textarea "preview is"
type textarea "x"
type textarea "preview is s"
type textarea "x"
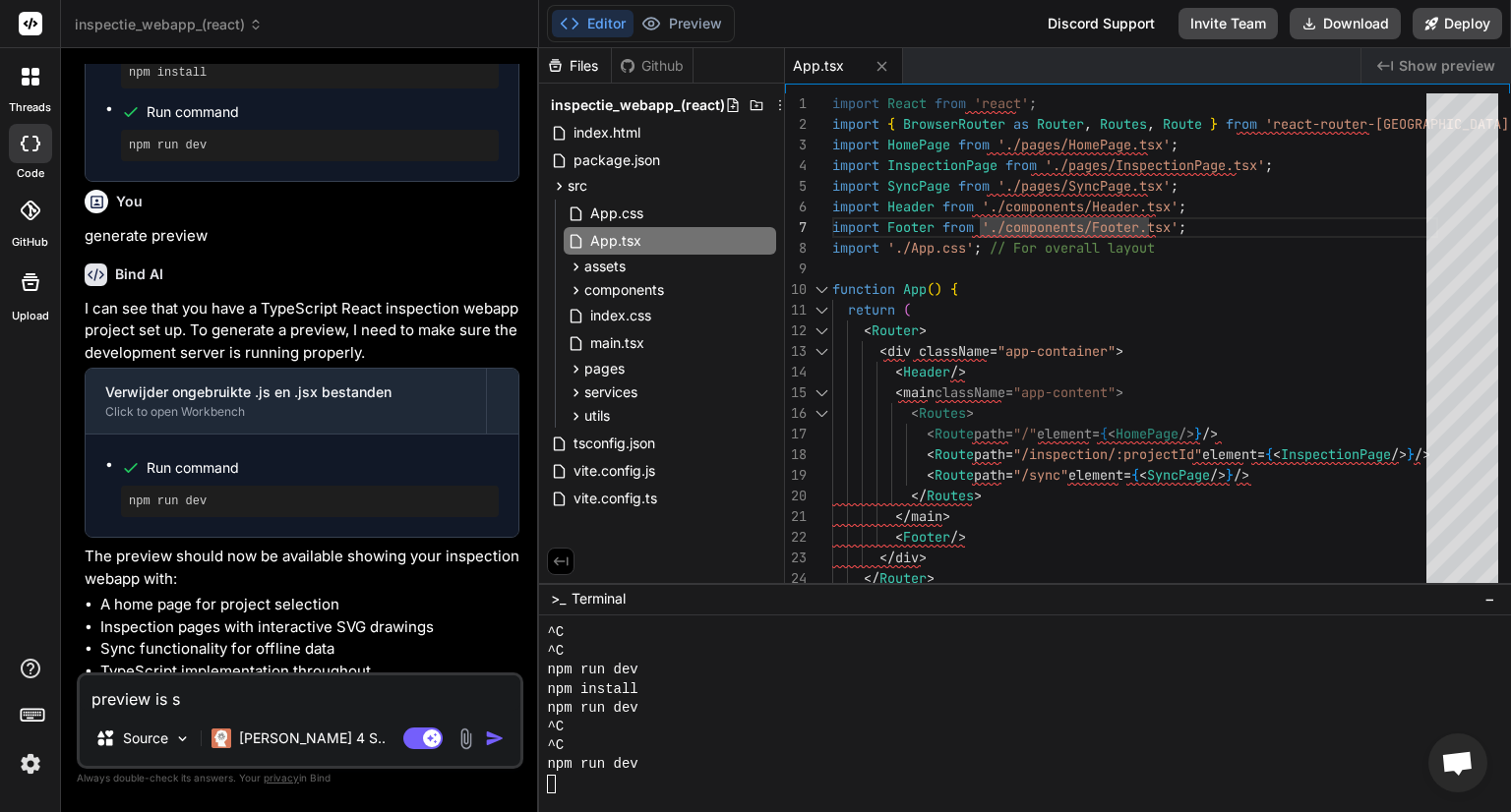
type textarea "preview is st"
type textarea "x"
type textarea "preview is sti"
type textarea "x"
type textarea "preview is stil"
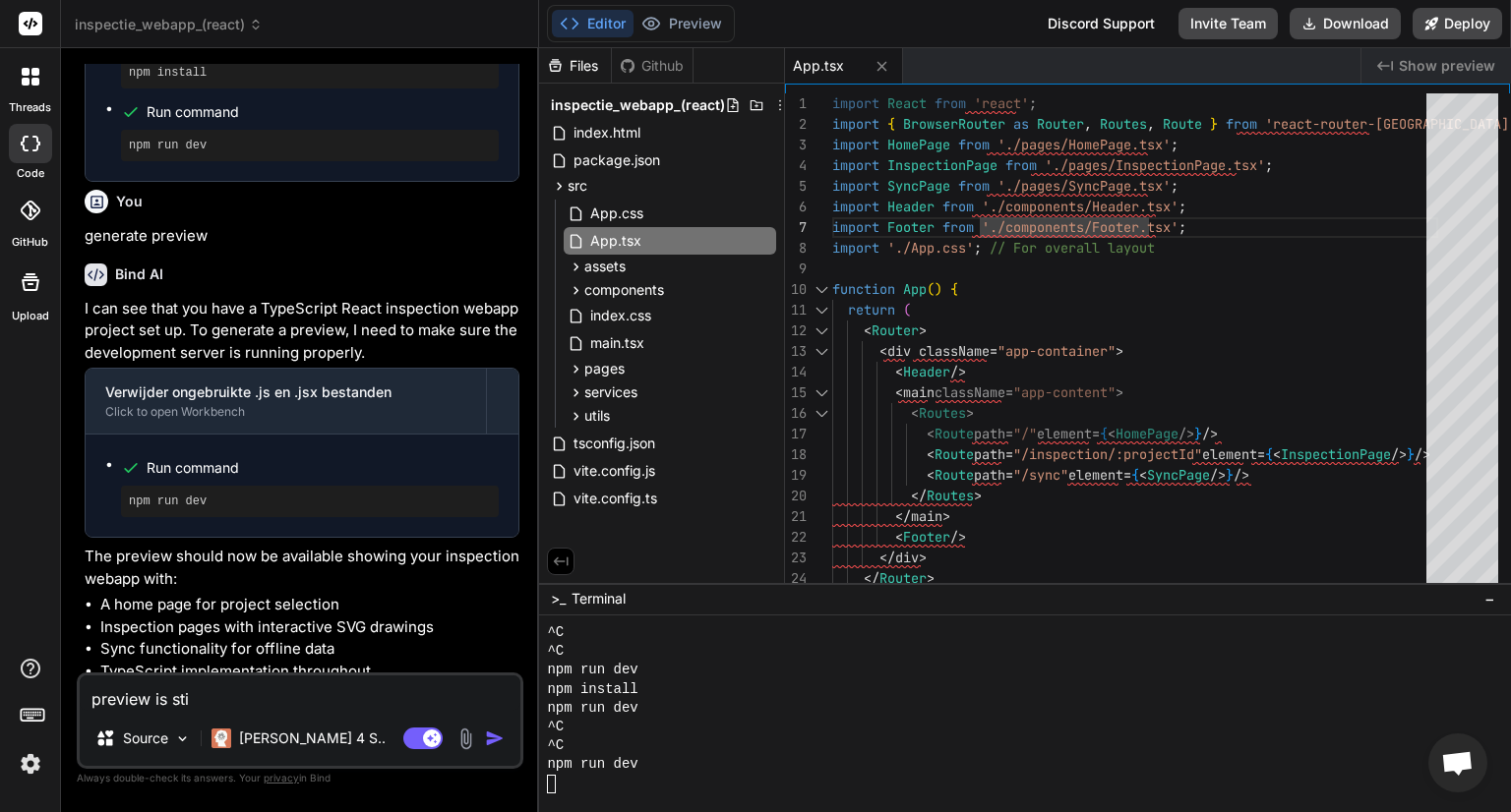
type textarea "x"
type textarea "preview is still"
type textarea "x"
type textarea "preview is still"
type textarea "x"
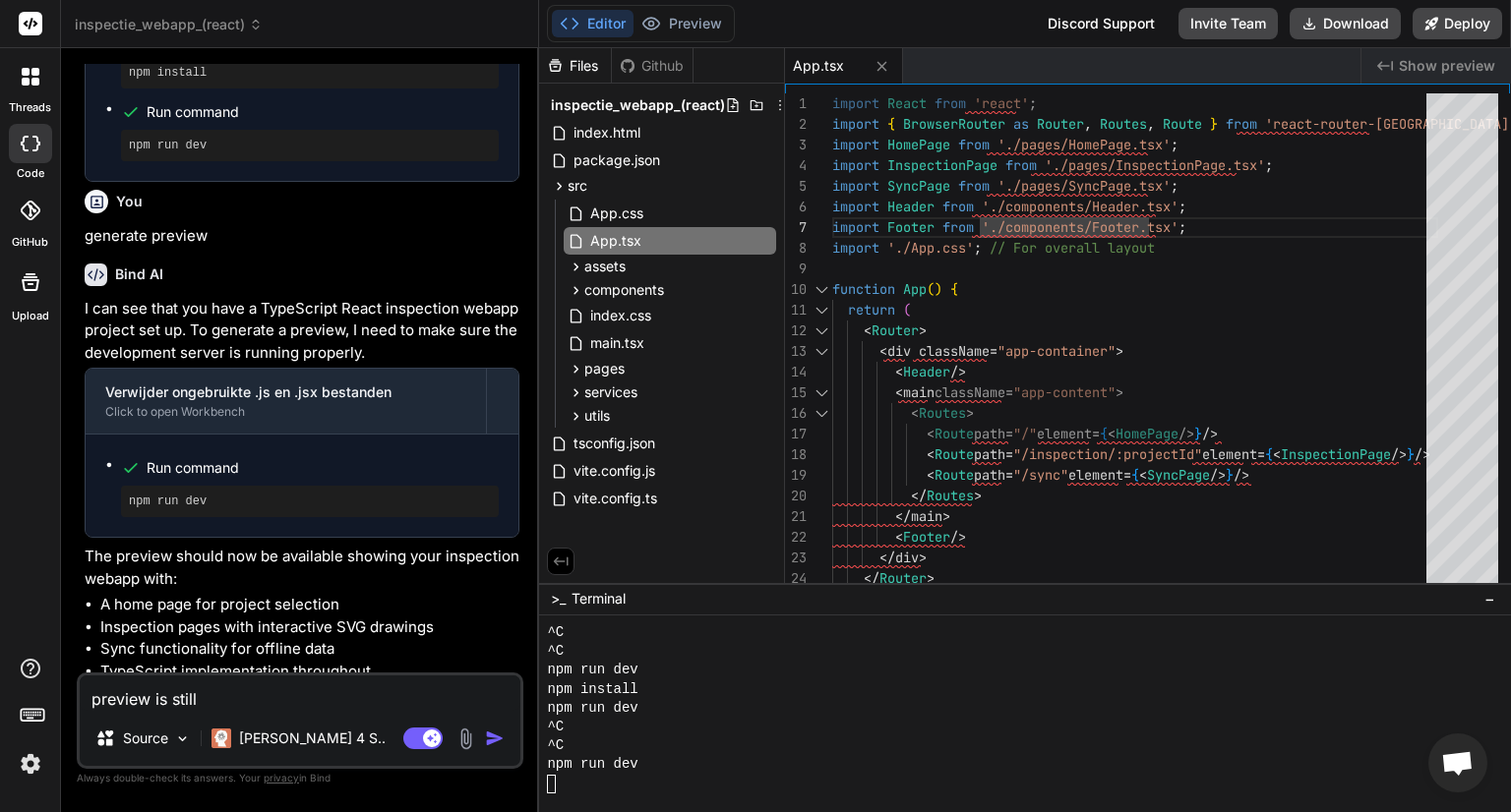
type textarea "preview is still d"
type textarea "x"
type textarea "preview is still di"
type textarea "x"
type textarea "preview is still dis"
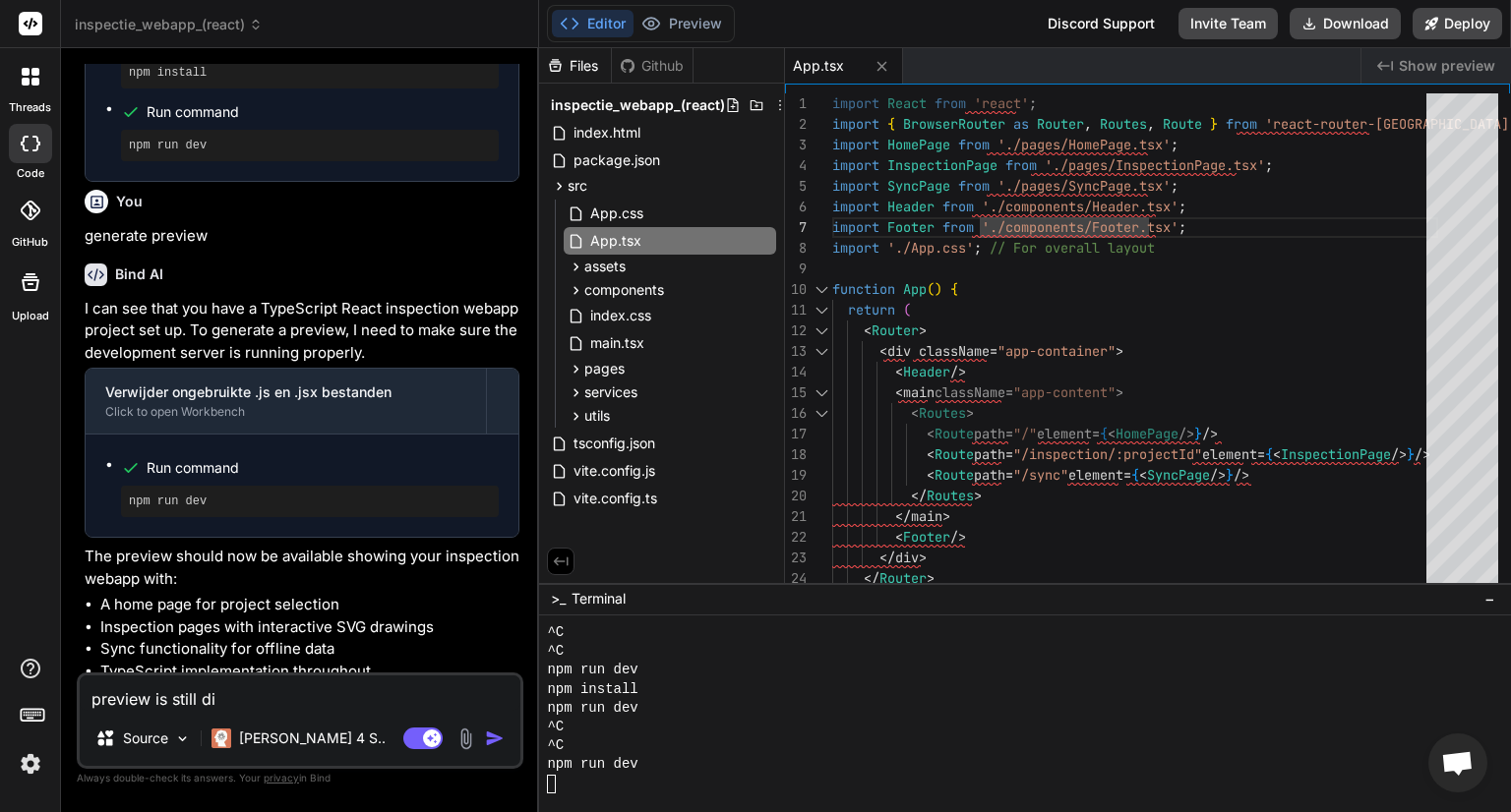
type textarea "x"
type textarea "preview is still disa"
type textarea "x"
type textarea "preview is still disab"
type textarea "x"
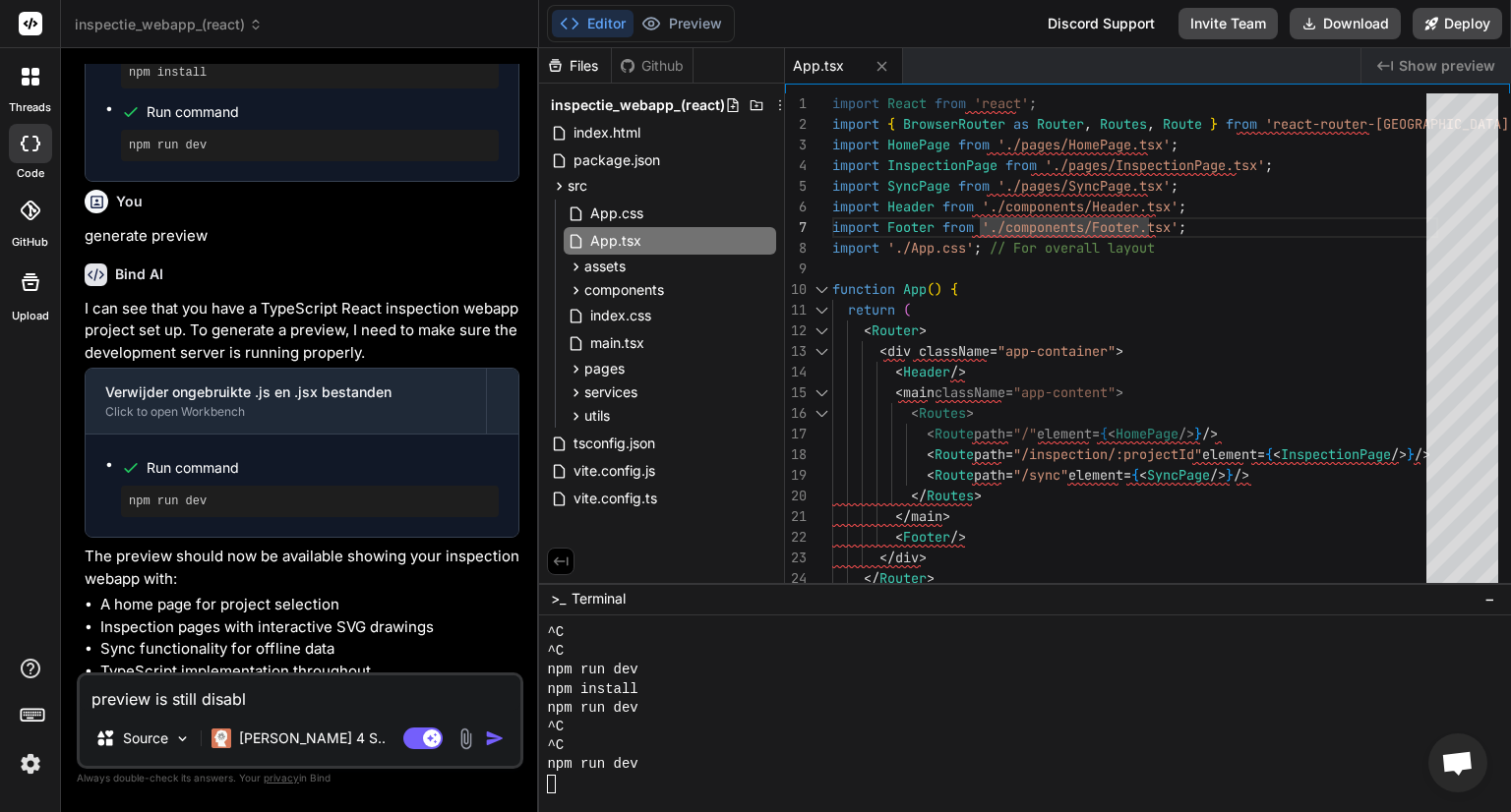
type textarea "preview is still disable"
type textarea "x"
type textarea "preview is still disabled"
type textarea "x"
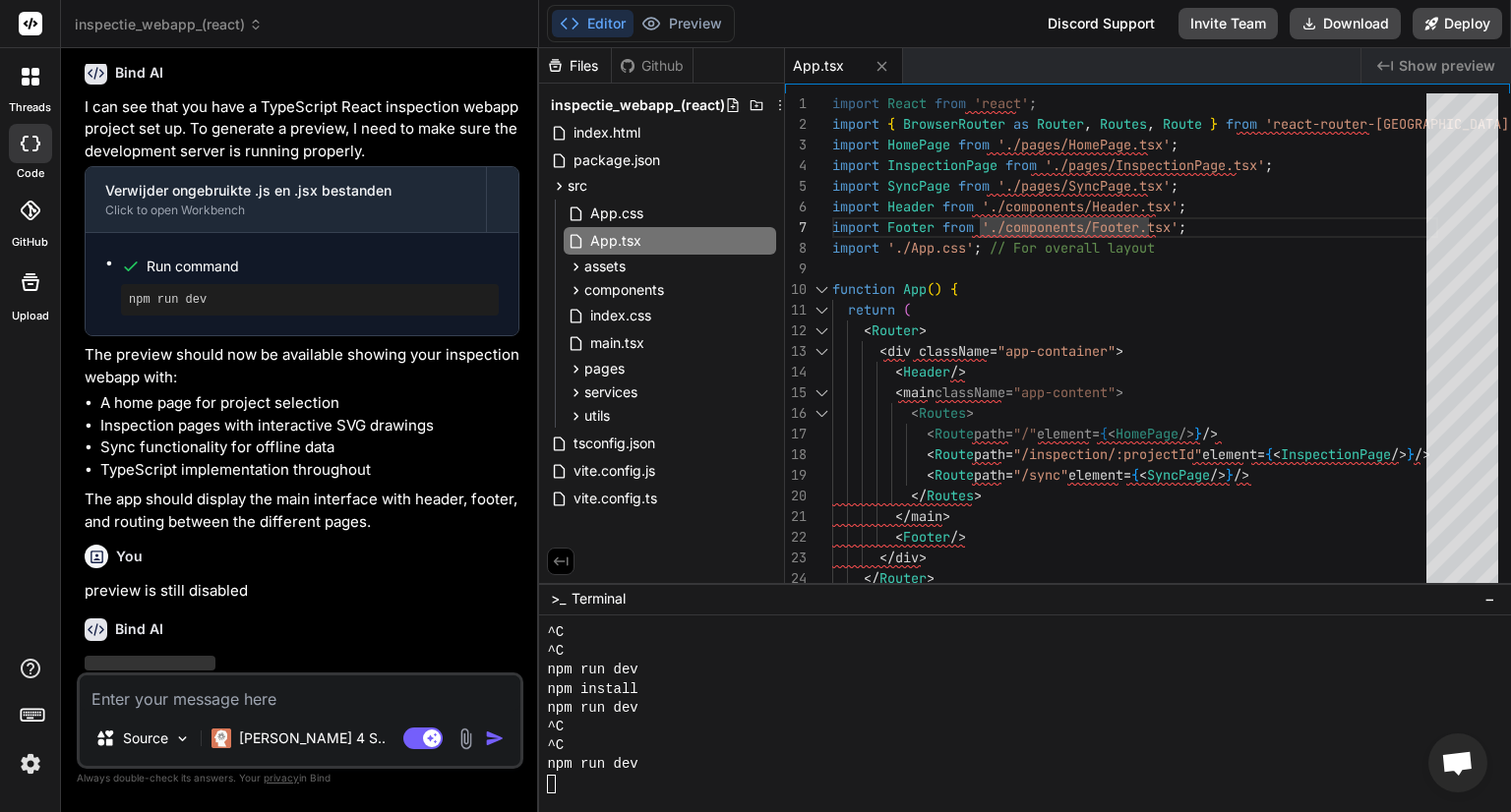
scroll to position [6071, 0]
type textarea "x"
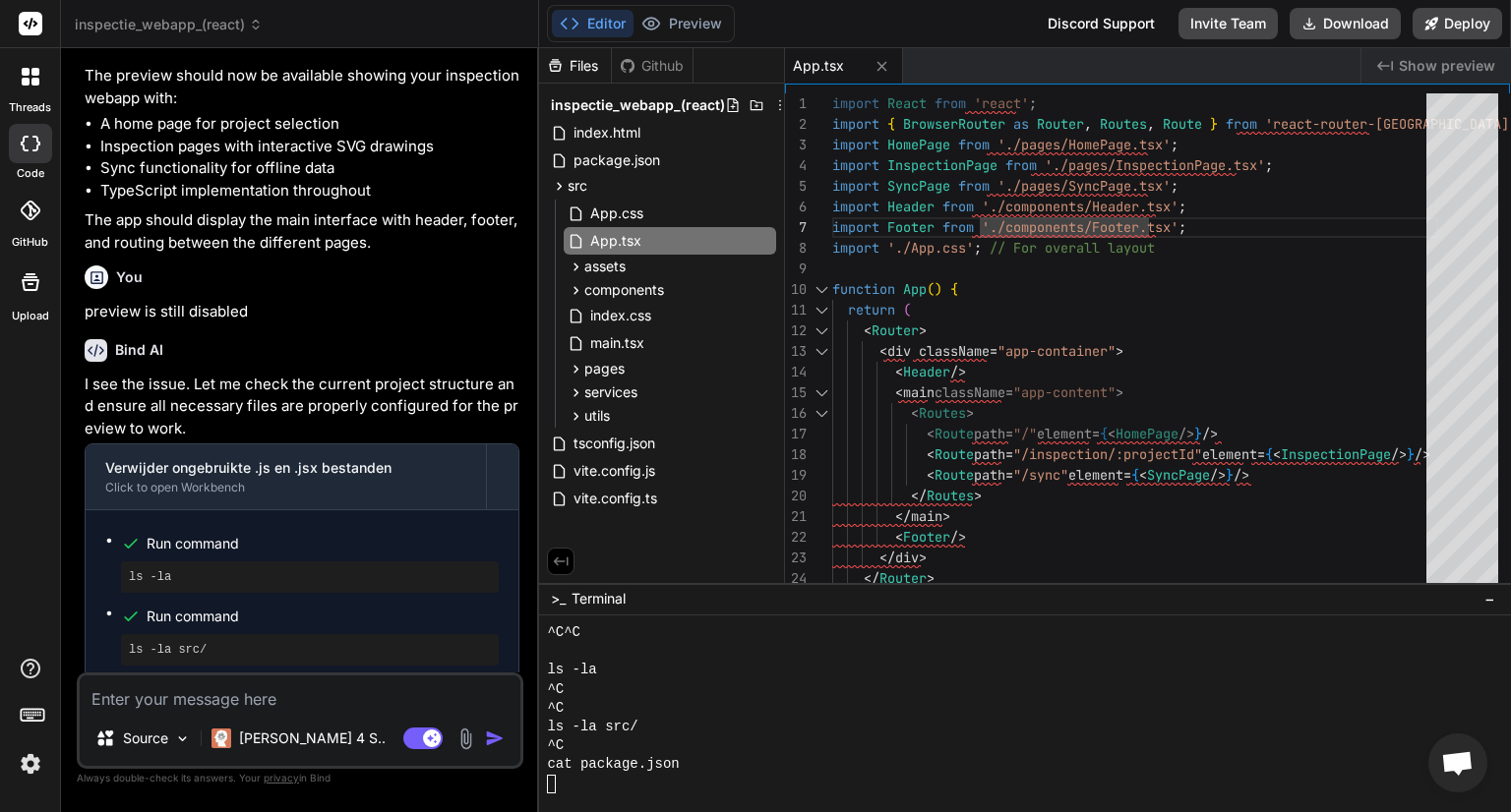
scroll to position [6445, 0]
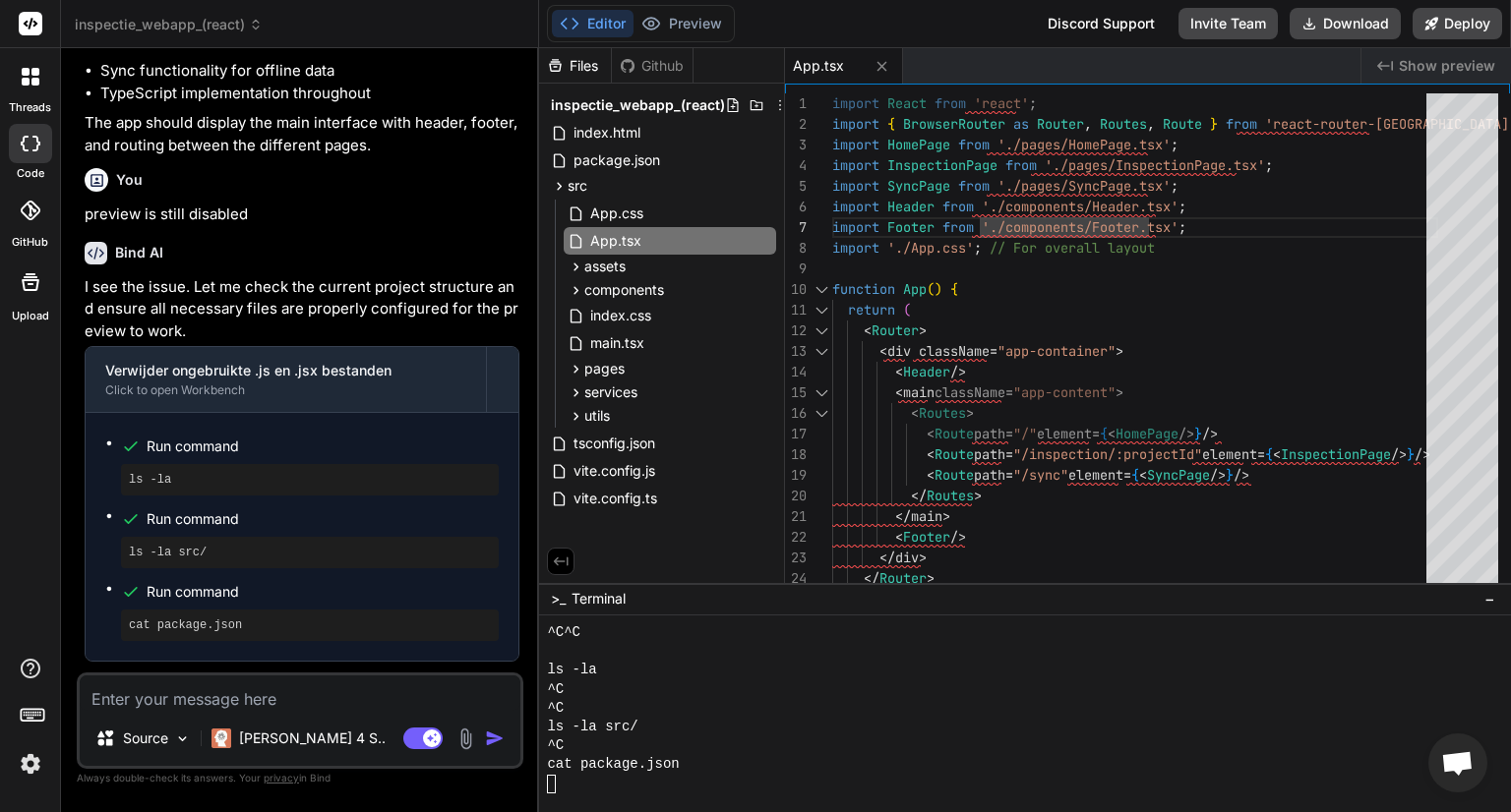
click at [276, 690] on textarea at bounding box center [300, 692] width 441 height 35
type textarea "p"
type textarea "x"
type textarea "pl"
type textarea "x"
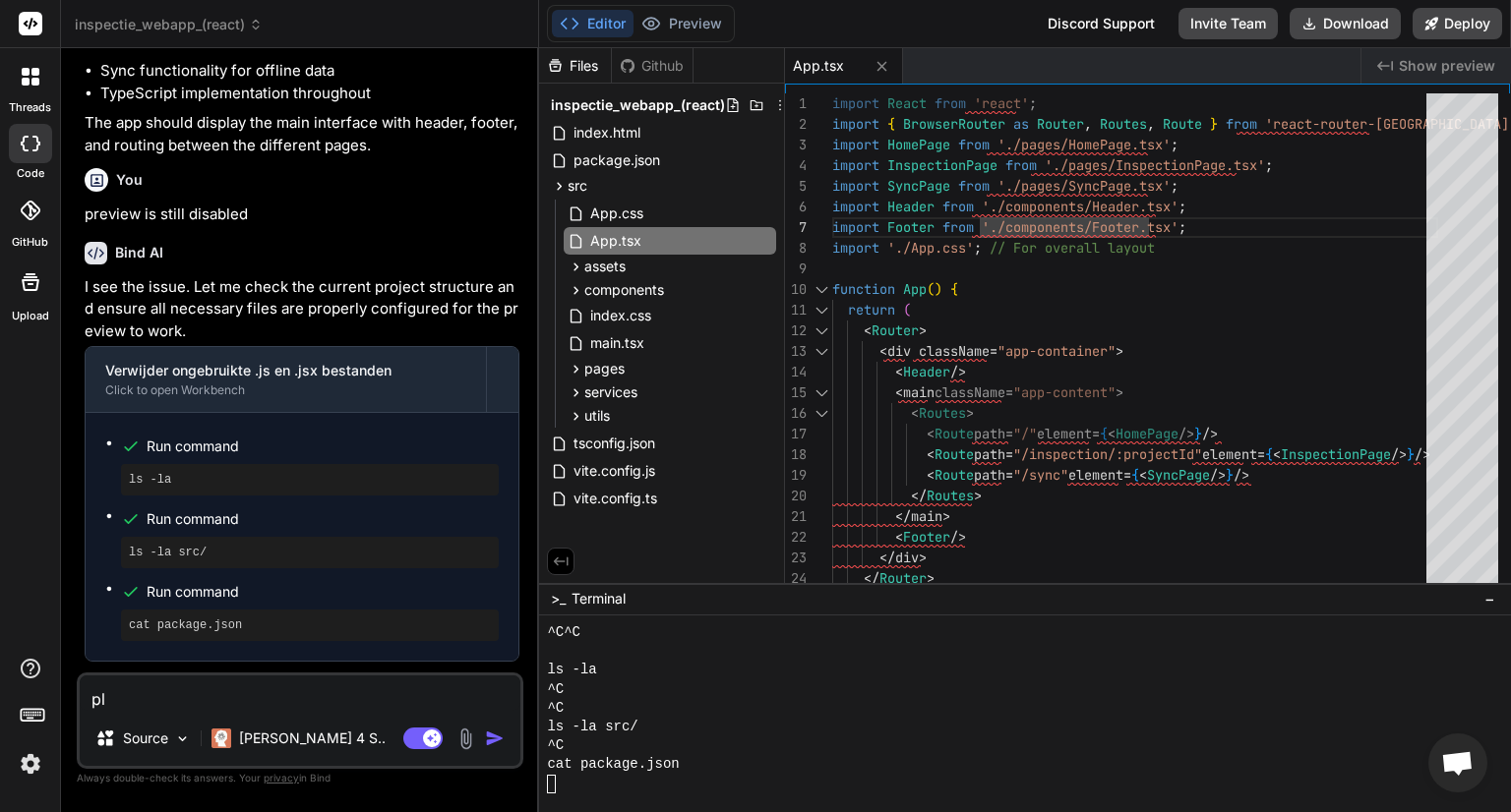
type textarea "ple"
type textarea "x"
type textarea "ples"
type textarea "x"
type textarea "plese"
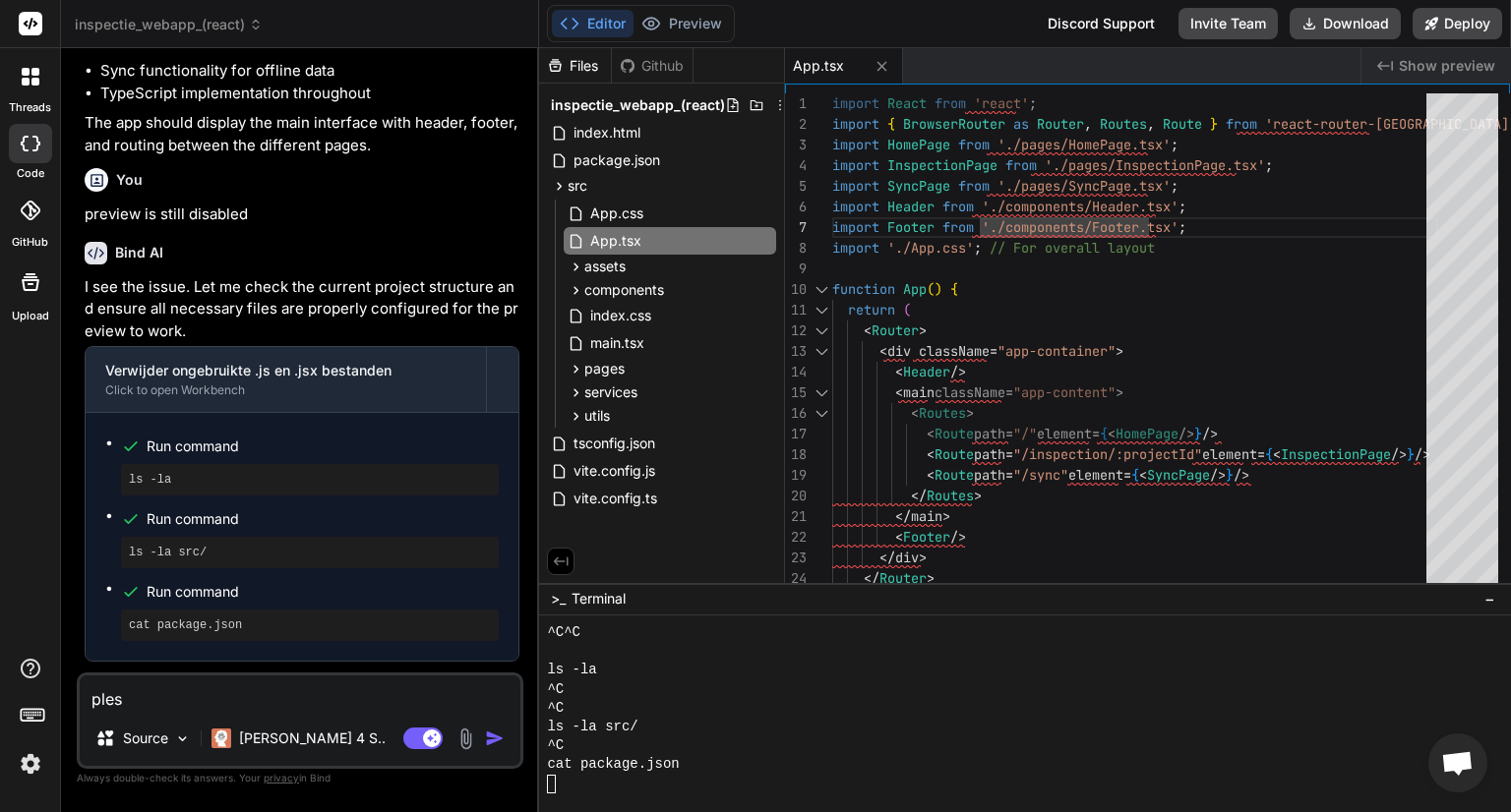
type textarea "x"
type textarea "plese"
type textarea "x"
type textarea "plese d"
type textarea "x"
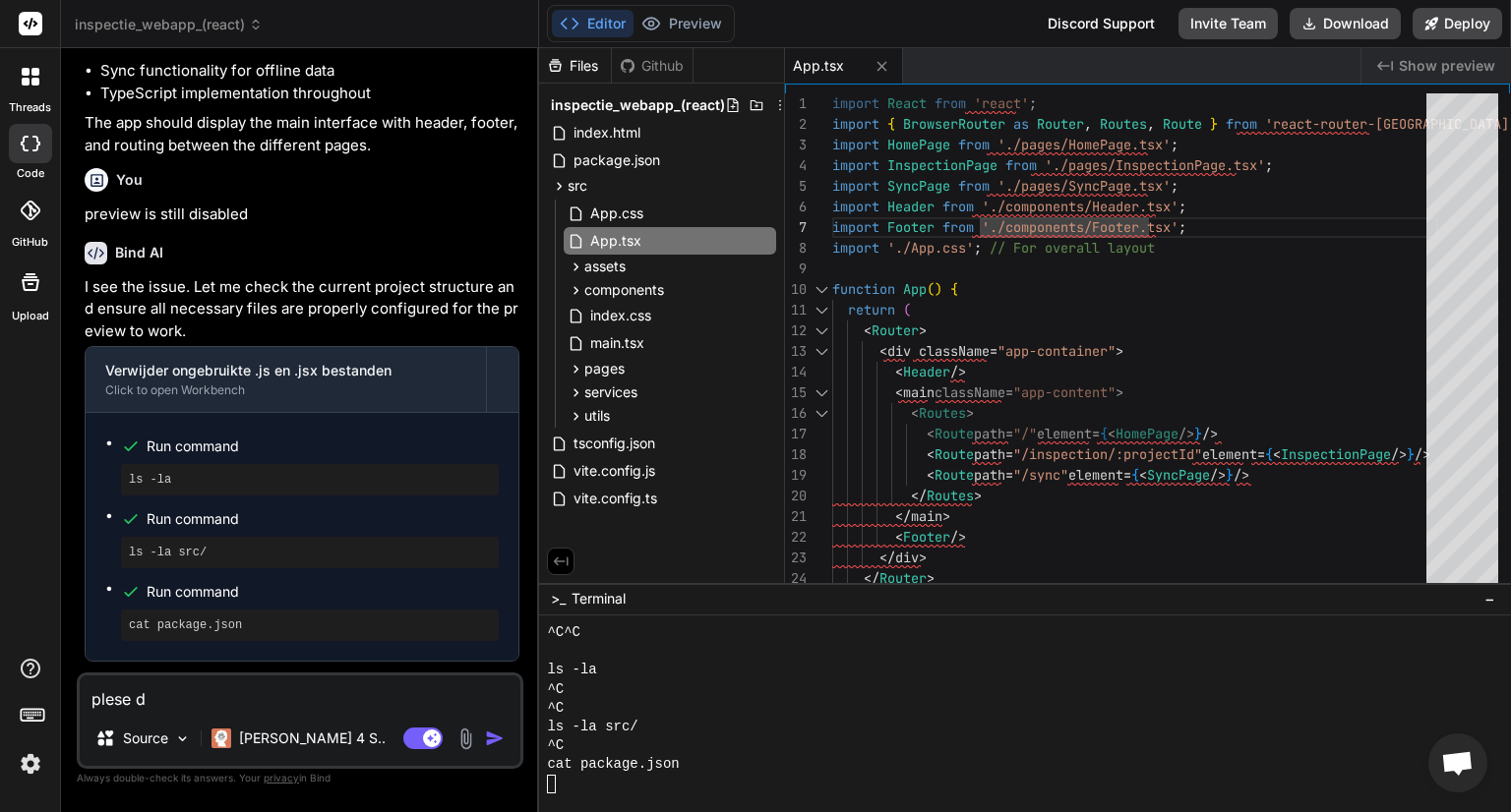
type textarea "plese do"
type textarea "x"
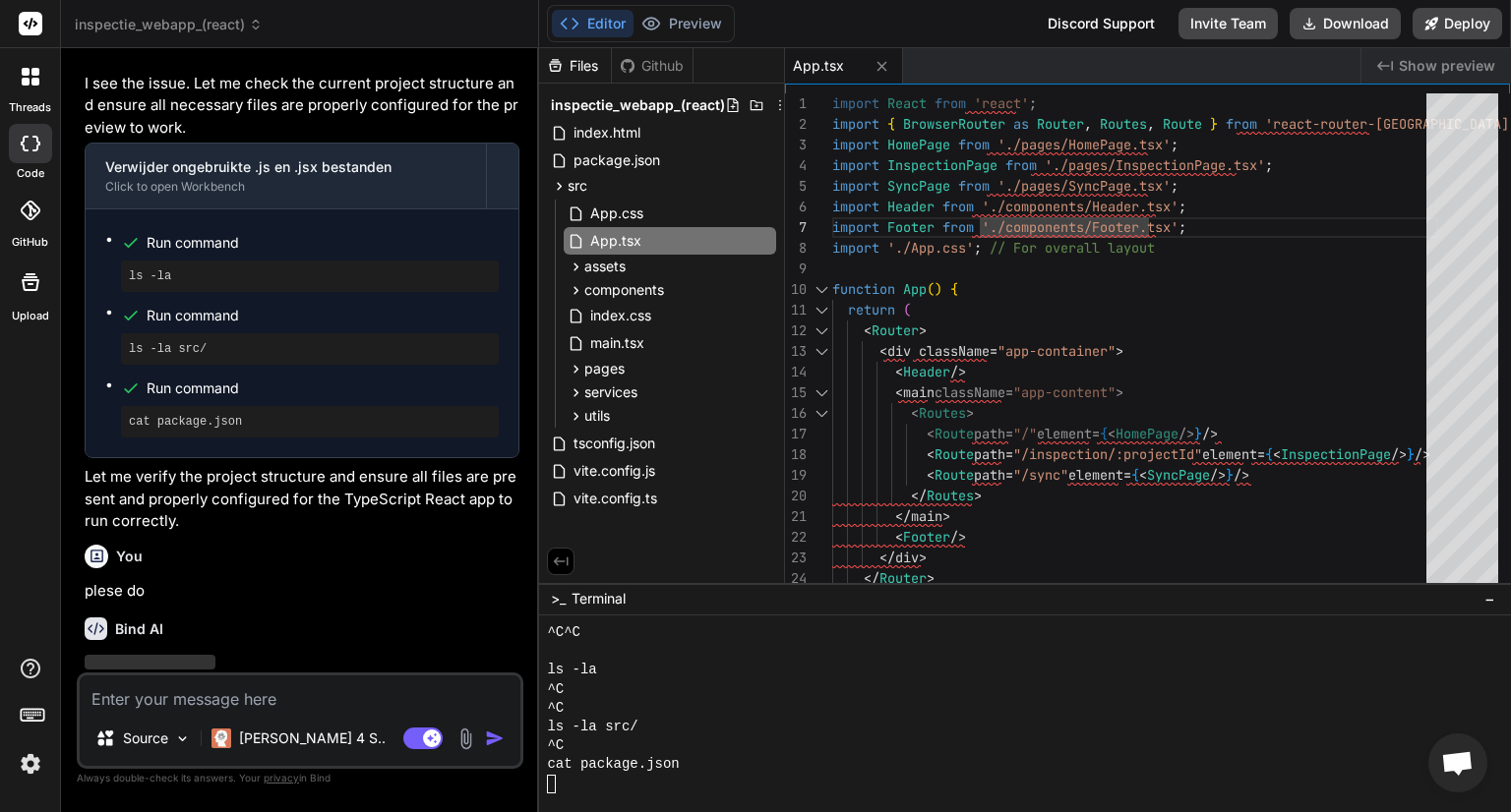
scroll to position [6649, 0]
type textarea "x"
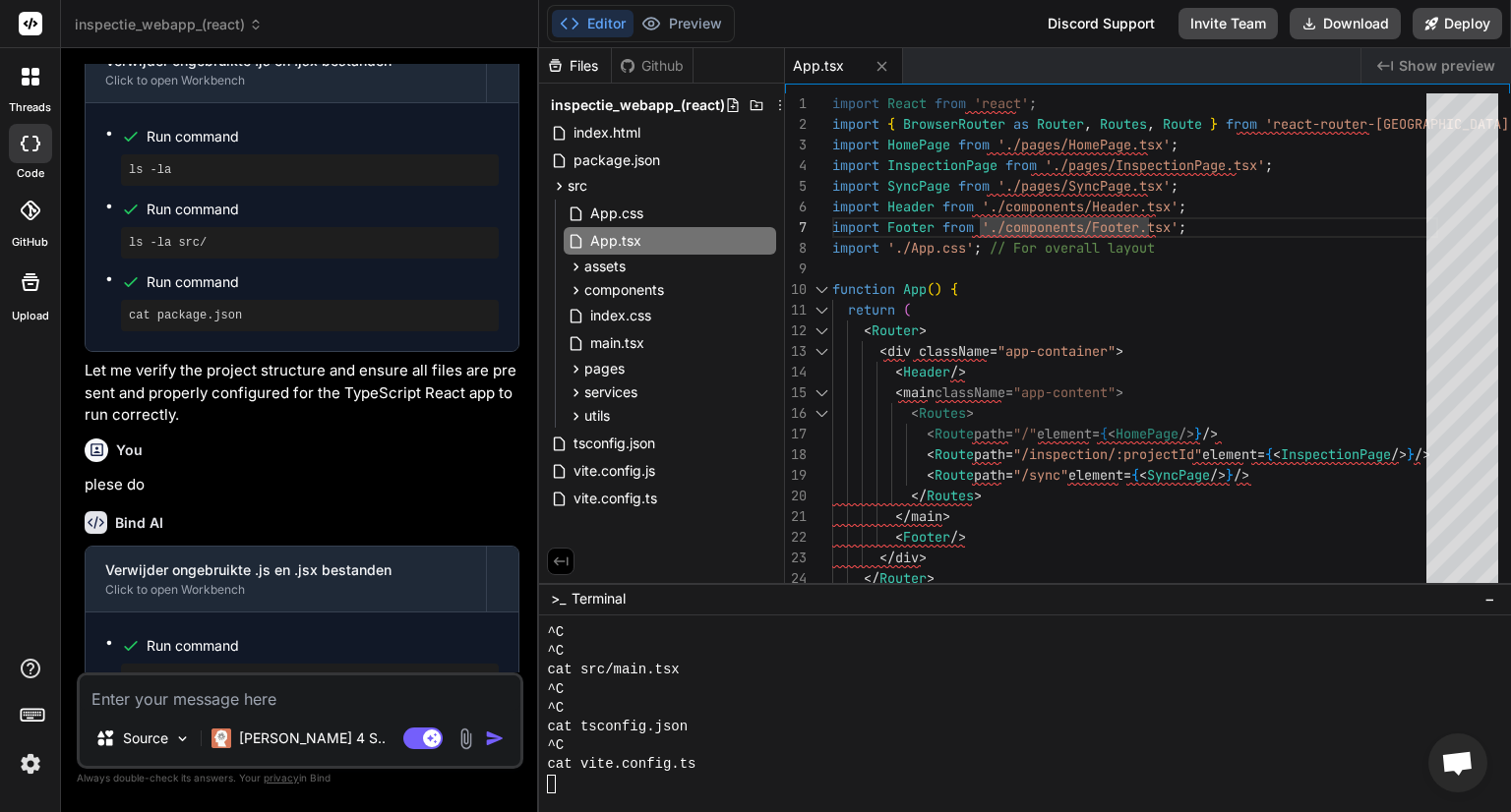
scroll to position [6948, 0]
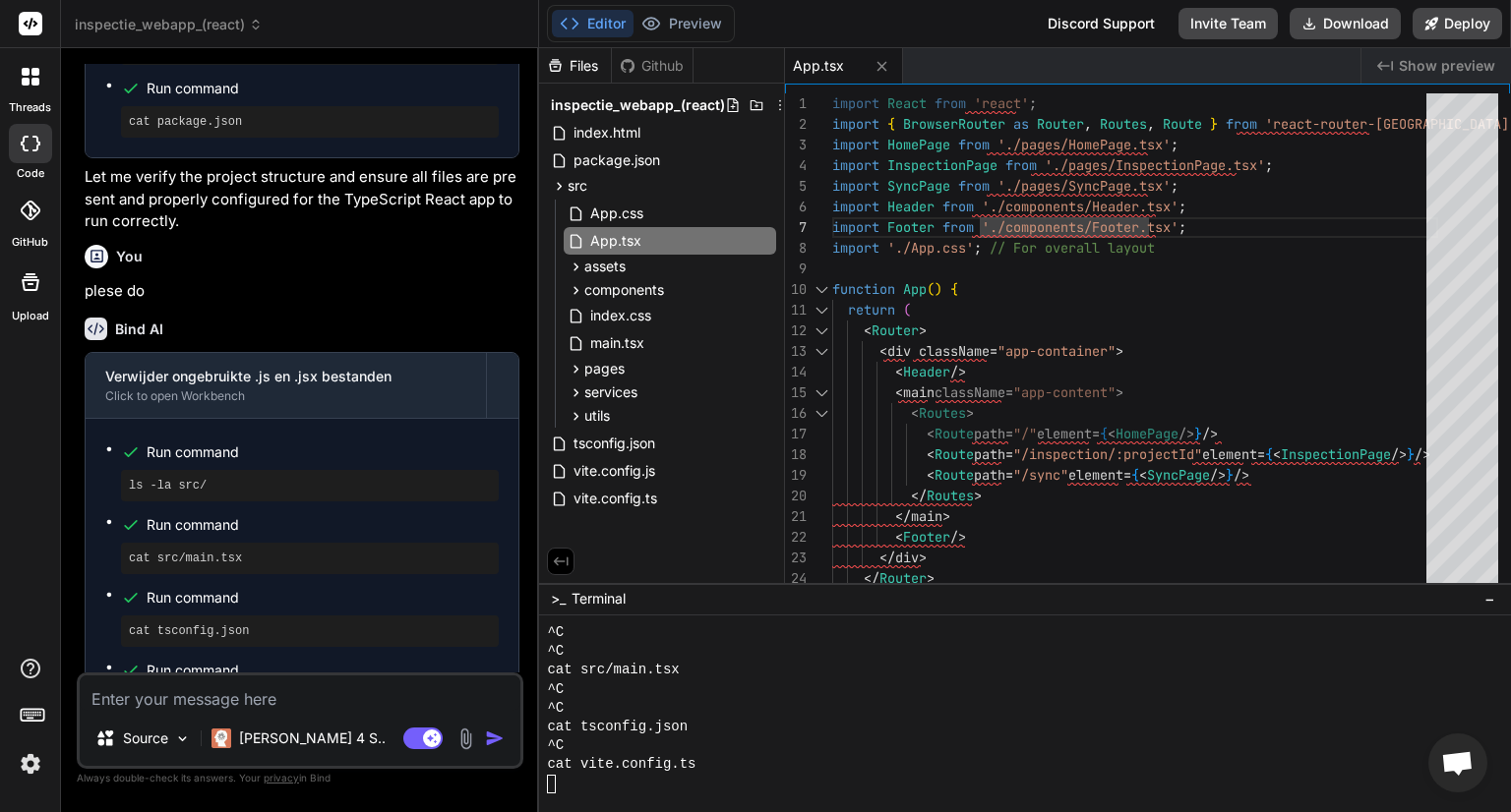
click at [744, 761] on div "cat vite.config.ts" at bounding box center [1013, 764] width 933 height 19
click at [252, 712] on div "Source Claude 4 S.. Agent Mode. When this toggle is activated, AI automatically…" at bounding box center [300, 720] width 447 height 96
click at [217, 705] on textarea at bounding box center [300, 692] width 441 height 35
type textarea "w"
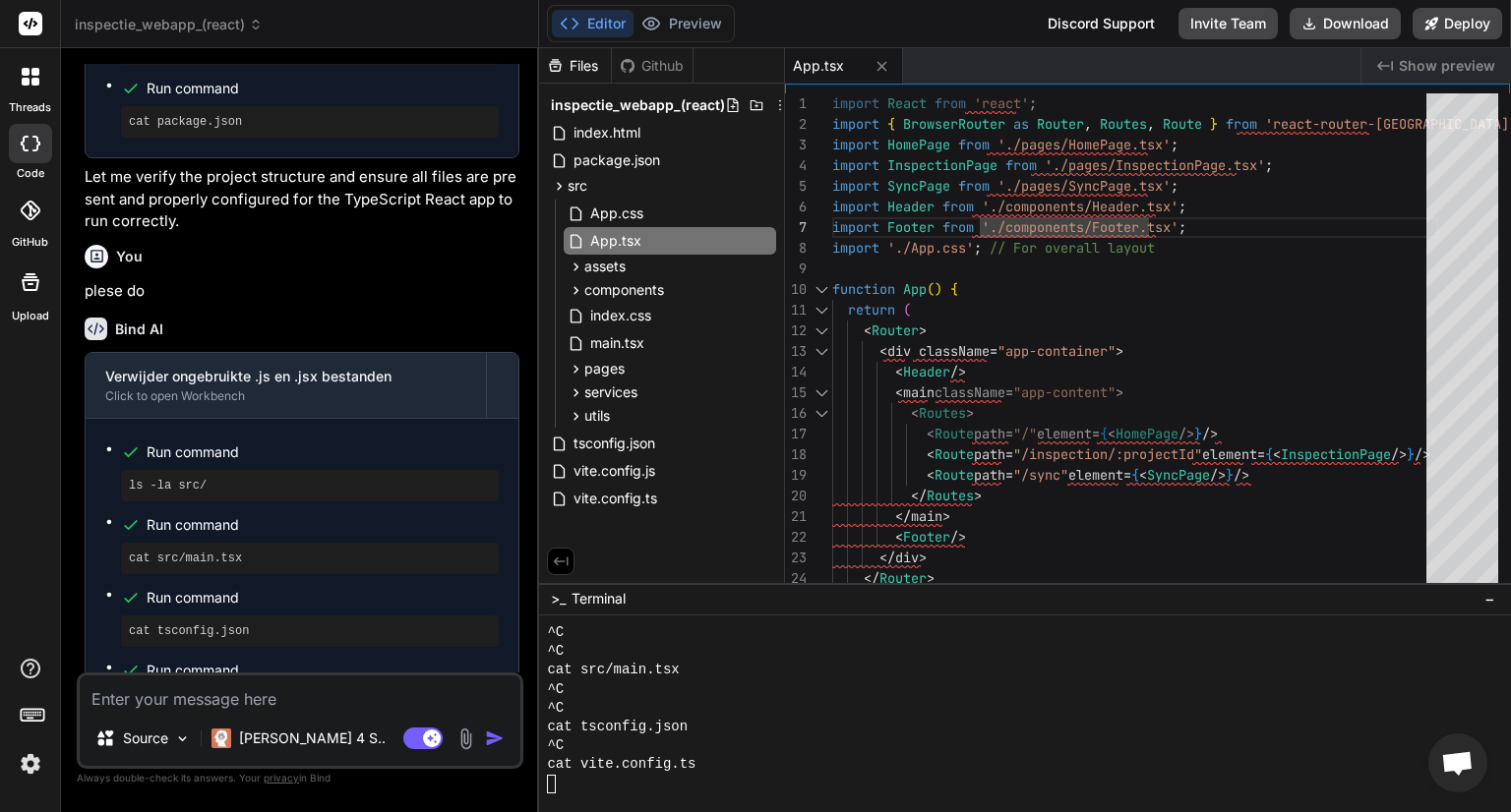
type textarea "x"
type textarea "we"
type textarea "x"
type textarea "wer"
type textarea "x"
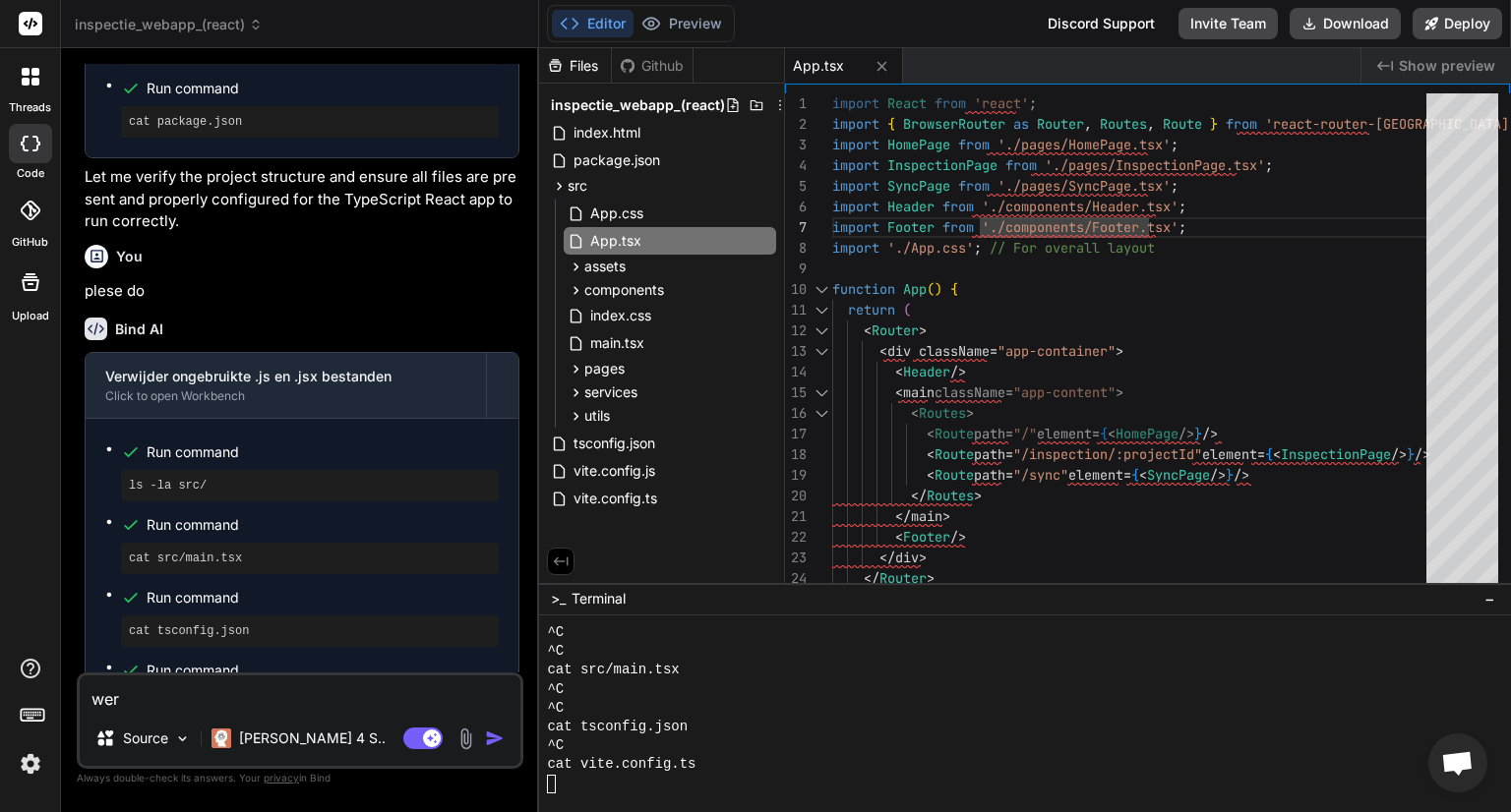
type textarea "werk"
type textarea "x"
type textarea "werkt"
type textarea "x"
type textarea "werkt"
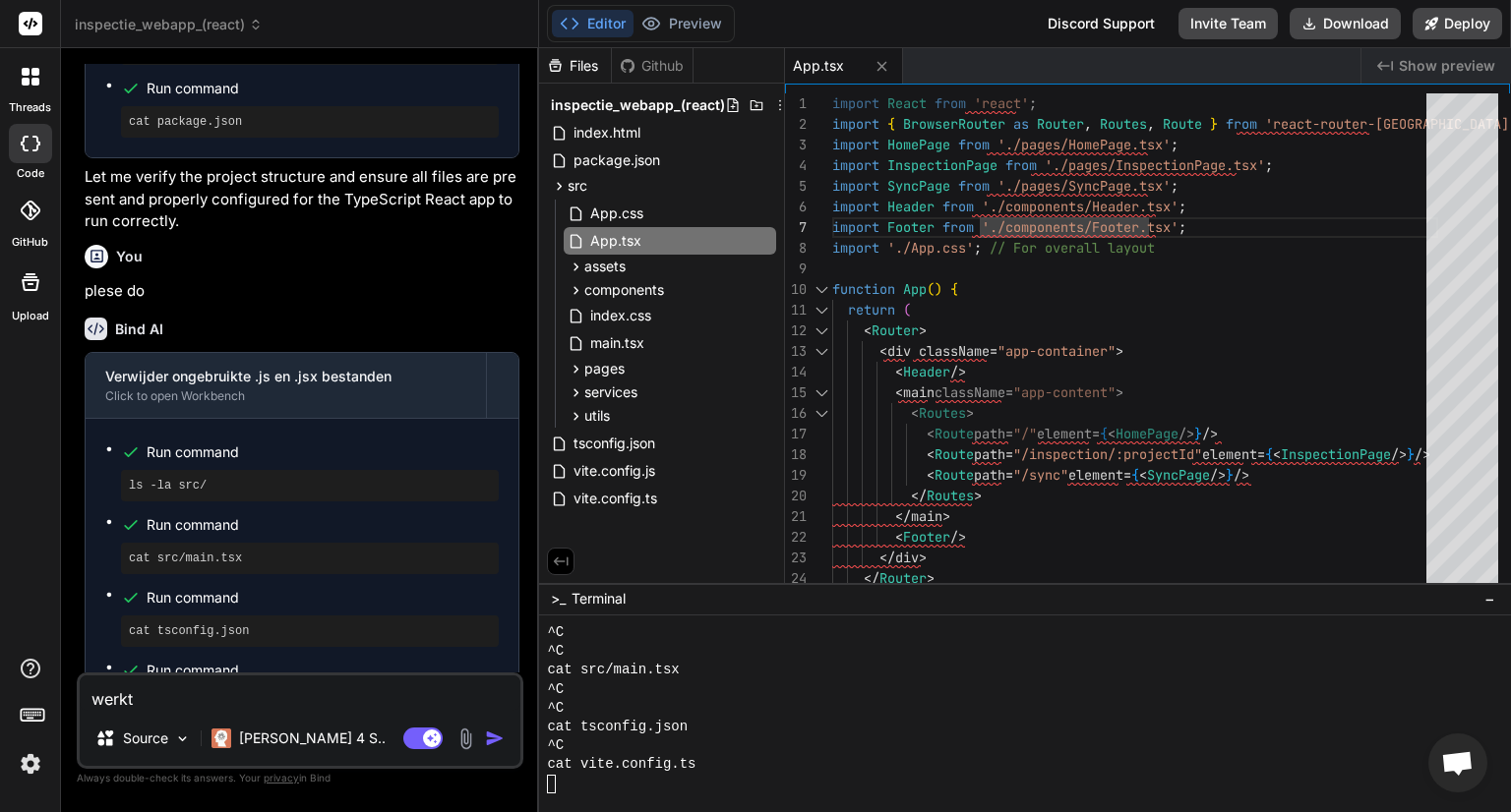
type textarea "x"
type textarea "werkt n"
type textarea "x"
type textarea "werkt no"
type textarea "x"
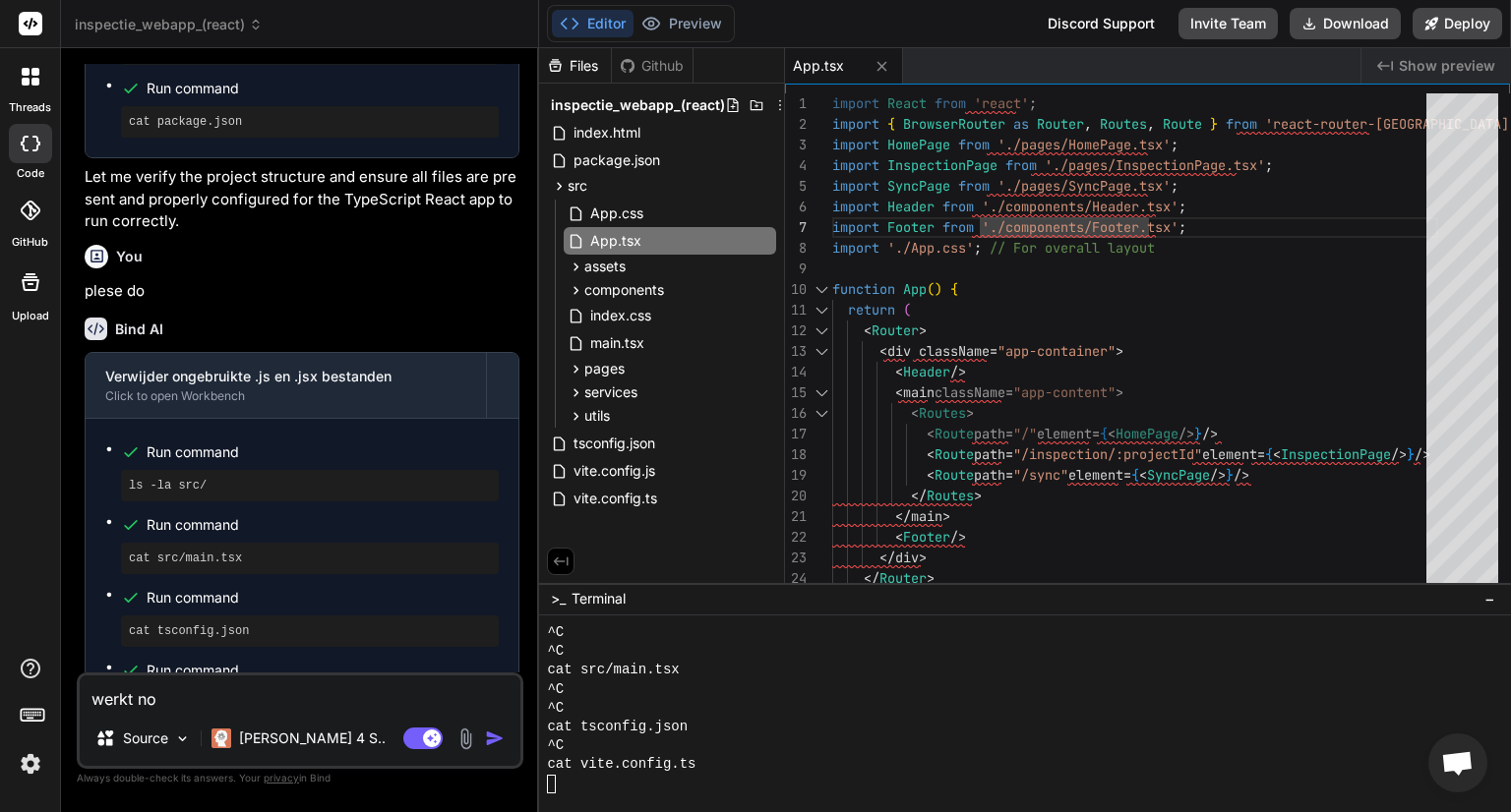
type textarea "werkt nog"
type textarea "x"
type textarea "werkt nog"
type textarea "x"
type textarea "werkt nog s"
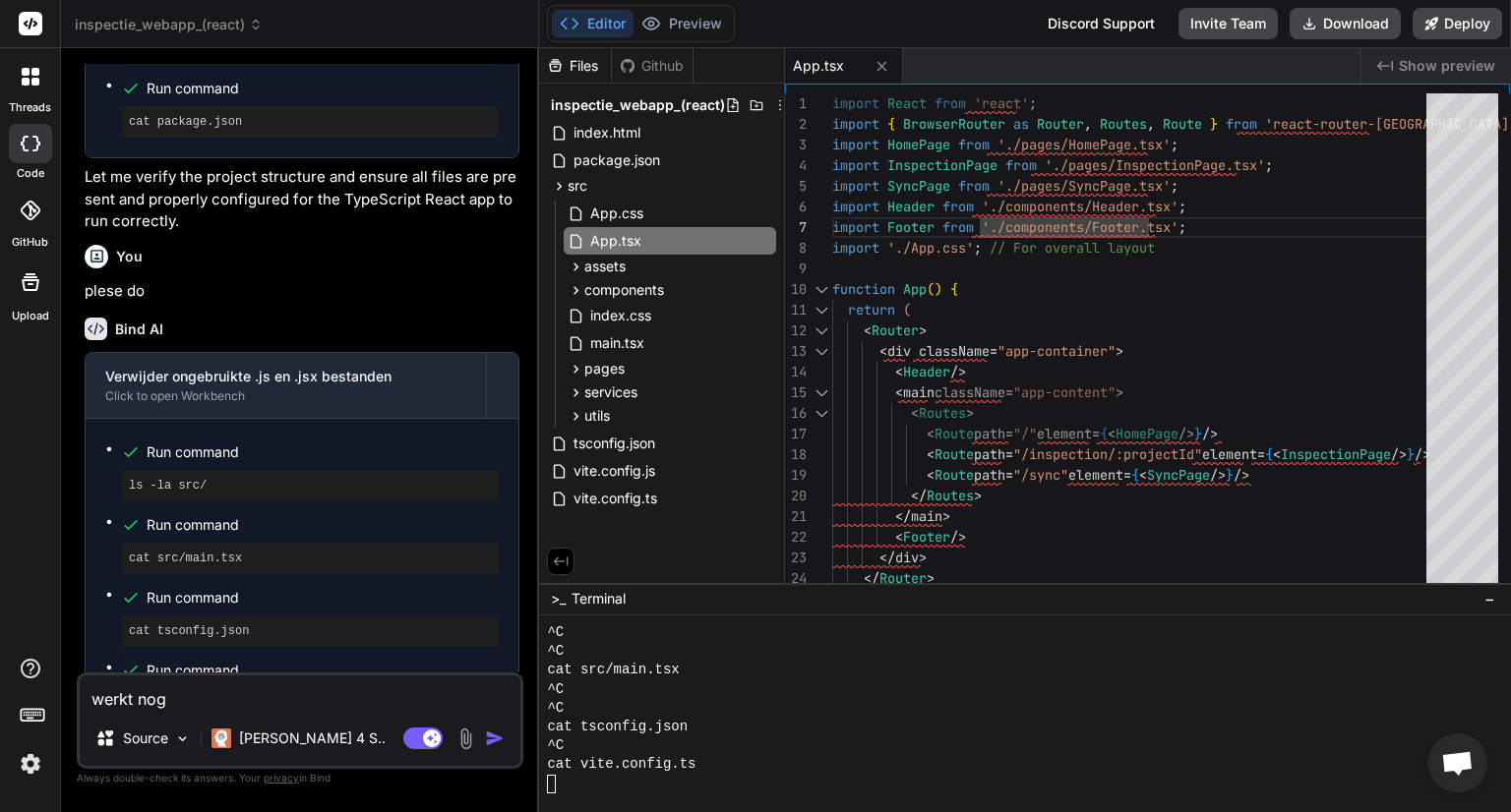
type textarea "x"
type textarea "werkt nog st"
type textarea "x"
type textarea "werkt nog ste"
type textarea "x"
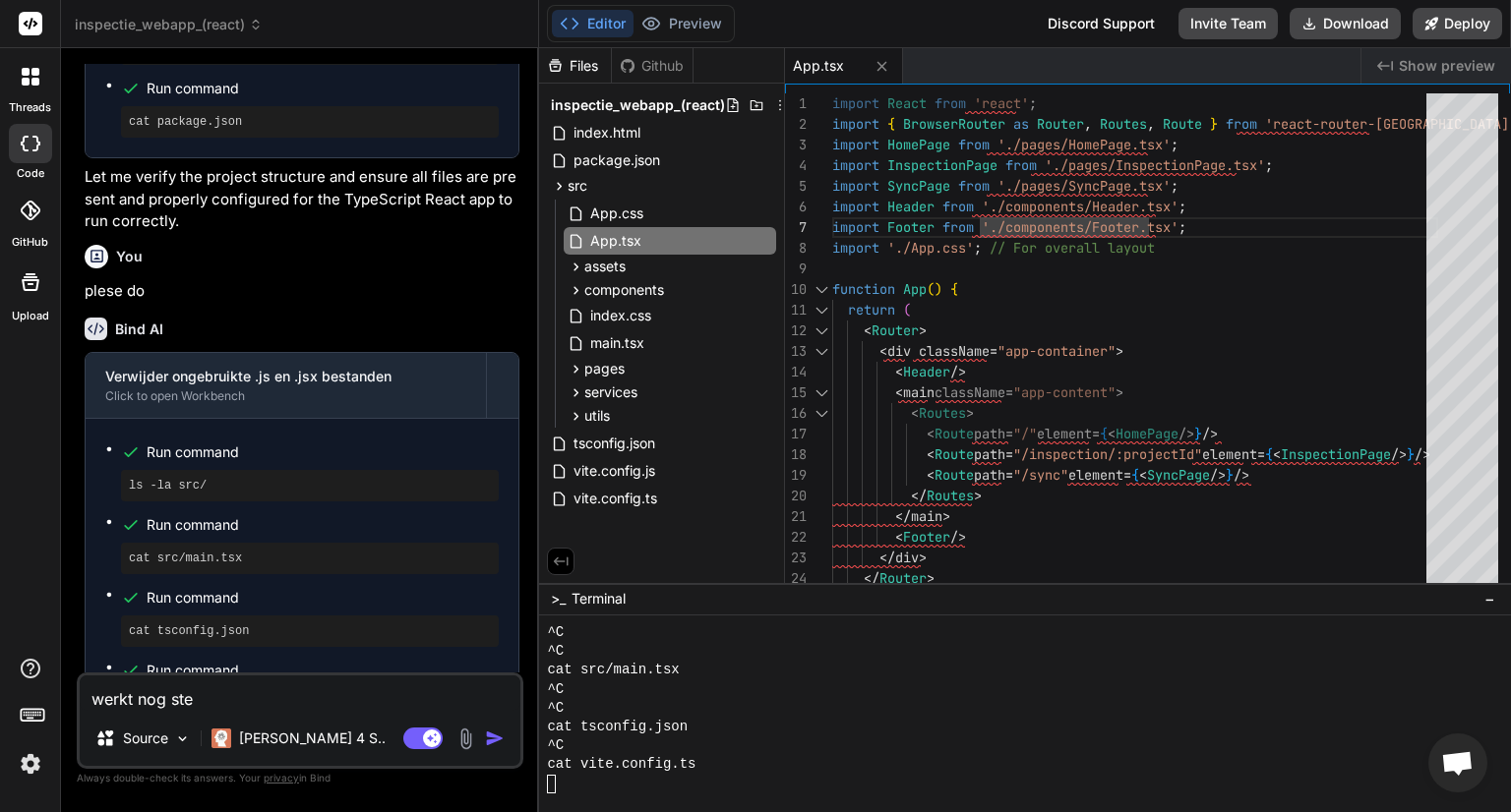
type textarea "werkt nog stee"
type textarea "x"
type textarea "werkt nog steed"
type textarea "x"
type textarea "werkt nog steeds"
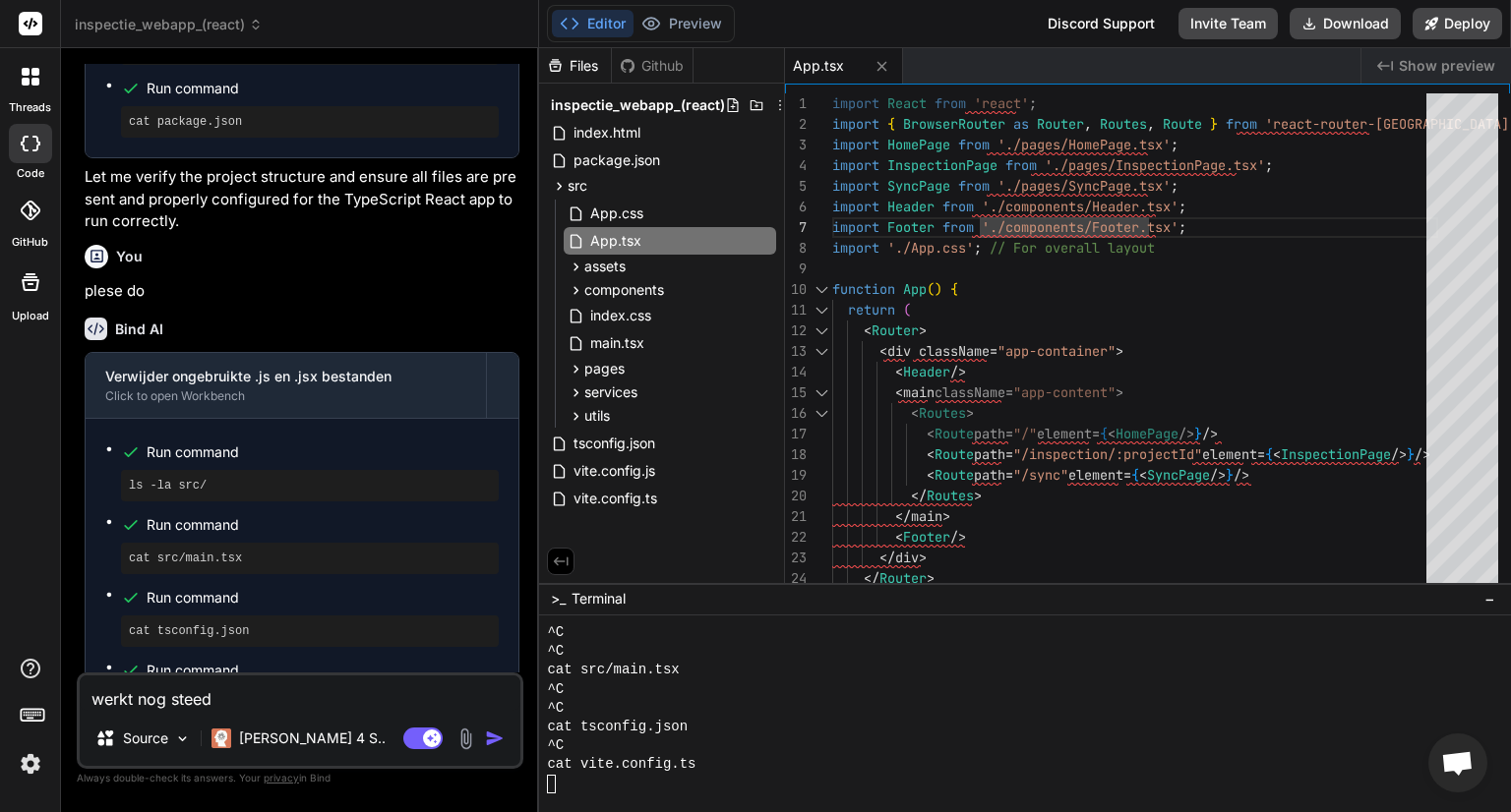
type textarea "x"
type textarea "werkt nog steeds"
type textarea "x"
type textarea "werkt nog steeds n"
type textarea "x"
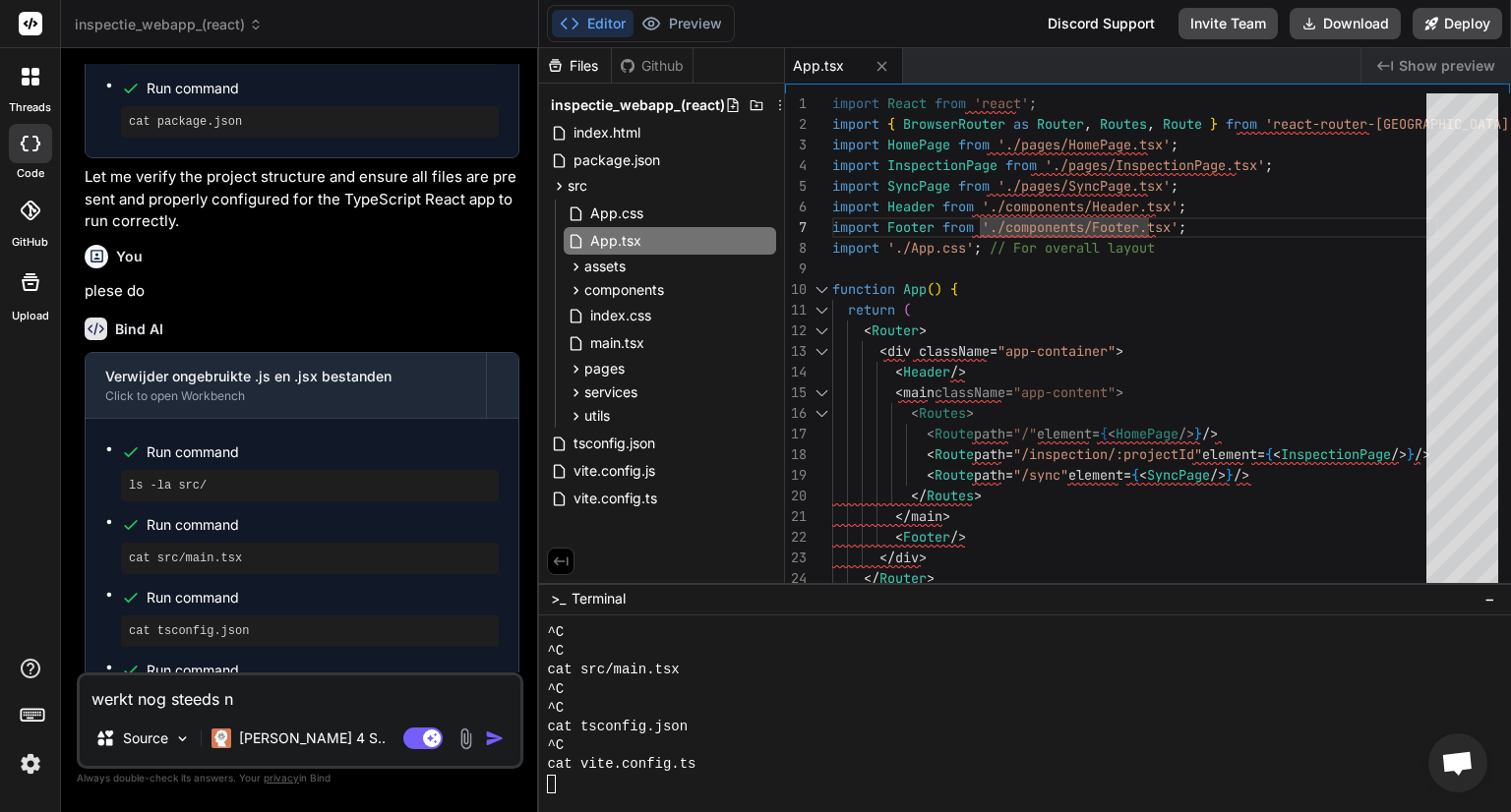
type textarea "werkt nog steeds ni"
type textarea "x"
type textarea "werkt nog steeds nie"
type textarea "x"
type textarea "werkt nog steeds niet"
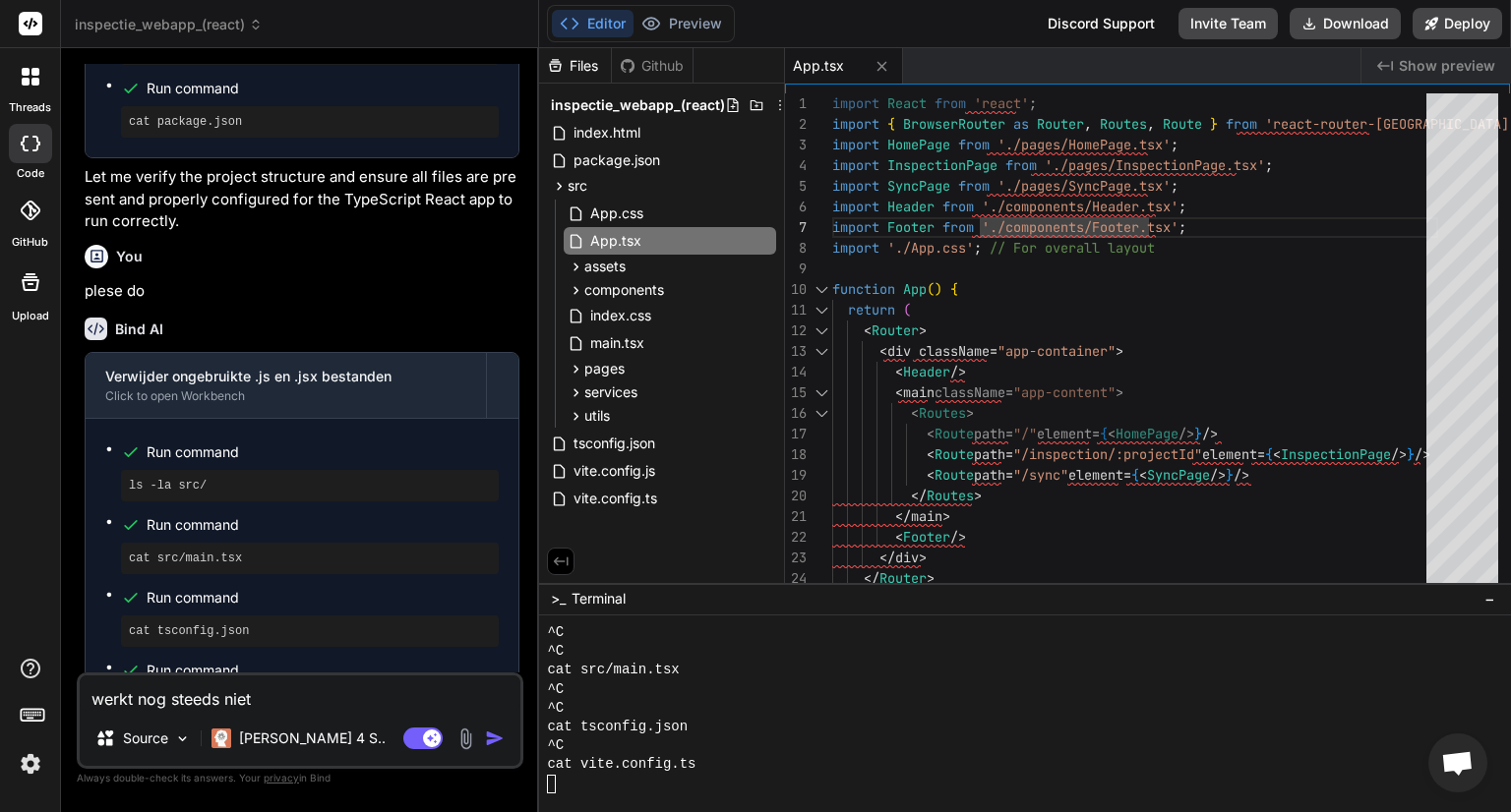
type textarea "x"
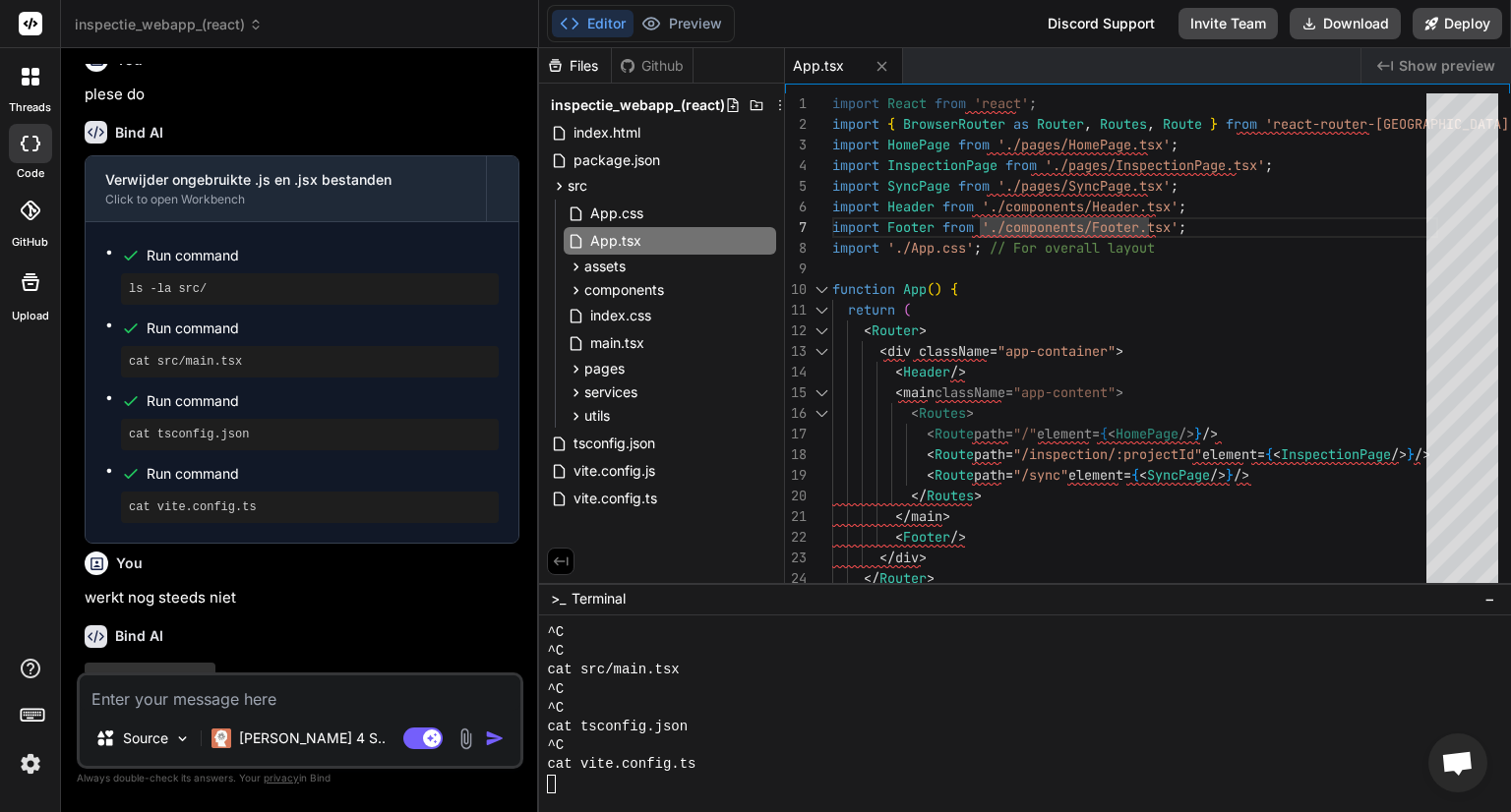
scroll to position [7152, 0]
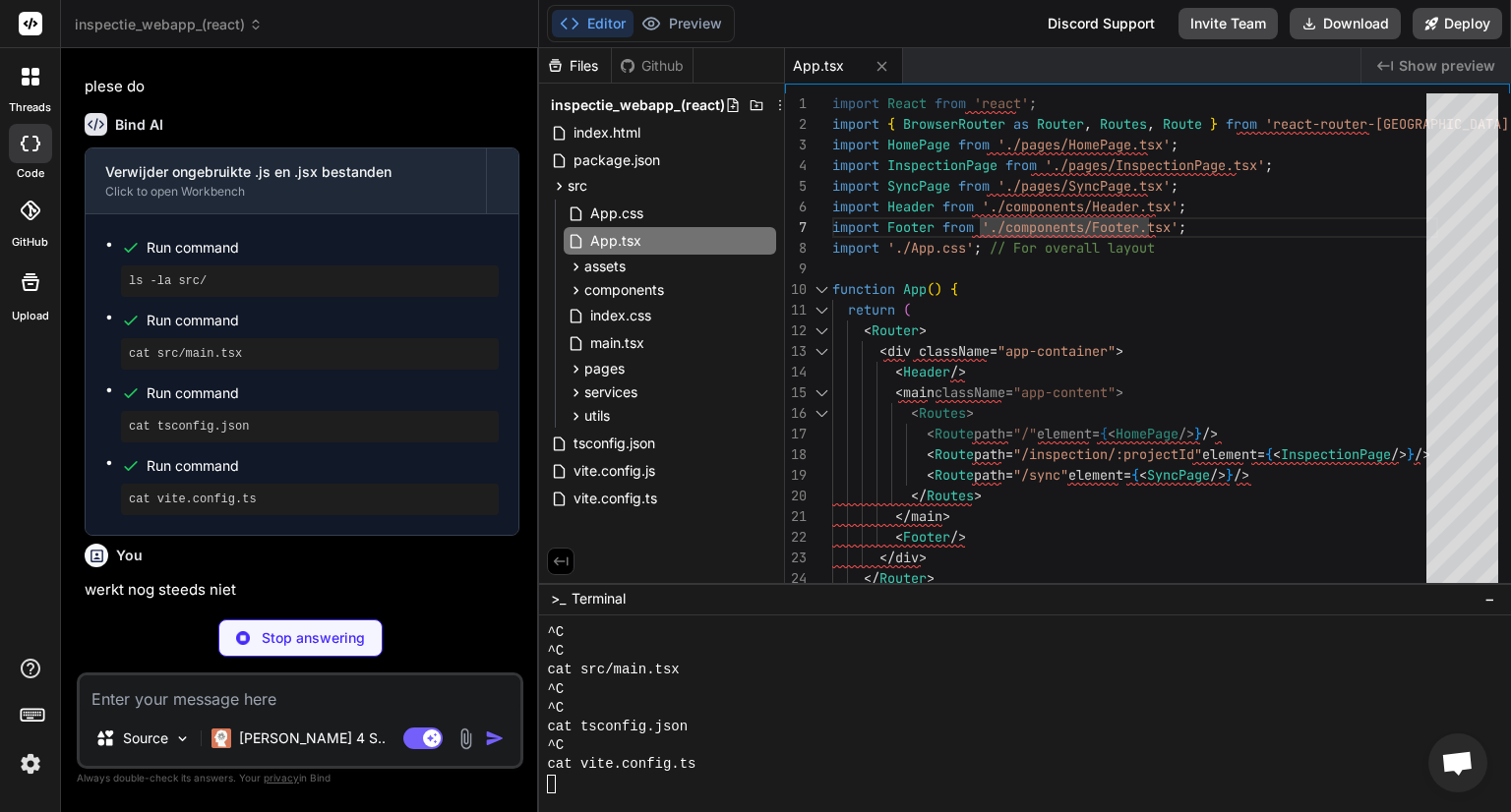
type textarea "x"
type textarea ""typescript": "^5.0.2", "vite": "^4.3.2" } }"
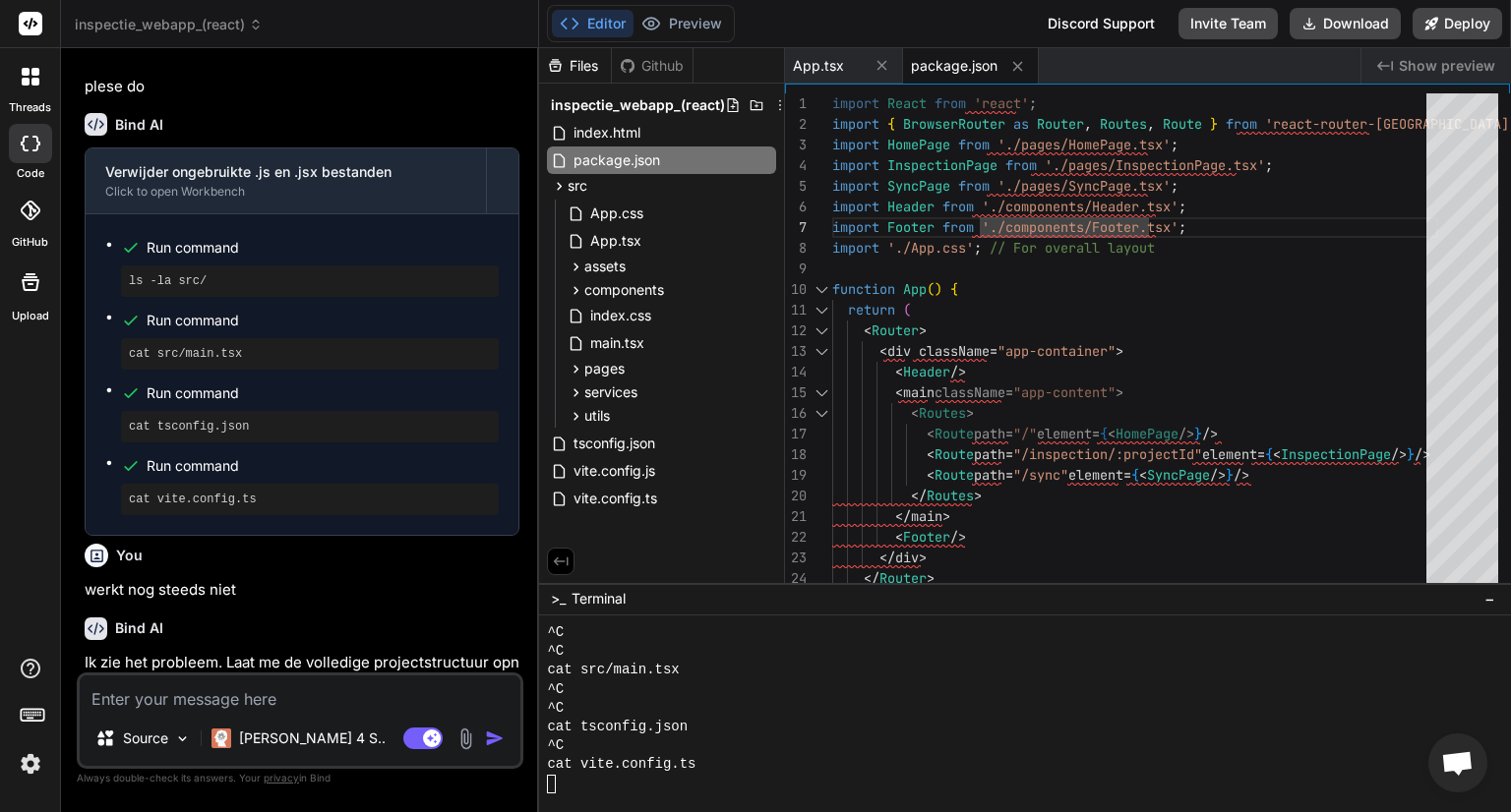
type textarea "x"
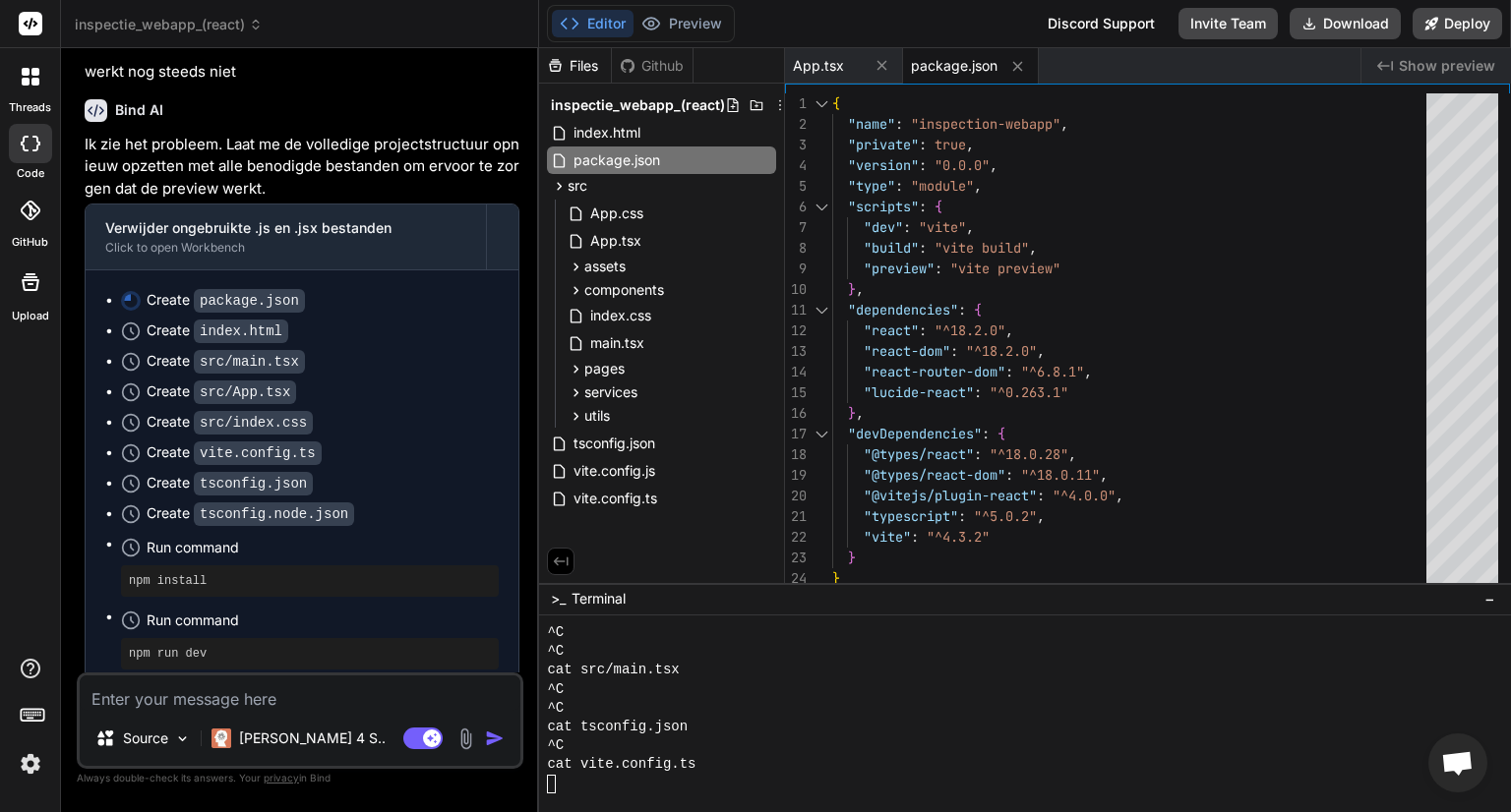
scroll to position [7698, 0]
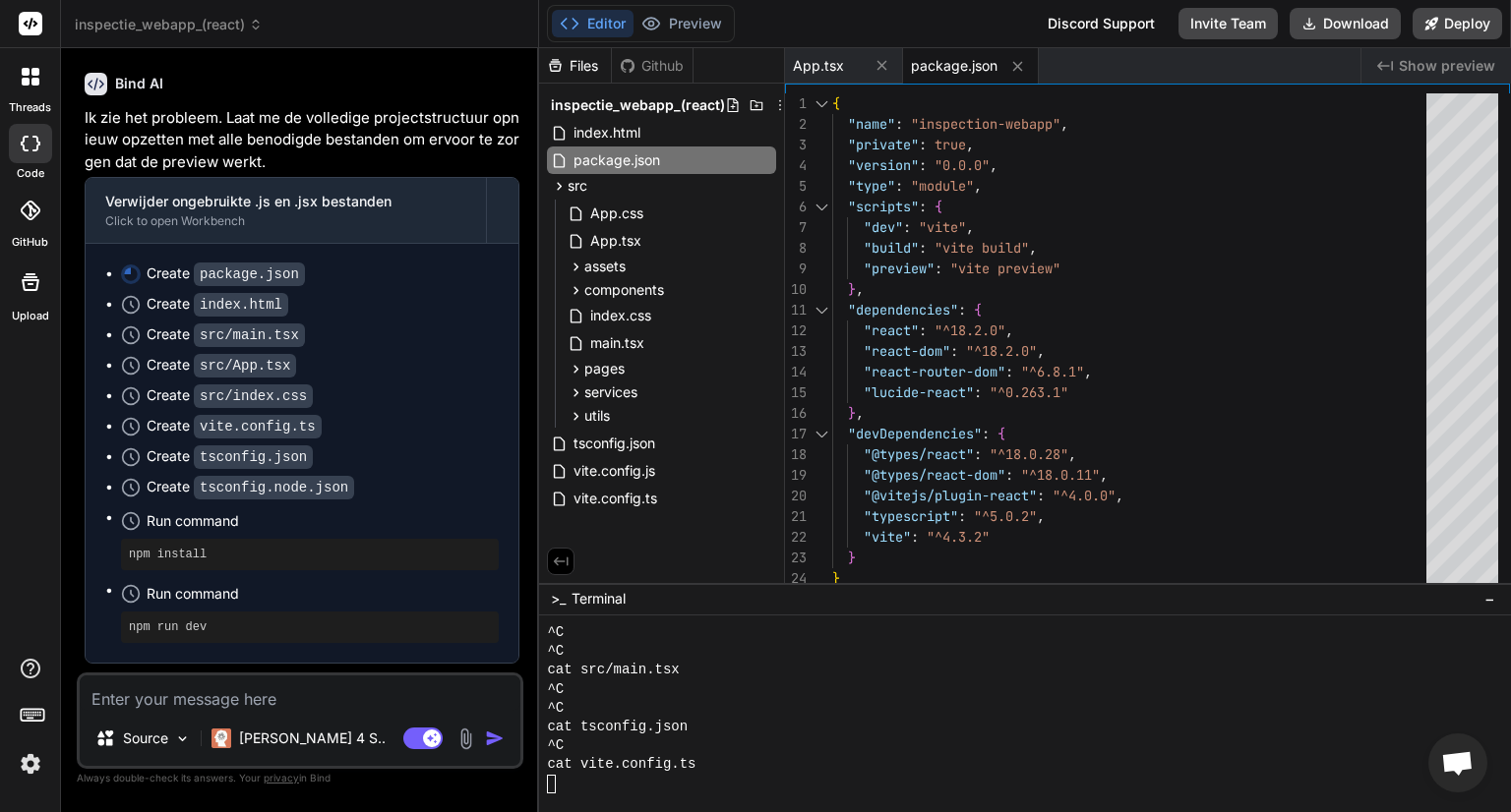
click at [264, 671] on p "Nu heb ik de volledige projectstructuur opnieuw opgezet met alle benodigde conf…" at bounding box center [302, 704] width 435 height 67
click at [165, 695] on textarea at bounding box center [300, 692] width 441 height 35
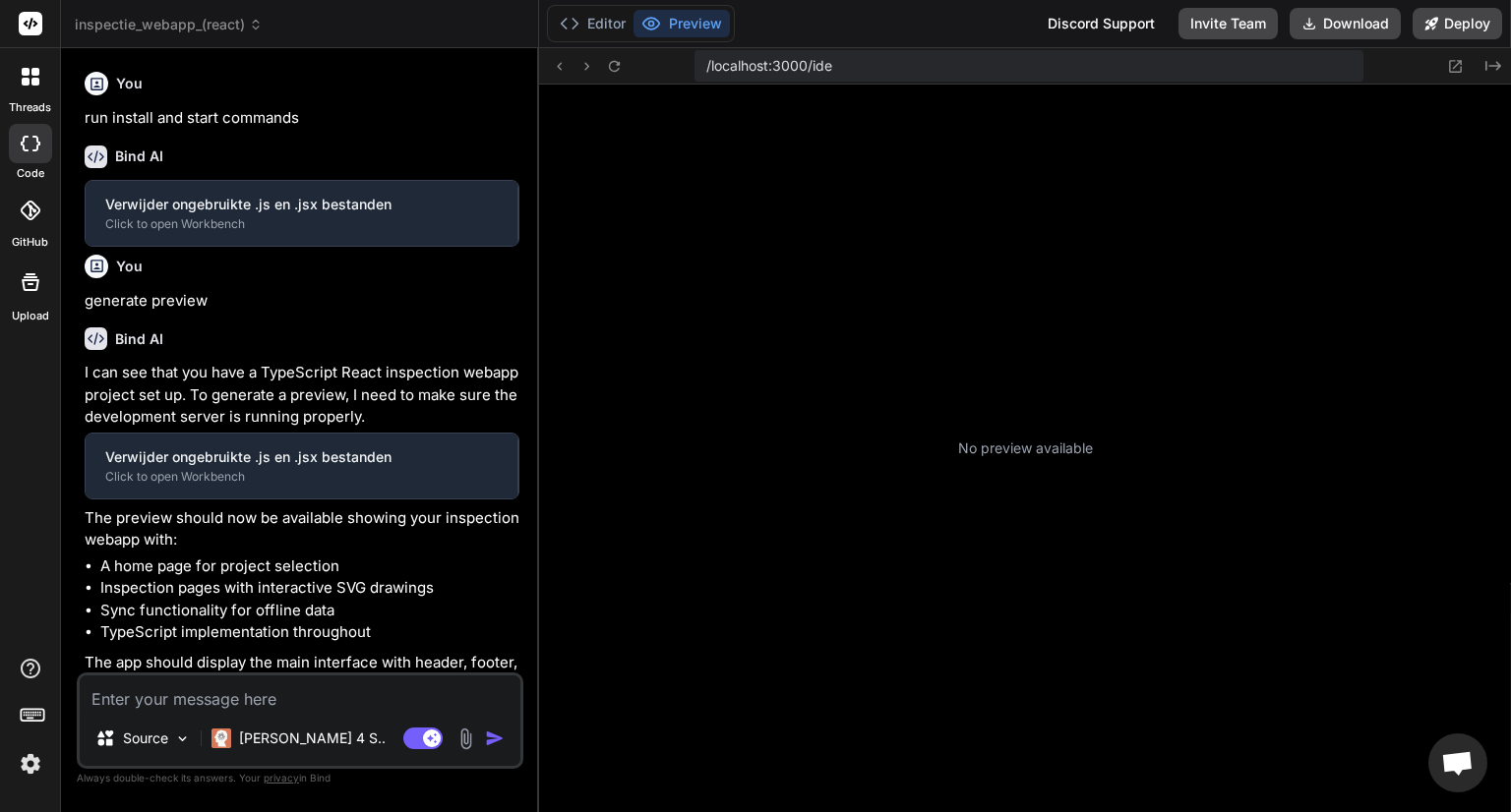
type textarea "x"
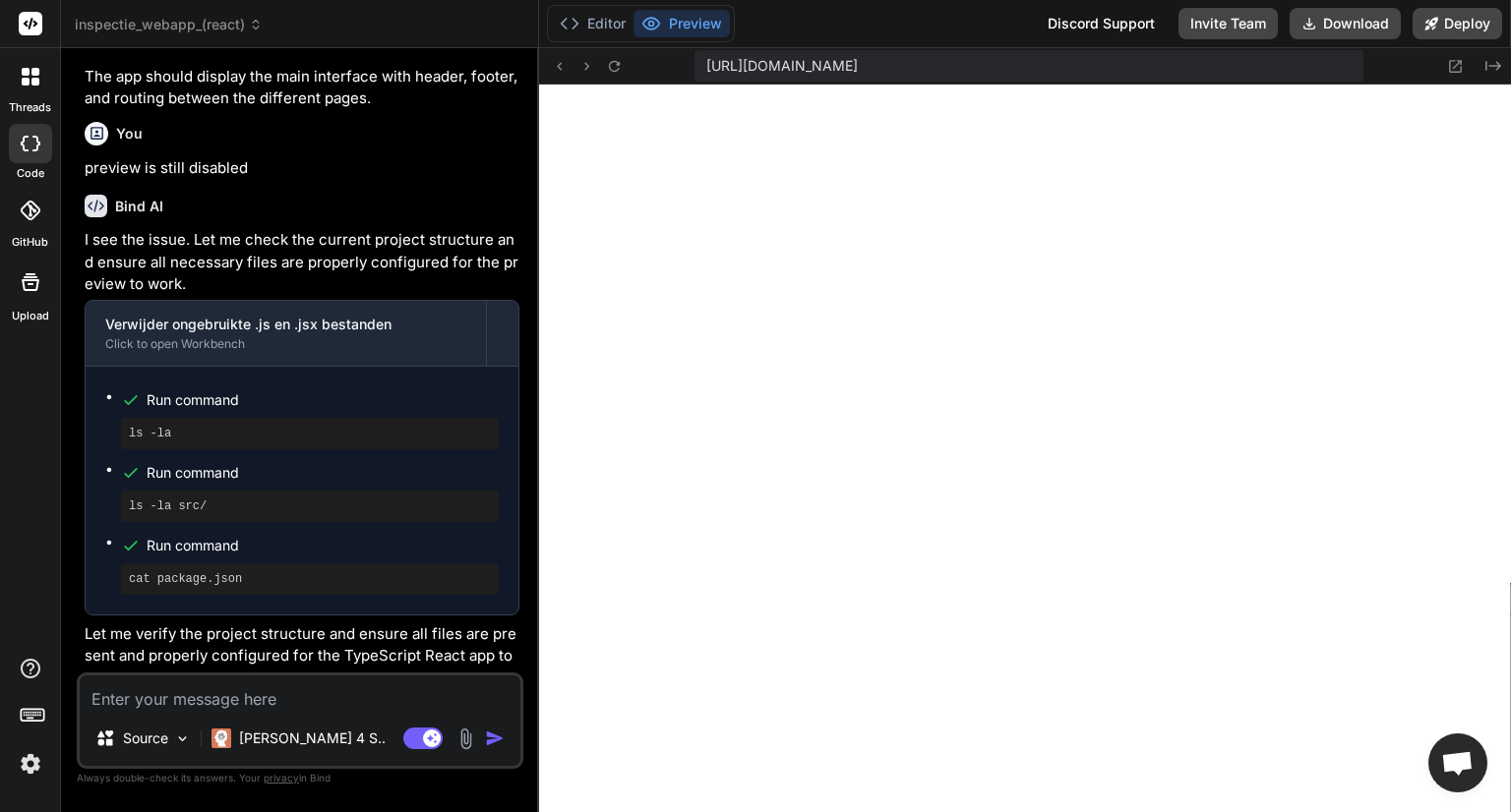
scroll to position [868, 0]
click at [590, 25] on button "Editor" at bounding box center [593, 24] width 82 height 28
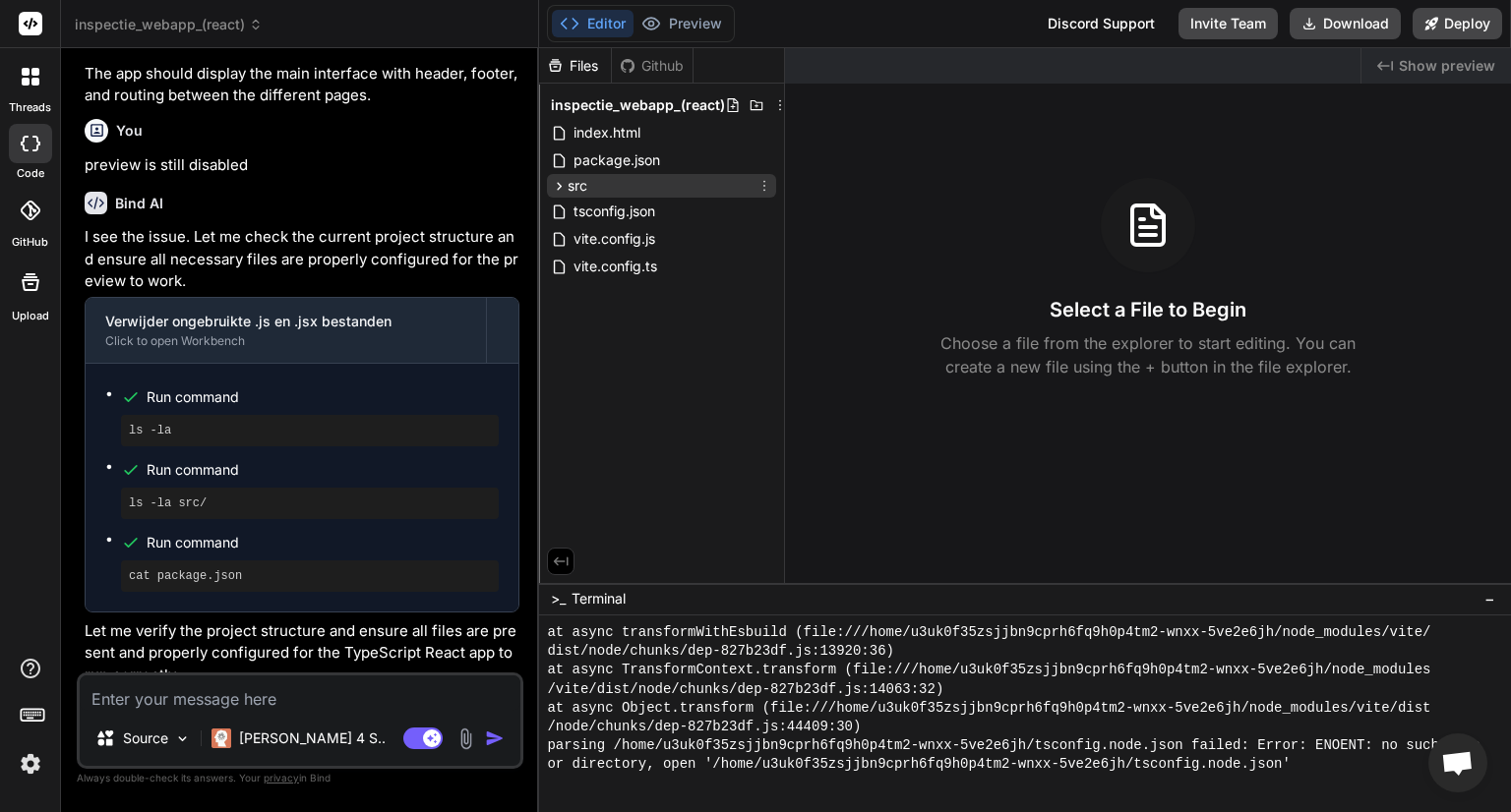
click at [555, 183] on icon at bounding box center [559, 186] width 17 height 17
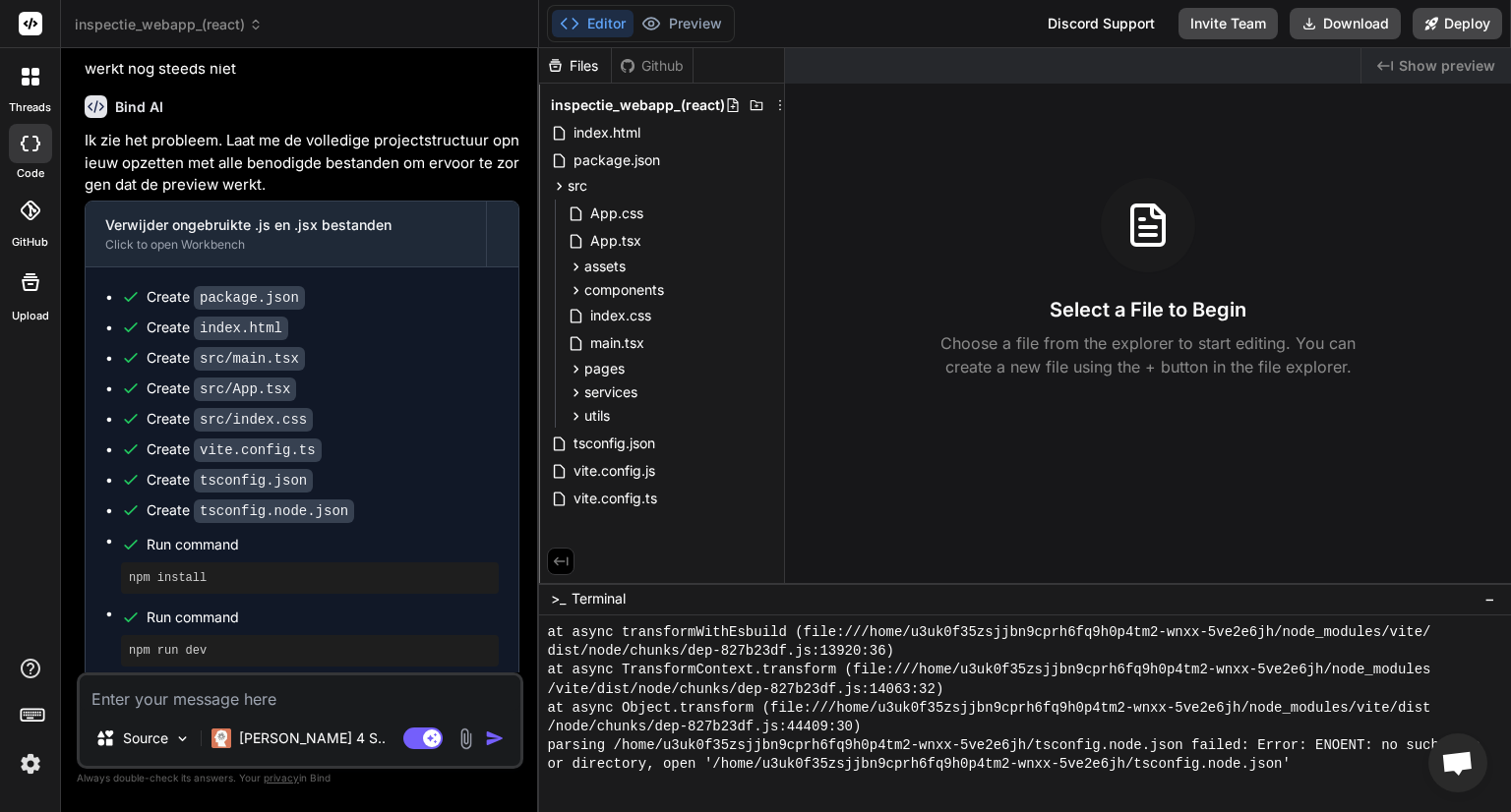
scroll to position [2135, 0]
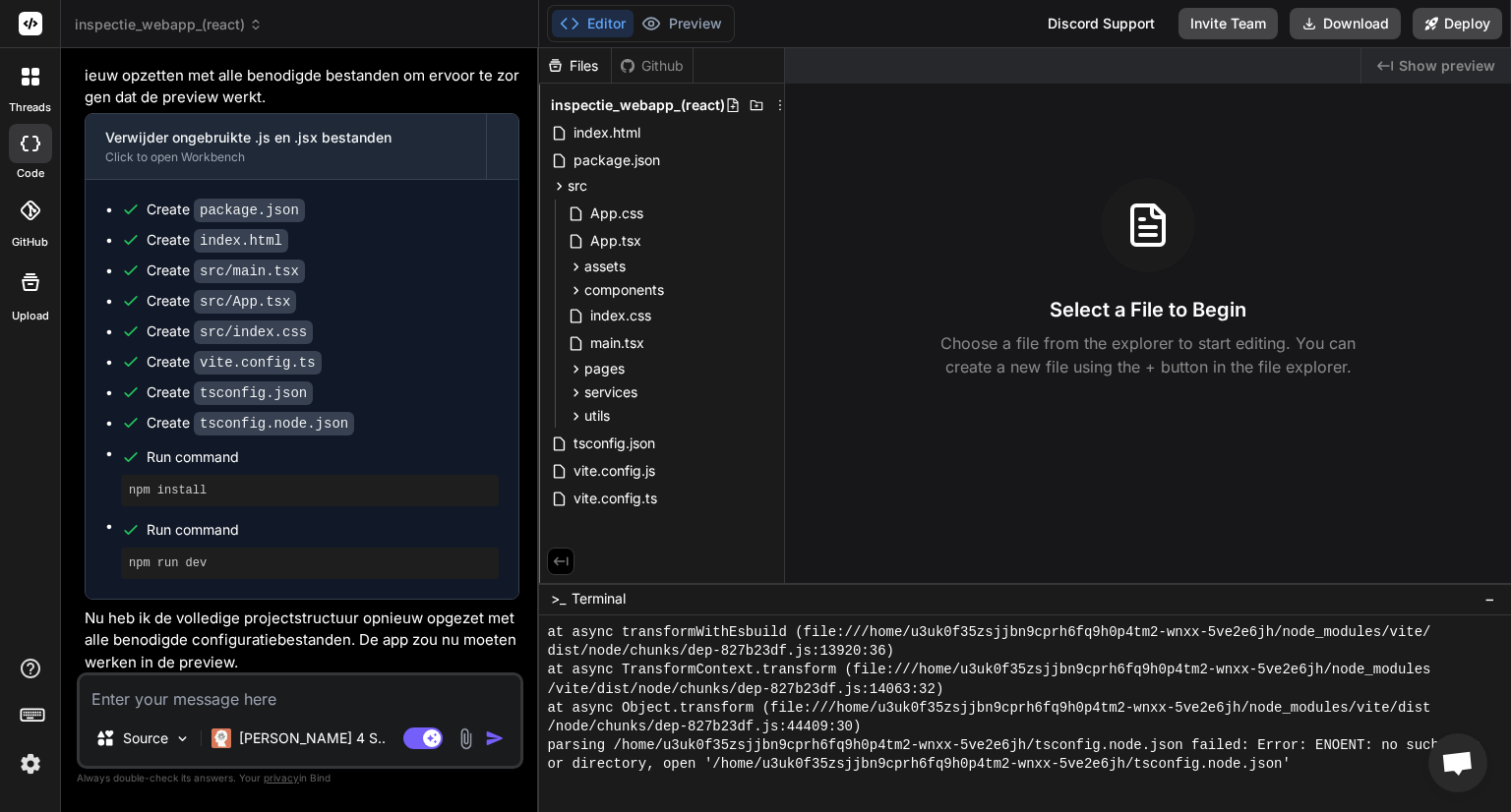
click at [215, 689] on textarea at bounding box center [300, 692] width 441 height 35
click at [677, 23] on button "Preview" at bounding box center [682, 24] width 96 height 28
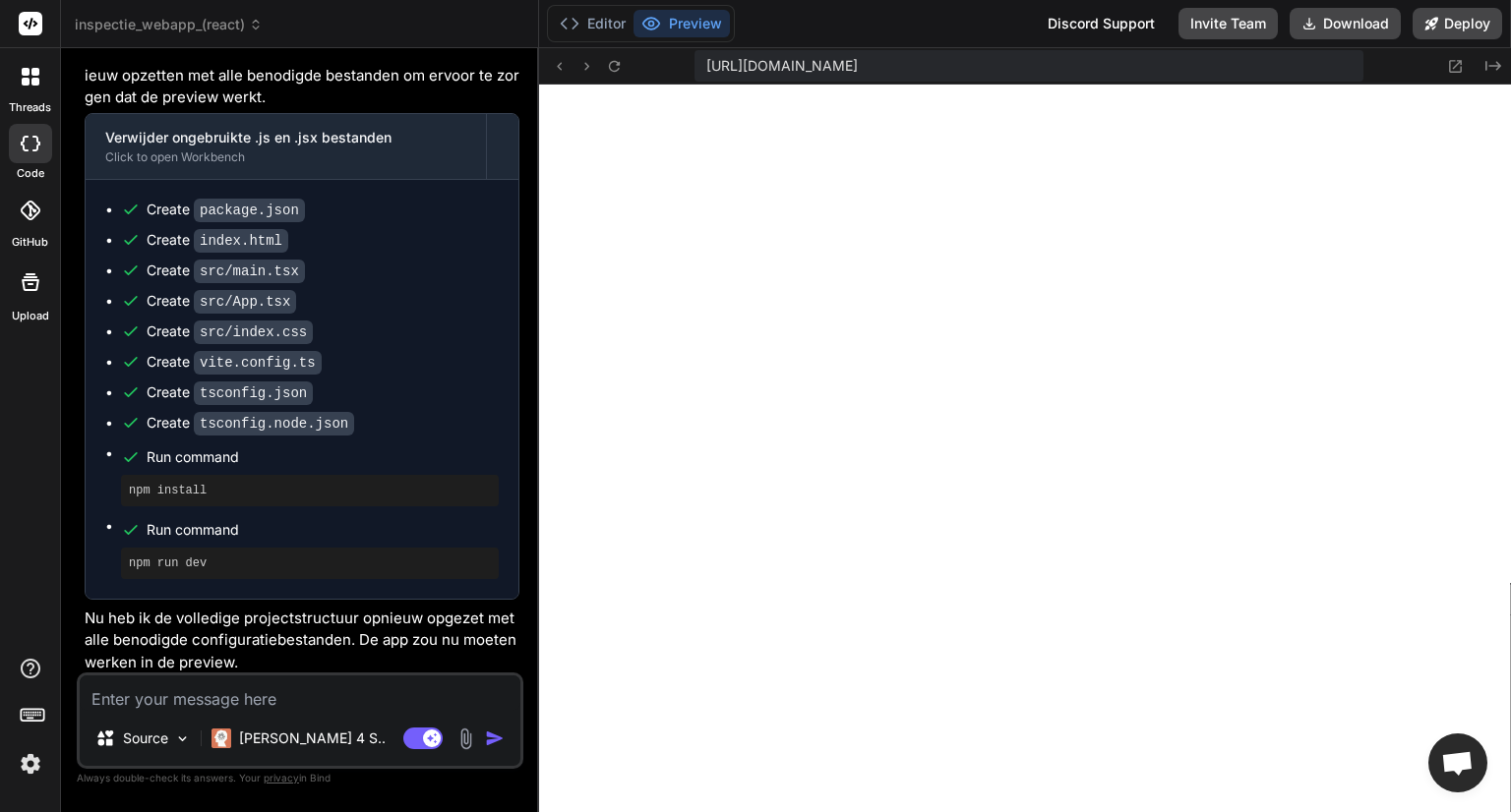
click at [145, 691] on textarea at bounding box center [300, 692] width 441 height 35
paste textarea "[plugin:vite:esbuild] parsing /home/u3uk0f35zsjjbn9cprh6fq9h0p4tm2-wnxx-5ve2e6j…"
type textarea "[plugin:vite:esbuild] parsing /home/u3uk0f35zsjjbn9cprh6fq9h0p4tm2-wnxx-5ve2e6j…"
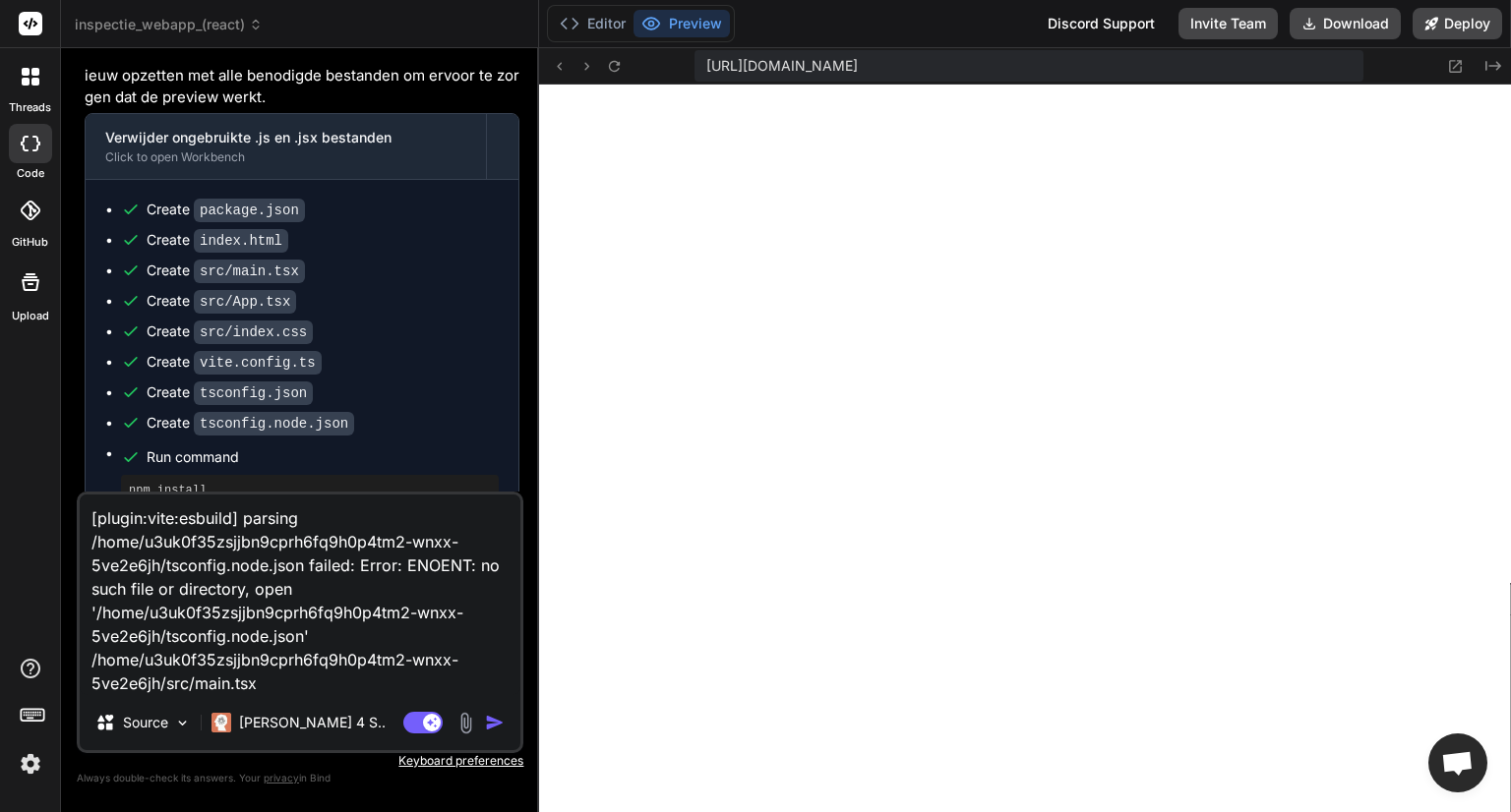
type textarea "x"
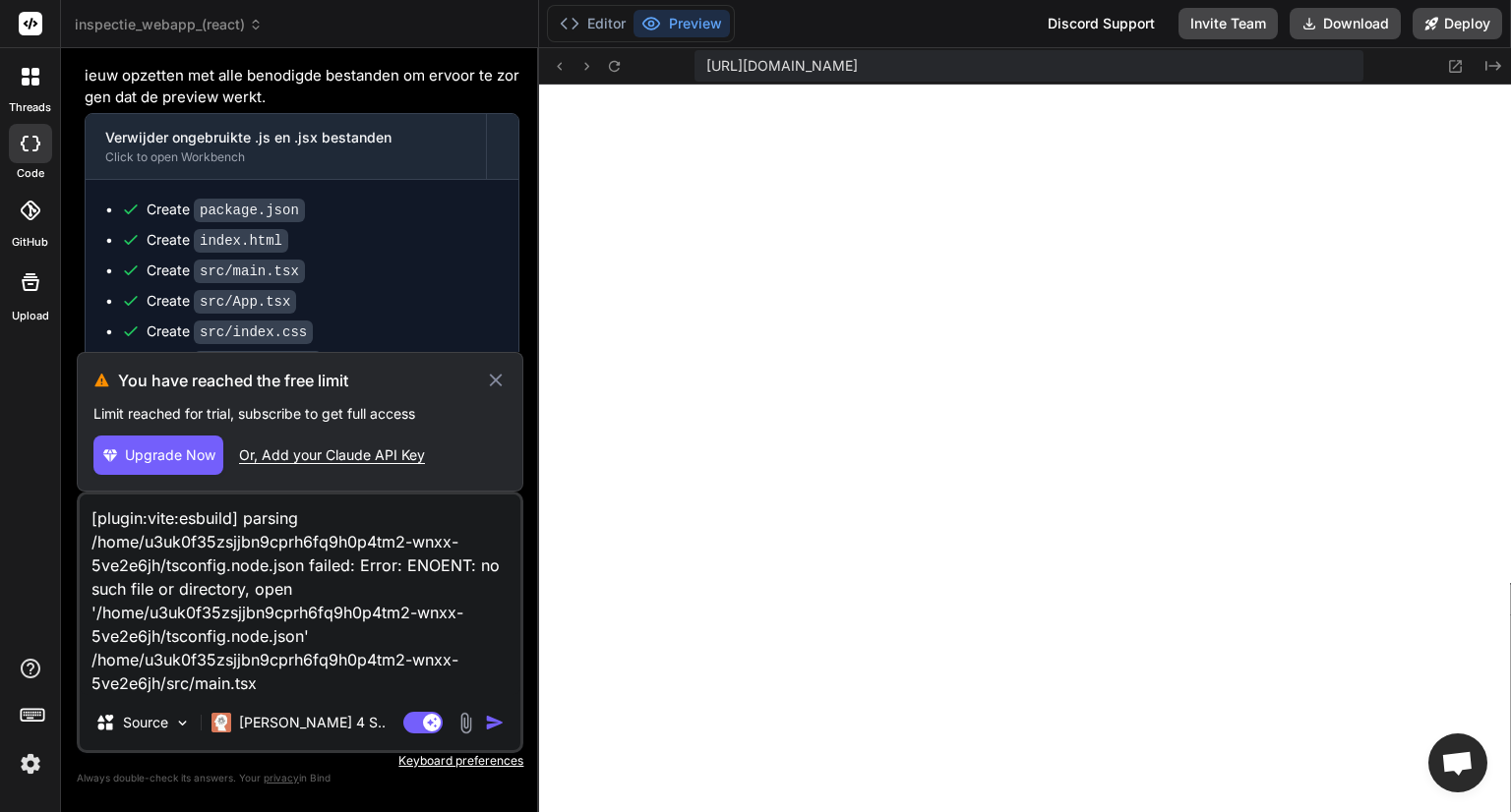
type textarea "[plugin:vite:esbuild] parsing /home/u3uk0f35zsjjbn9cprh6fq9h0p4tm2-wnxx-5ve2e6j…"
click at [505, 382] on icon at bounding box center [496, 381] width 23 height 24
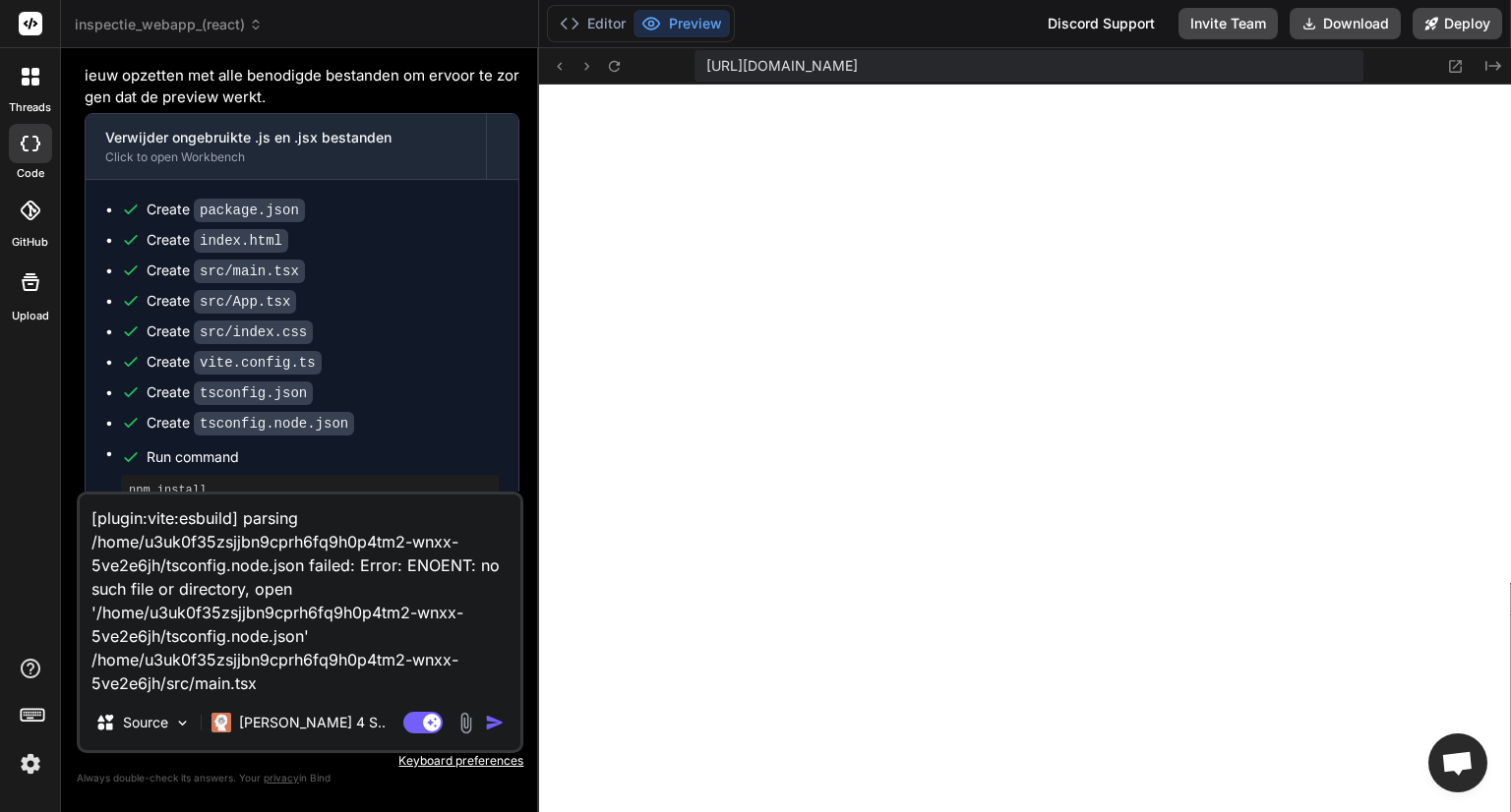
click at [298, 681] on textarea "[plugin:vite:esbuild] parsing /home/u3uk0f35zsjjbn9cprh6fq9h0p4tm2-wnxx-5ve2e6j…" at bounding box center [300, 594] width 441 height 201
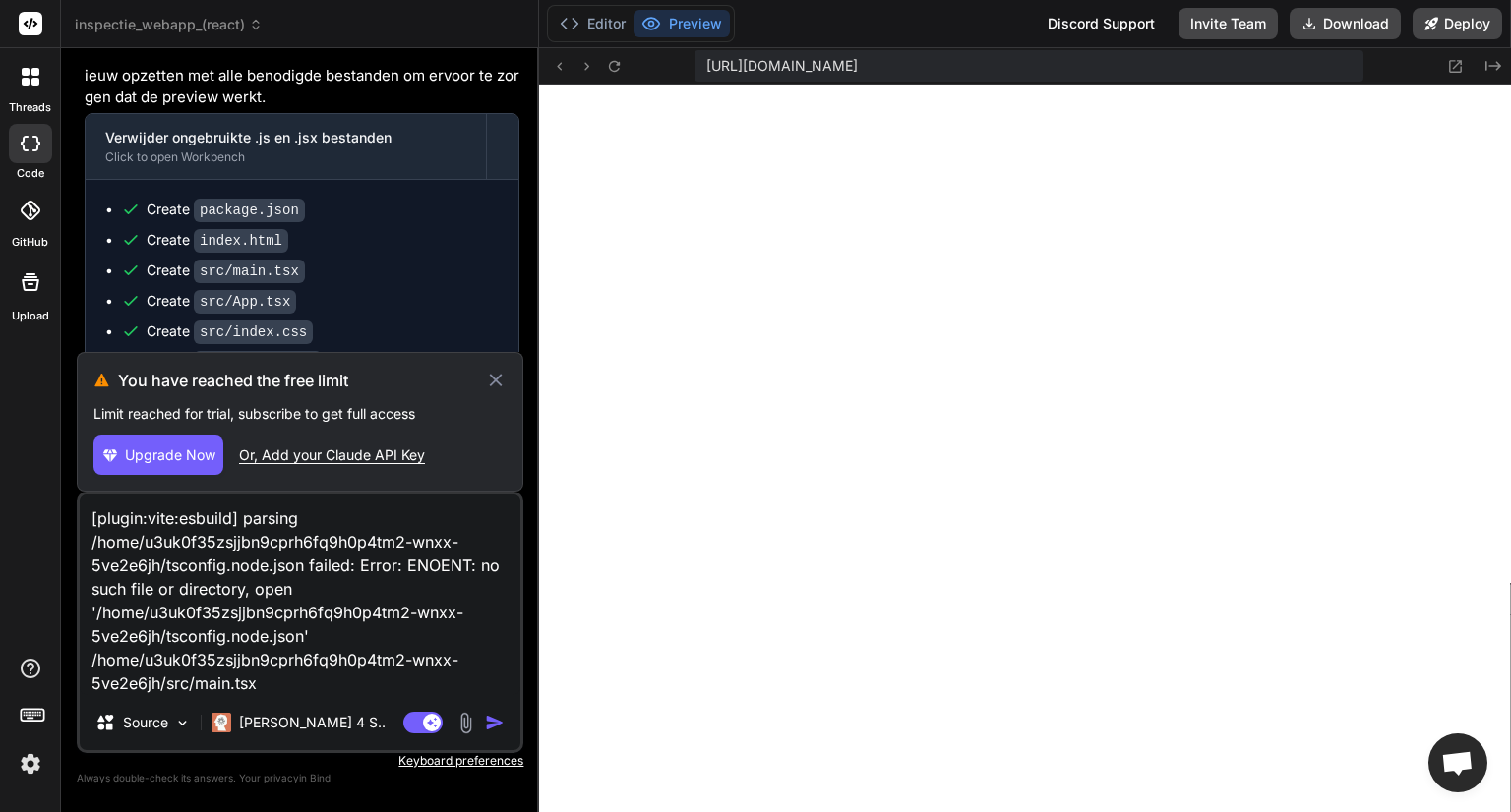
click at [502, 379] on icon at bounding box center [496, 381] width 23 height 24
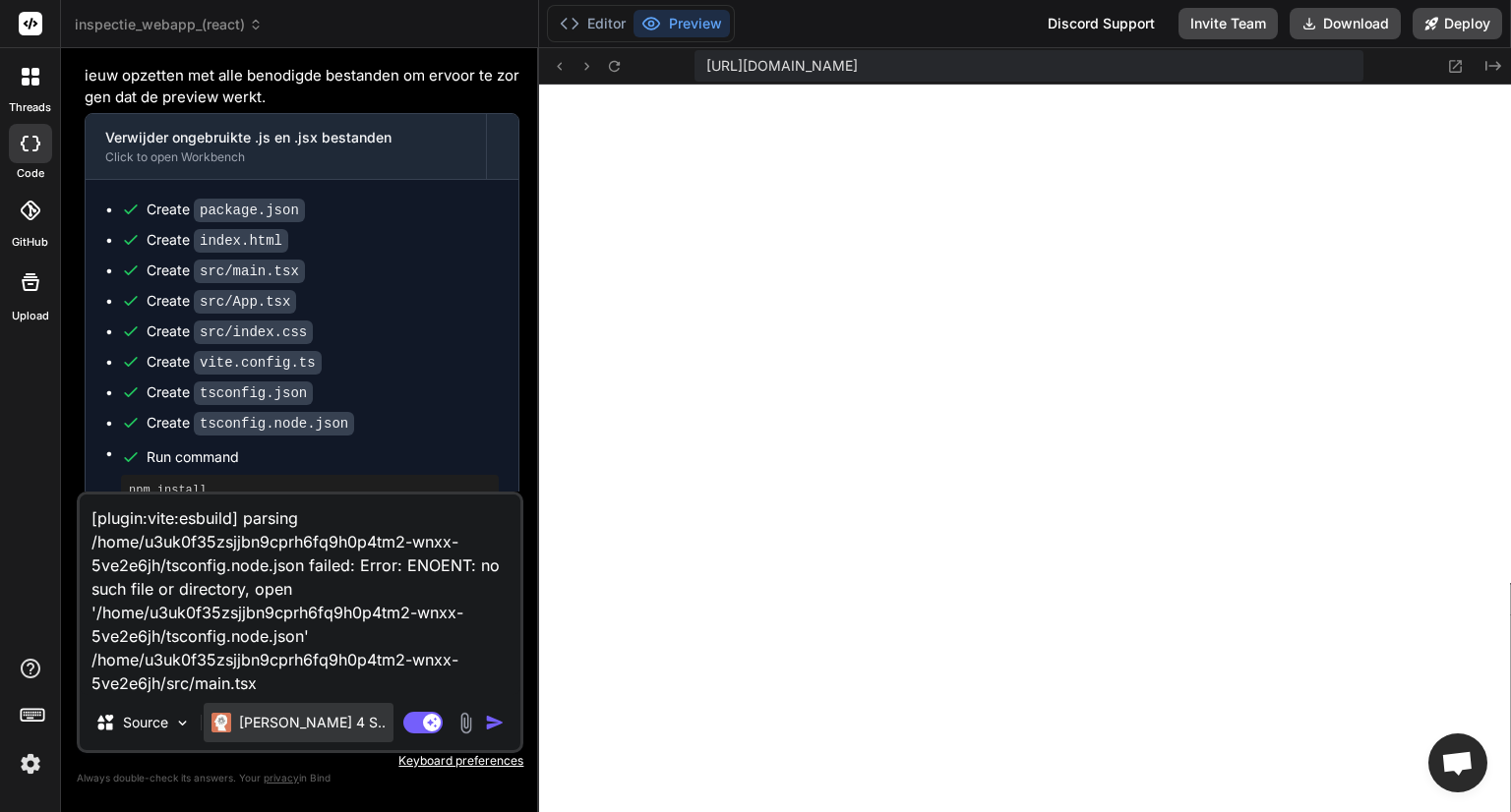
click at [301, 721] on p "[PERSON_NAME] 4 S.." at bounding box center [312, 723] width 147 height 20
click at [290, 727] on p "[PERSON_NAME] 4 S.." at bounding box center [312, 723] width 147 height 20
click at [289, 728] on p "[PERSON_NAME] 4 S.." at bounding box center [312, 723] width 147 height 20
drag, startPoint x: 287, startPoint y: 729, endPoint x: 234, endPoint y: 728, distance: 53.0
click at [284, 730] on p "[PERSON_NAME] 4 S.." at bounding box center [312, 723] width 147 height 20
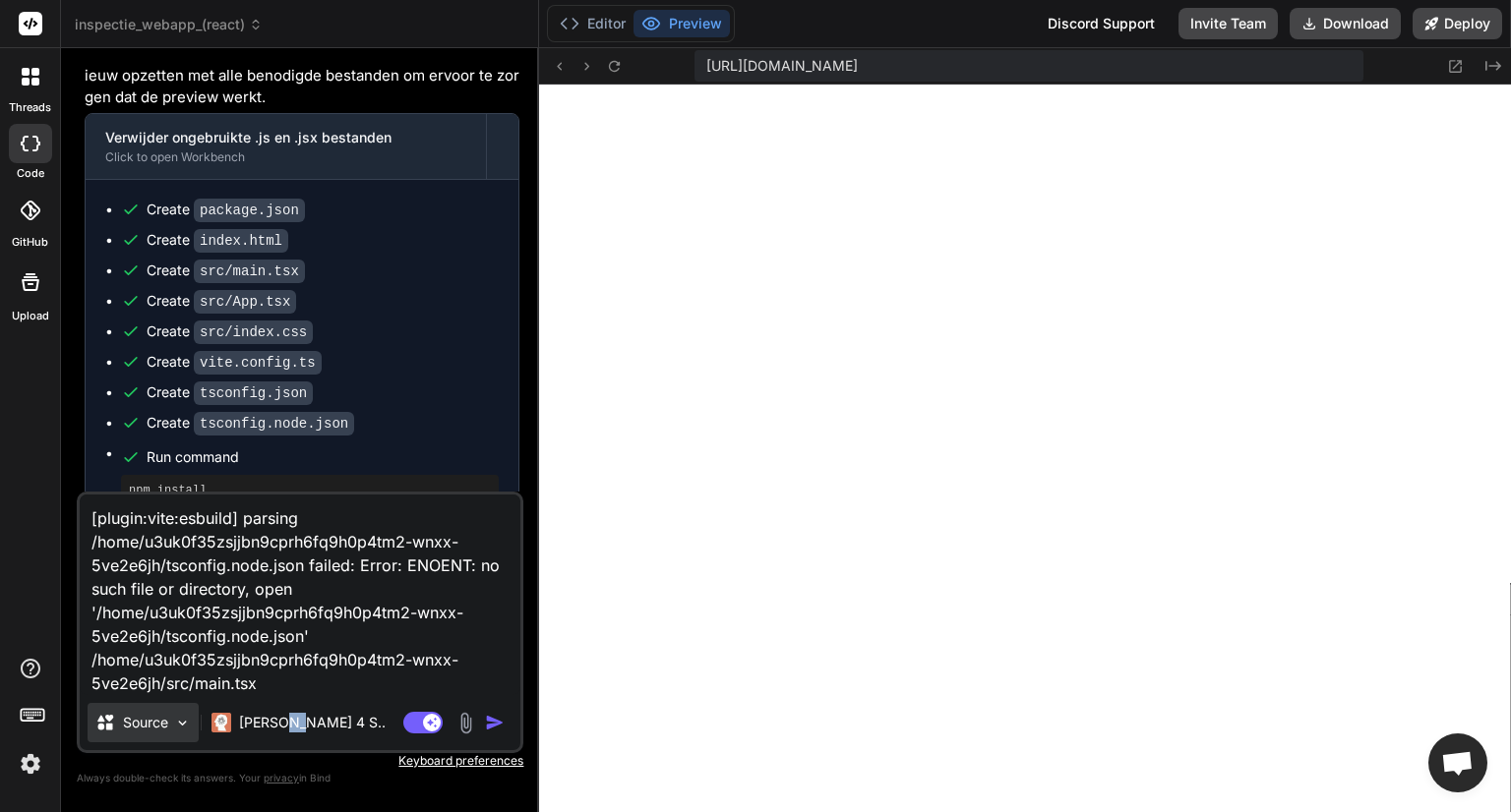
click at [184, 722] on img at bounding box center [182, 723] width 17 height 17
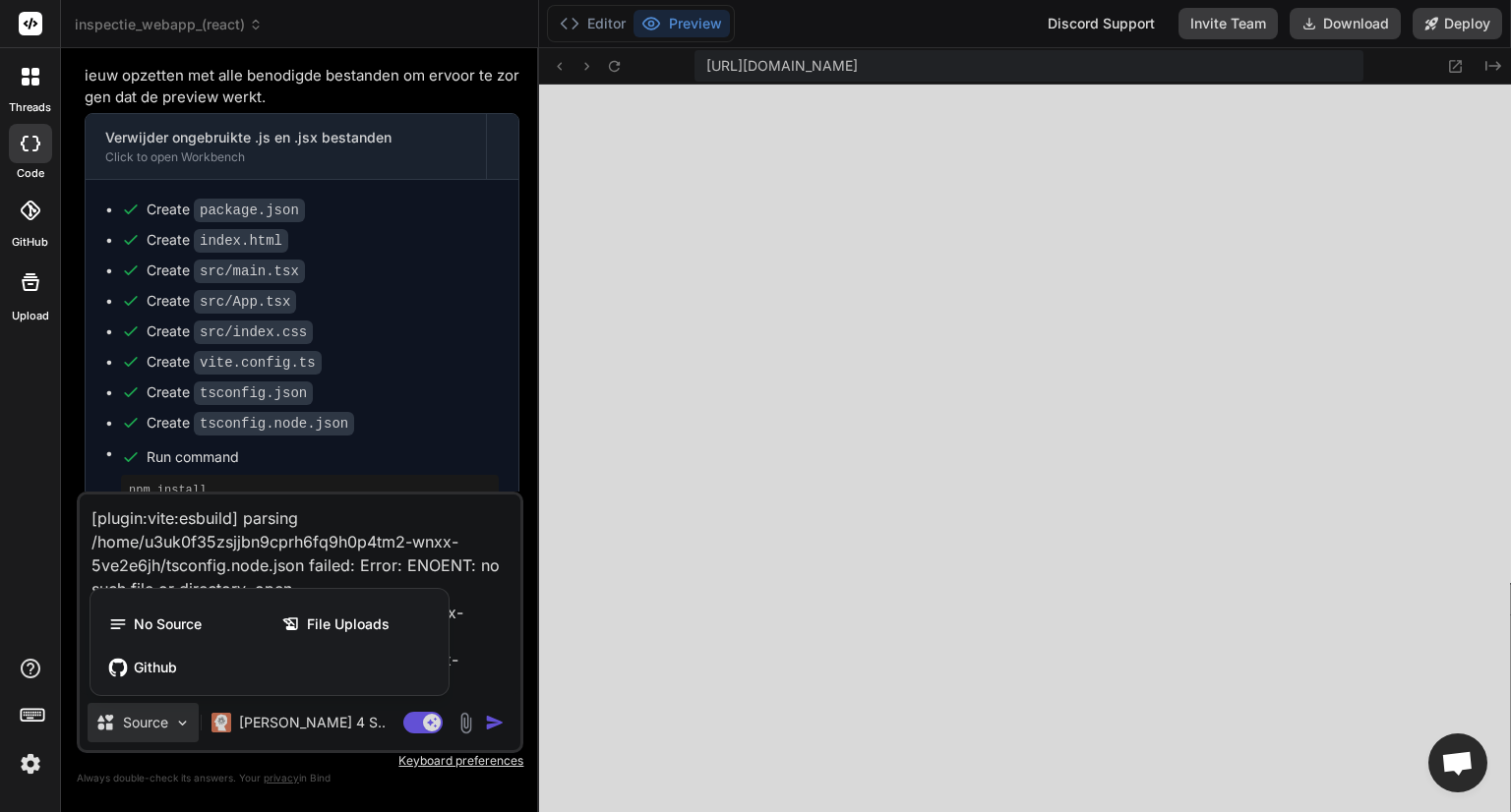
click at [184, 722] on div at bounding box center [756, 406] width 1511 height 812
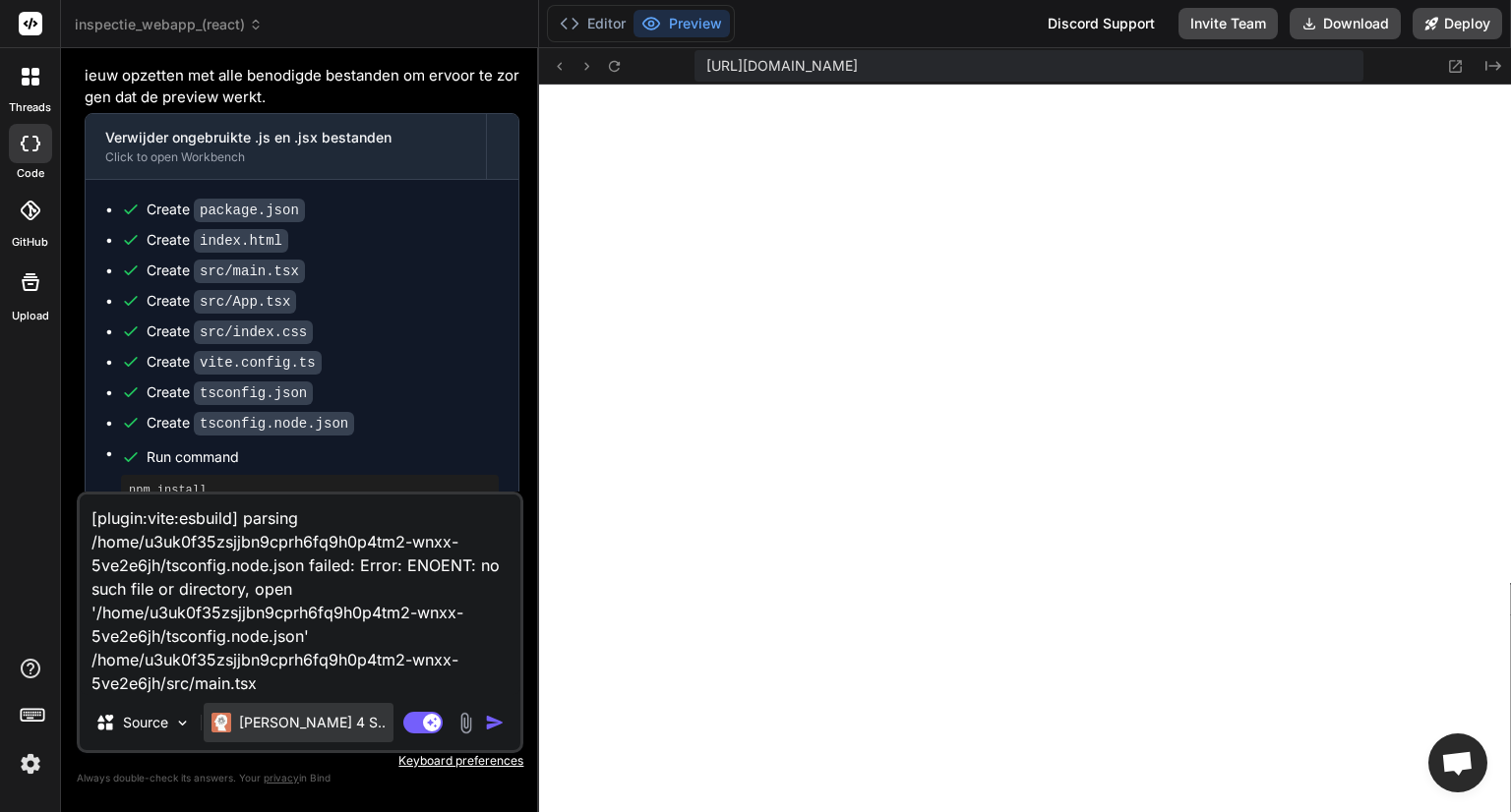
click at [256, 723] on p "[PERSON_NAME] 4 S.." at bounding box center [312, 723] width 147 height 20
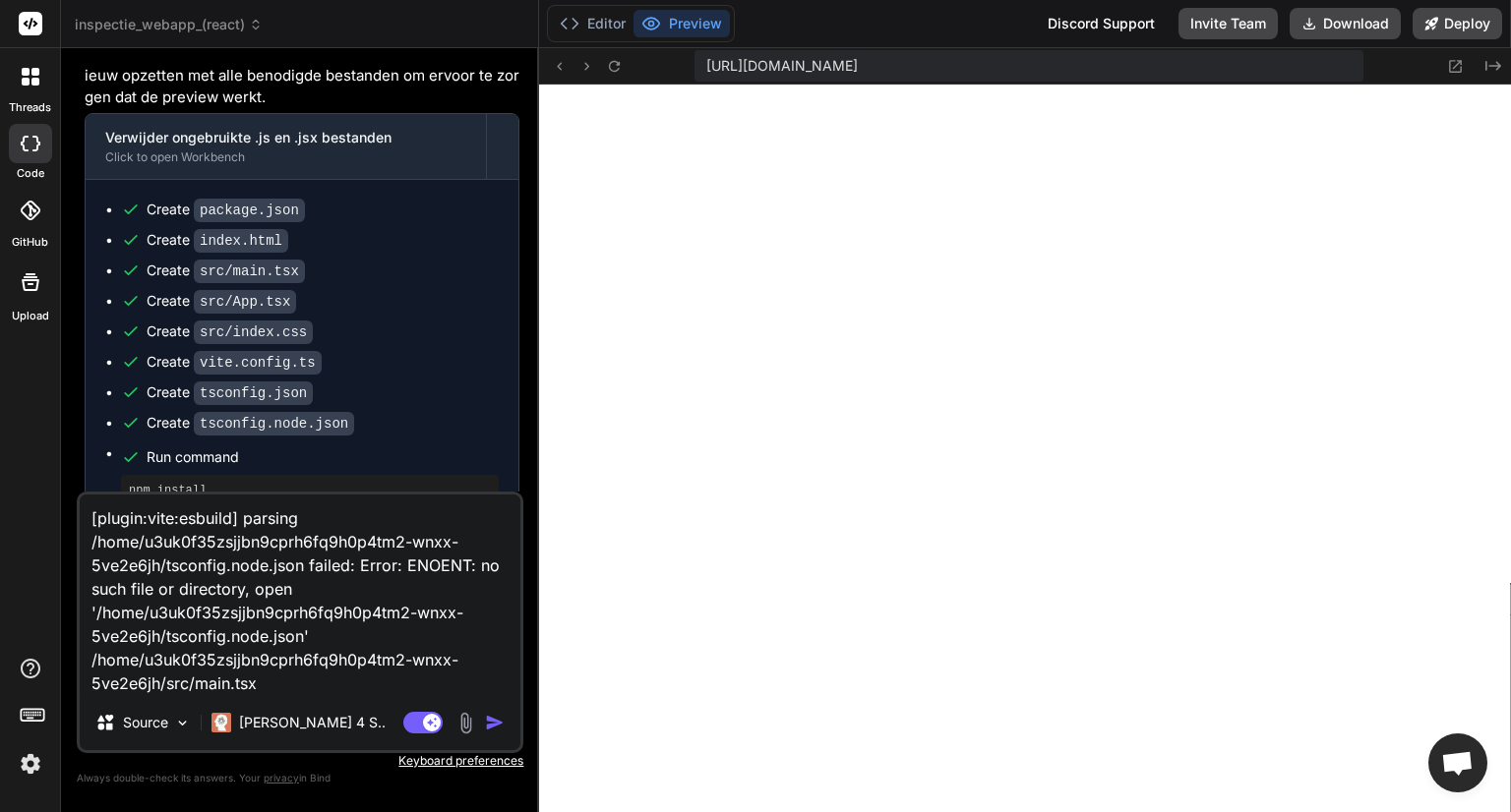
click at [327, 697] on div "[plugin:vite:esbuild] parsing /home/u3uk0f35zsjjbn9cprh6fq9h0p4tm2-wnxx-5ve2e6j…" at bounding box center [300, 622] width 447 height 262
click at [315, 706] on div "[PERSON_NAME] 4 S.." at bounding box center [299, 722] width 190 height 39
click at [314, 693] on textarea "[plugin:vite:esbuild] parsing /home/u3uk0f35zsjjbn9cprh6fq9h0p4tm2-wnxx-5ve2e6j…" at bounding box center [300, 594] width 441 height 201
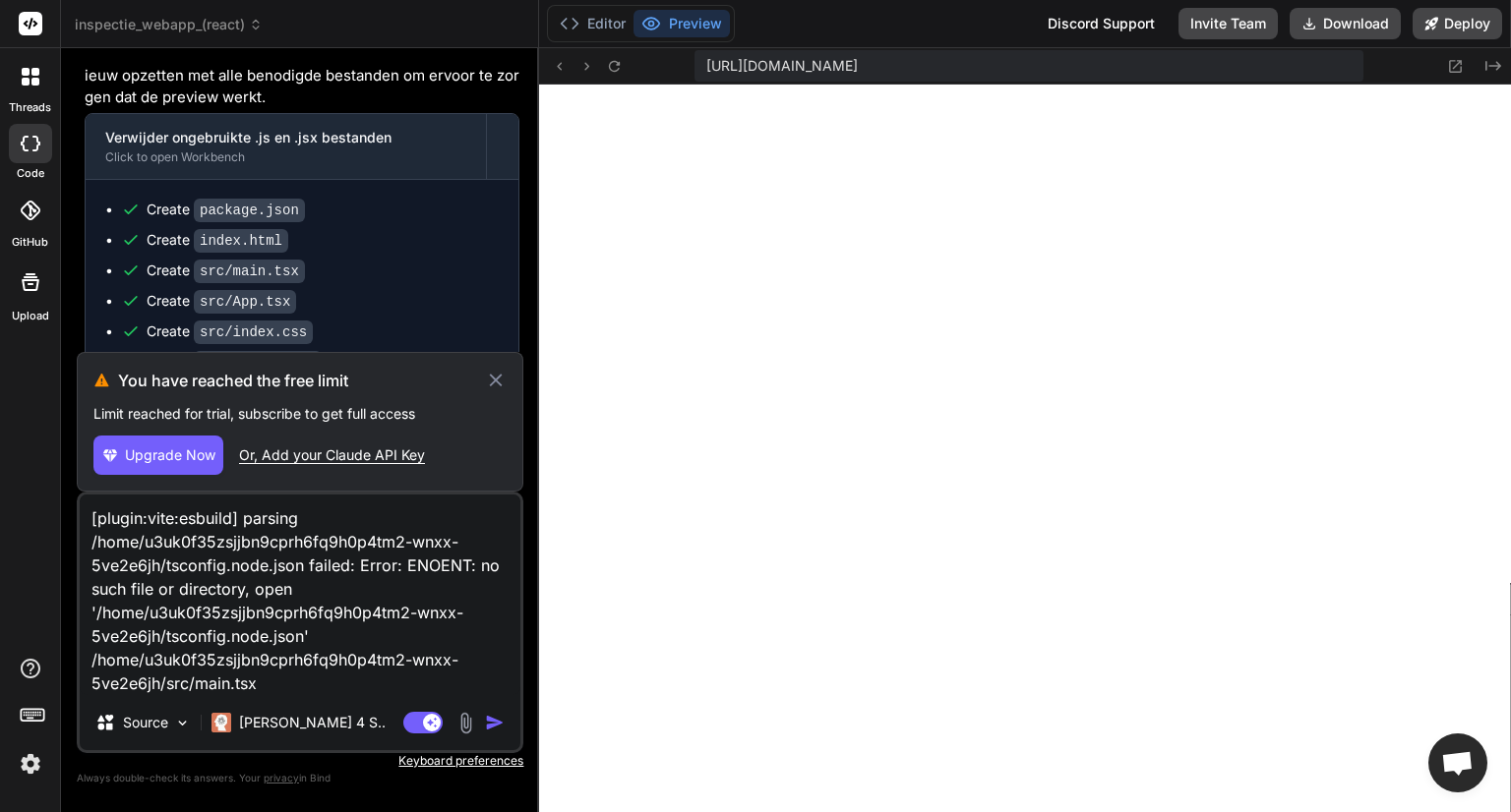
click at [157, 463] on span "Upgrade Now" at bounding box center [170, 455] width 91 height 20
type textarea "x"
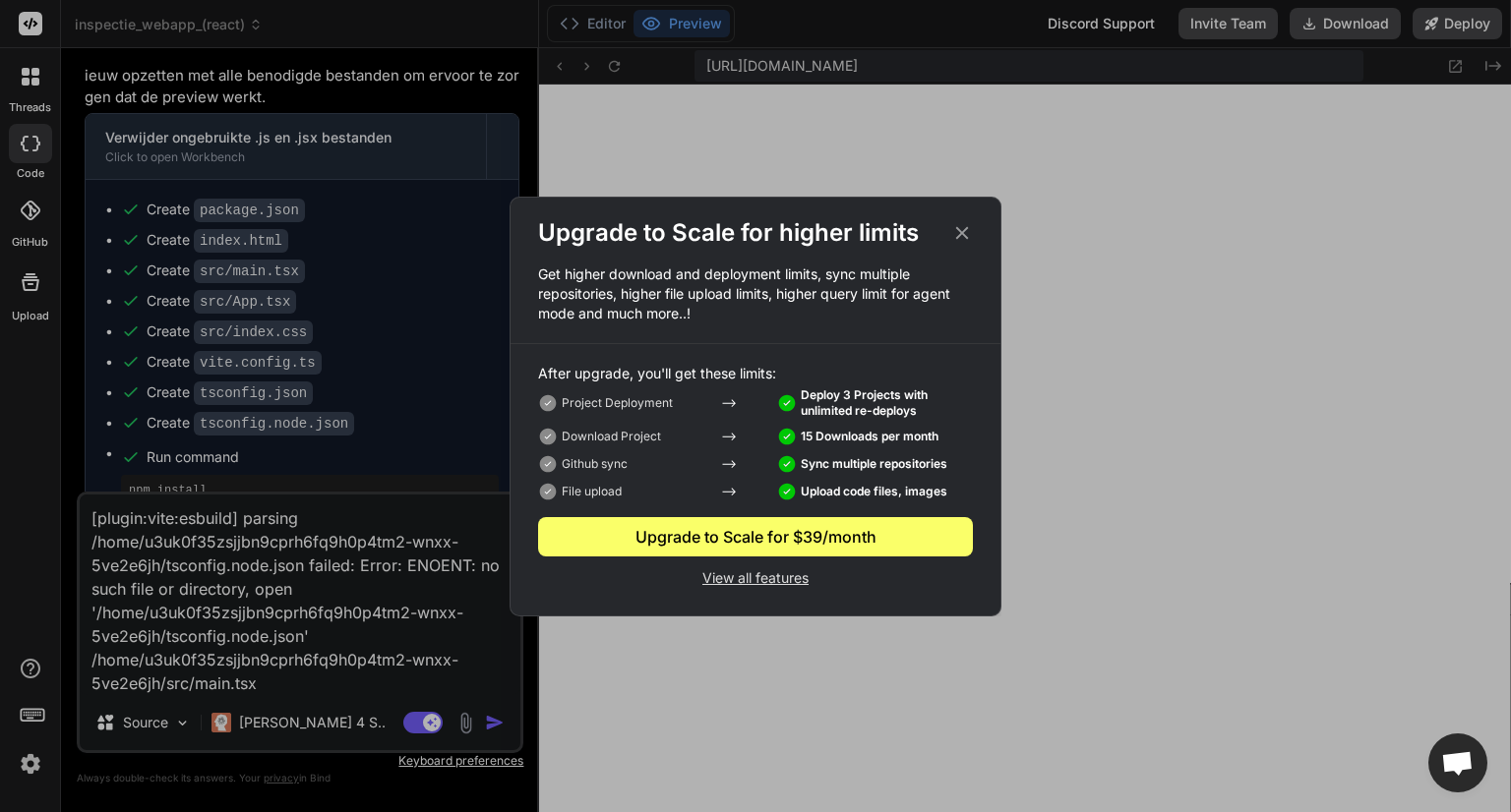
click at [719, 539] on div "Upgrade to Scale for $39/month" at bounding box center [755, 537] width 435 height 24
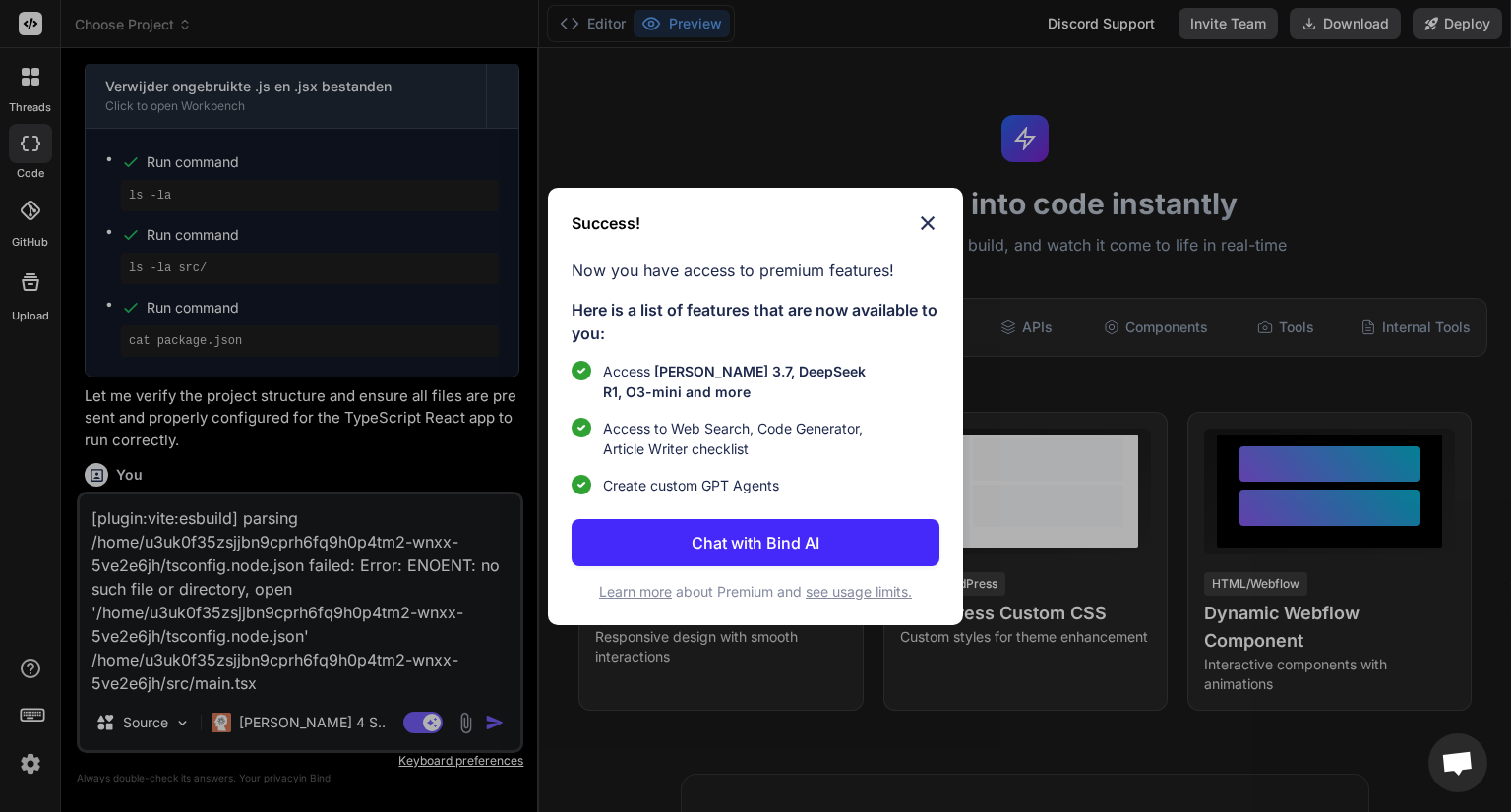
scroll to position [1083, 0]
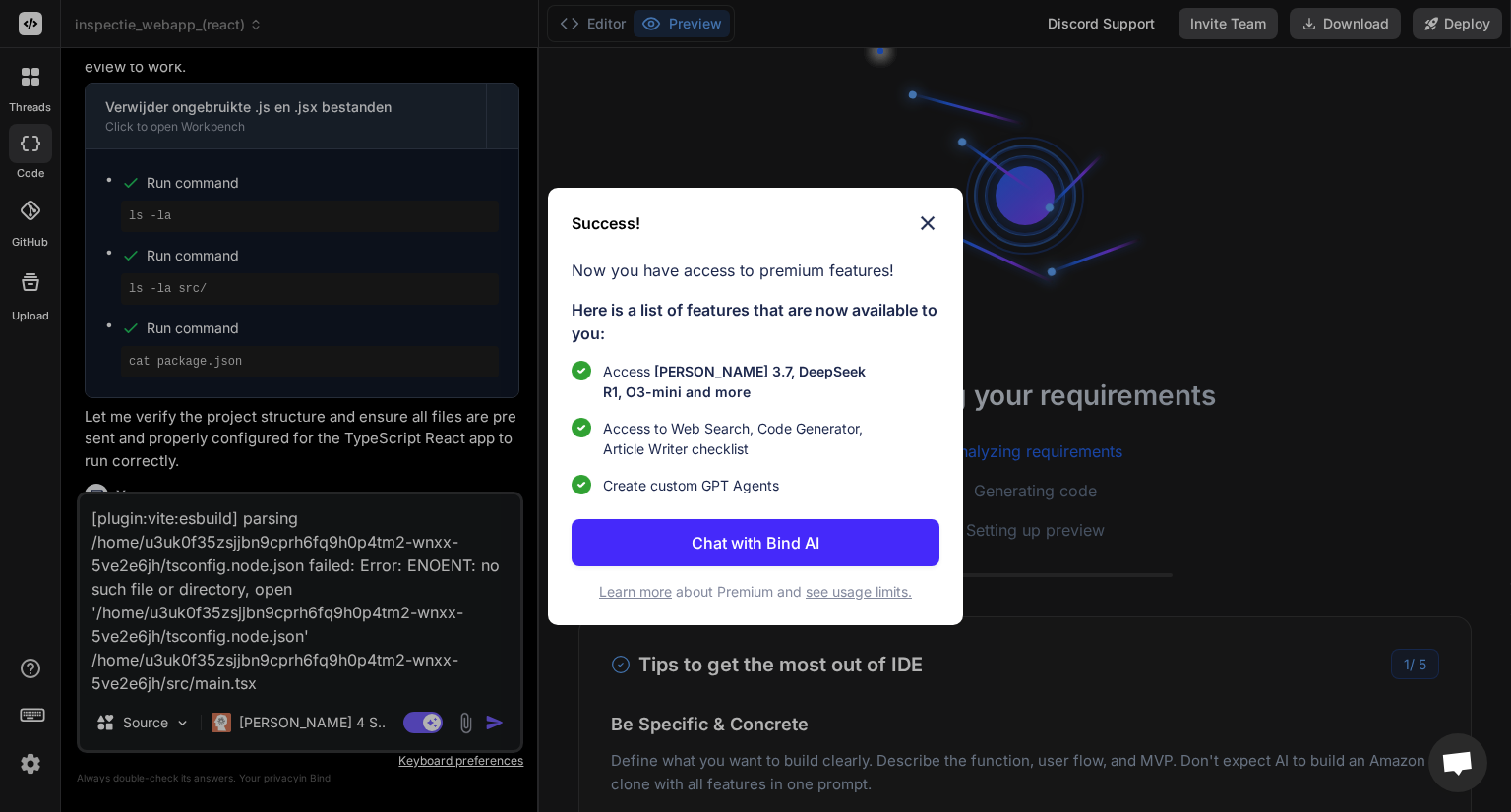
click at [926, 224] on img at bounding box center [927, 224] width 24 height 24
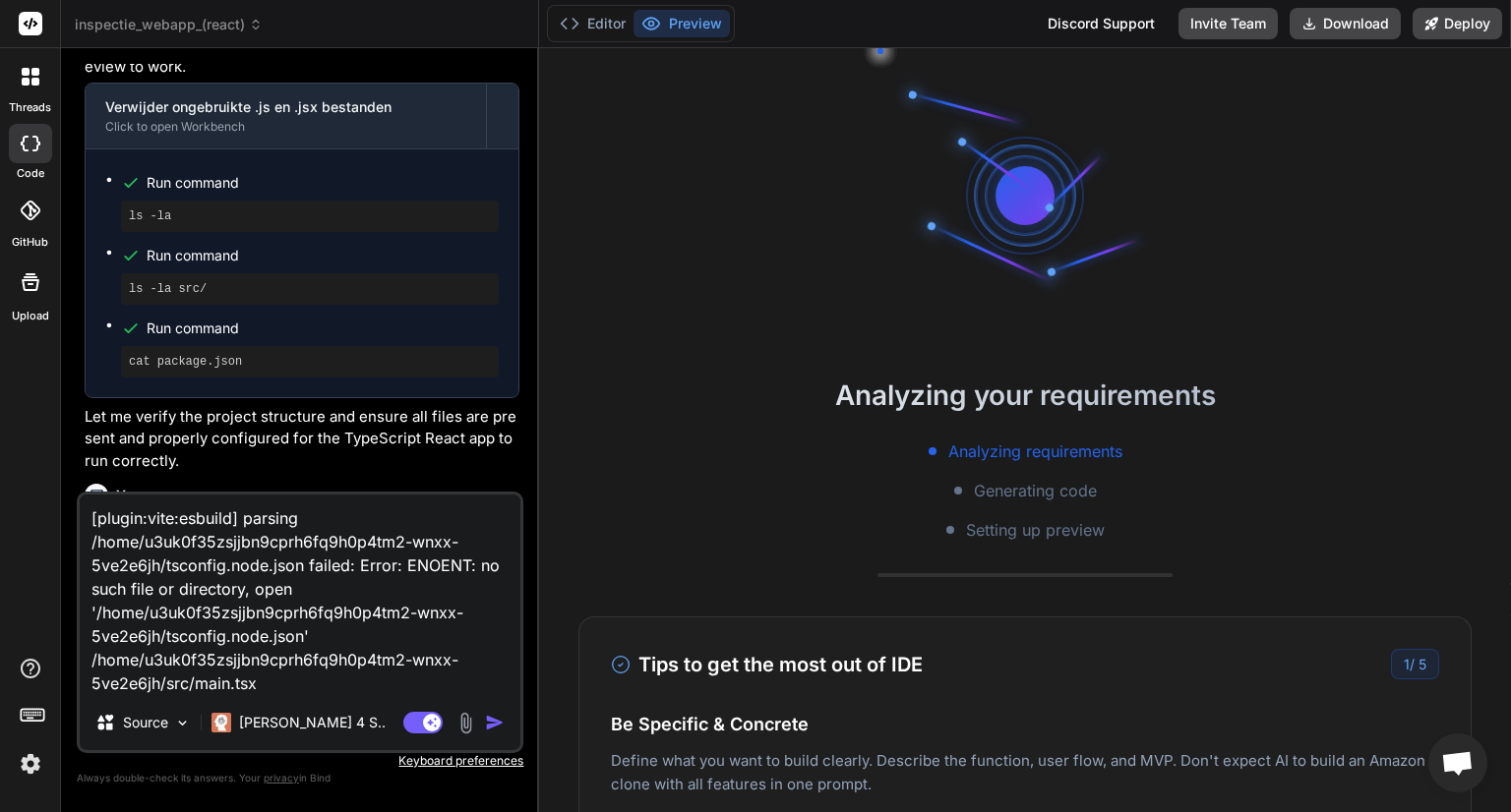
click at [281, 683] on textarea "[plugin:vite:esbuild] parsing /home/u3uk0f35zsjjbn9cprh6fq9h0p4tm2-wnxx-5ve2e6j…" at bounding box center [300, 594] width 441 height 201
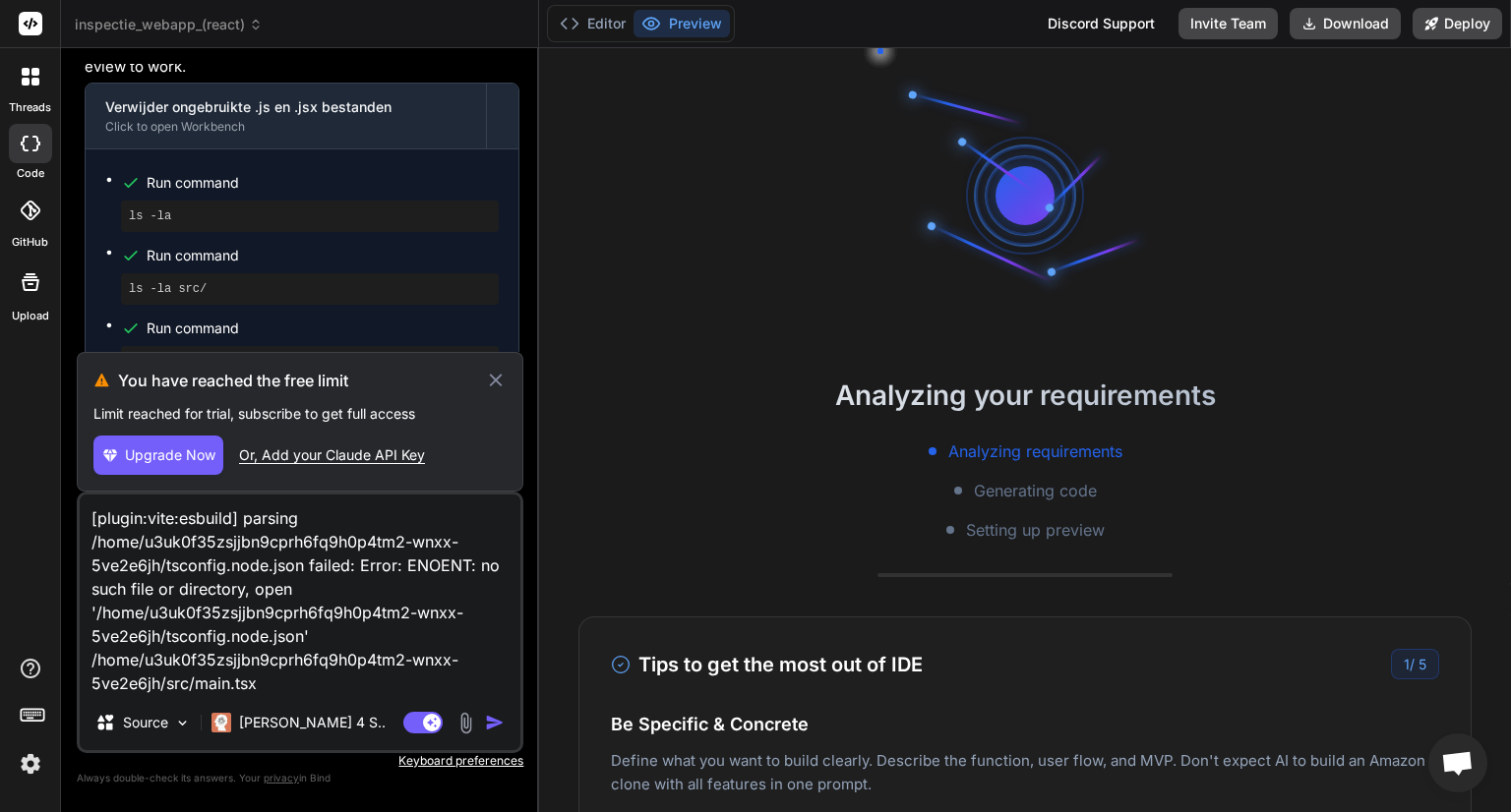
click at [504, 383] on icon at bounding box center [496, 381] width 23 height 24
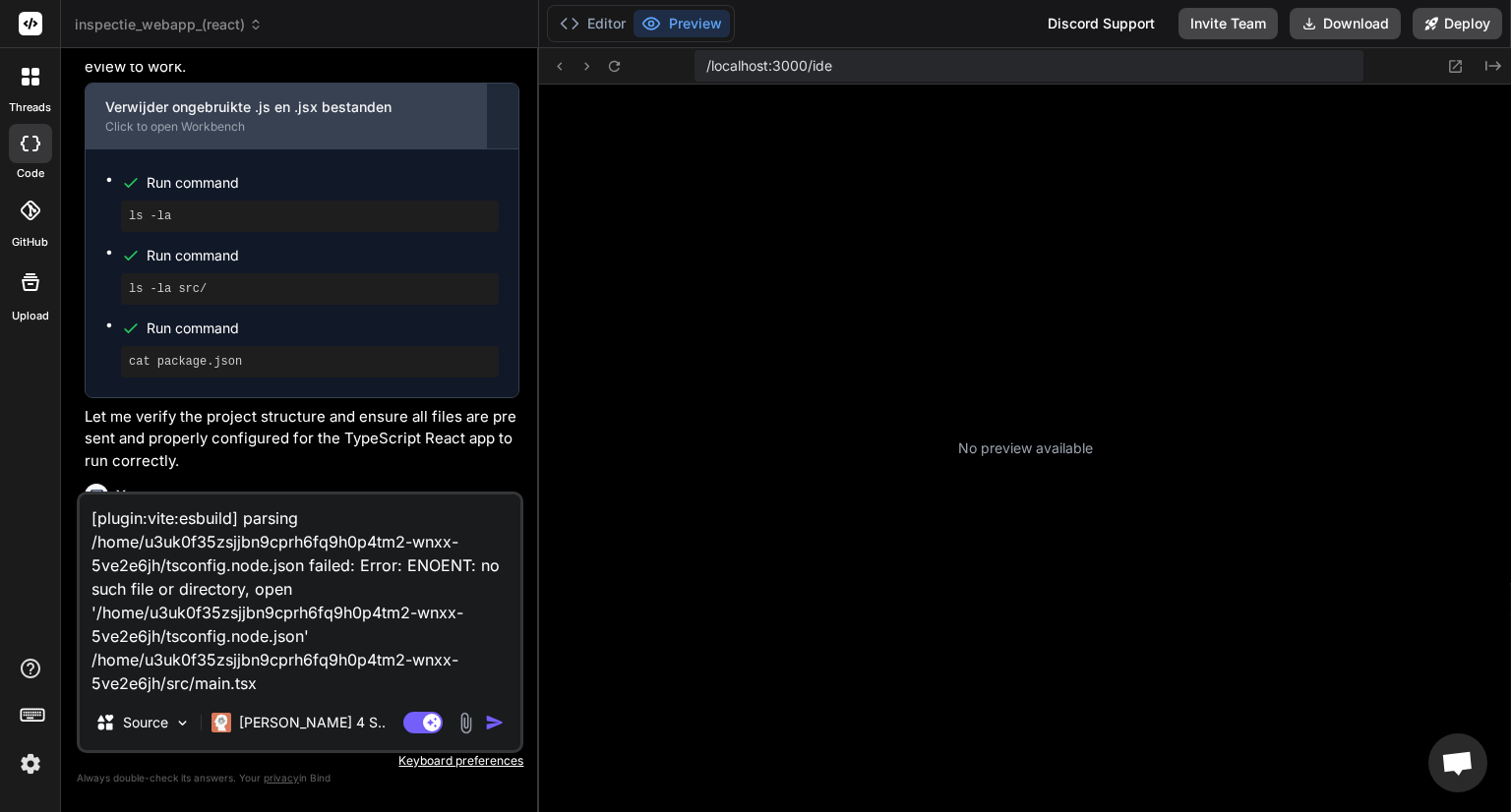
scroll to position [226, 0]
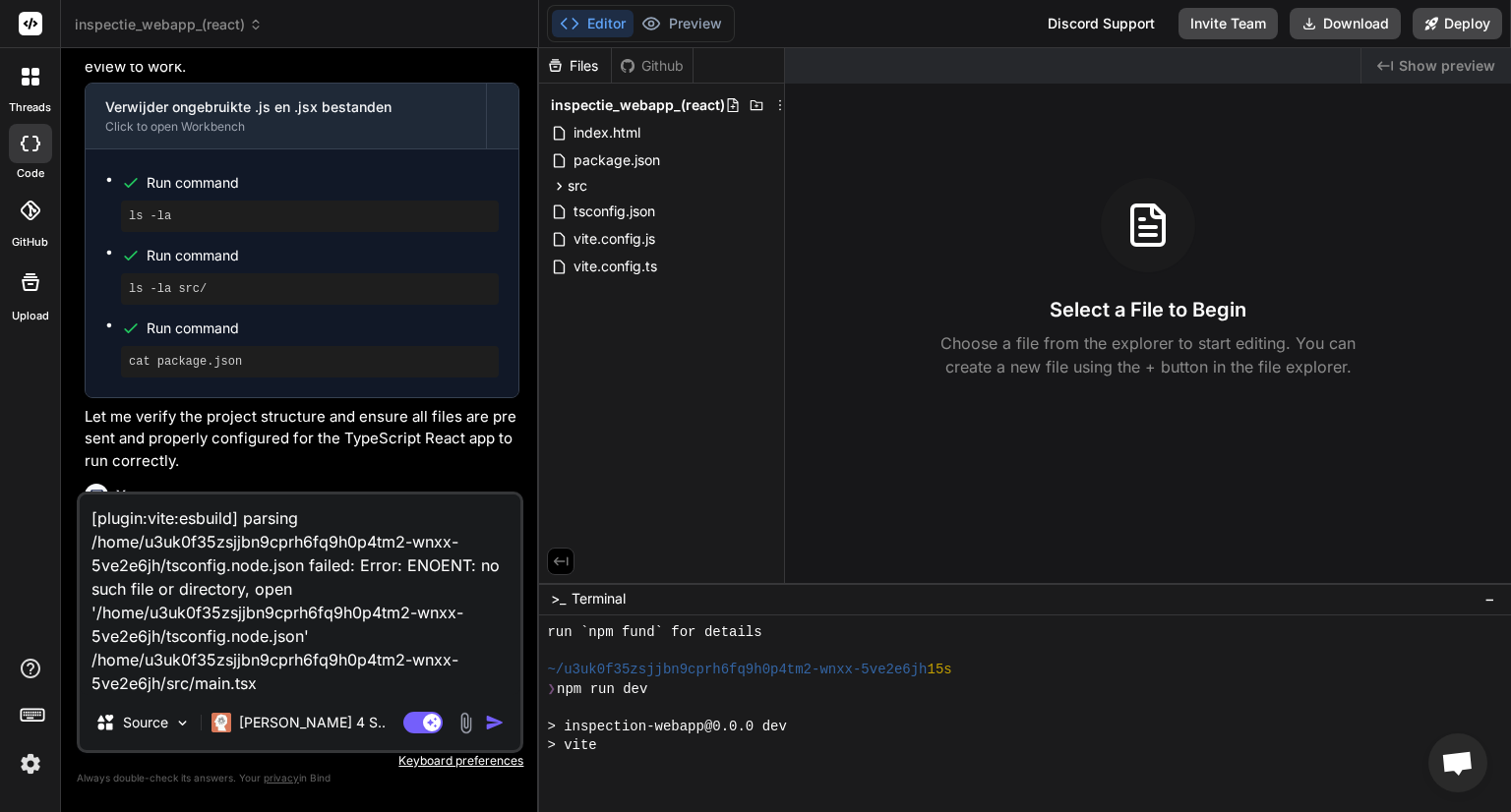
click at [681, 5] on div "Editor Preview Disabled until preview for your project is generated" at bounding box center [641, 23] width 188 height 37
click at [583, 17] on button "Editor" at bounding box center [593, 24] width 82 height 28
click at [696, 772] on div at bounding box center [1013, 764] width 933 height 19
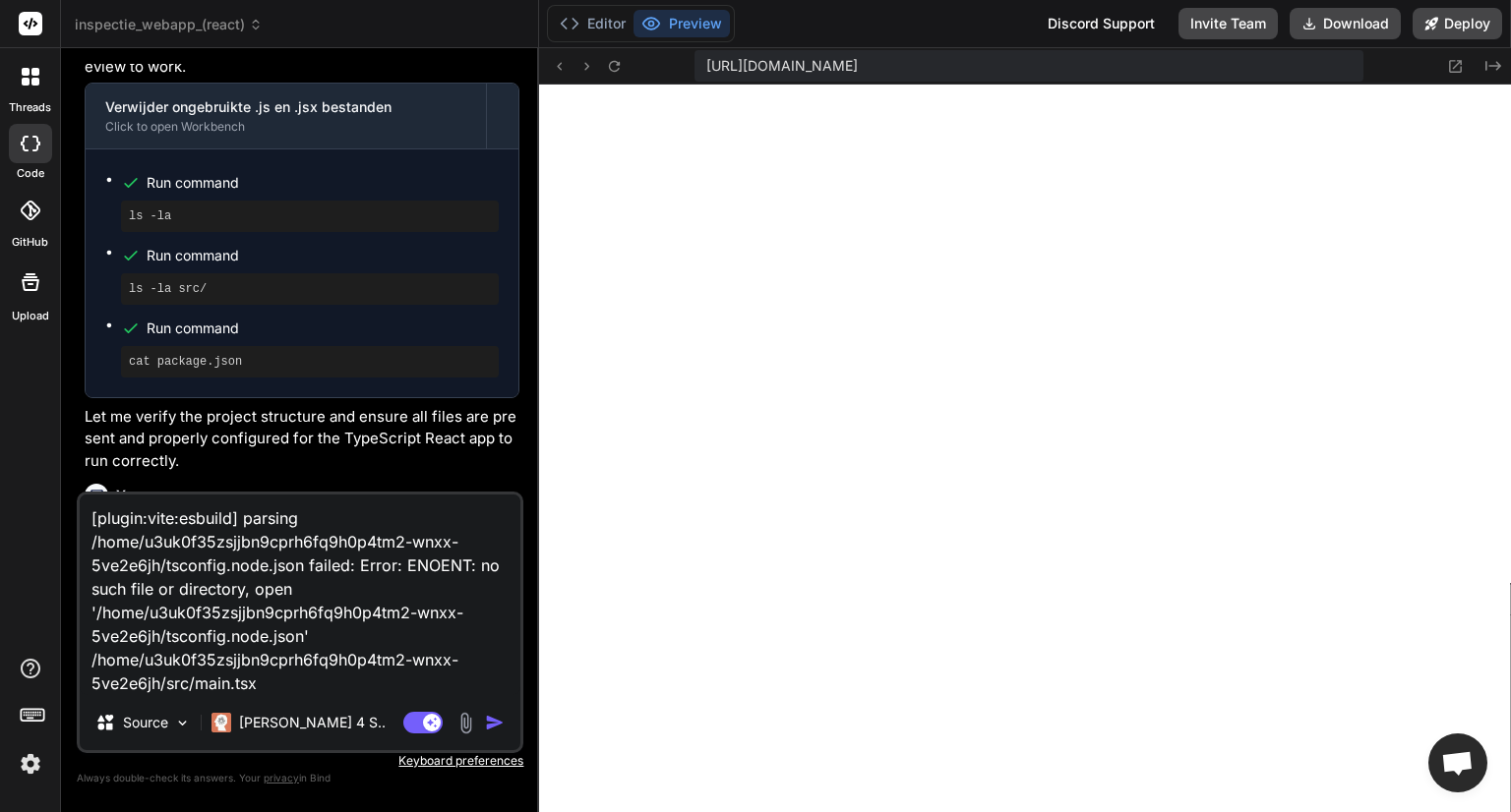
scroll to position [774, 0]
click at [322, 687] on textarea "[plugin:vite:esbuild] parsing /home/u3uk0f35zsjjbn9cprh6fq9h0p4tm2-wnxx-5ve2e6j…" at bounding box center [300, 594] width 441 height 201
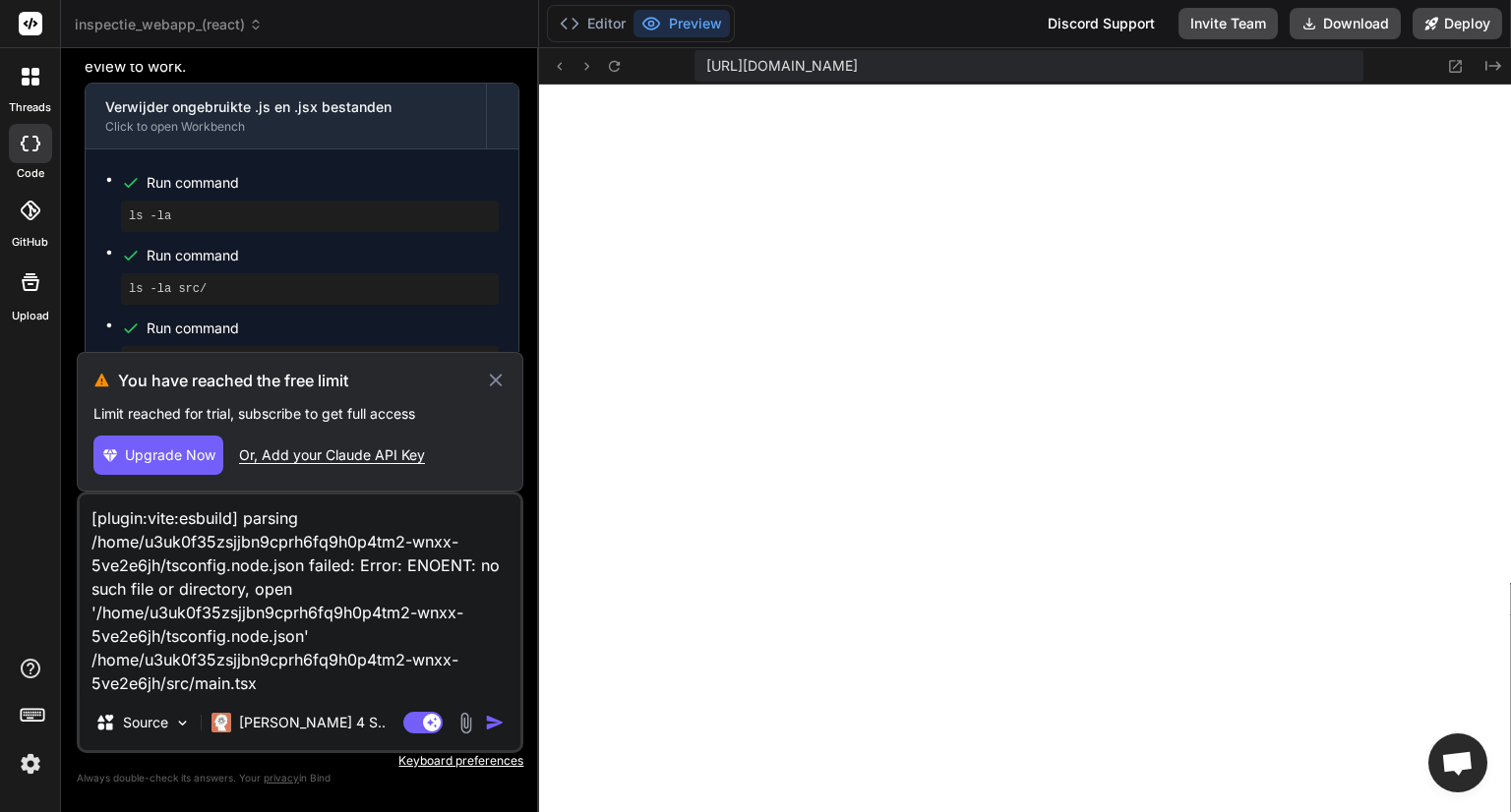
click at [500, 381] on icon at bounding box center [496, 381] width 23 height 24
type textarea "x"
